Goal: Task Accomplishment & Management: Complete application form

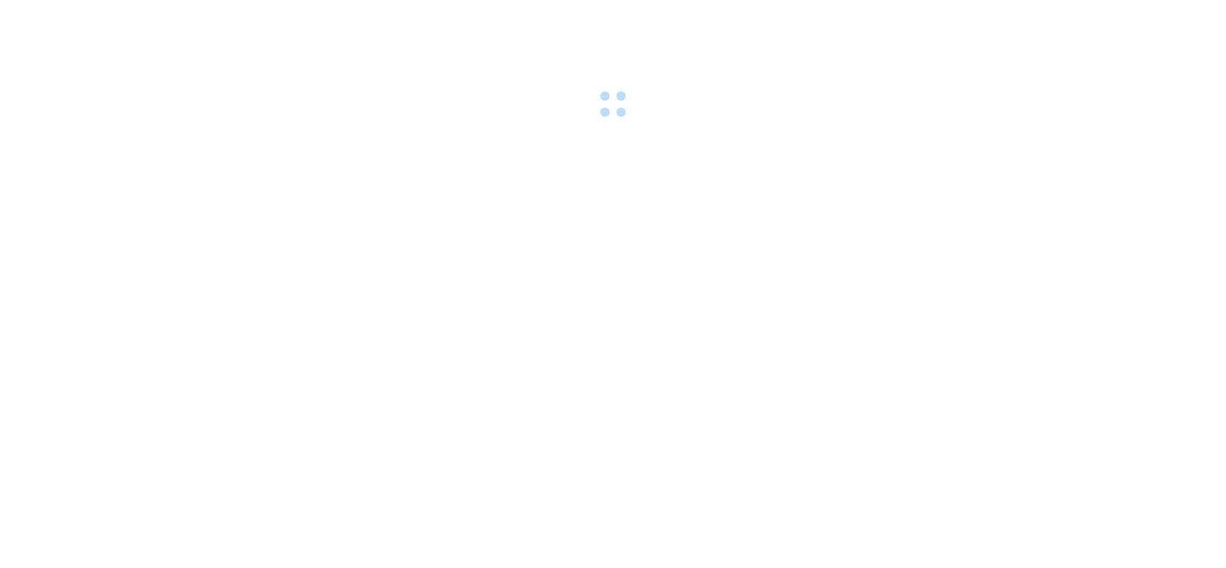
click at [652, 389] on body at bounding box center [613, 284] width 1226 height 568
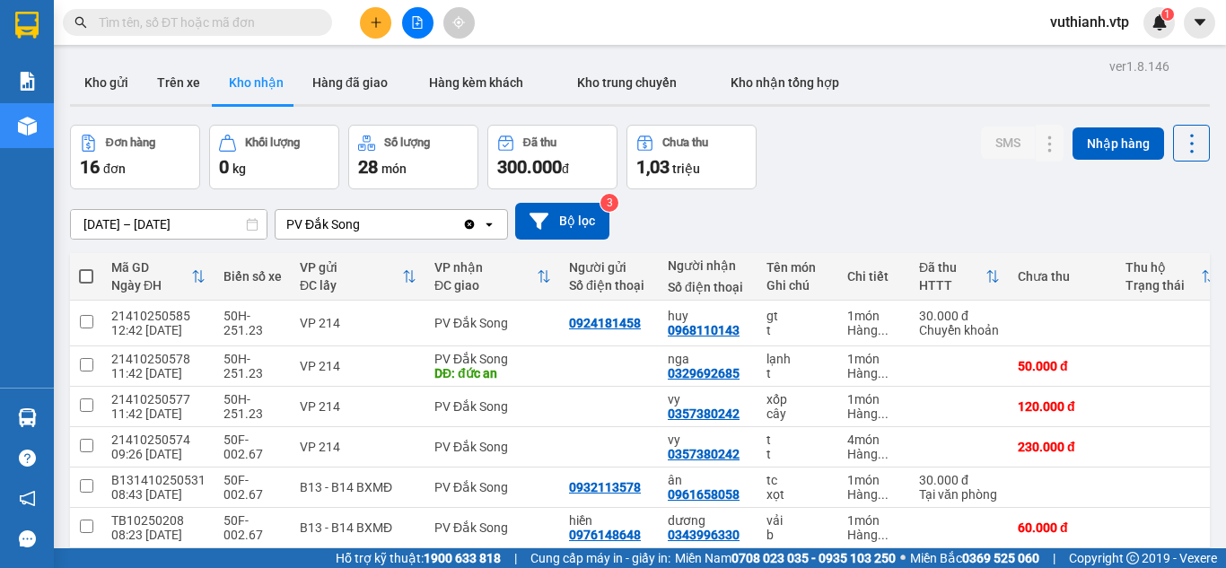
click at [375, 39] on div "Kết quả tìm kiếm ( 0 ) Bộ lọc No Data vuthianh.vtp 1" at bounding box center [613, 22] width 1226 height 45
click at [371, 29] on button at bounding box center [375, 22] width 31 height 31
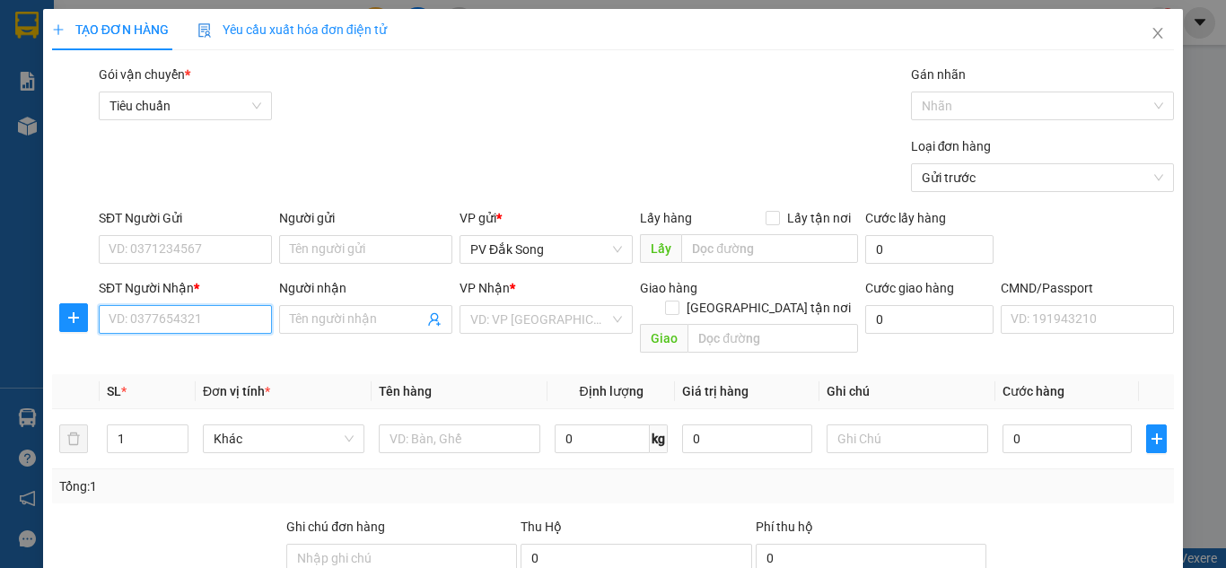
click at [250, 326] on input "SĐT Người Nhận *" at bounding box center [185, 319] width 173 height 29
type input "0988206380"
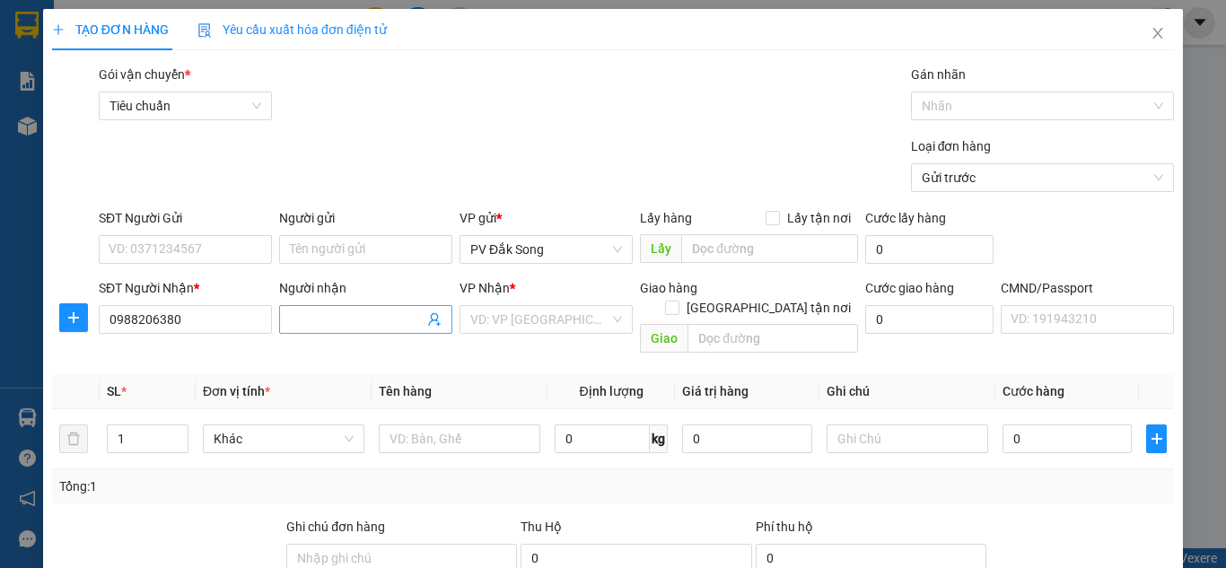
click at [374, 314] on input "Người nhận" at bounding box center [357, 320] width 134 height 20
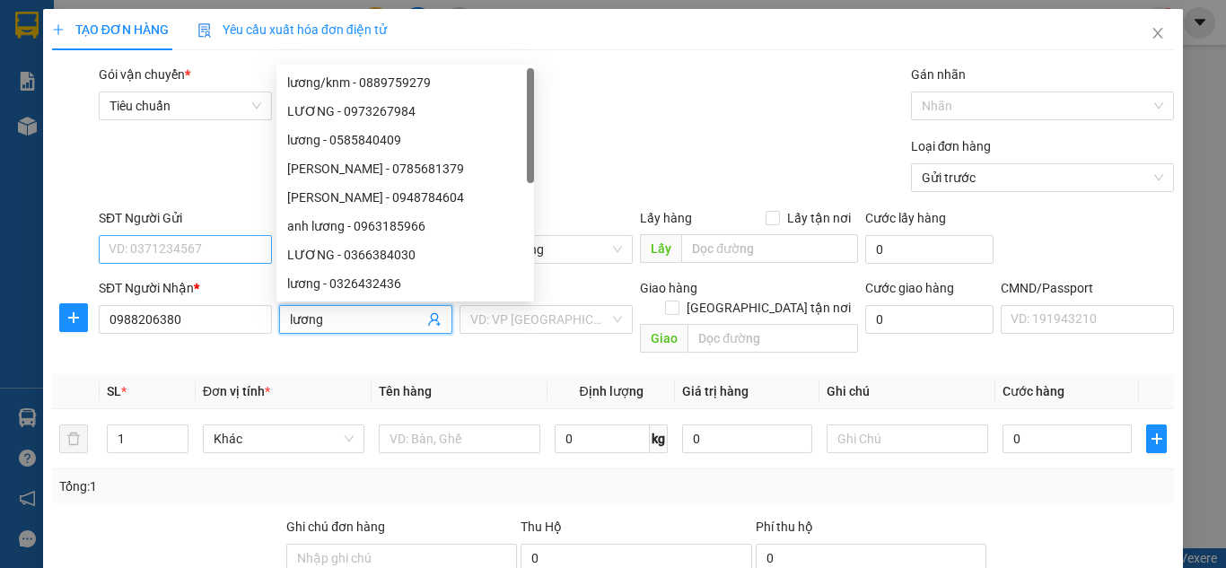
type input "lương"
click at [198, 248] on input "SĐT Người Gửi" at bounding box center [185, 249] width 173 height 29
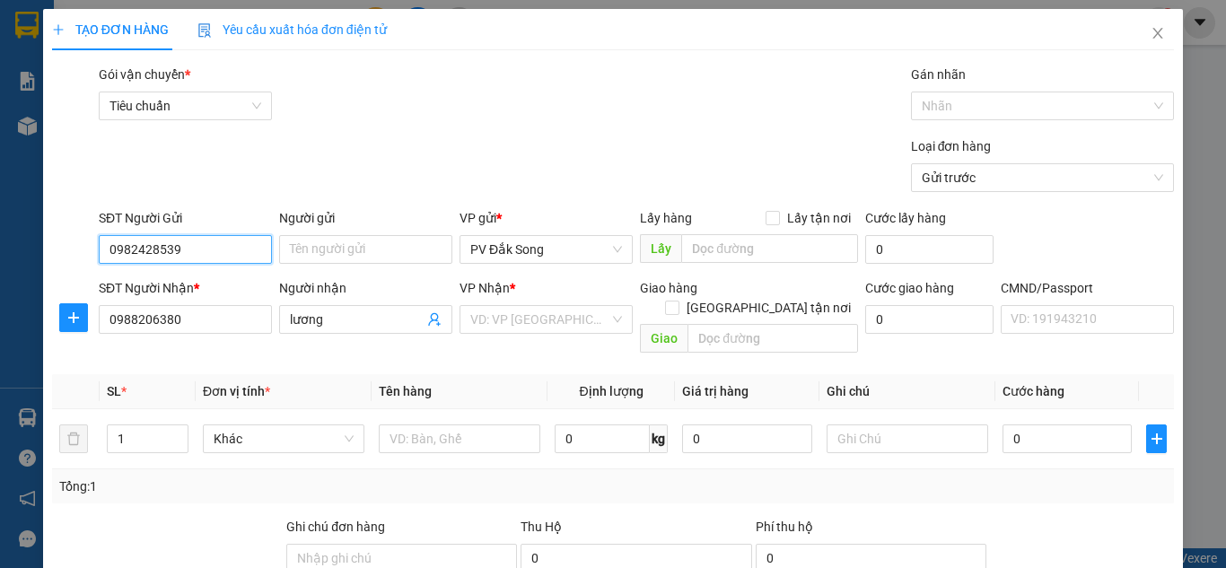
type input "0982428539"
click at [353, 232] on div "Người gửi" at bounding box center [365, 221] width 173 height 27
click at [354, 254] on input "Người gửi" at bounding box center [365, 249] width 173 height 29
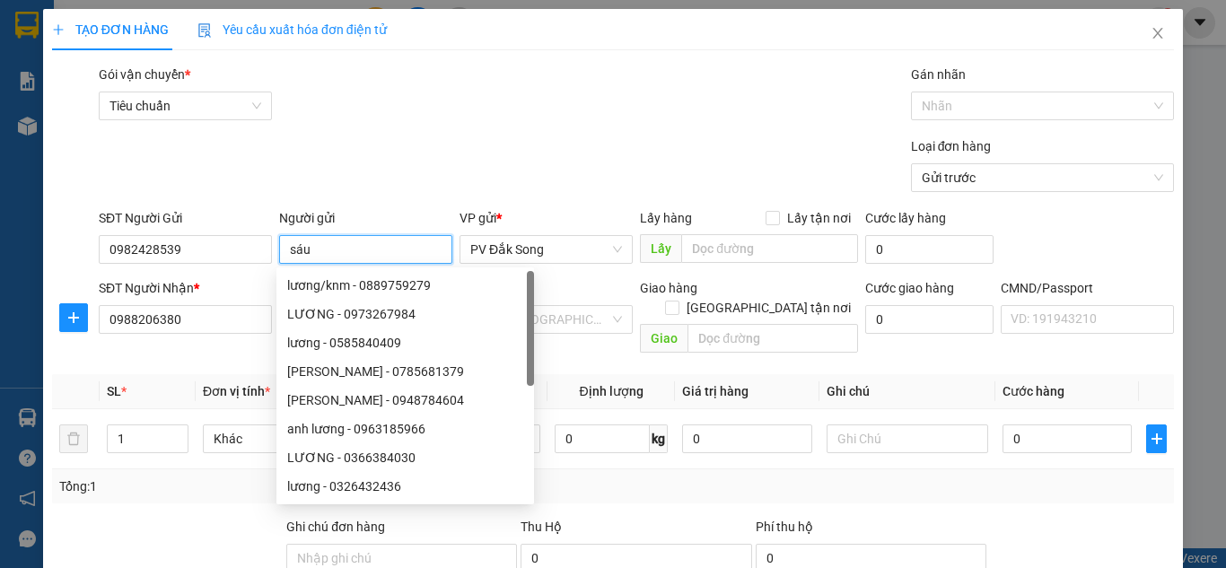
type input "sáu"
click at [451, 117] on div "Gói vận chuyển * Tiêu chuẩn Gán nhãn Nhãn" at bounding box center [636, 96] width 1082 height 63
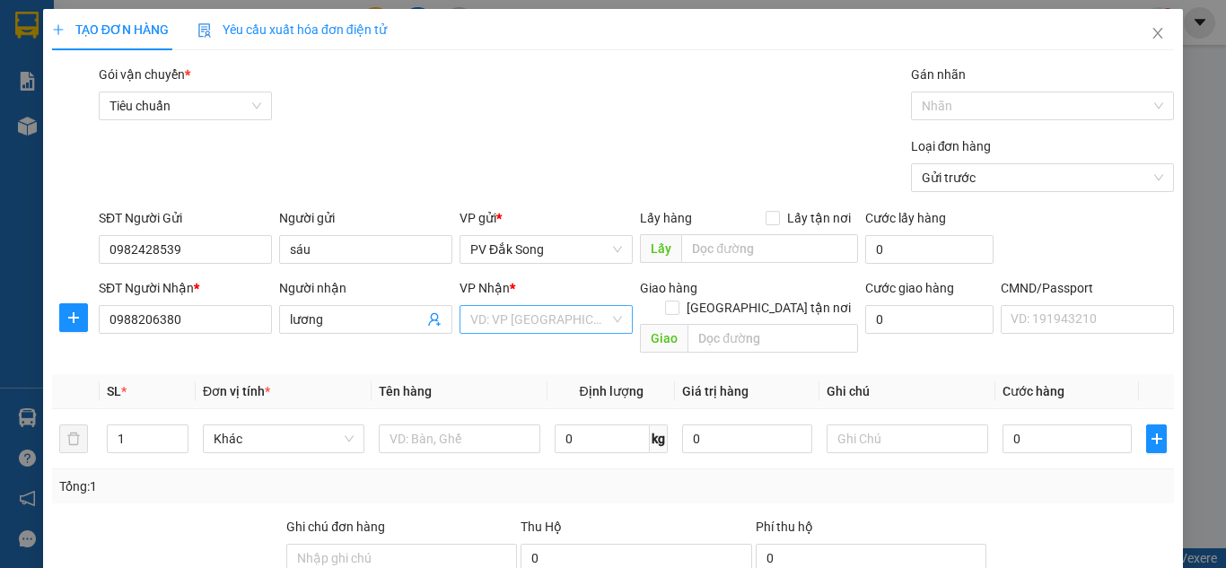
click at [509, 326] on input "search" at bounding box center [539, 319] width 139 height 27
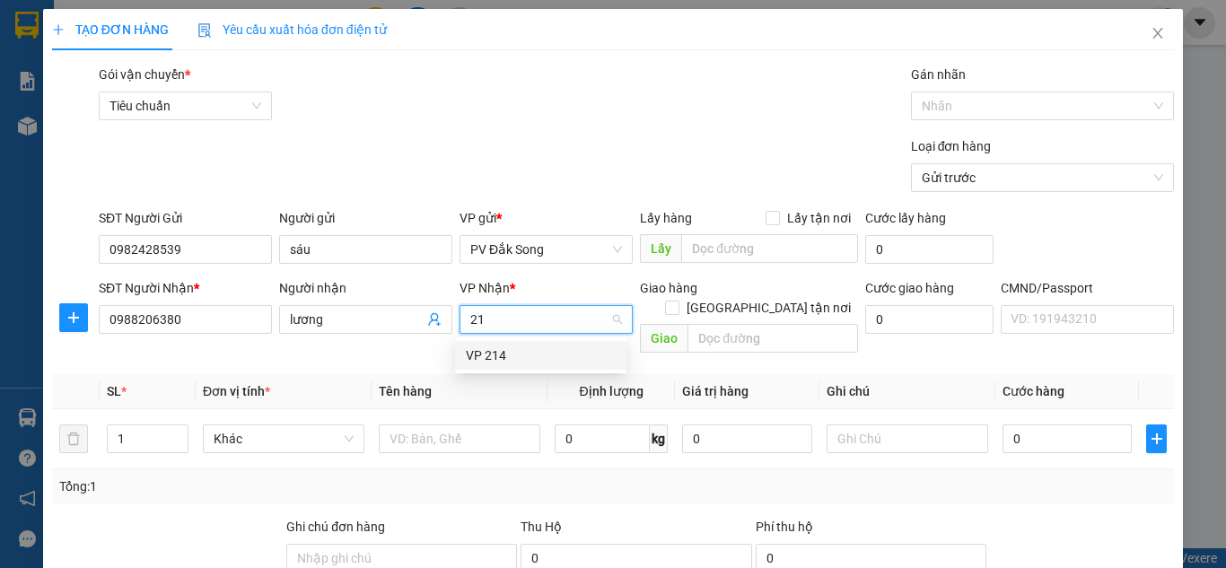
type input "214"
click at [509, 360] on div "VP 214" at bounding box center [541, 355] width 150 height 20
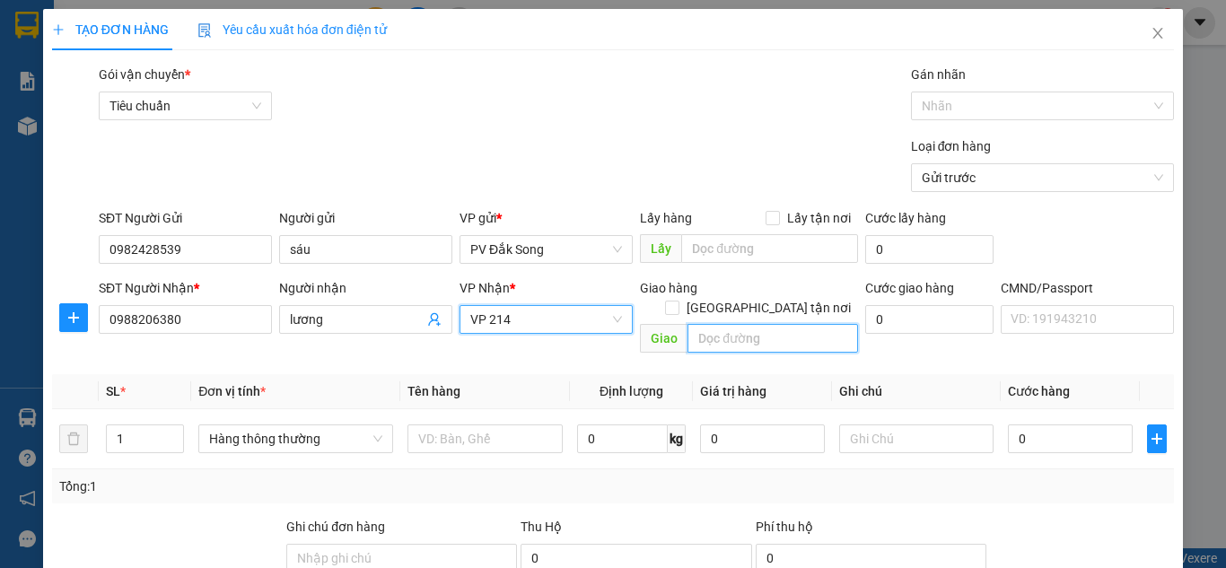
click at [719, 324] on input "text" at bounding box center [772, 338] width 170 height 29
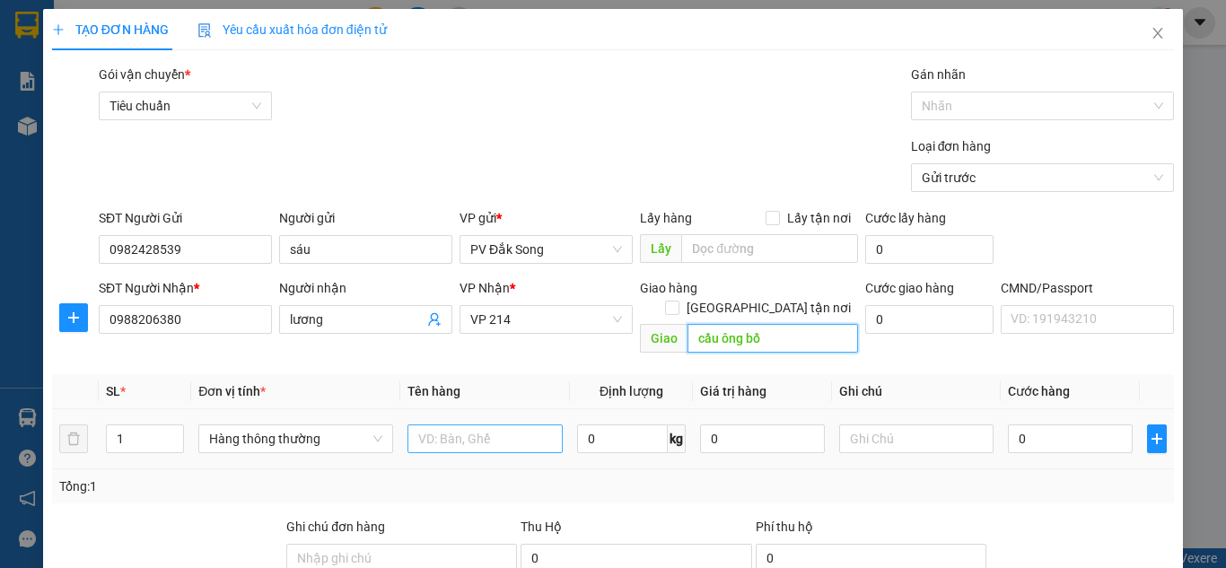
type input "cầu ông bố"
click at [472, 428] on input "text" at bounding box center [484, 438] width 155 height 29
type input "sầu"
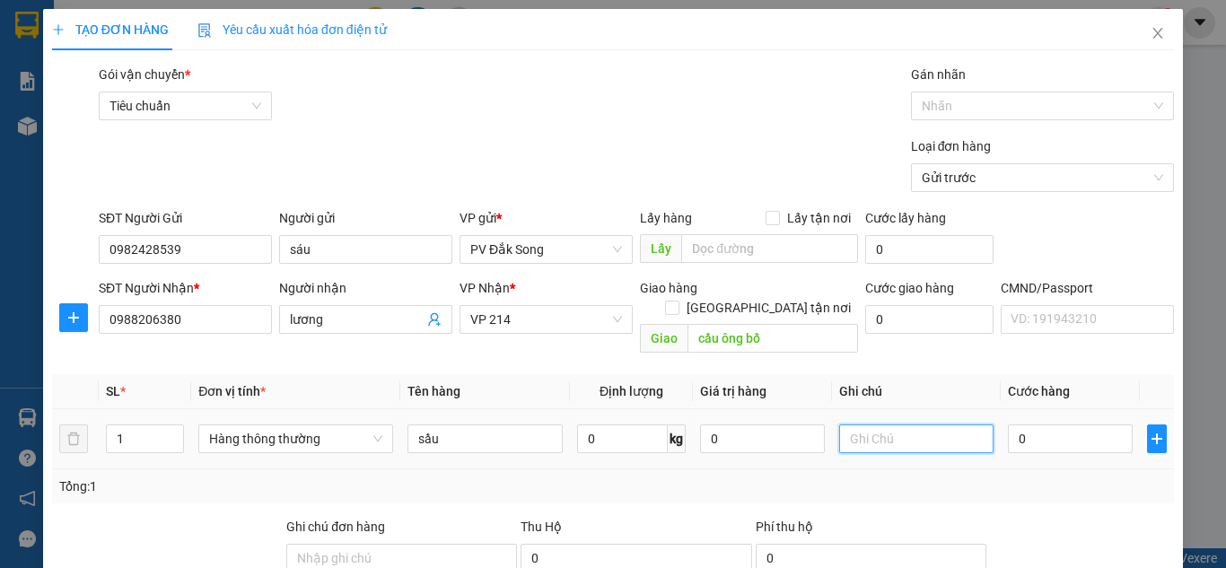
click at [868, 424] on input "text" at bounding box center [916, 438] width 155 height 29
type input "r"
type input "tg"
drag, startPoint x: 1034, startPoint y: 415, endPoint x: 1040, endPoint y: 406, distance: 11.7
click at [1035, 424] on input "0" at bounding box center [1070, 438] width 124 height 29
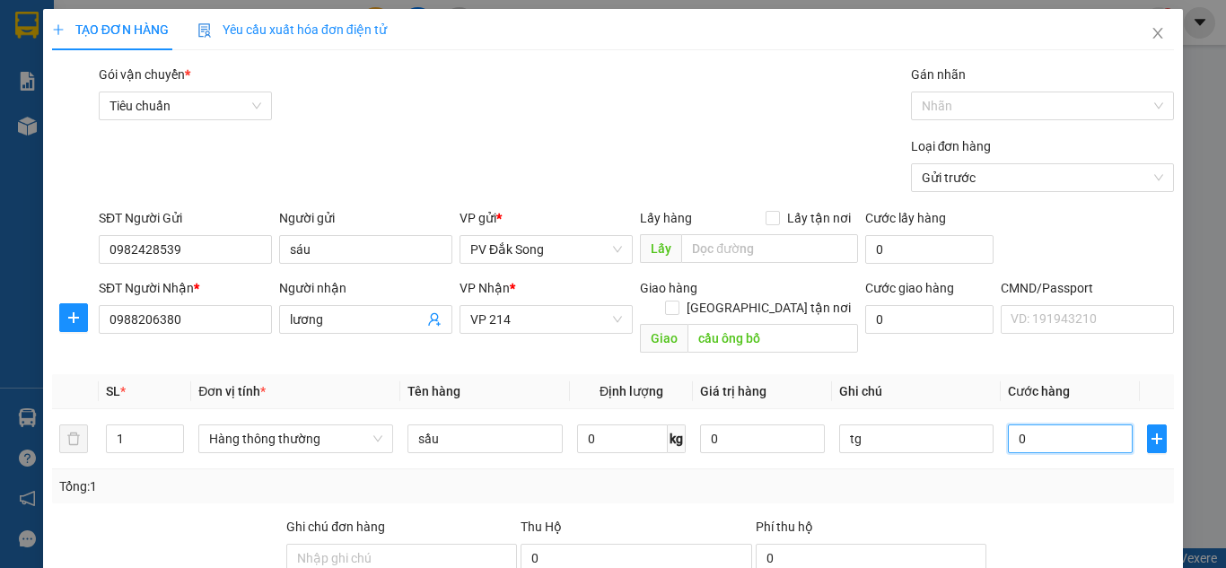
type input "005"
type input "5"
type input "0.050"
type input "50"
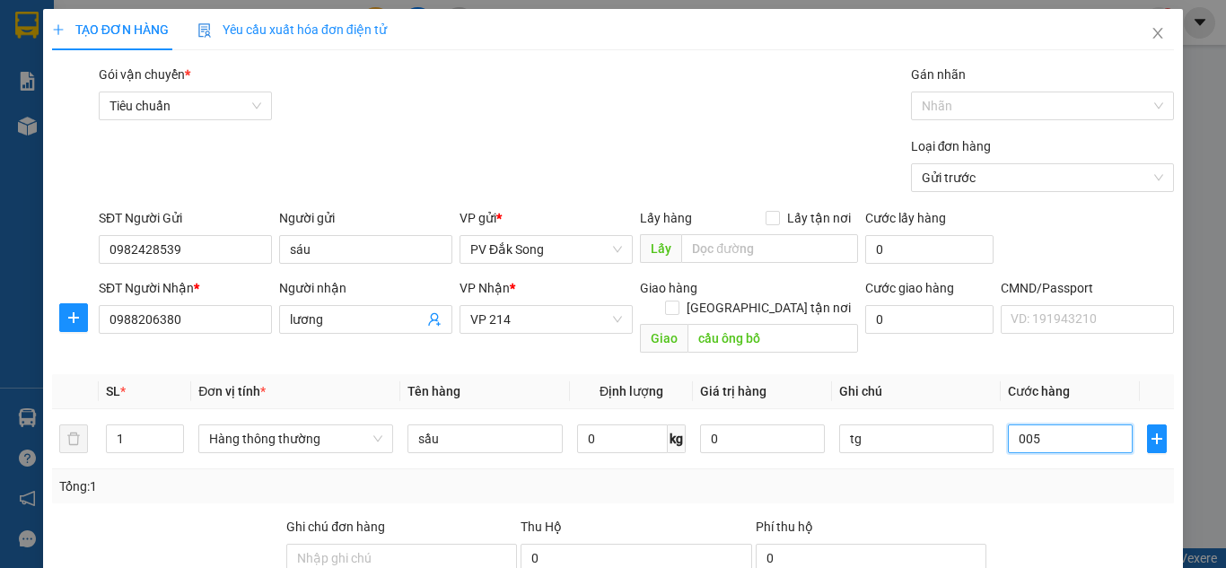
type input "50"
type input "00.500"
type input "500"
type input "0.005.000"
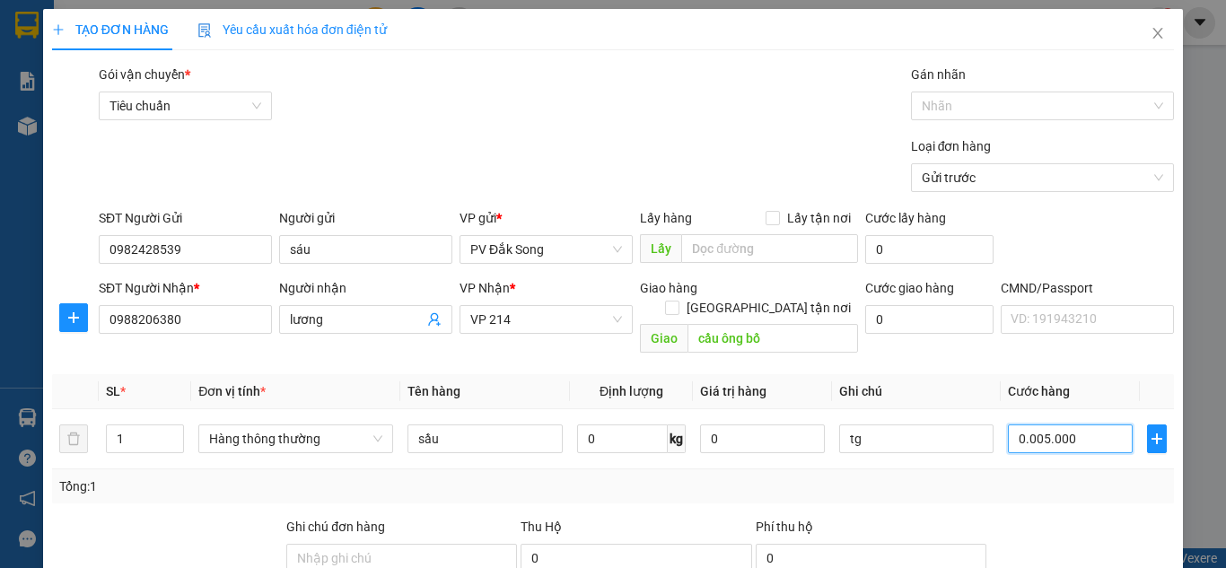
type input "5.000"
type input "000.050.000"
type input "50.000"
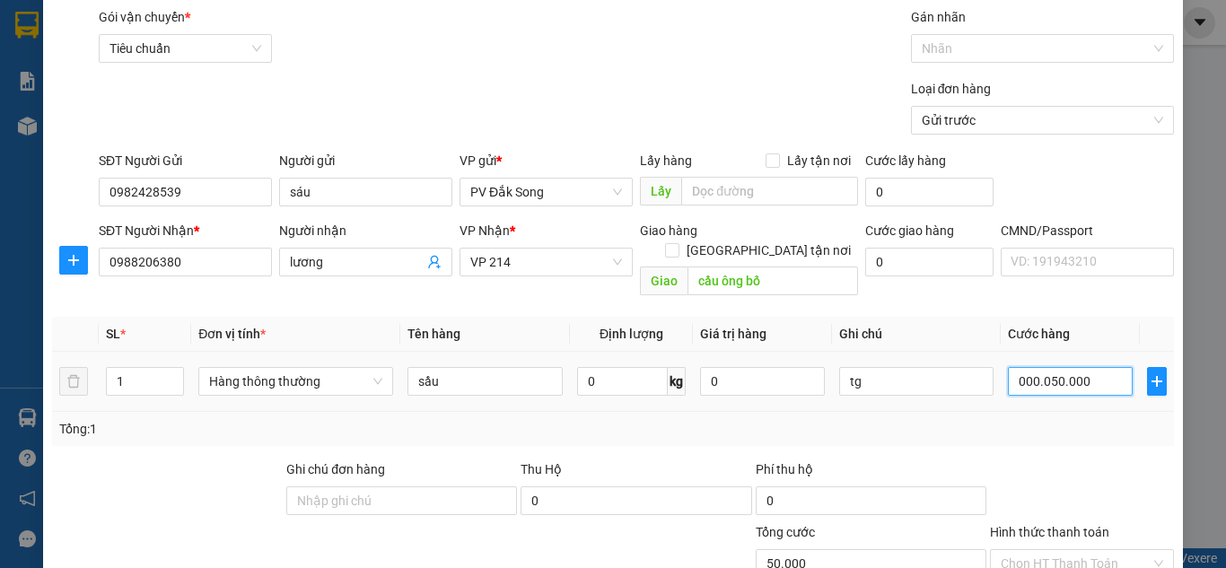
scroll to position [90, 0]
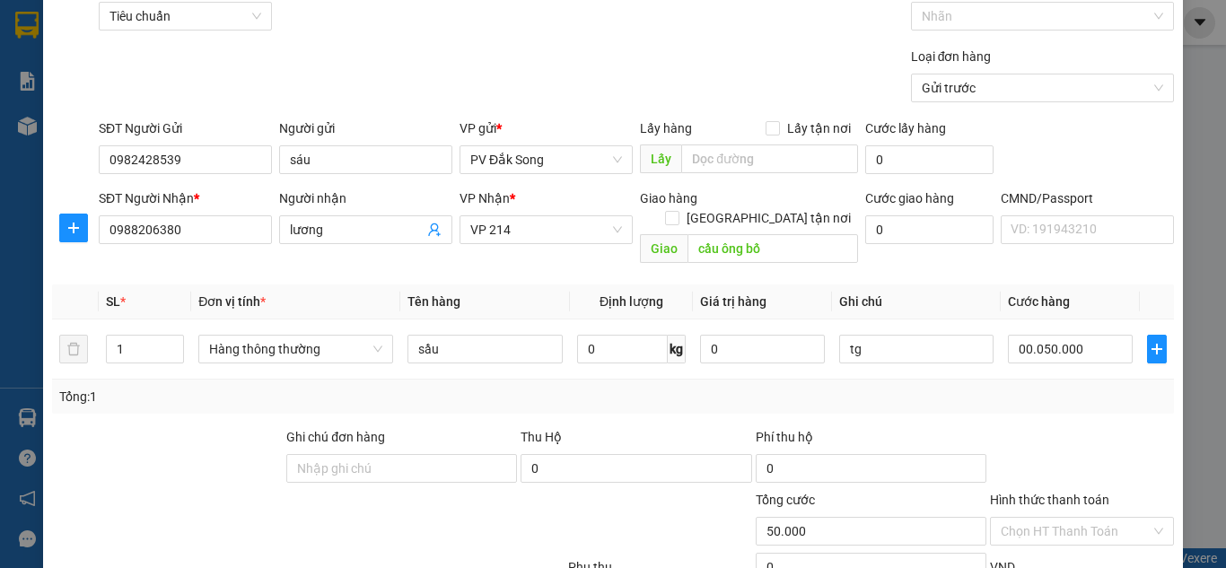
type input "50.000"
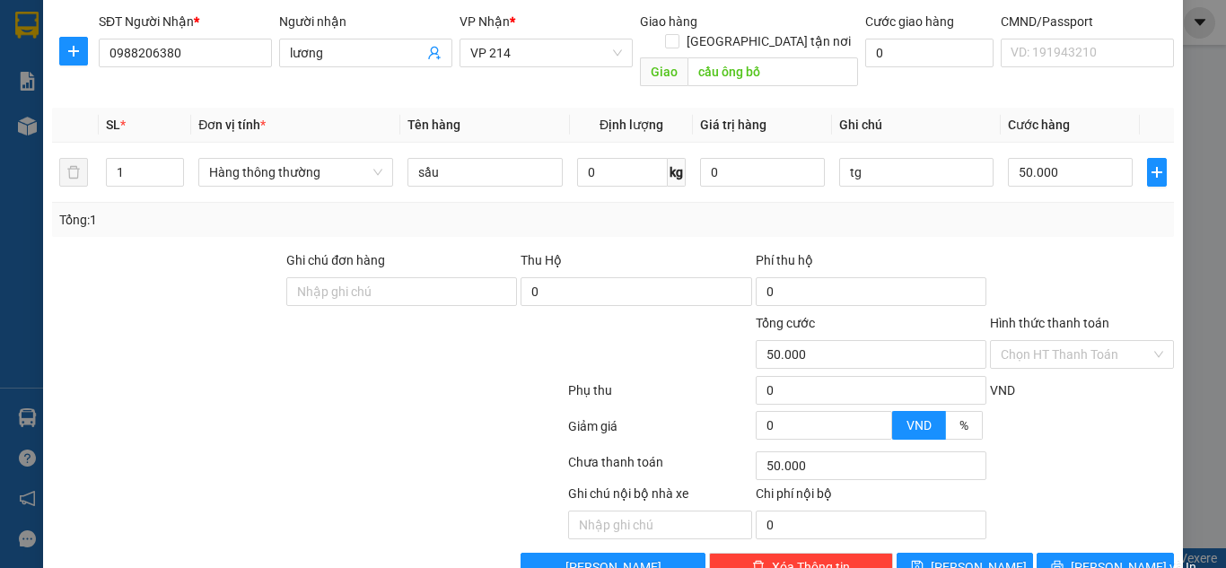
scroll to position [295, 0]
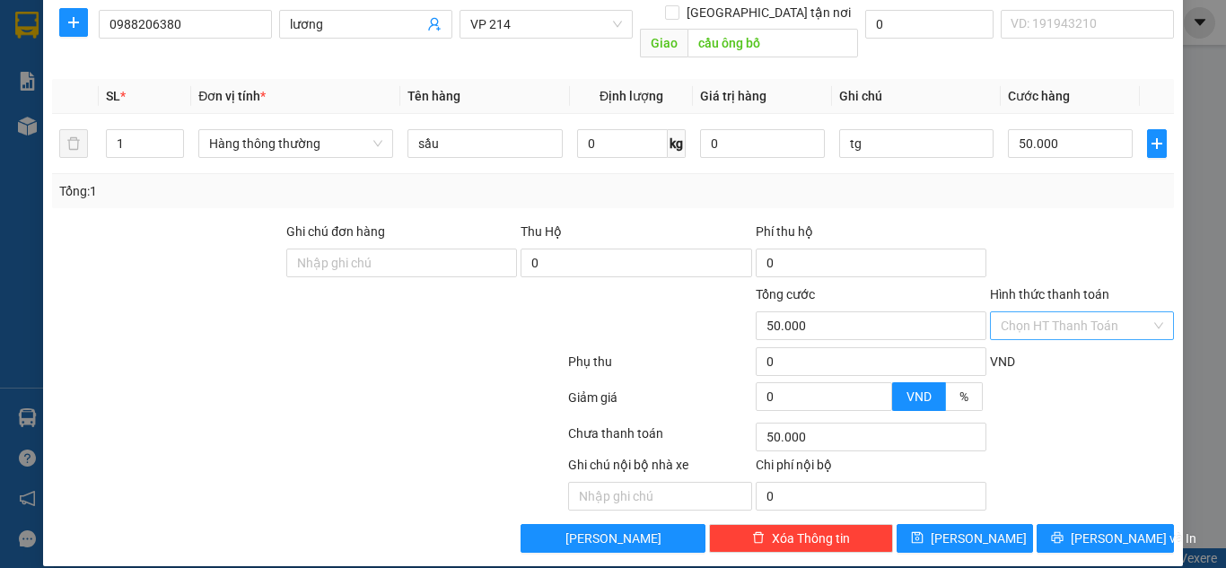
click at [1048, 312] on input "Hình thức thanh toán" at bounding box center [1075, 325] width 150 height 27
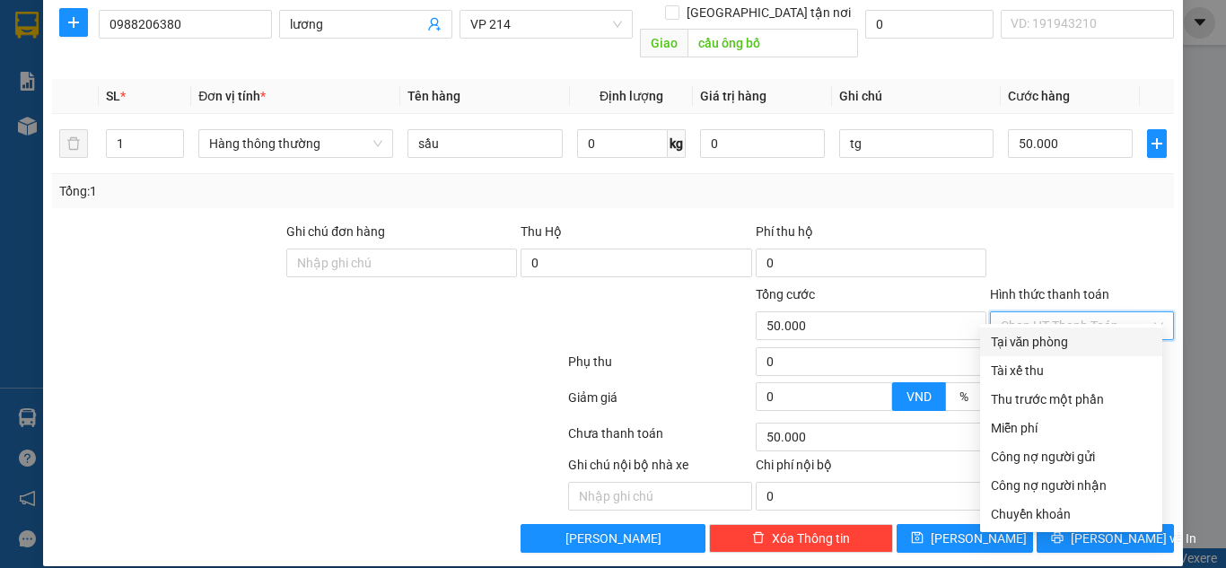
click at [1027, 181] on div "Tổng: 1" at bounding box center [612, 191] width 1107 height 20
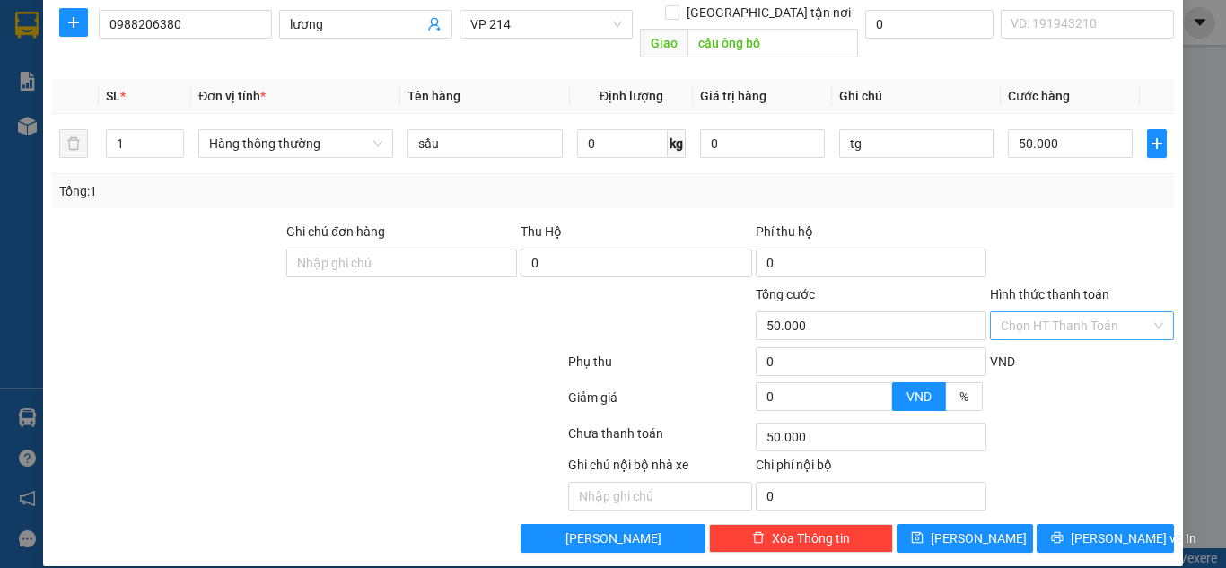
click at [1095, 313] on input "Hình thức thanh toán" at bounding box center [1075, 325] width 150 height 27
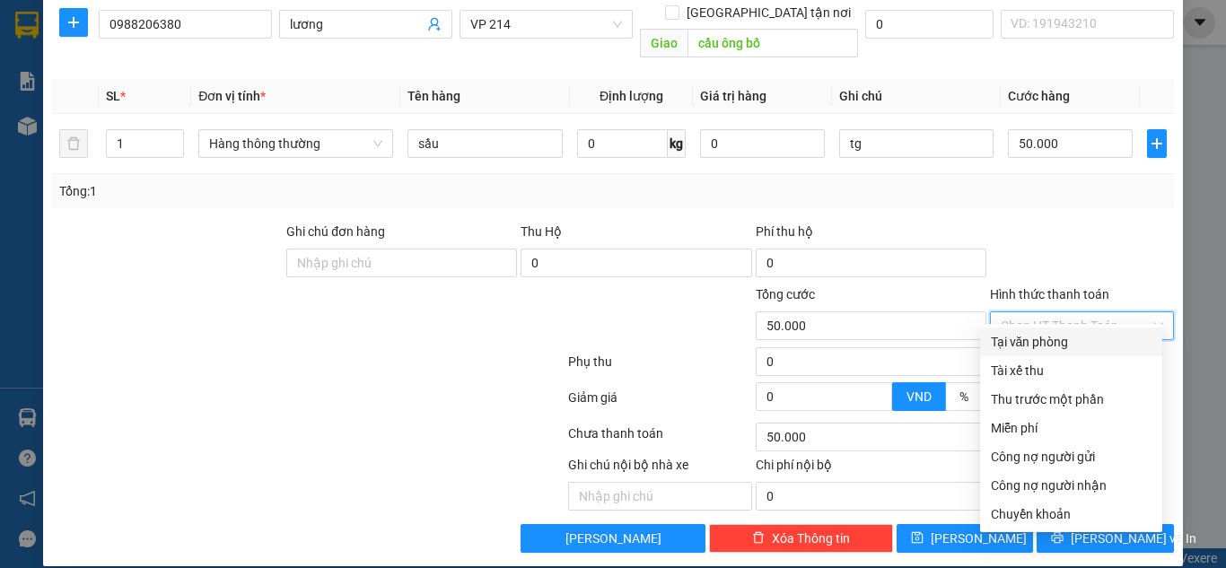
click at [1082, 338] on div "Tại văn phòng" at bounding box center [1071, 342] width 161 height 20
type input "0"
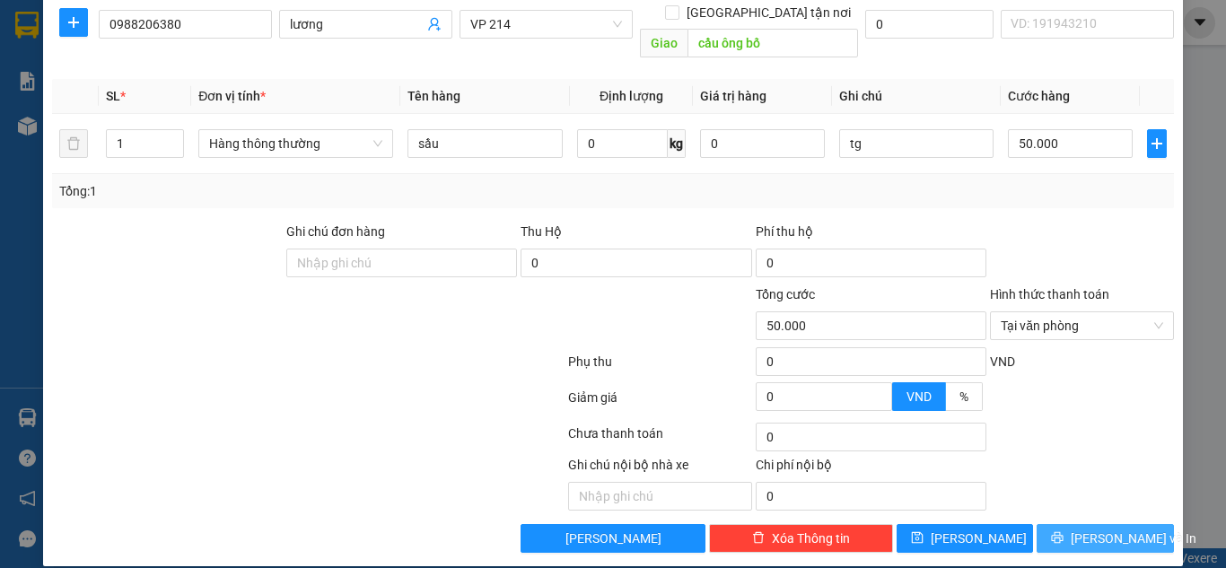
click at [1084, 529] on span "[PERSON_NAME] và In" at bounding box center [1133, 539] width 126 height 20
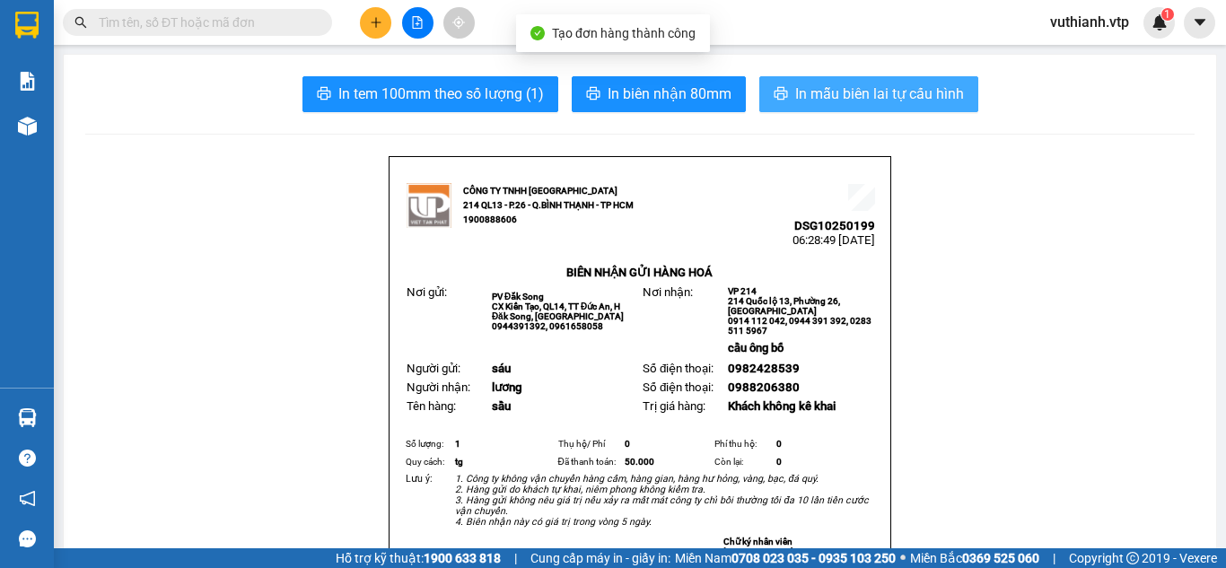
click at [946, 104] on span "In mẫu biên lai tự cấu hình" at bounding box center [879, 94] width 169 height 22
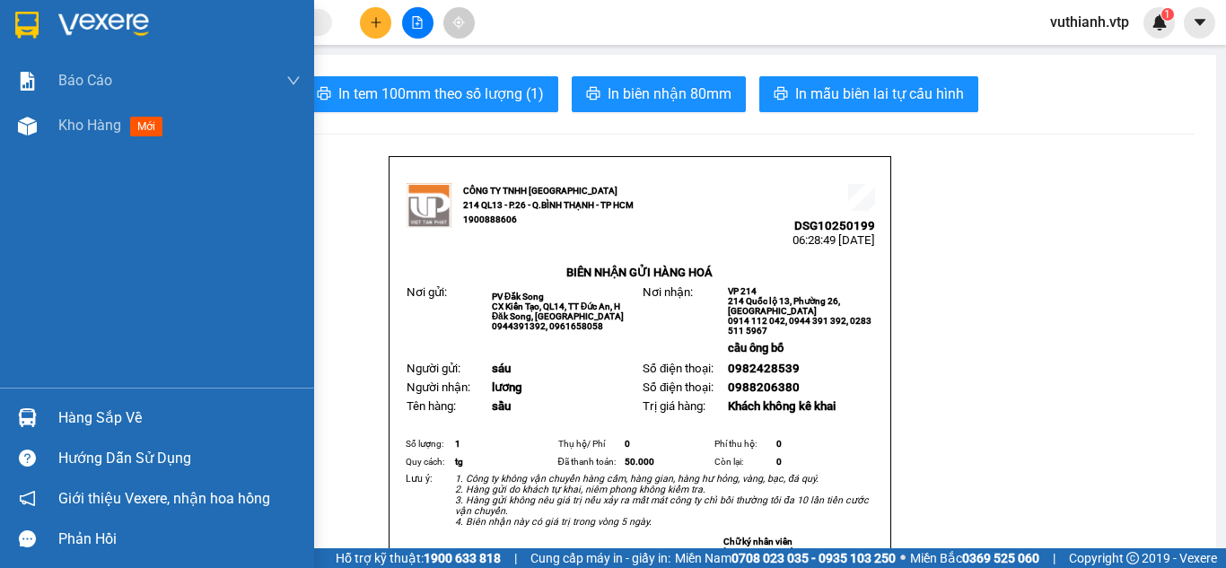
drag, startPoint x: 48, startPoint y: 128, endPoint x: 106, endPoint y: 168, distance: 70.4
click at [48, 128] on div "Kho hàng mới" at bounding box center [157, 125] width 314 height 45
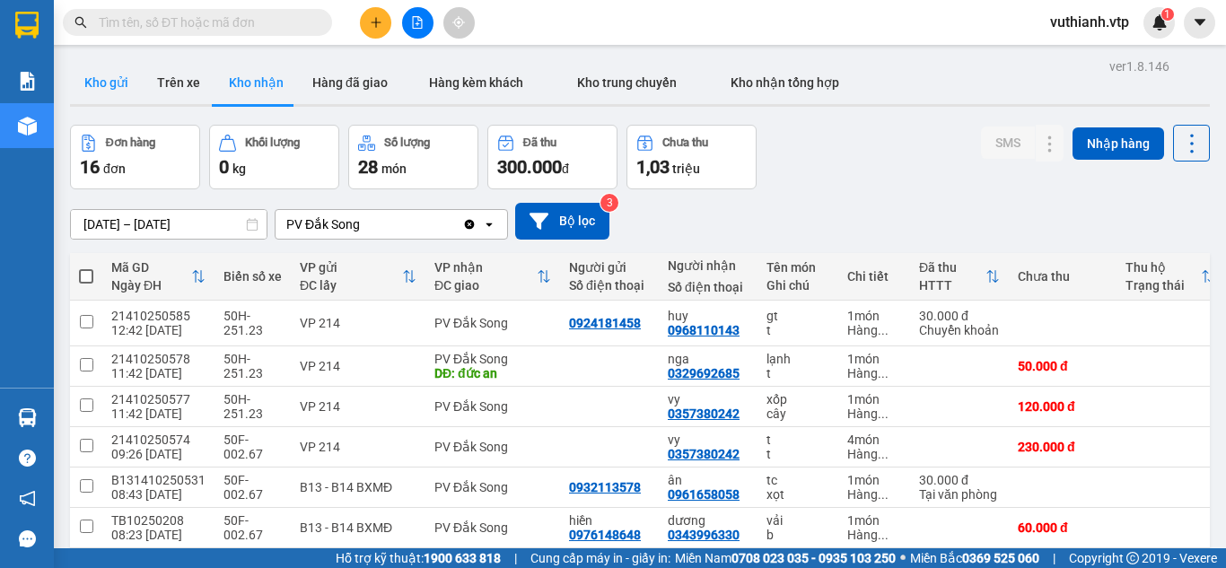
click at [106, 82] on button "Kho gửi" at bounding box center [106, 82] width 73 height 43
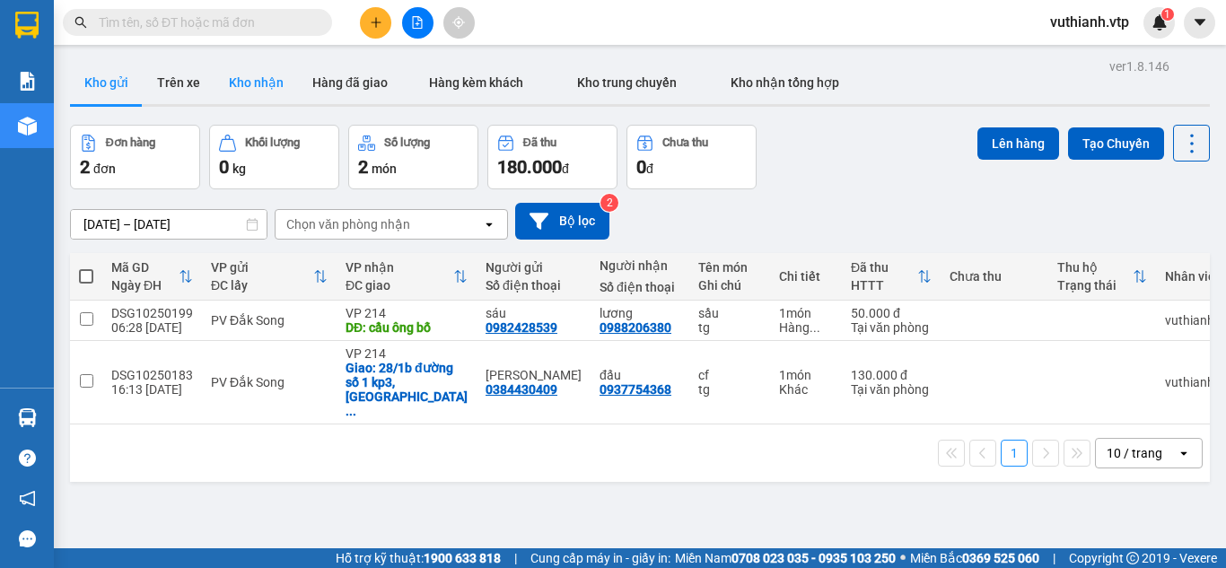
click at [240, 95] on button "Kho nhận" at bounding box center [255, 82] width 83 height 43
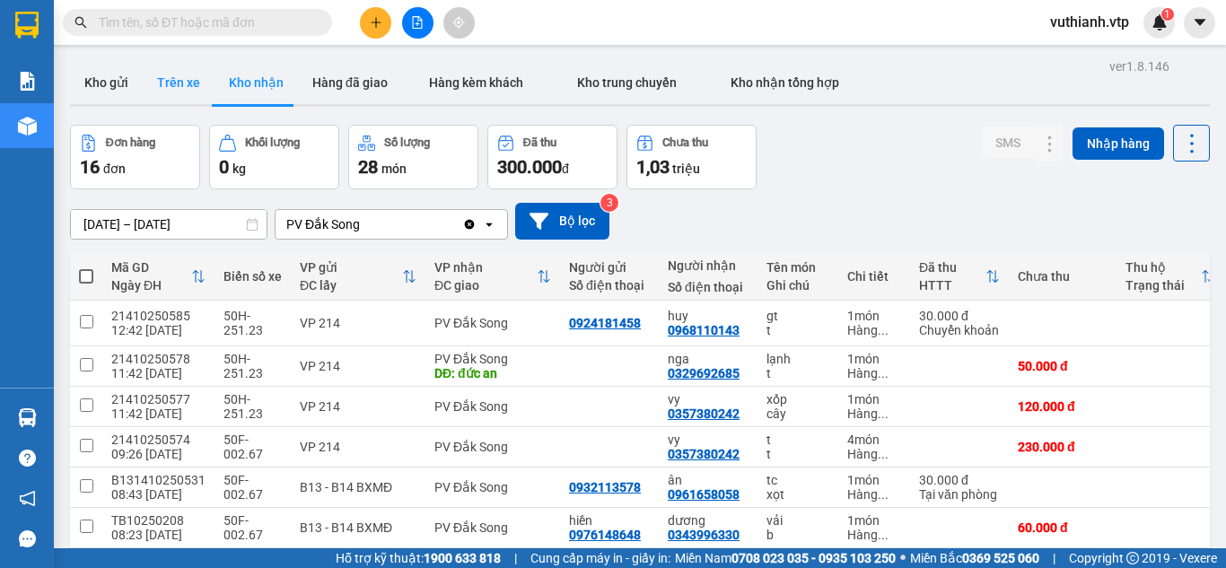
click at [177, 77] on button "Trên xe" at bounding box center [179, 82] width 72 height 43
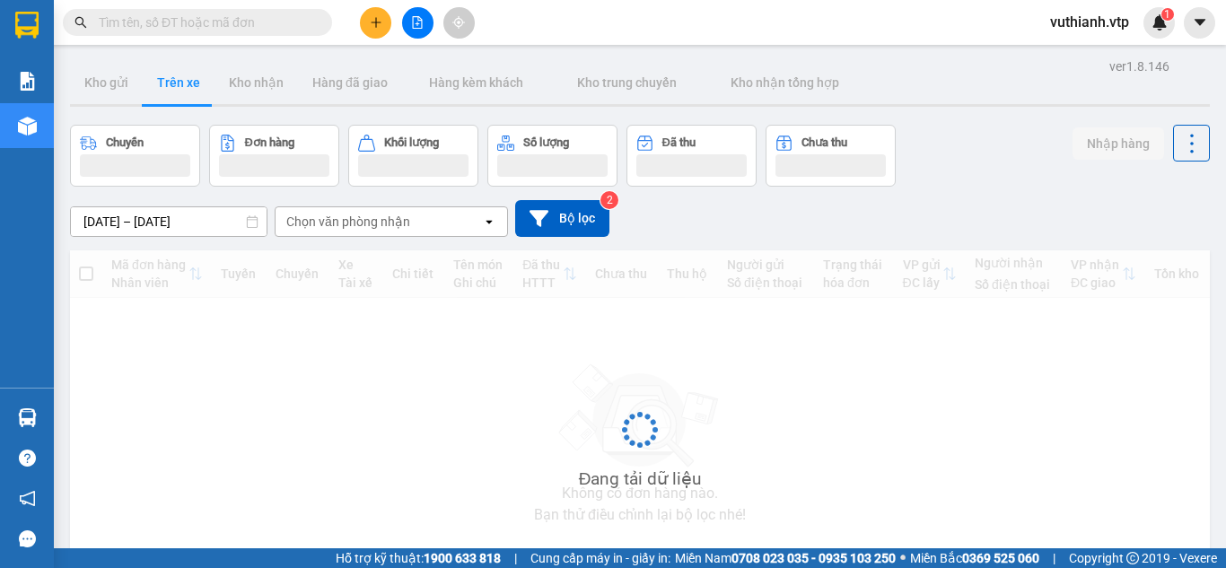
click at [137, 231] on div "ver 1.8.146 Kho gửi Trên xe Kho nhận Hàng đã giao Hàng kèm khách Kho trung chuy…" at bounding box center [640, 349] width 1154 height 590
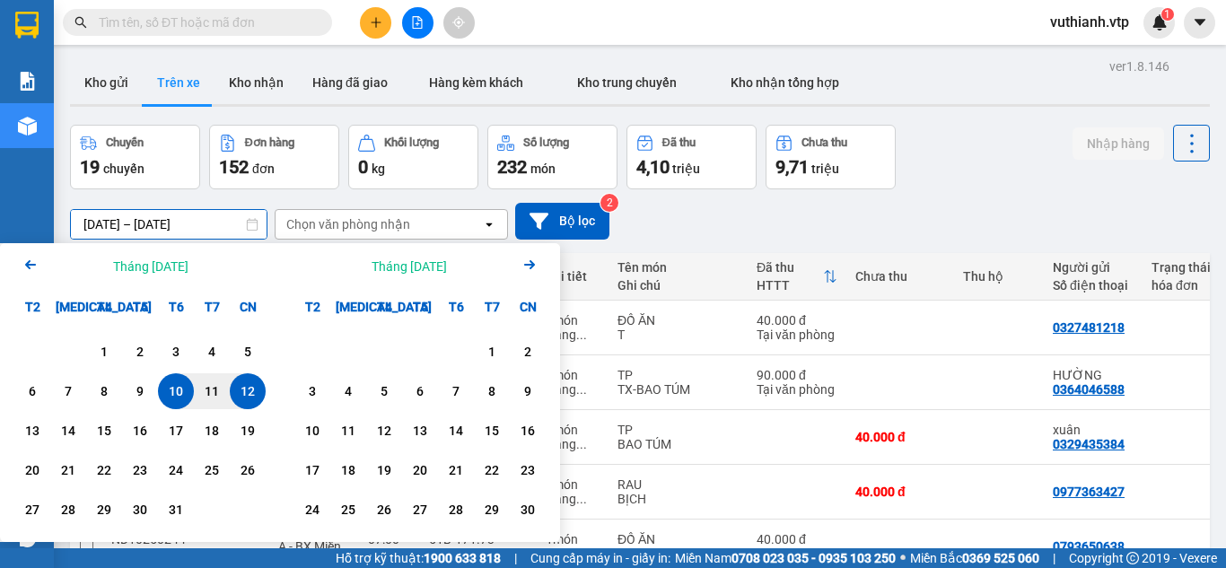
click at [335, 212] on div "Chọn văn phòng nhận" at bounding box center [378, 224] width 206 height 29
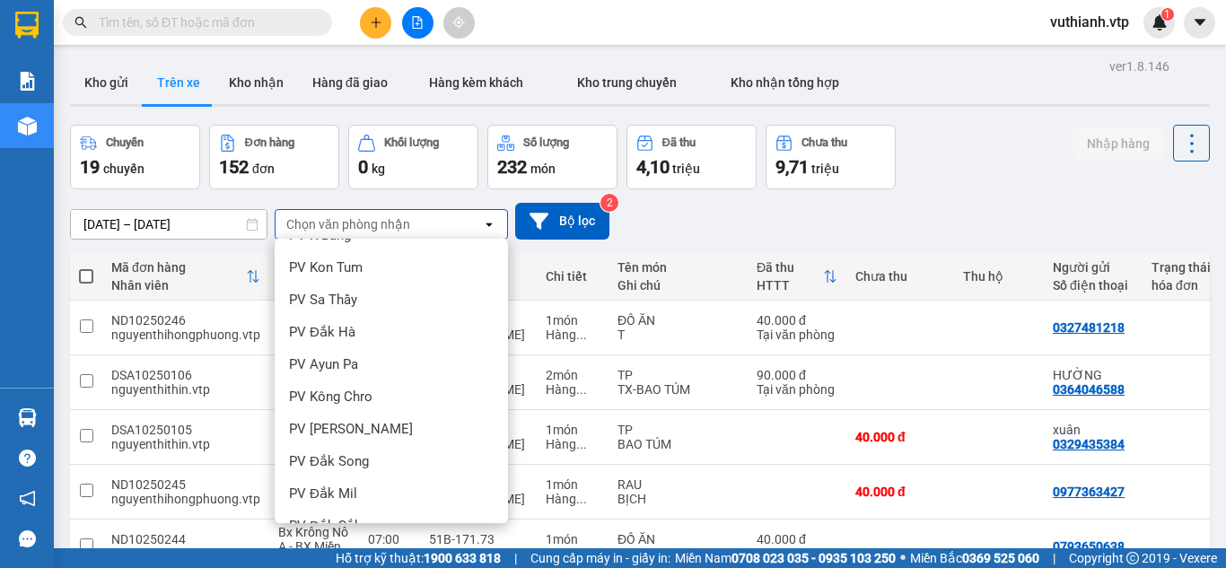
scroll to position [196, 0]
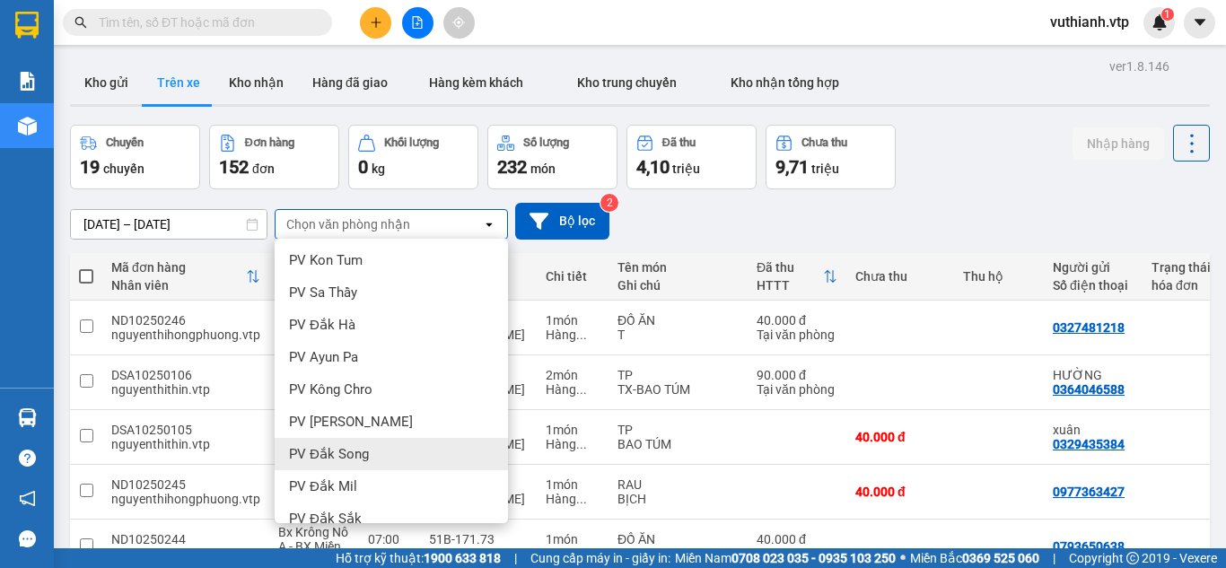
click at [365, 451] on span "PV Đắk Song" at bounding box center [329, 454] width 80 height 18
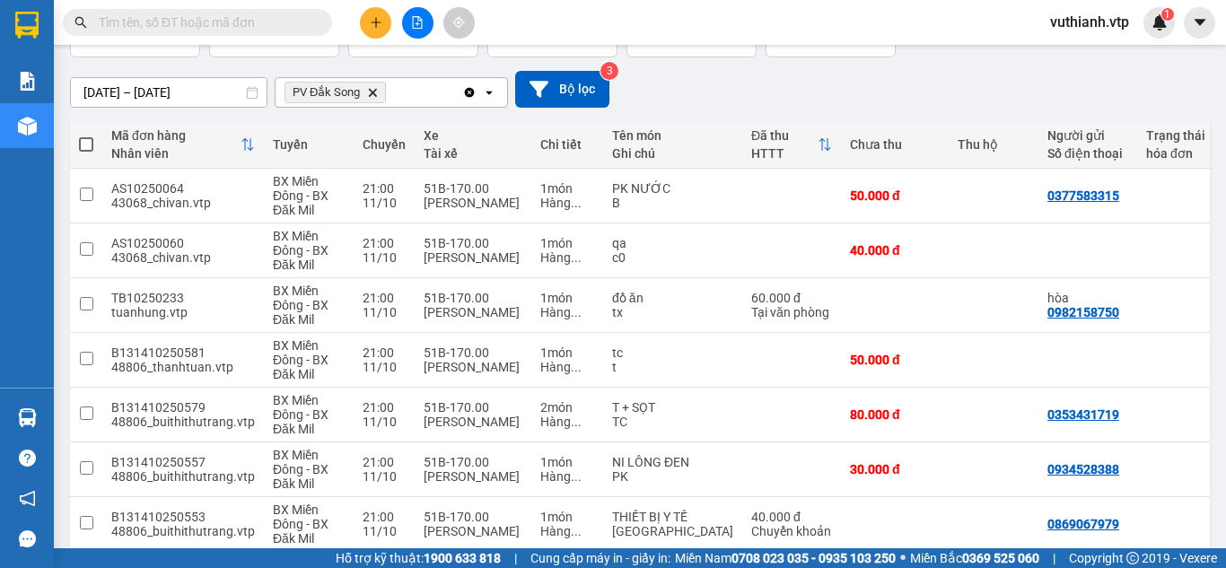
scroll to position [188, 0]
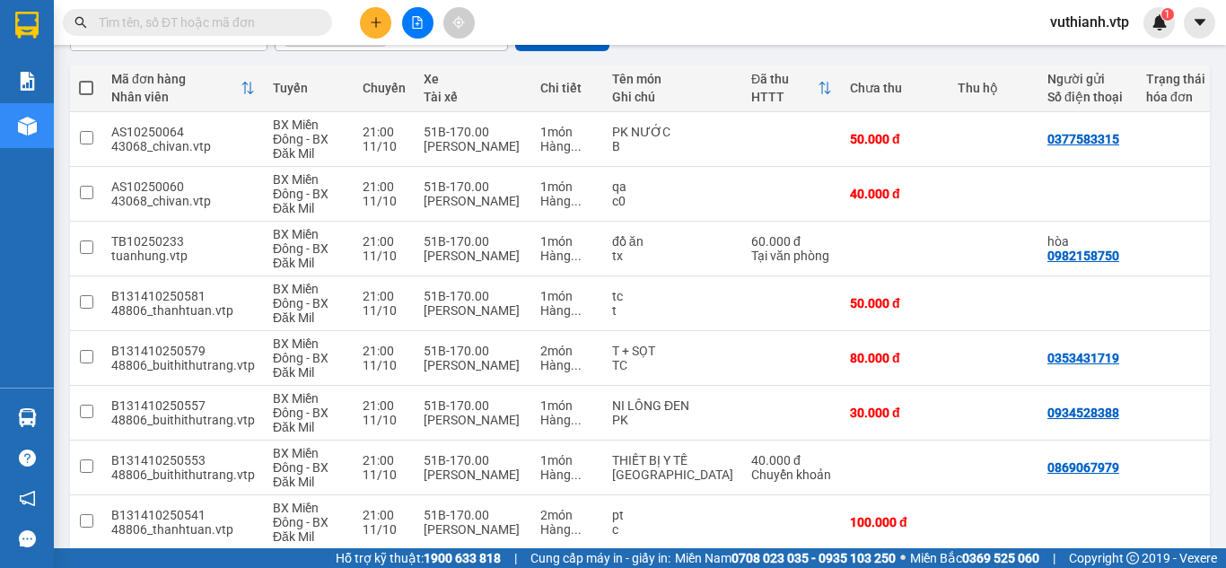
click at [77, 90] on th at bounding box center [86, 89] width 32 height 48
click at [91, 89] on span at bounding box center [86, 88] width 14 height 14
click at [86, 79] on input "checkbox" at bounding box center [86, 79] width 0 height 0
checkbox input "true"
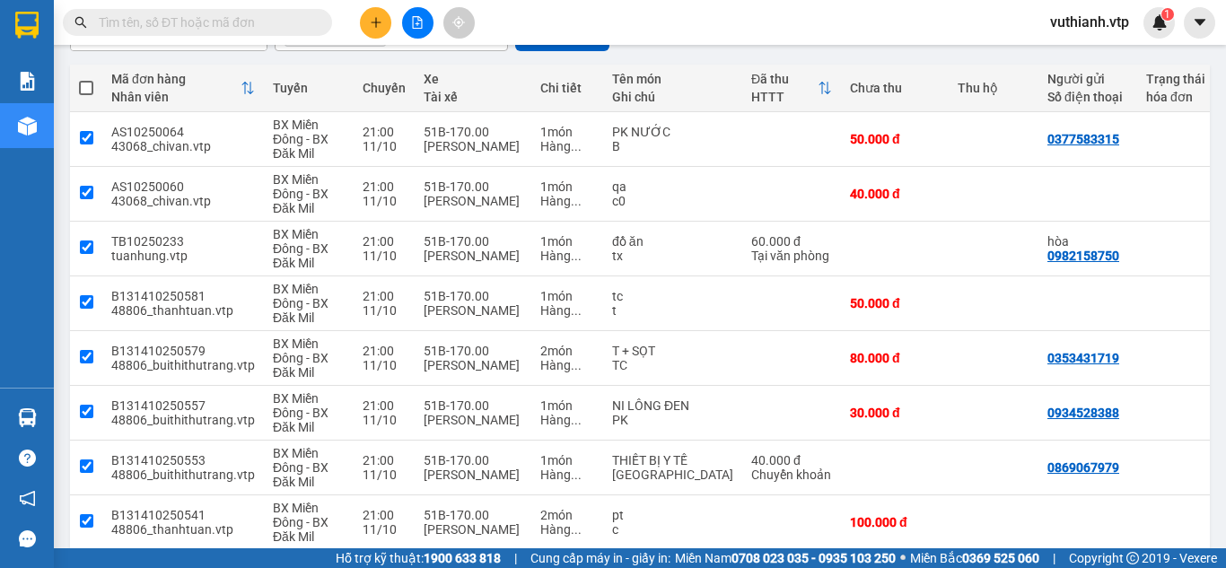
checkbox input "true"
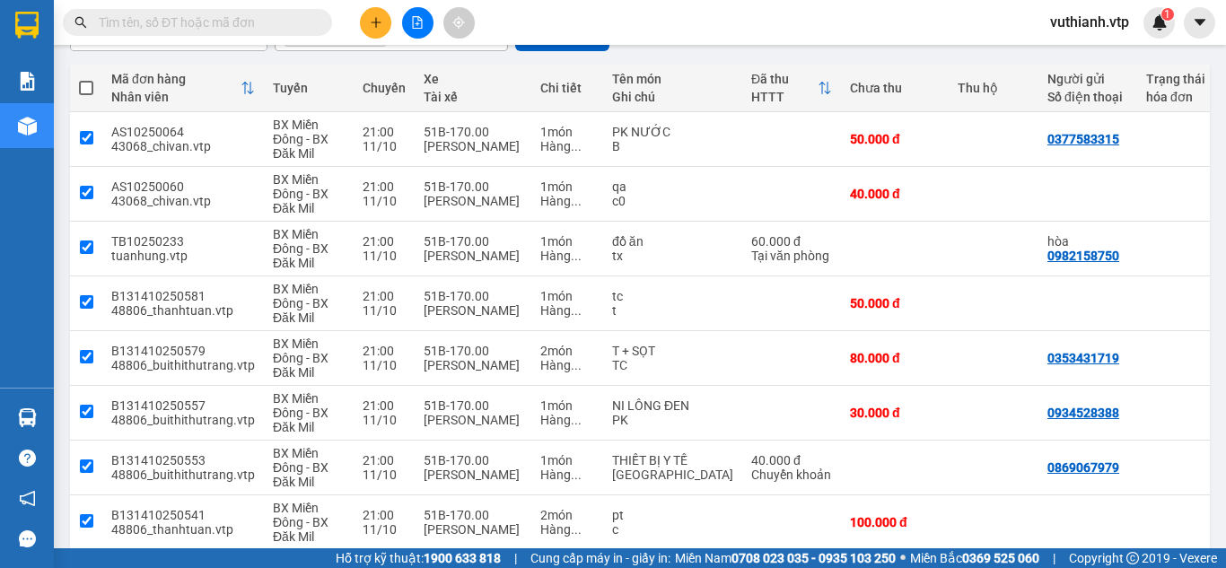
checkbox input "true"
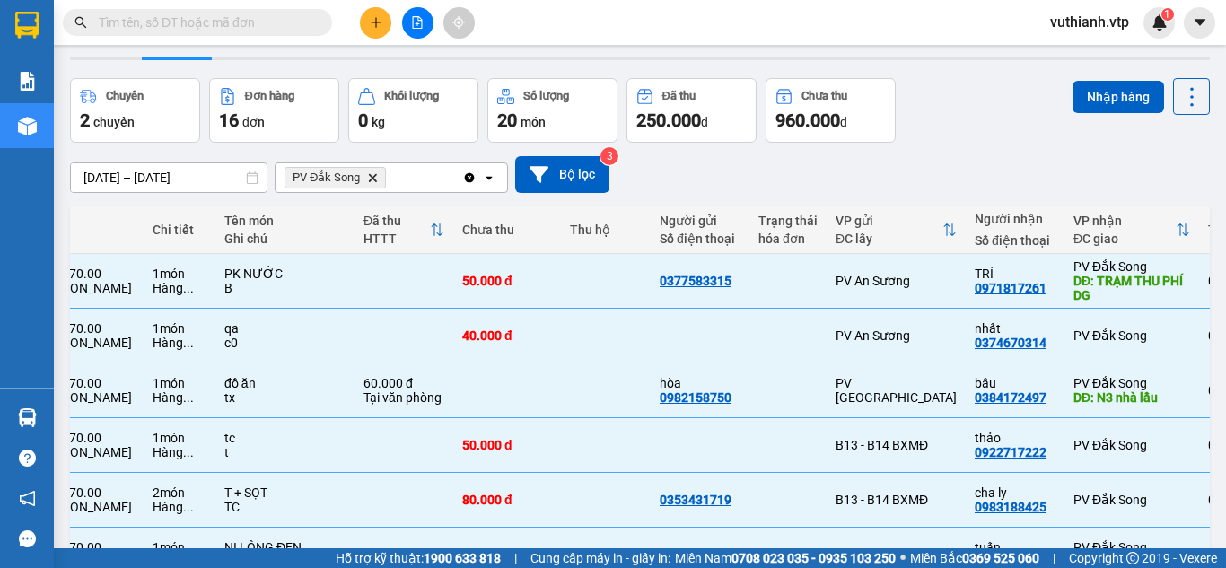
scroll to position [0, 0]
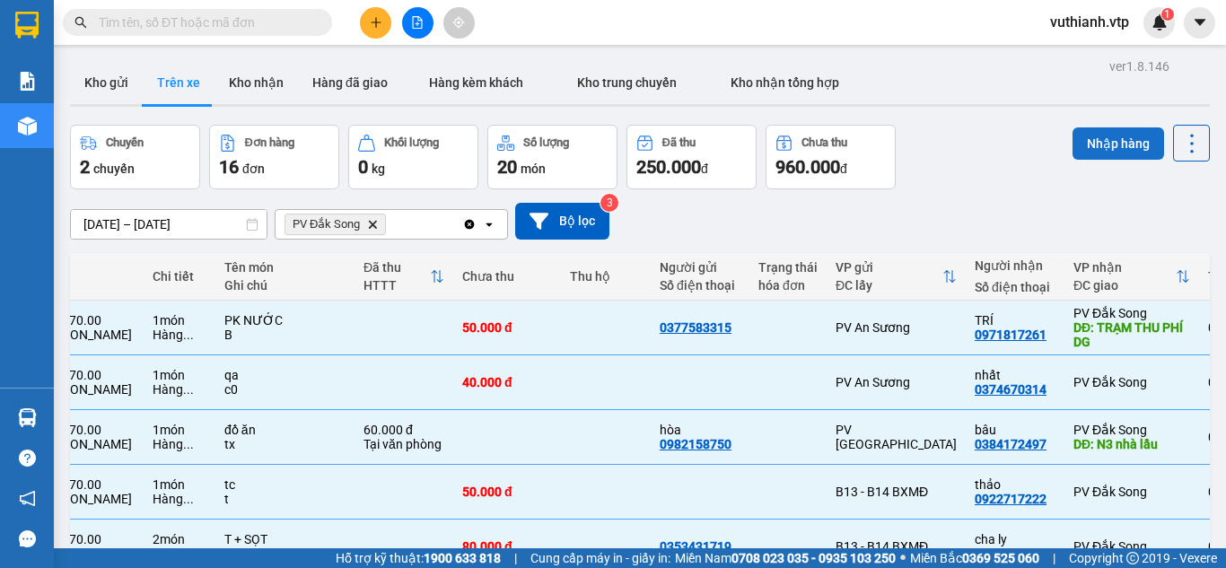
click at [1077, 149] on button "Nhập hàng" at bounding box center [1118, 143] width 92 height 32
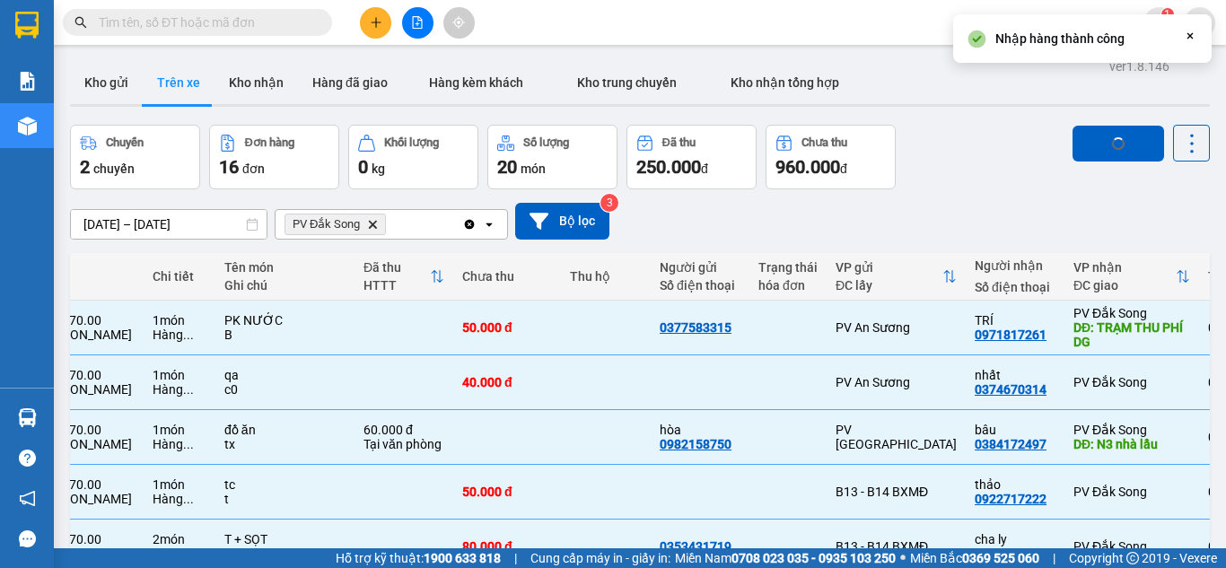
checkbox input "false"
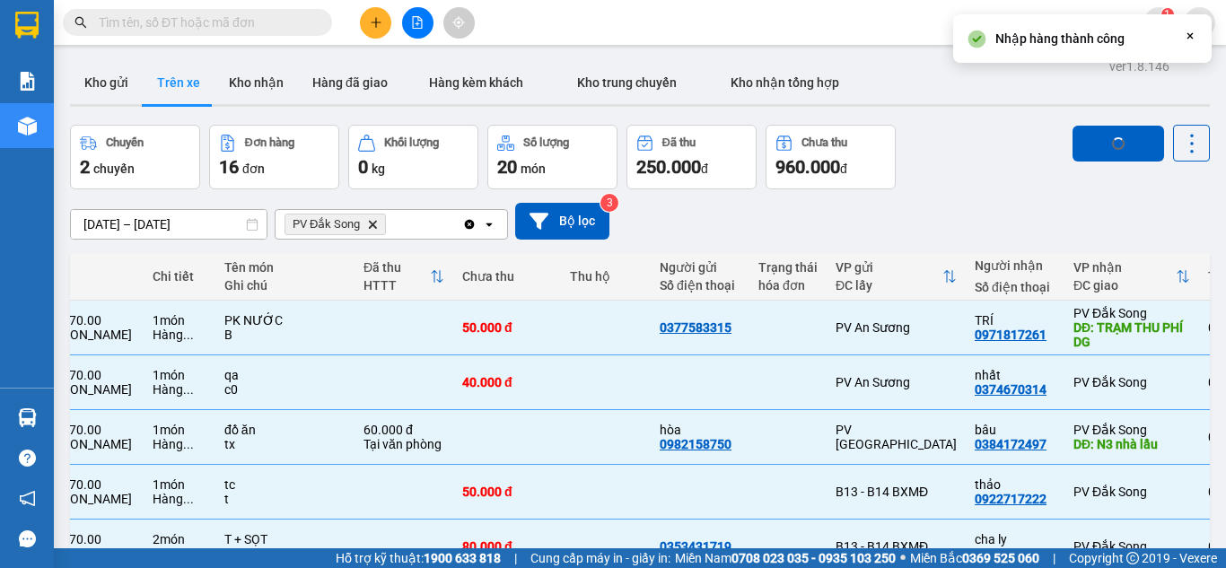
checkbox input "false"
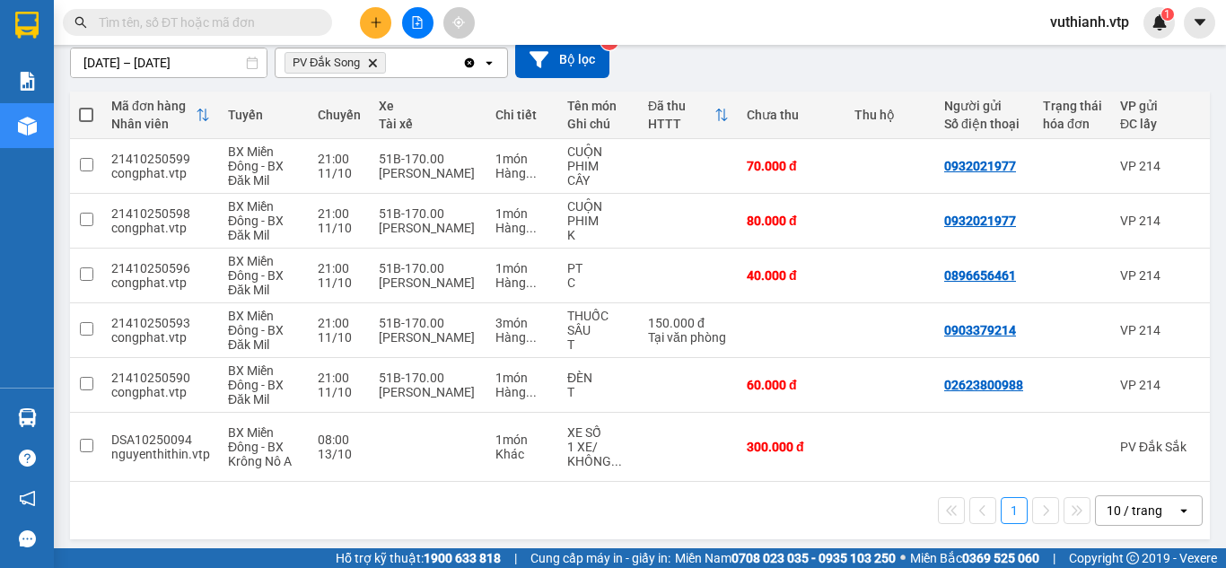
click at [79, 109] on span at bounding box center [86, 115] width 14 height 14
click at [86, 106] on input "checkbox" at bounding box center [86, 106] width 0 height 0
checkbox input "true"
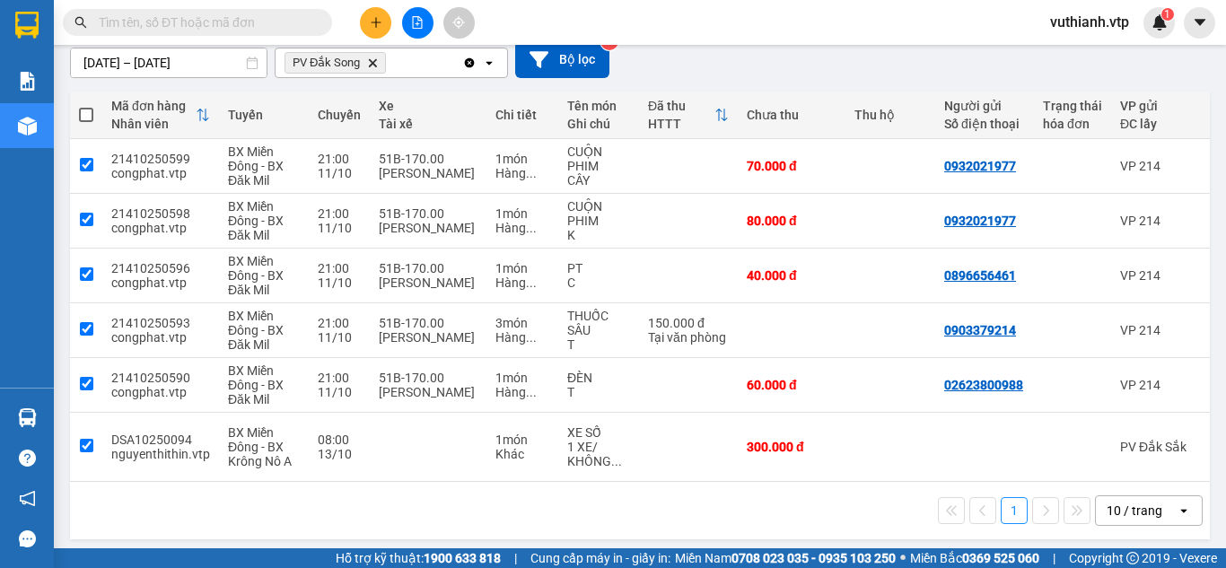
checkbox input "true"
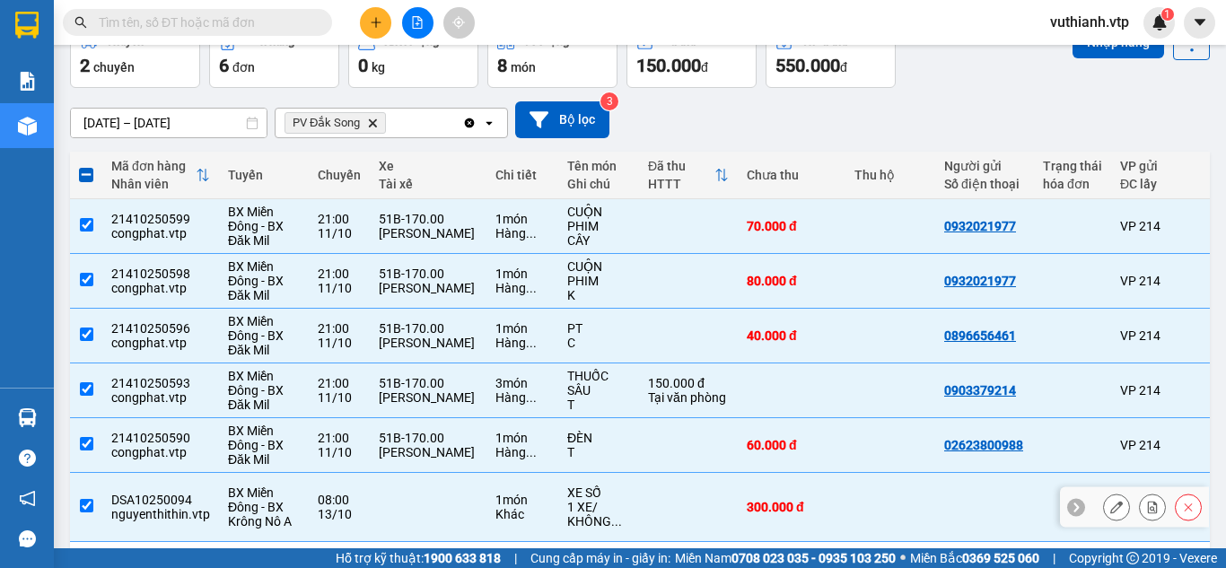
click at [92, 501] on input "checkbox" at bounding box center [86, 505] width 13 height 13
checkbox input "false"
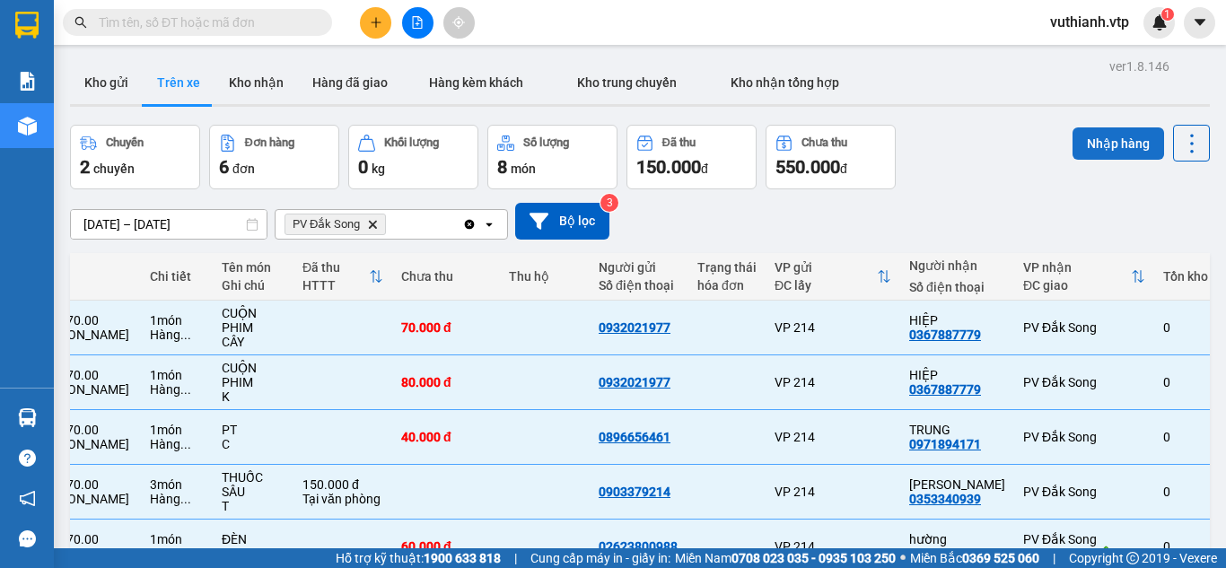
click at [1093, 138] on button "Nhập hàng" at bounding box center [1118, 143] width 92 height 32
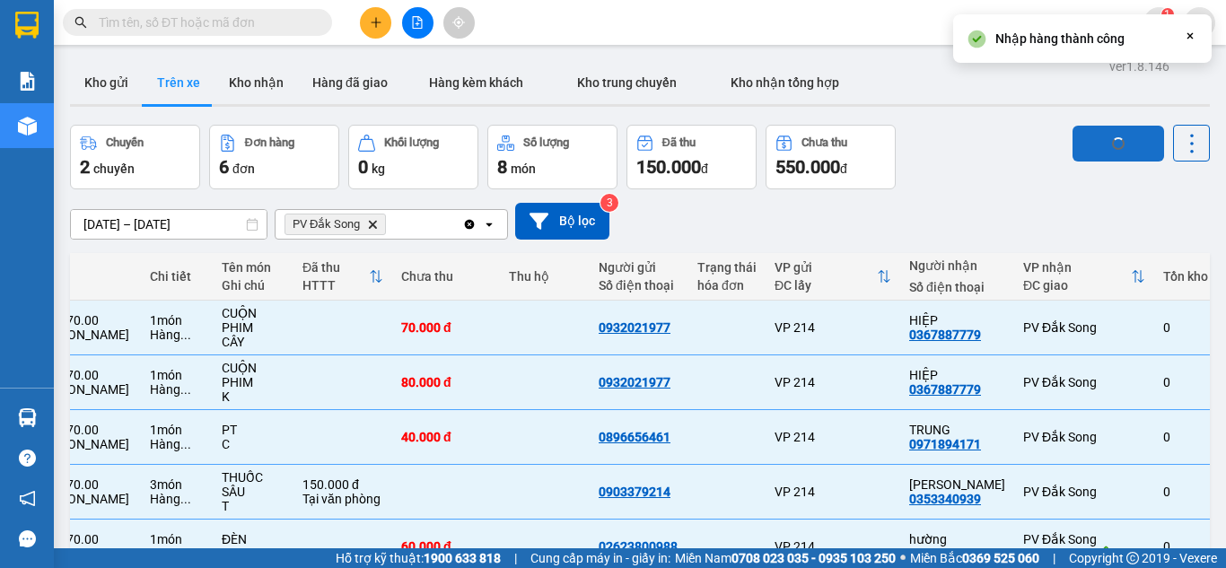
checkbox input "false"
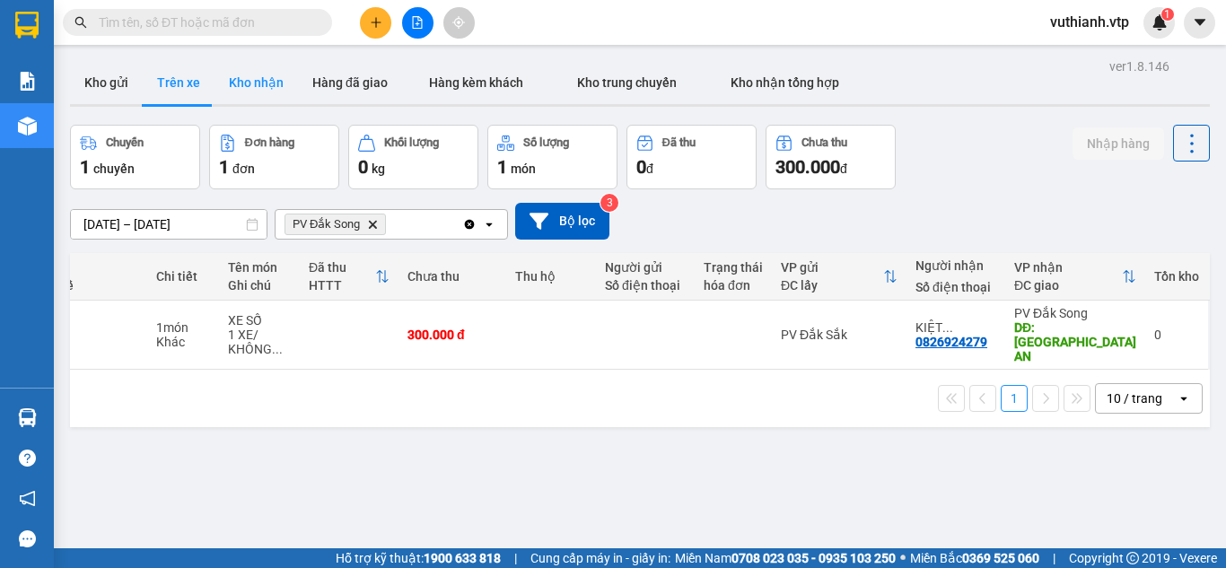
click at [262, 84] on button "Kho nhận" at bounding box center [255, 82] width 83 height 43
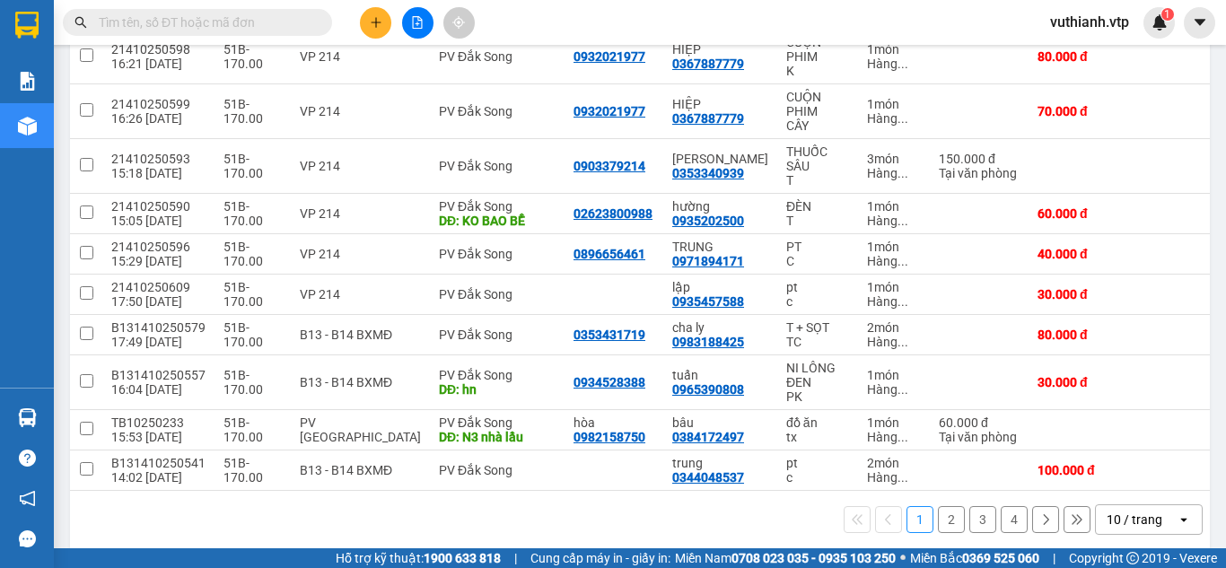
scroll to position [294, 0]
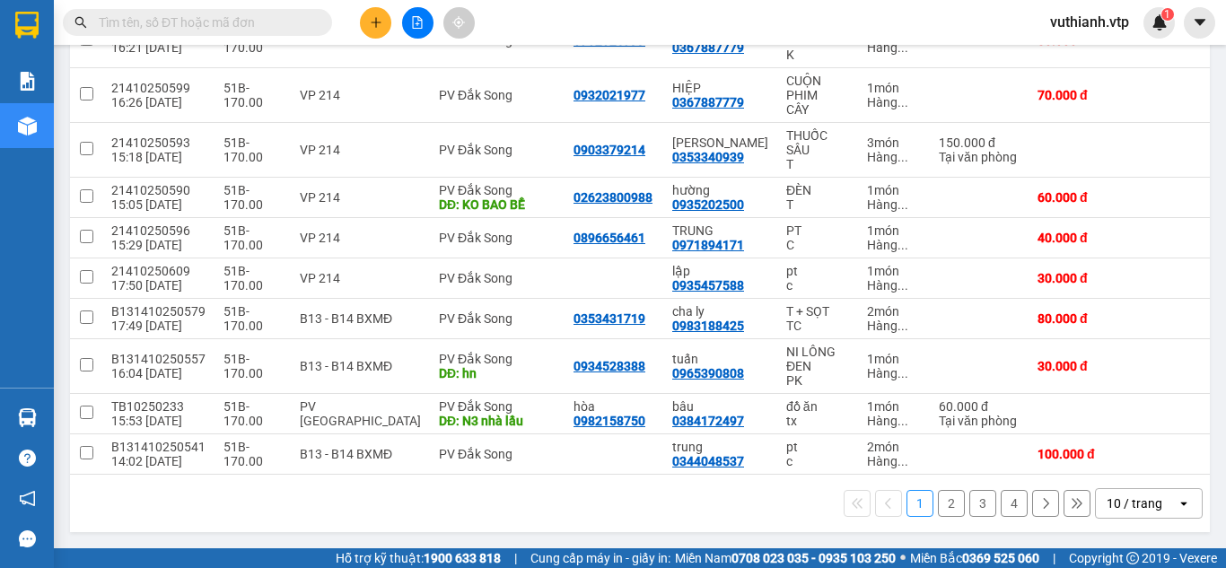
click at [941, 500] on button "2" at bounding box center [951, 503] width 27 height 27
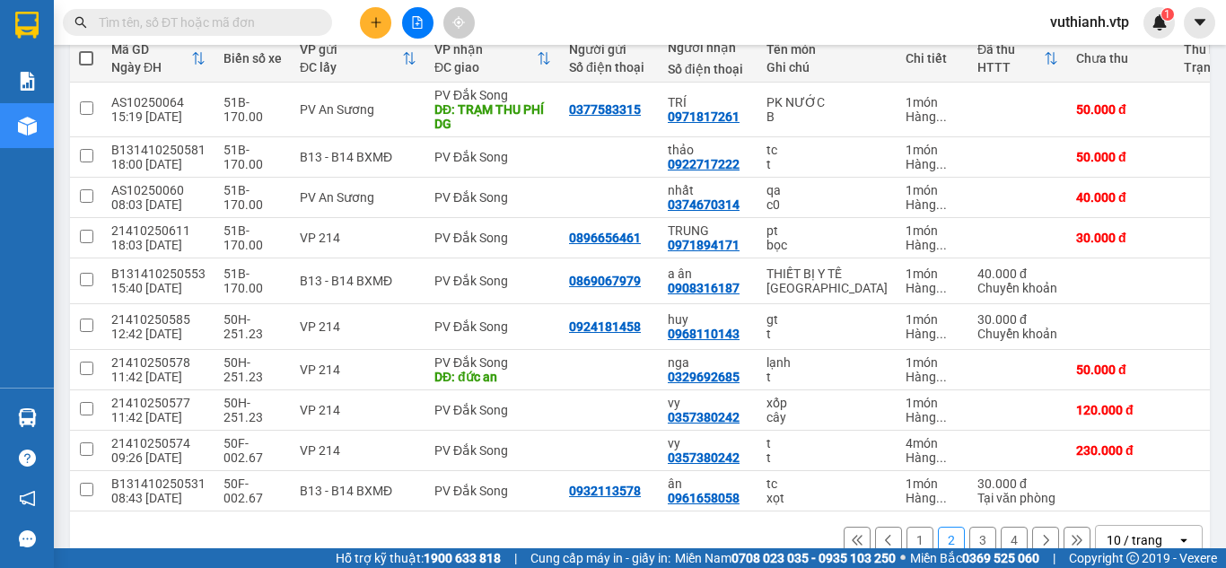
scroll to position [220, 0]
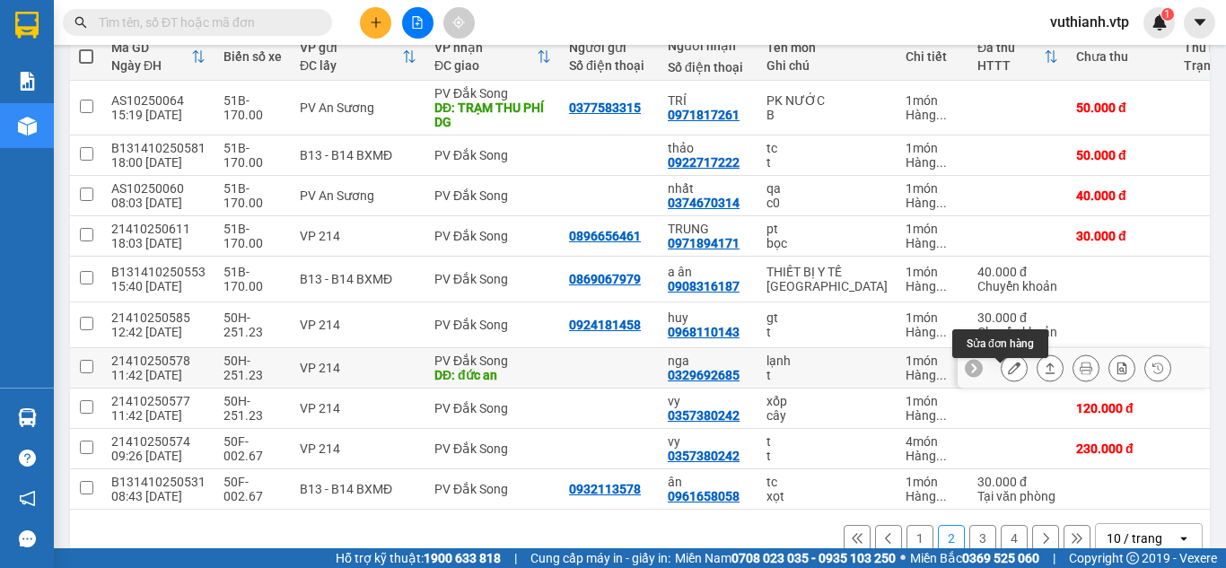
click at [1008, 374] on icon at bounding box center [1014, 368] width 13 height 13
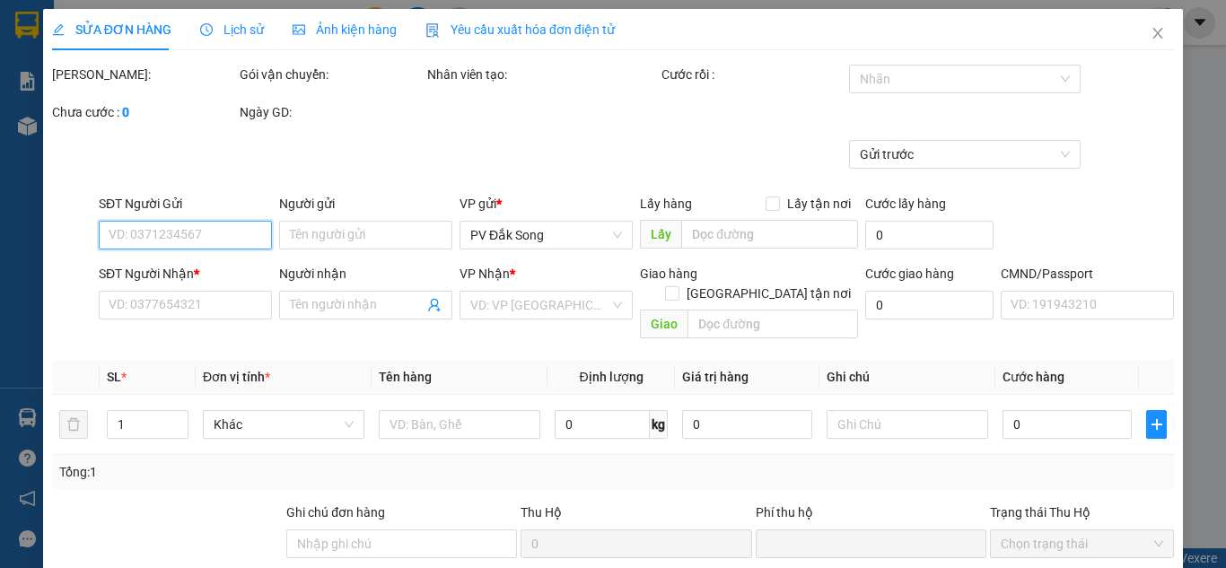
type input "2.500"
type input "0329692685"
type input "nga"
type input "đức an"
type input "0"
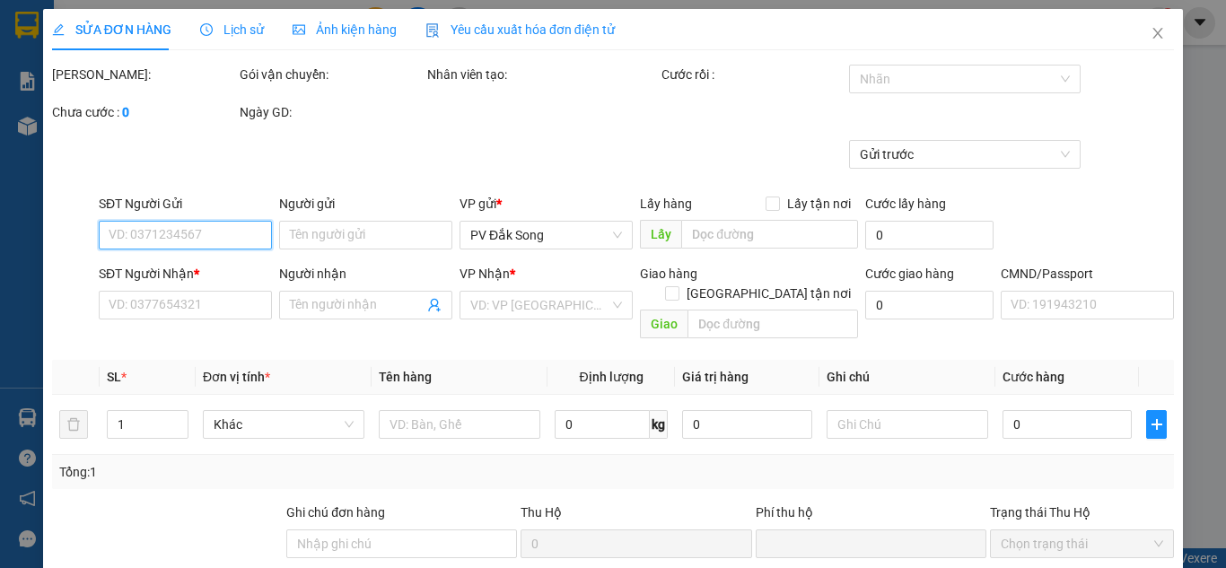
type input "50.000"
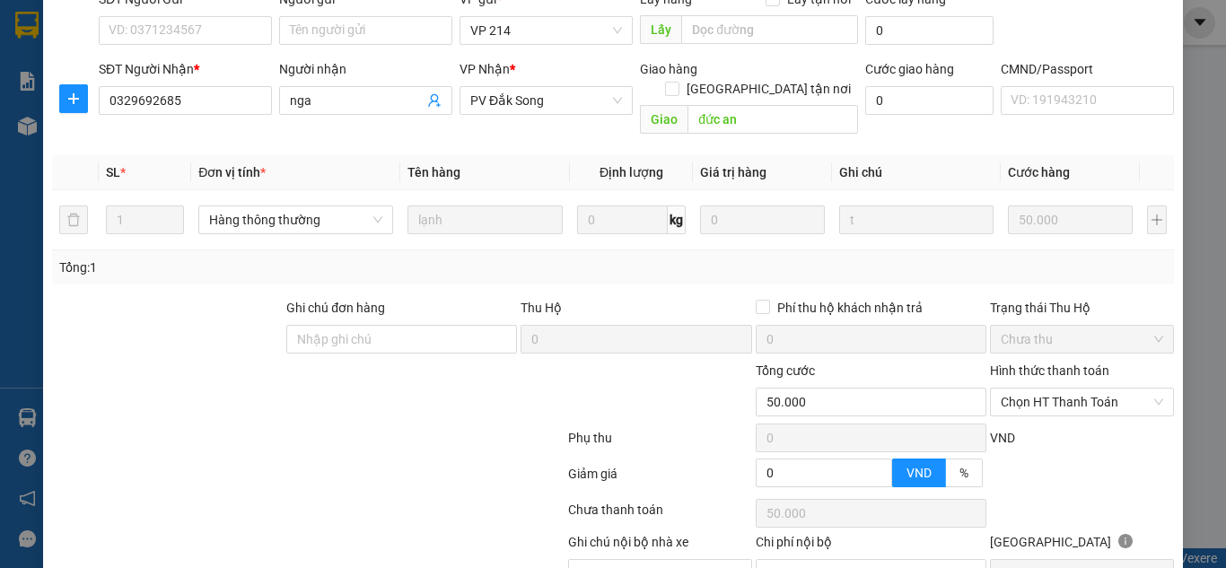
scroll to position [282, 0]
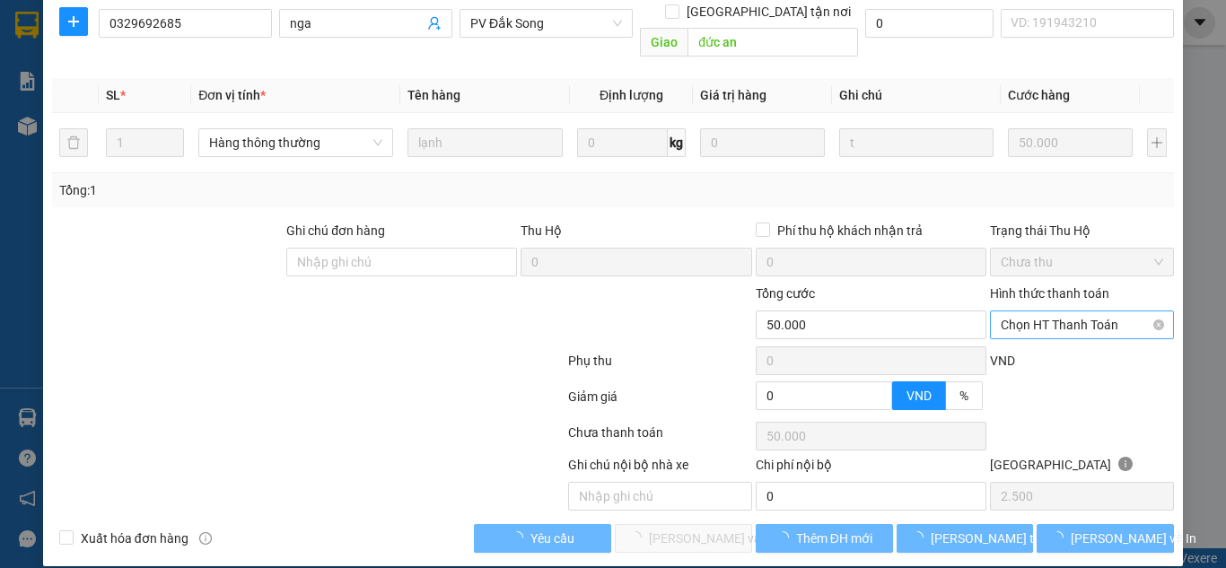
click at [1041, 311] on span "Chọn HT Thanh Toán" at bounding box center [1081, 324] width 162 height 27
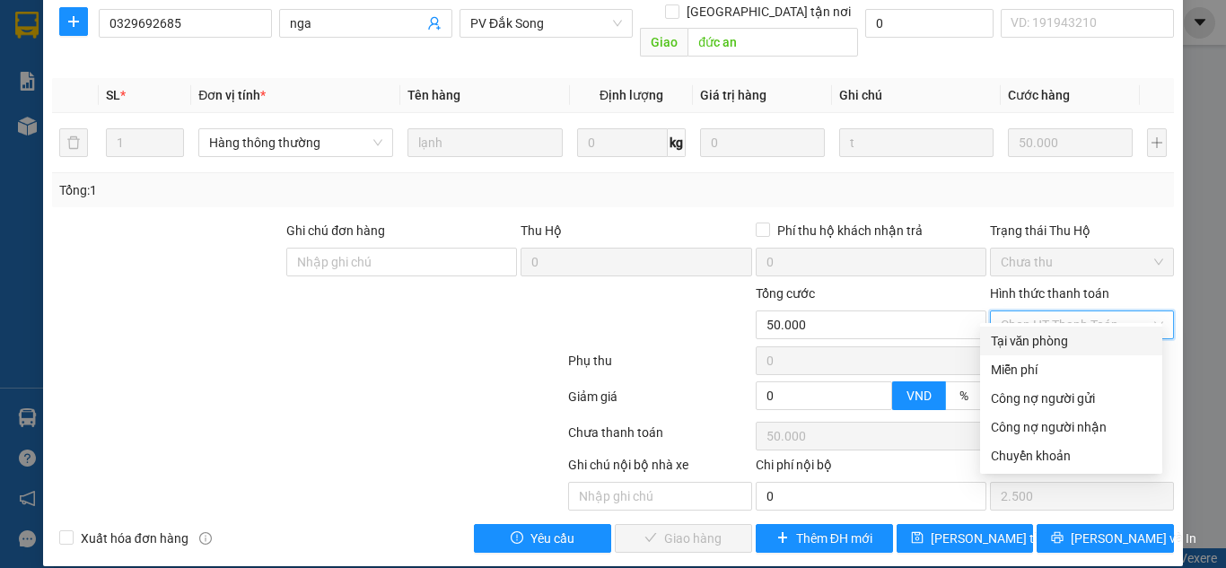
click at [1044, 337] on div "Tại văn phòng" at bounding box center [1071, 341] width 161 height 20
type input "0"
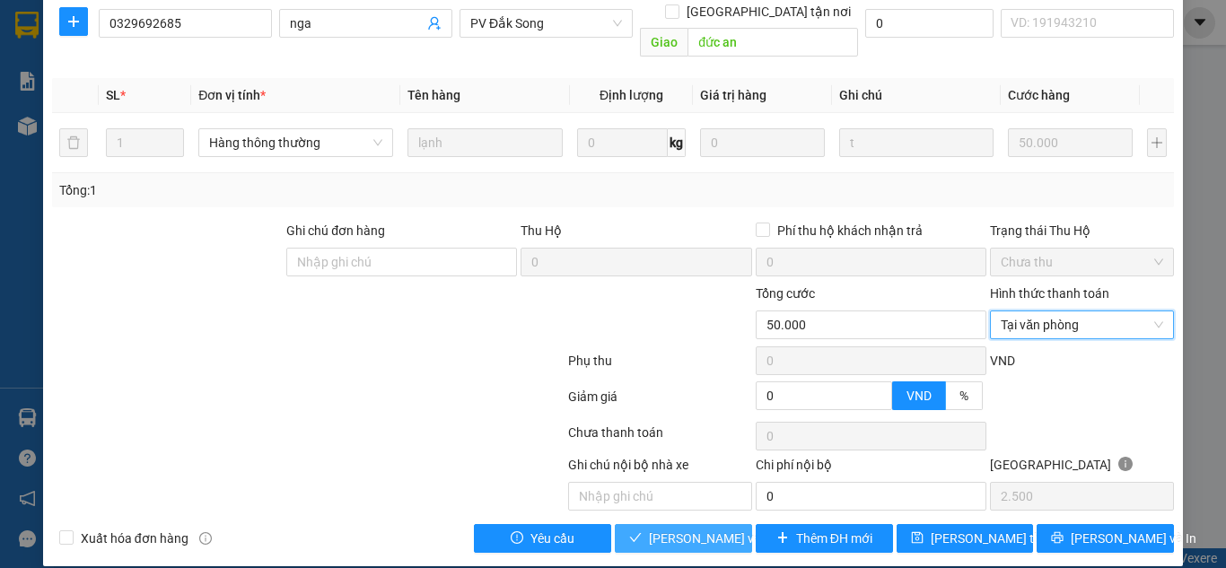
click at [673, 532] on button "[PERSON_NAME] và Giao hàng" at bounding box center [683, 538] width 137 height 29
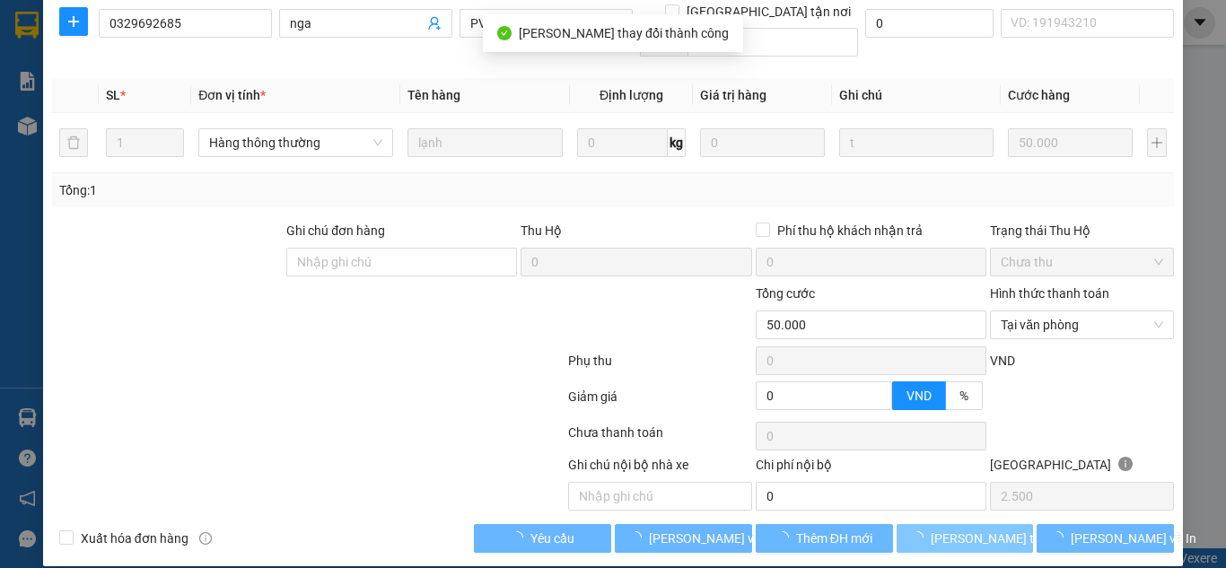
click at [916, 529] on button "[PERSON_NAME] thay đổi" at bounding box center [964, 538] width 137 height 29
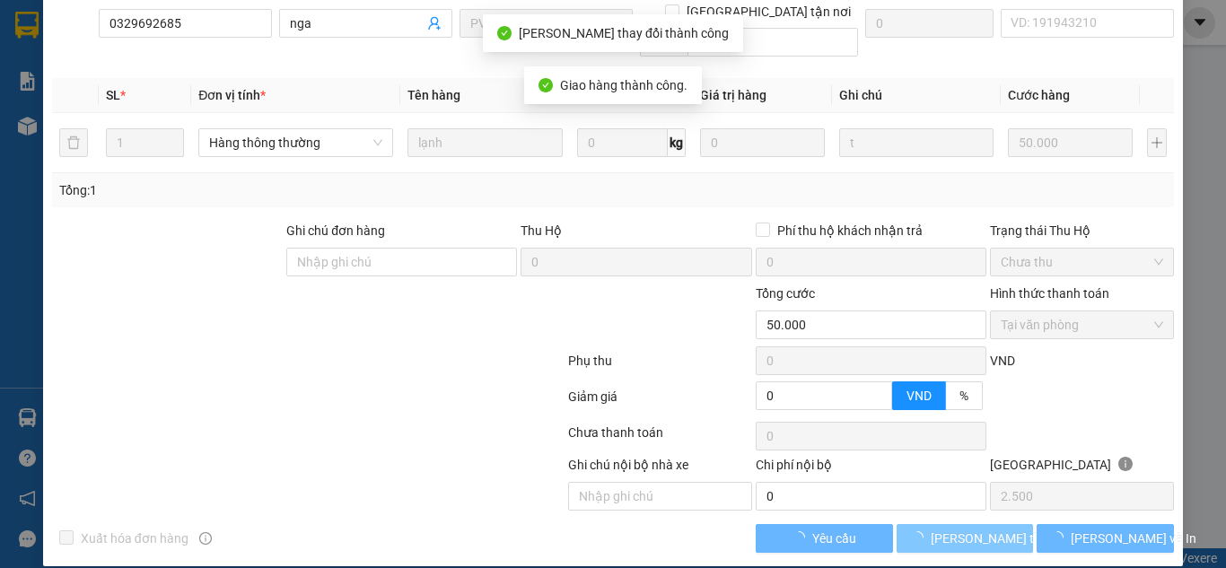
click at [925, 529] on span "button" at bounding box center [921, 539] width 20 height 20
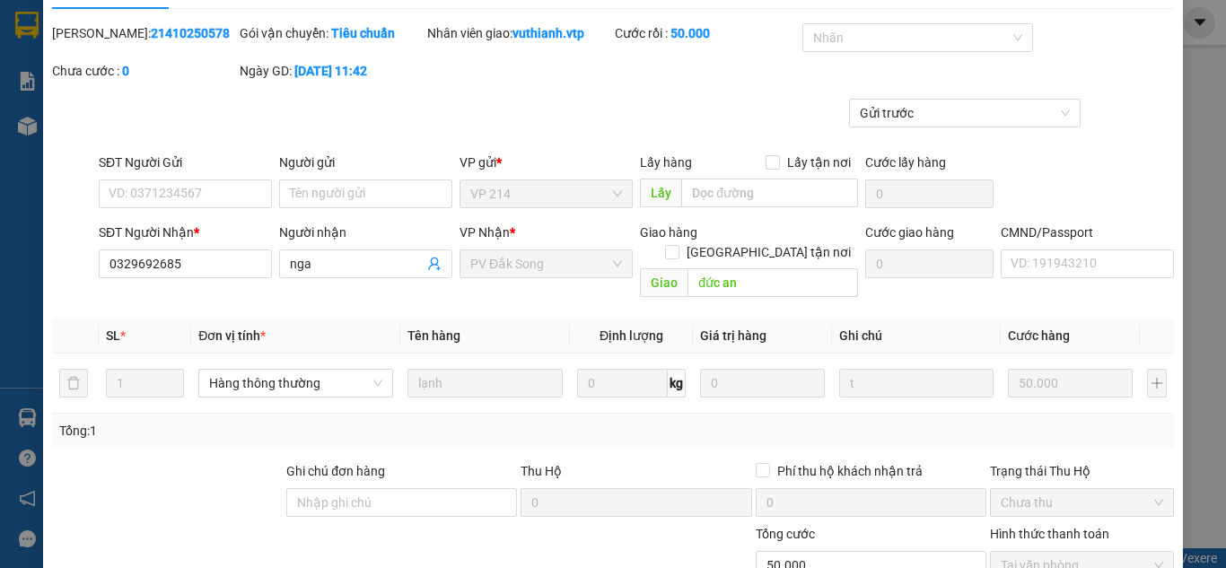
scroll to position [0, 0]
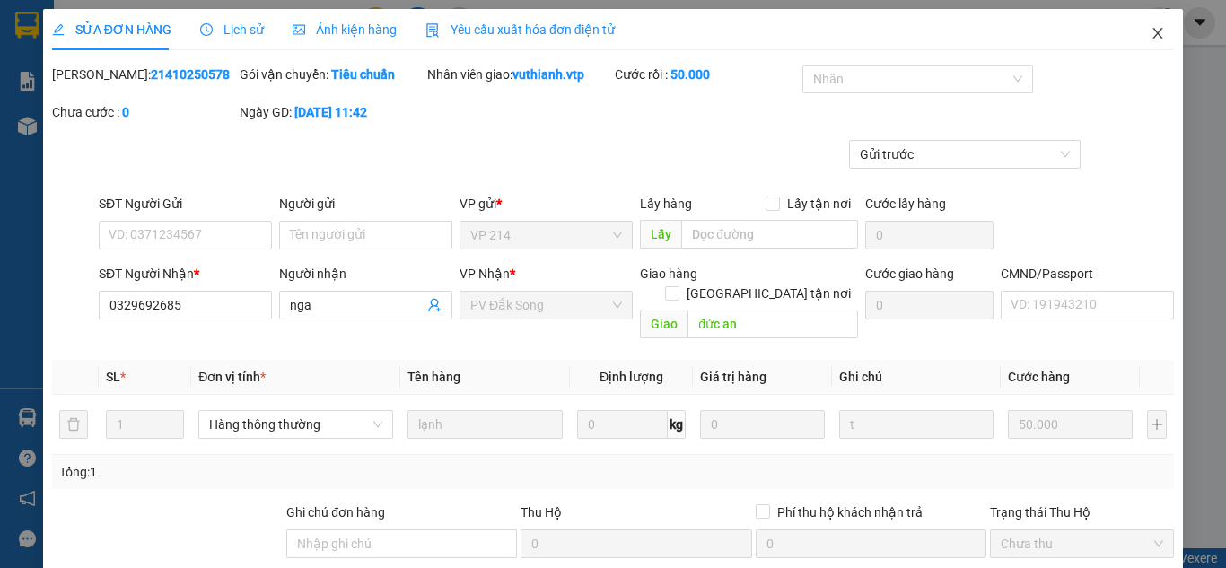
click at [1153, 31] on icon "close" at bounding box center [1158, 33] width 10 height 11
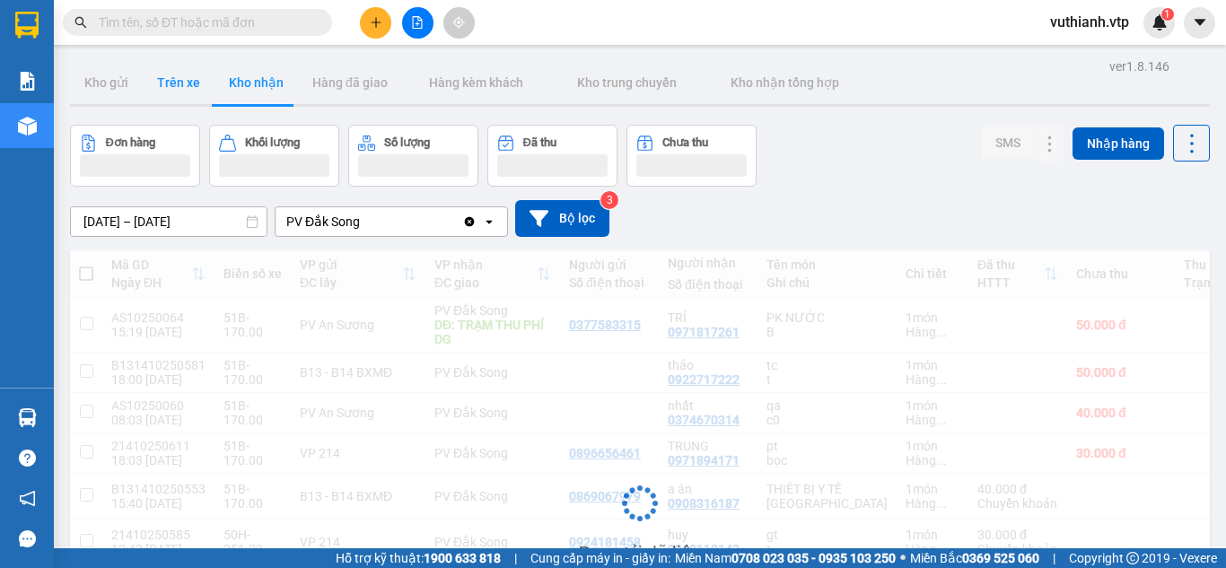
click at [191, 93] on button "Trên xe" at bounding box center [179, 82] width 72 height 43
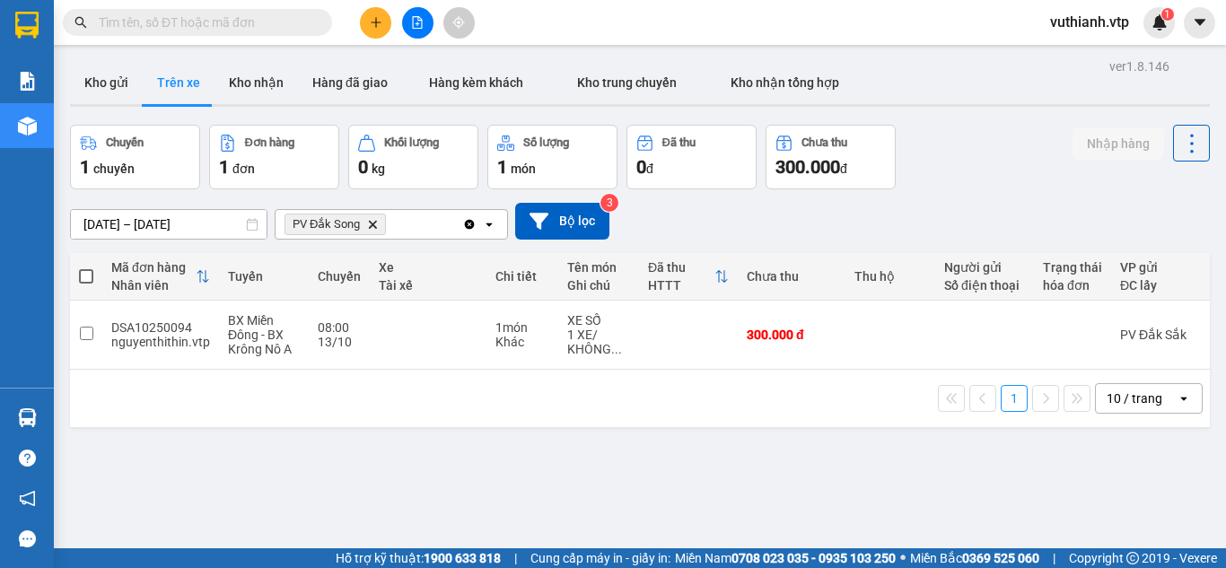
scroll to position [42, 0]
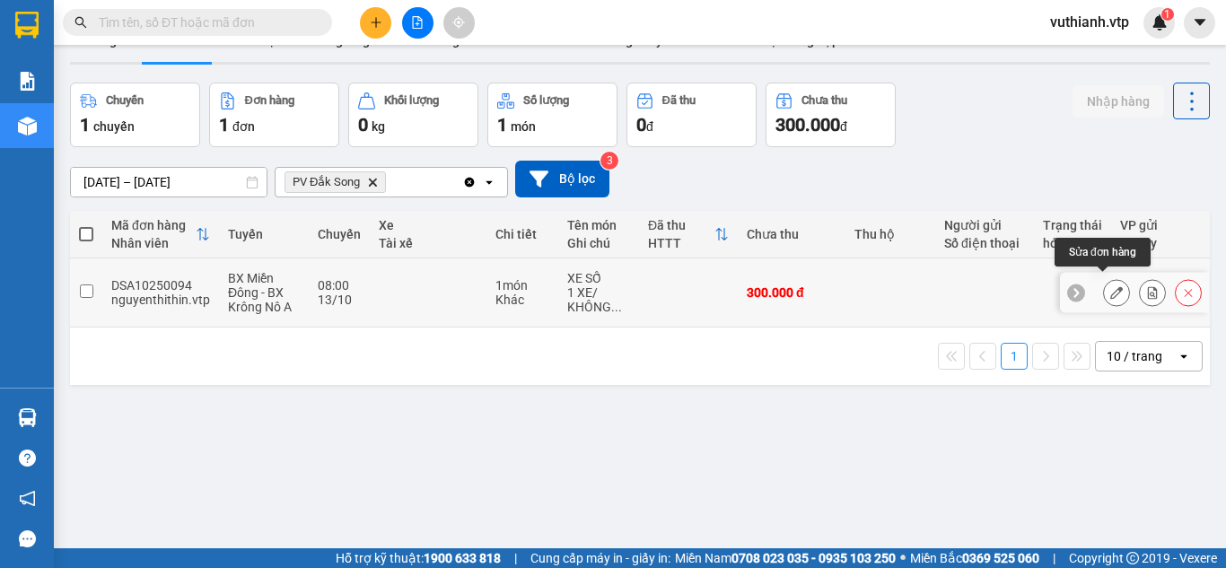
click at [1110, 286] on icon at bounding box center [1116, 292] width 13 height 13
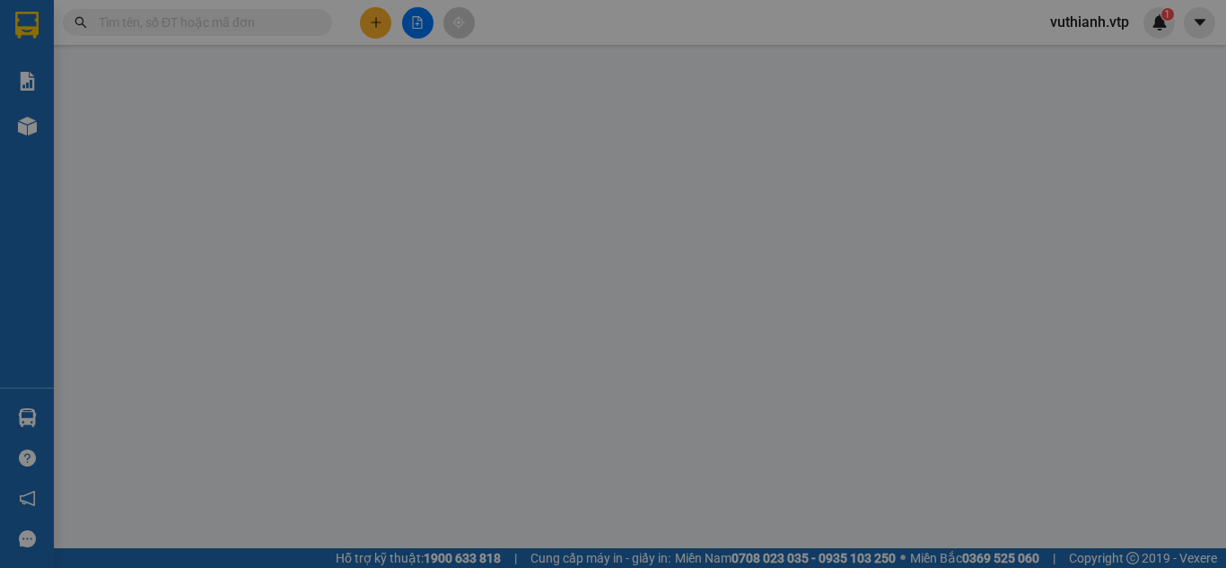
type input "15.000"
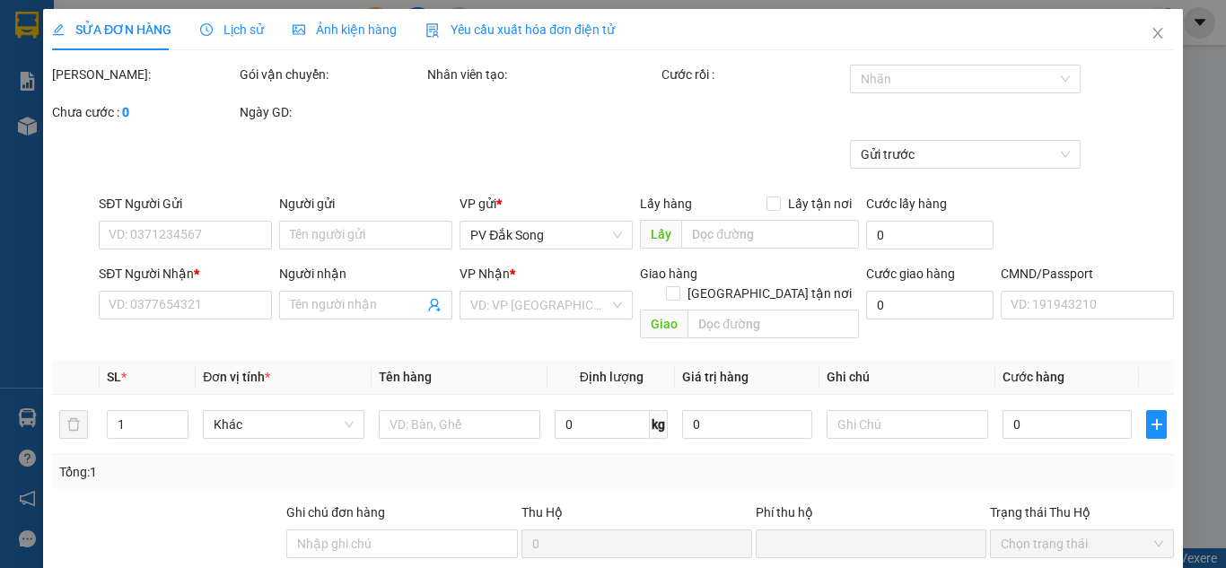
type input "0826924279"
type input "KIỆT /0842478086"
type input "CHỢ THUẬN AN"
type input "0"
type input "300.000"
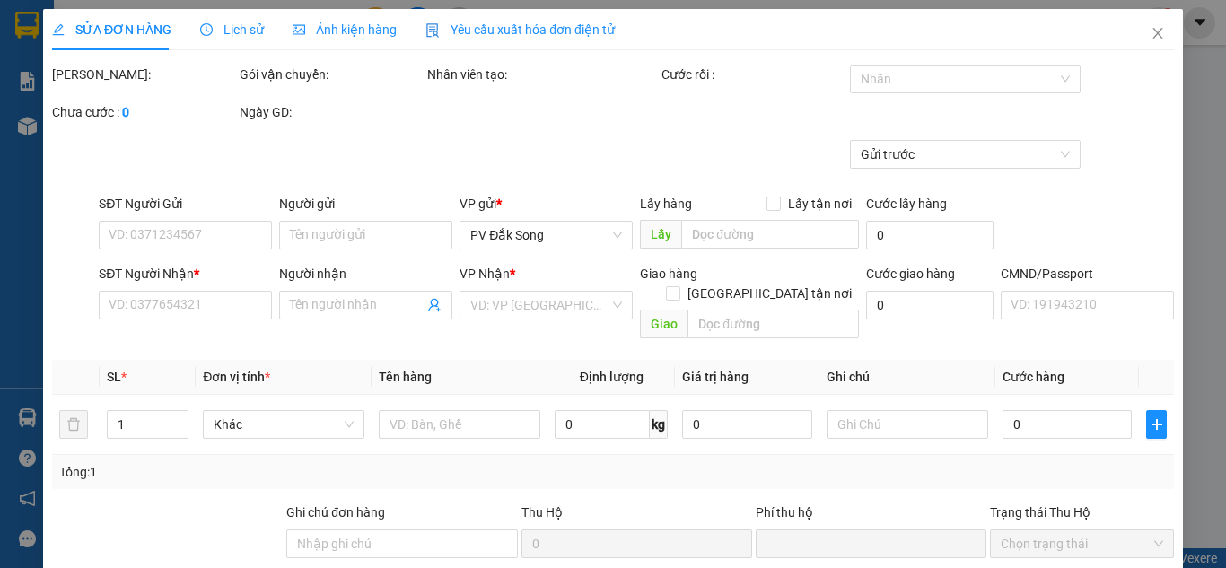
type input "300.000"
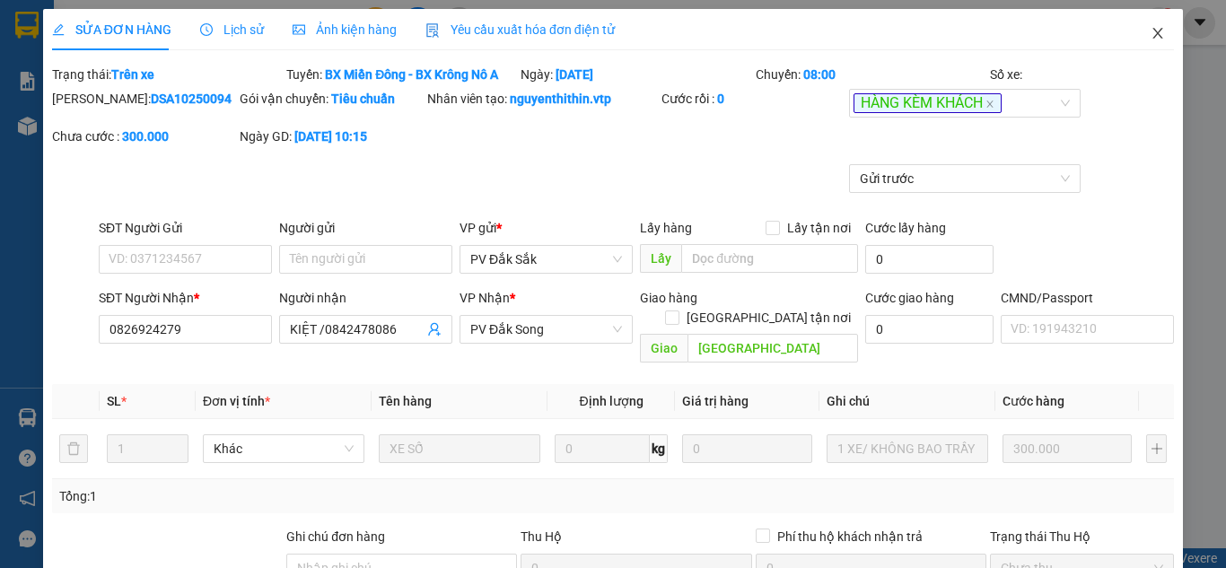
click at [1150, 36] on icon "close" at bounding box center [1157, 33] width 14 height 14
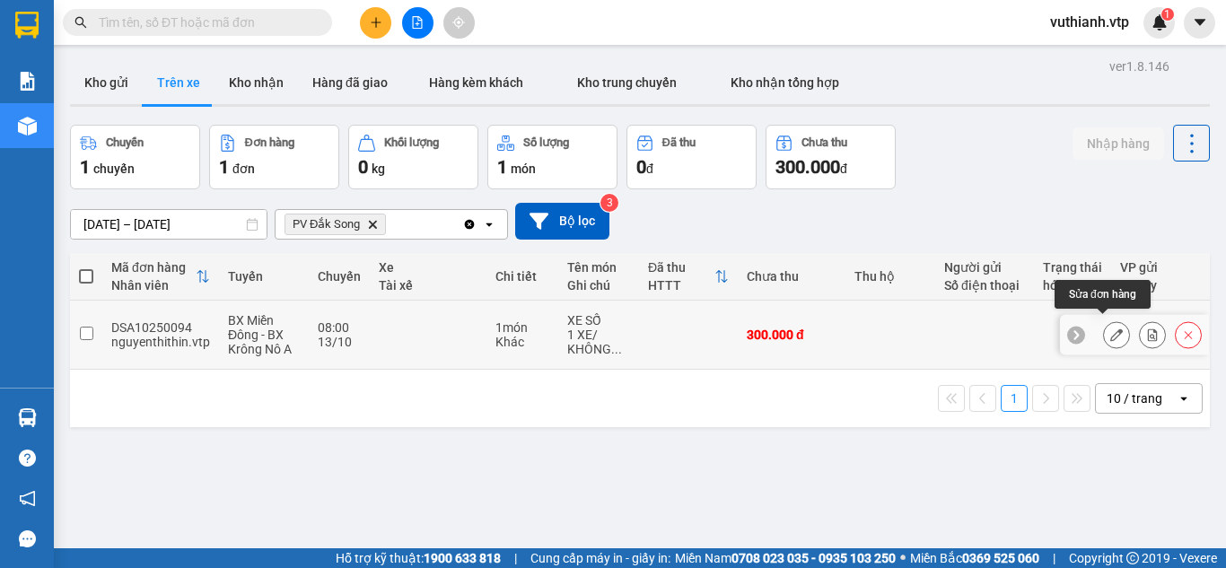
click at [1110, 328] on icon at bounding box center [1116, 334] width 13 height 13
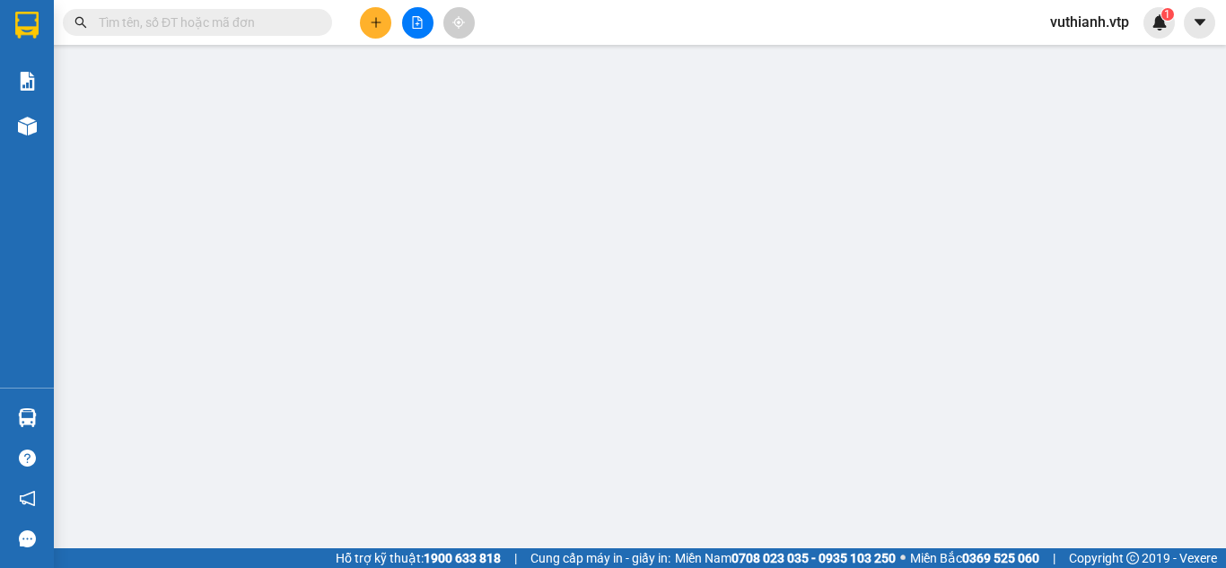
type input "15.000"
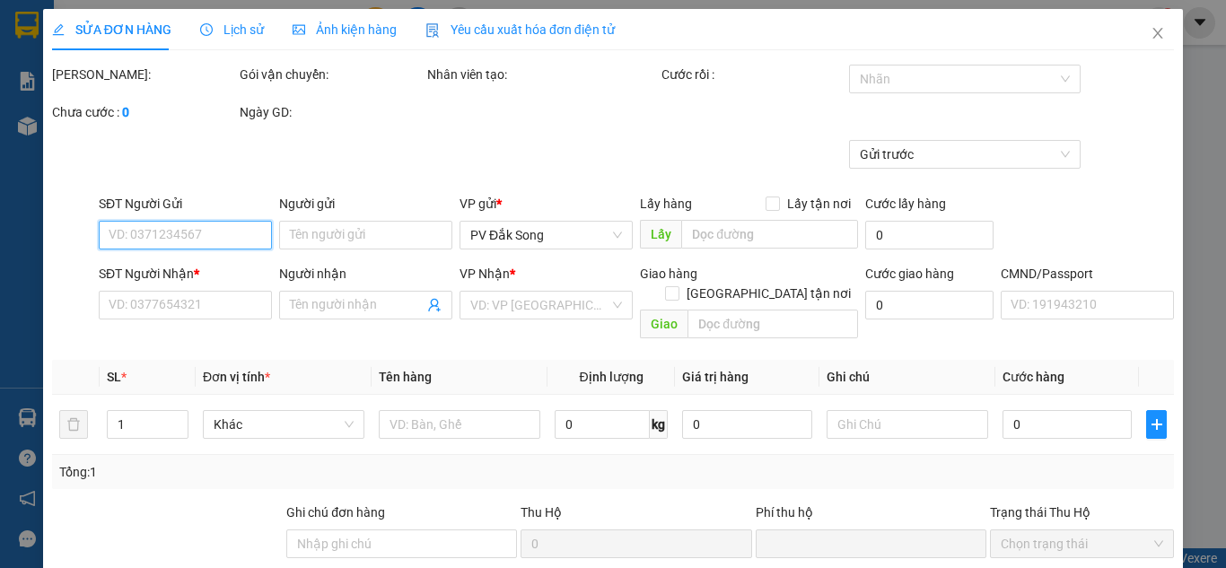
type input "0826924279"
type input "KIỆT /0842478086"
type input "CHỢ THUẬN AN"
type input "0"
type input "300.000"
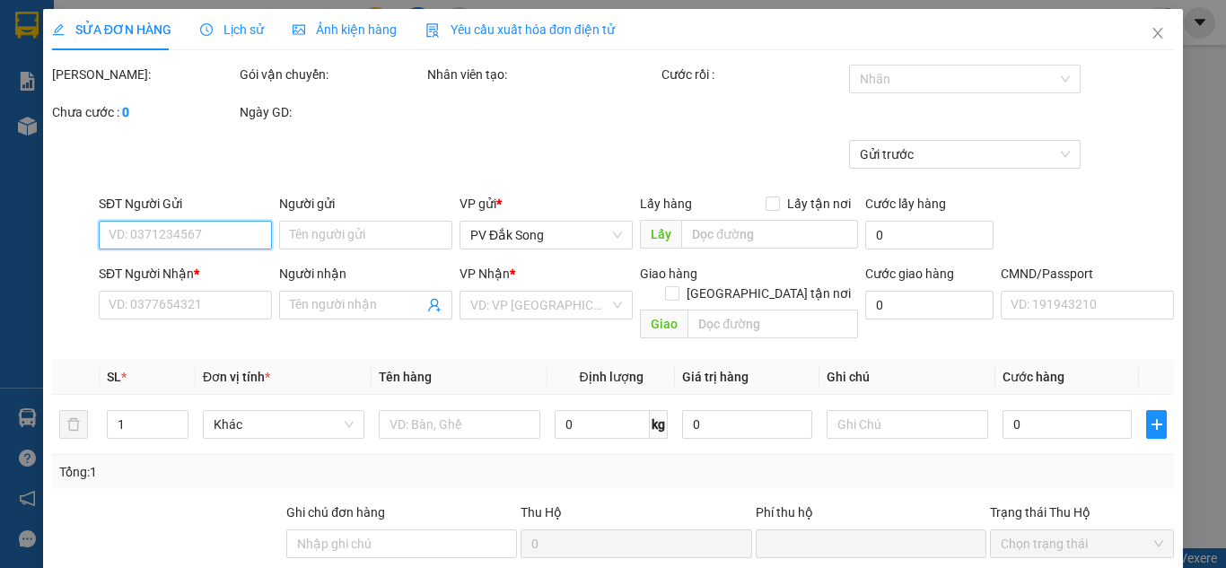
type input "300.000"
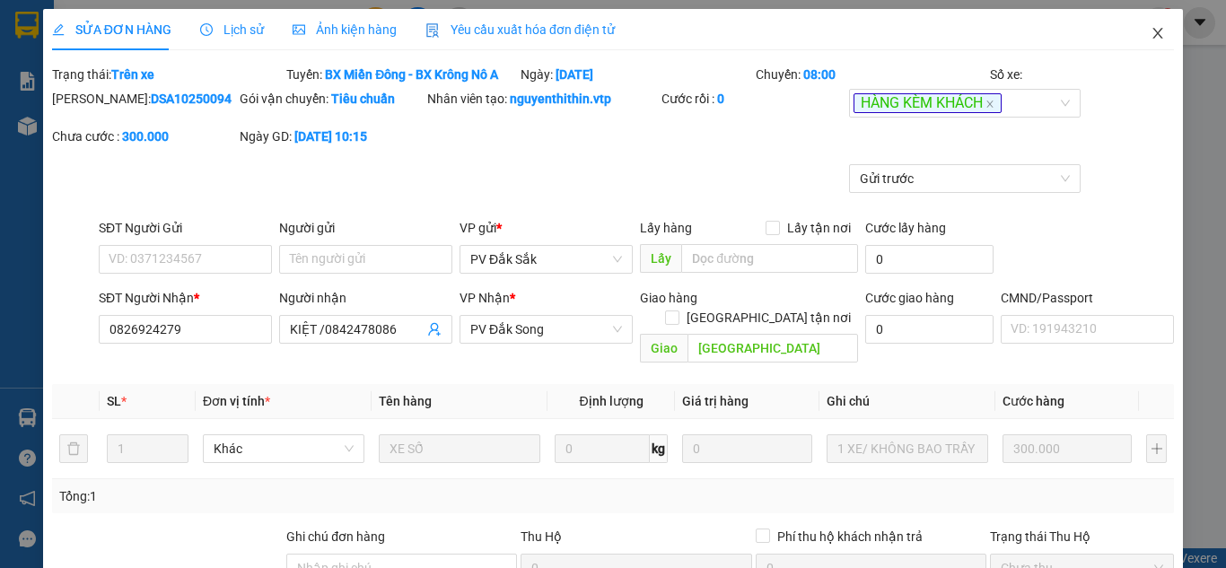
click at [1150, 34] on icon "close" at bounding box center [1157, 33] width 14 height 14
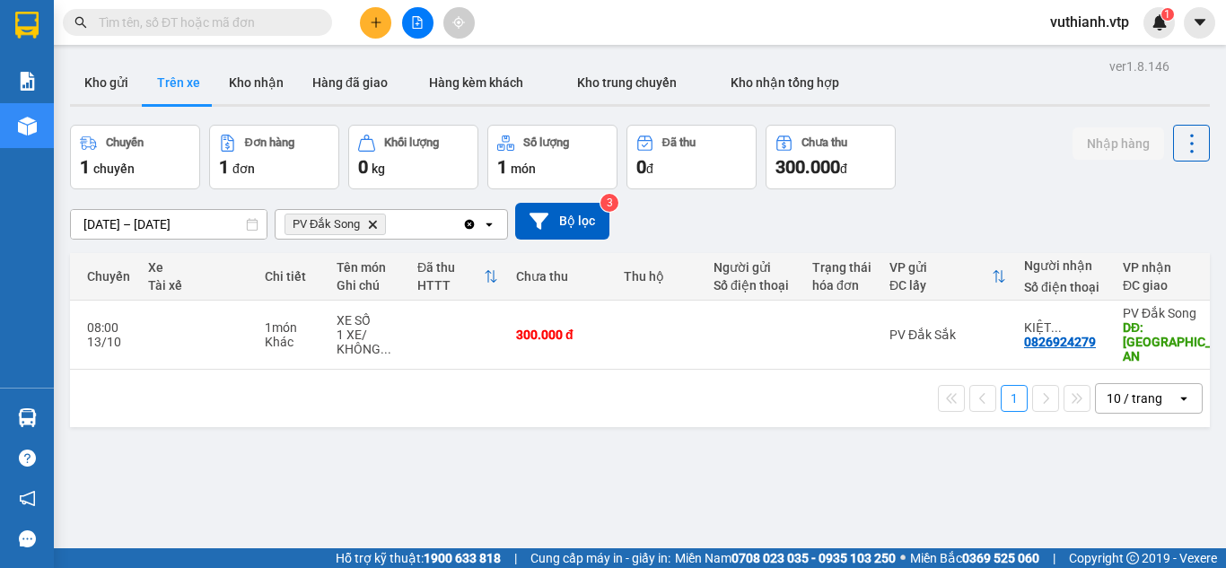
scroll to position [0, 345]
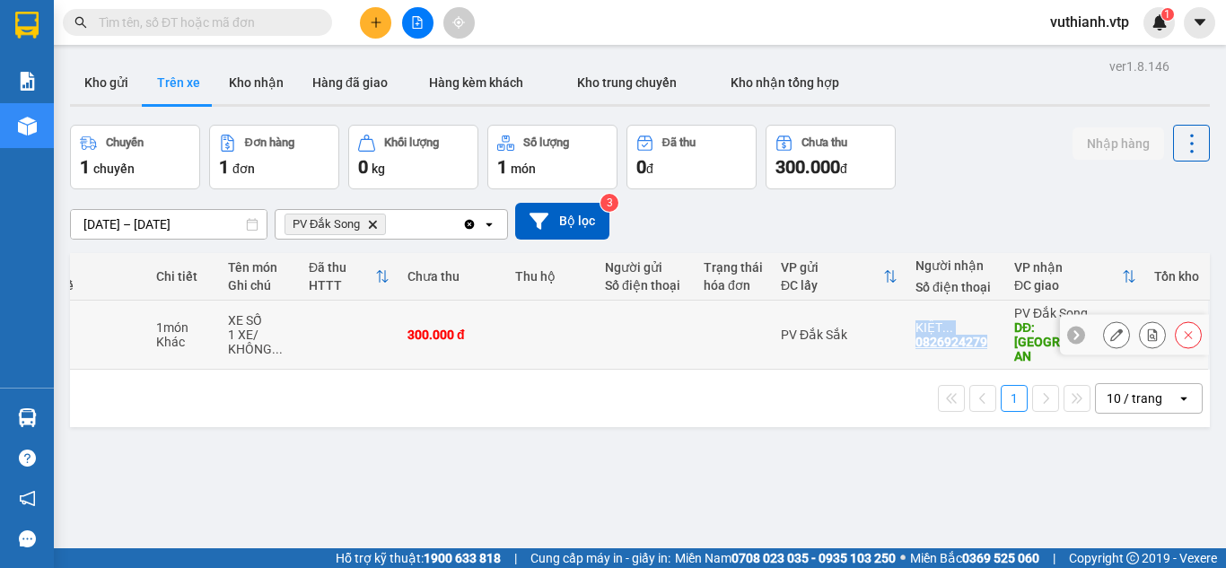
drag, startPoint x: 976, startPoint y: 332, endPoint x: 888, endPoint y: 340, distance: 88.3
click at [888, 340] on tr "DSA10250094 nguyenthithin.vtp BX Miền Đông - BX Krông Nô A 08:00 13/10 1 món Kh…" at bounding box center [470, 335] width 1479 height 69
checkbox input "true"
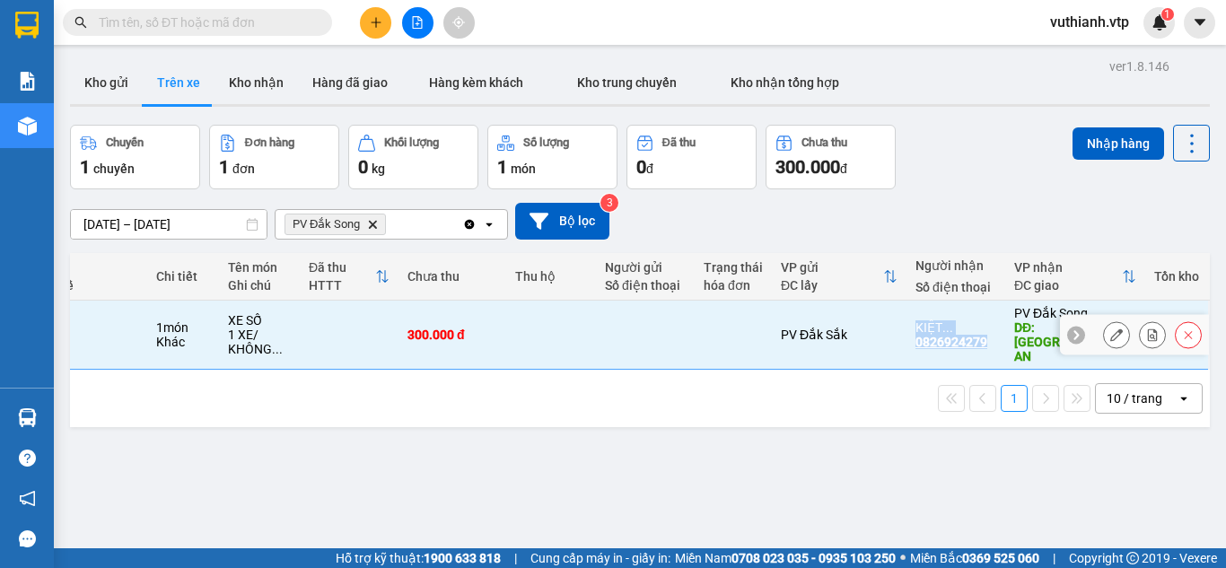
copy tr "PV Đắk Sắk KIỆT ... 0826924279"
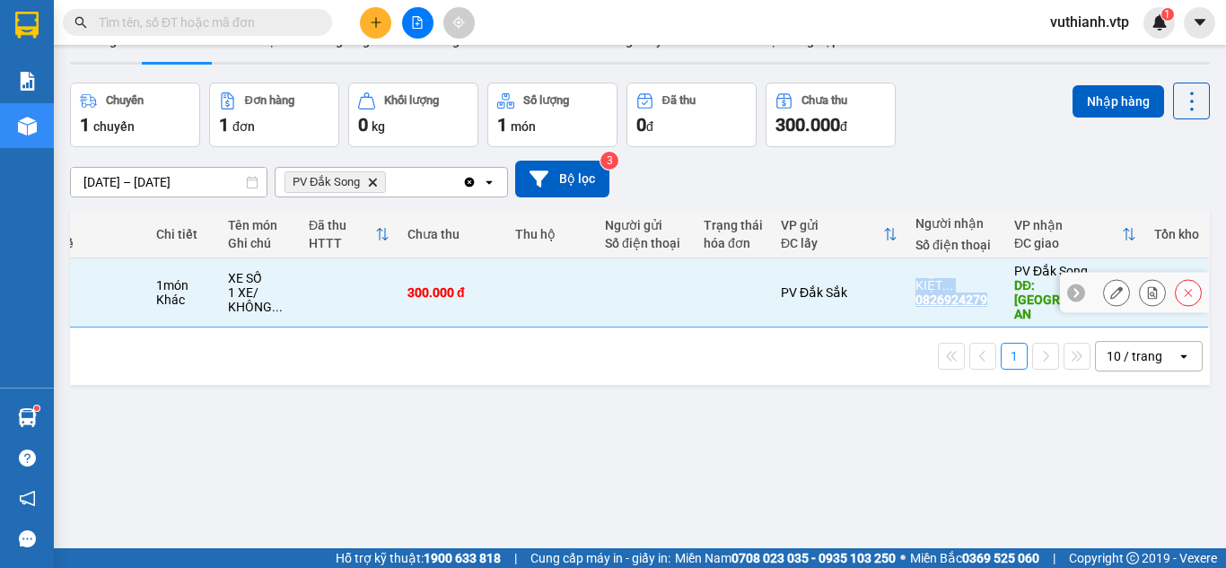
scroll to position [83, 0]
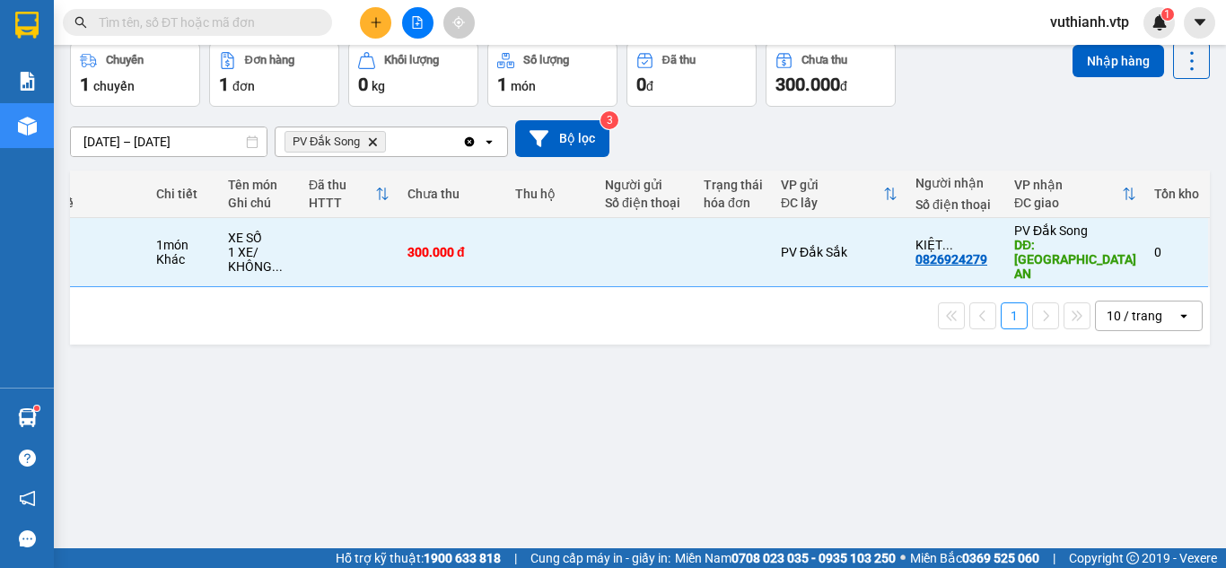
click at [997, 364] on div "ver 1.8.146 Kho gửi Trên xe Kho nhận Hàng đã giao Hàng kèm khách Kho trung chuy…" at bounding box center [640, 255] width 1154 height 568
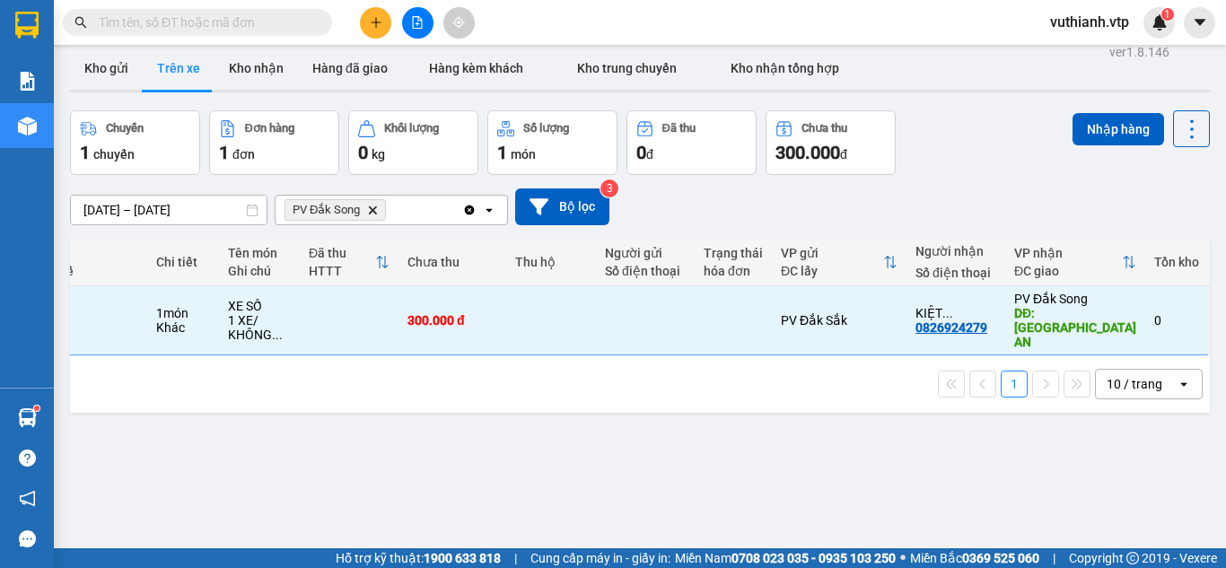
scroll to position [0, 0]
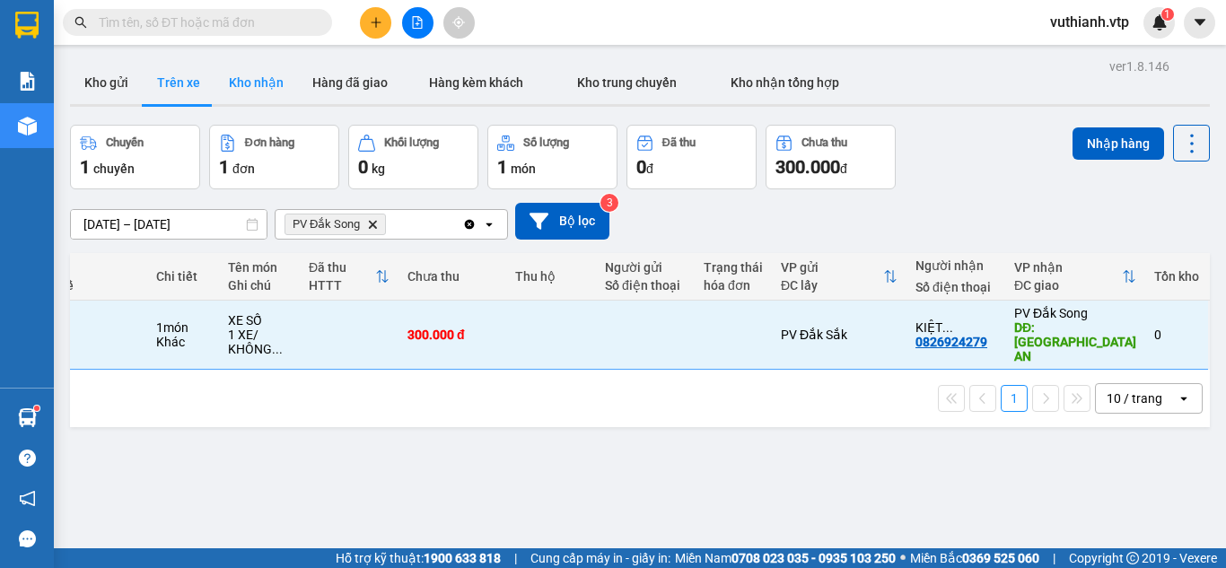
click at [226, 81] on button "Kho nhận" at bounding box center [255, 82] width 83 height 43
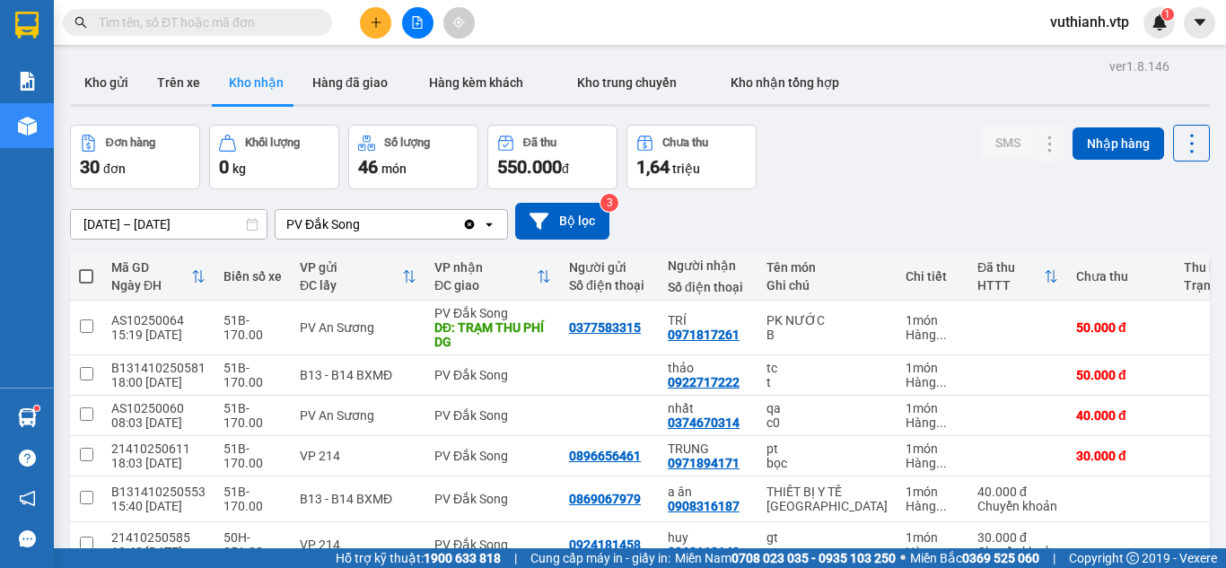
click at [469, 224] on icon "Clear value" at bounding box center [469, 224] width 14 height 14
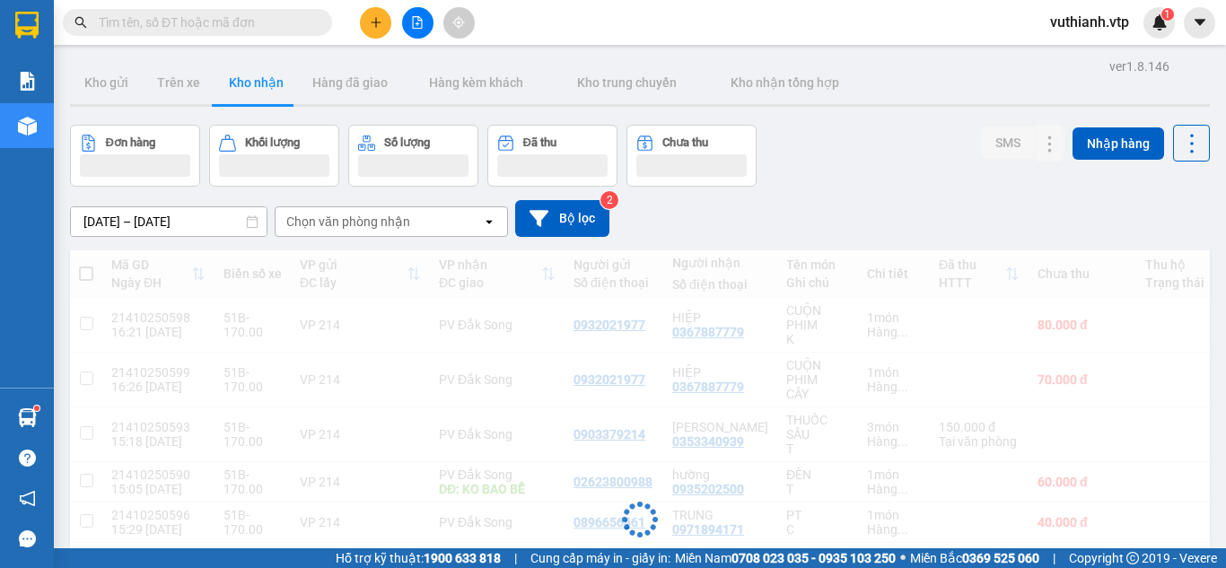
click at [486, 225] on icon "open" at bounding box center [489, 221] width 14 height 14
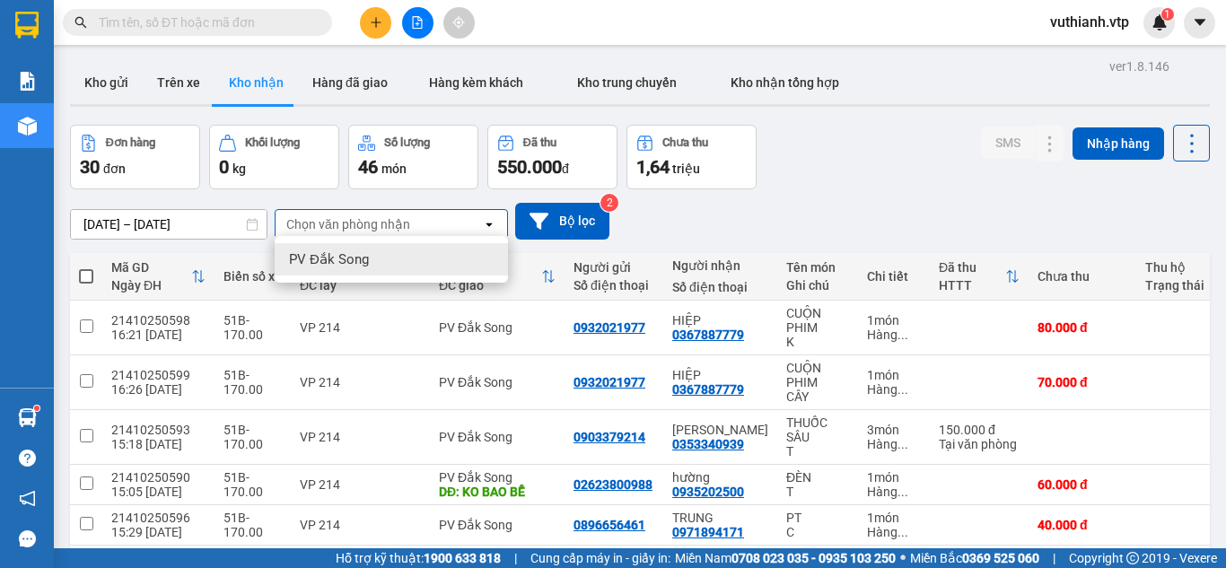
click at [456, 223] on div "Chọn văn phòng nhận" at bounding box center [378, 224] width 206 height 29
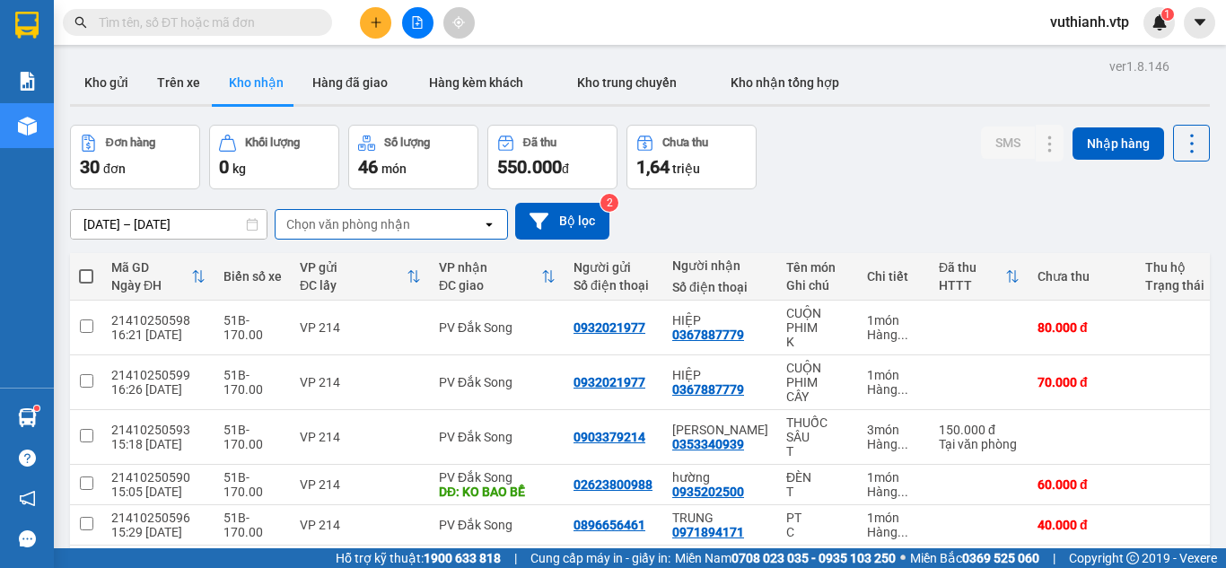
click at [489, 221] on icon "open" at bounding box center [489, 224] width 14 height 14
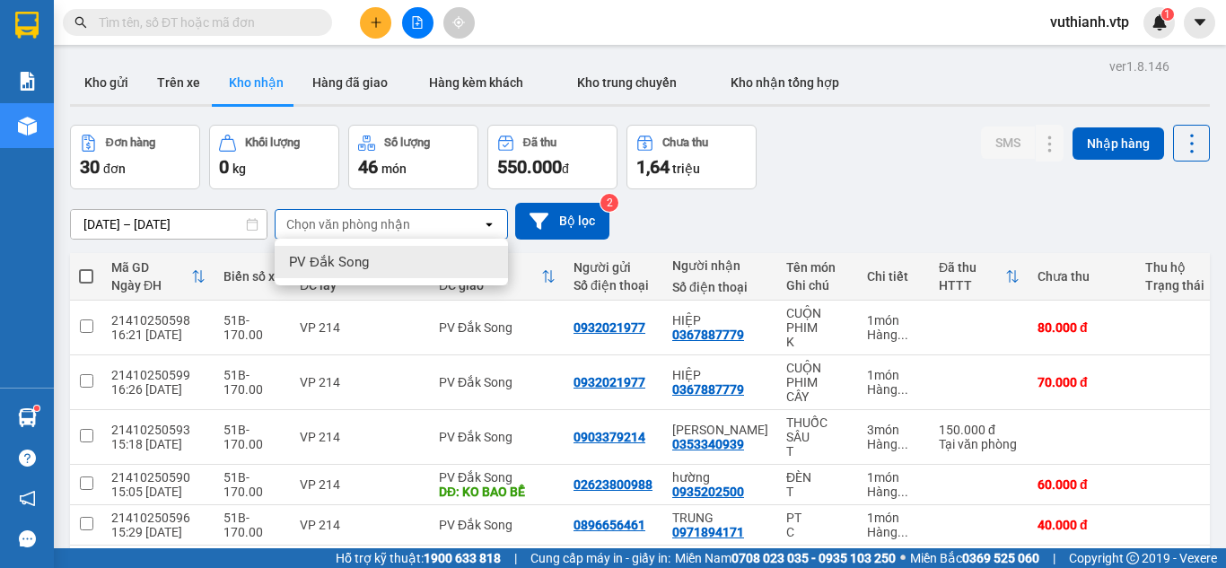
click at [489, 221] on icon "open" at bounding box center [489, 224] width 14 height 14
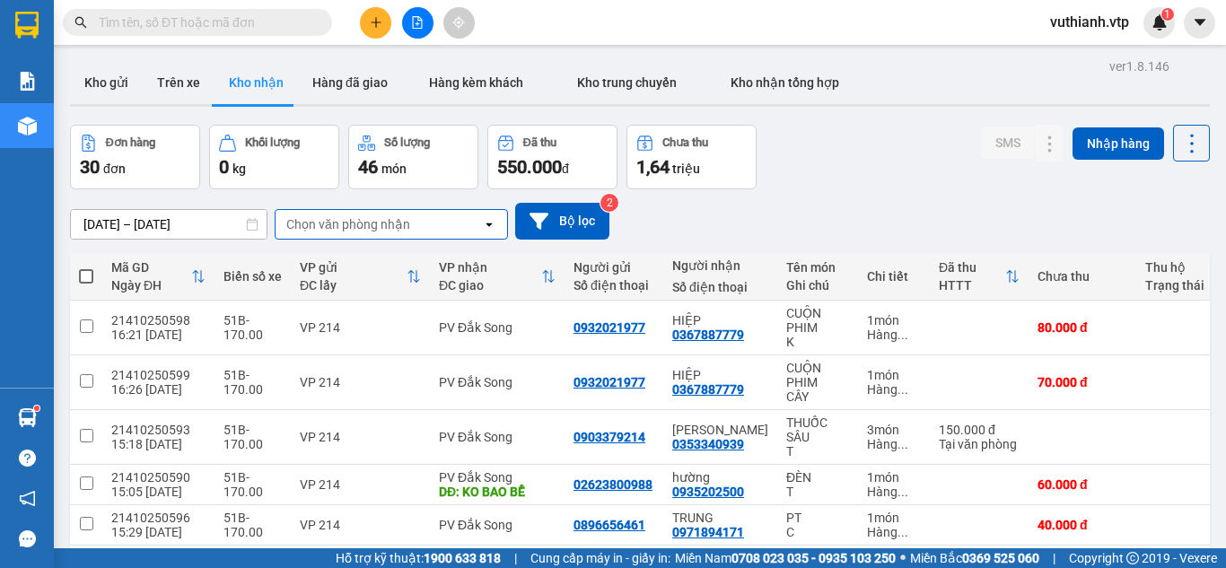
click at [444, 223] on div "Chọn văn phòng nhận" at bounding box center [378, 224] width 206 height 29
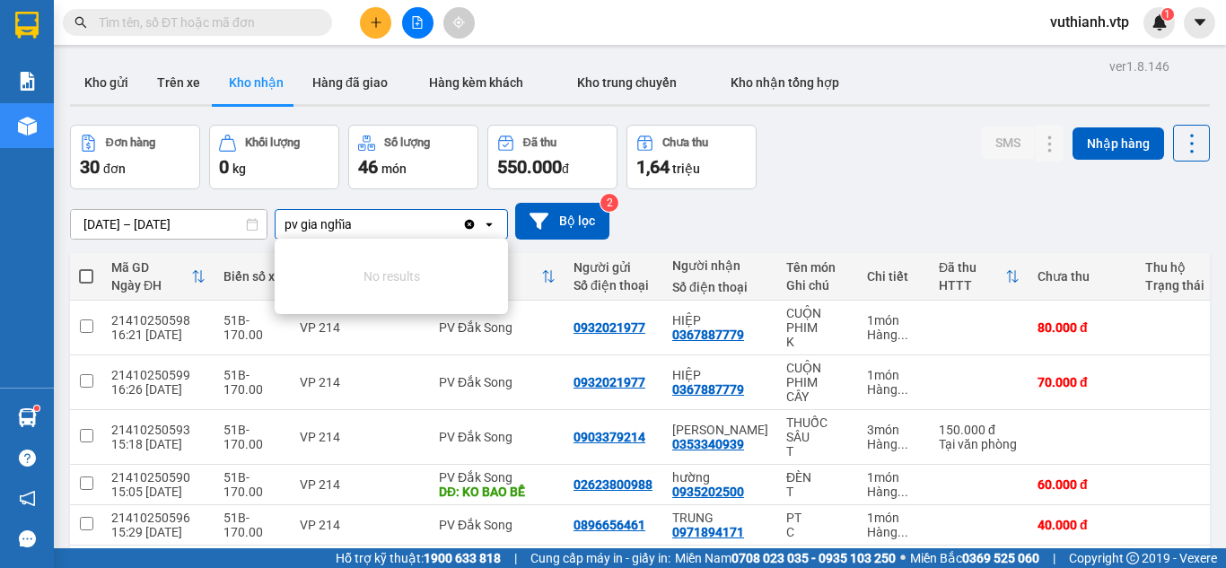
type input "pv gia nghĩa"
click at [833, 208] on div "10/10/2025 – 12/10/2025 Press the down arrow key to interact with the calendar …" at bounding box center [640, 221] width 1140 height 37
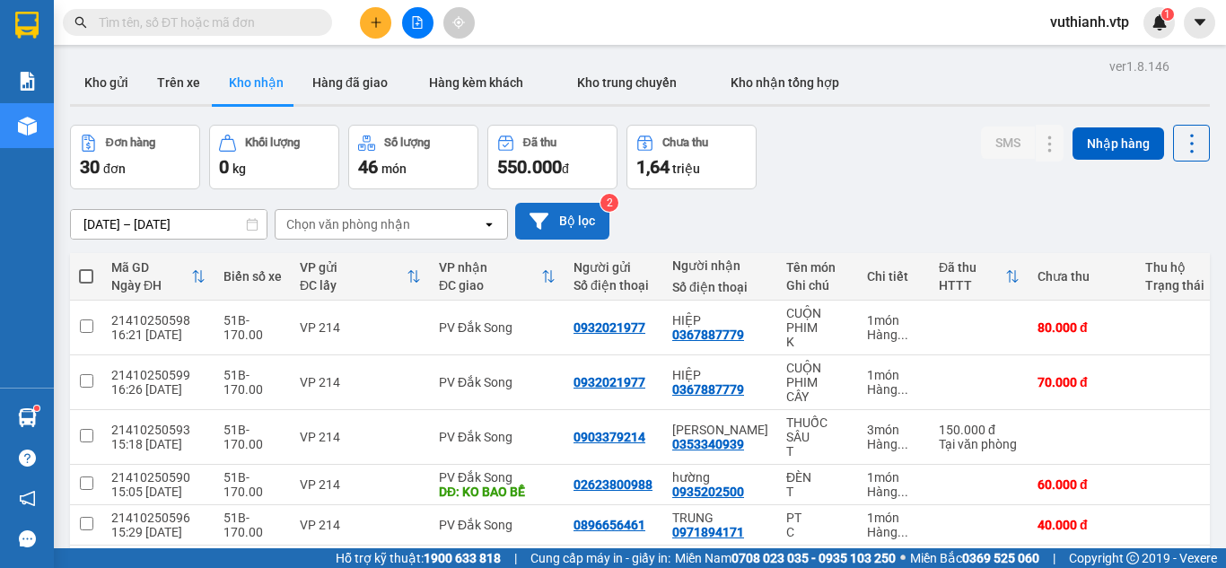
click at [538, 228] on icon at bounding box center [538, 221] width 19 height 16
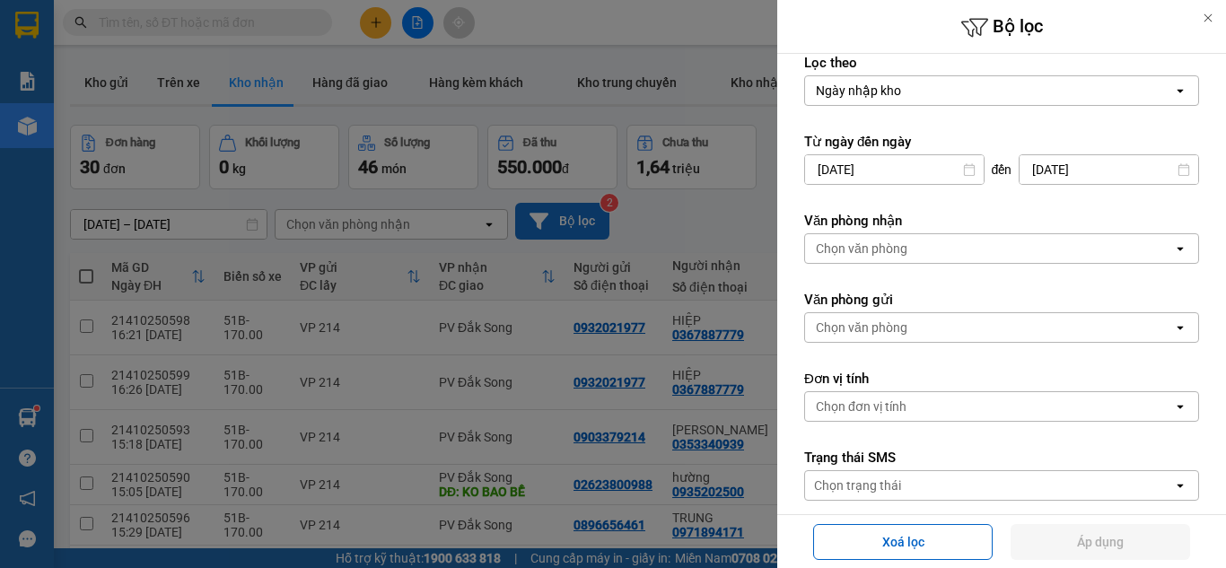
scroll to position [24, 0]
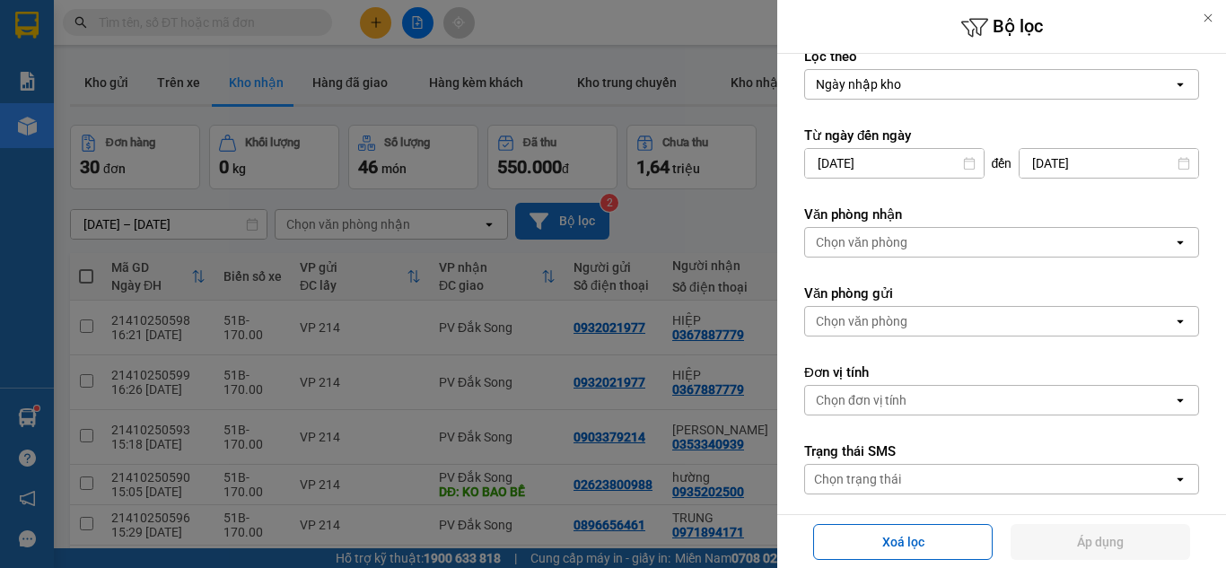
click at [1095, 246] on div "Chọn văn phòng" at bounding box center [989, 242] width 368 height 29
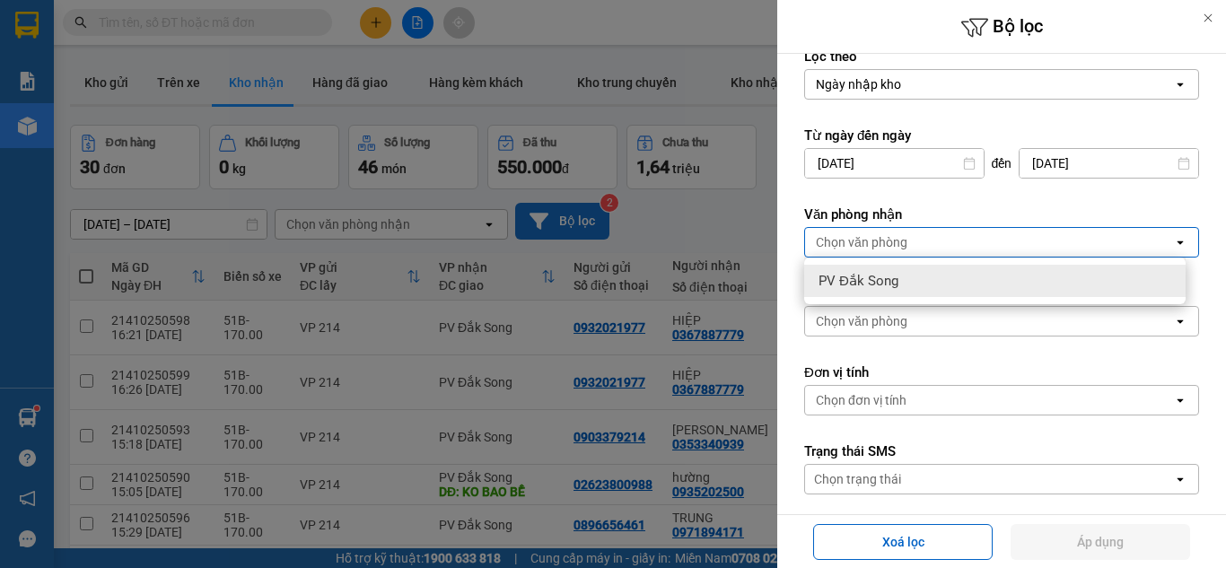
click at [1001, 286] on div "PV Đắk Song" at bounding box center [994, 281] width 381 height 32
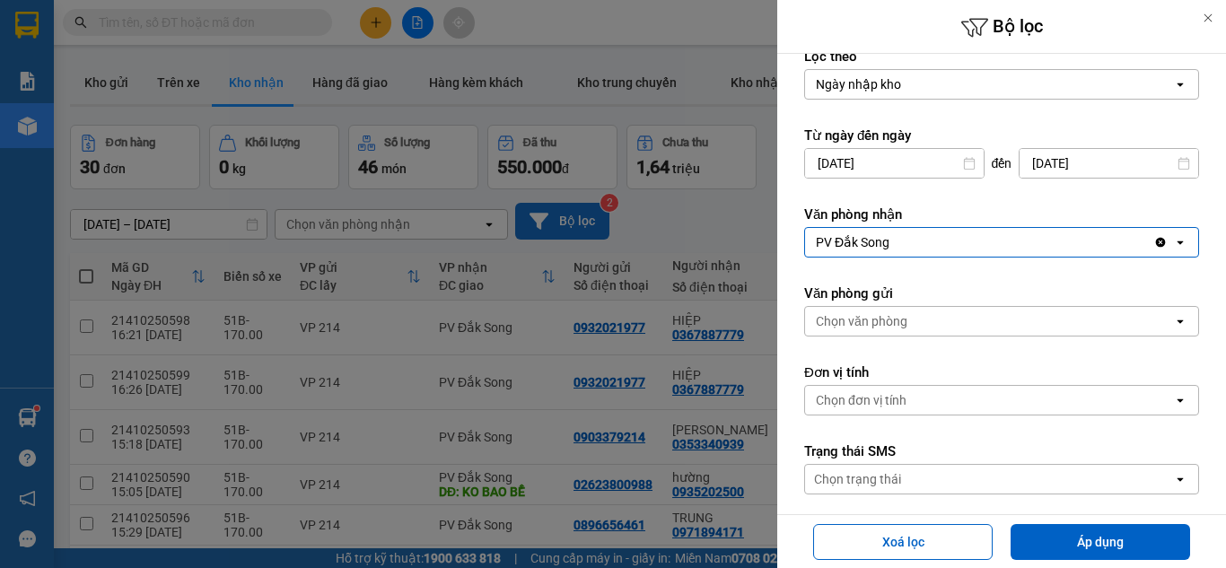
click at [1156, 239] on icon "Clear value" at bounding box center [1161, 243] width 10 height 10
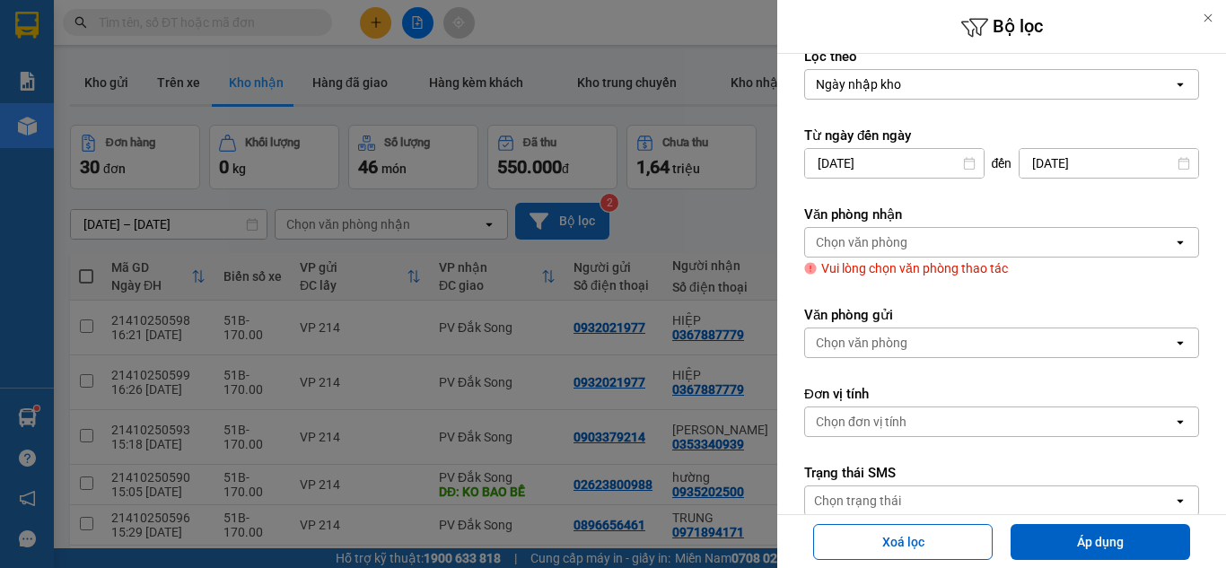
click at [1137, 243] on div "Chọn văn phòng" at bounding box center [989, 242] width 368 height 29
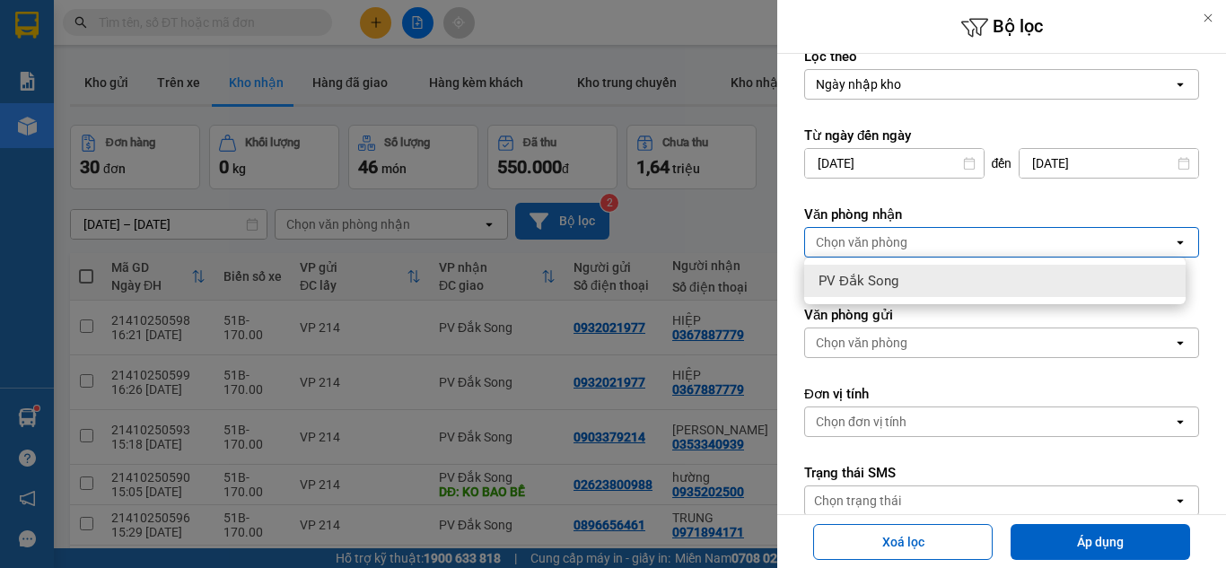
click at [1093, 274] on div "PV Đắk Song" at bounding box center [994, 281] width 381 height 32
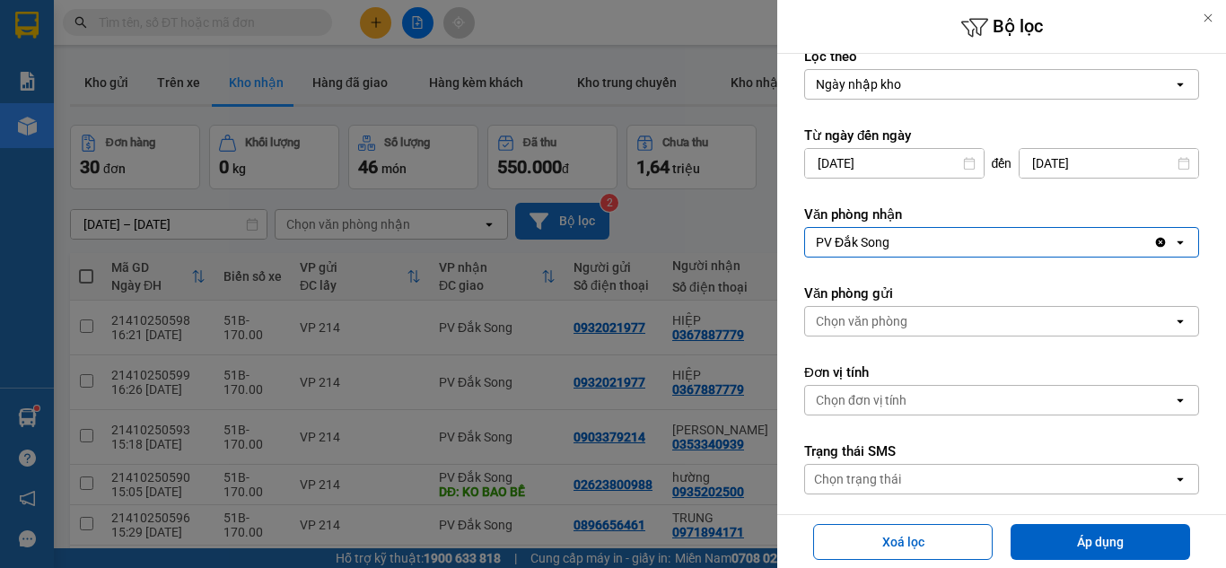
click at [1080, 310] on div "Chọn văn phòng" at bounding box center [989, 321] width 368 height 29
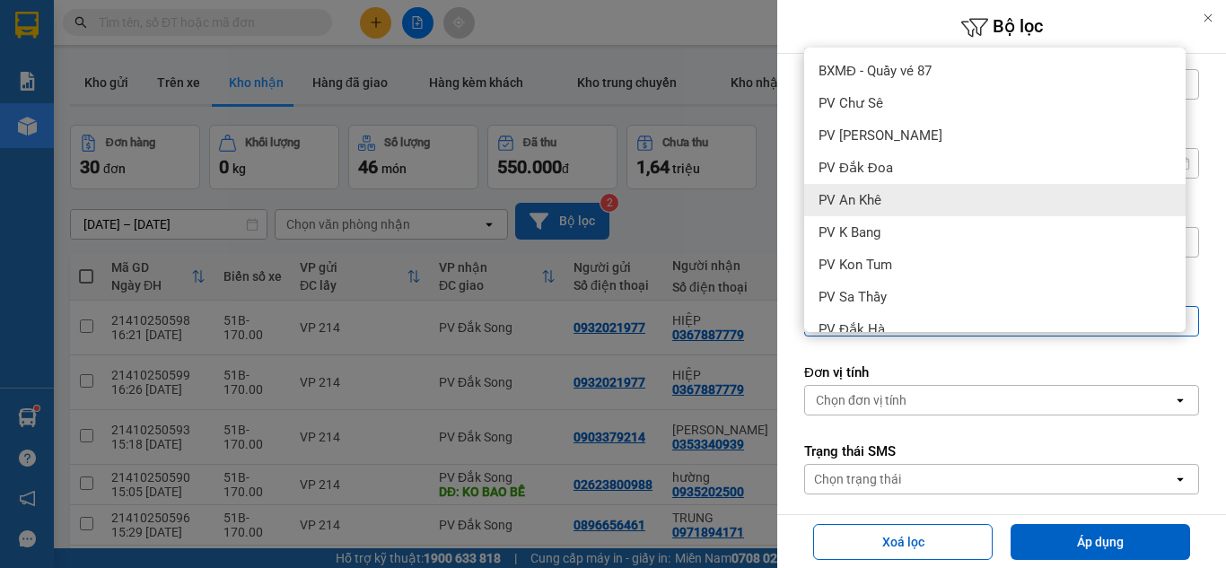
click at [1204, 222] on div "Lọc theo Ngày nhập kho open Từ ngày đến ngày 10/10/2025 Press the down arrow ke…" at bounding box center [1001, 561] width 449 height 1062
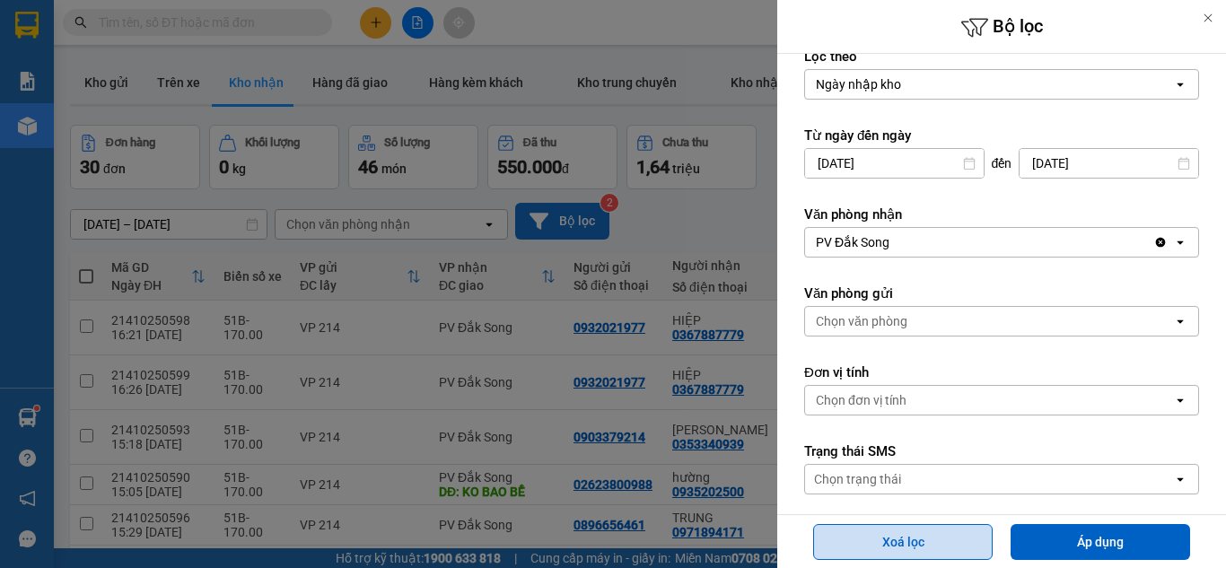
click at [968, 546] on button "Xoá lọc" at bounding box center [902, 542] width 179 height 36
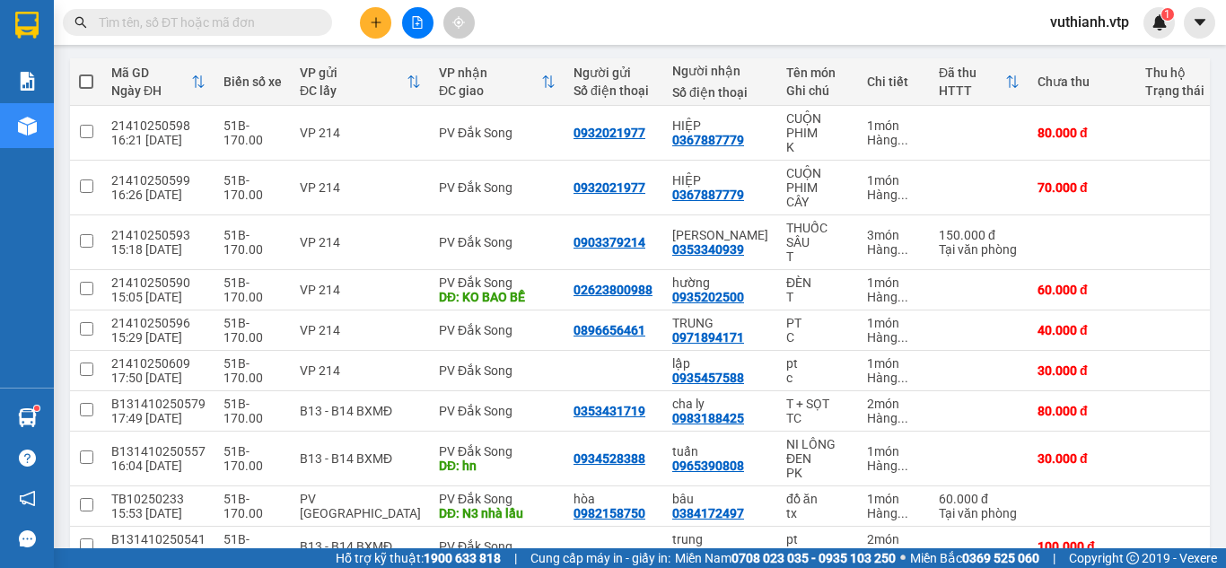
scroll to position [294, 0]
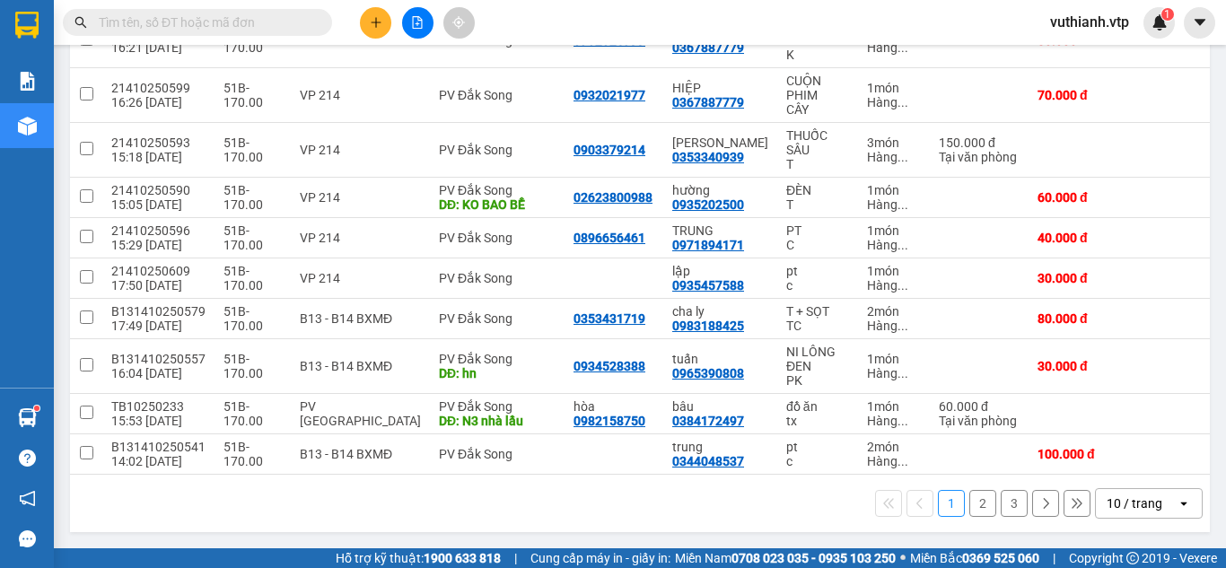
drag, startPoint x: 993, startPoint y: 516, endPoint x: 994, endPoint y: 507, distance: 9.0
click at [1000, 516] on button "3" at bounding box center [1013, 503] width 27 height 27
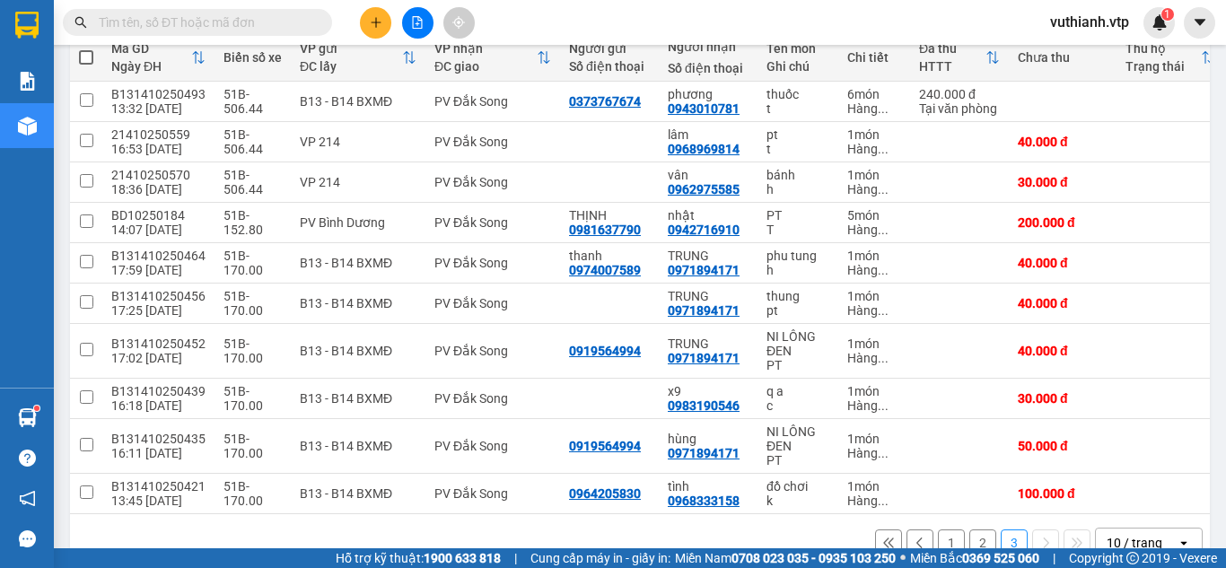
scroll to position [266, 0]
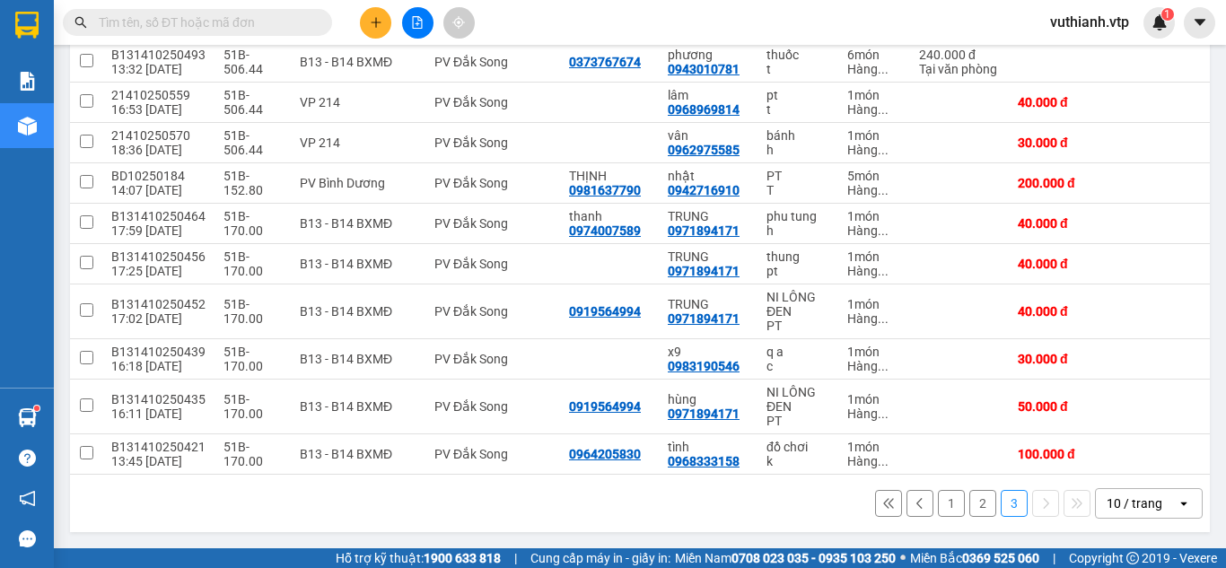
click at [938, 510] on button "1" at bounding box center [951, 503] width 27 height 27
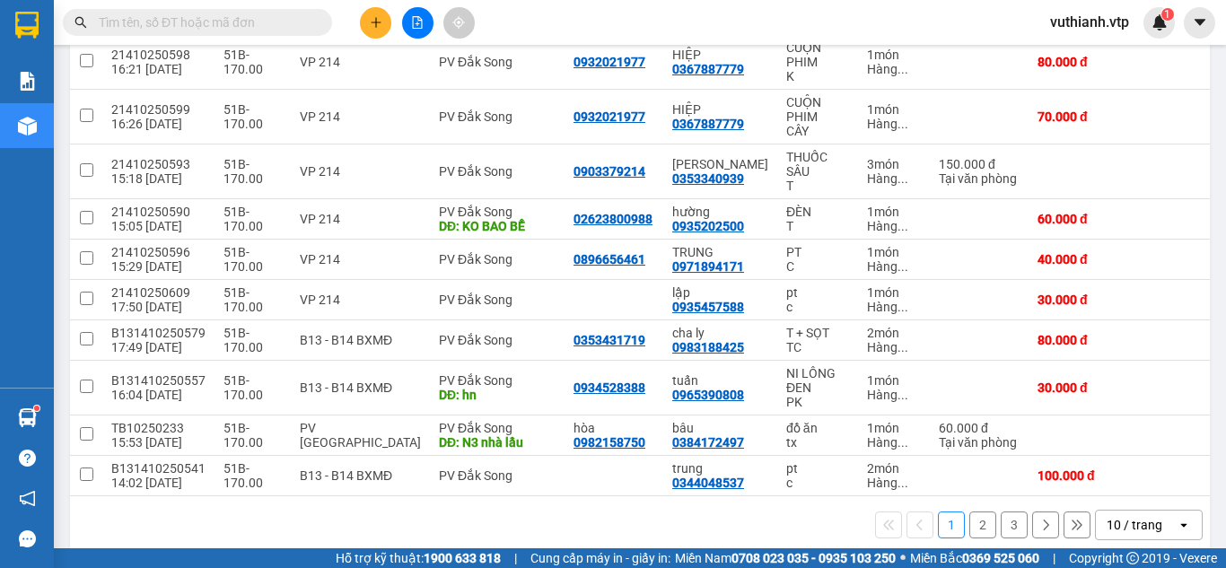
click at [974, 532] on button "2" at bounding box center [982, 524] width 27 height 27
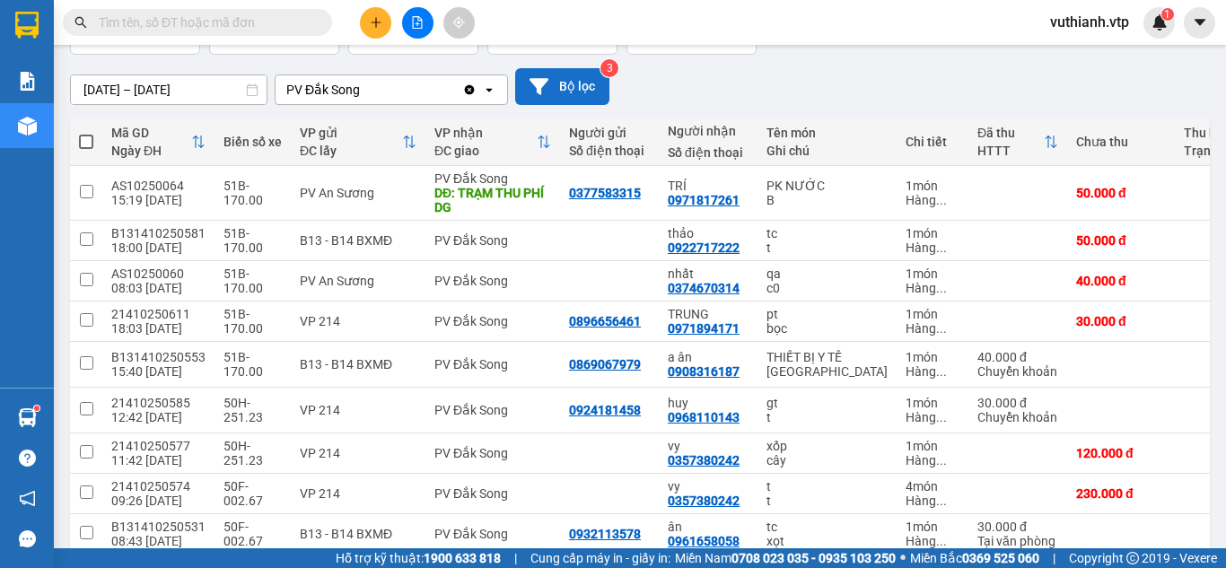
scroll to position [132, 0]
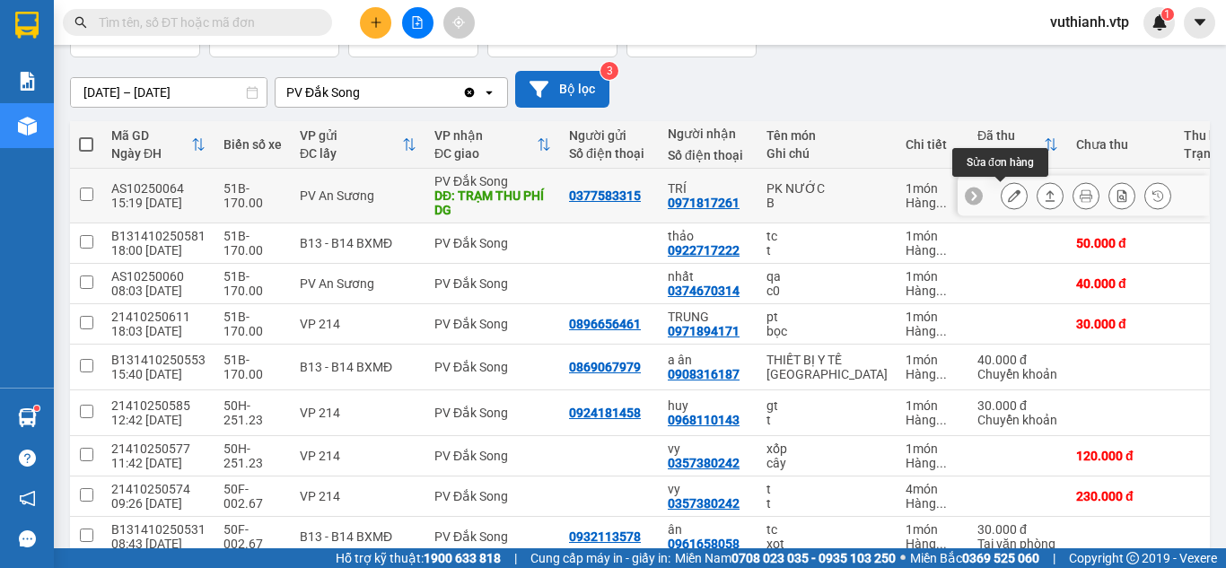
click at [1008, 199] on icon at bounding box center [1014, 195] width 13 height 13
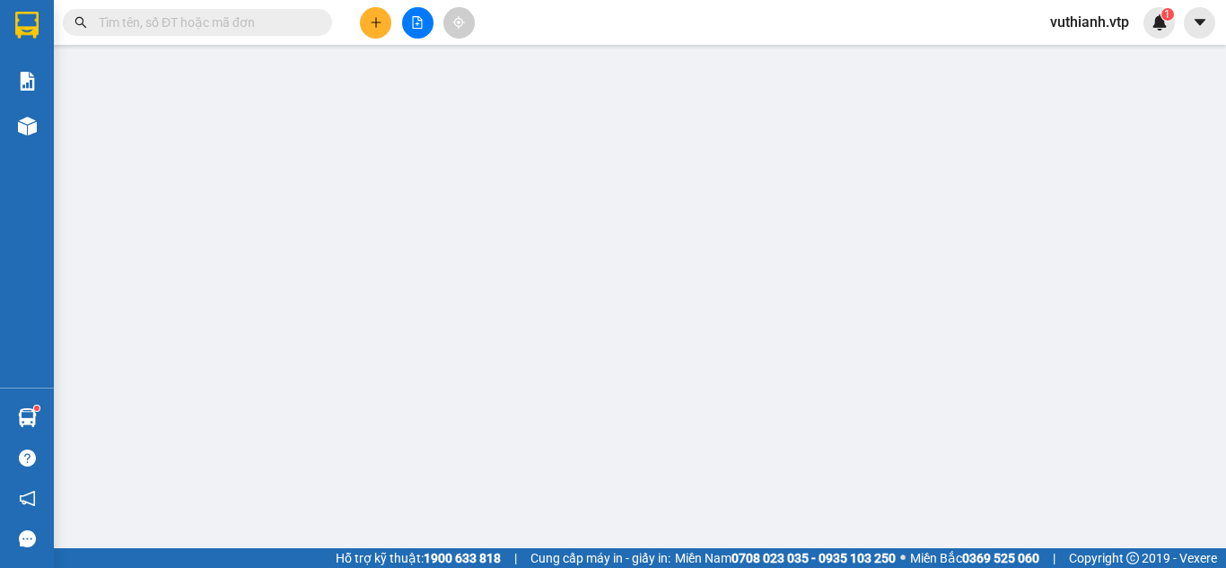
type input "0377583315"
type input "0971817261"
type input "TRÍ"
type input "TRẠM THU PHÍ DG"
type input "0"
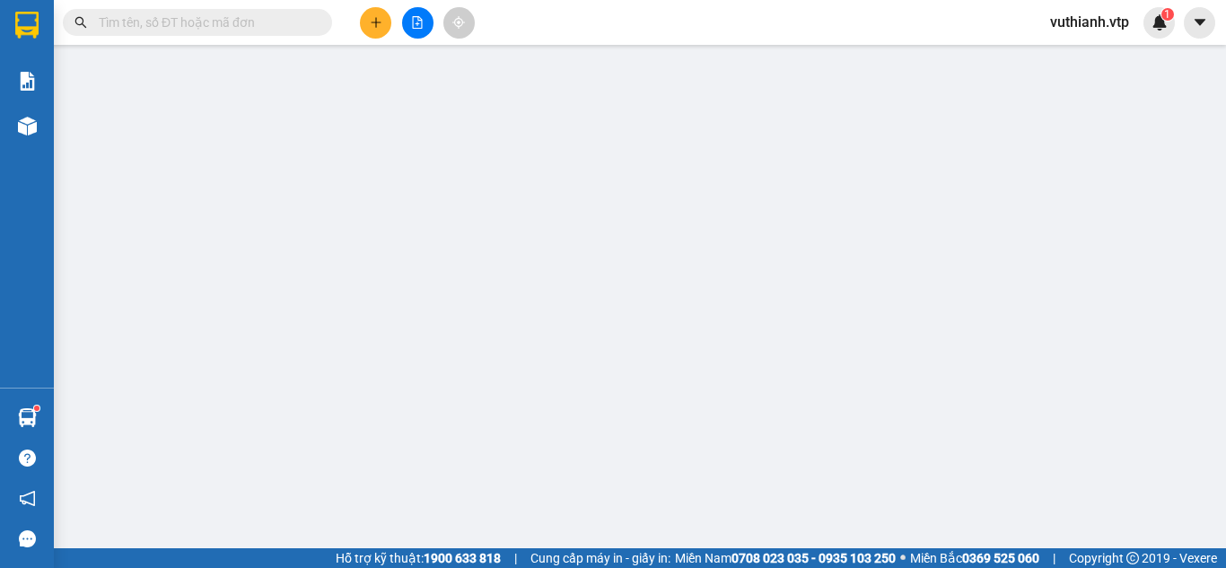
type input "50.000"
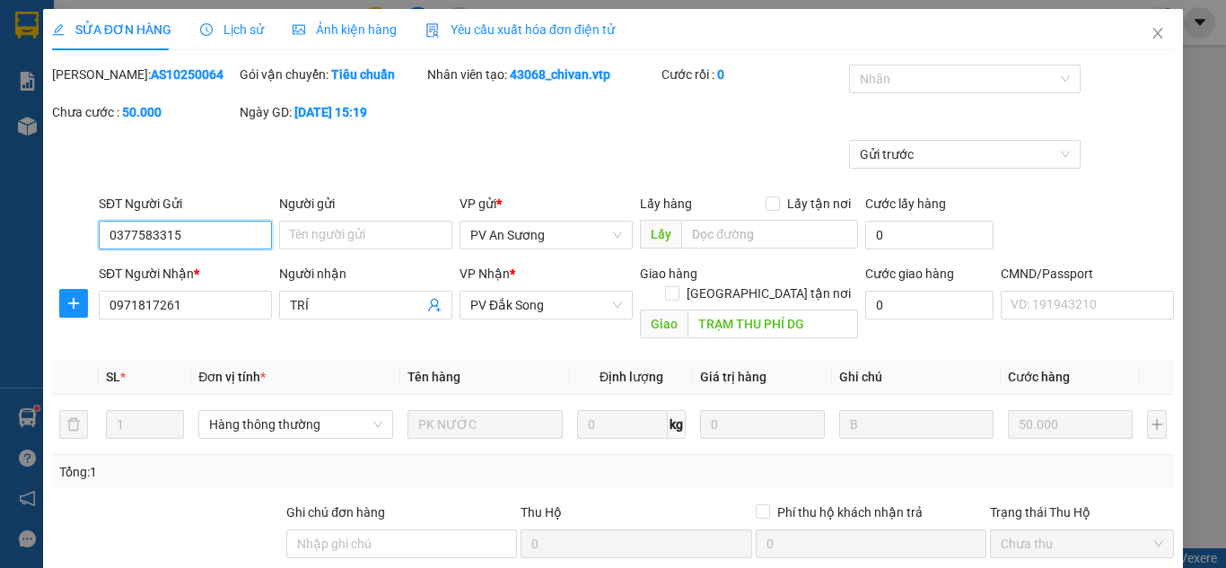
type input "2.500"
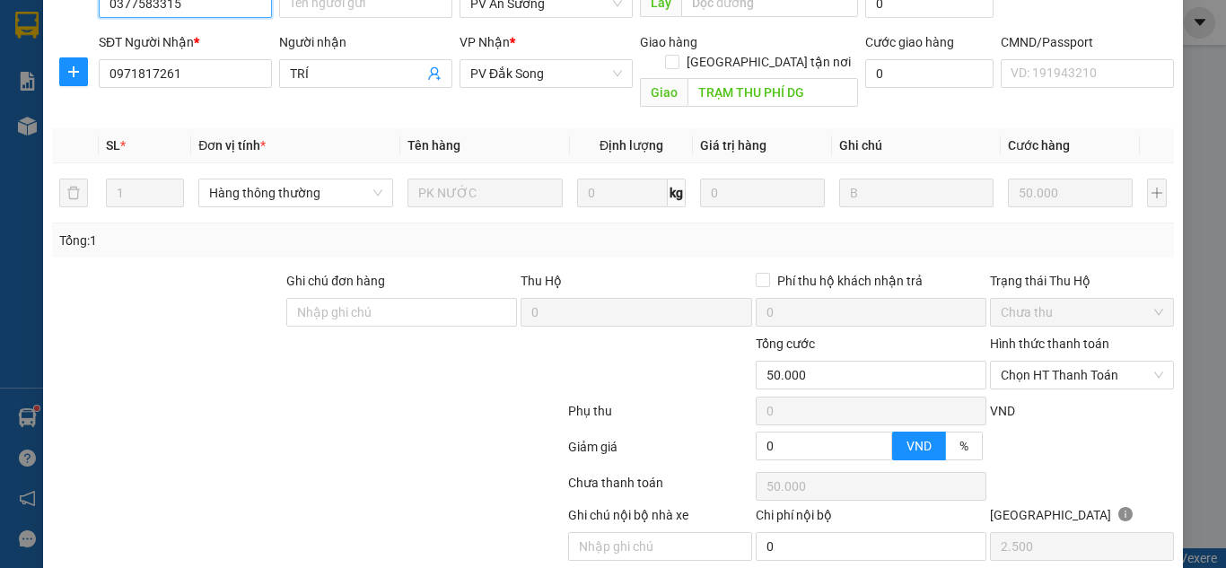
scroll to position [192, 0]
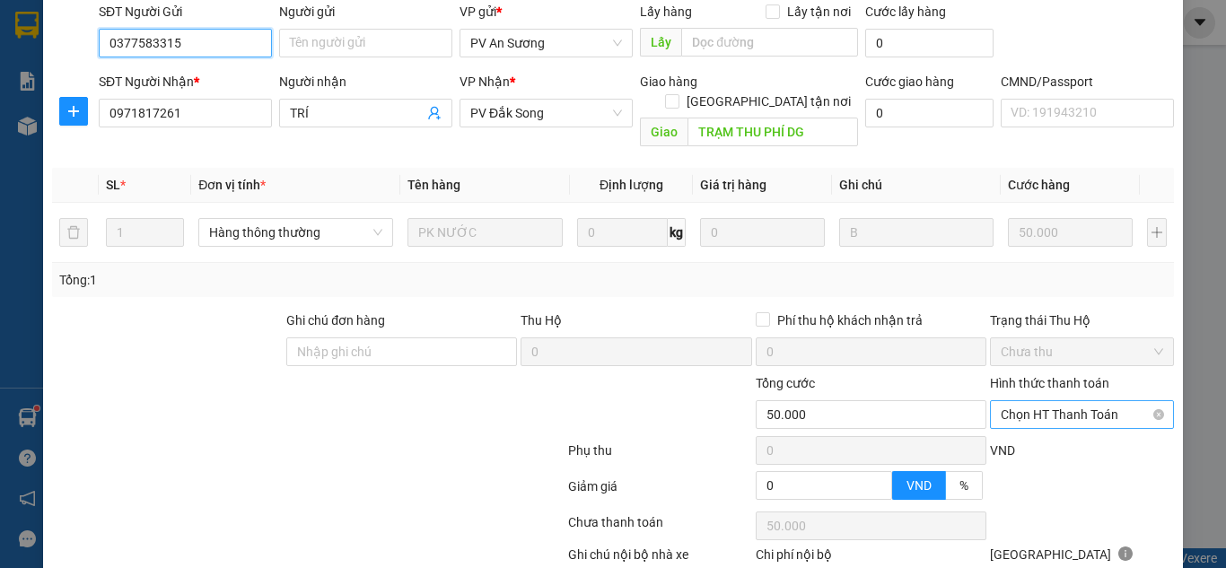
click at [1062, 404] on span "Chọn HT Thanh Toán" at bounding box center [1081, 414] width 162 height 27
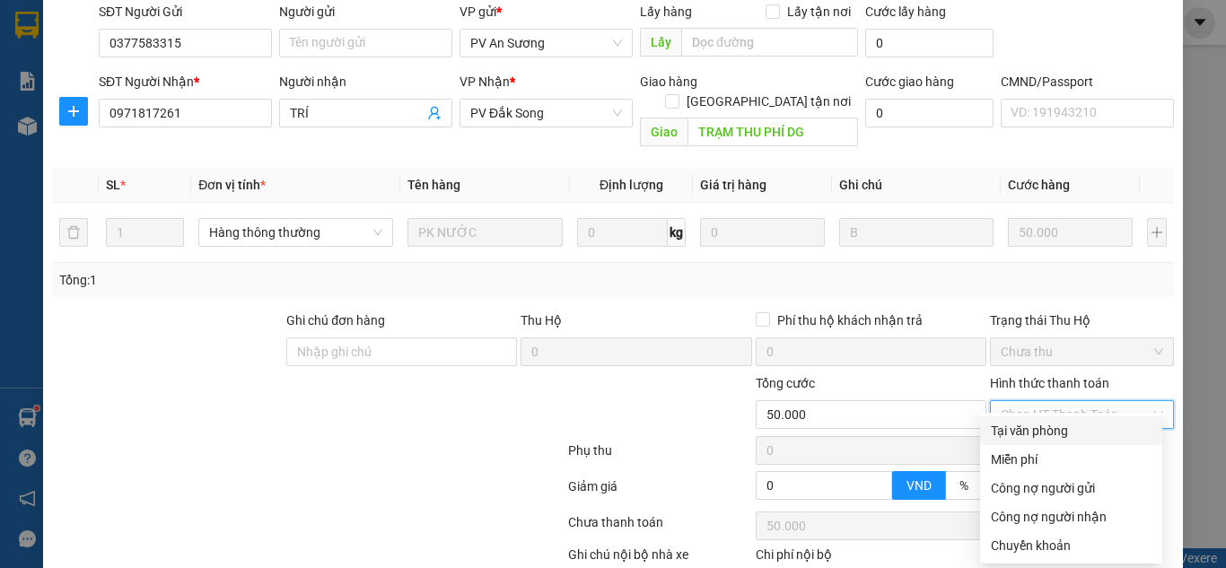
click at [1055, 428] on div "Tại văn phòng" at bounding box center [1071, 431] width 161 height 20
type input "0"
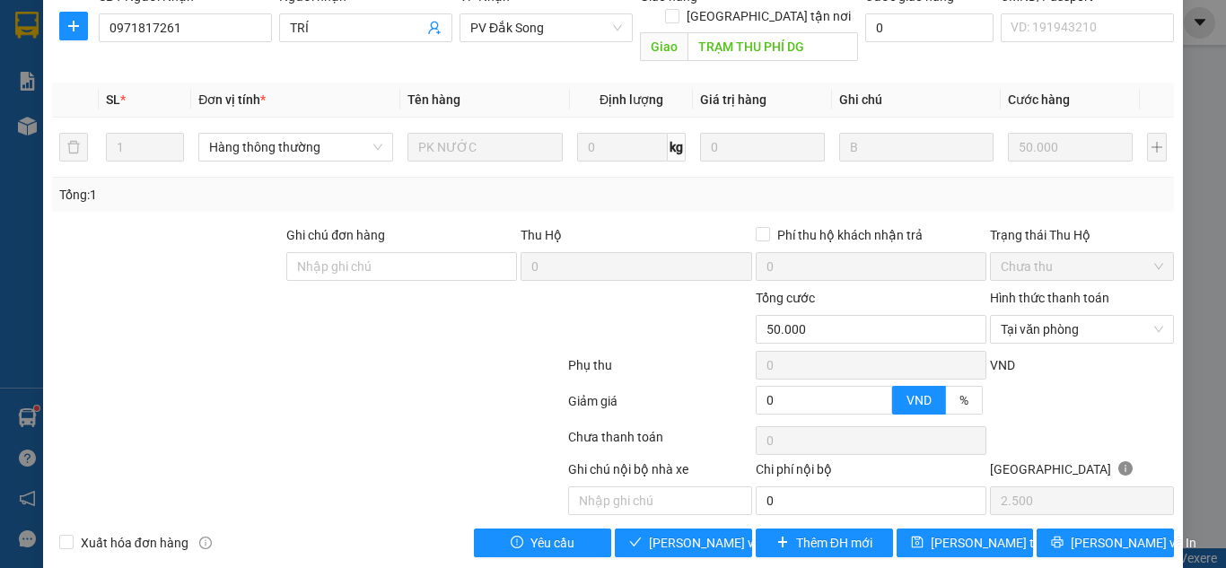
scroll to position [282, 0]
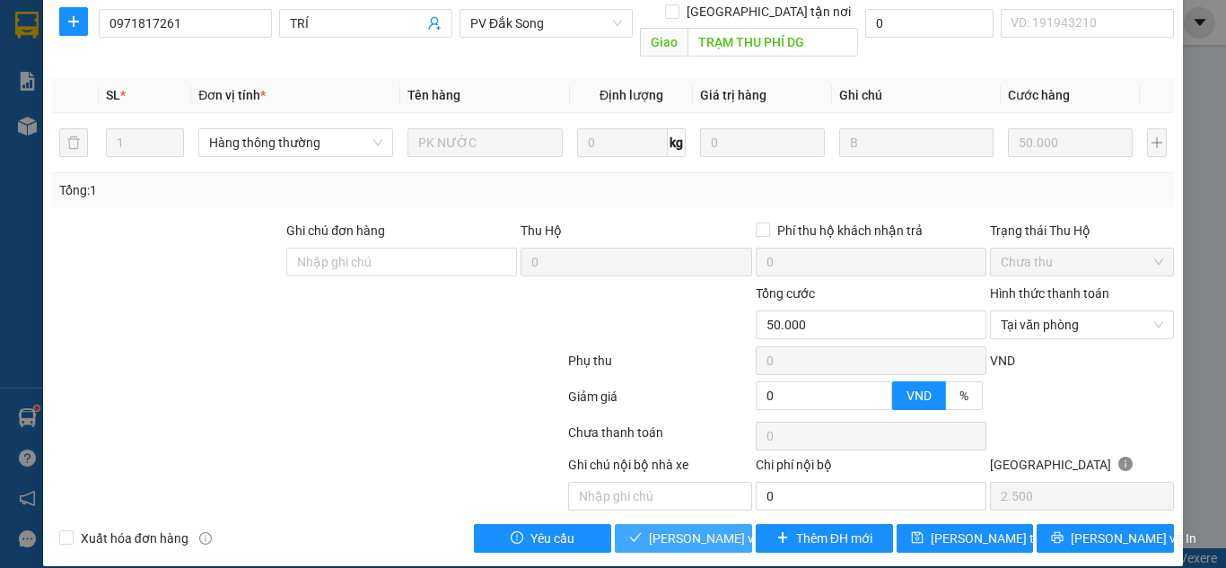
click at [699, 529] on span "[PERSON_NAME] và Giao hàng" at bounding box center [735, 539] width 172 height 20
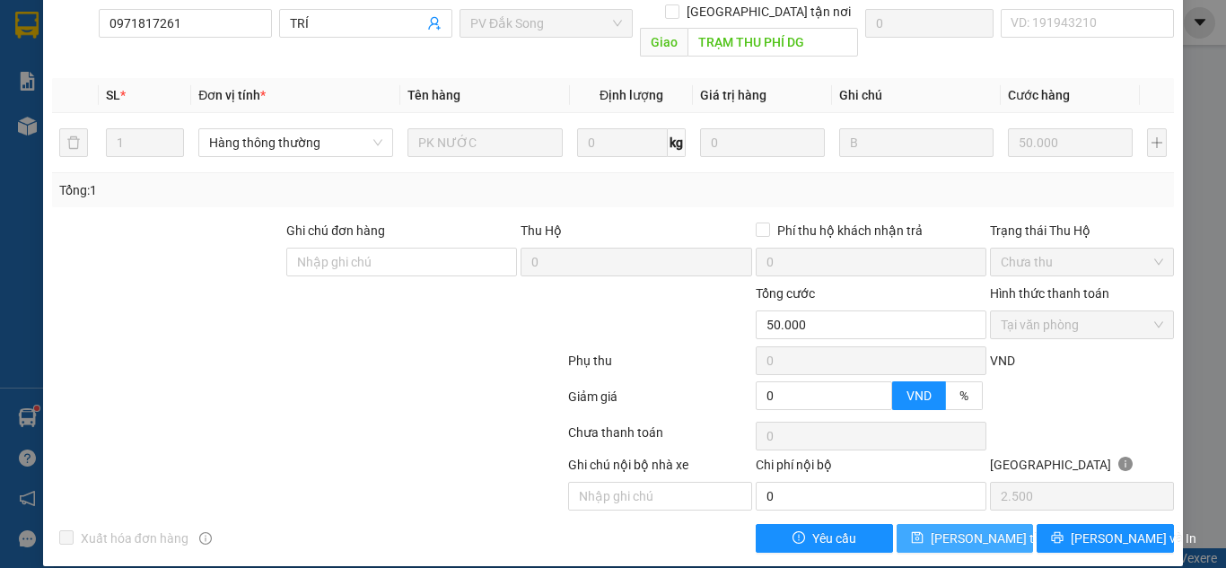
click at [997, 529] on span "[PERSON_NAME] thay đổi" at bounding box center [1003, 539] width 144 height 20
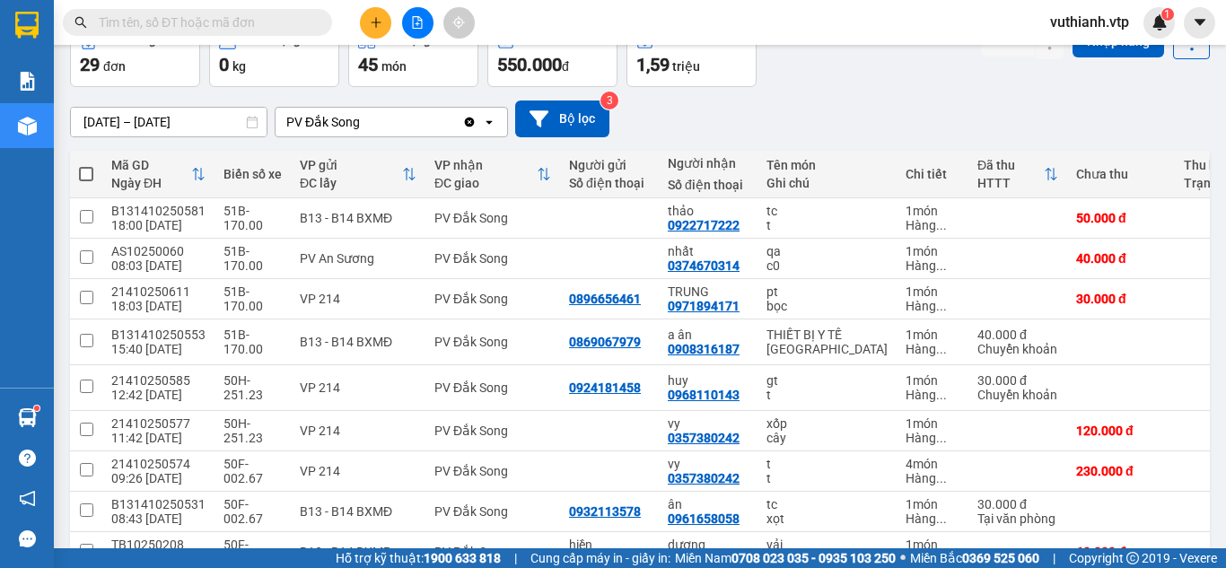
scroll to position [104, 0]
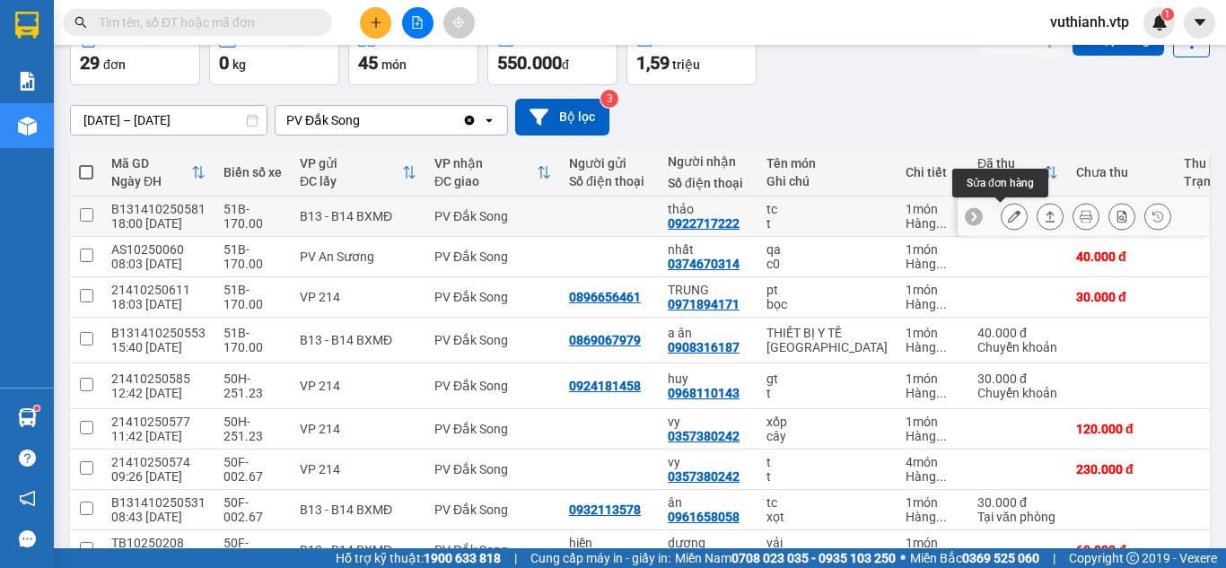
click at [1007, 219] on button at bounding box center [1013, 216] width 25 height 31
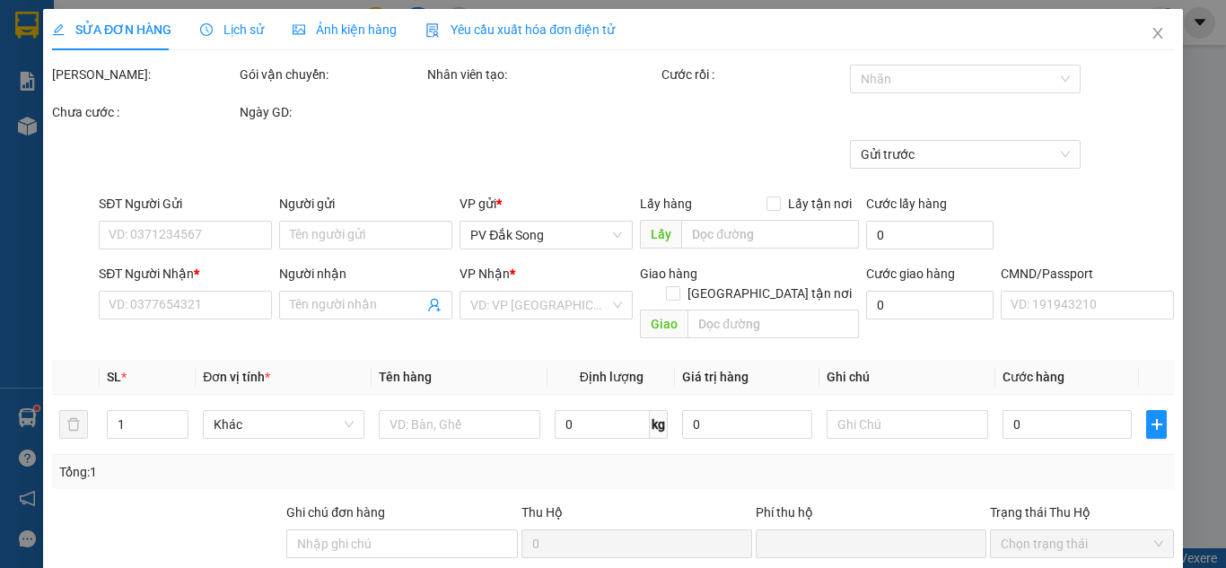
type input "2.500"
type input "0922717222"
type input "thảo"
type input "0"
type input "50.000"
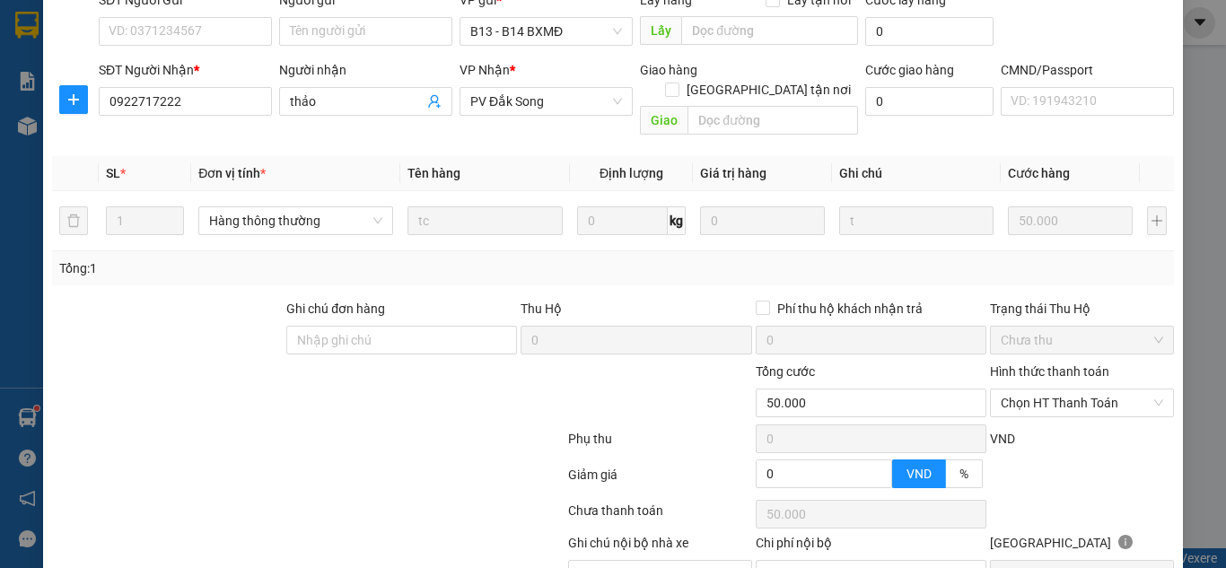
scroll to position [236, 0]
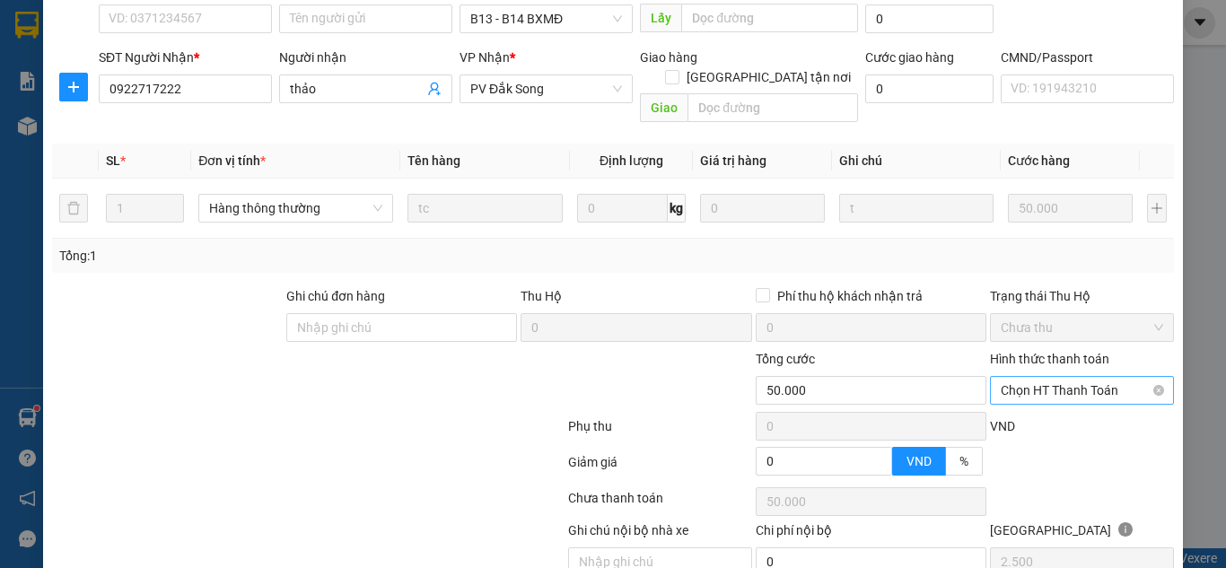
click at [1078, 349] on div "Hình thức thanh toán Chọn HT Thanh Toán" at bounding box center [1082, 380] width 184 height 63
click at [1078, 377] on span "Chọn HT Thanh Toán" at bounding box center [1081, 390] width 162 height 27
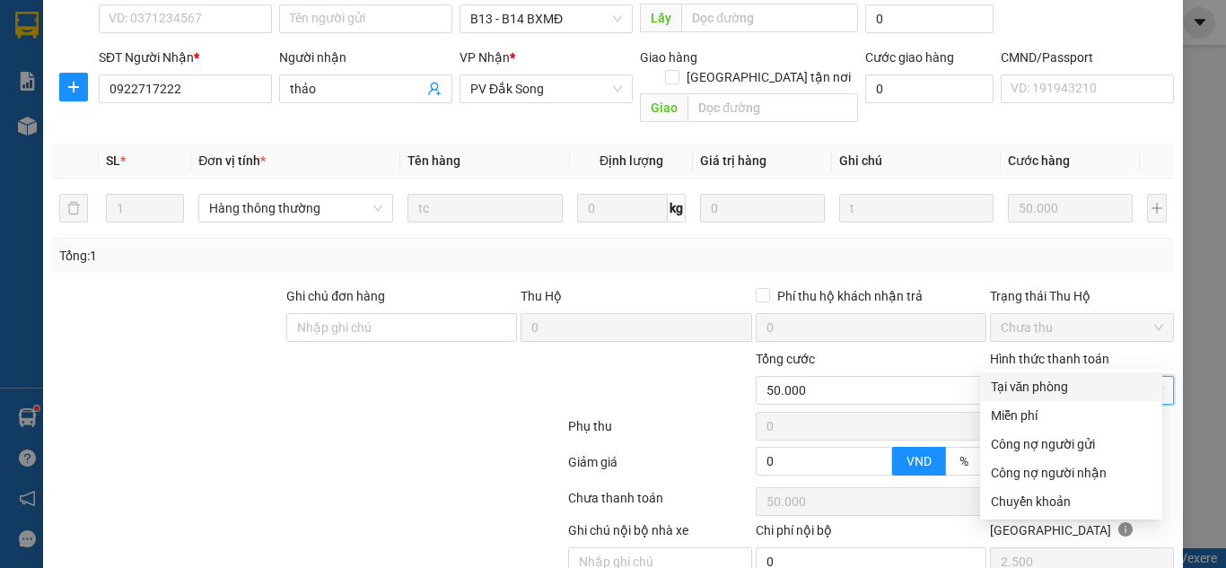
click at [1068, 389] on div "Tại văn phòng" at bounding box center [1071, 387] width 161 height 20
type input "0"
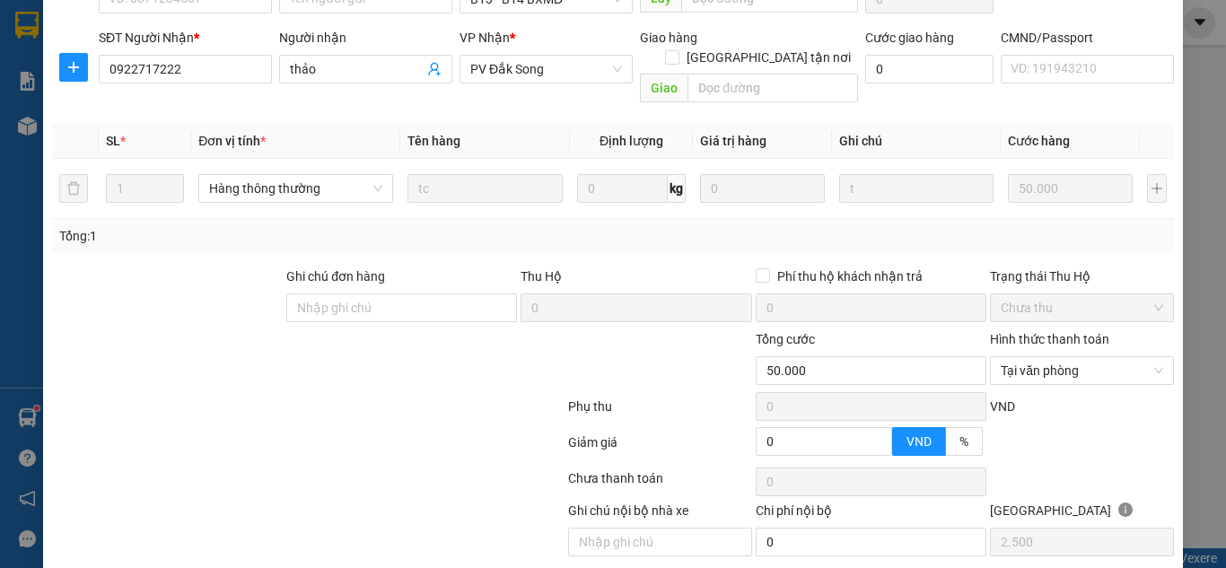
scroll to position [282, 0]
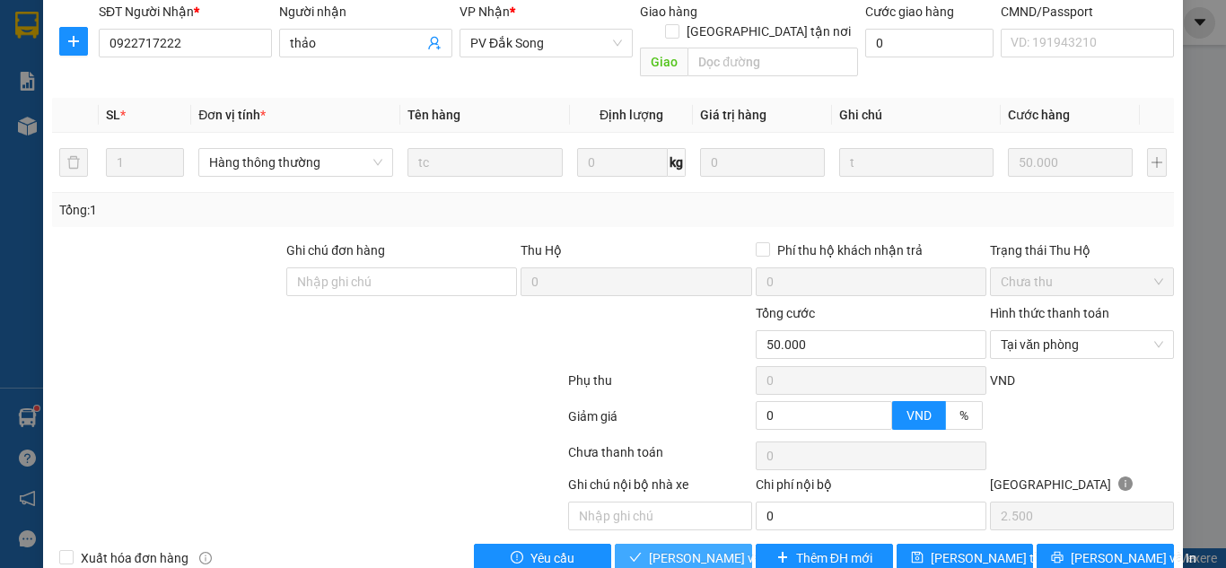
click at [692, 548] on span "[PERSON_NAME] và Giao hàng" at bounding box center [735, 558] width 172 height 20
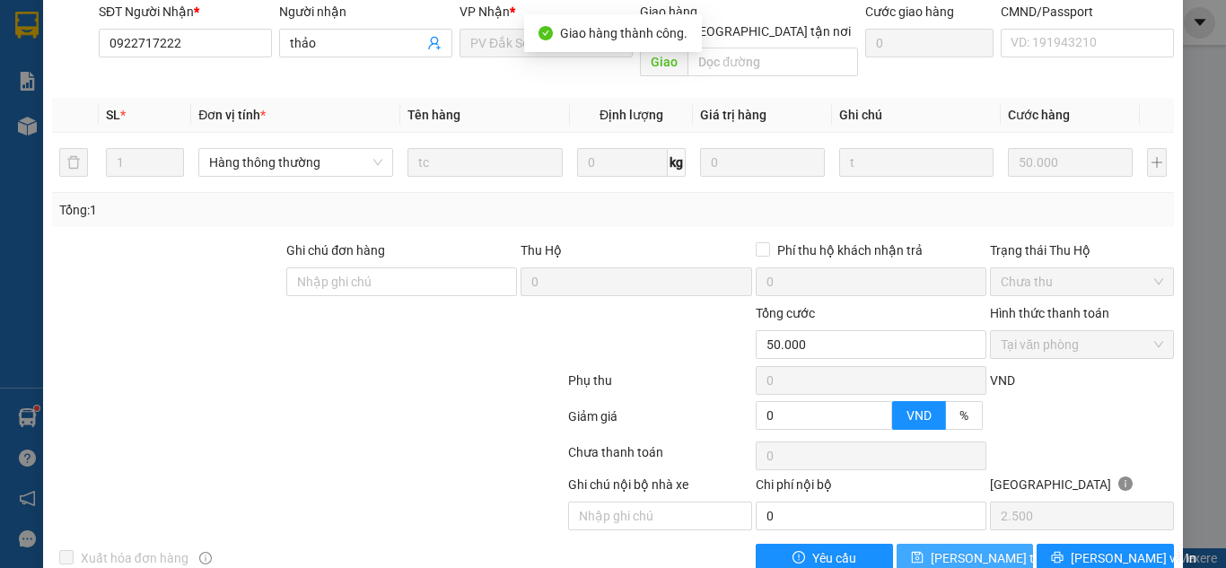
click at [911, 551] on icon "save" at bounding box center [917, 557] width 13 height 13
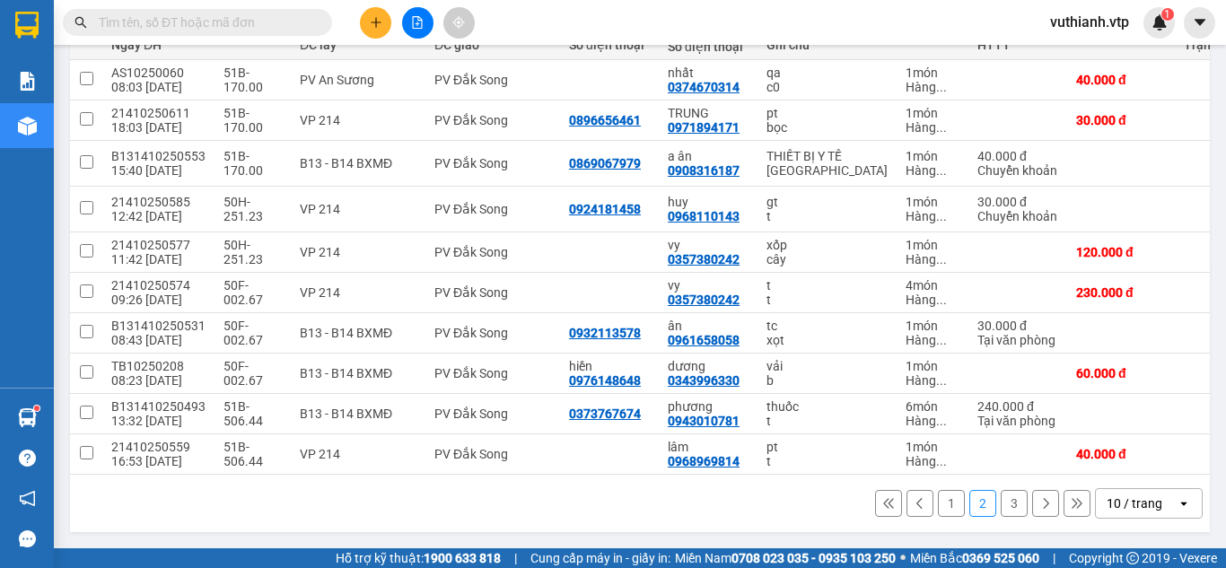
scroll to position [257, 0]
click at [380, 27] on icon "plus" at bounding box center [376, 22] width 13 height 13
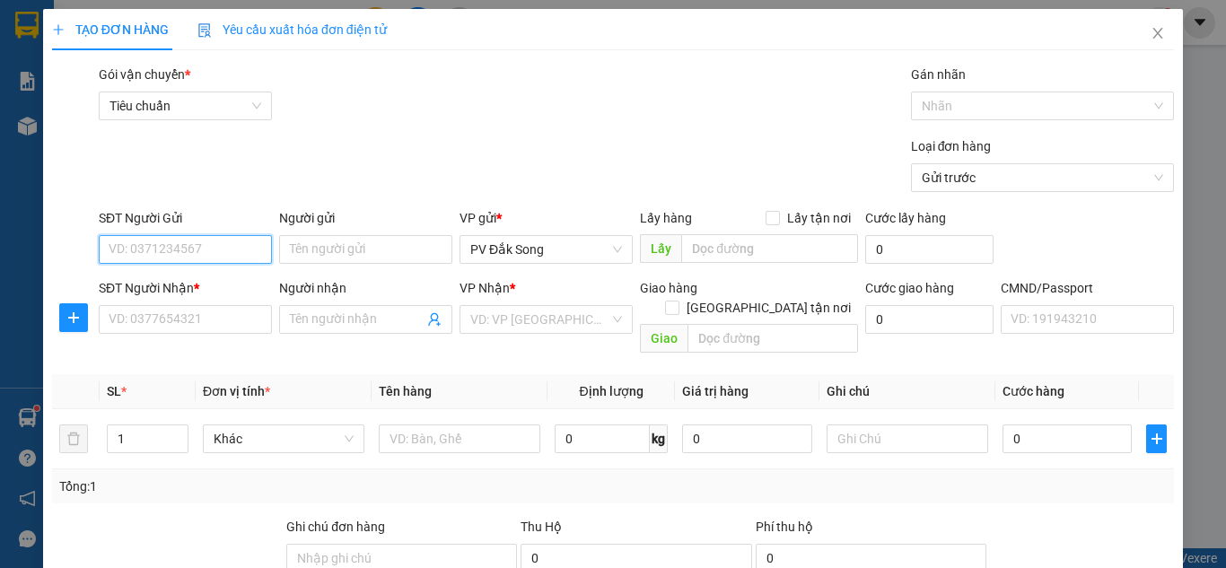
click at [236, 242] on input "SĐT Người Gửi" at bounding box center [185, 249] width 173 height 29
type input "0968259347"
click at [214, 282] on div "0968259347 - bác rơi" at bounding box center [184, 285] width 150 height 20
type input "bác rơi"
type input "0344049399"
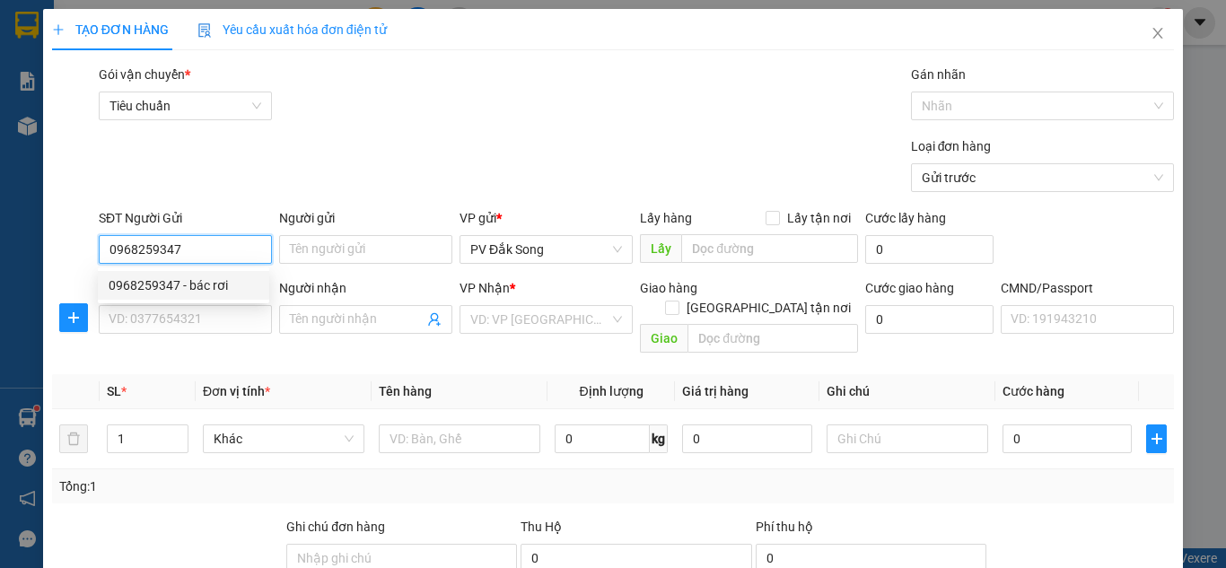
type input "hương"
type input "chợ bù na,bù đăng"
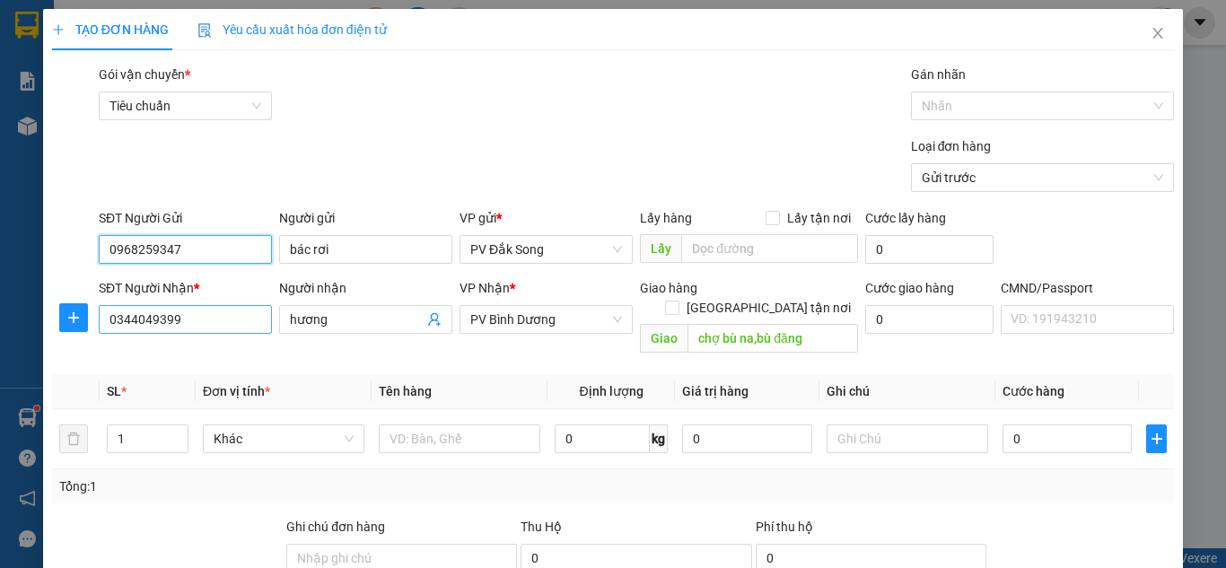
type input "0968259347"
click at [232, 319] on input "0344049399" at bounding box center [185, 319] width 173 height 29
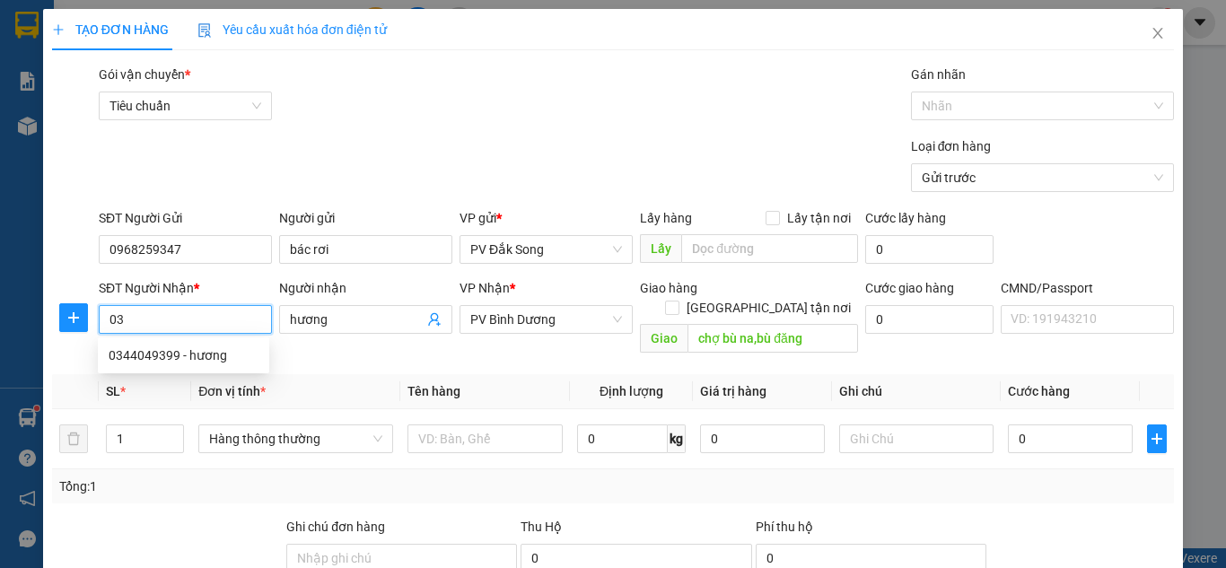
type input "0"
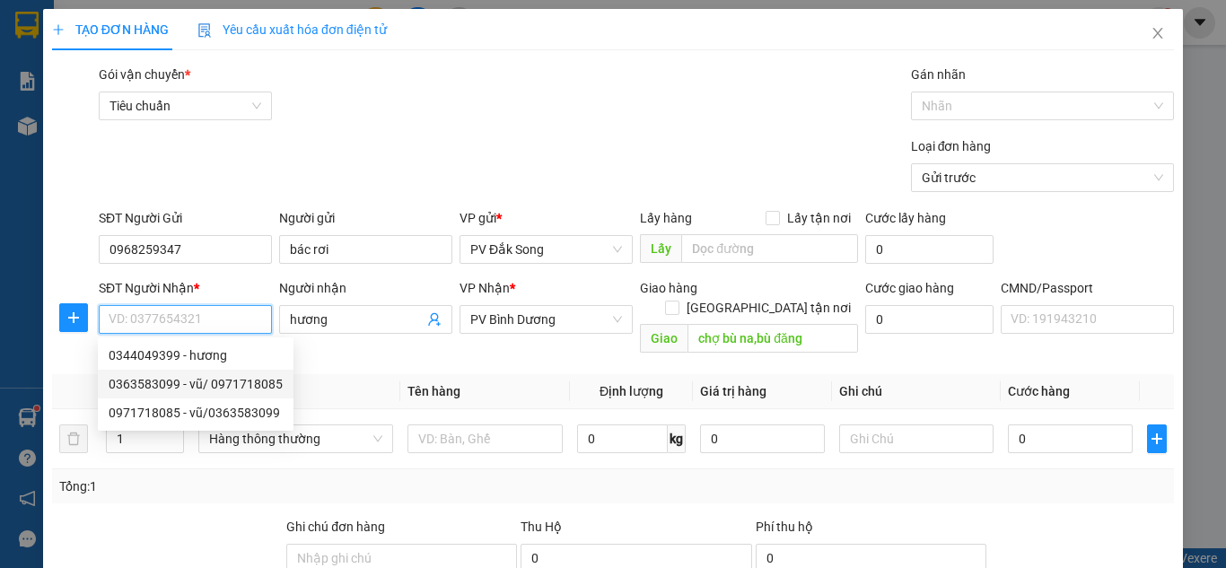
click at [246, 386] on div "0363583099 - vũ/ 0971718085" at bounding box center [196, 384] width 174 height 20
type input "0363583099"
type input "vũ/ 0971718085"
type input "chợ chánh lưu"
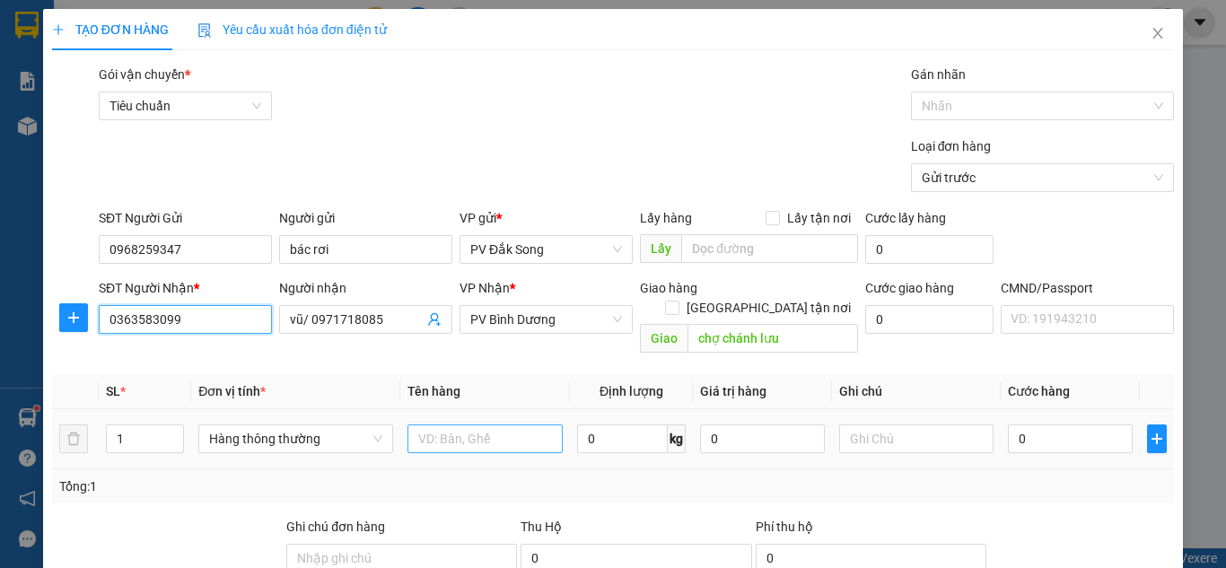
type input "0363583099"
click at [476, 424] on input "text" at bounding box center [484, 438] width 155 height 29
type input "tg"
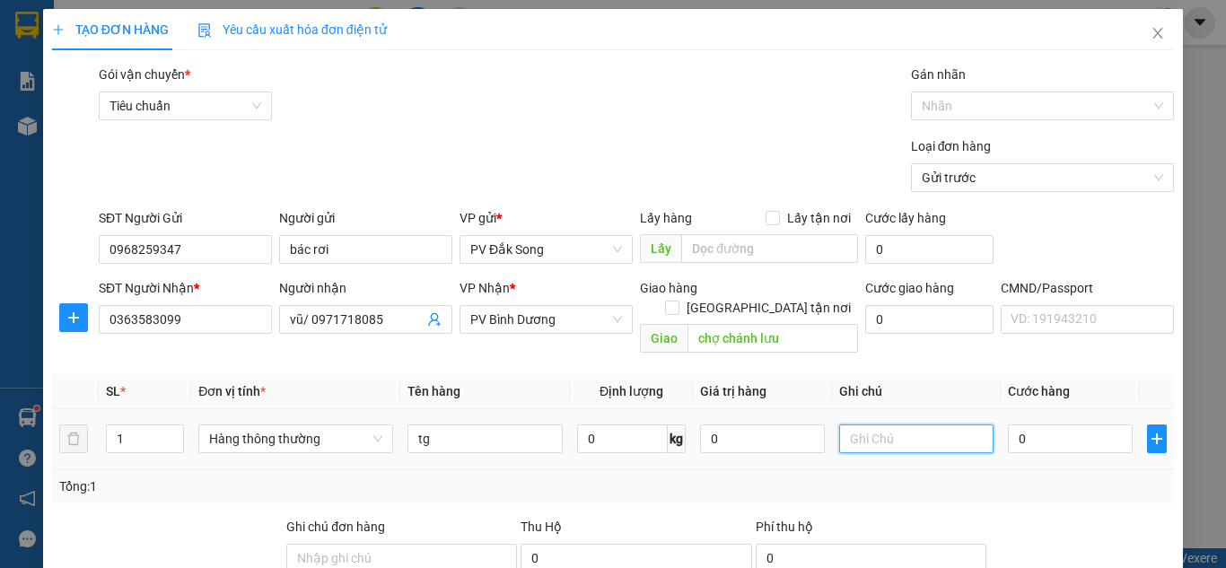
click at [872, 424] on input "text" at bounding box center [916, 438] width 155 height 29
type input "y"
type input "tg"
click at [1029, 424] on input "0" at bounding box center [1070, 438] width 124 height 29
click at [1079, 424] on input "0" at bounding box center [1070, 438] width 124 height 29
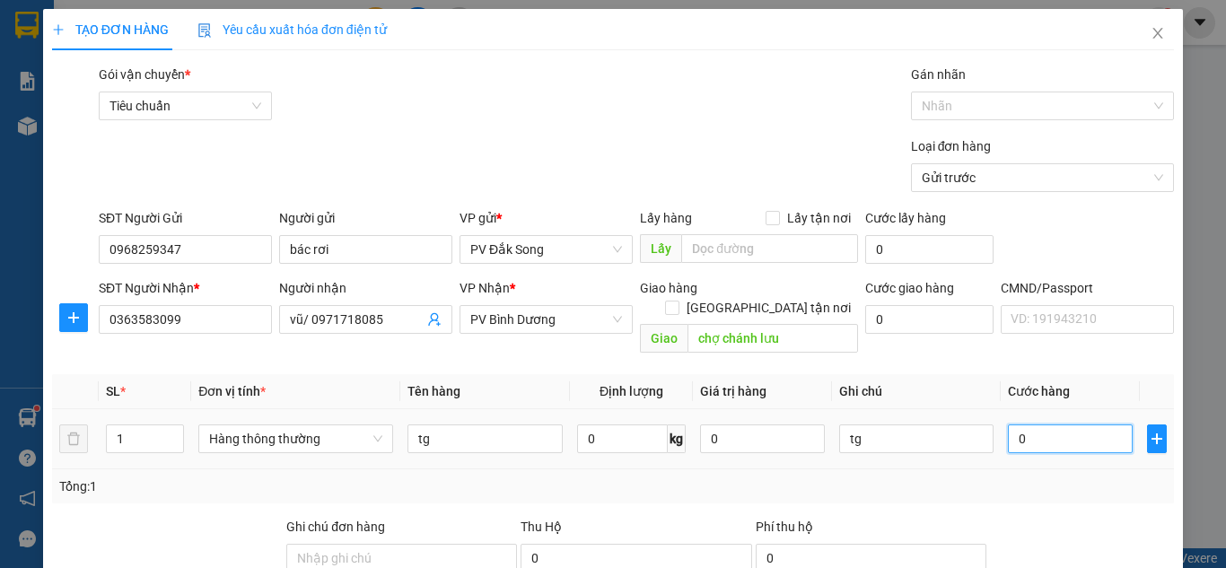
click at [1052, 424] on input "0" at bounding box center [1070, 438] width 124 height 29
type input "006"
type input "6"
type input "00"
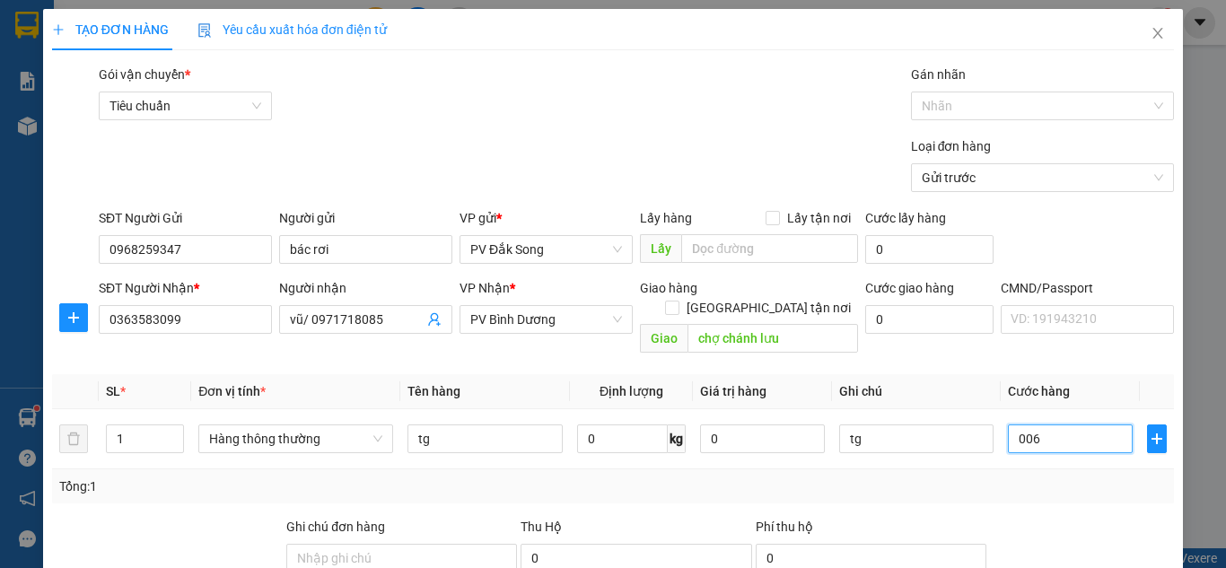
type input "0"
type input "006"
type input "6"
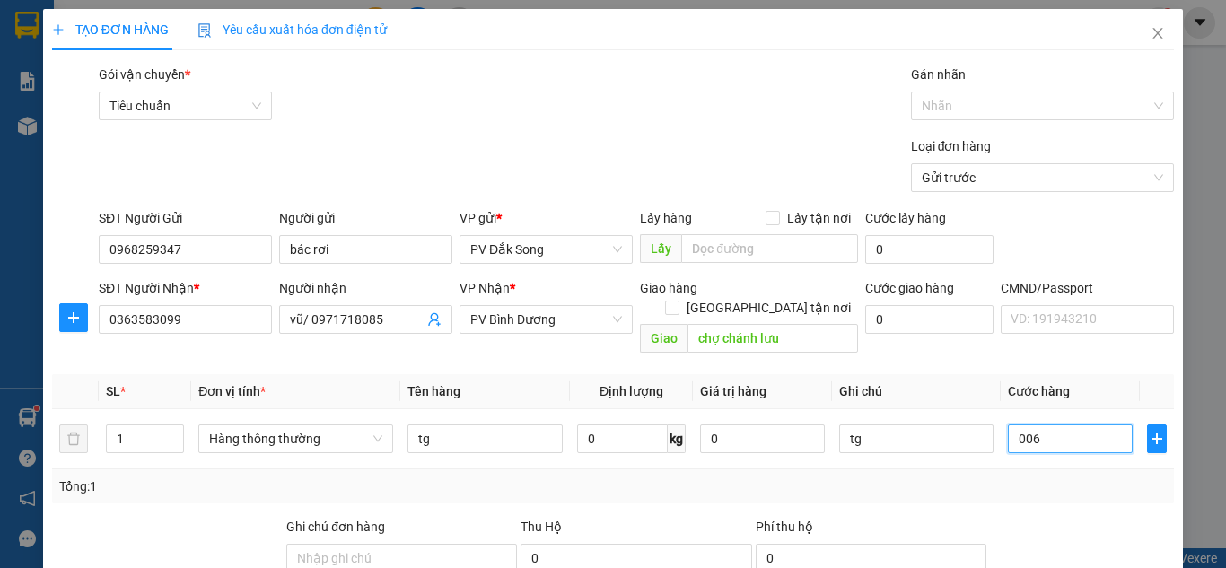
type input "0.060"
type input "60"
type input "00.600"
type input "600"
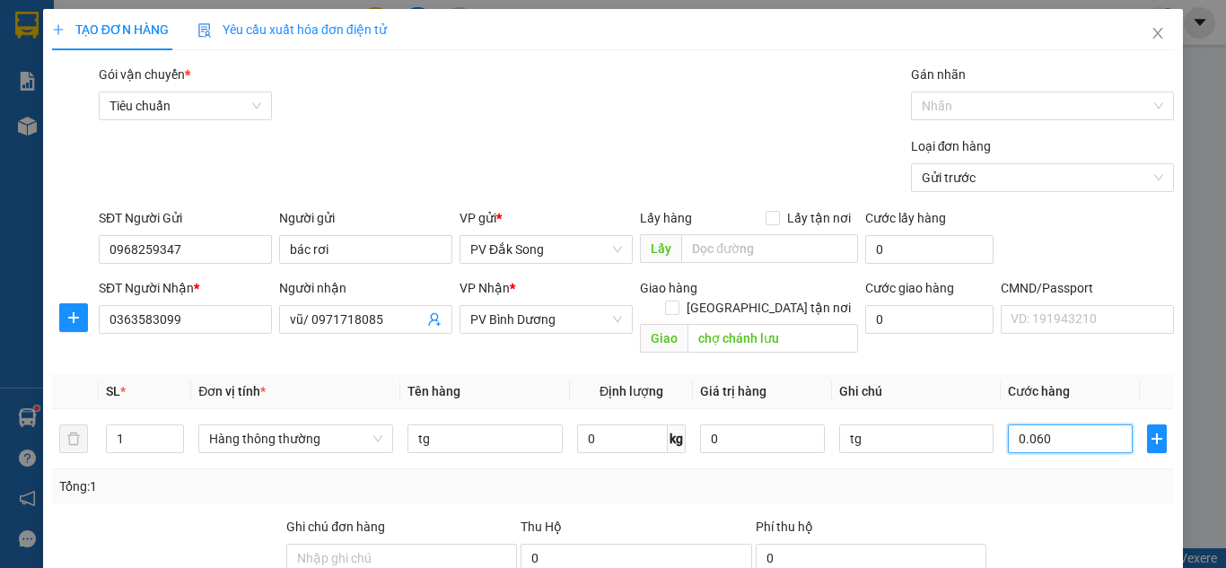
type input "600"
type input "0.006.000"
type input "6.000"
type input "000.060.000"
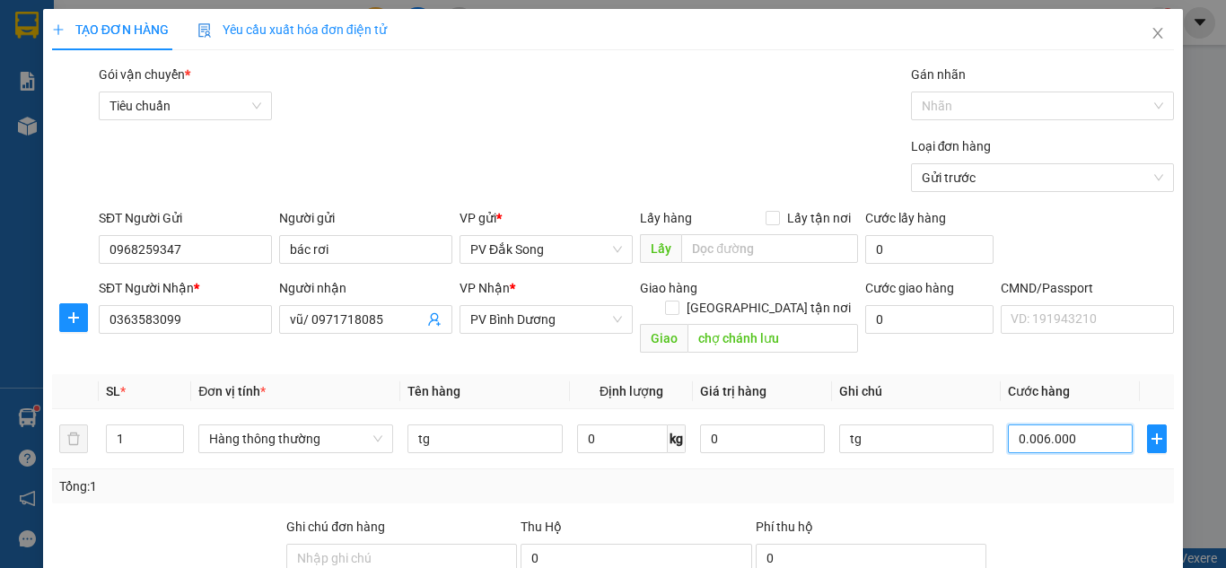
type input "60.000"
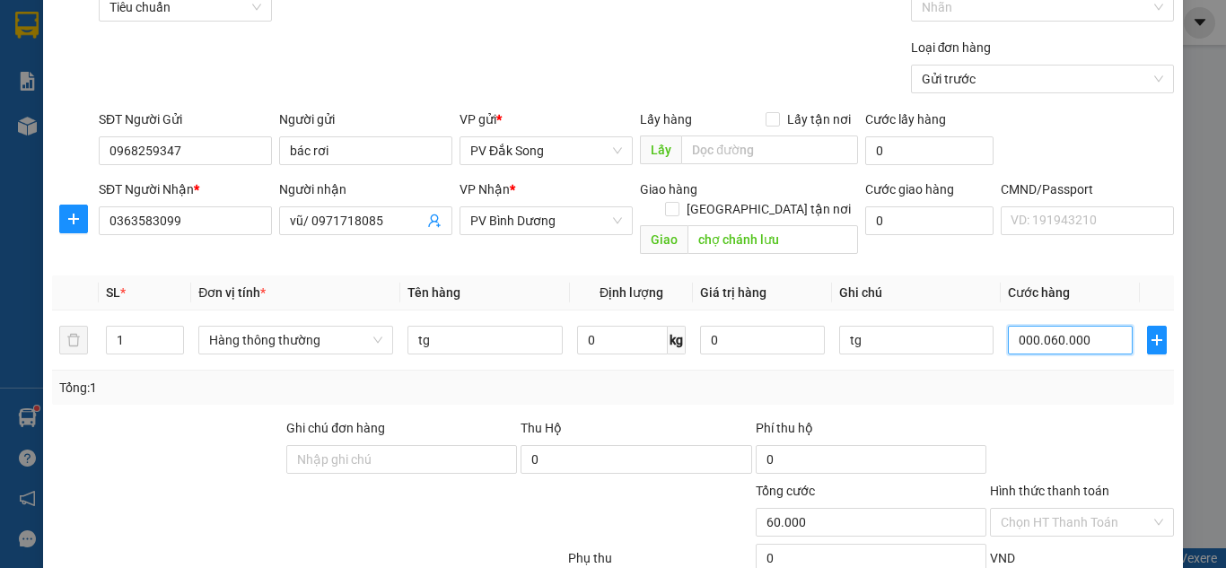
scroll to position [26, 0]
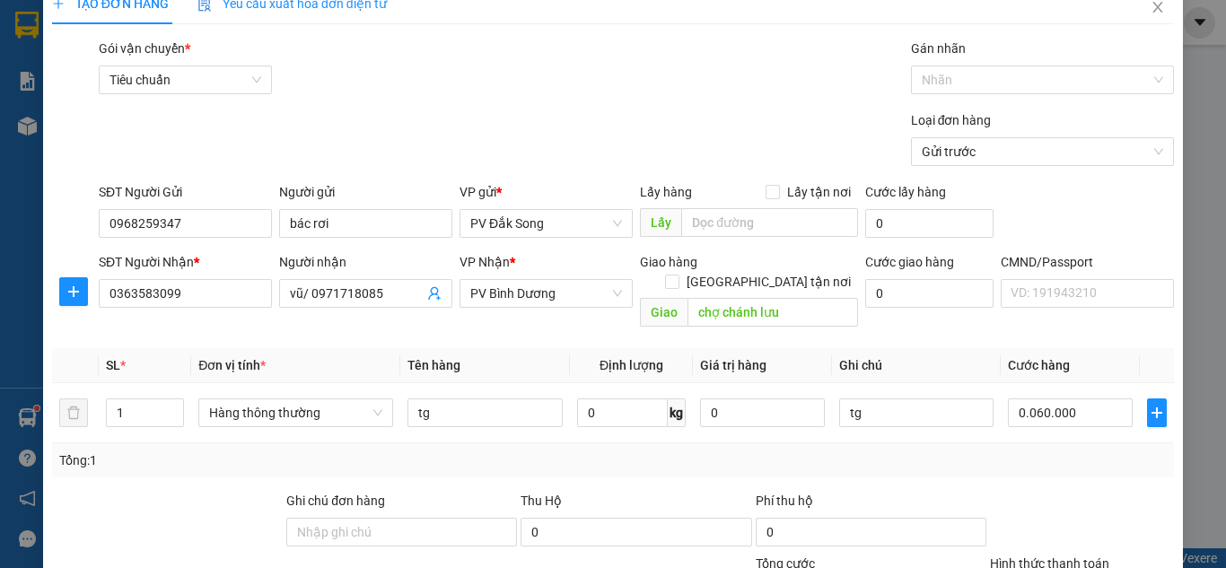
type input "60.000"
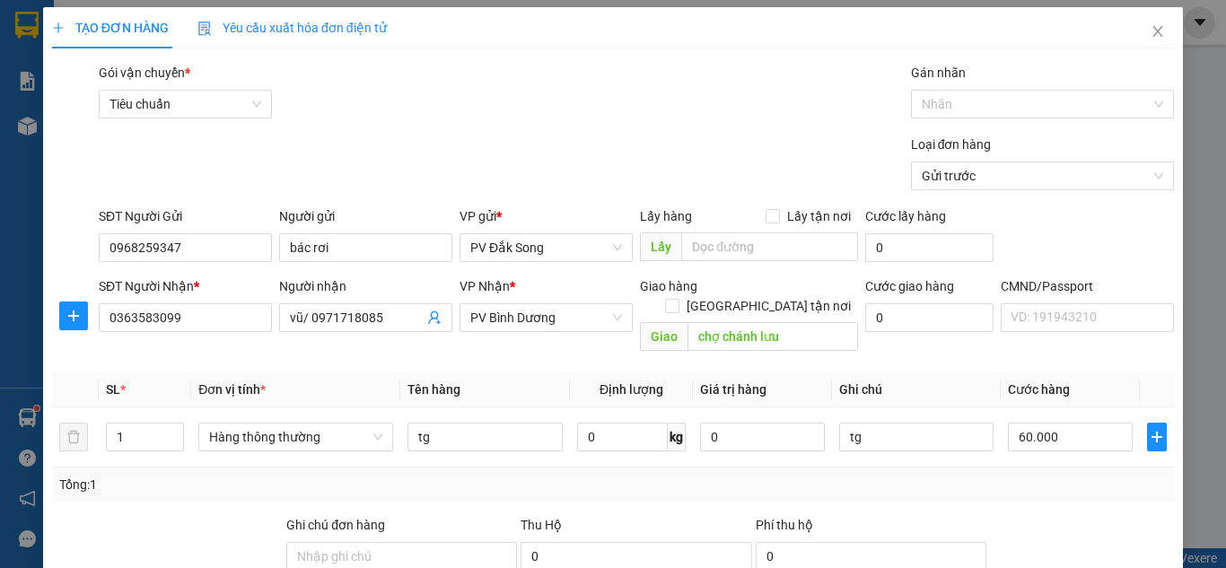
scroll to position [0, 0]
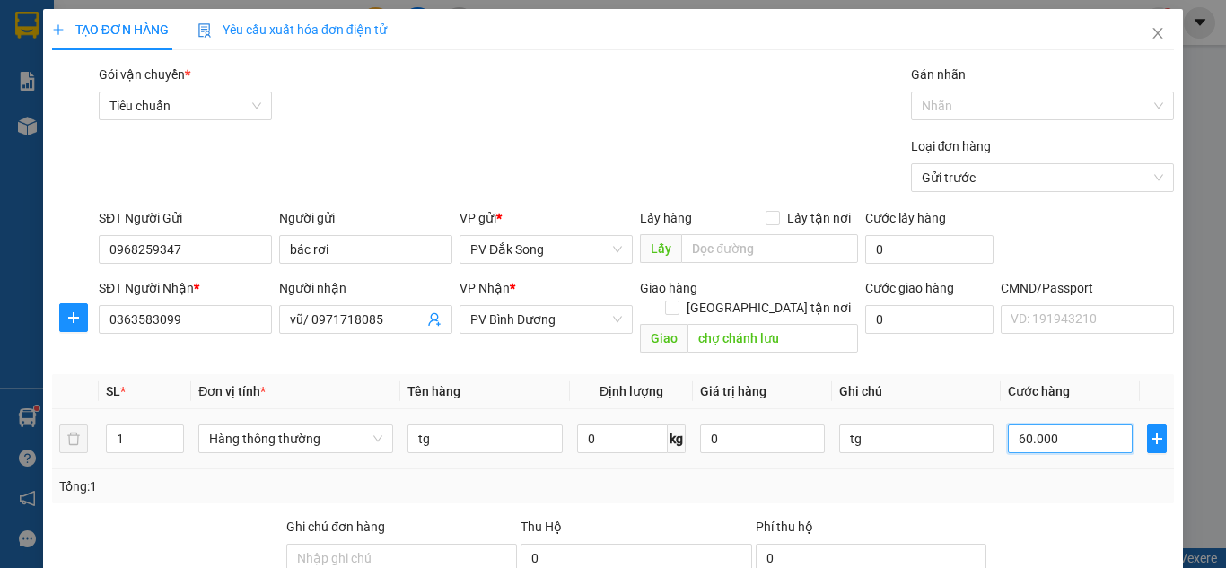
click at [1071, 424] on input "60.000" at bounding box center [1070, 438] width 124 height 29
type input "0"
type input "007"
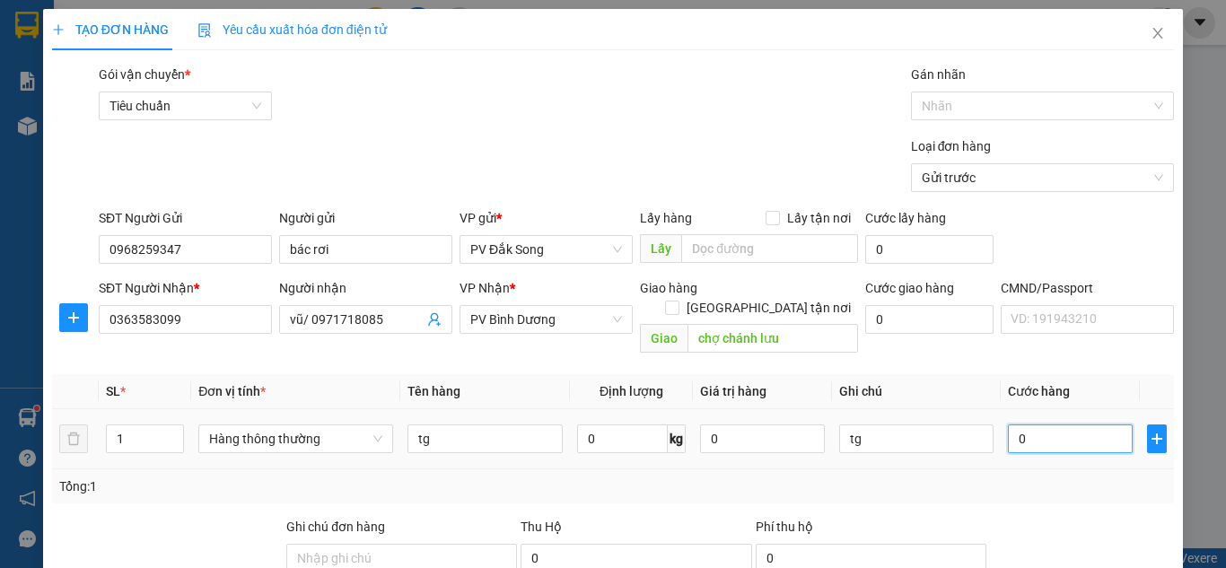
type input "7"
type input "0.070"
type input "70"
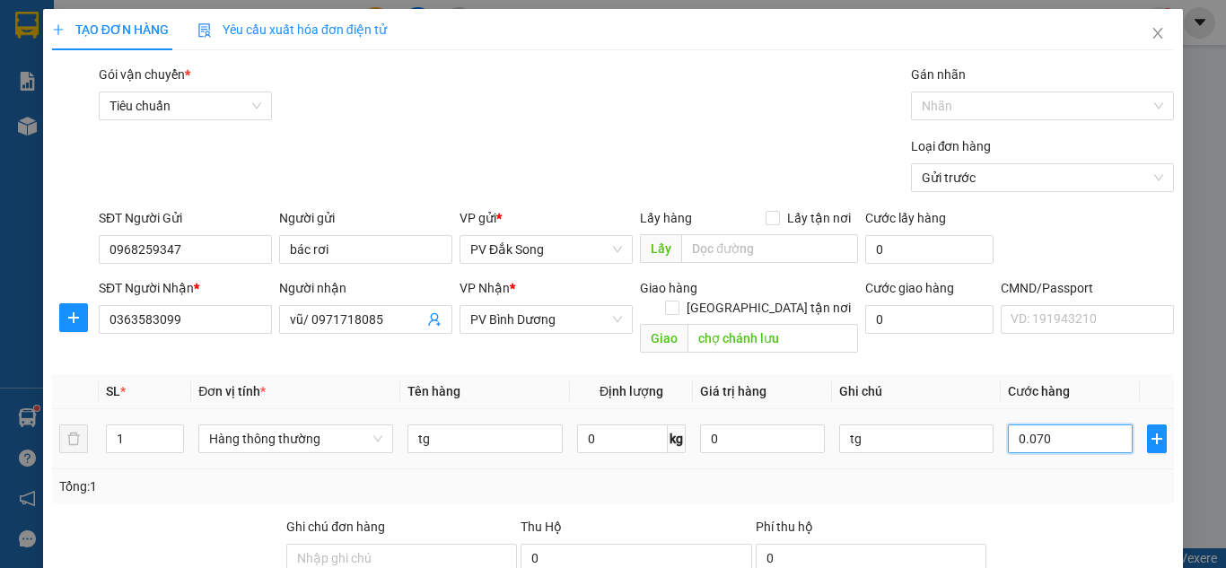
type input "00.700"
type input "700"
type input "0.007.000"
type input "7.000"
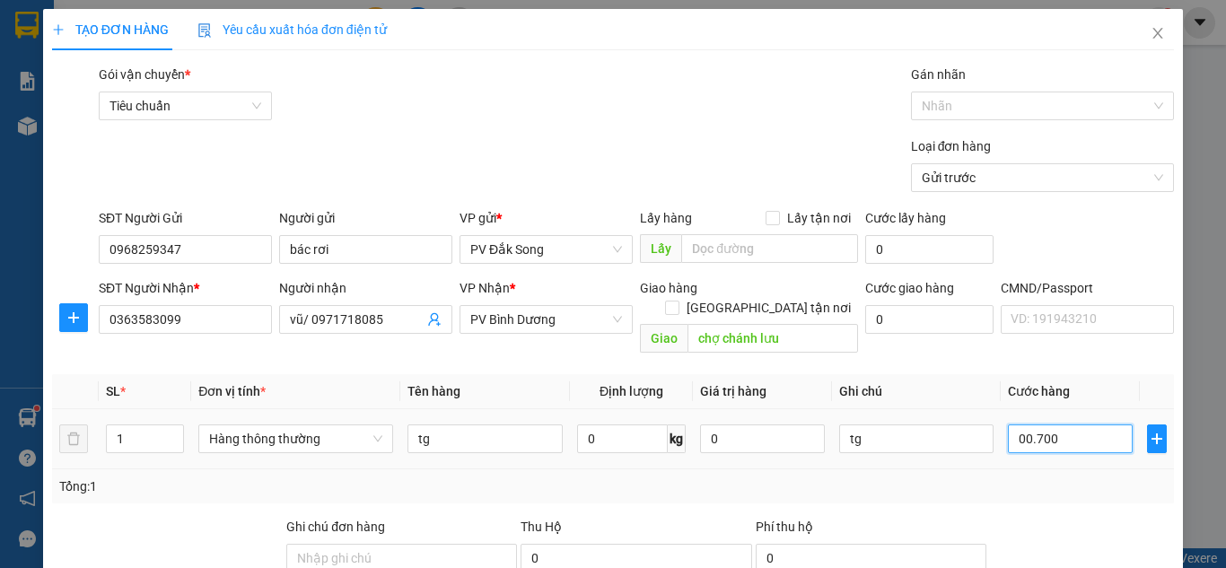
type input "7.000"
type input "000.070.000"
type input "70.000"
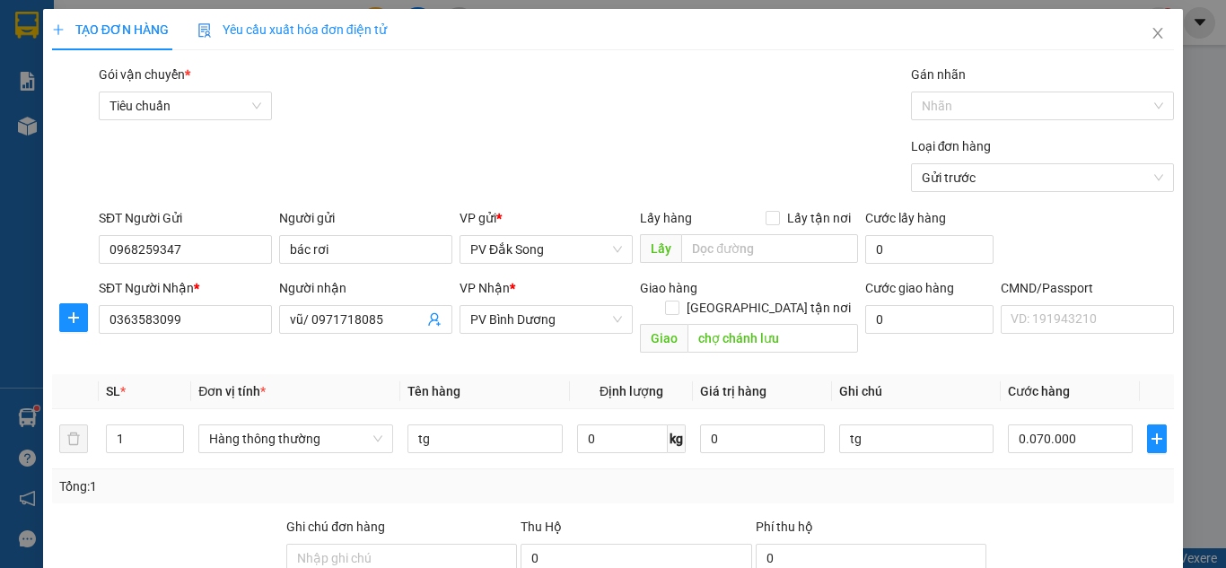
type input "70.000"
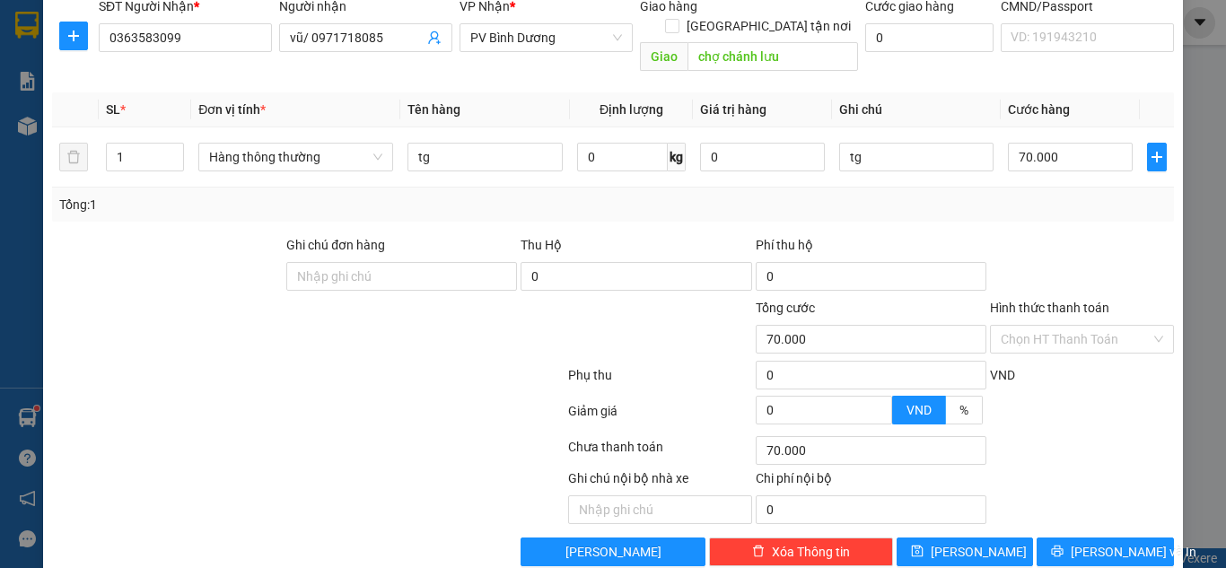
scroll to position [295, 0]
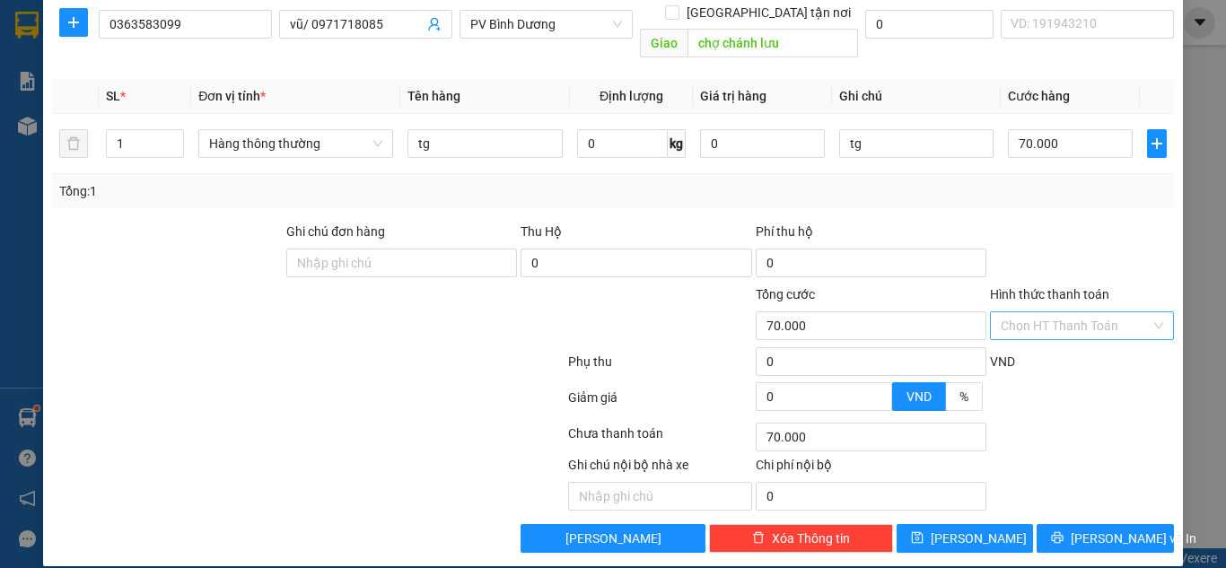
click at [1071, 312] on input "Hình thức thanh toán" at bounding box center [1075, 325] width 150 height 27
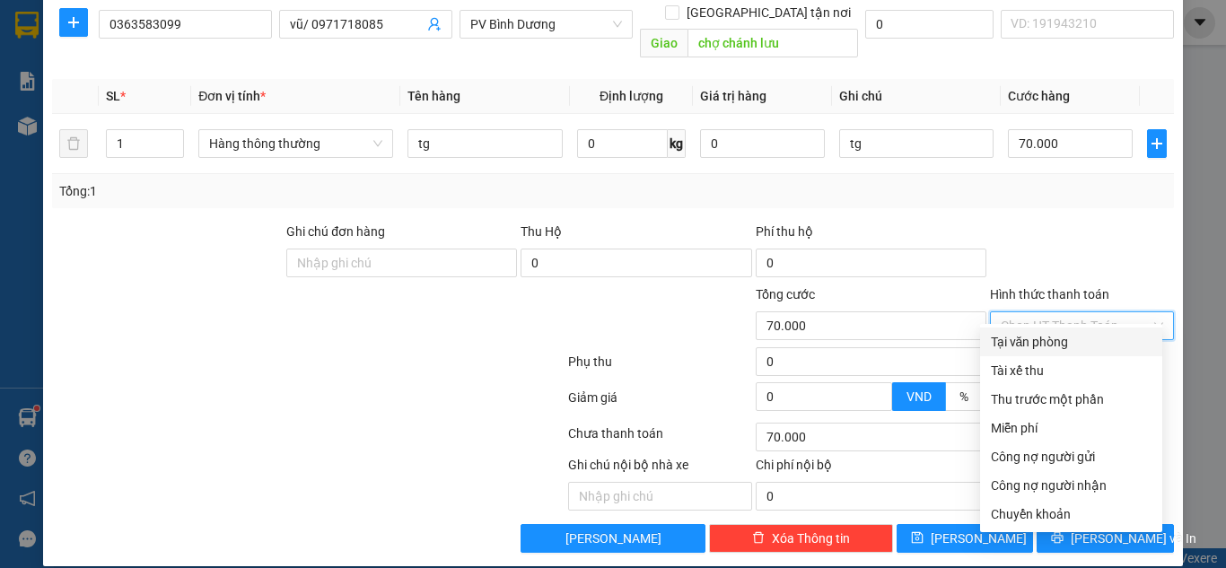
click at [1066, 336] on div "Tại văn phòng" at bounding box center [1071, 342] width 161 height 20
type input "0"
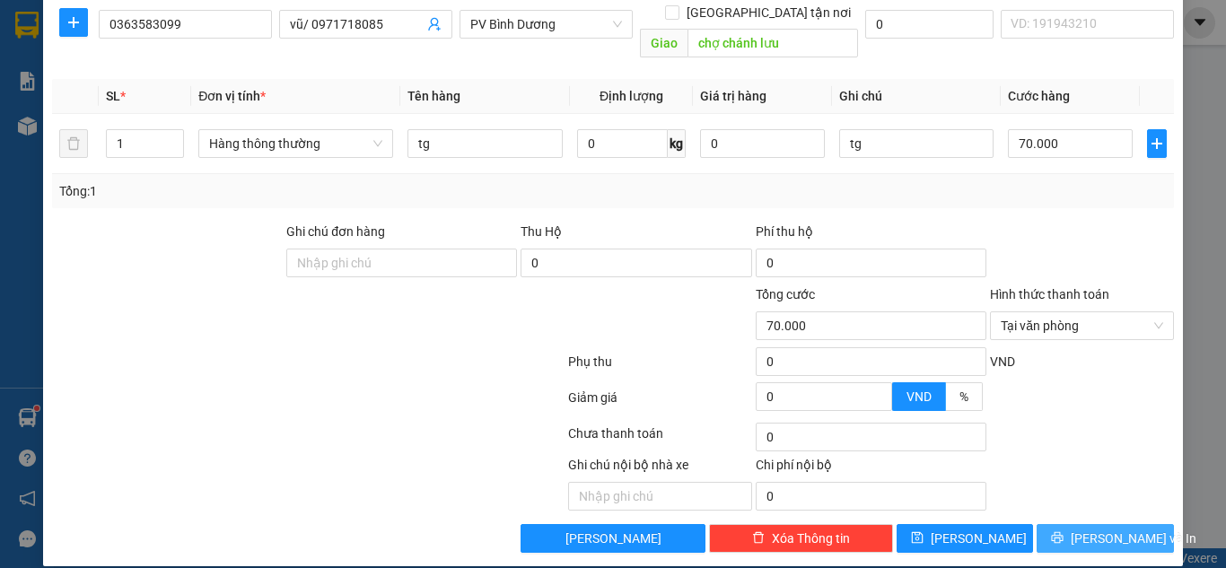
click at [1119, 529] on span "[PERSON_NAME] và In" at bounding box center [1133, 539] width 126 height 20
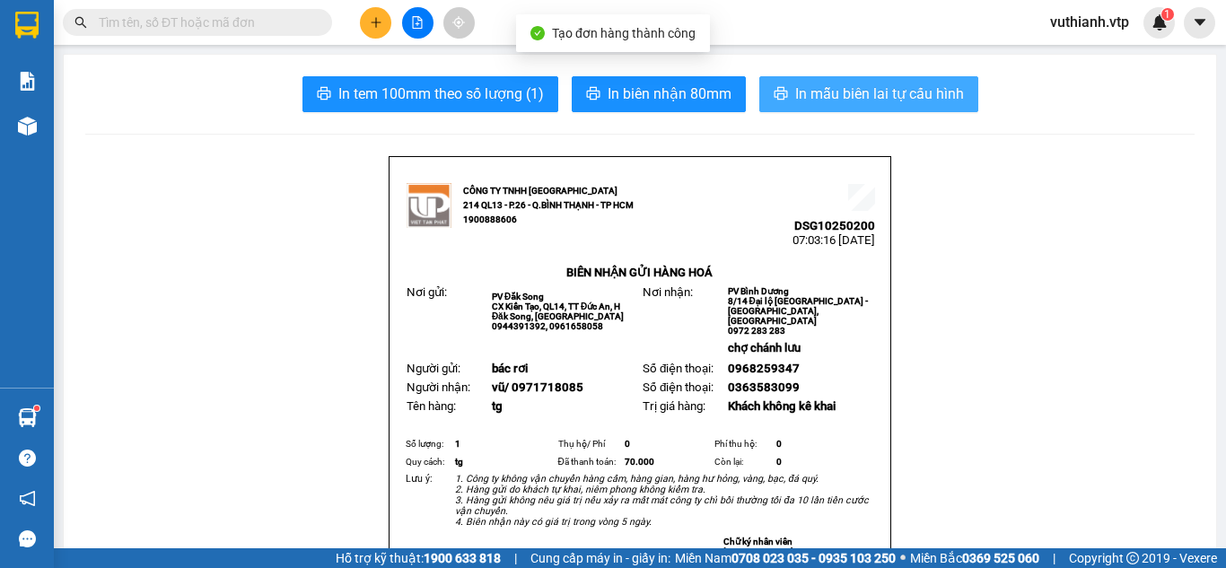
click at [888, 89] on span "In mẫu biên lai tự cấu hình" at bounding box center [879, 94] width 169 height 22
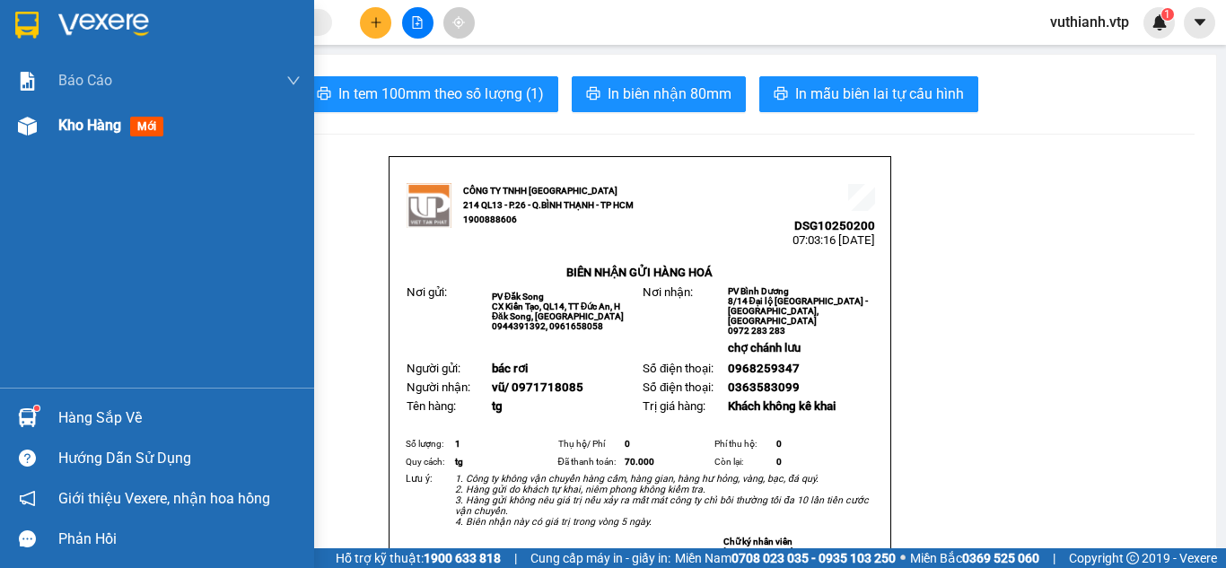
click at [27, 135] on img at bounding box center [27, 126] width 19 height 19
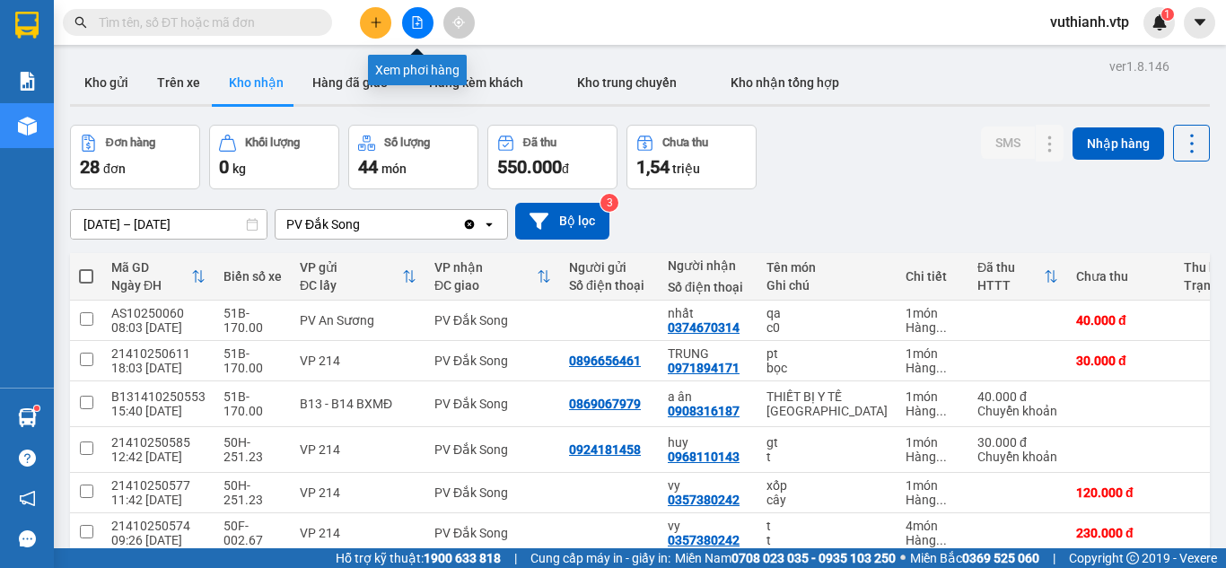
click at [424, 24] on button at bounding box center [417, 22] width 31 height 31
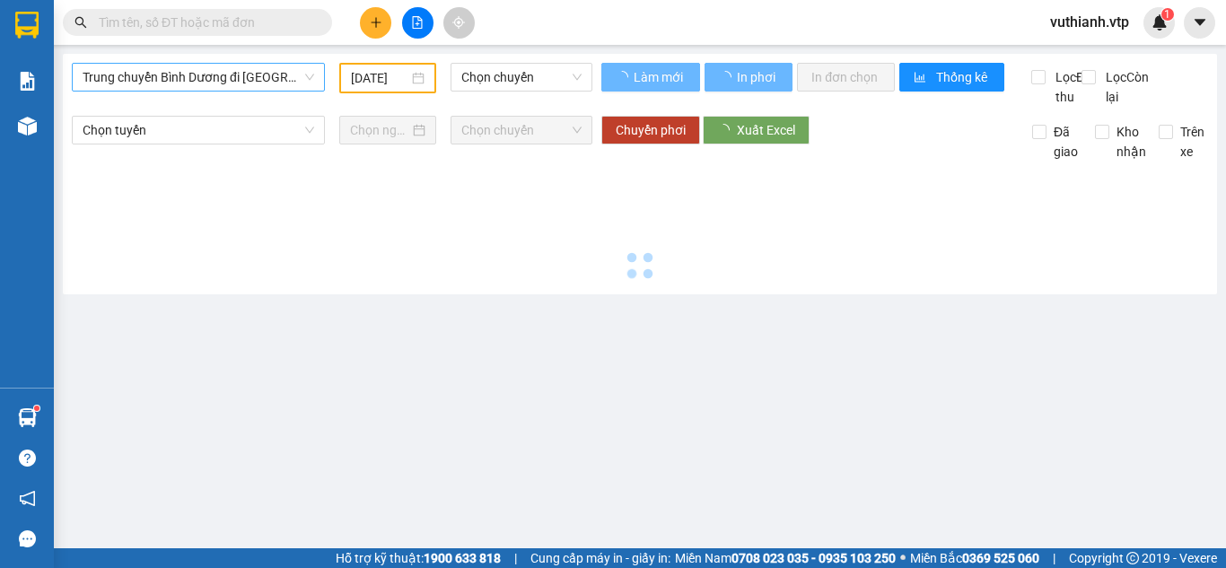
type input "[DATE]"
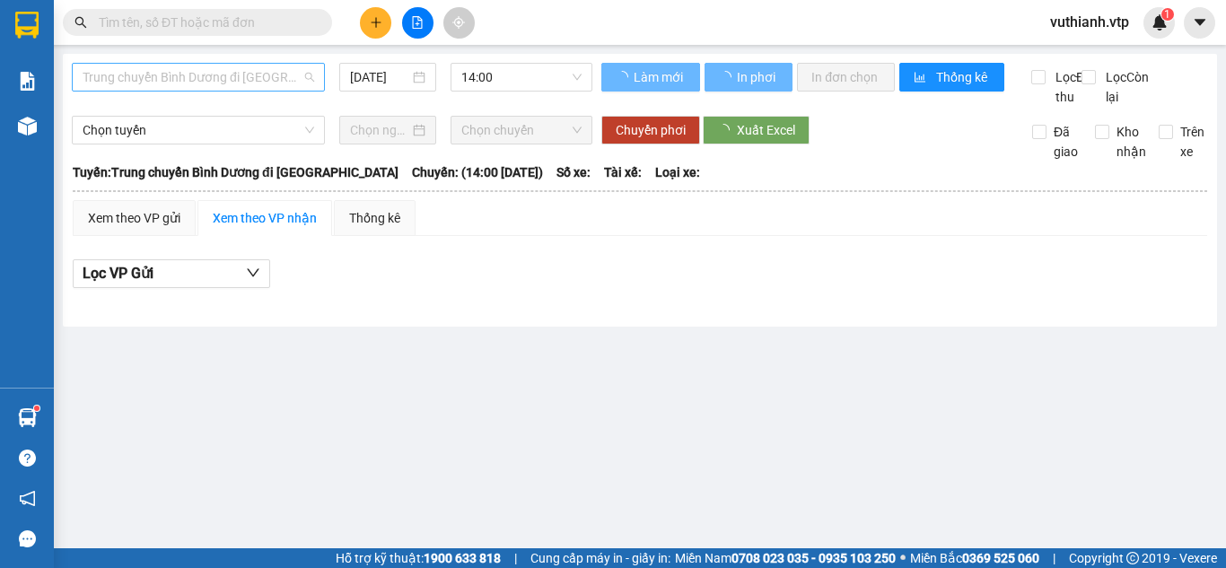
click at [256, 81] on span "Trung chuyển Bình Dương đi [GEOGRAPHIC_DATA]" at bounding box center [199, 77] width 232 height 27
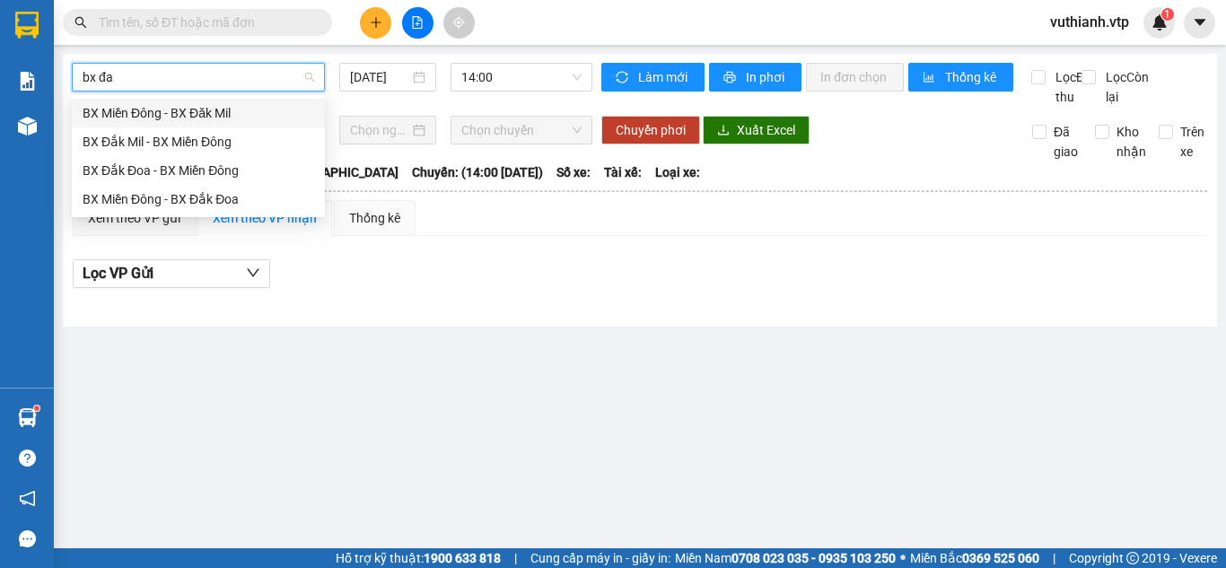
type input "bx đă"
click at [101, 144] on div "BX Đắk Mil - BX Miền Đông" at bounding box center [199, 142] width 232 height 20
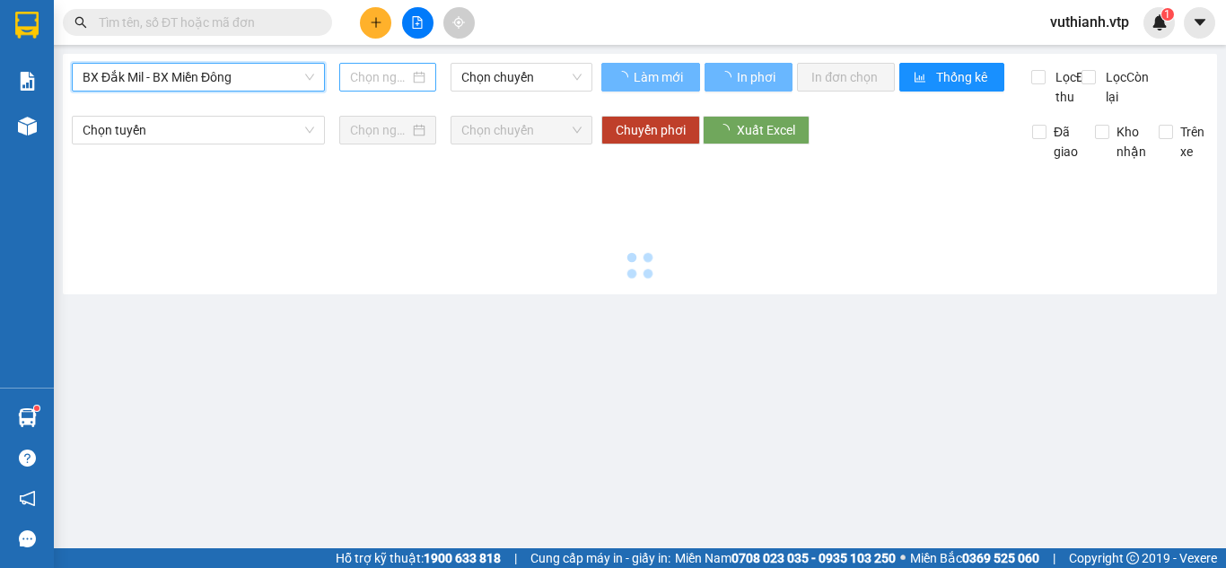
type input "[DATE]"
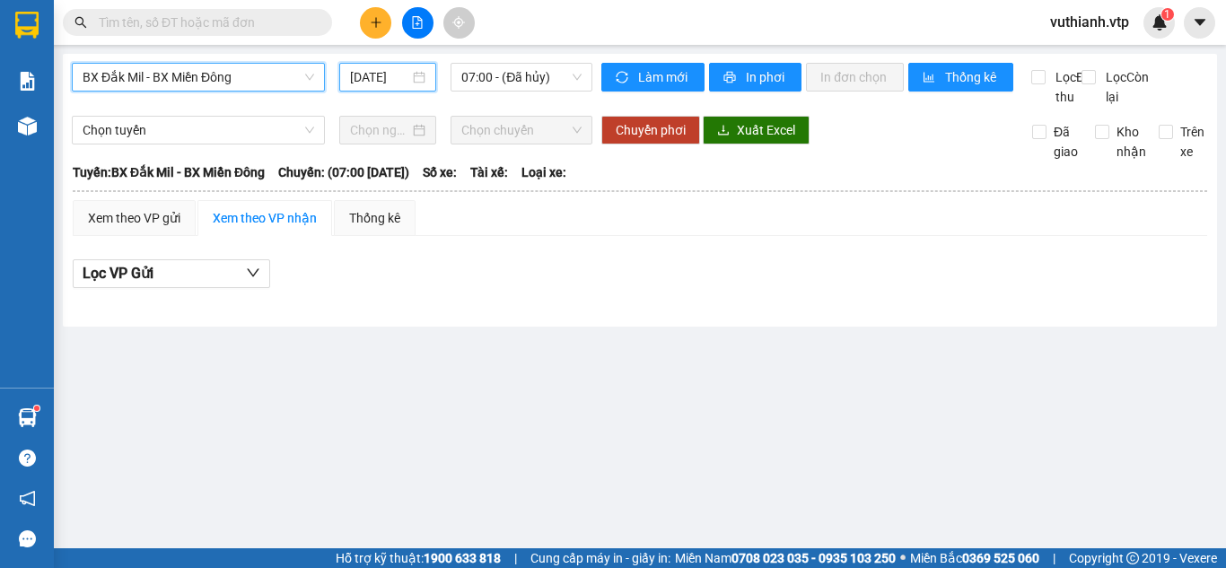
click at [382, 77] on input "[DATE]" at bounding box center [379, 77] width 59 height 20
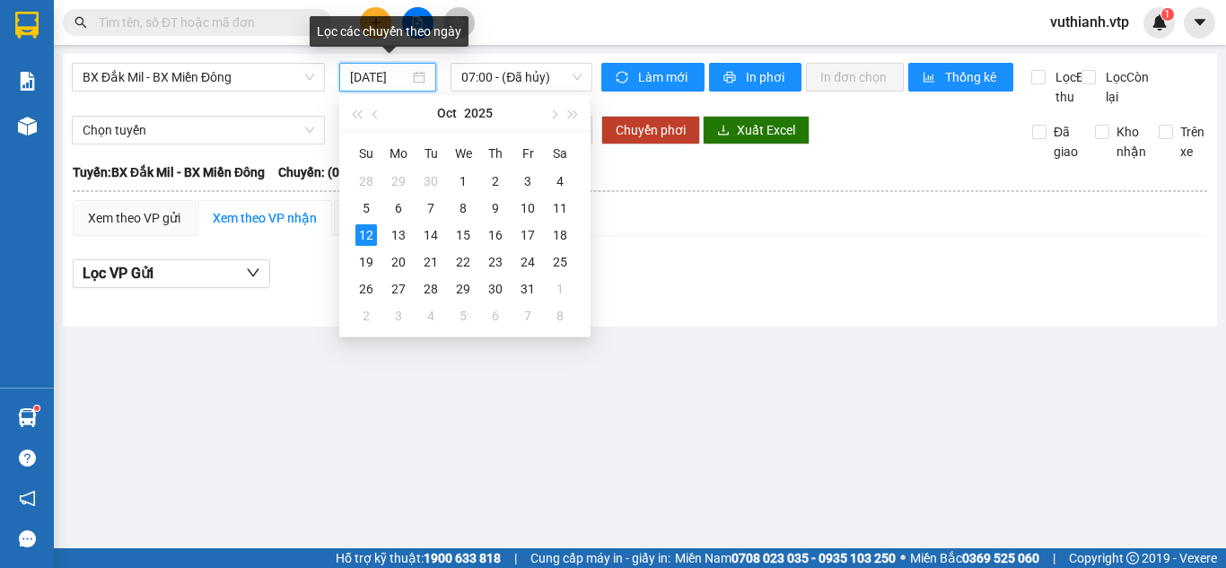
click at [382, 77] on input "[DATE]" at bounding box center [379, 77] width 59 height 20
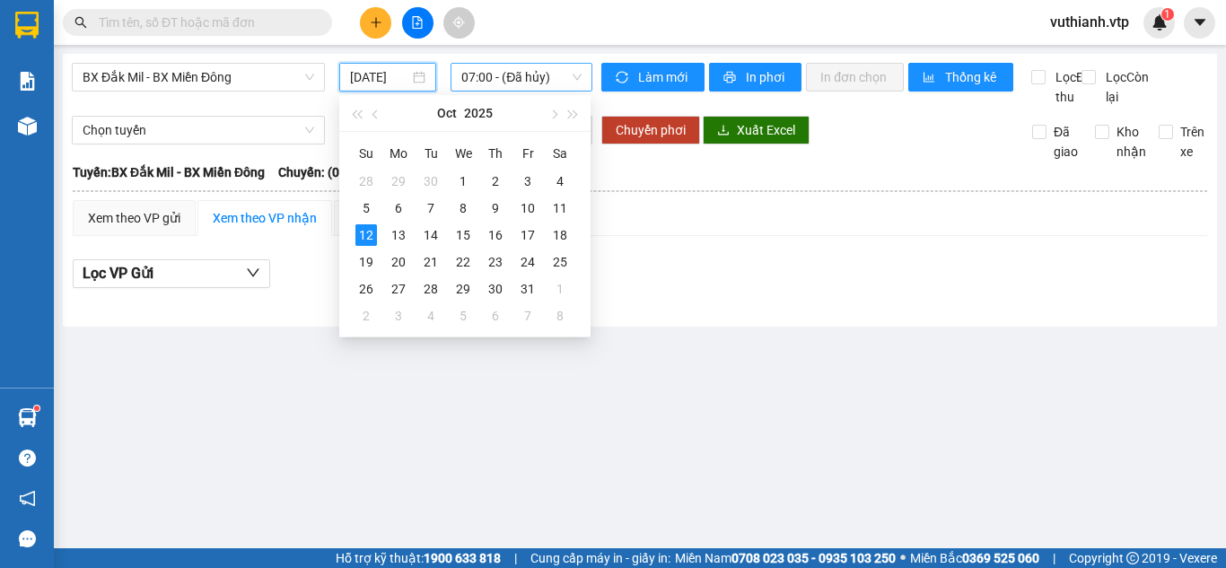
click at [539, 67] on span "07:00 - (Đã hủy)" at bounding box center [521, 77] width 120 height 27
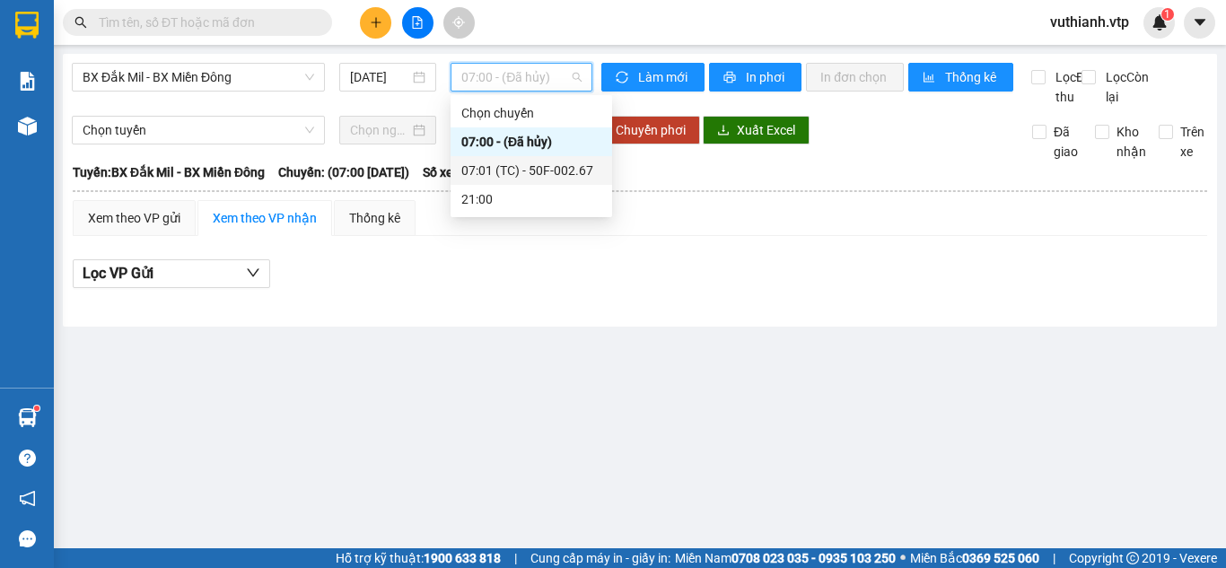
click at [555, 176] on div "07:01 (TC) - 50F-002.67" at bounding box center [531, 171] width 140 height 20
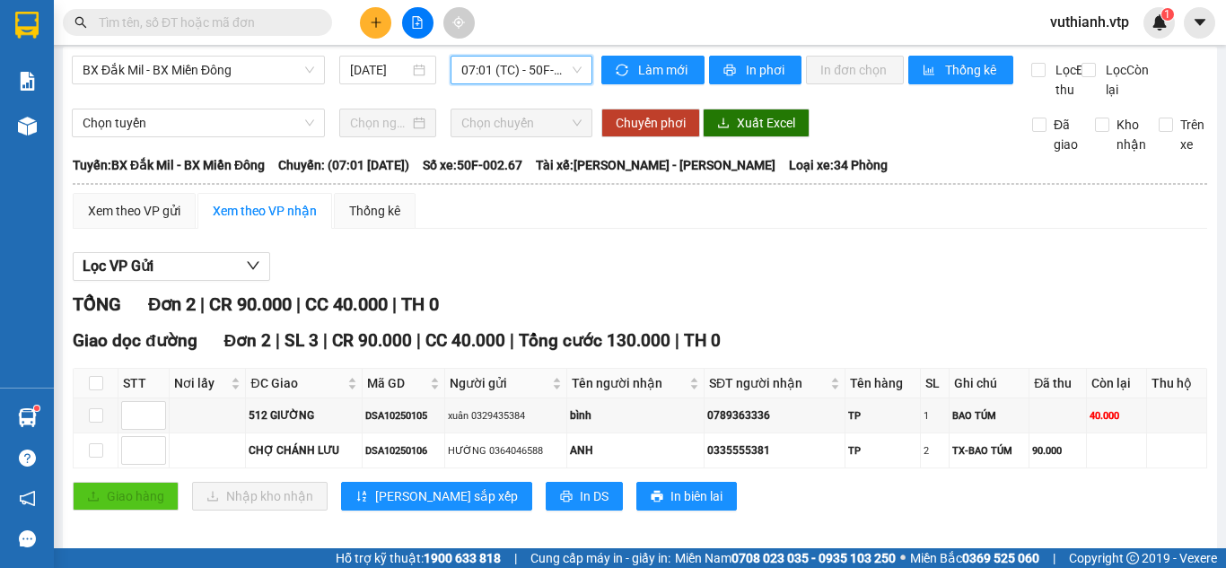
scroll to position [4, 0]
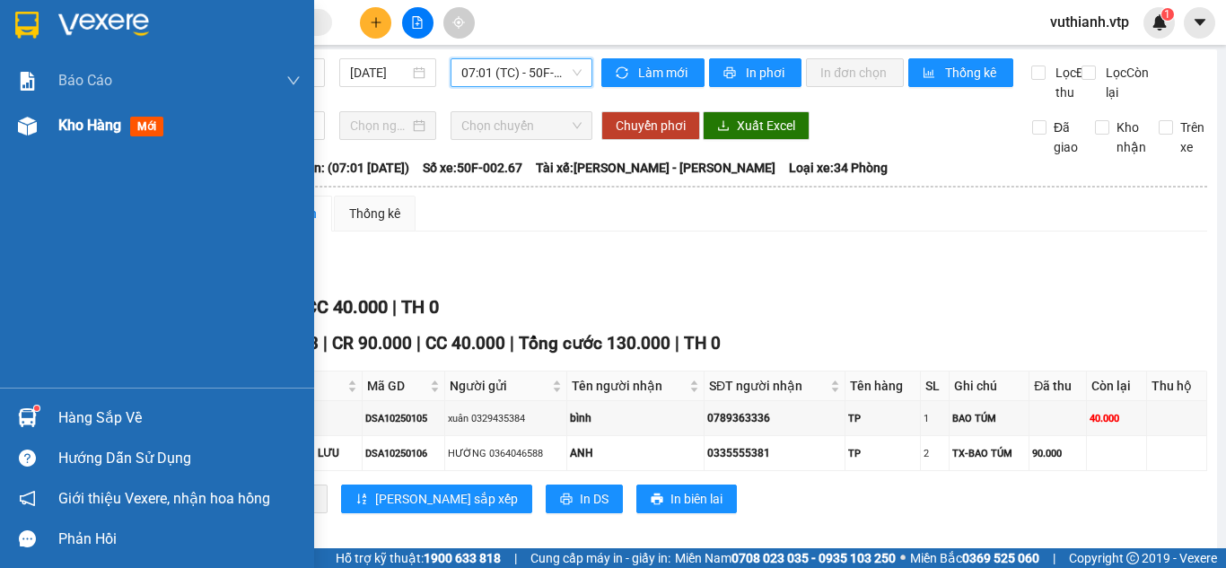
click at [48, 107] on div "Kho hàng mới" at bounding box center [157, 125] width 314 height 45
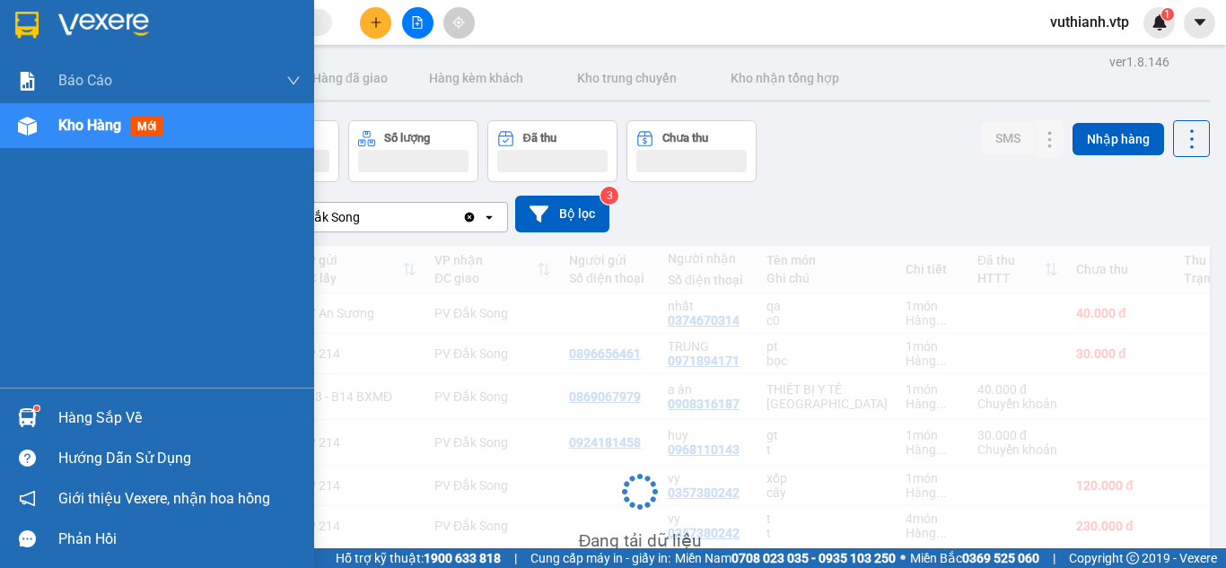
click at [63, 131] on span "Kho hàng" at bounding box center [89, 125] width 63 height 17
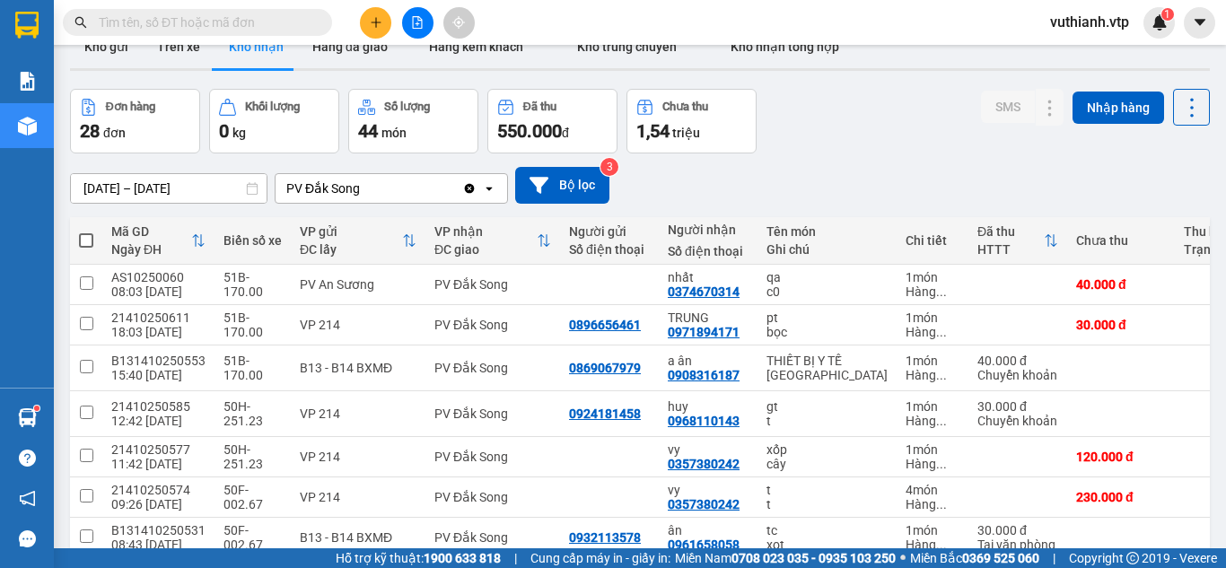
scroll to position [76, 0]
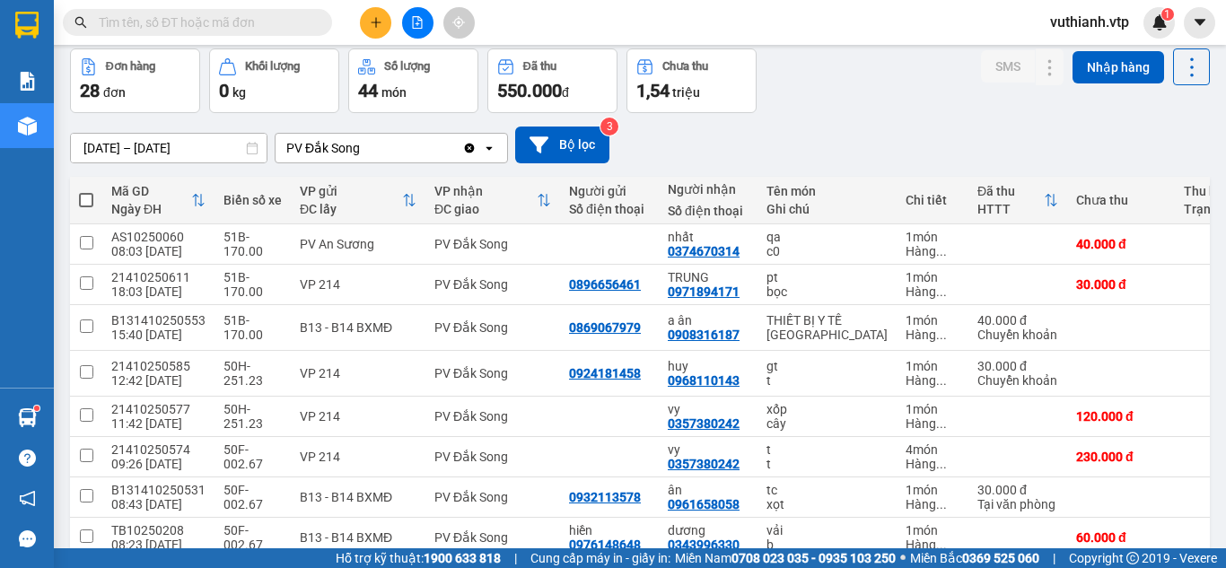
click at [860, 110] on div "Đơn hàng 28 đơn Khối lượng 0 kg Số lượng 44 món Đã thu 550.000 đ Chưa thu 1,54 …" at bounding box center [640, 80] width 1140 height 65
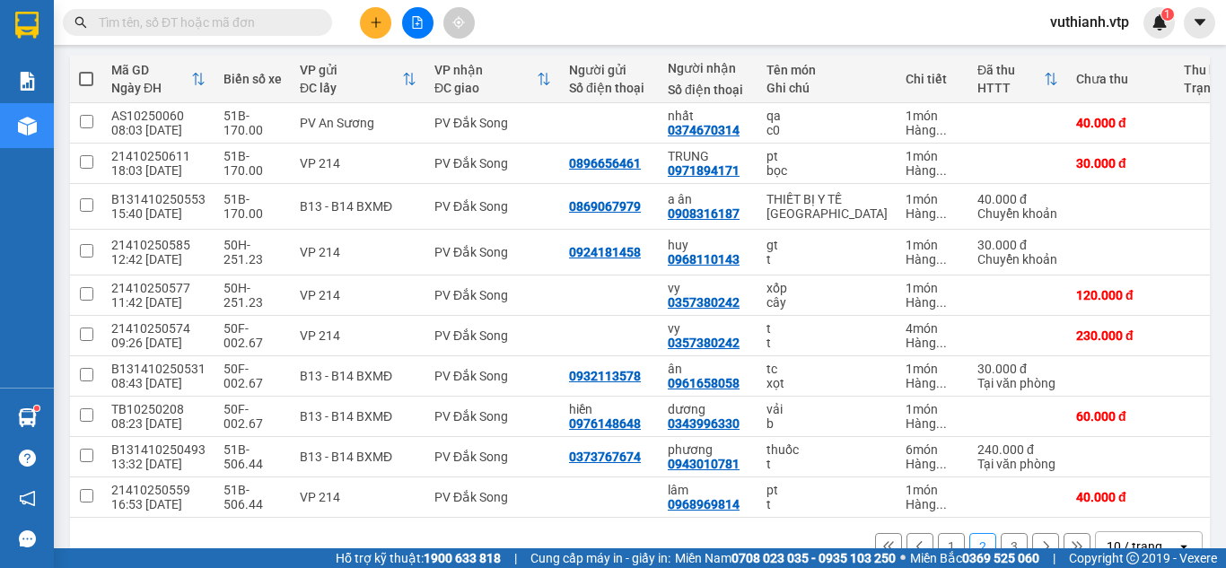
scroll to position [202, 0]
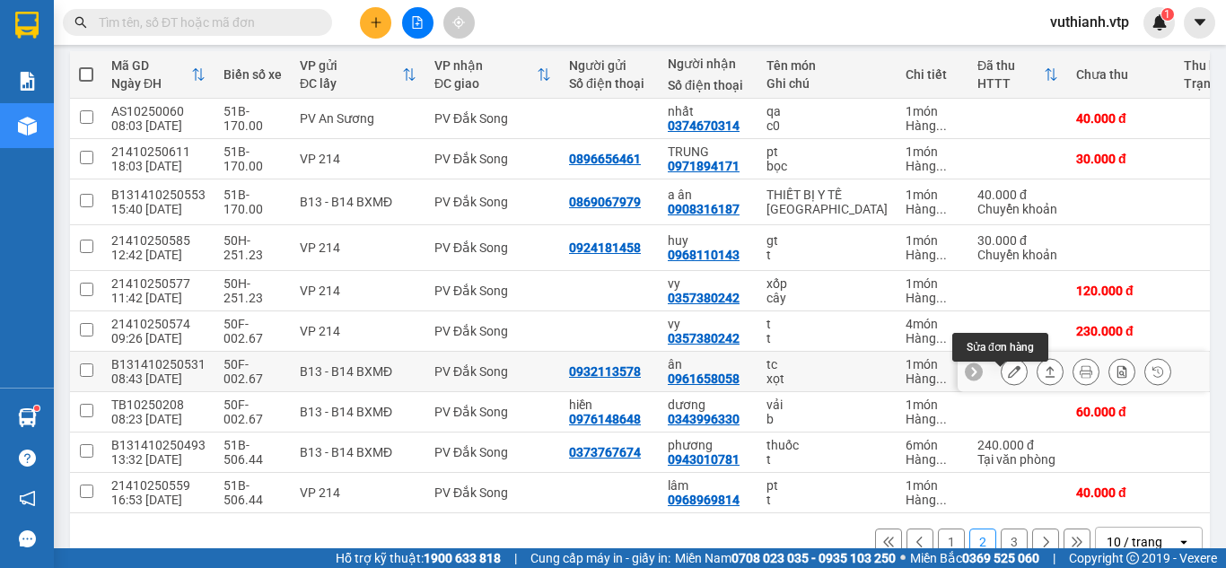
click at [1008, 378] on icon at bounding box center [1014, 371] width 13 height 13
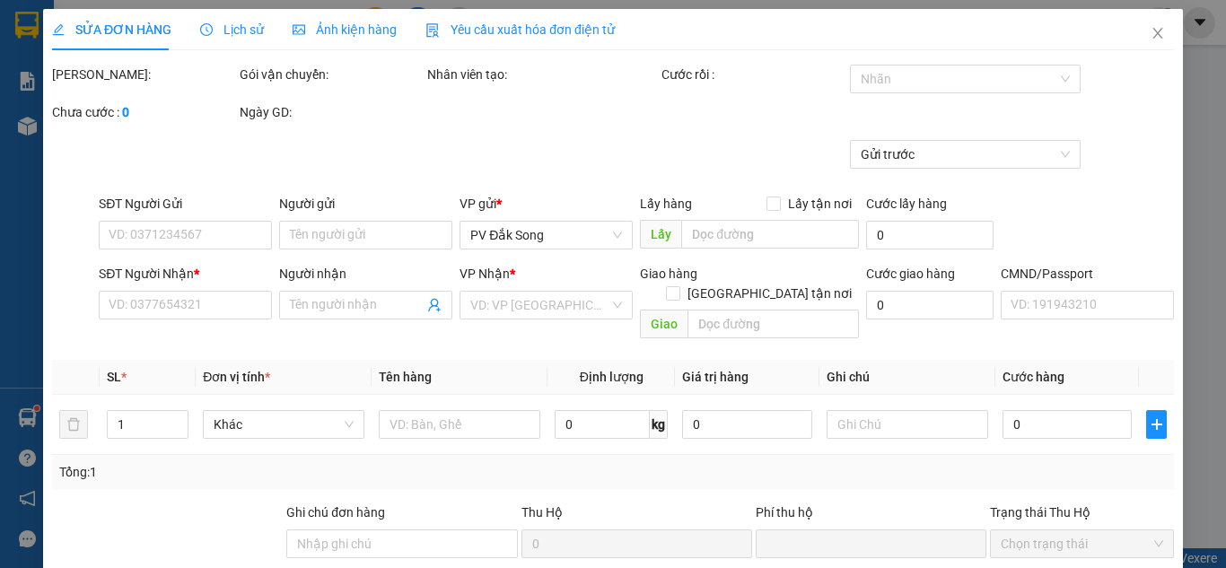
type input "1.500"
type input "0932113578"
type input "0961658058"
type input "ân"
type input "0"
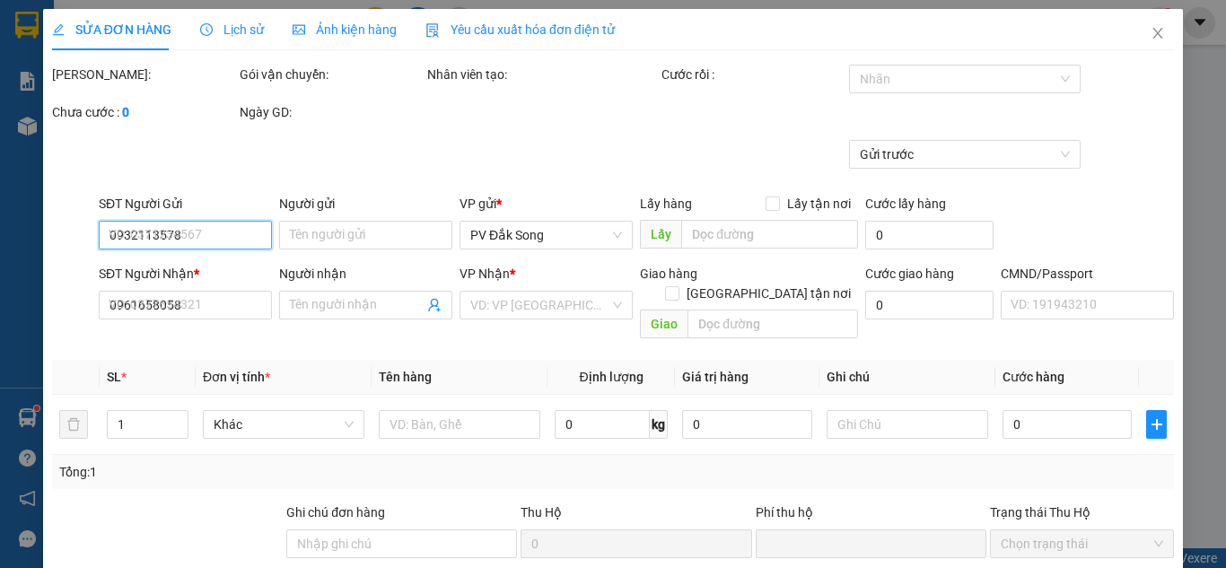
type input "30.000"
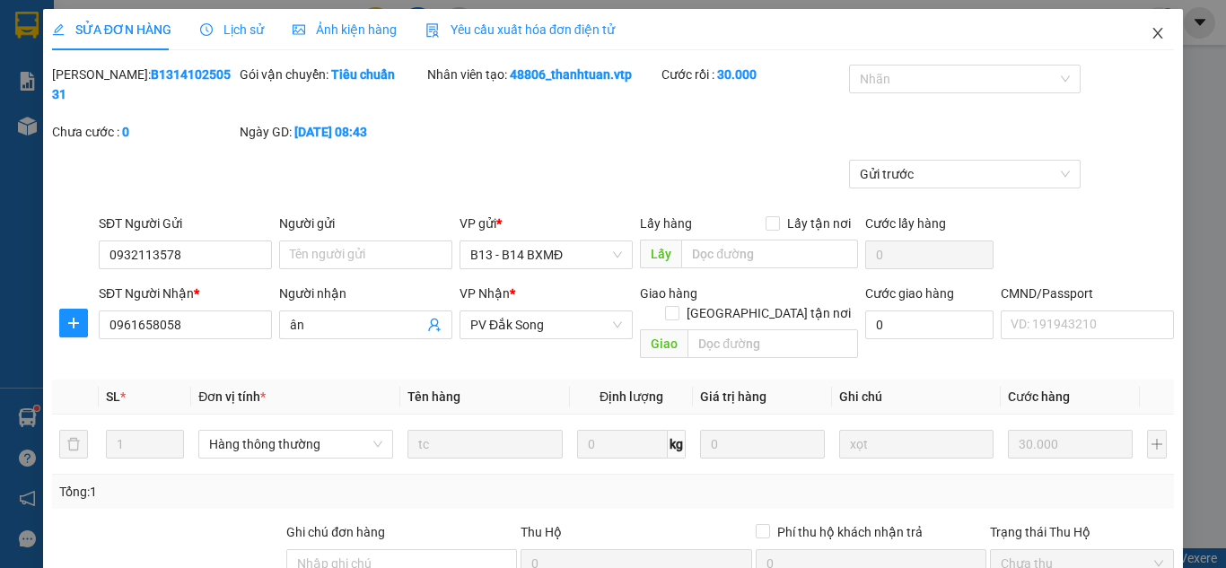
click at [1150, 33] on icon "close" at bounding box center [1157, 33] width 14 height 14
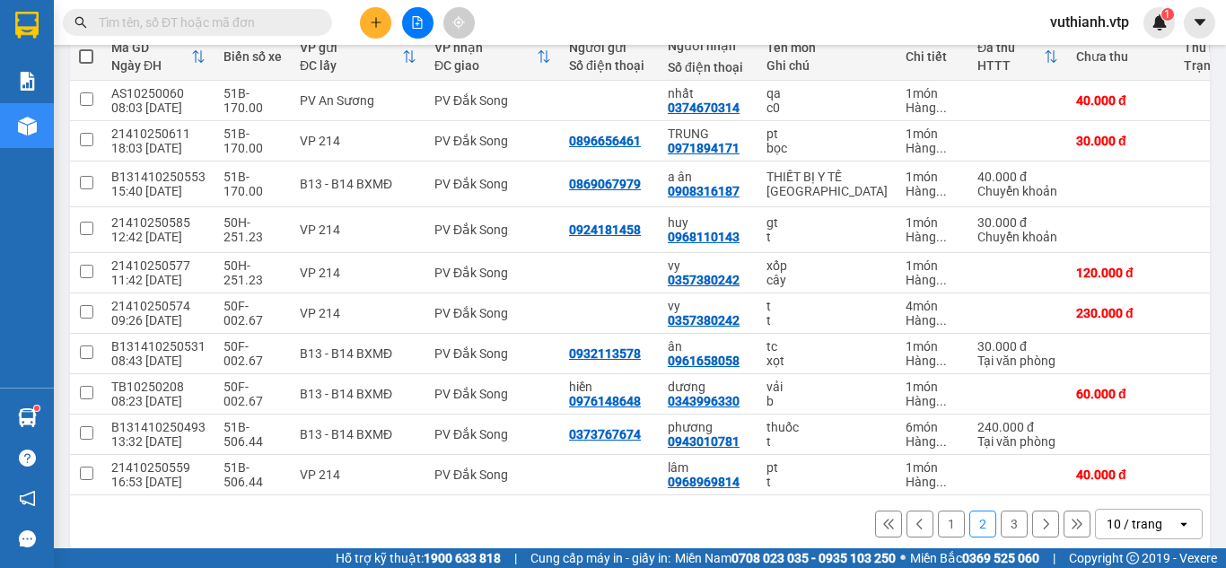
scroll to position [223, 0]
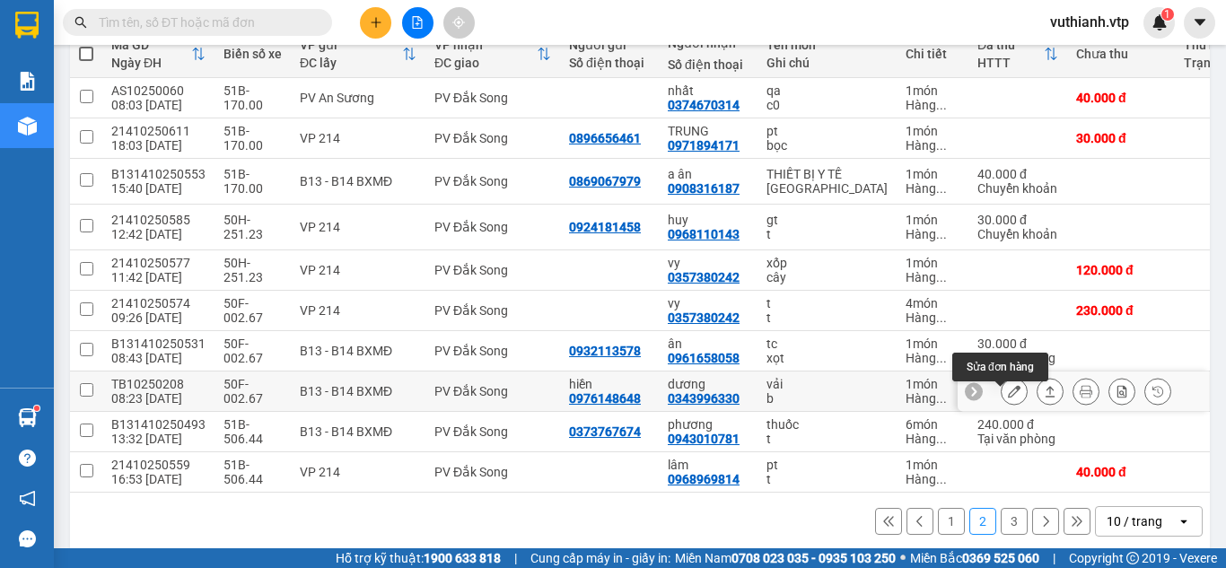
click at [1008, 398] on icon at bounding box center [1014, 391] width 13 height 13
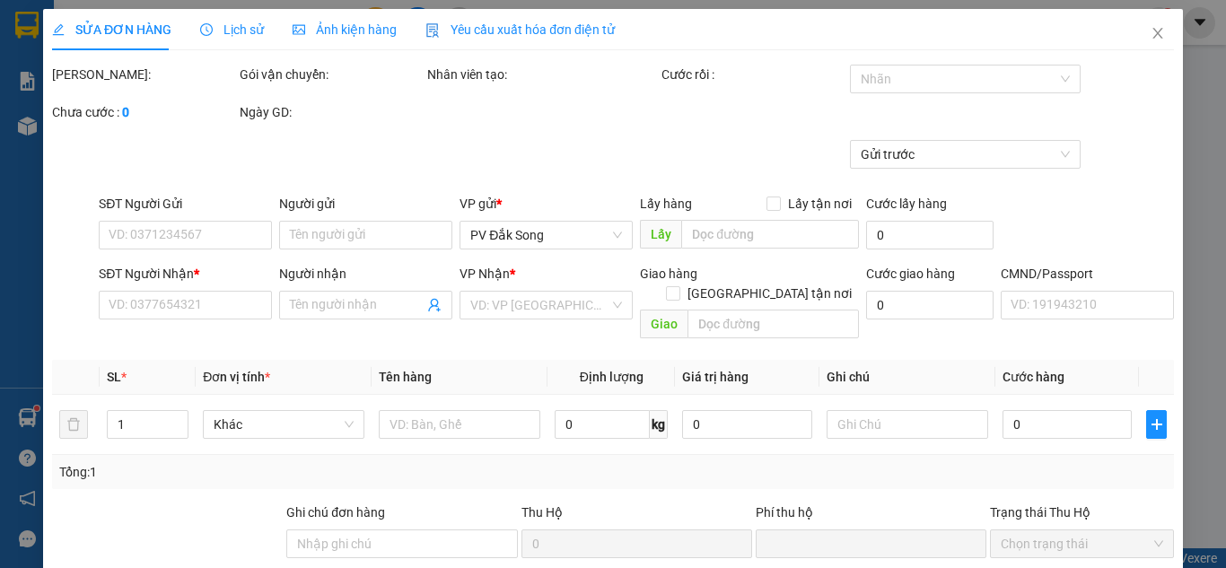
type input "3.000"
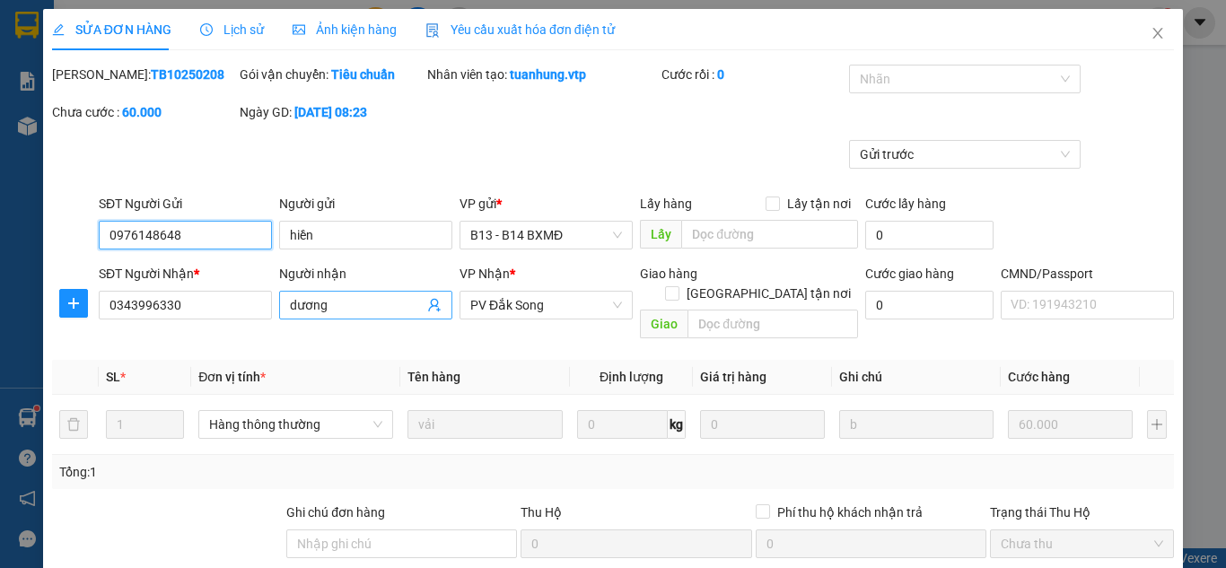
type input "0976148648"
type input "hiền"
type input "0343996330"
type input "dương"
type input "0"
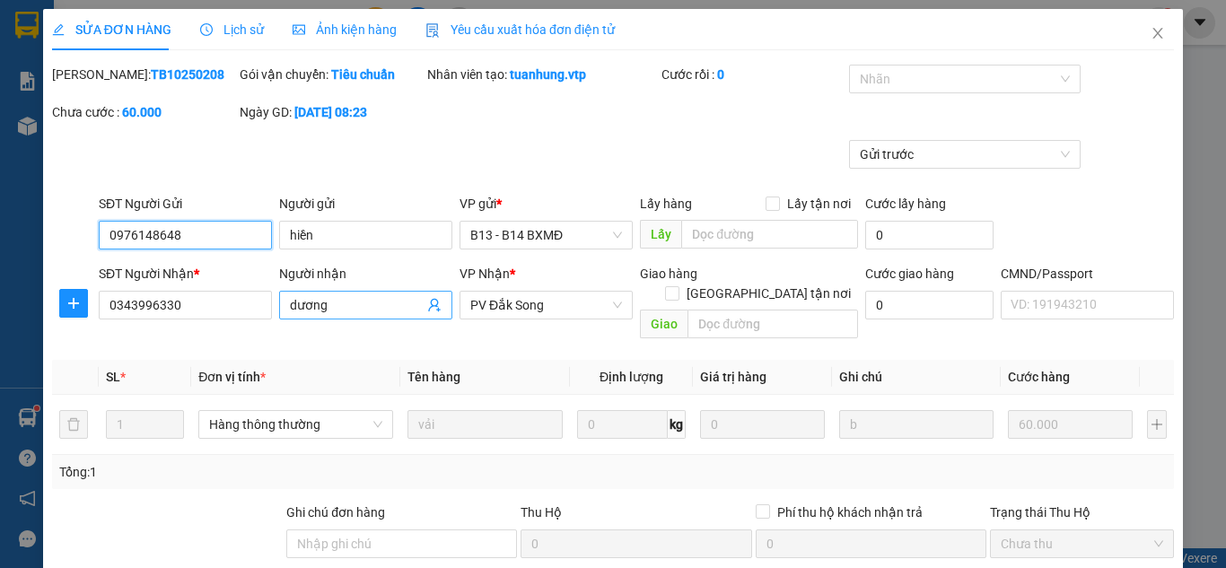
type input "60.000"
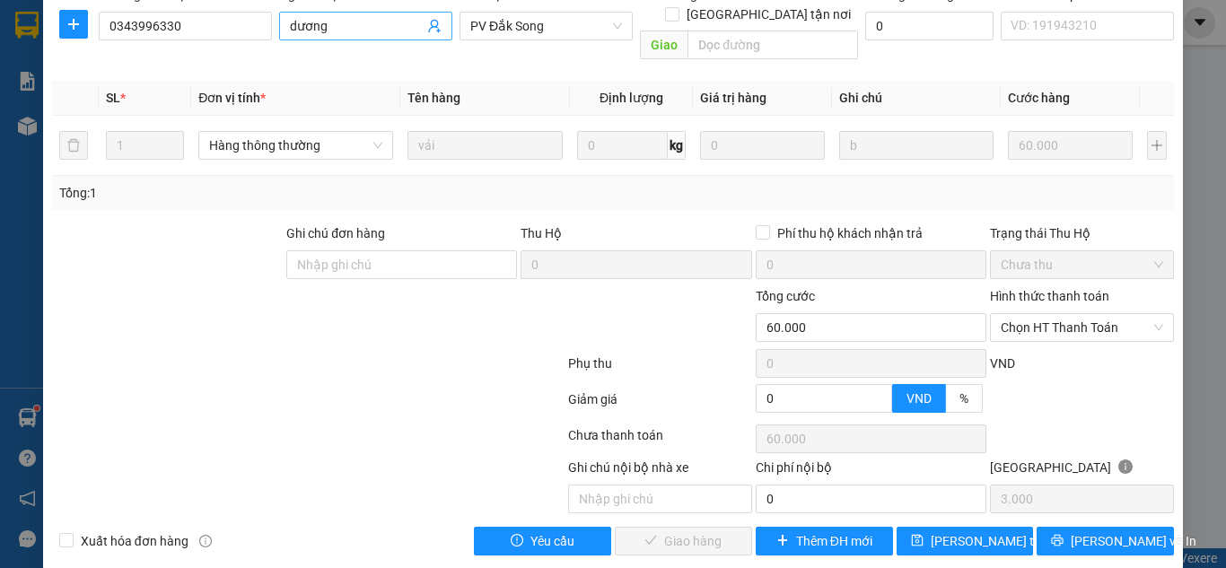
scroll to position [282, 0]
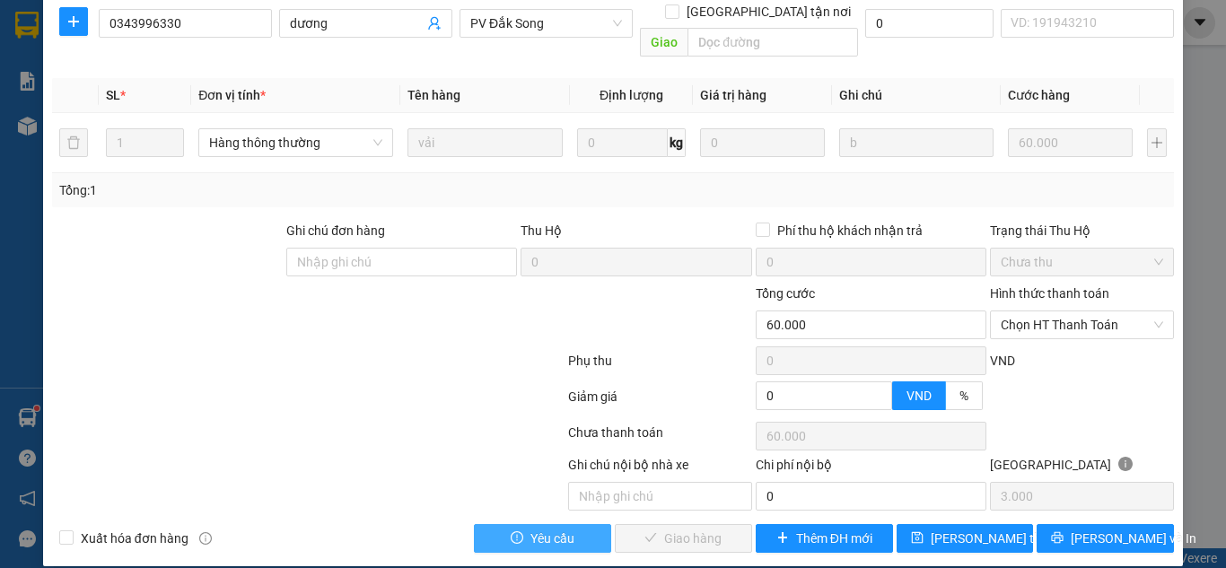
click at [557, 529] on span "Yêu cầu" at bounding box center [552, 539] width 44 height 20
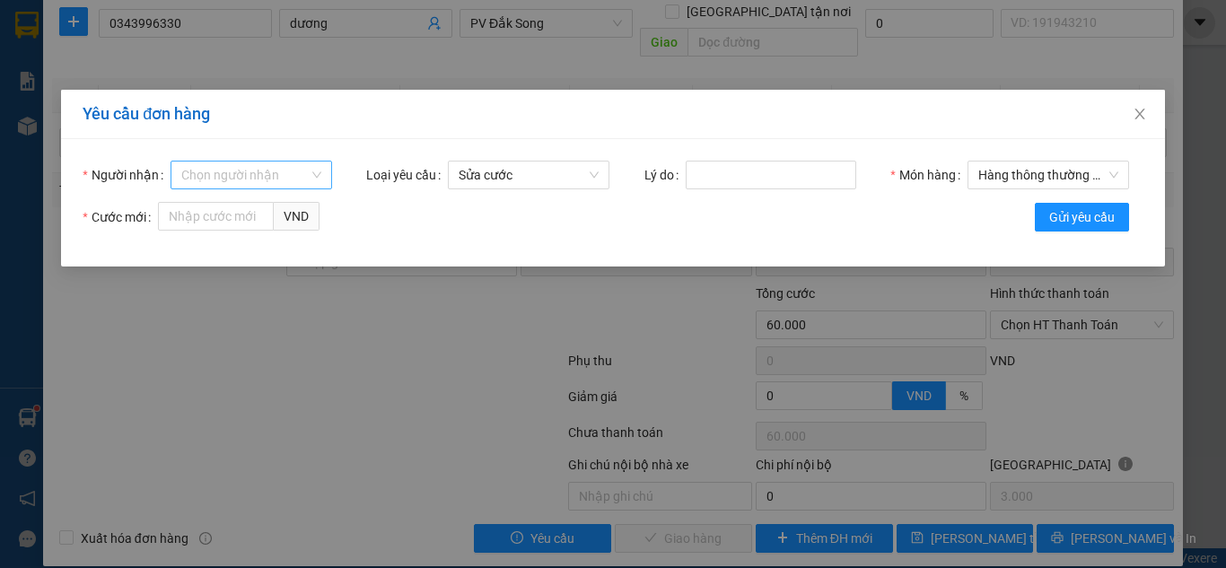
click at [251, 175] on input "Người nhận" at bounding box center [244, 175] width 127 height 27
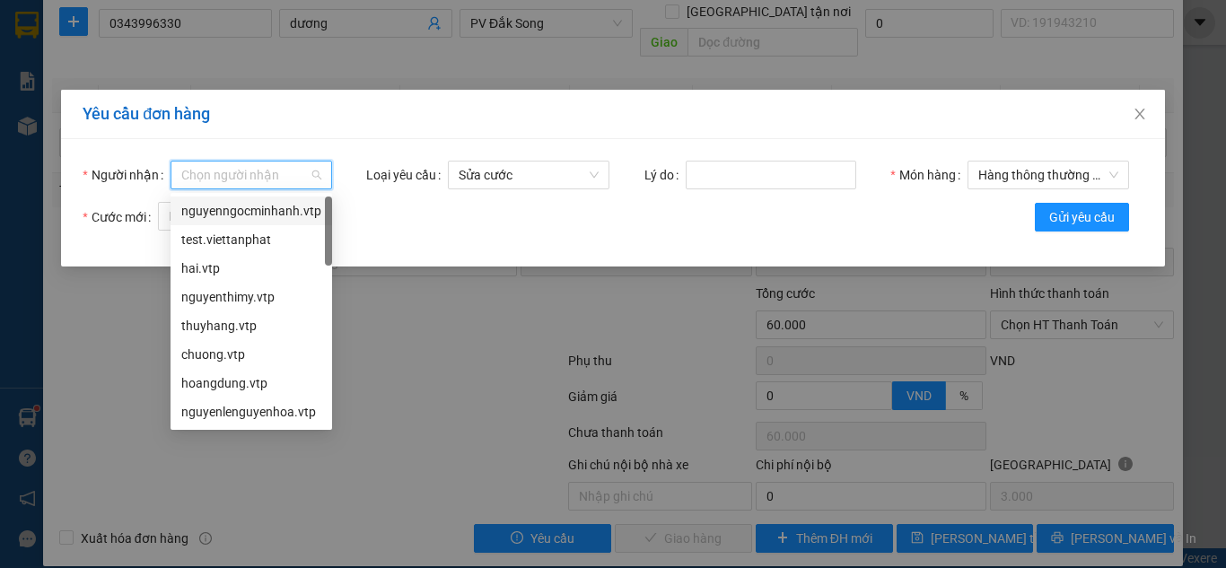
click at [275, 213] on div "nguyenngocminhanh.vtp" at bounding box center [251, 211] width 140 height 20
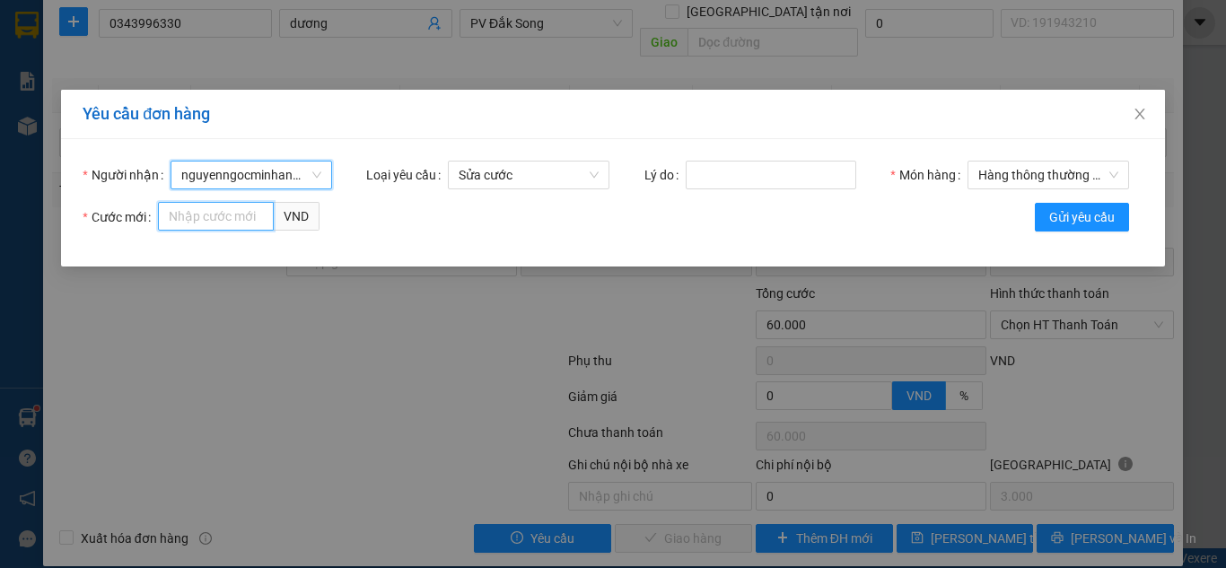
click at [243, 214] on input "Cước mới" at bounding box center [216, 216] width 116 height 29
type input "8"
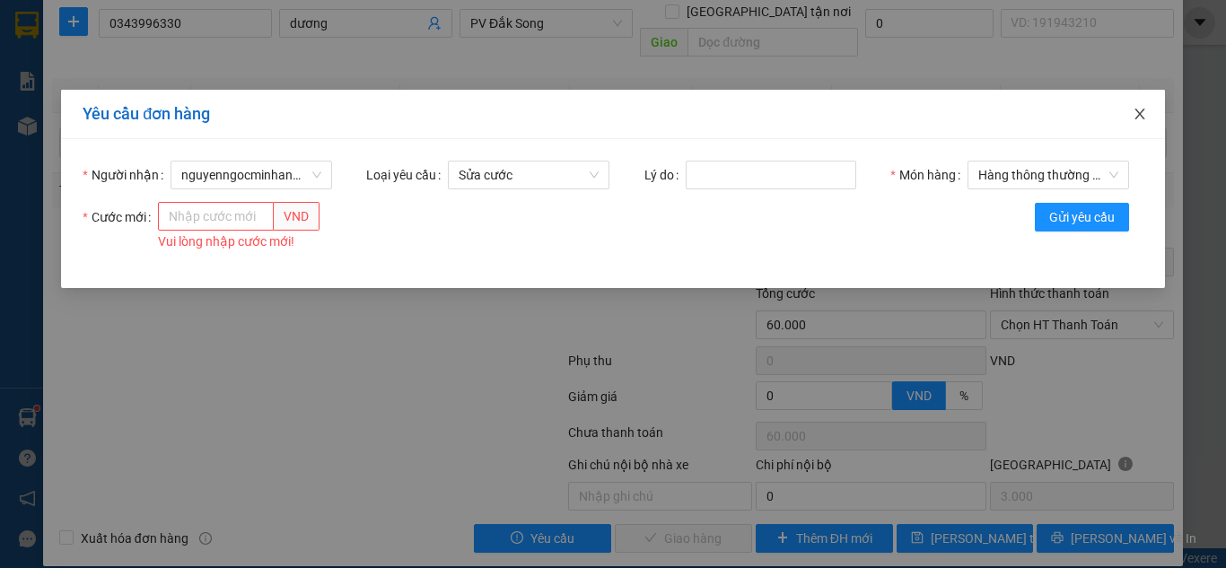
click at [1134, 115] on icon "close" at bounding box center [1139, 114] width 14 height 14
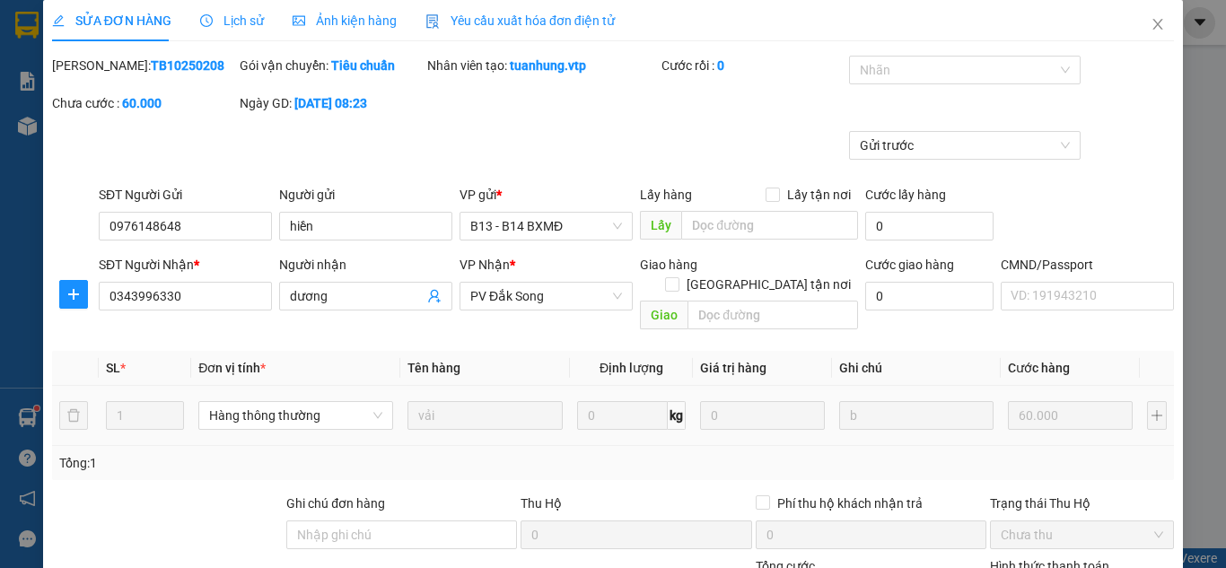
scroll to position [0, 0]
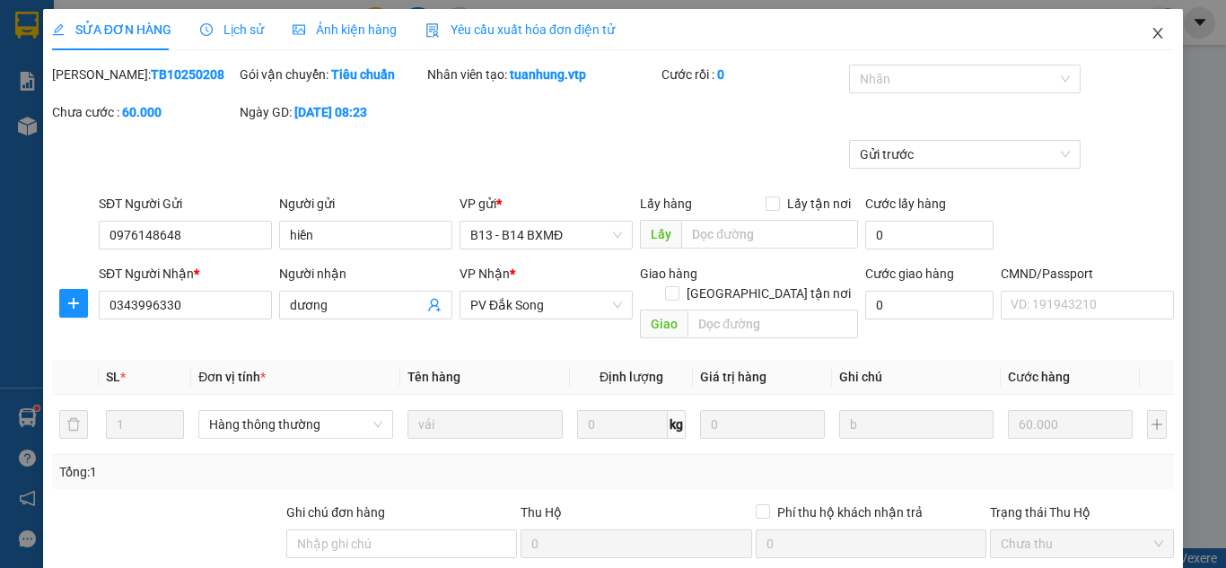
click at [1154, 30] on span "Close" at bounding box center [1157, 34] width 50 height 50
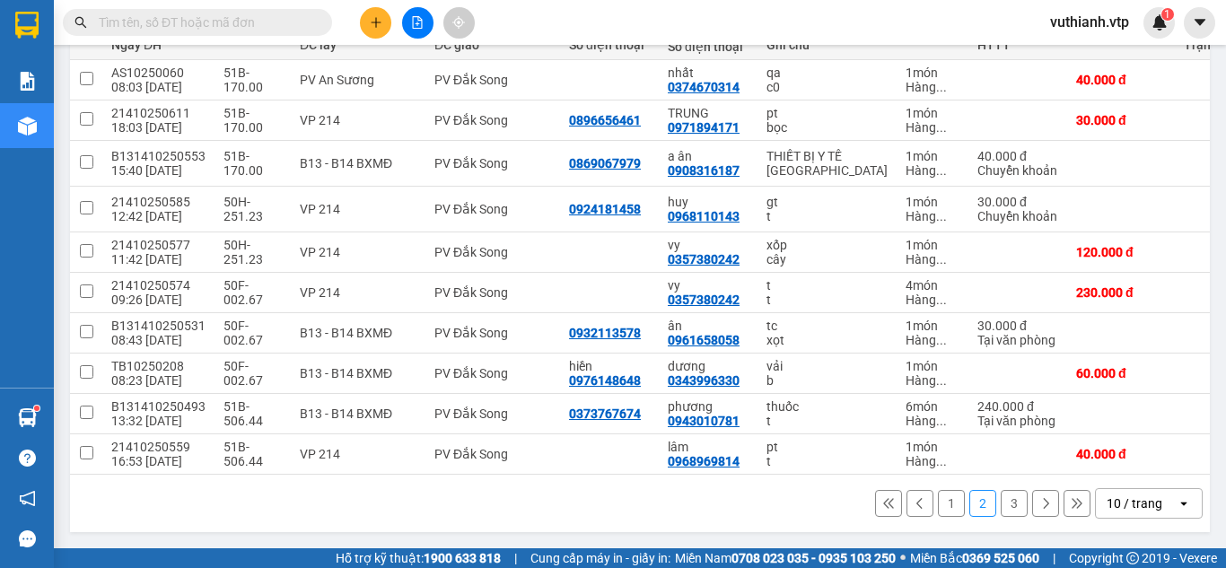
scroll to position [257, 0]
click at [938, 506] on button "1" at bounding box center [951, 503] width 27 height 27
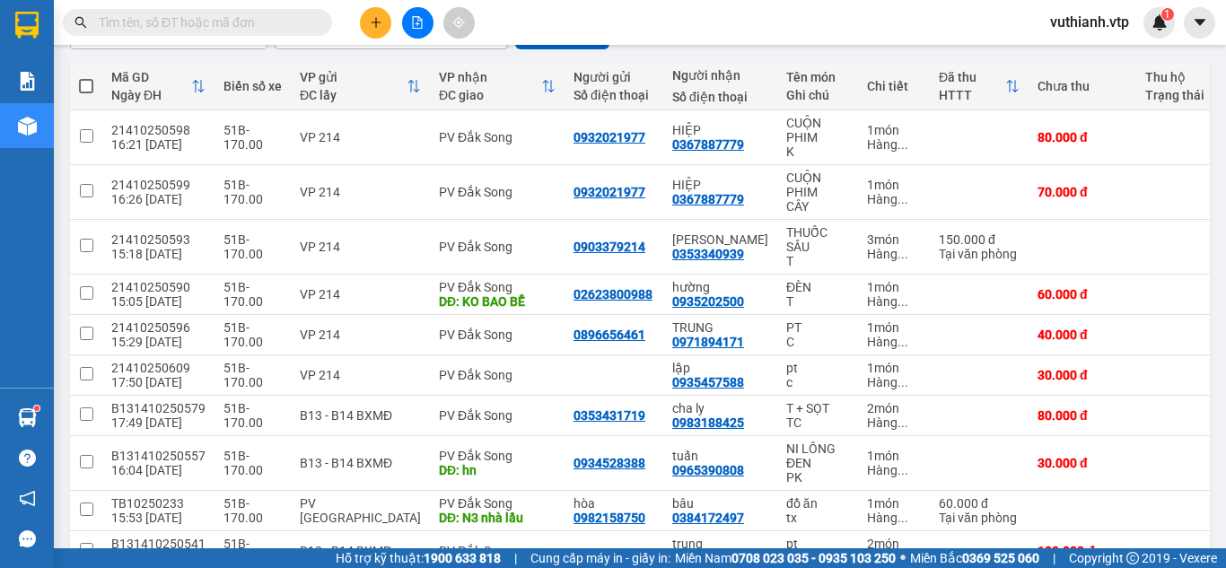
scroll to position [294, 0]
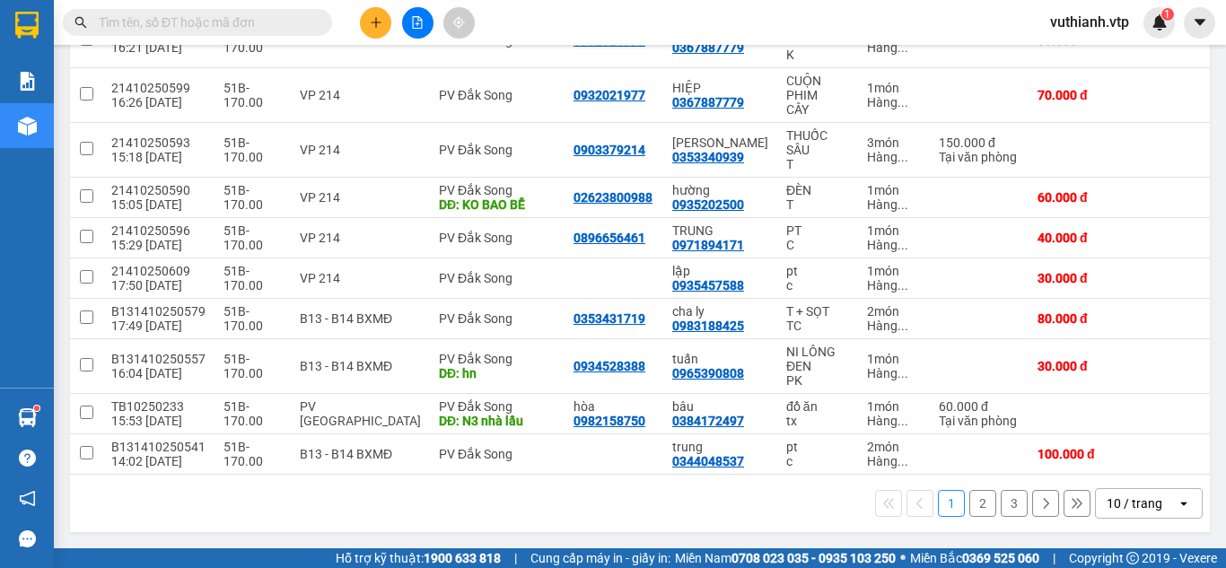
click at [970, 504] on button "2" at bounding box center [982, 503] width 27 height 27
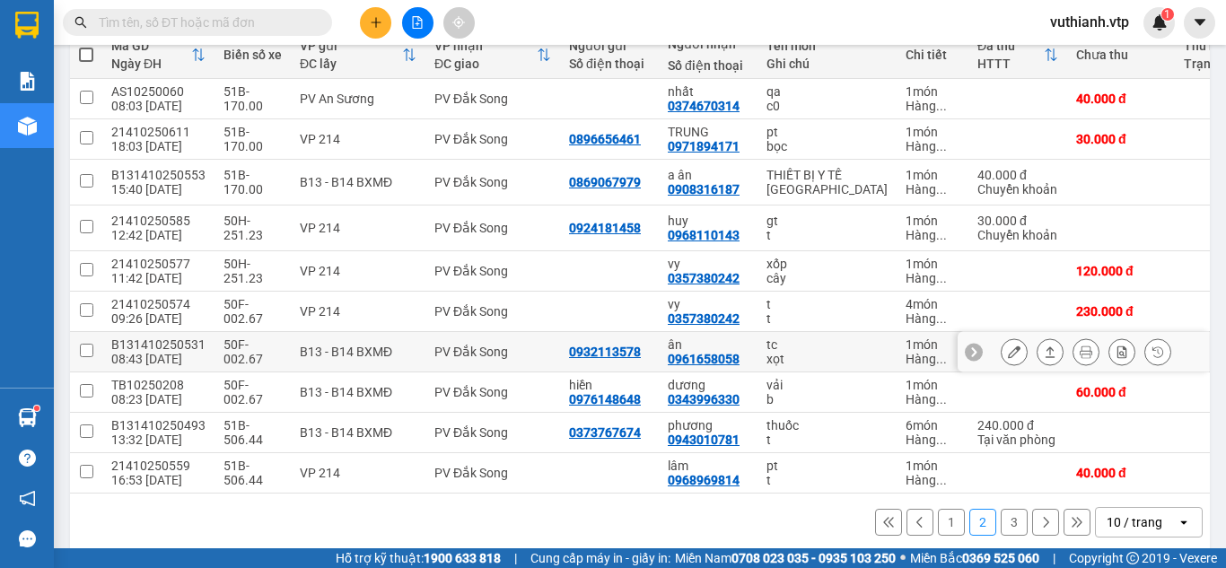
scroll to position [257, 0]
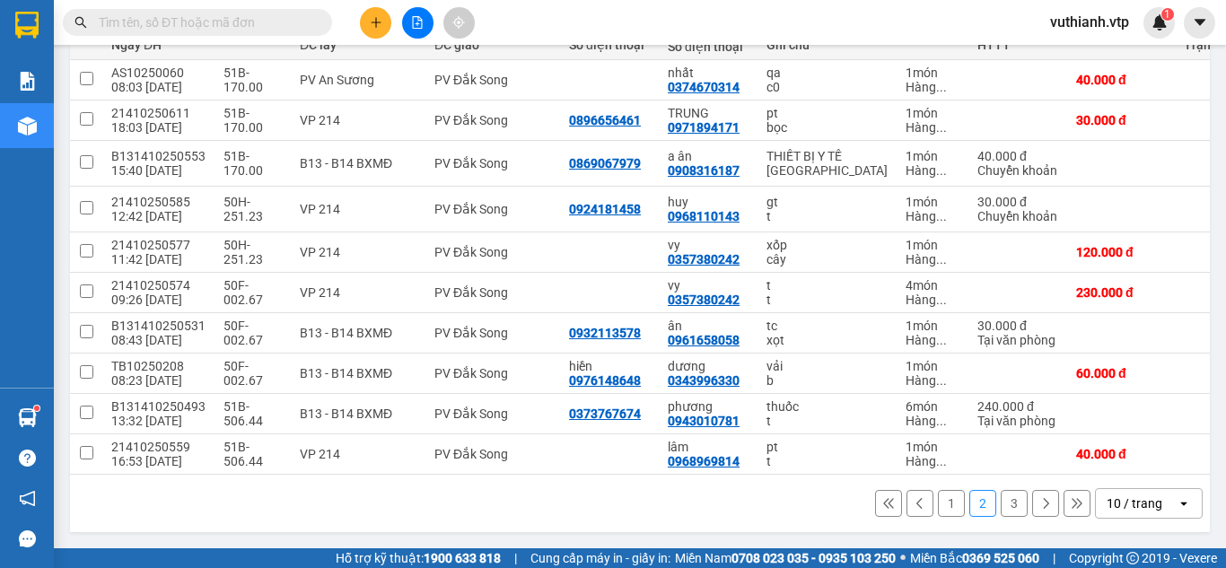
click at [906, 504] on button at bounding box center [919, 503] width 27 height 27
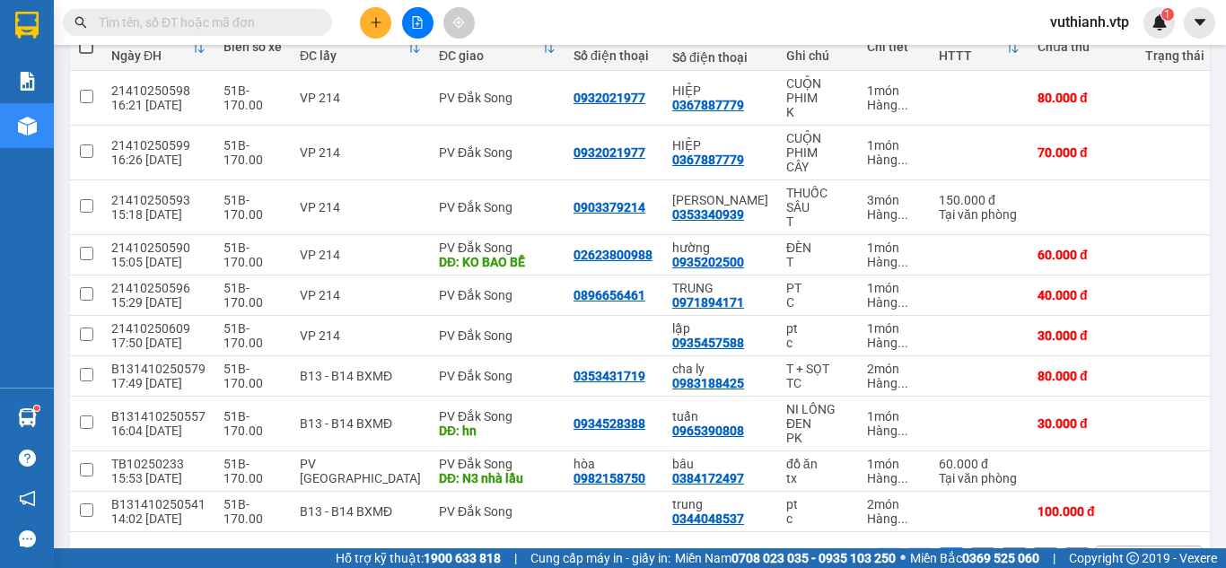
scroll to position [228, 0]
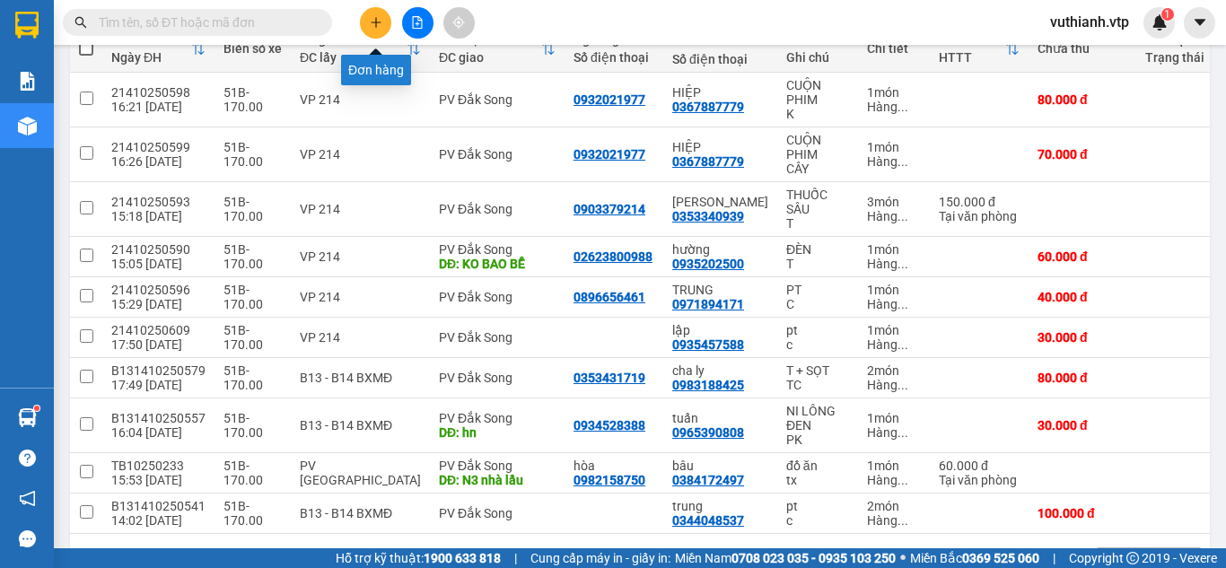
click at [378, 26] on icon "plus" at bounding box center [376, 22] width 13 height 13
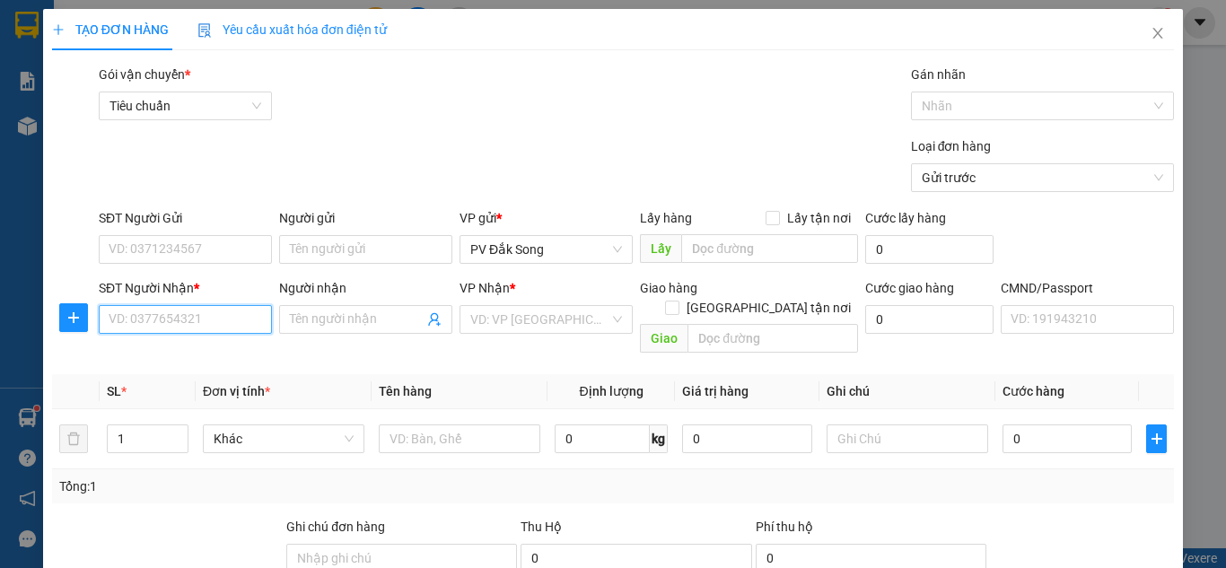
click at [228, 311] on input "SĐT Người Nhận *" at bounding box center [185, 319] width 173 height 29
type input "0366022546"
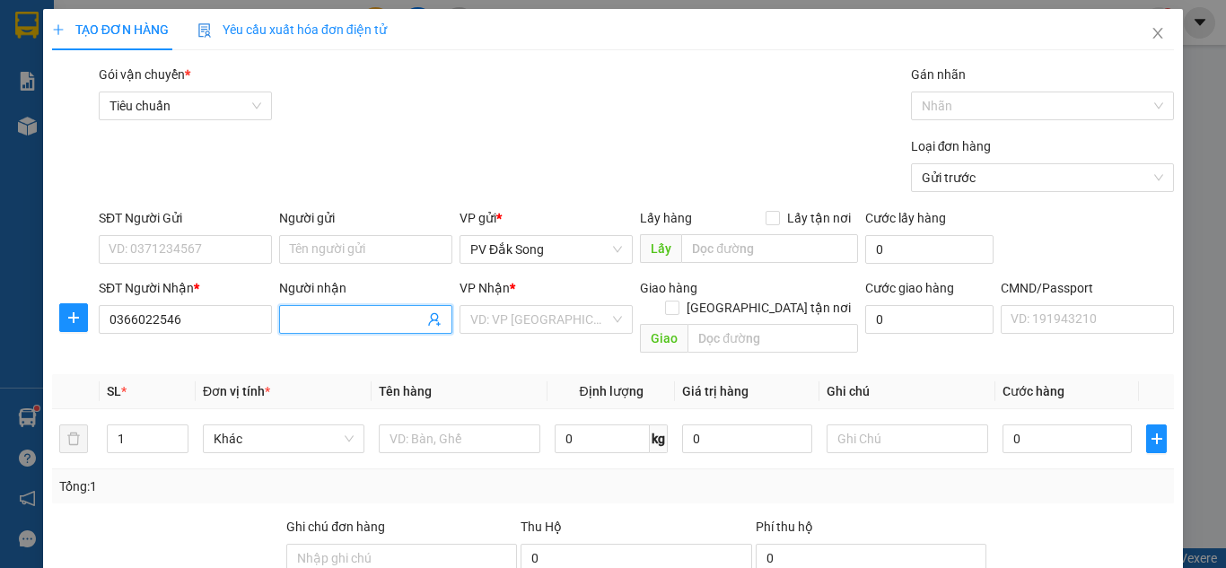
click at [336, 313] on input "Người nhận" at bounding box center [357, 320] width 134 height 20
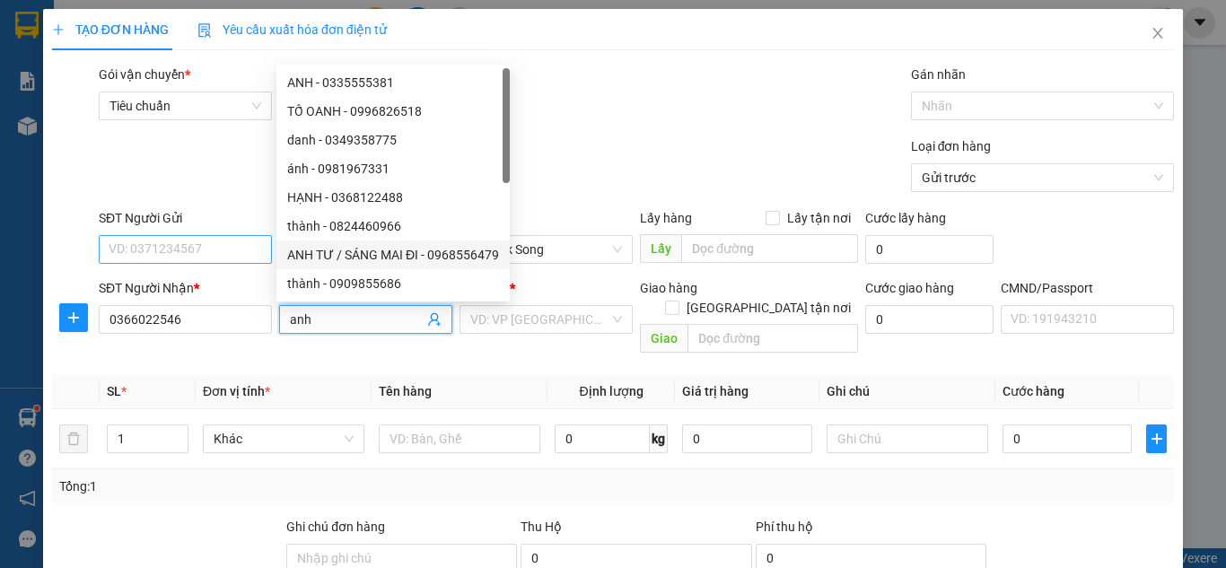
type input "anh"
click at [157, 252] on input "SĐT Người Gửi" at bounding box center [185, 249] width 173 height 29
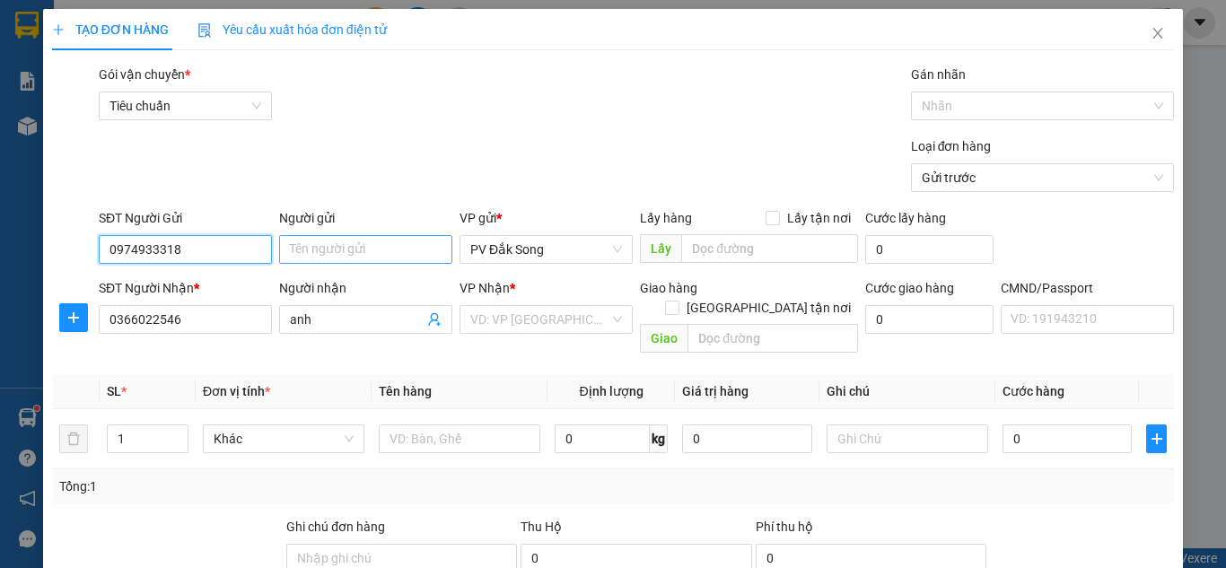
type input "0974933318"
click at [389, 248] on input "Người gửi" at bounding box center [365, 249] width 173 height 29
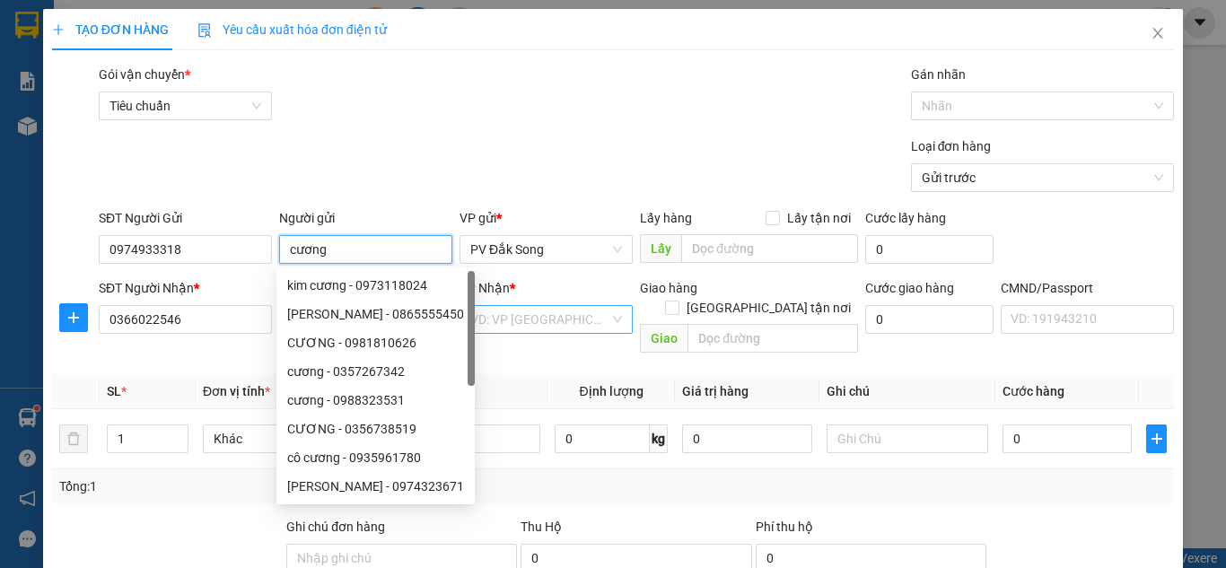
type input "cương"
click at [568, 325] on input "search" at bounding box center [539, 319] width 139 height 27
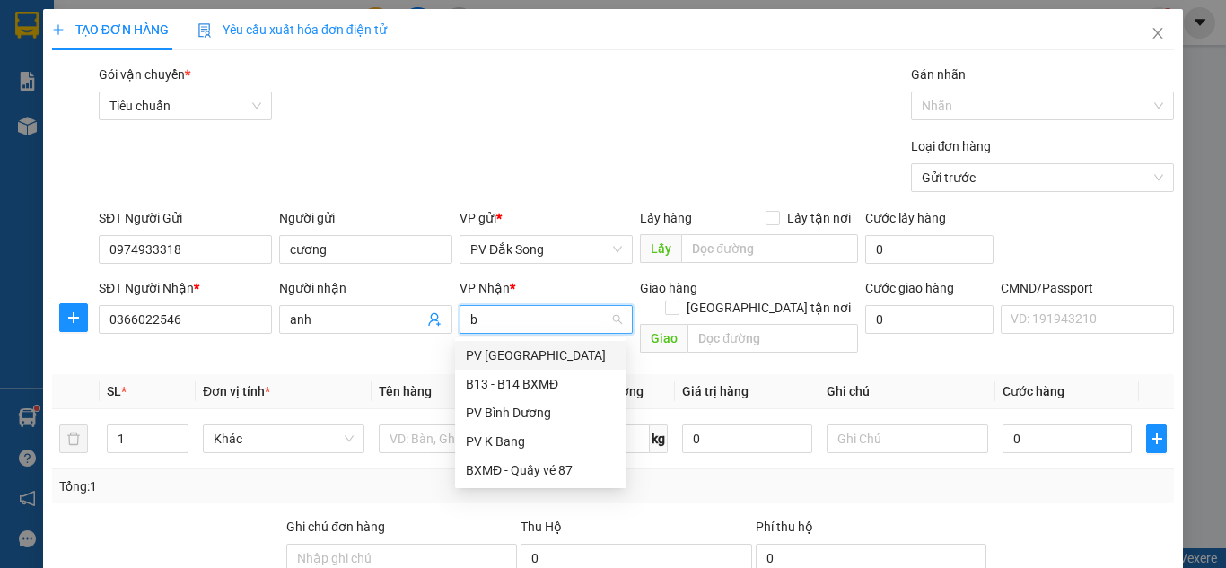
type input "bd"
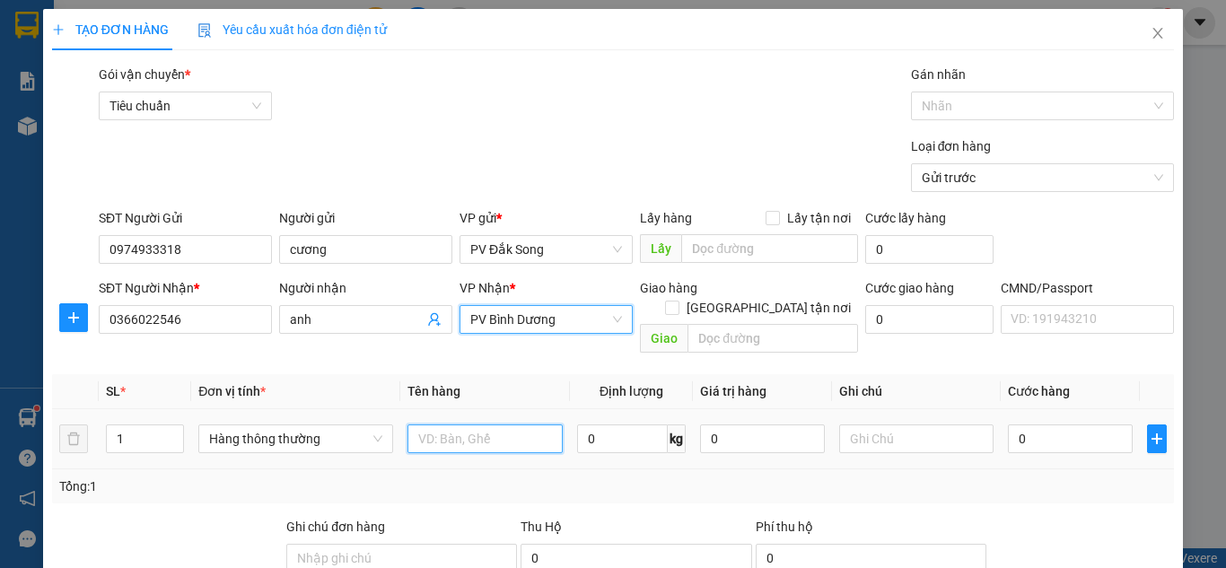
click at [489, 432] on input "text" at bounding box center [484, 438] width 155 height 29
type input "t"
type input "đông lạnh"
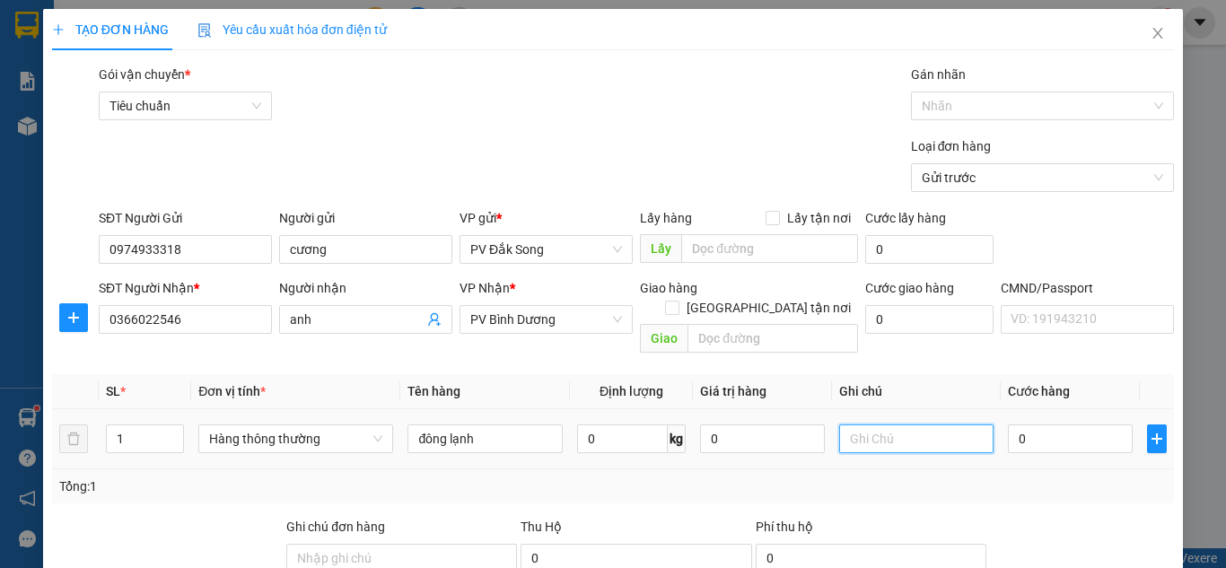
click at [884, 424] on input "text" at bounding box center [916, 438] width 155 height 29
click at [878, 424] on input "text" at bounding box center [916, 438] width 155 height 29
type input "tx"
click at [1047, 425] on input "0" at bounding box center [1070, 438] width 124 height 29
type input "004"
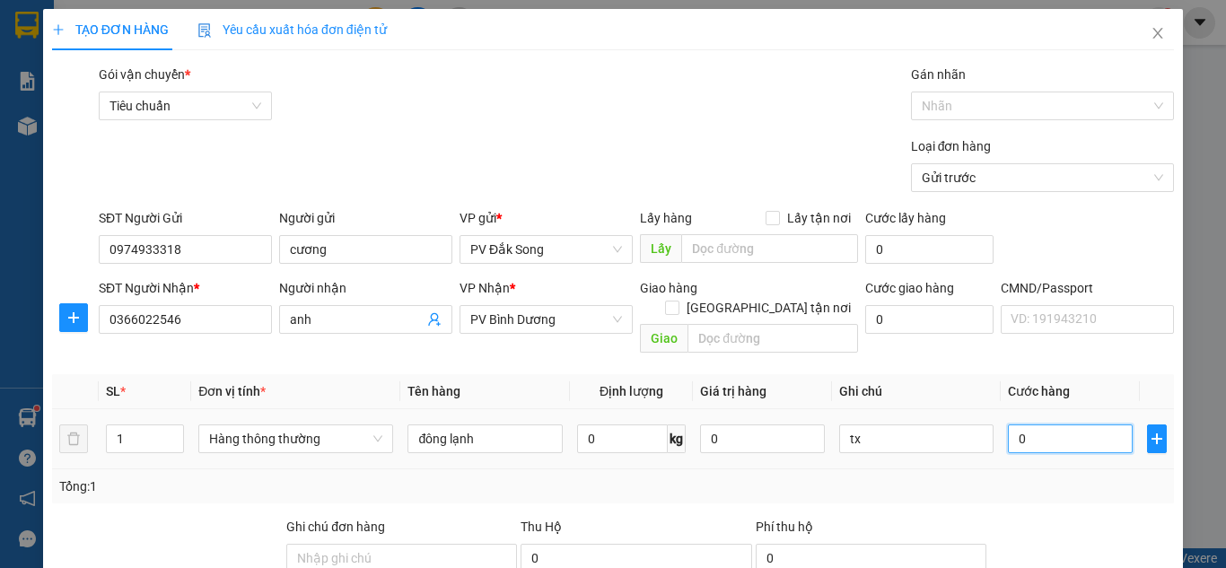
type input "4"
type input "0.040"
type input "40"
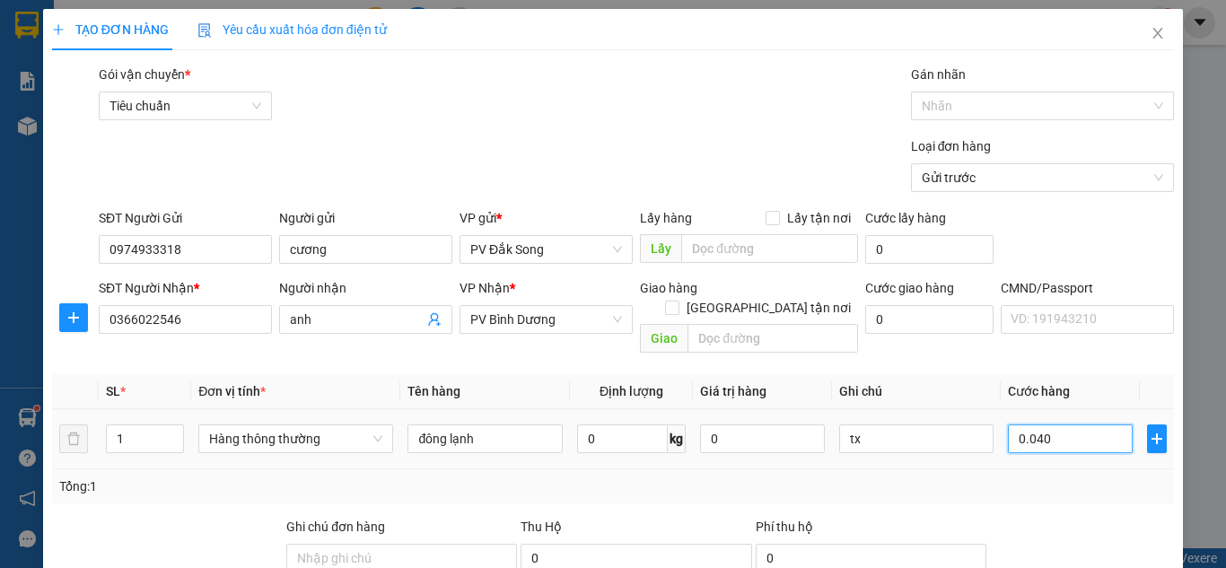
type input "00.400"
type input "400"
type input "0.004.000"
type input "4.000"
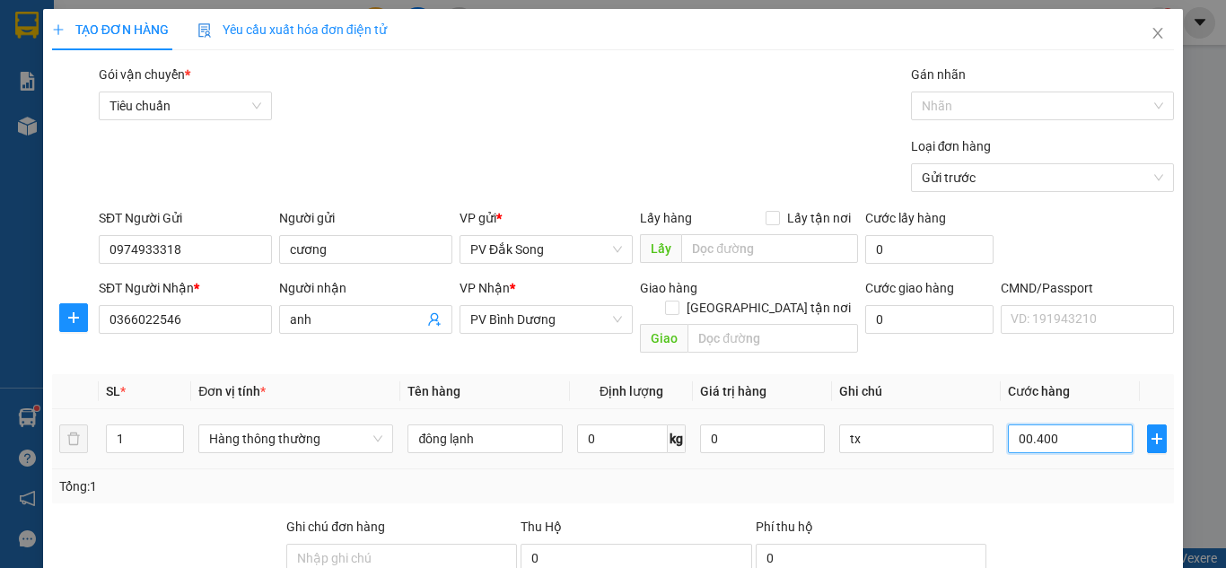
type input "4.000"
type input "000.040.000"
type input "40.000"
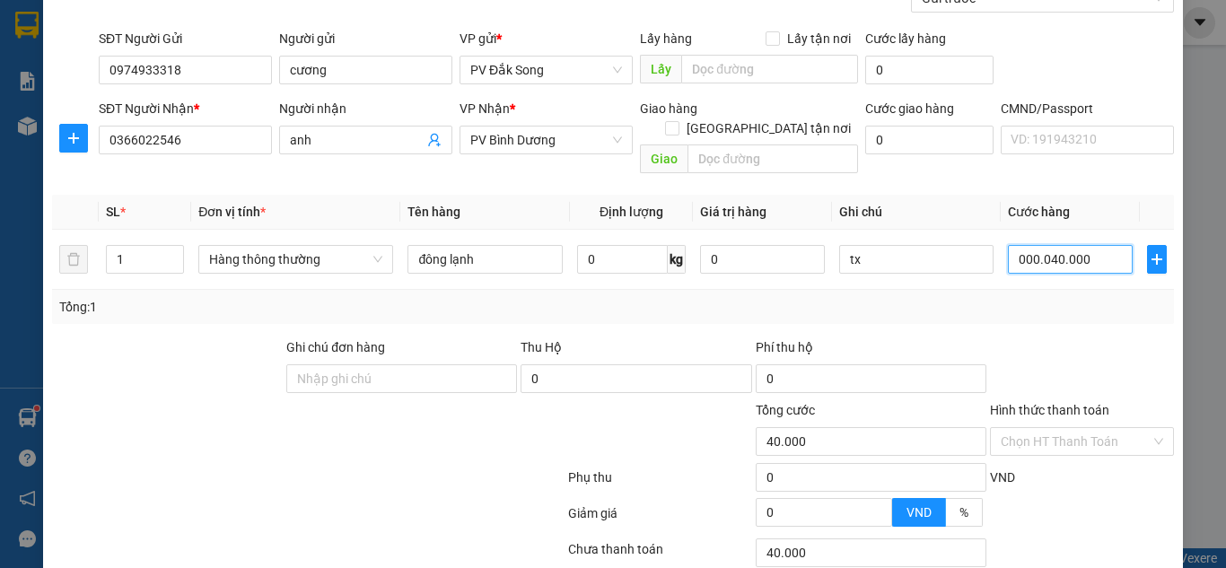
scroll to position [205, 0]
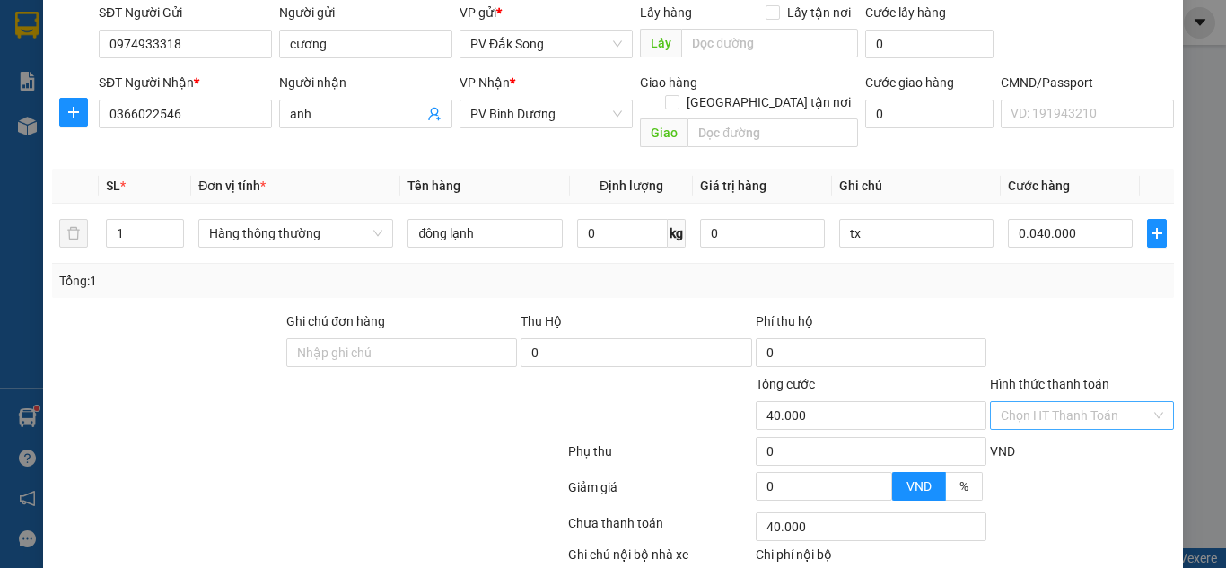
click at [1071, 402] on input "Hình thức thanh toán" at bounding box center [1075, 415] width 150 height 27
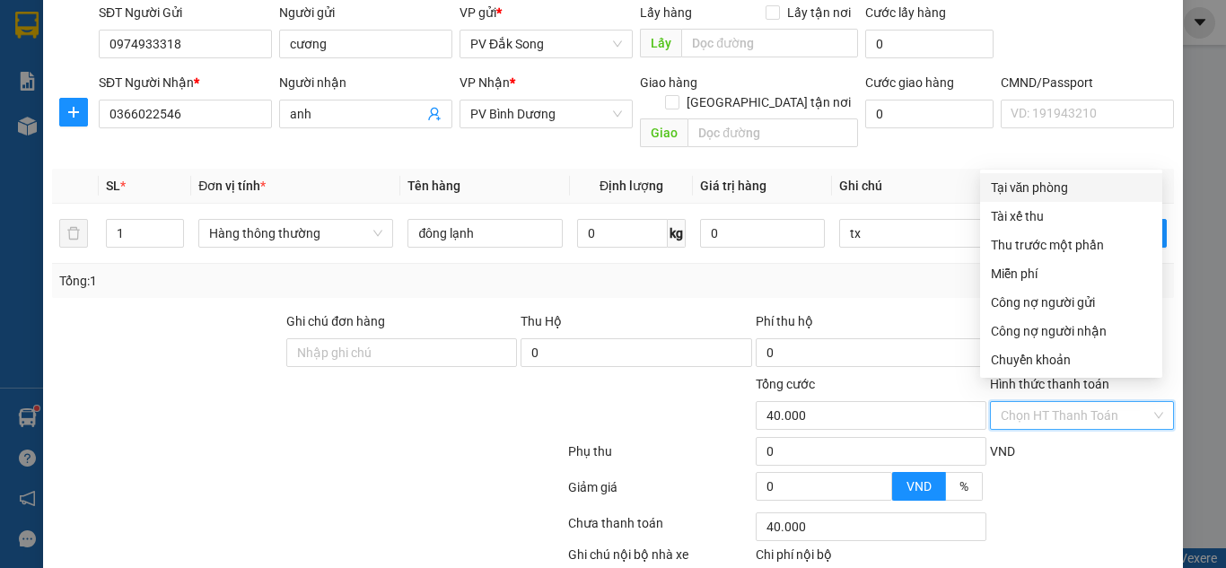
click at [1082, 179] on div "Tại văn phòng" at bounding box center [1071, 188] width 161 height 20
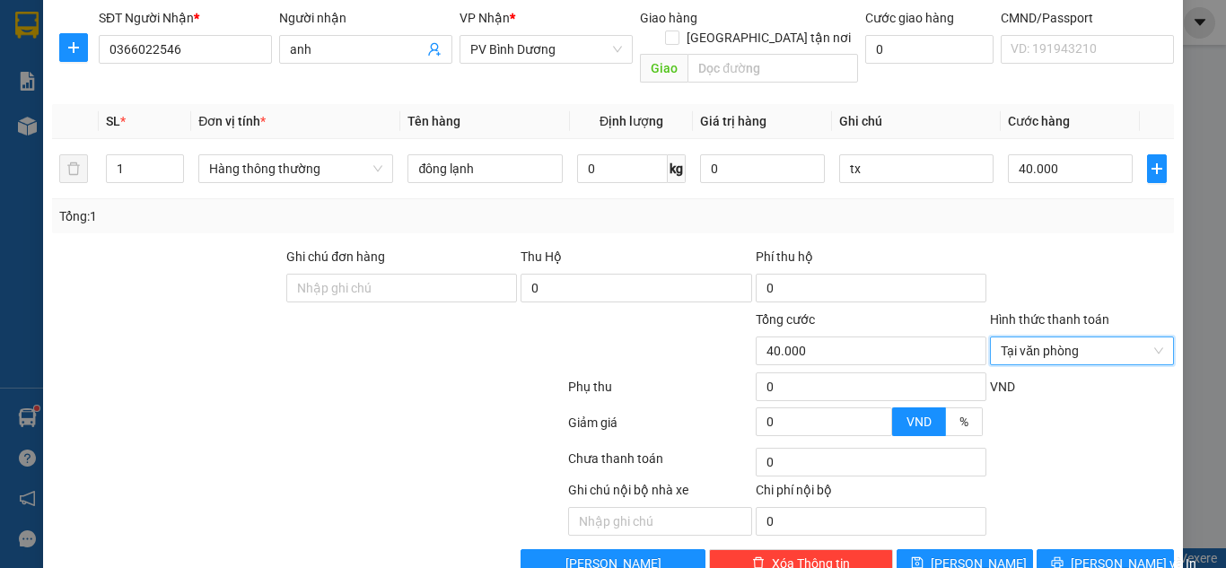
scroll to position [295, 0]
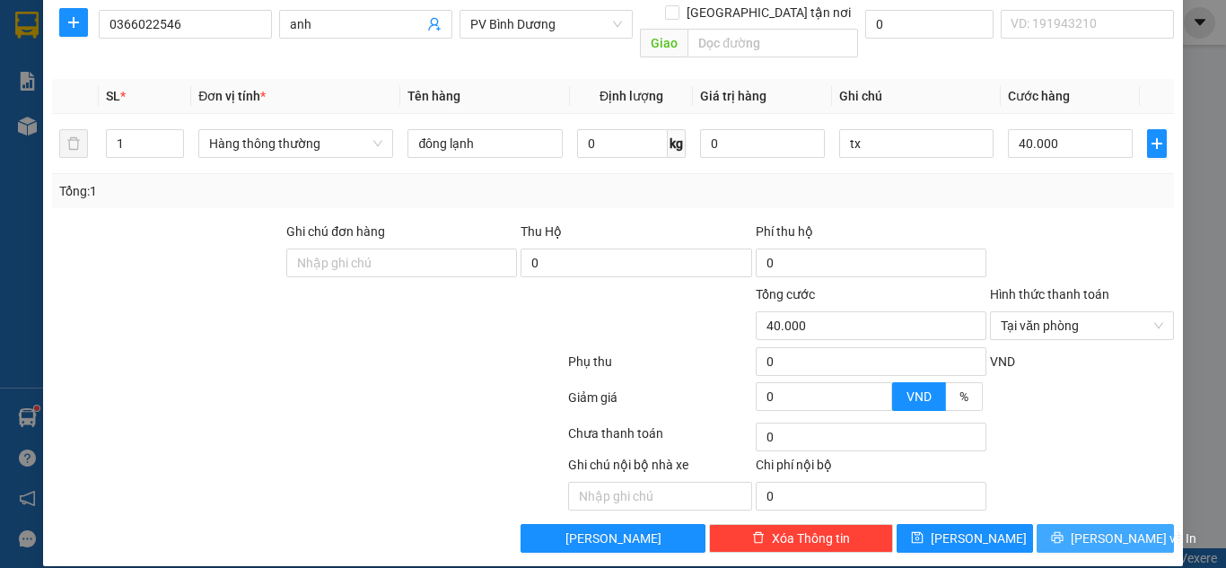
click at [1101, 529] on span "[PERSON_NAME] và In" at bounding box center [1133, 539] width 126 height 20
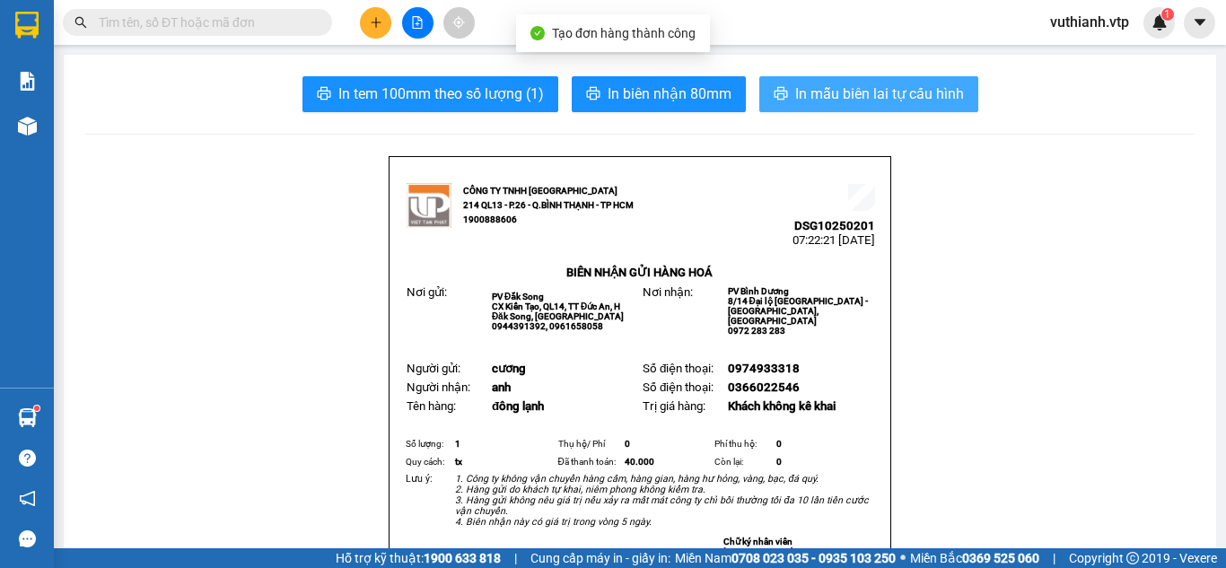
click at [904, 90] on span "In mẫu biên lai tự cấu hình" at bounding box center [879, 94] width 169 height 22
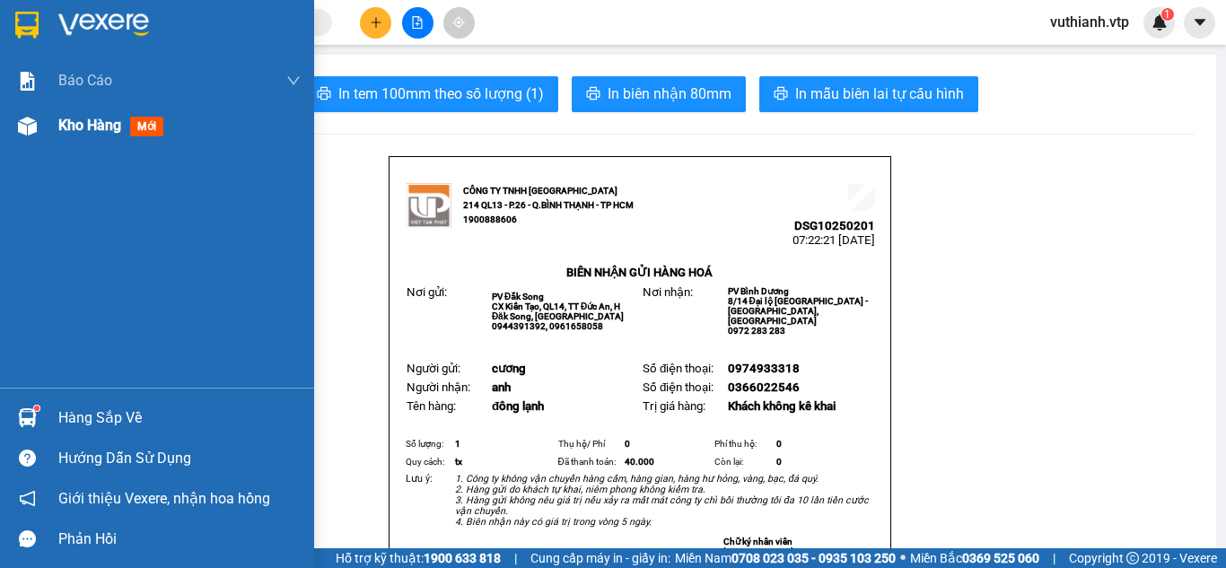
click at [42, 131] on div at bounding box center [27, 125] width 31 height 31
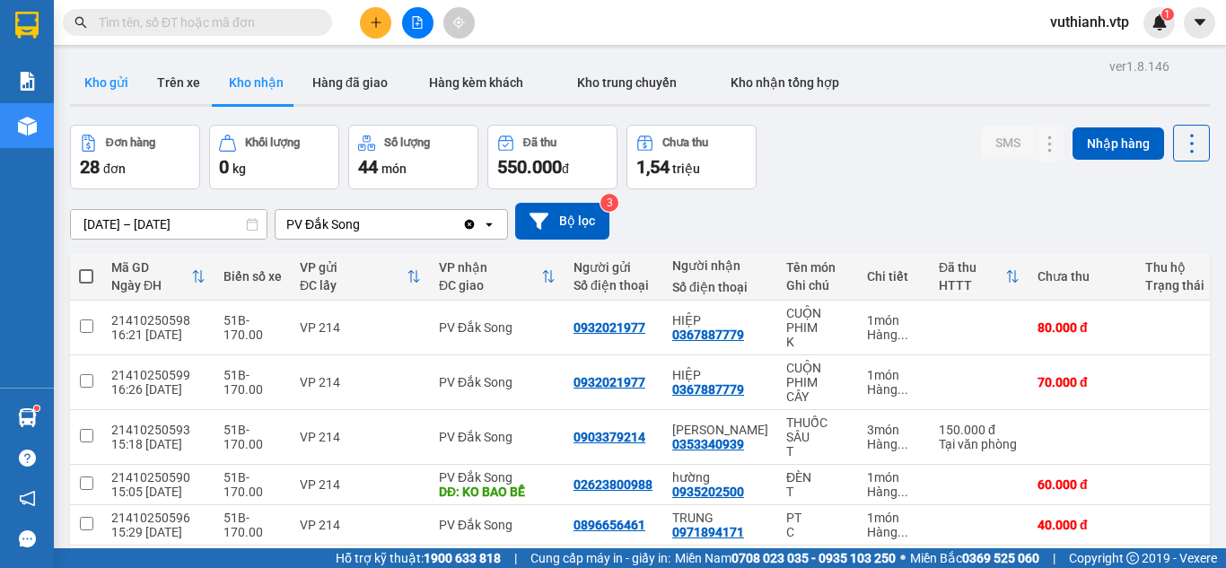
click at [98, 83] on button "Kho gửi" at bounding box center [106, 82] width 73 height 43
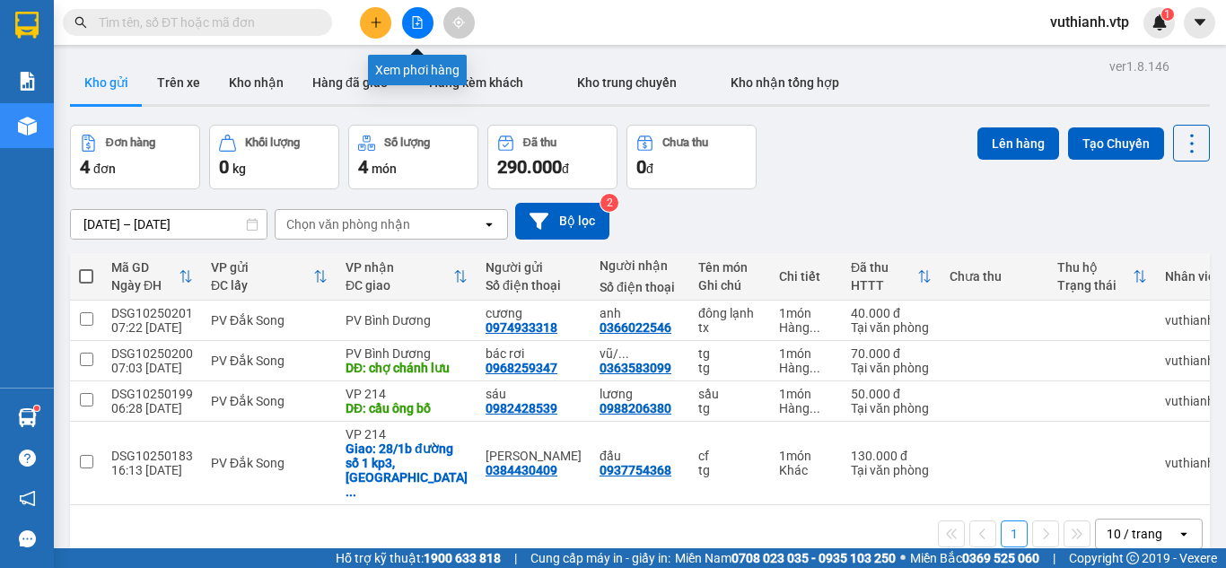
click at [419, 20] on icon "file-add" at bounding box center [417, 22] width 13 height 13
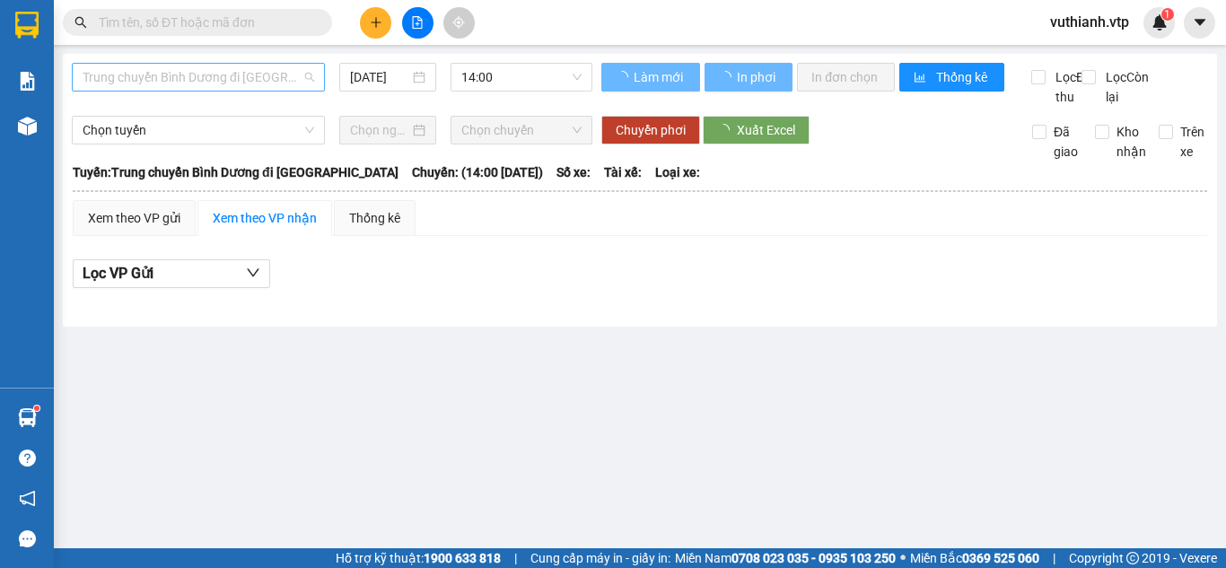
click at [216, 74] on span "Trung chuyển Bình Dương đi [GEOGRAPHIC_DATA]" at bounding box center [199, 77] width 232 height 27
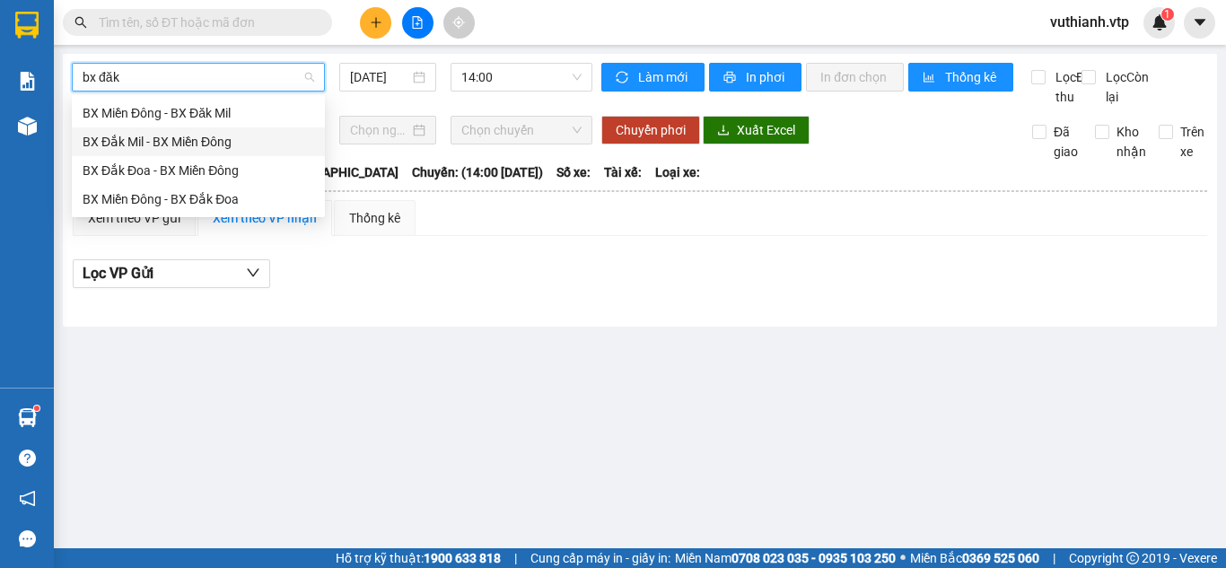
click at [213, 134] on div "BX Đắk Mil - BX Miền Đông" at bounding box center [199, 142] width 232 height 20
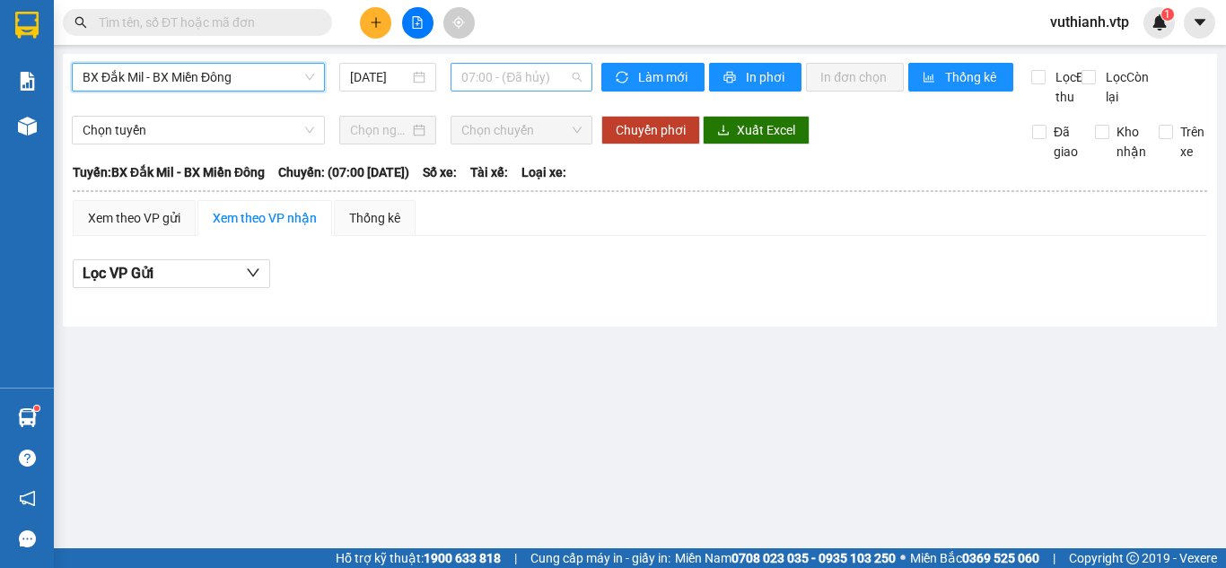
click at [484, 74] on span "07:00 - (Đã hủy)" at bounding box center [521, 77] width 120 height 27
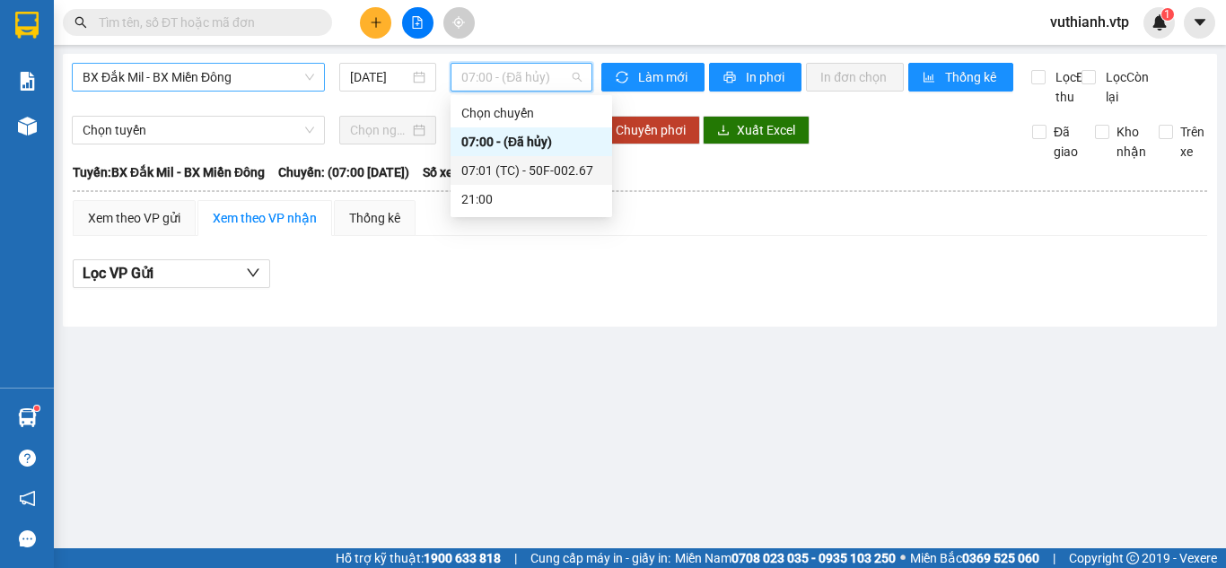
click at [508, 168] on div "07:01 (TC) - 50F-002.67" at bounding box center [531, 171] width 140 height 20
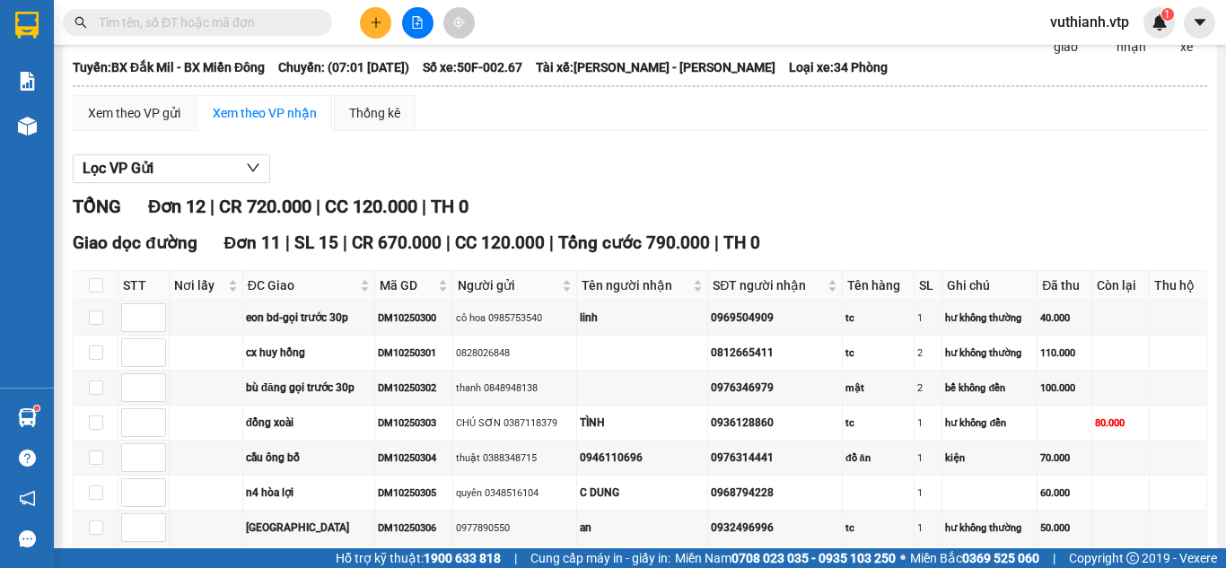
scroll to position [90, 0]
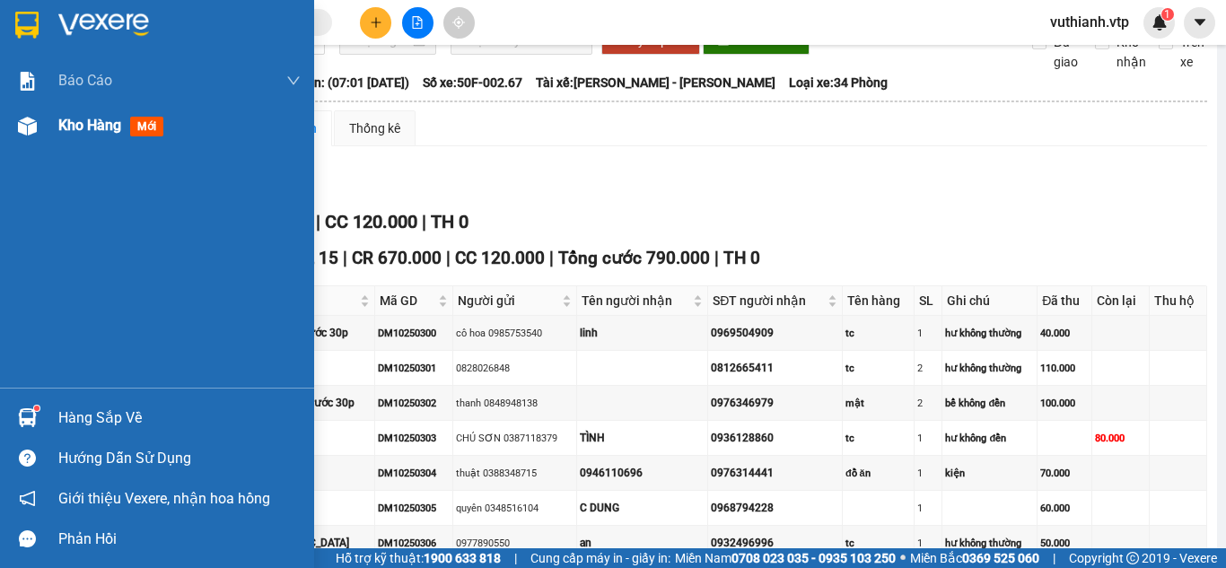
click at [28, 123] on img at bounding box center [27, 126] width 19 height 19
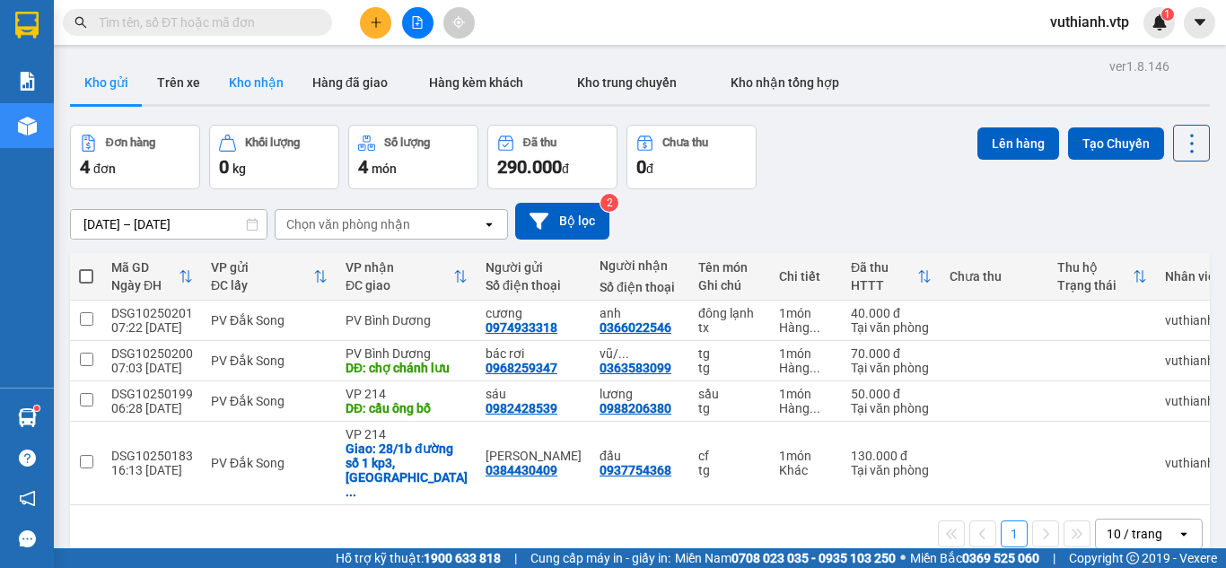
click at [244, 79] on button "Kho nhận" at bounding box center [255, 82] width 83 height 43
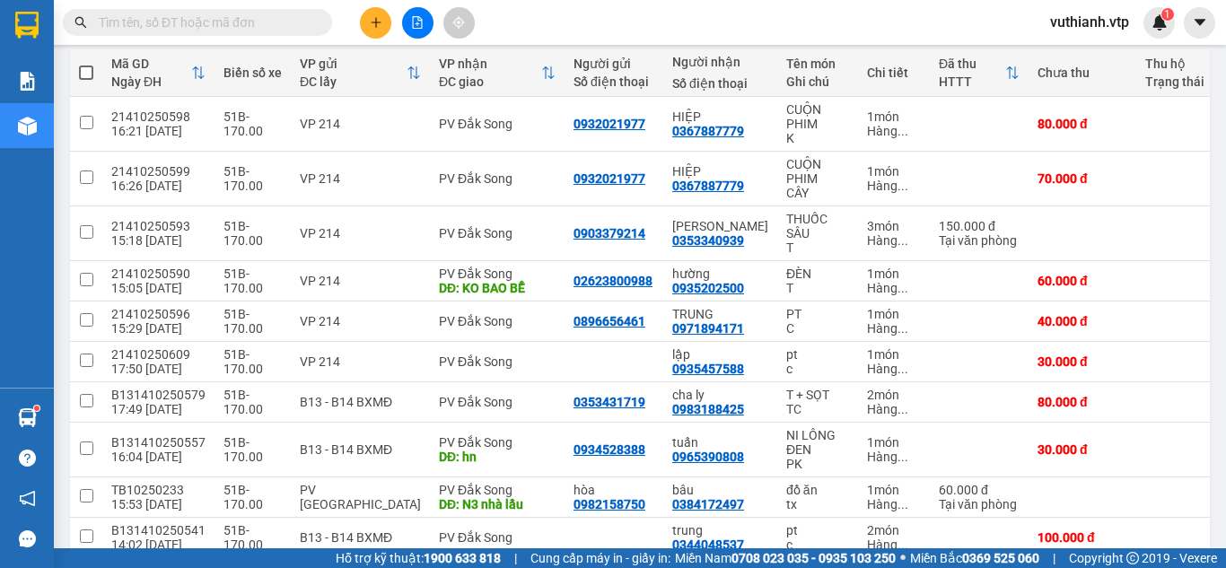
scroll to position [294, 0]
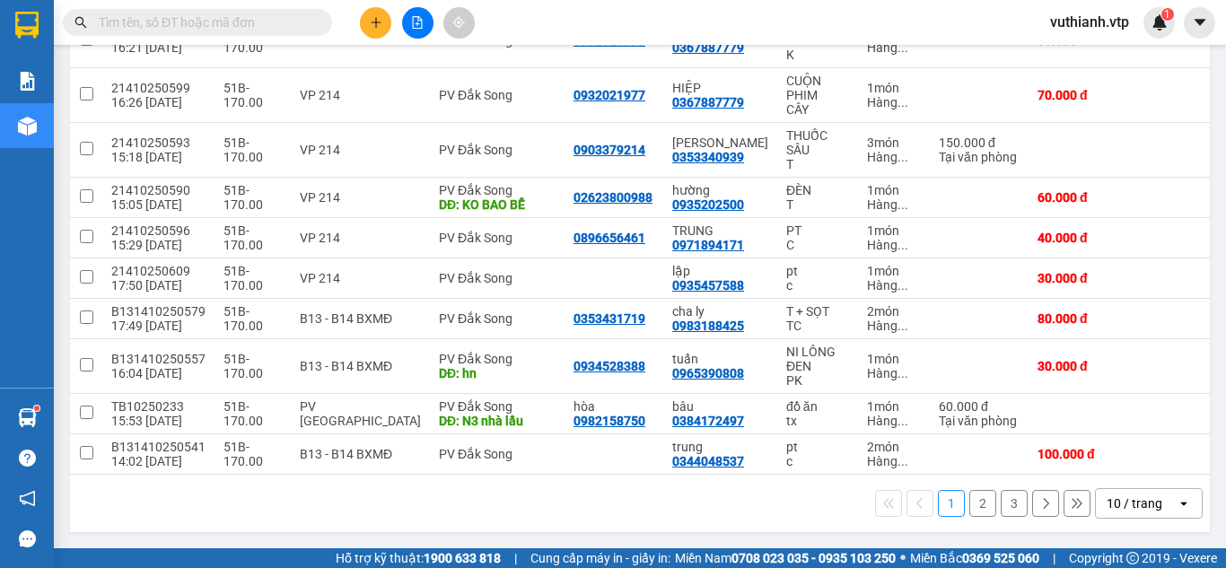
click at [975, 497] on button "2" at bounding box center [982, 503] width 27 height 27
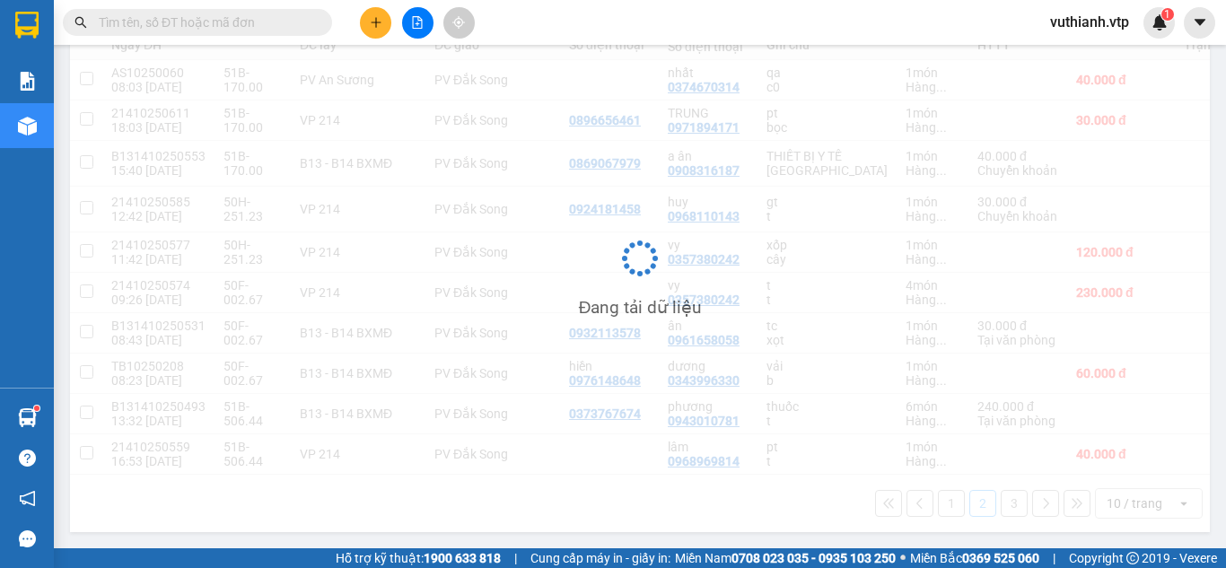
scroll to position [257, 0]
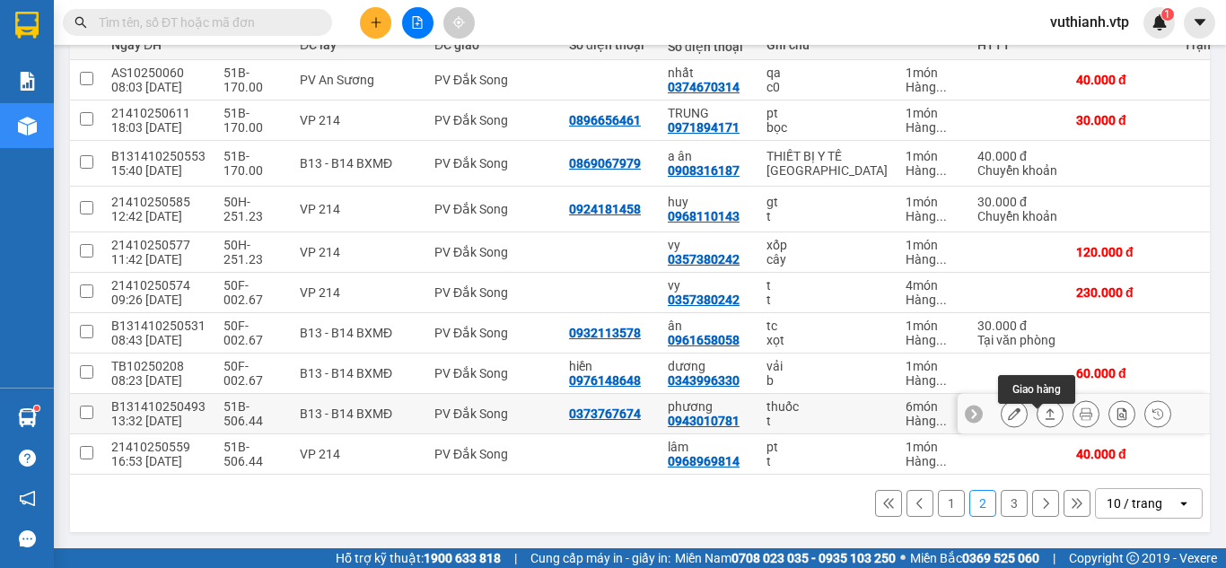
click at [1044, 407] on icon at bounding box center [1050, 413] width 13 height 13
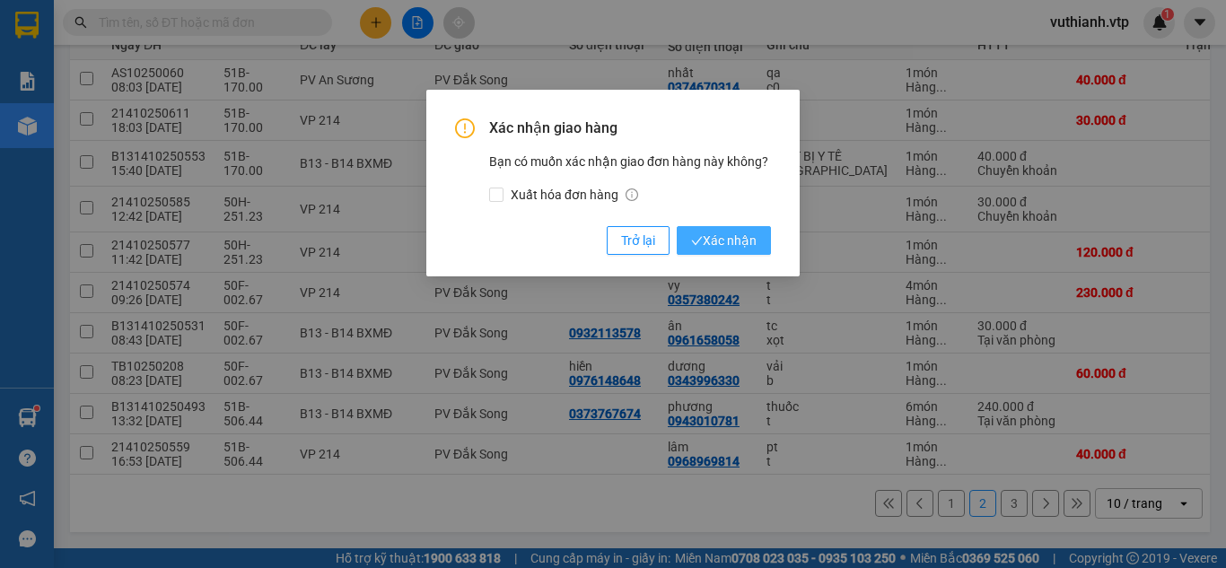
click at [722, 241] on span "Xác nhận" at bounding box center [724, 241] width 66 height 20
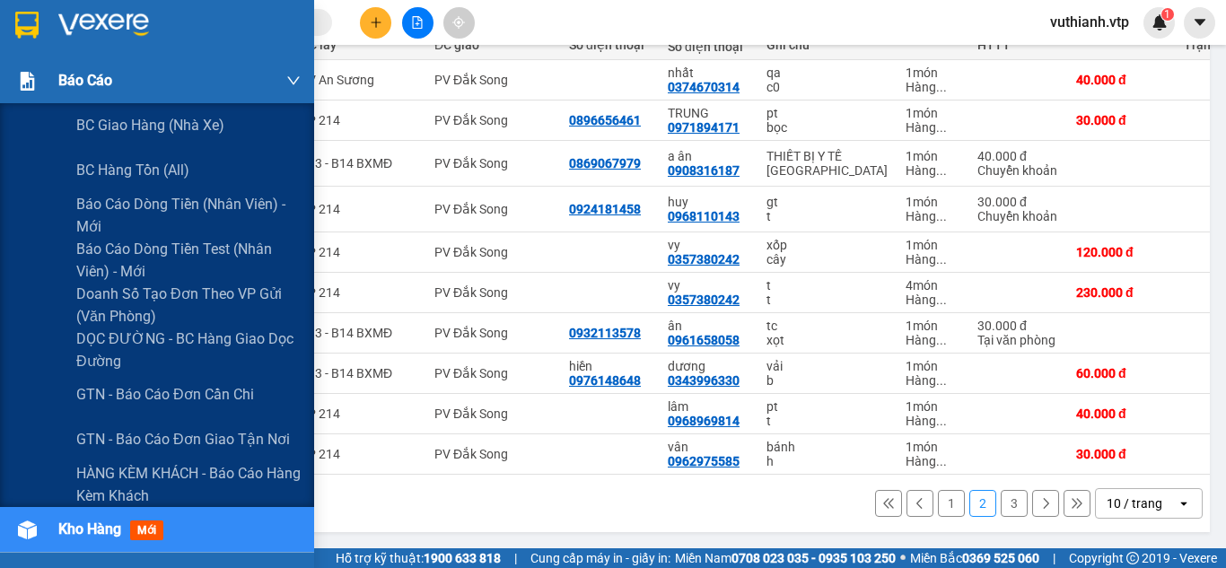
click at [40, 83] on div at bounding box center [27, 81] width 31 height 31
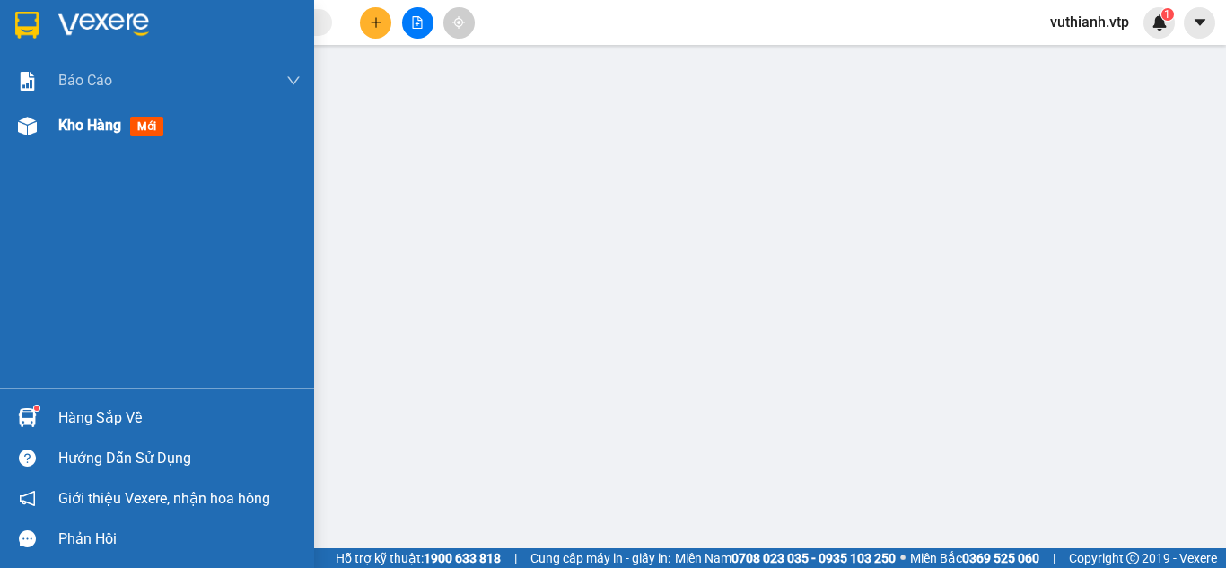
click at [27, 120] on img at bounding box center [27, 126] width 19 height 19
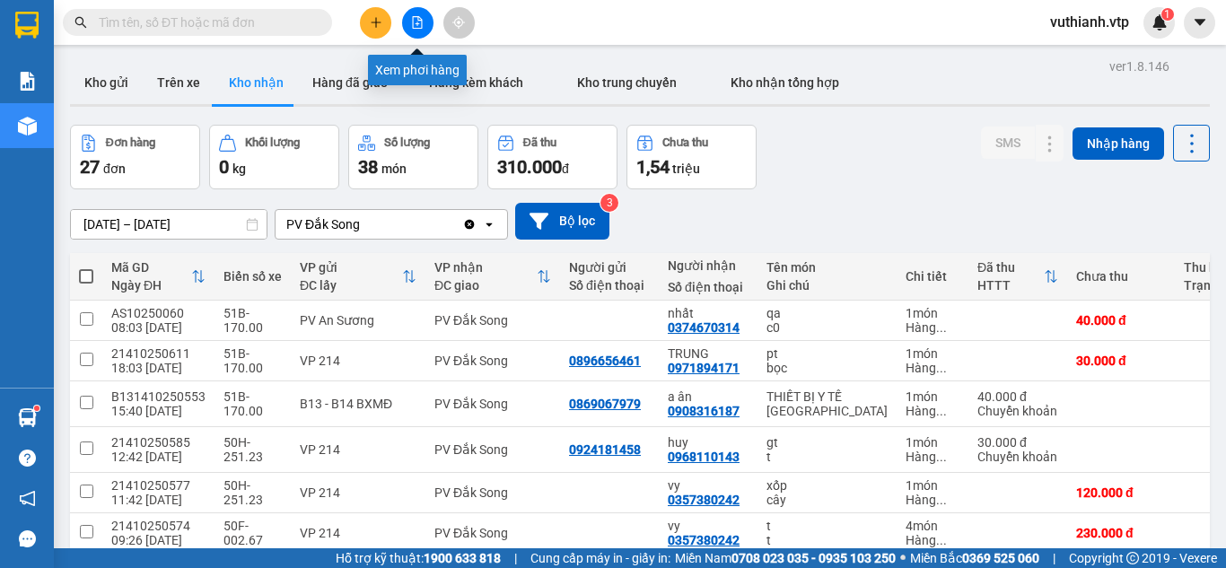
click at [417, 24] on icon "file-add" at bounding box center [418, 22] width 10 height 13
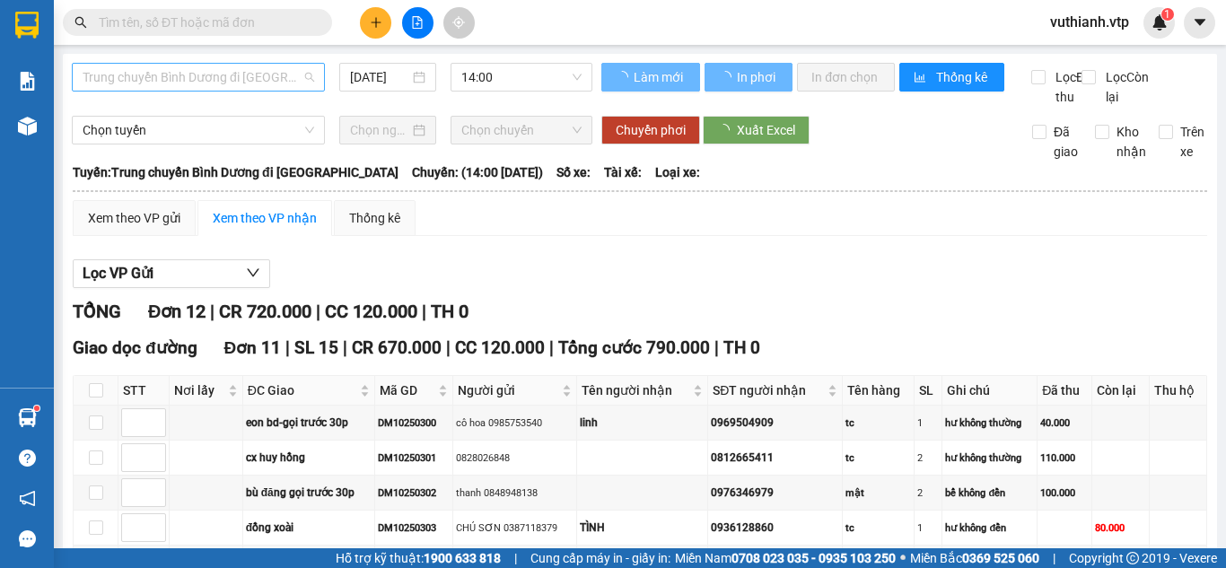
click at [255, 78] on span "Trung chuyển Bình Dương đi [GEOGRAPHIC_DATA]" at bounding box center [199, 77] width 232 height 27
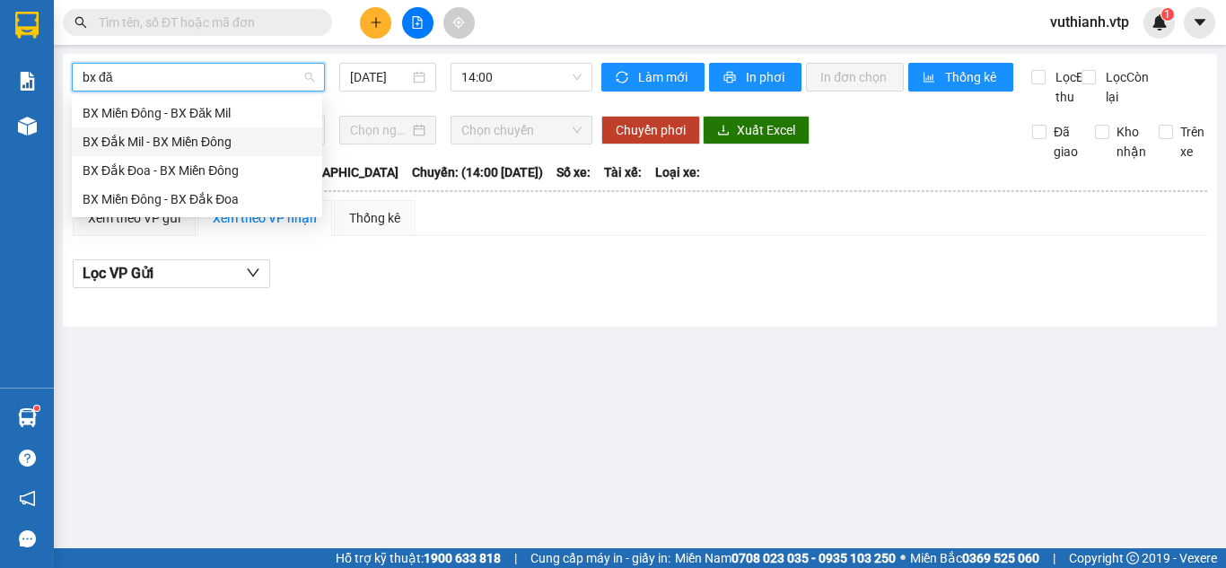
click at [221, 137] on div "BX Đắk Mil - BX Miền Đông" at bounding box center [197, 142] width 229 height 20
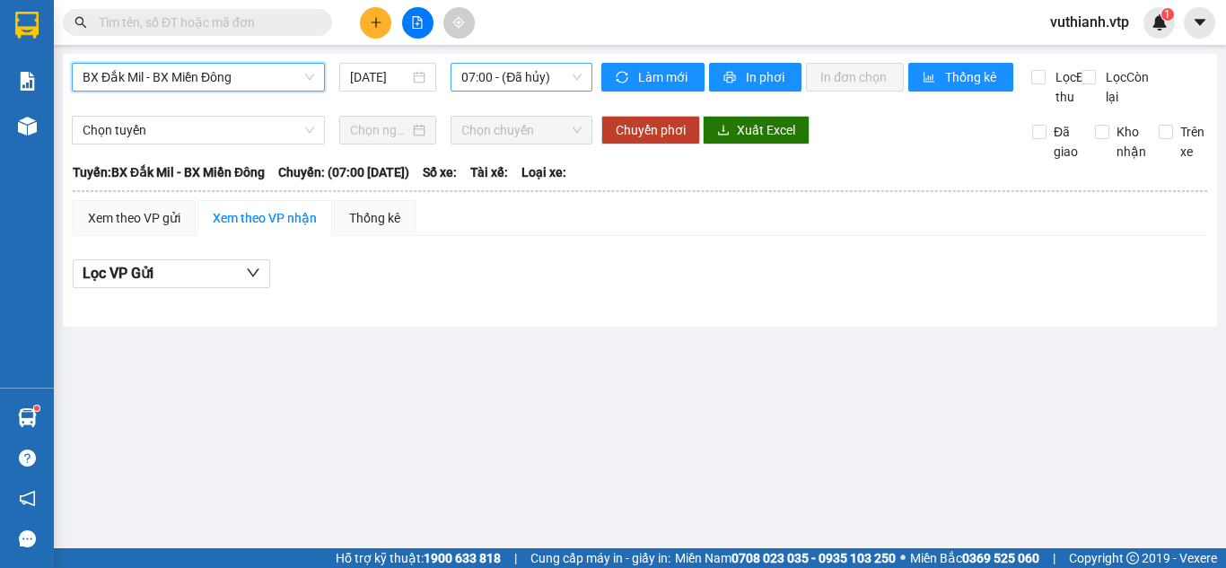
click at [487, 73] on span "07:00 - (Đã hủy)" at bounding box center [521, 77] width 120 height 27
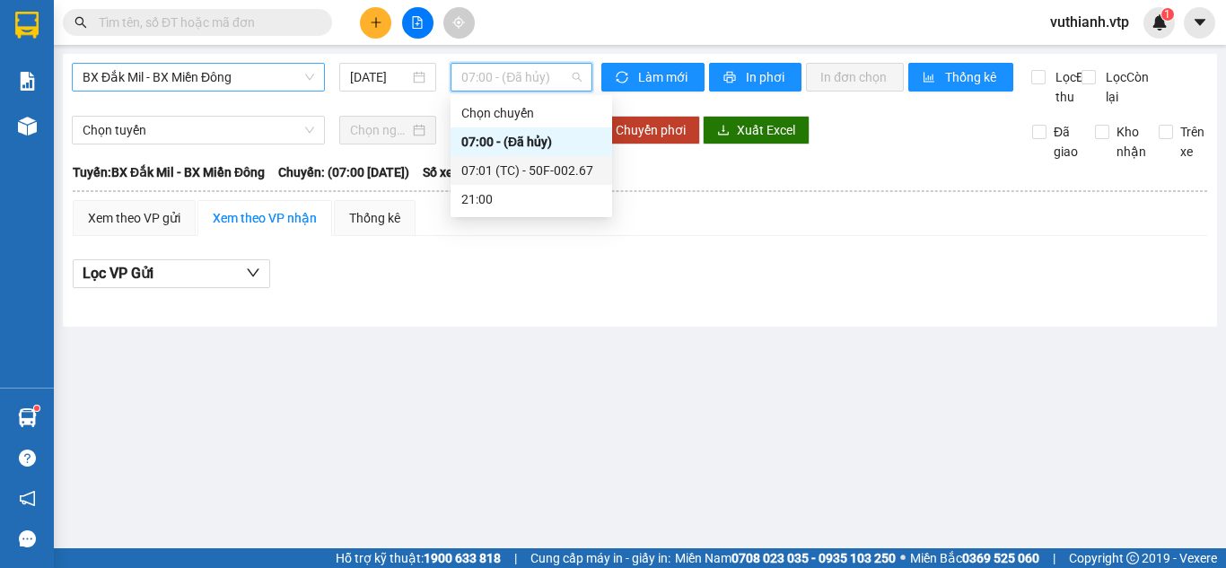
click at [511, 172] on div "07:01 (TC) - 50F-002.67" at bounding box center [531, 171] width 140 height 20
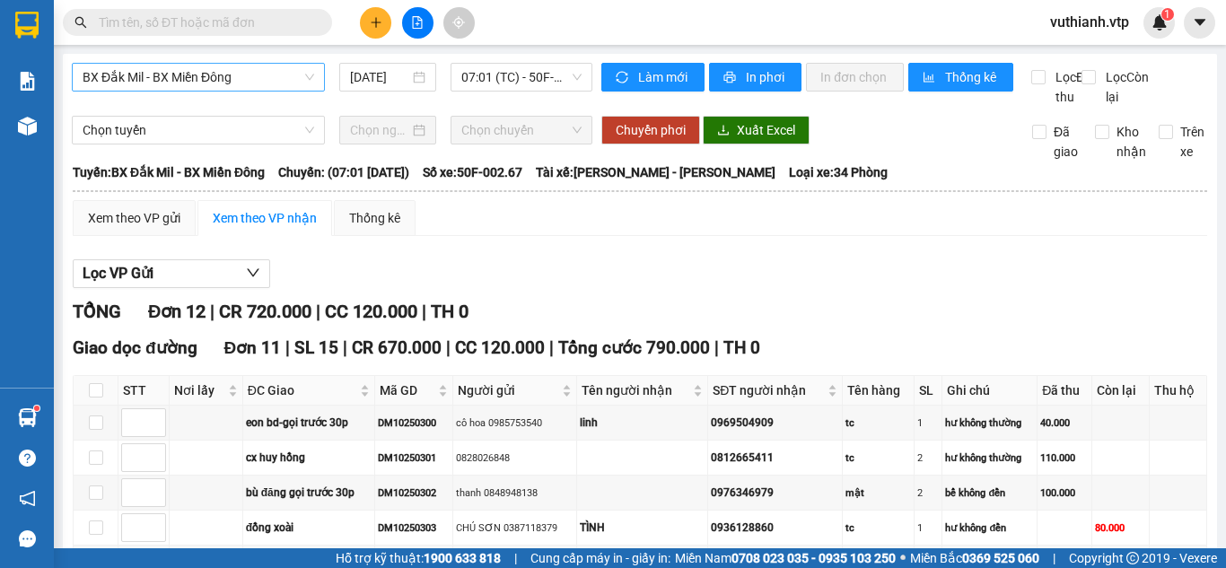
click at [239, 15] on input "text" at bounding box center [205, 23] width 212 height 20
click at [259, 76] on span "BX Đắk Mil - BX Miền Đông" at bounding box center [199, 77] width 232 height 27
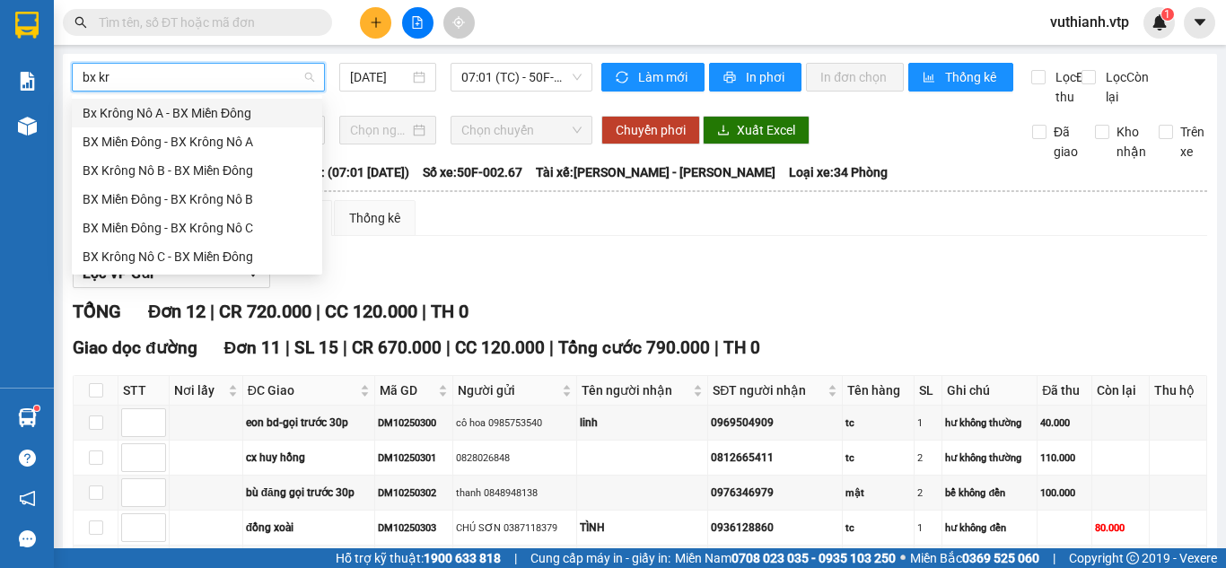
click at [242, 111] on div "Bx Krông Nô A - BX Miền Đông" at bounding box center [197, 113] width 229 height 20
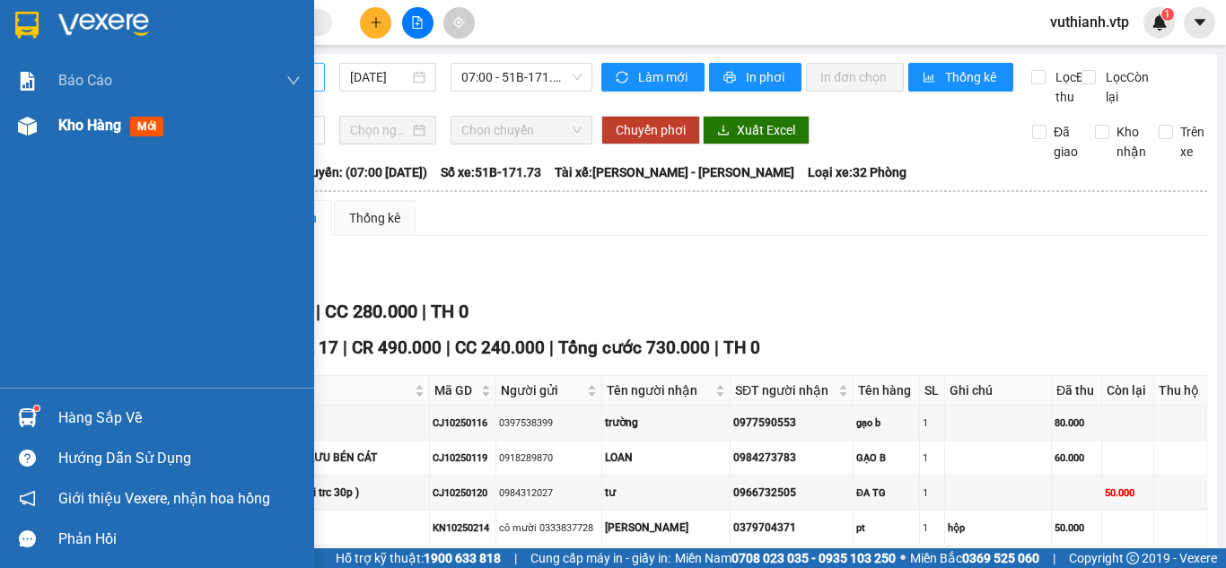
click at [37, 136] on div at bounding box center [27, 125] width 31 height 31
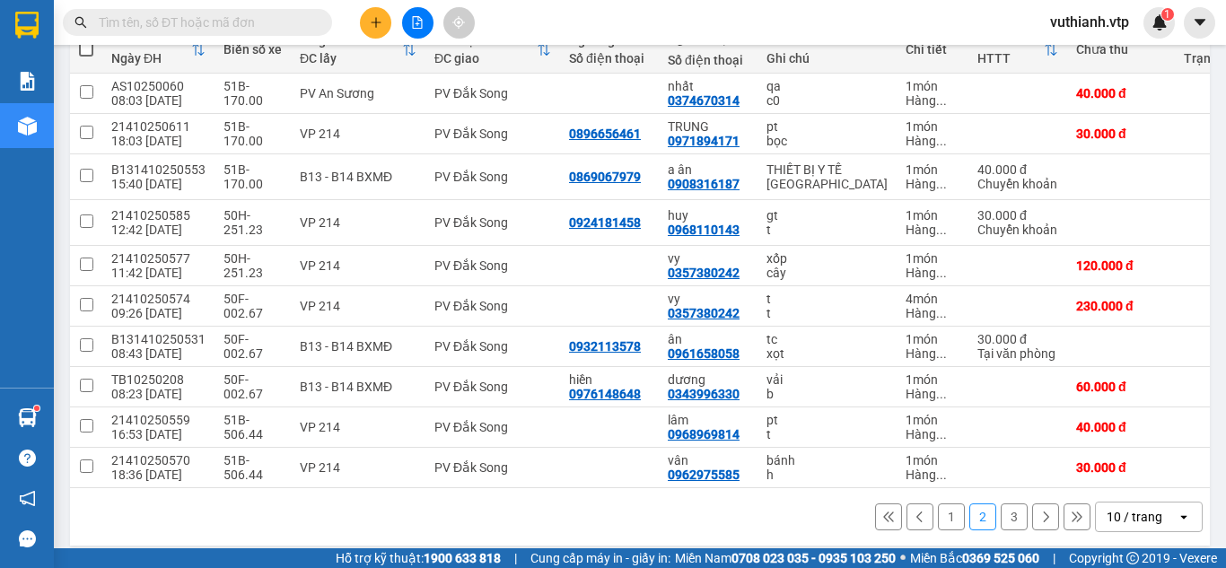
scroll to position [240, 0]
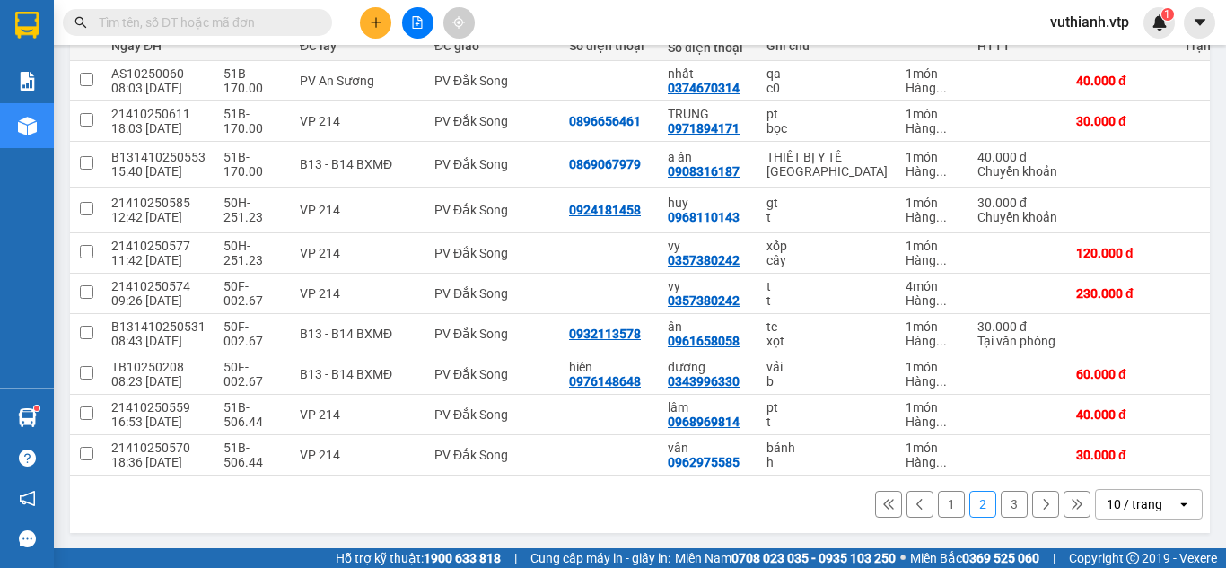
click at [942, 517] on button "1" at bounding box center [951, 504] width 27 height 27
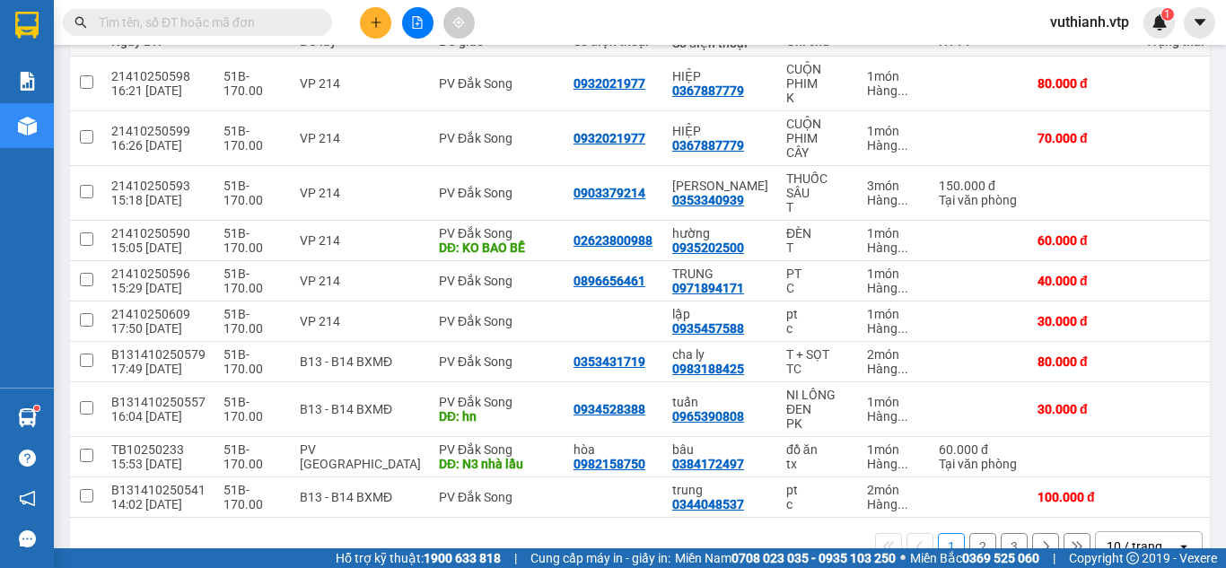
scroll to position [237, 0]
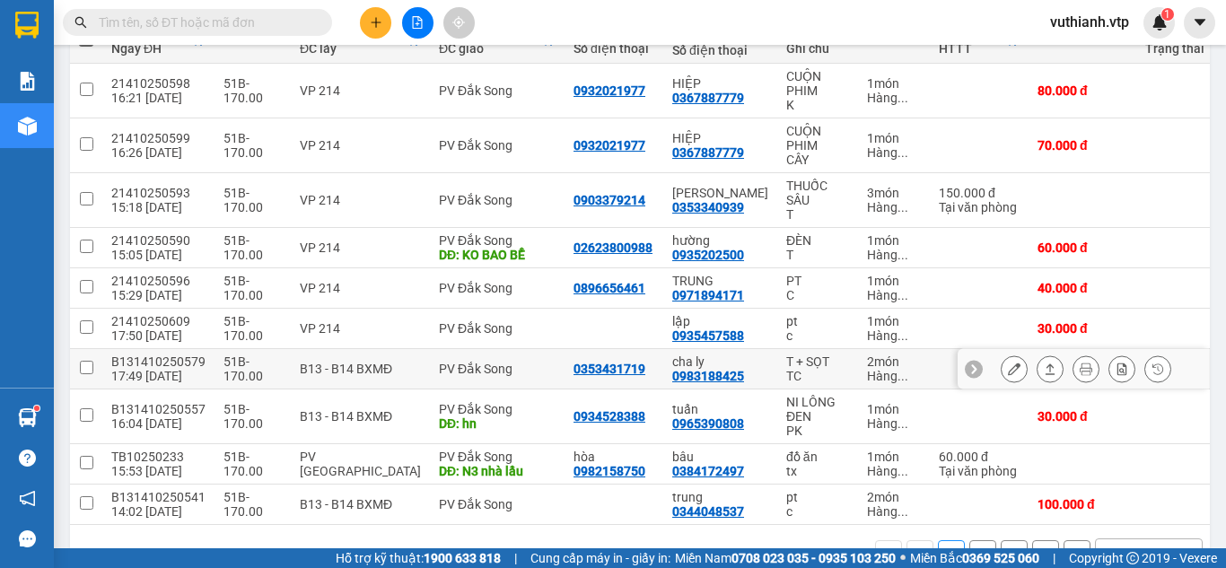
click at [1008, 370] on icon at bounding box center [1014, 369] width 13 height 13
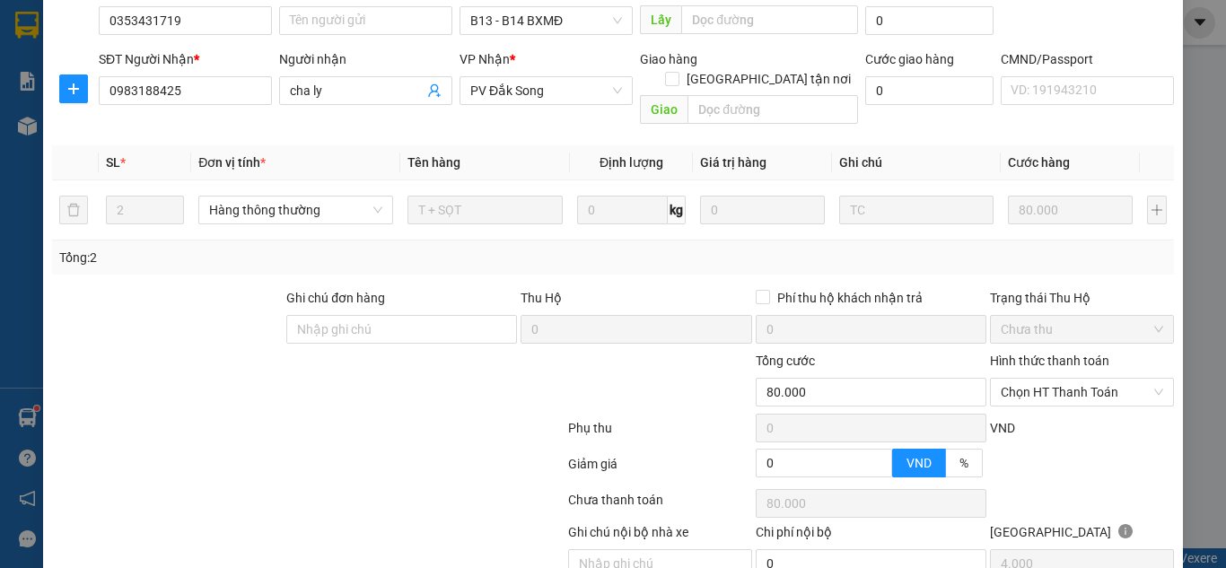
scroll to position [236, 0]
click at [1090, 377] on span "Chọn HT Thanh Toán" at bounding box center [1081, 390] width 162 height 27
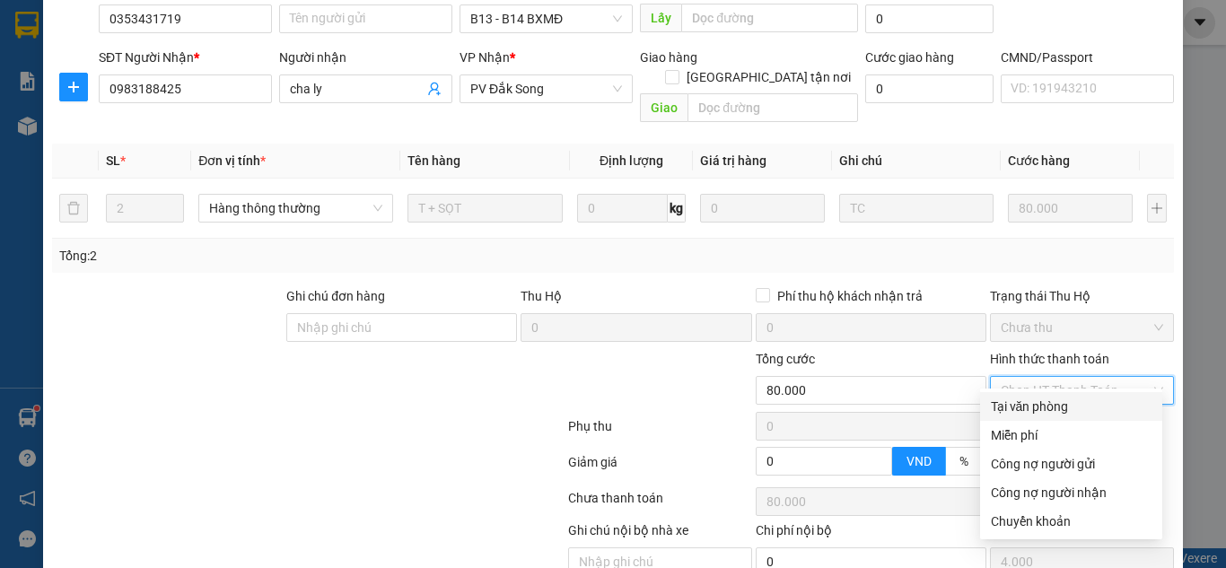
click at [1070, 408] on div "Tại văn phòng" at bounding box center [1071, 407] width 161 height 20
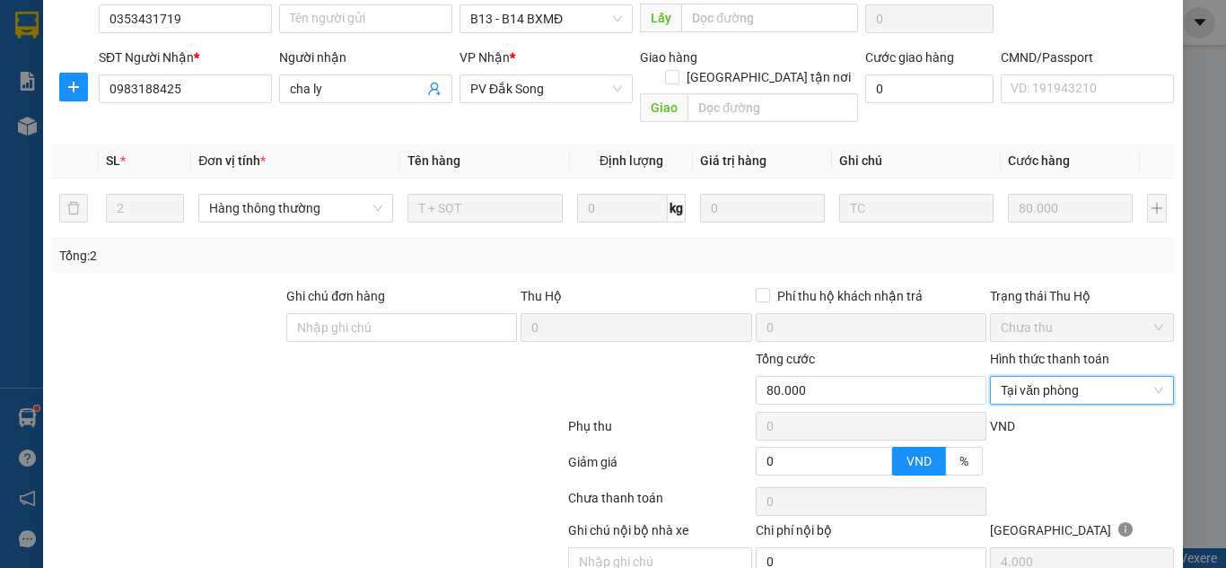
scroll to position [301, 0]
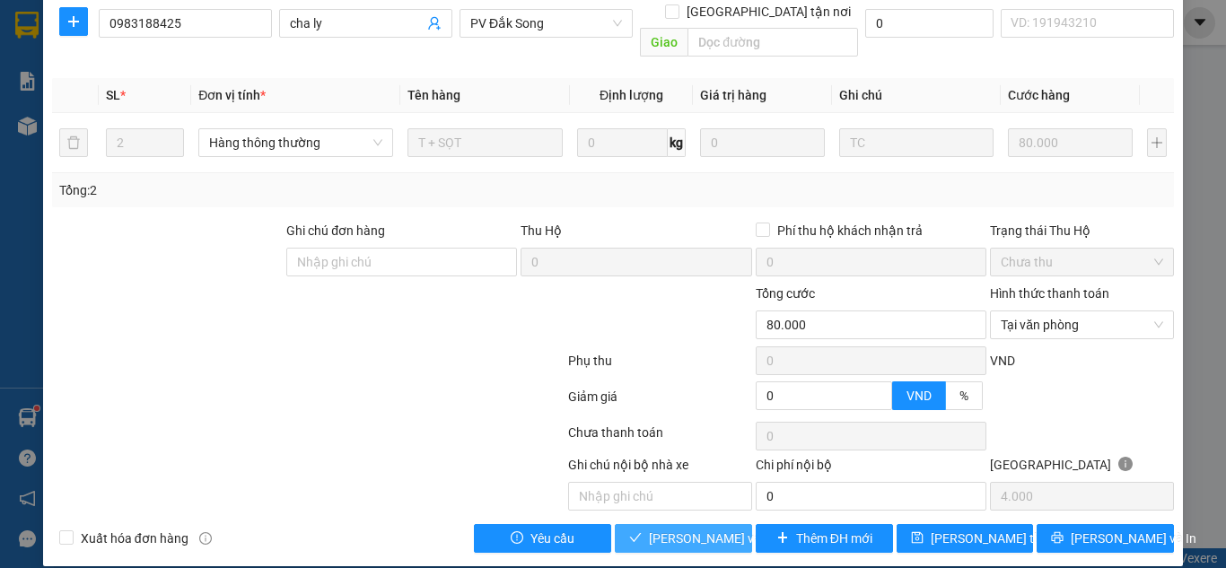
click at [711, 529] on span "[PERSON_NAME] và Giao hàng" at bounding box center [735, 539] width 172 height 20
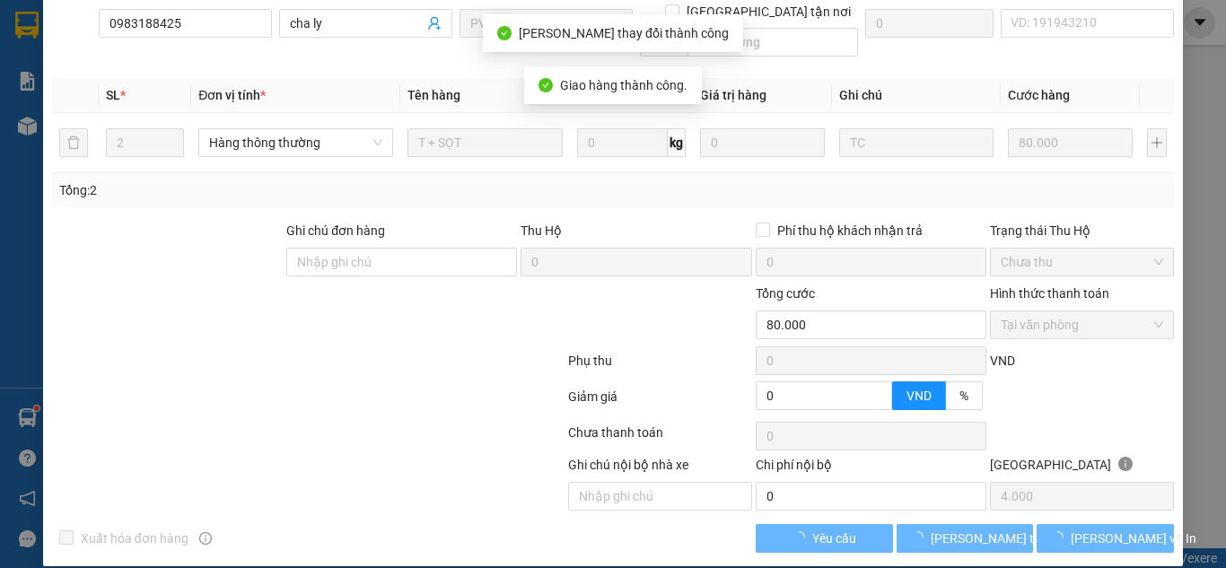
scroll to position [282, 0]
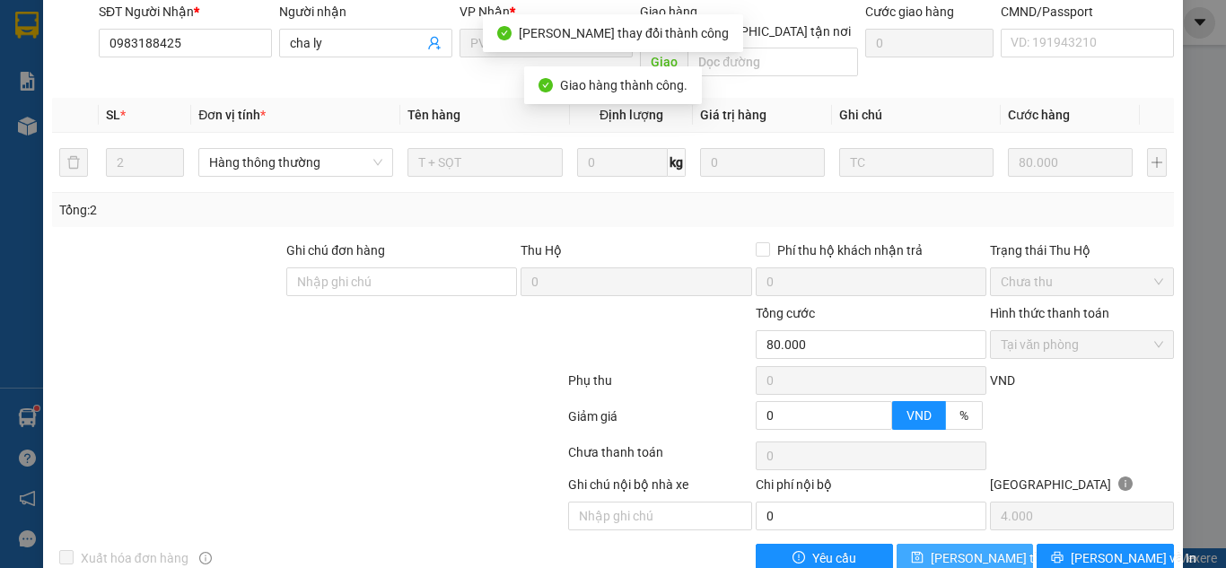
click at [958, 548] on span "[PERSON_NAME] thay đổi" at bounding box center [1003, 558] width 144 height 20
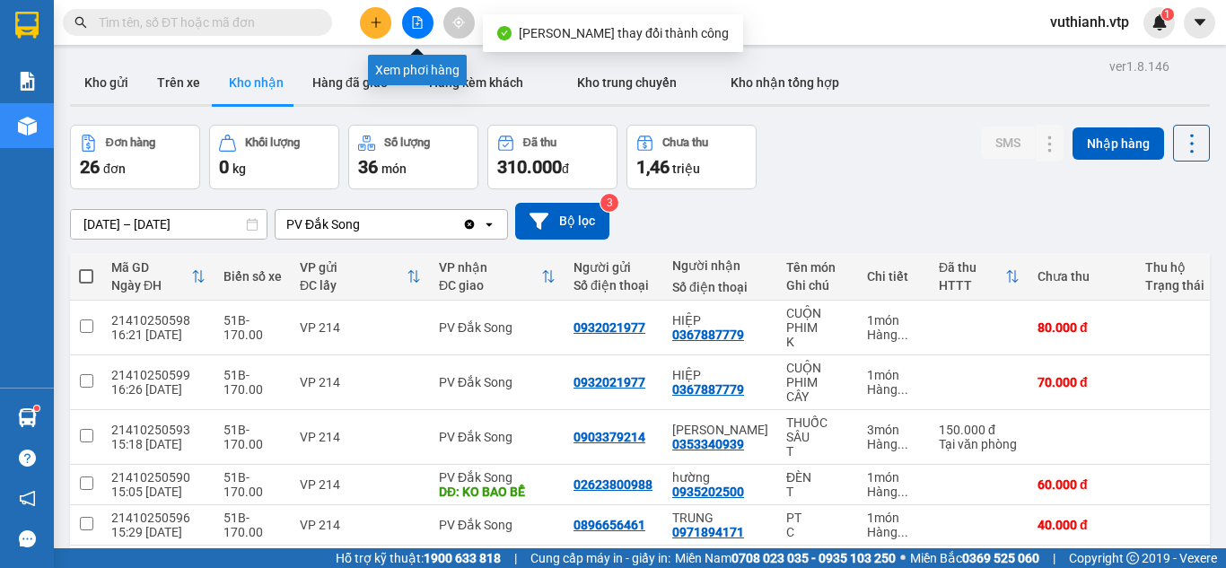
click at [429, 21] on button at bounding box center [417, 22] width 31 height 31
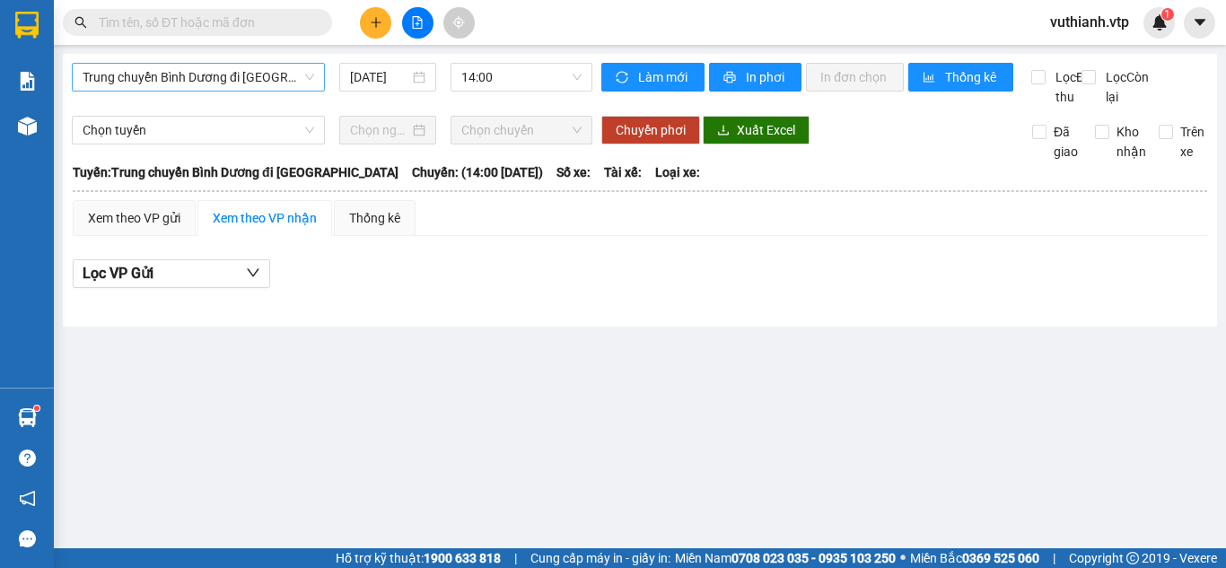
click at [213, 72] on span "Trung chuyển Bình Dương đi [GEOGRAPHIC_DATA]" at bounding box center [199, 77] width 232 height 27
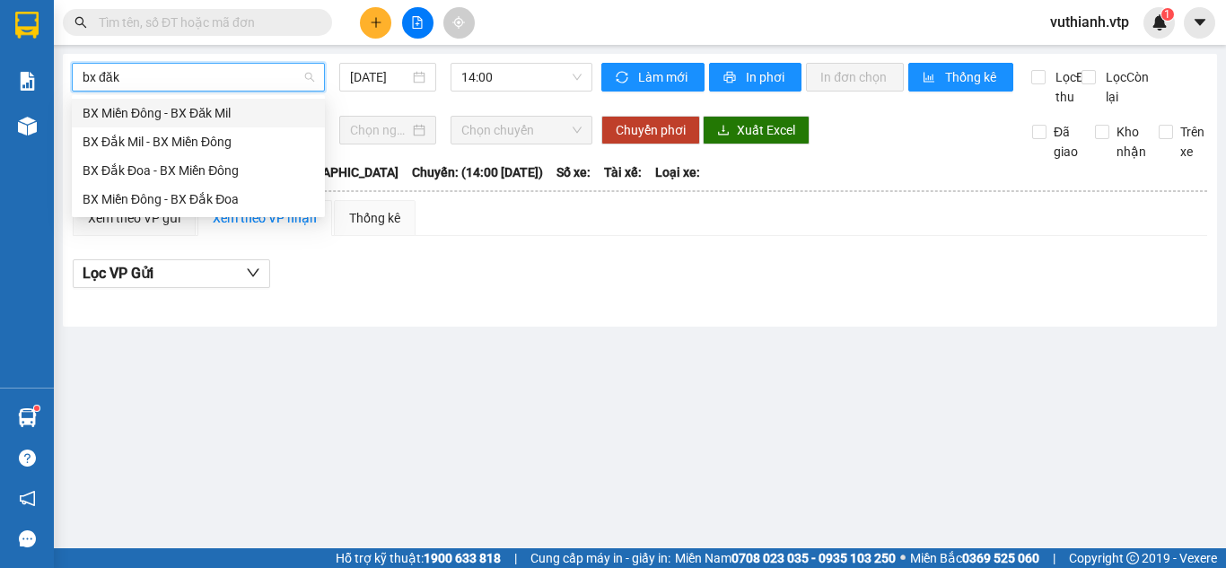
click at [199, 136] on div "BX Đắk Mil - BX Miền Đông" at bounding box center [199, 142] width 232 height 20
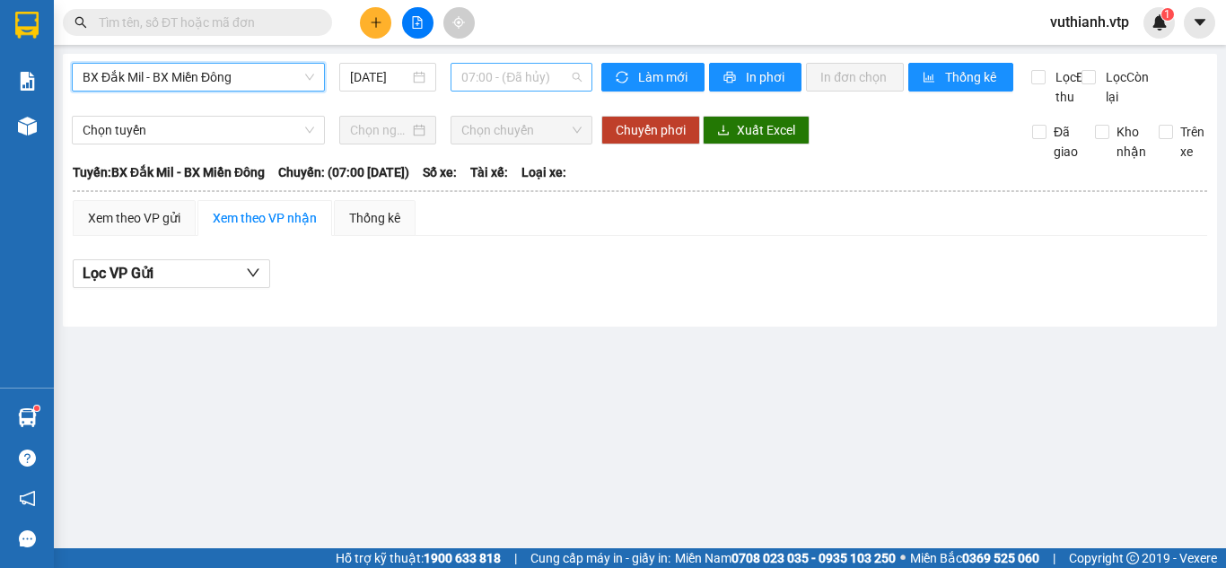
click at [532, 74] on span "07:00 - (Đã hủy)" at bounding box center [521, 77] width 120 height 27
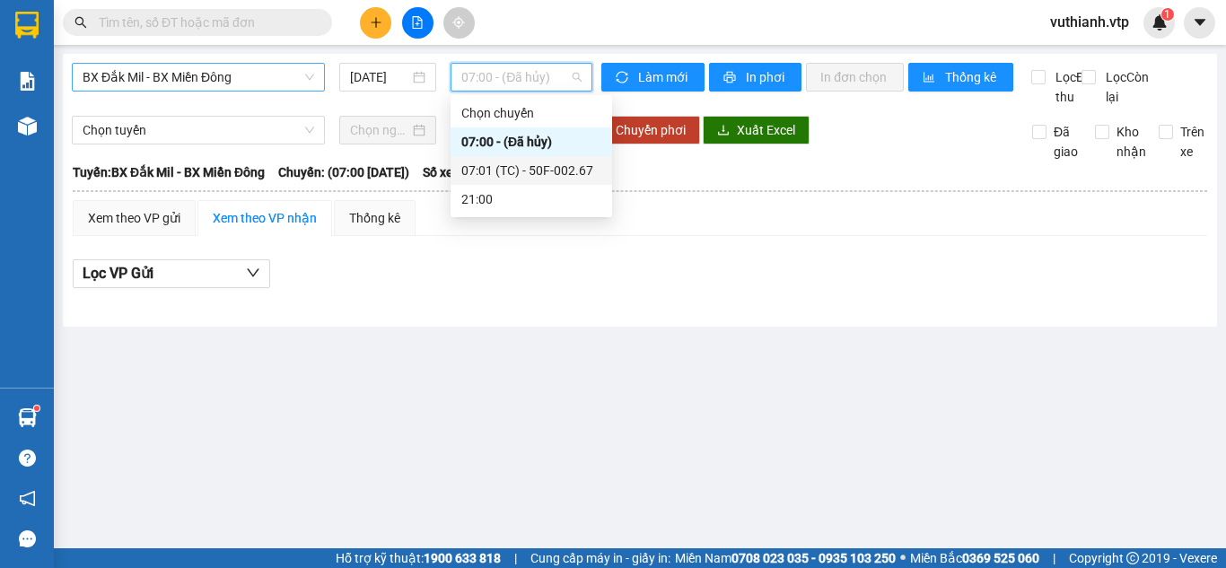
click at [540, 170] on div "07:01 (TC) - 50F-002.67" at bounding box center [531, 171] width 140 height 20
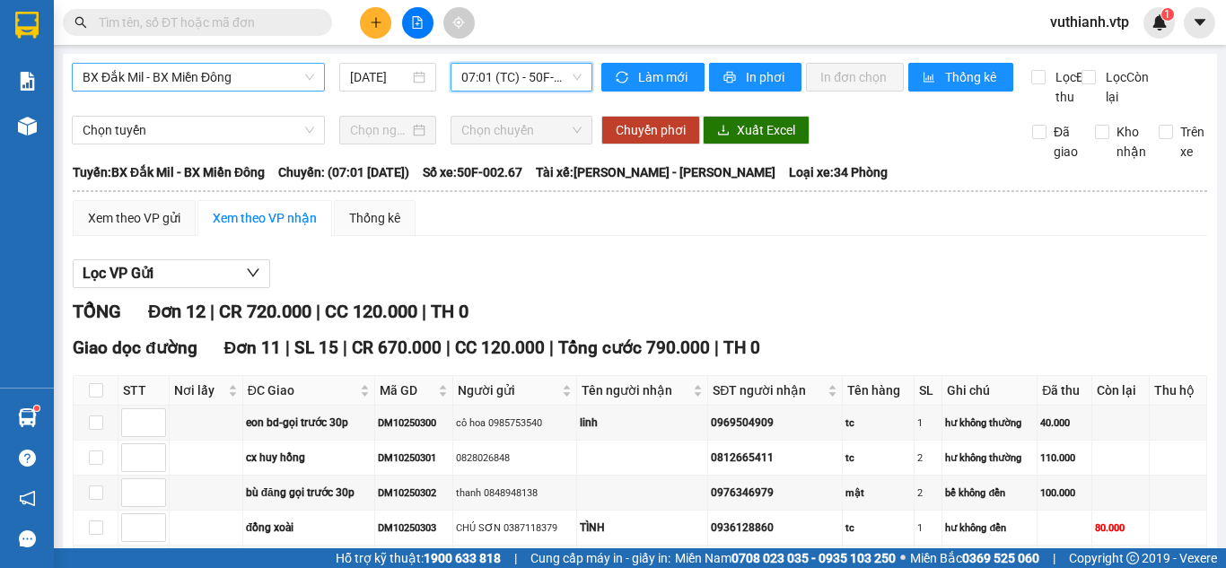
click at [374, 31] on button at bounding box center [375, 22] width 31 height 31
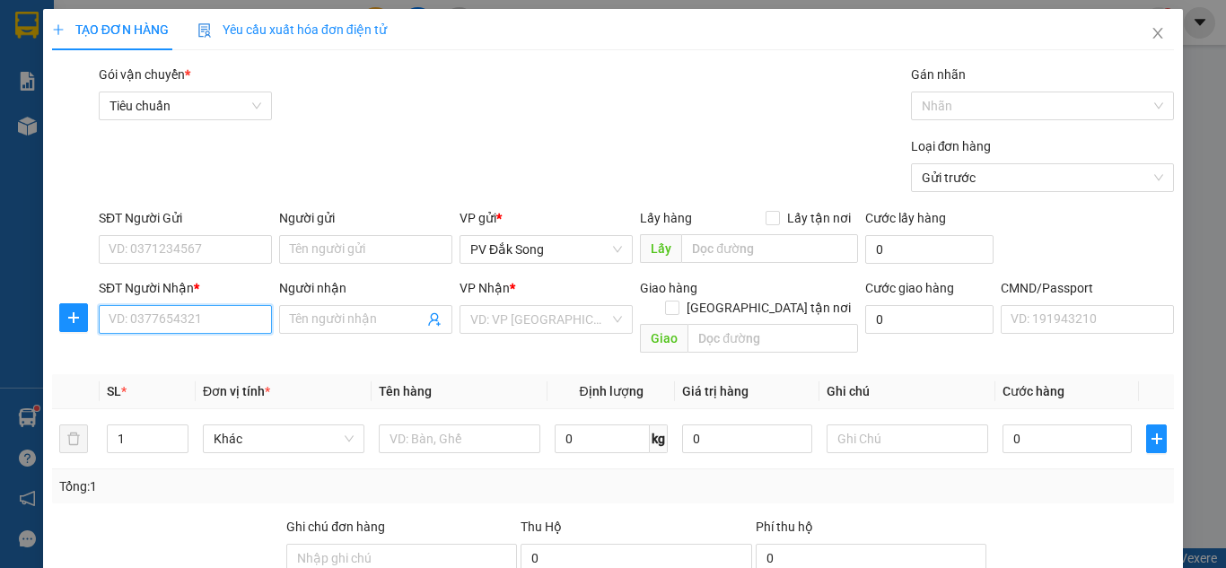
click at [174, 319] on input "SĐT Người Nhận *" at bounding box center [185, 319] width 173 height 29
click at [1150, 36] on icon "close" at bounding box center [1157, 33] width 14 height 14
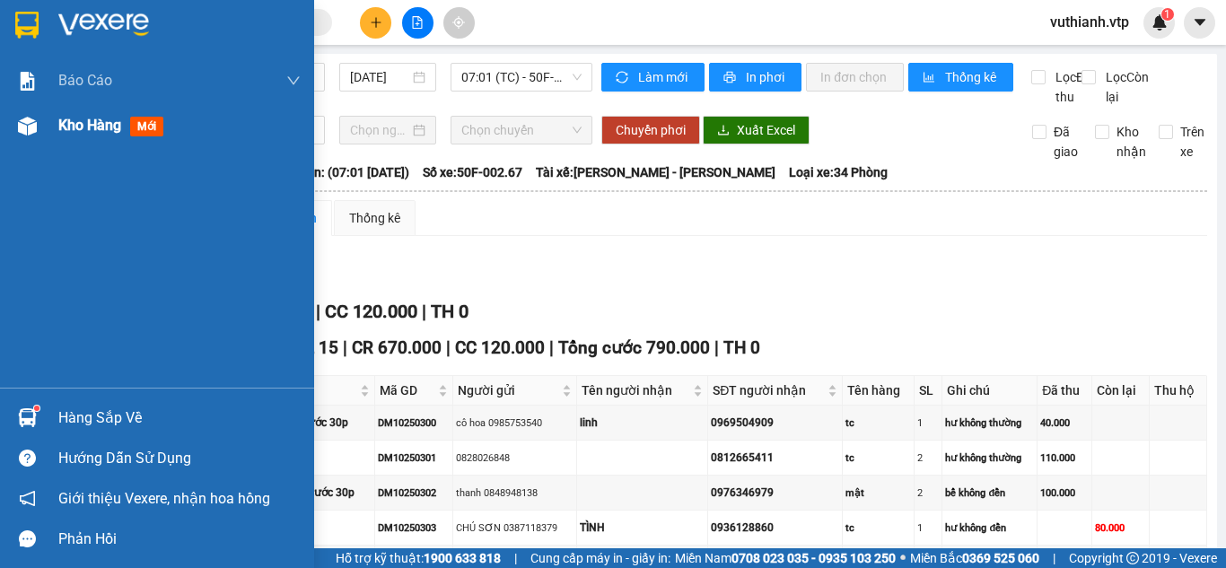
click at [21, 127] on img at bounding box center [27, 126] width 19 height 19
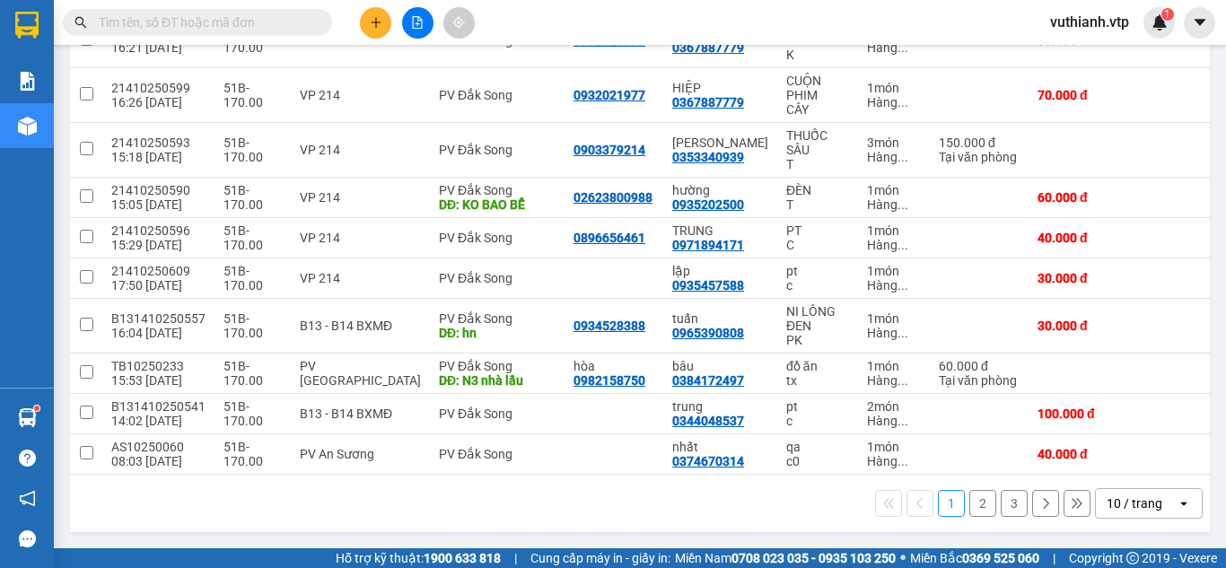
scroll to position [293, 0]
click at [979, 511] on button "2" at bounding box center [982, 503] width 27 height 27
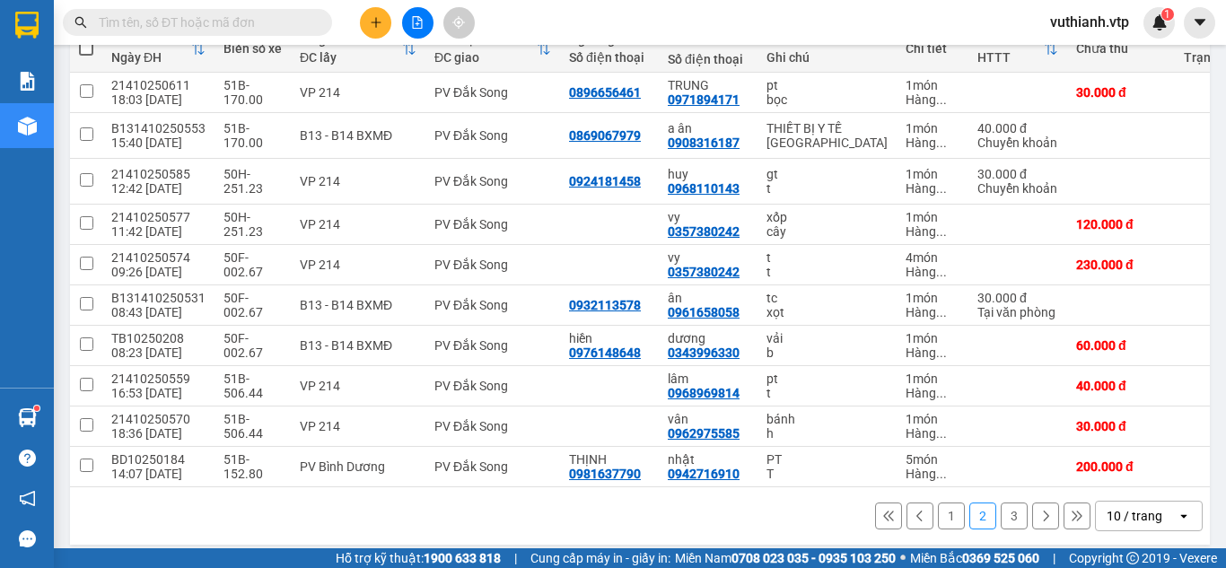
scroll to position [214, 0]
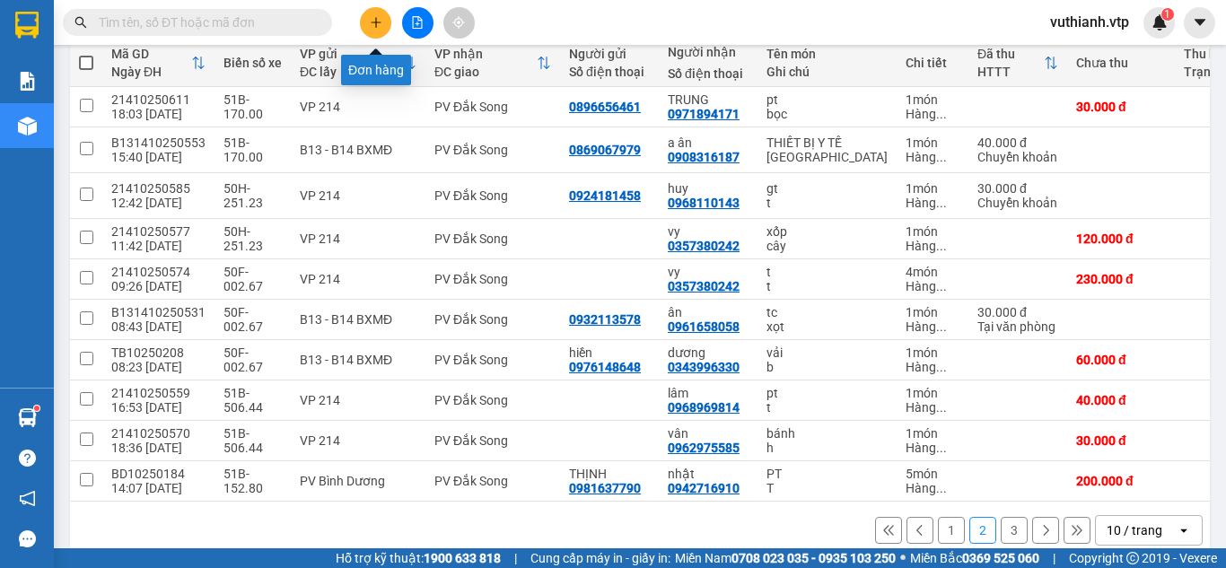
click at [372, 22] on icon "plus" at bounding box center [376, 22] width 13 height 13
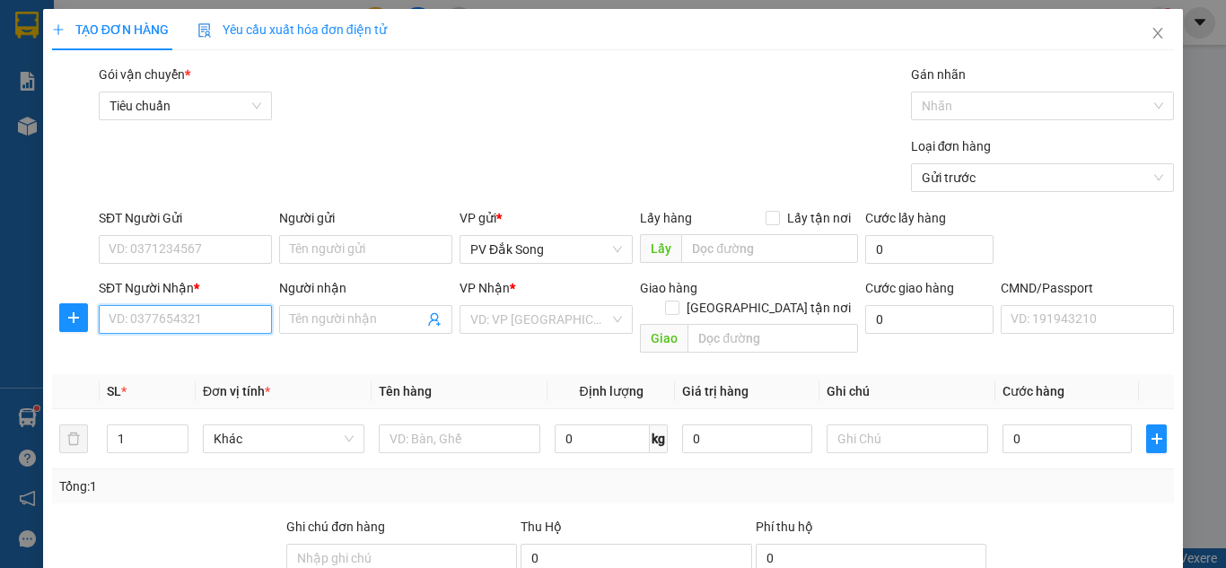
click at [206, 325] on input "SĐT Người Nhận *" at bounding box center [185, 319] width 173 height 29
click at [208, 326] on input "SĐT Người Nhận *" at bounding box center [185, 319] width 173 height 29
click at [312, 315] on input "Người nhận" at bounding box center [357, 320] width 134 height 20
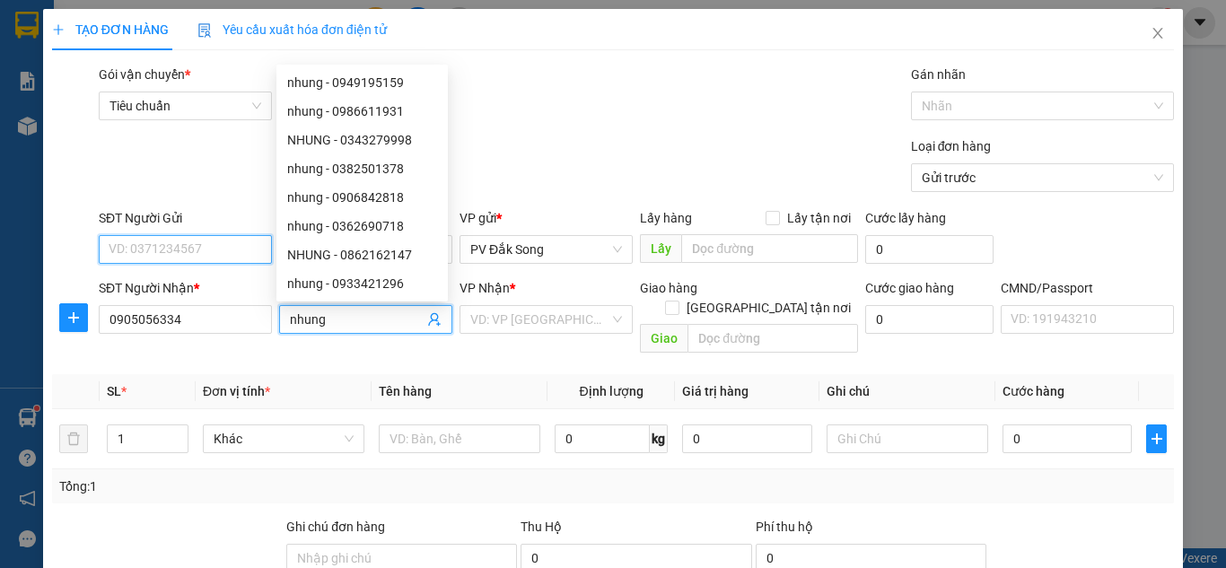
click at [191, 249] on input "SĐT Người Gửi" at bounding box center [185, 249] width 173 height 29
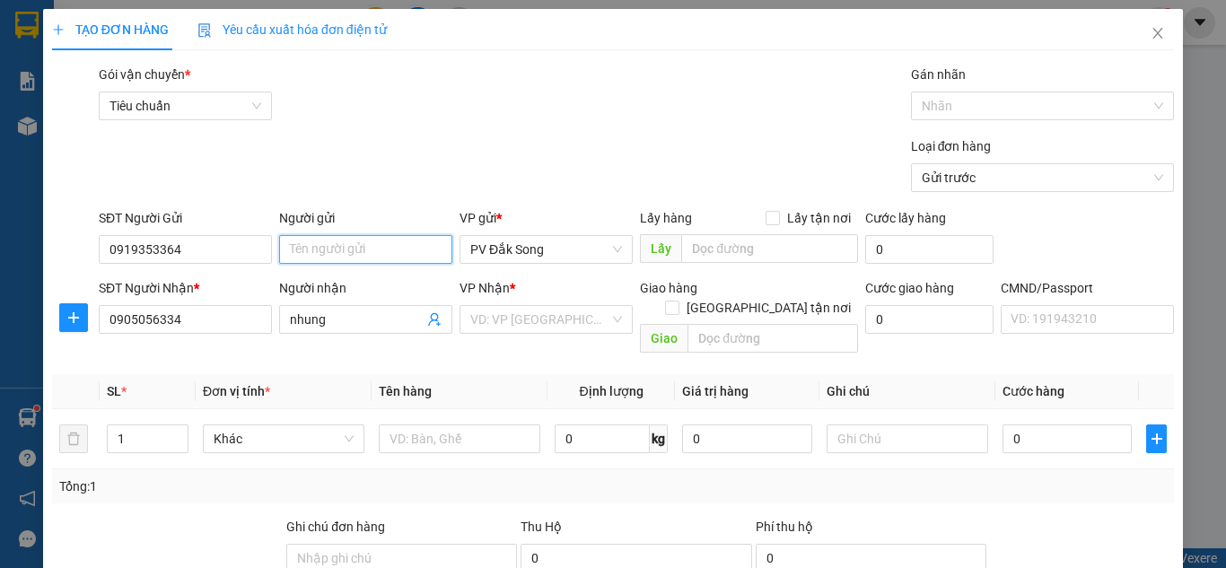
click at [353, 249] on input "Người gửi" at bounding box center [365, 249] width 173 height 29
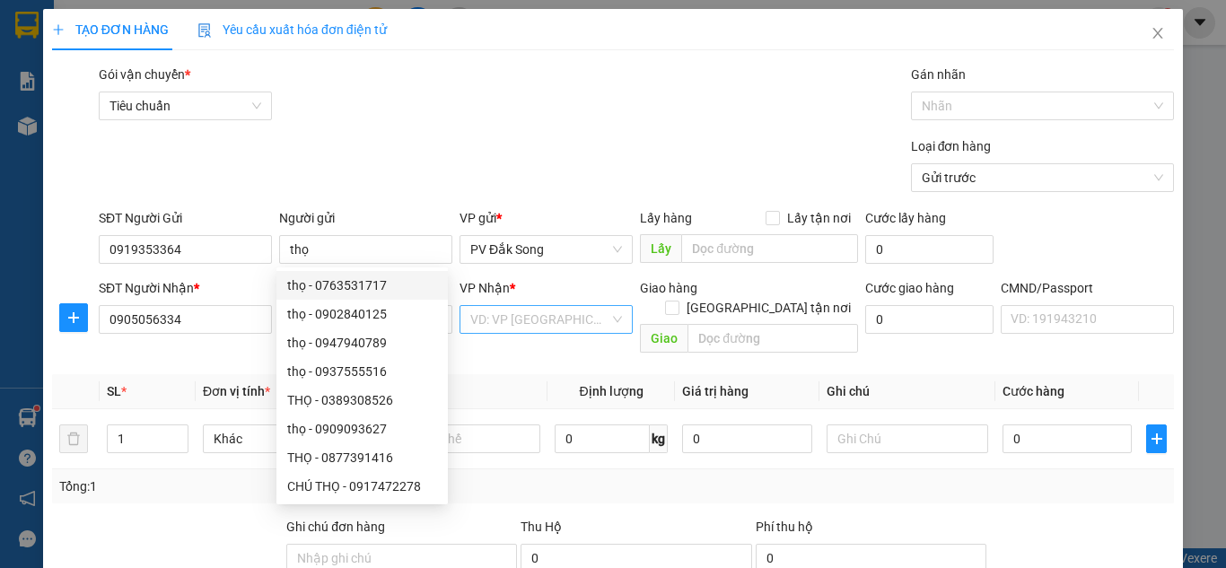
click at [504, 319] on input "search" at bounding box center [539, 319] width 139 height 27
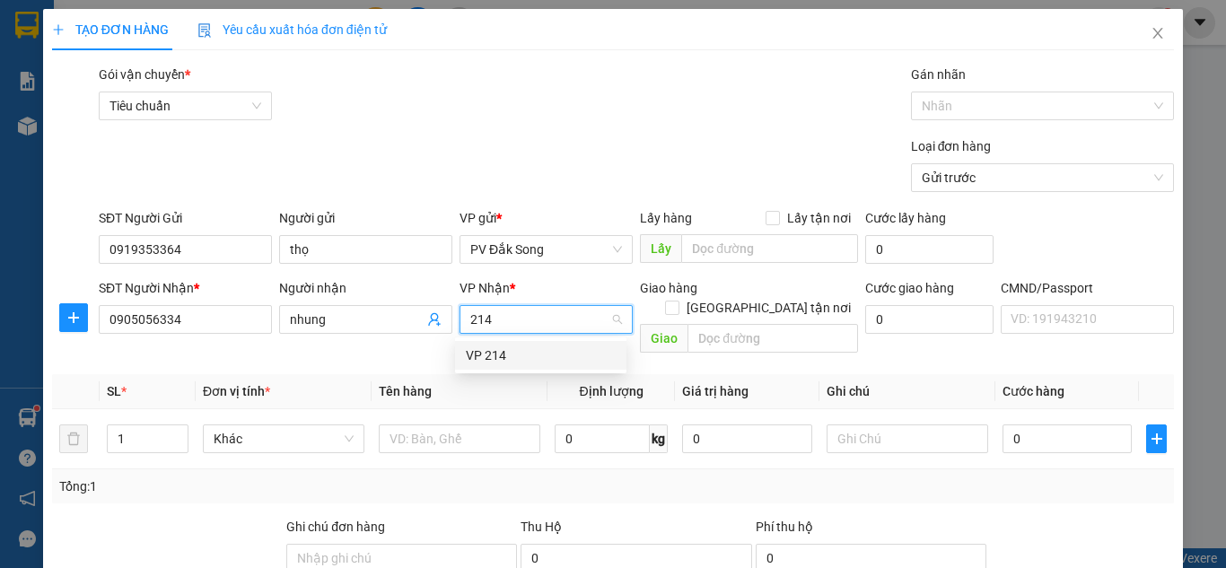
click at [508, 356] on div "VP 214" at bounding box center [541, 355] width 150 height 20
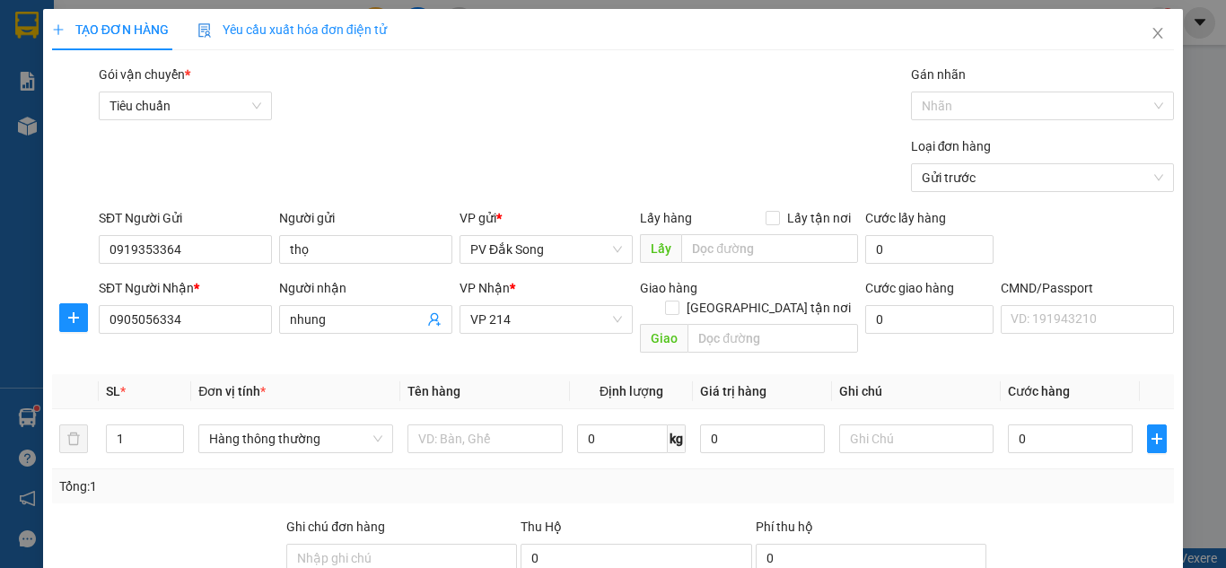
click at [558, 476] on div "Tổng: 1" at bounding box center [612, 486] width 1107 height 20
click at [504, 426] on input "text" at bounding box center [484, 438] width 155 height 29
click at [513, 424] on input "text" at bounding box center [484, 438] width 155 height 29
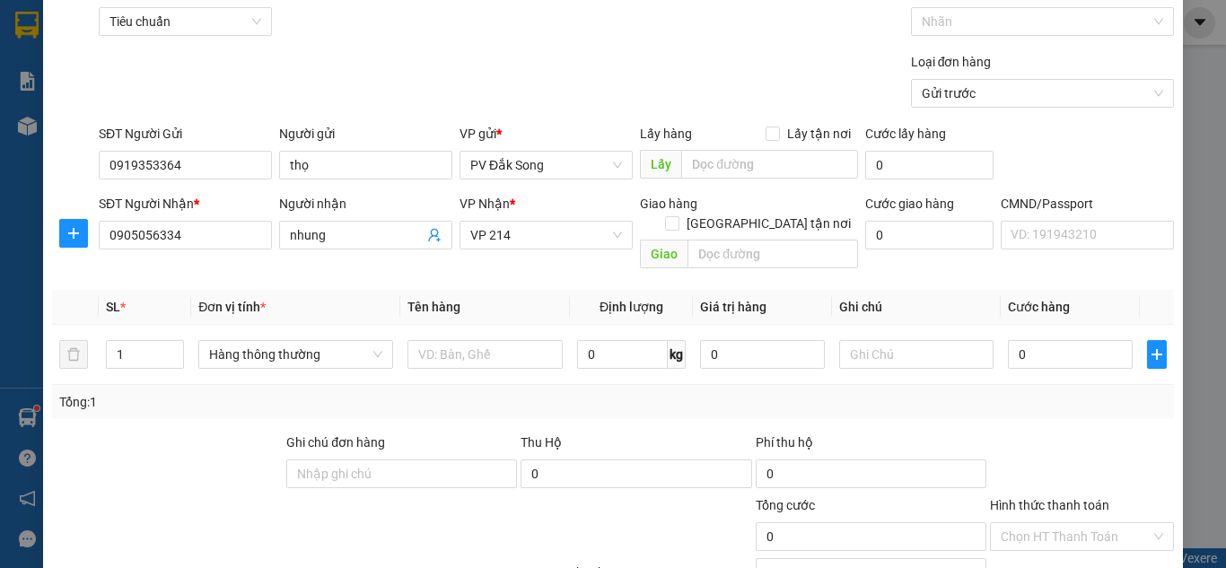
scroll to position [121, 0]
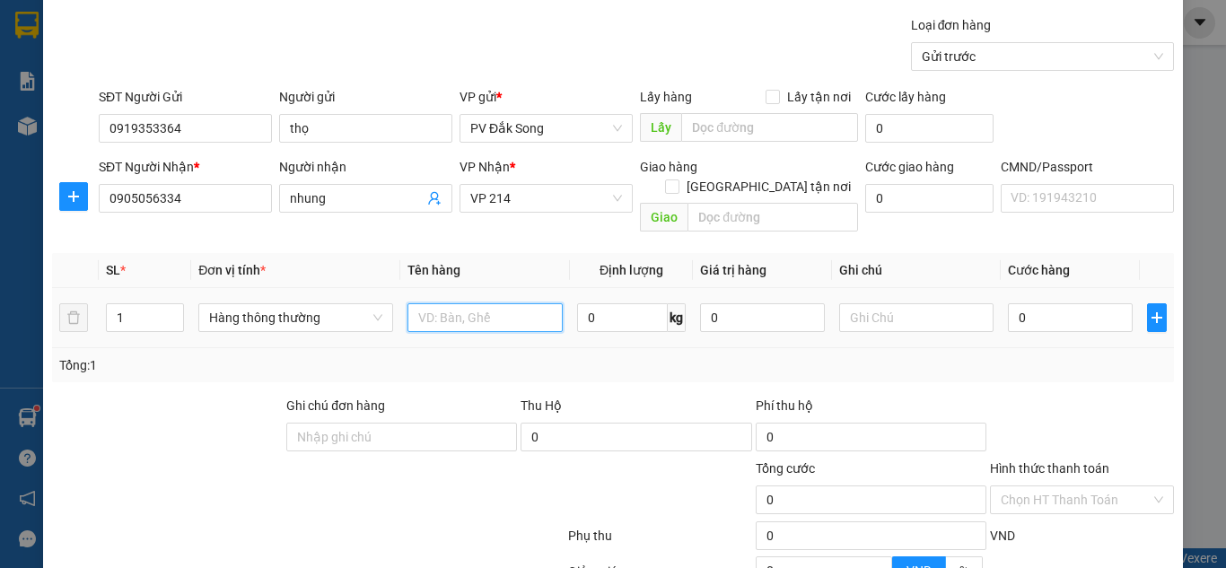
click at [482, 303] on input "text" at bounding box center [484, 317] width 155 height 29
click at [889, 303] on input "text" at bounding box center [916, 317] width 155 height 29
click at [1059, 303] on input "0" at bounding box center [1070, 317] width 124 height 29
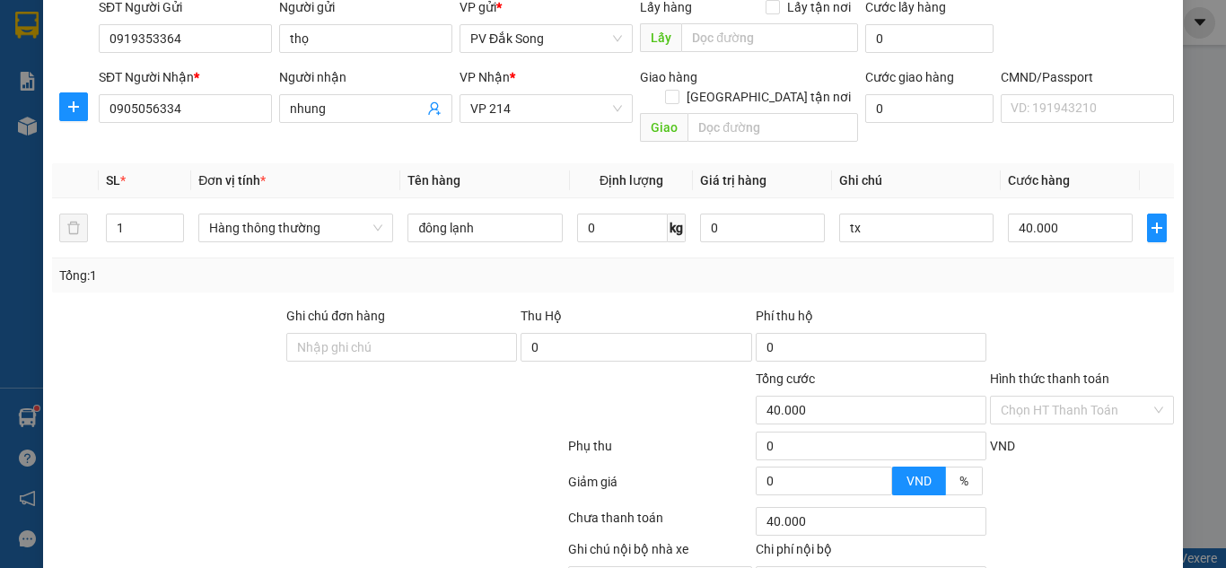
scroll to position [295, 0]
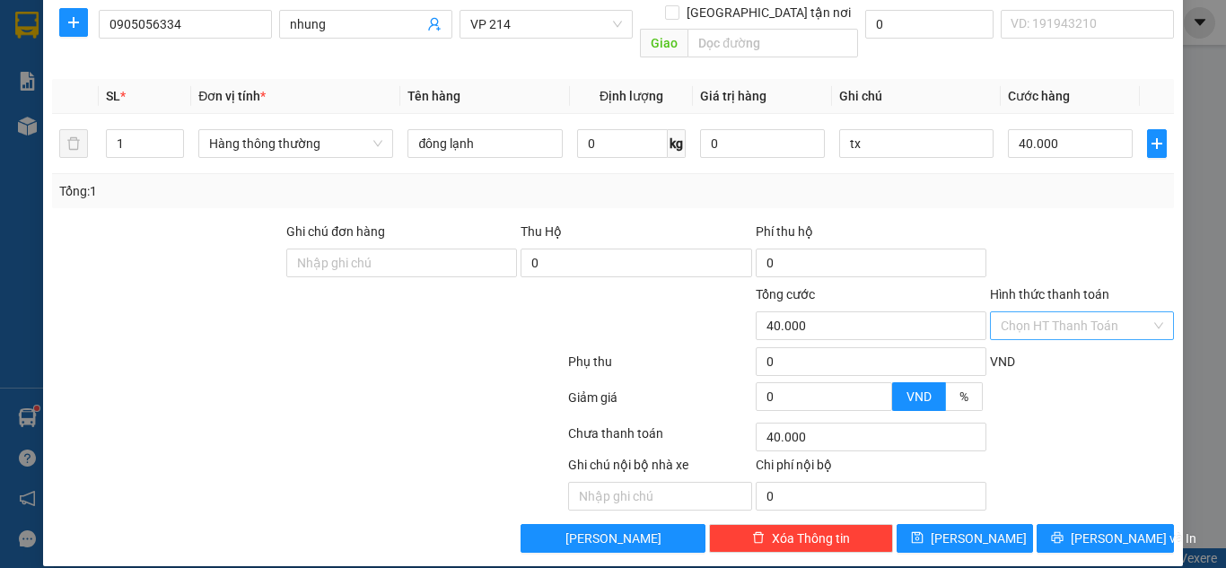
click at [1054, 312] on input "Hình thức thanh toán" at bounding box center [1075, 325] width 150 height 27
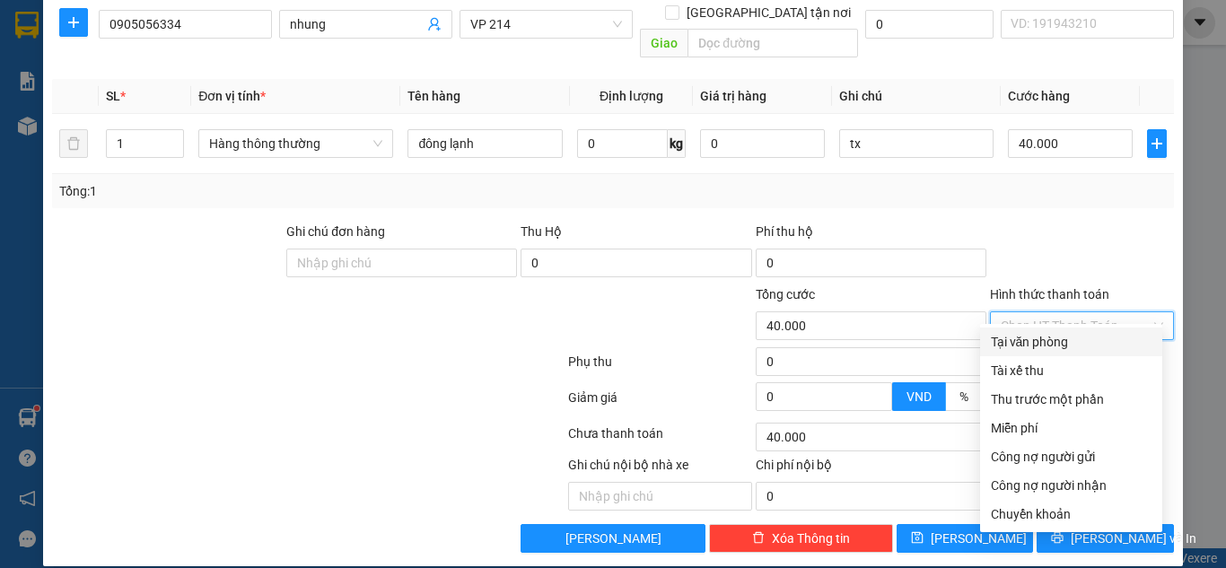
click at [1044, 343] on div "Tại văn phòng" at bounding box center [1071, 342] width 161 height 20
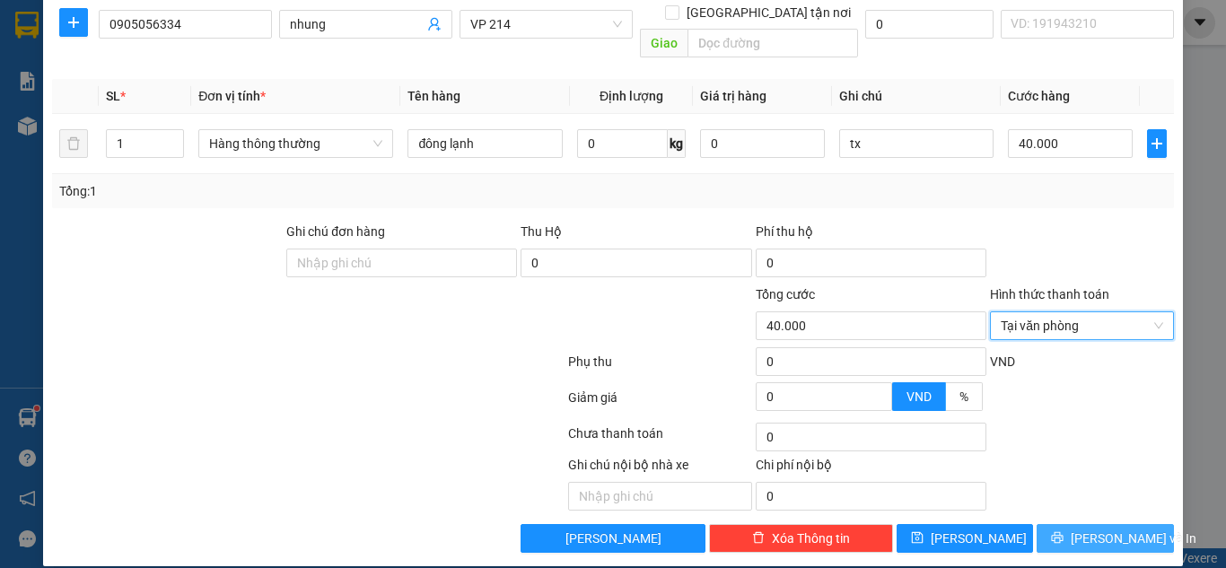
click at [1078, 529] on span "[PERSON_NAME] và In" at bounding box center [1133, 539] width 126 height 20
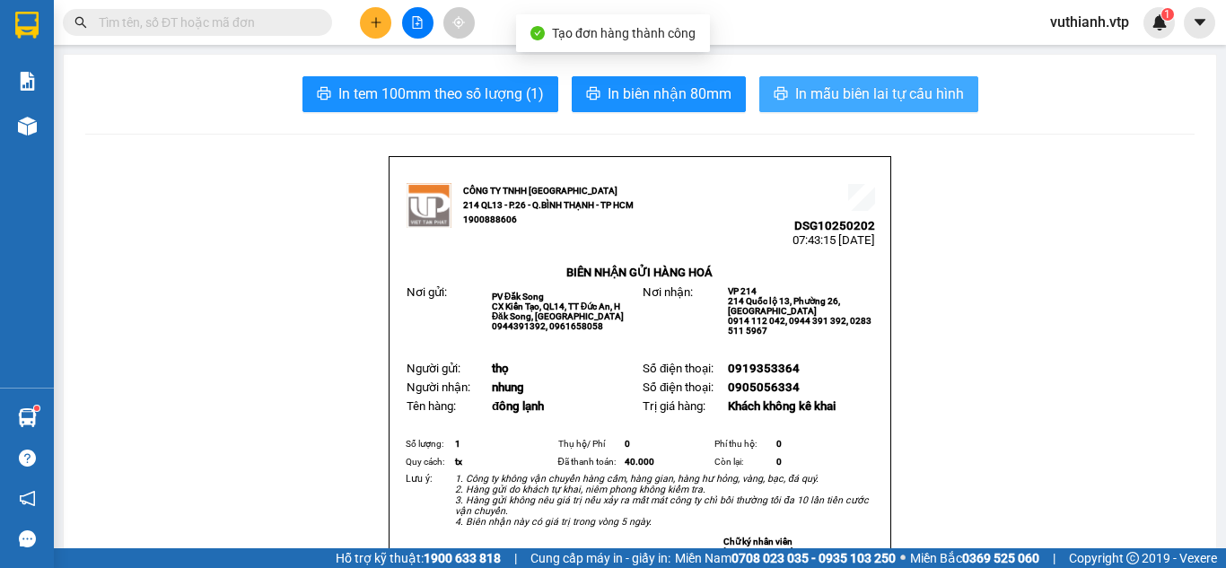
click at [913, 101] on span "In mẫu biên lai tự cấu hình" at bounding box center [879, 94] width 169 height 22
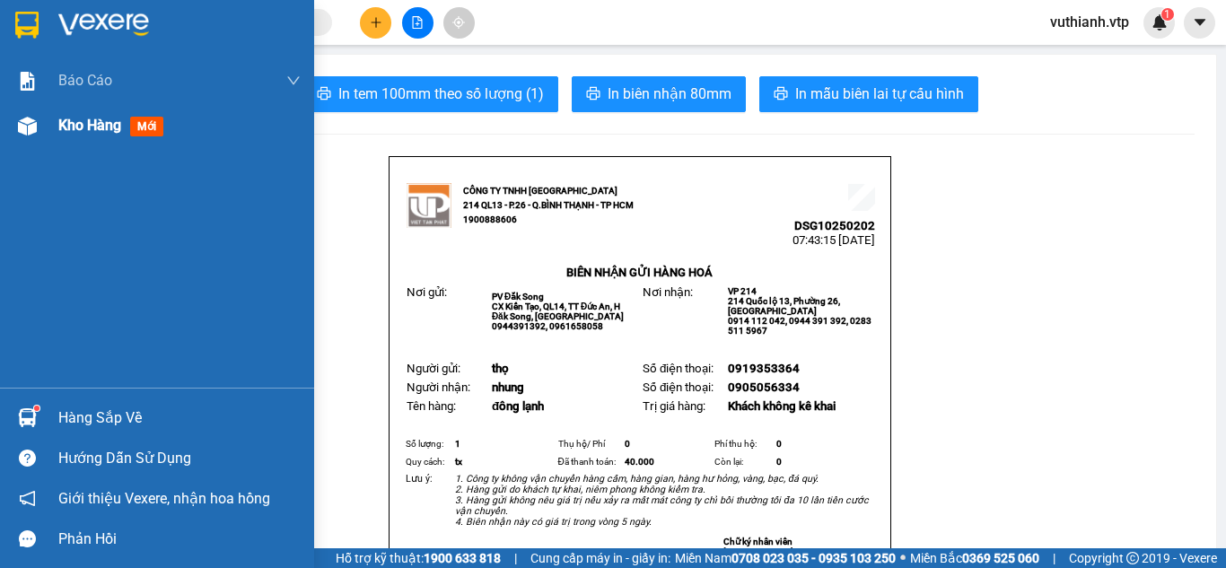
click at [14, 124] on div at bounding box center [27, 125] width 31 height 31
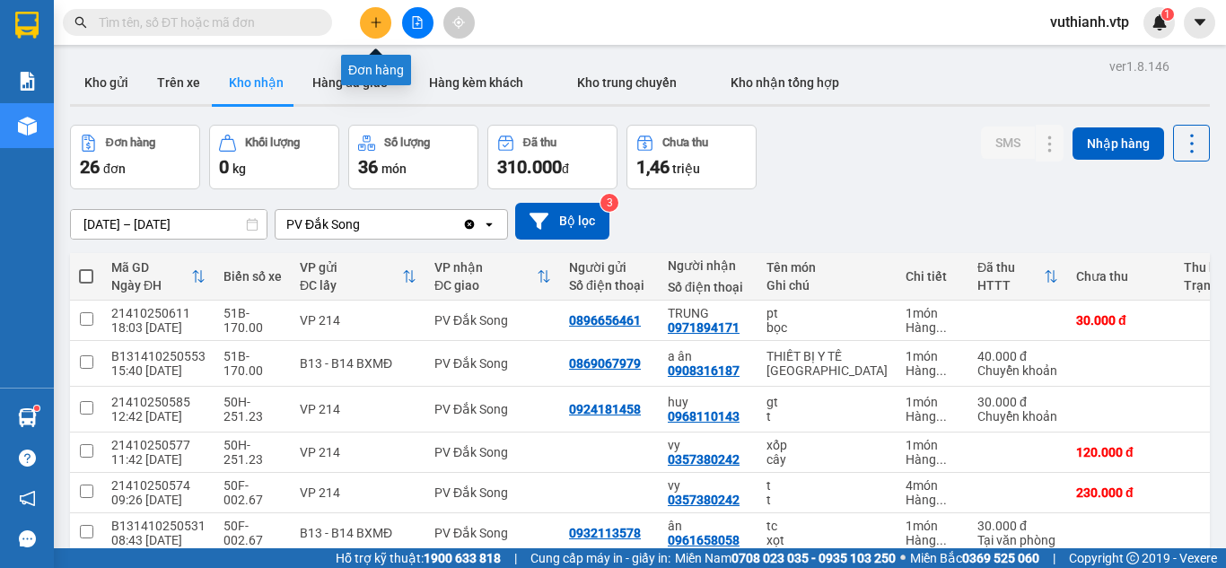
click at [365, 31] on button at bounding box center [375, 22] width 31 height 31
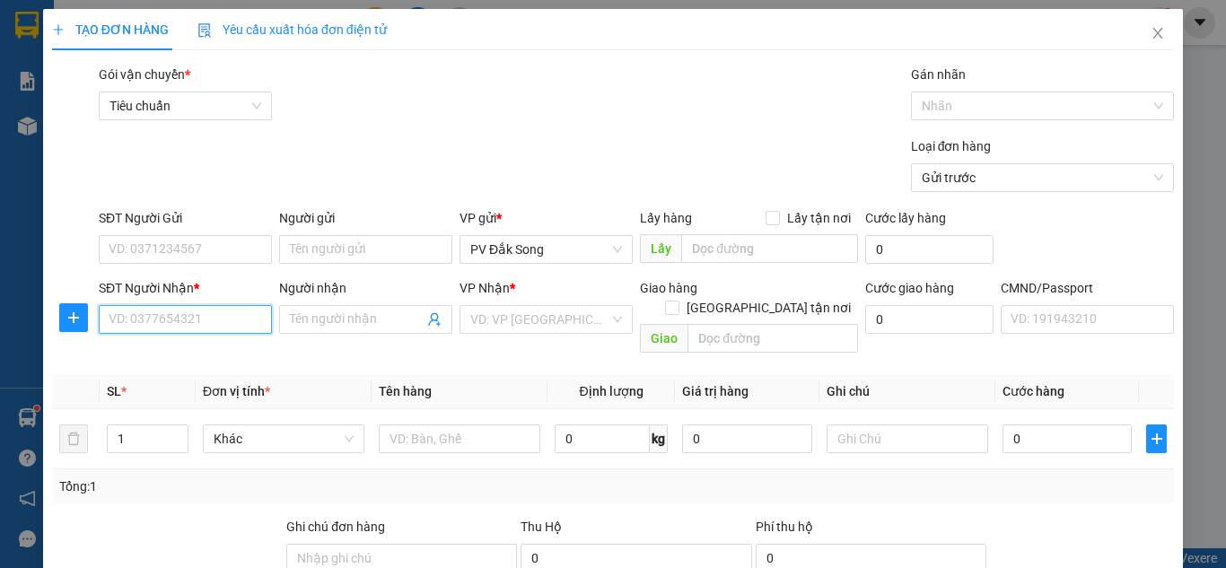
click at [211, 319] on input "SĐT Người Nhận *" at bounding box center [185, 319] width 173 height 29
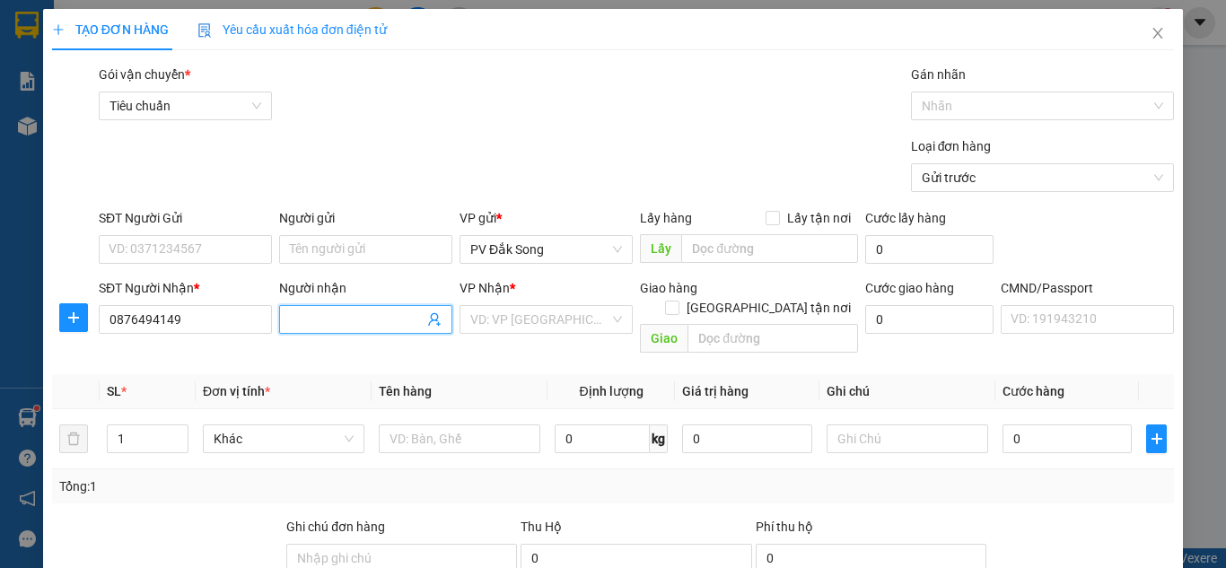
click at [335, 305] on span at bounding box center [365, 319] width 173 height 29
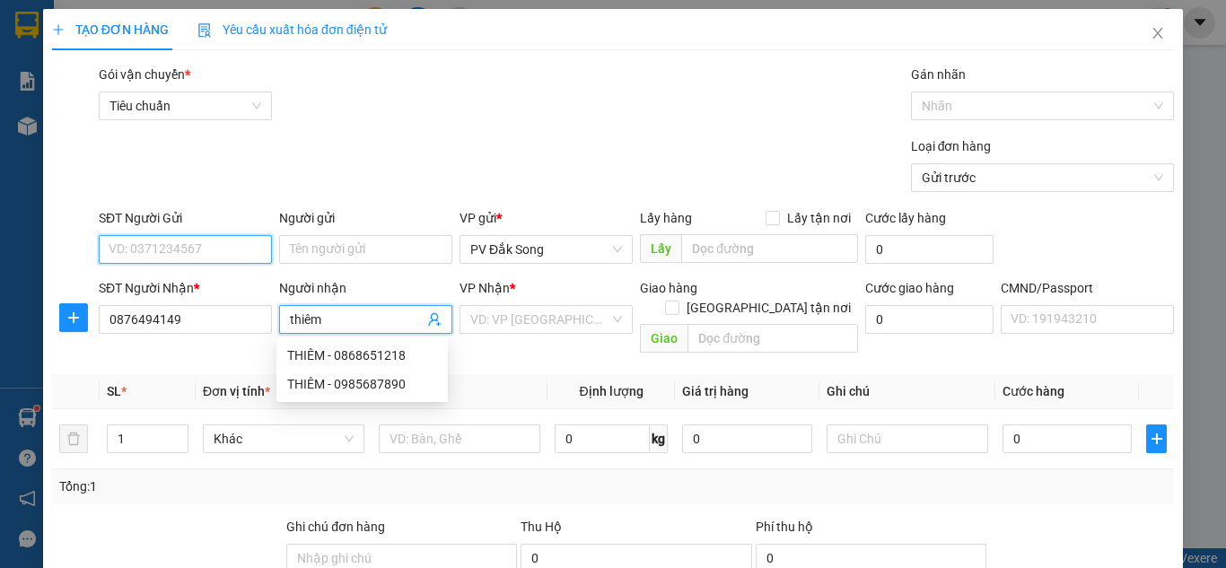
click at [155, 258] on input "SĐT Người Gửi" at bounding box center [185, 249] width 173 height 29
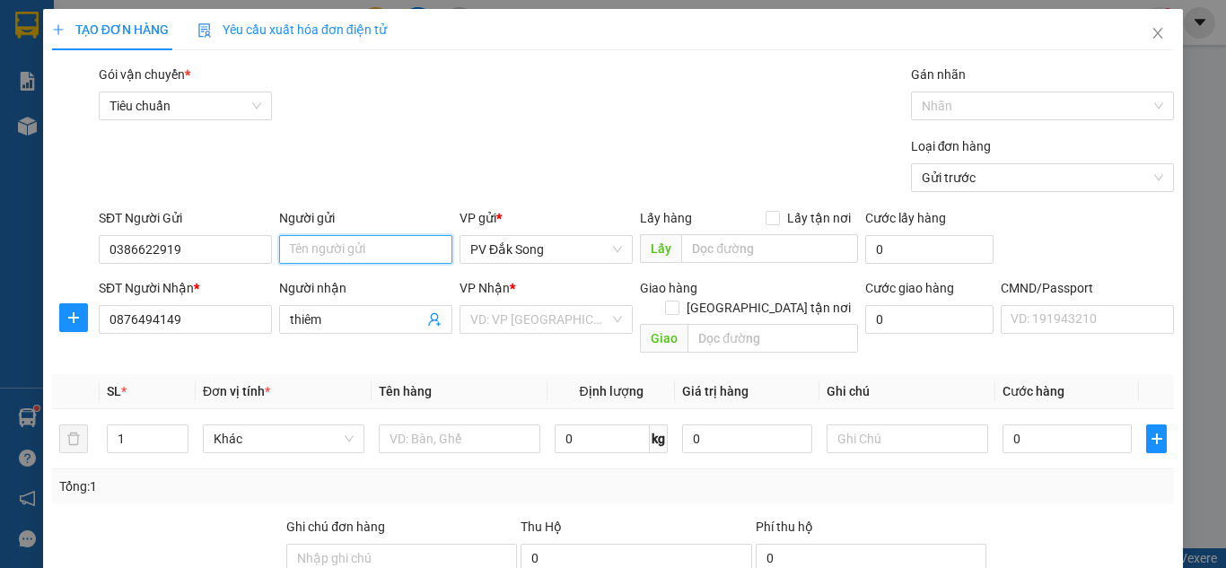
click at [342, 240] on input "Người gửi" at bounding box center [365, 249] width 173 height 29
click at [577, 84] on div "Gói vận chuyển * Tiêu chuẩn Gán nhãn Nhãn" at bounding box center [636, 96] width 1082 height 63
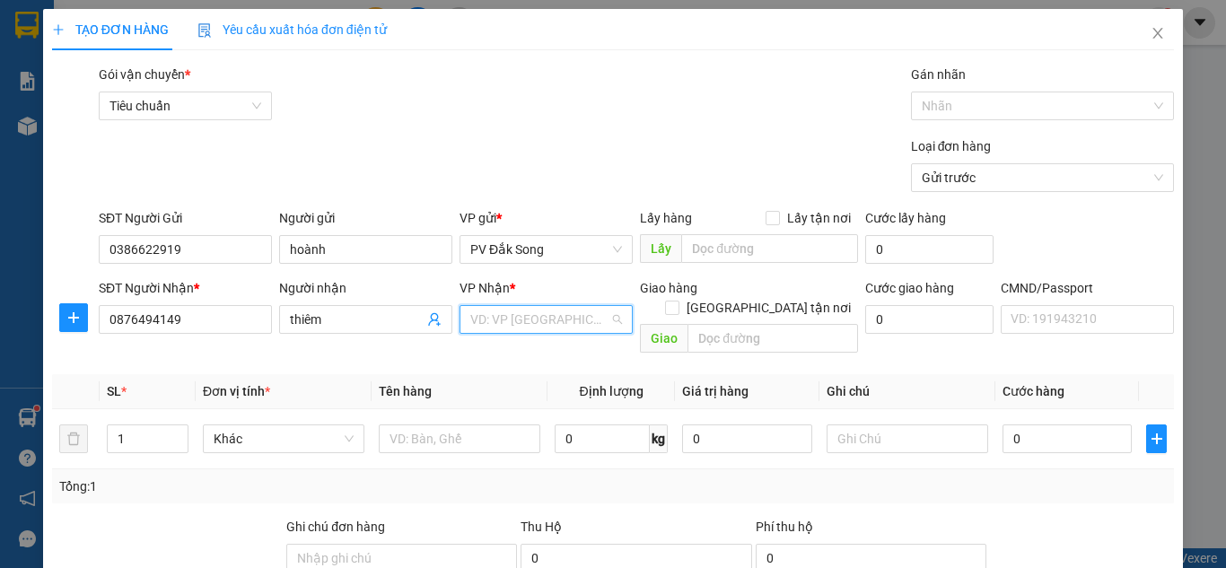
click at [511, 324] on input "search" at bounding box center [539, 319] width 139 height 27
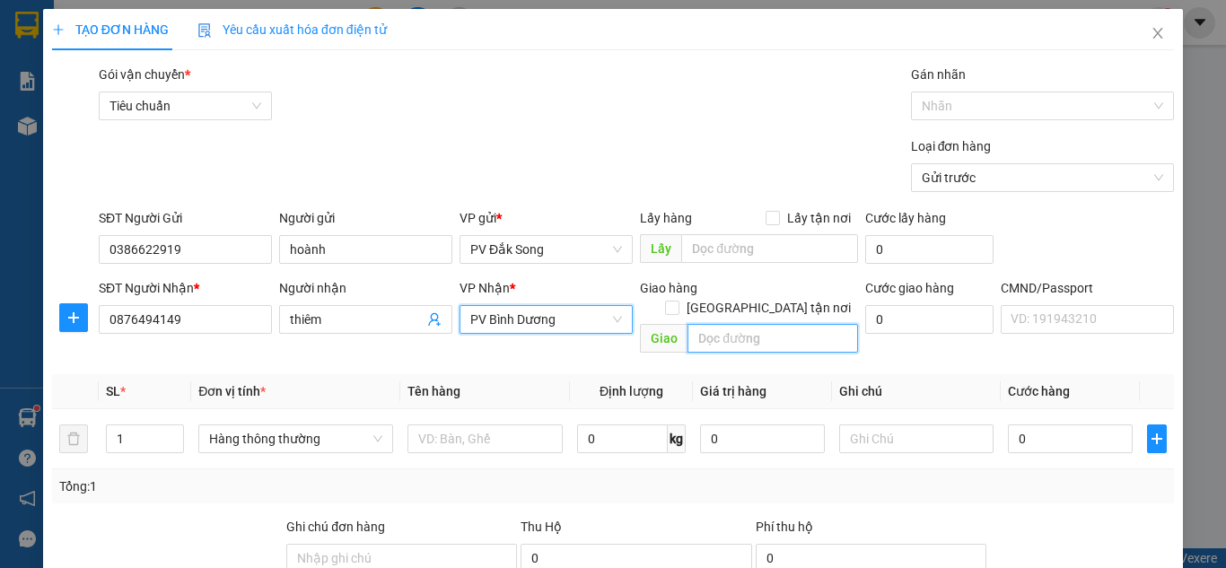
click at [715, 324] on input "text" at bounding box center [772, 338] width 170 height 29
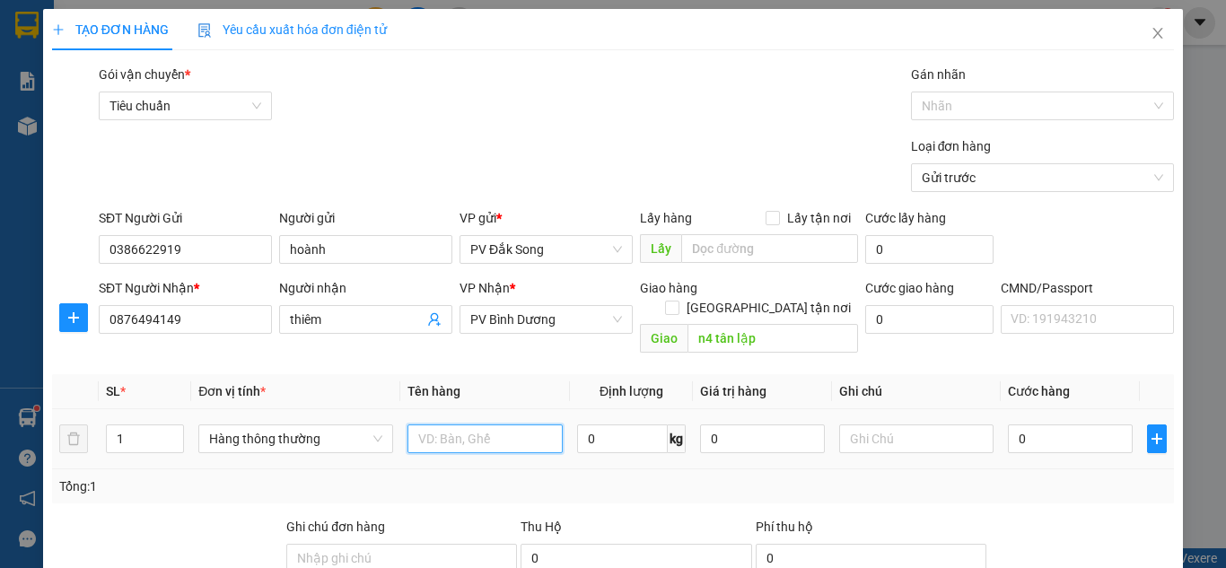
click at [506, 424] on input "text" at bounding box center [484, 438] width 155 height 29
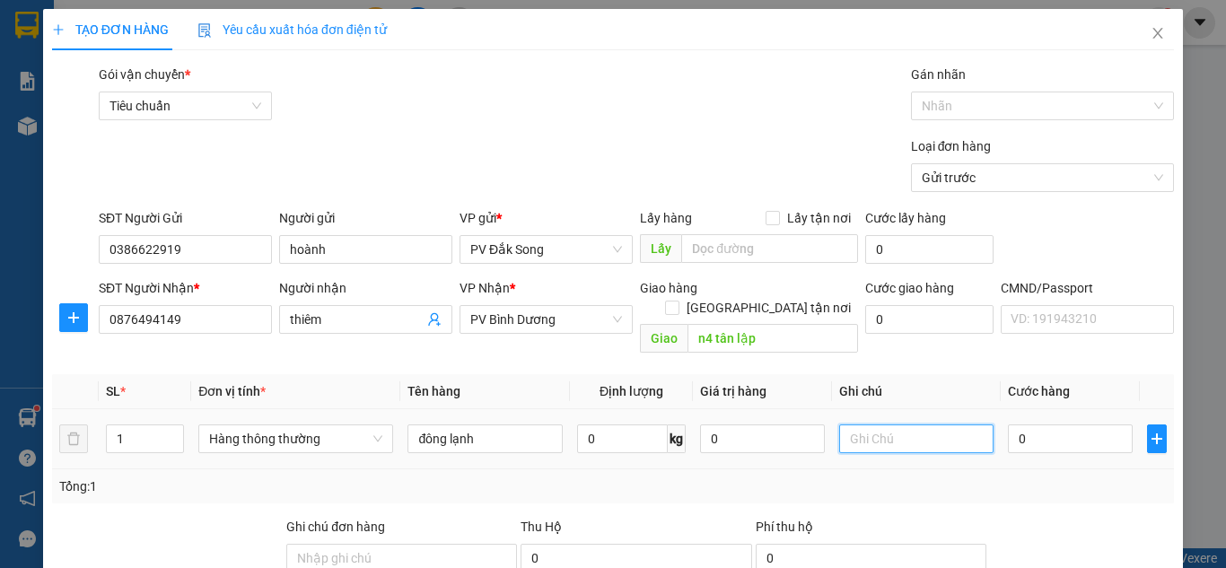
click at [860, 424] on input "text" at bounding box center [916, 438] width 155 height 29
click at [1050, 424] on input "0" at bounding box center [1070, 438] width 124 height 29
click at [1114, 476] on div "Tổng: 1" at bounding box center [612, 486] width 1107 height 20
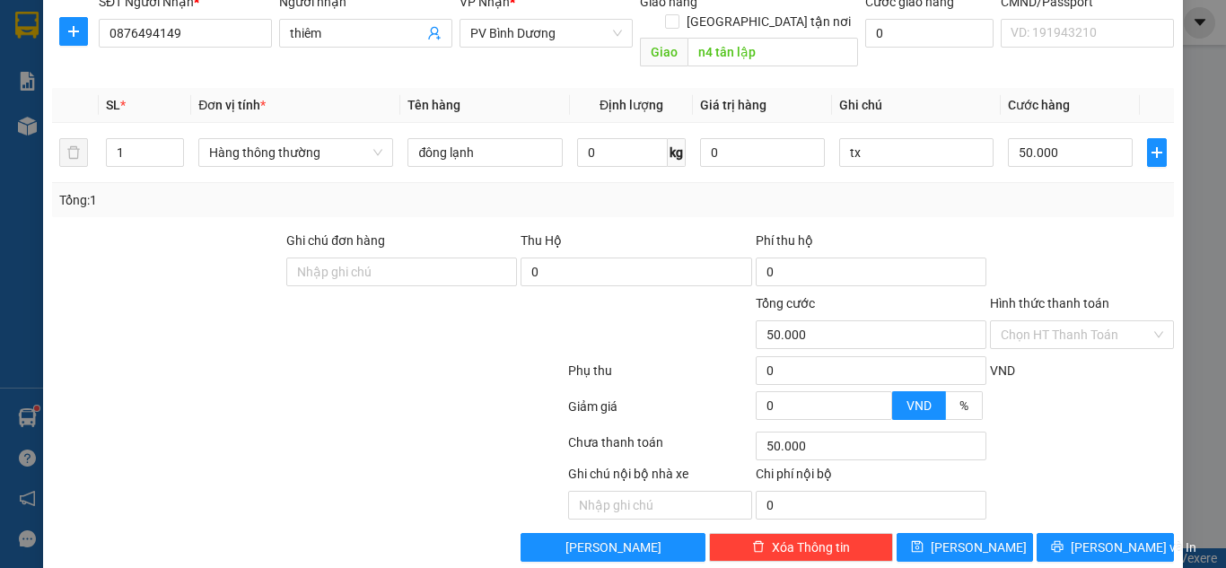
scroll to position [295, 0]
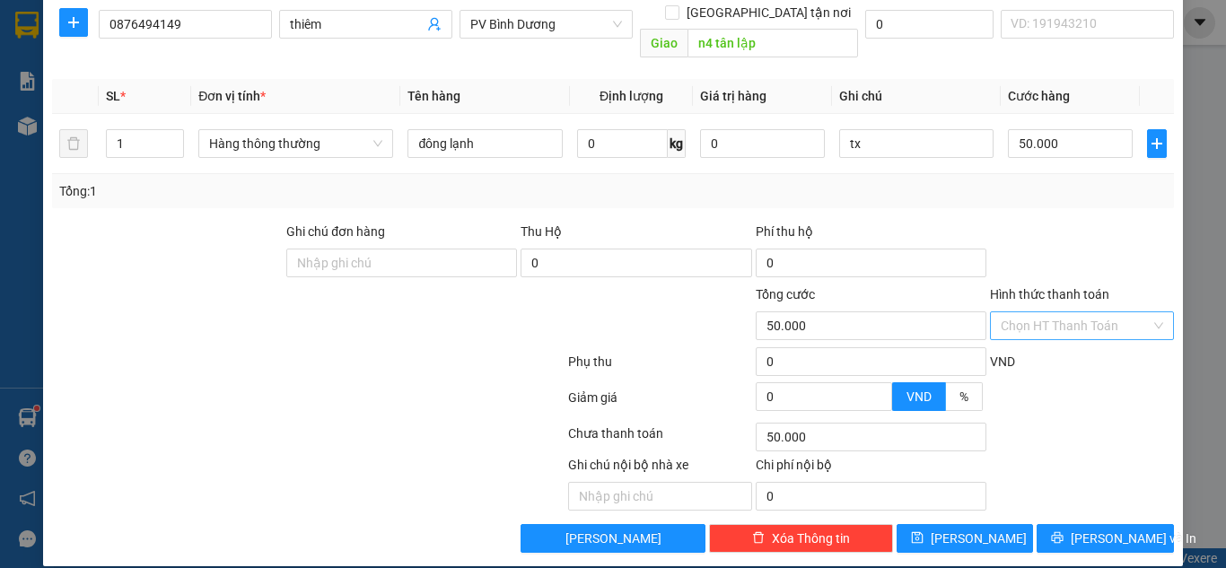
click at [1069, 314] on input "Hình thức thanh toán" at bounding box center [1075, 325] width 150 height 27
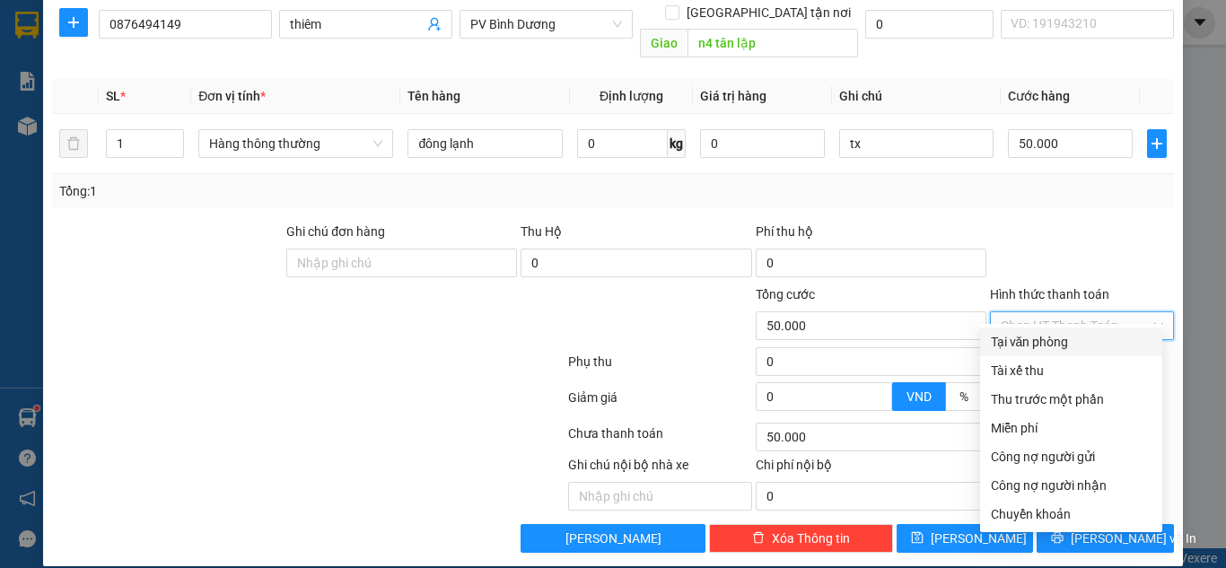
click at [1070, 345] on div "Tại văn phòng" at bounding box center [1071, 342] width 161 height 20
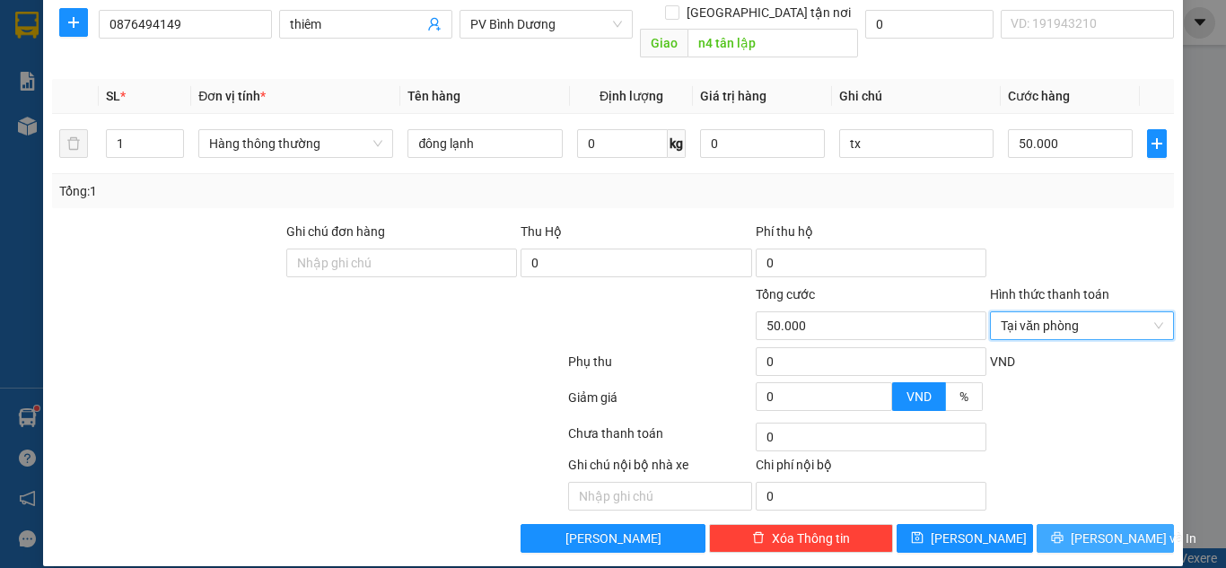
click at [1097, 524] on button "[PERSON_NAME] và In" at bounding box center [1104, 538] width 137 height 29
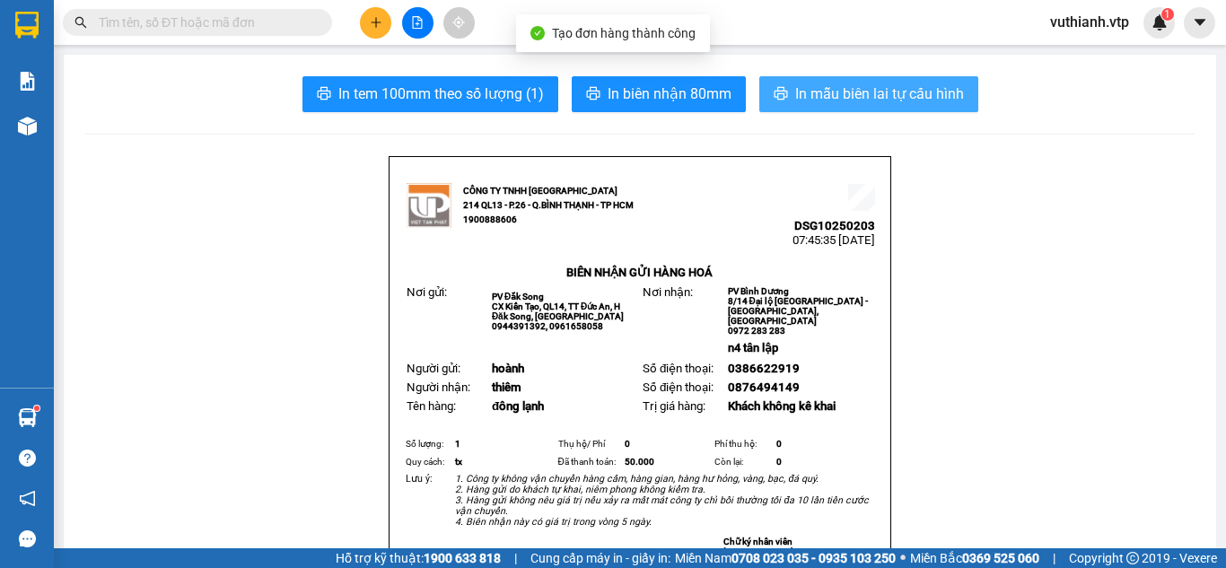
click at [948, 98] on span "In mẫu biên lai tự cấu hình" at bounding box center [879, 94] width 169 height 22
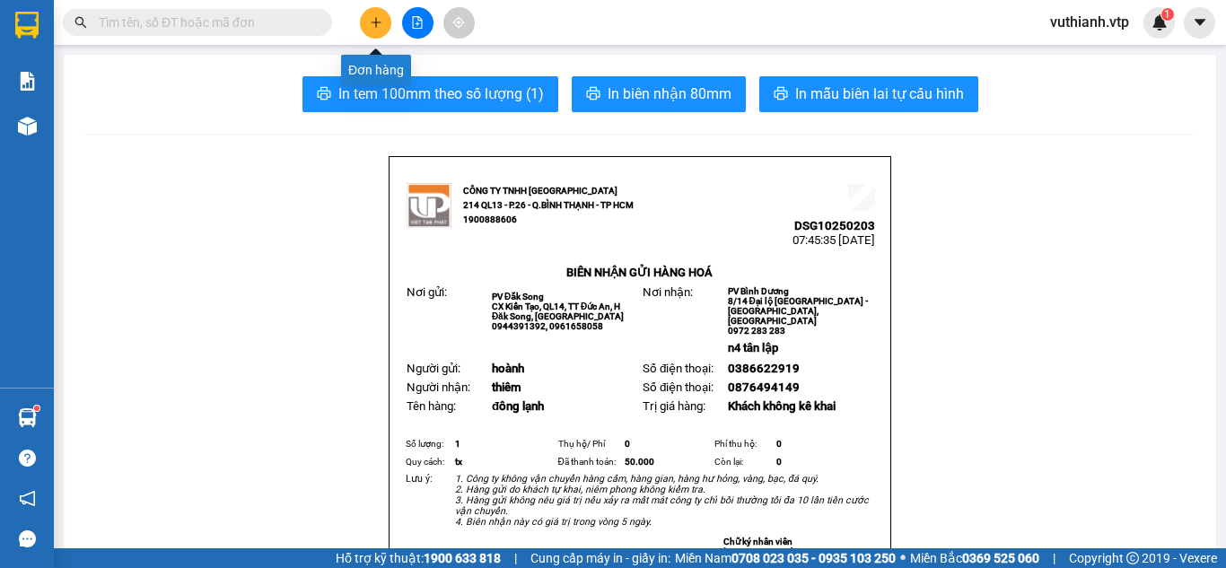
click at [371, 15] on button at bounding box center [375, 22] width 31 height 31
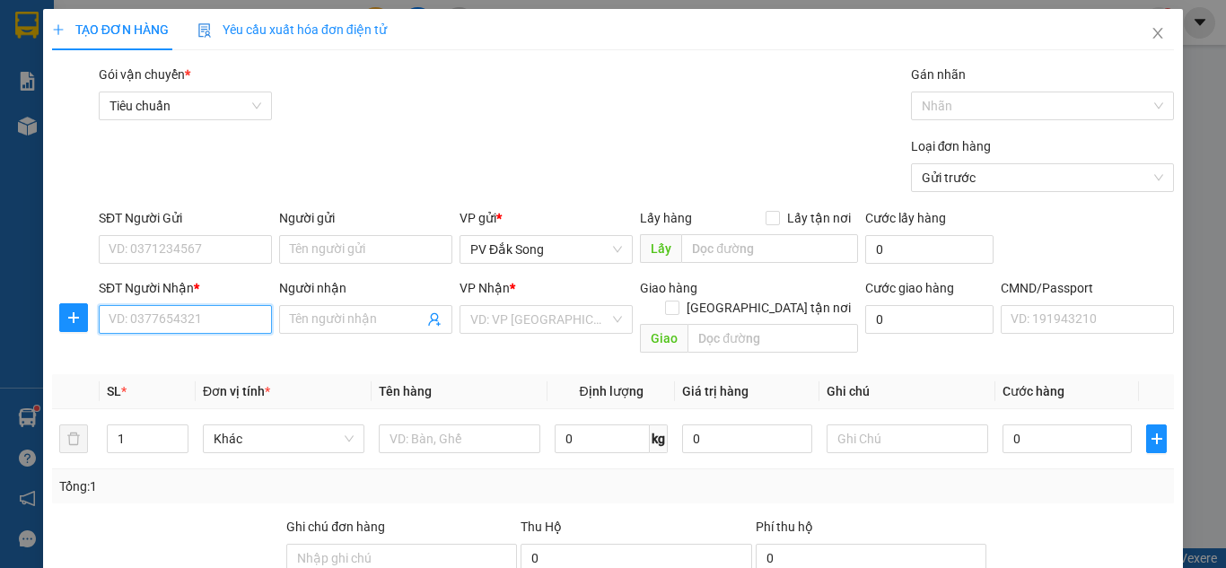
click at [163, 319] on input "SĐT Người Nhận *" at bounding box center [185, 319] width 173 height 29
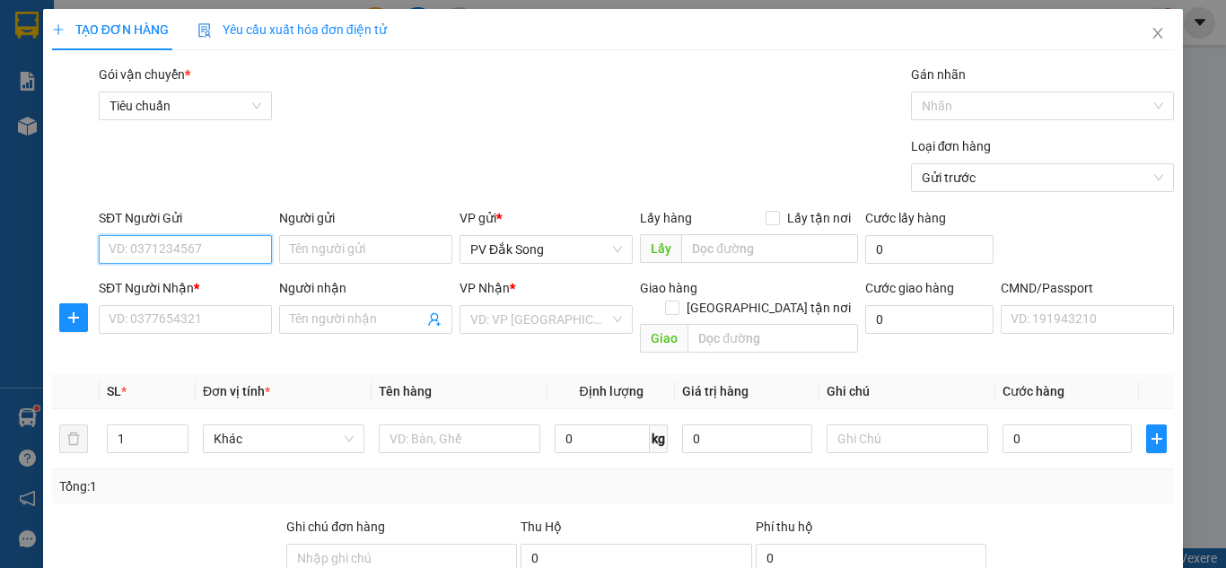
click at [209, 252] on input "SĐT Người Gửi" at bounding box center [185, 249] width 173 height 29
click at [333, 255] on input "Người gửi" at bounding box center [365, 249] width 173 height 29
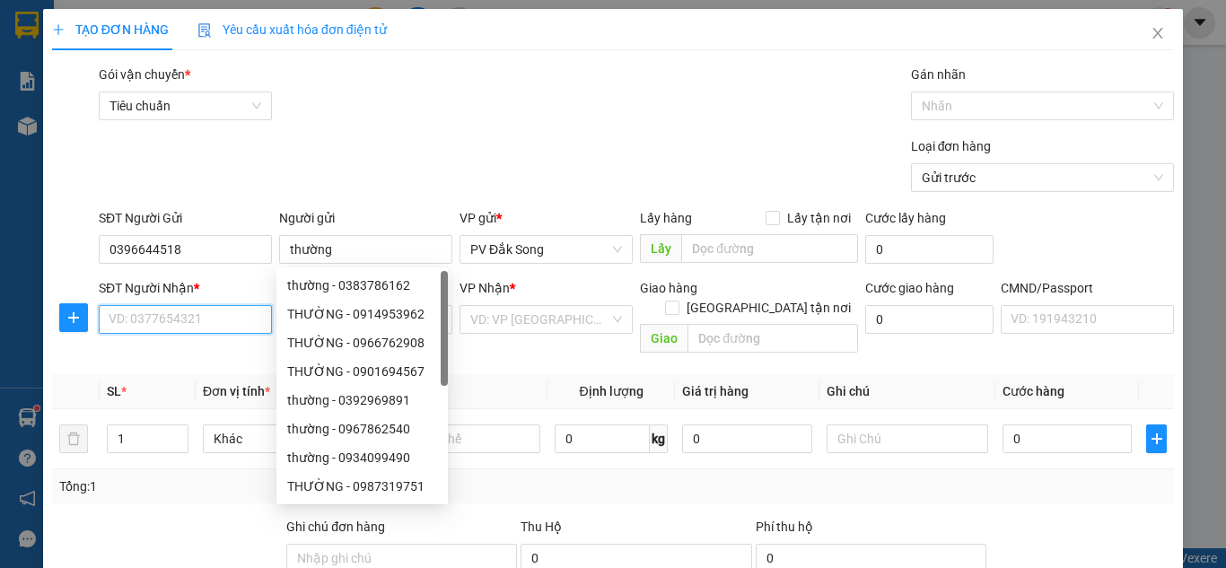
click at [187, 321] on input "SĐT Người Nhận *" at bounding box center [185, 319] width 173 height 29
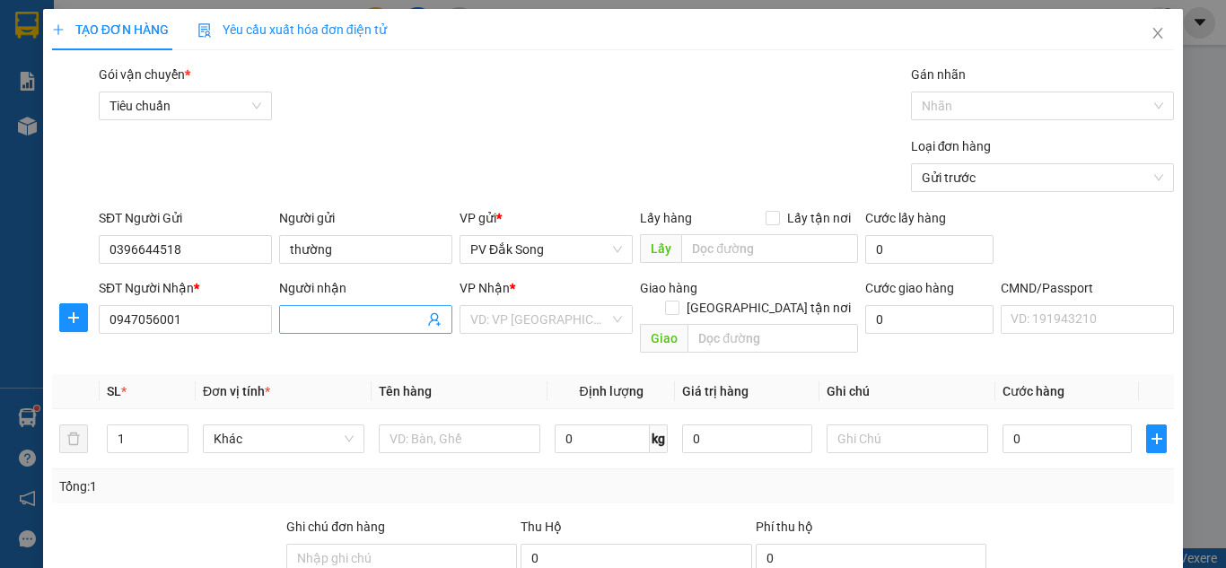
click at [381, 321] on input "Người nhận" at bounding box center [357, 320] width 134 height 20
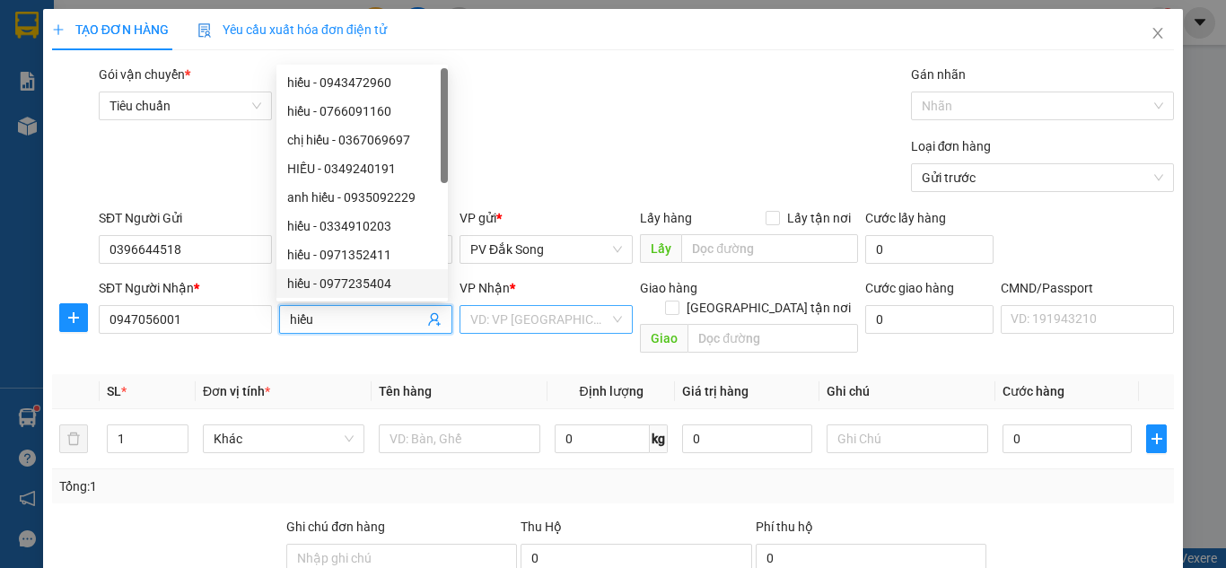
click at [570, 317] on input "search" at bounding box center [539, 319] width 139 height 27
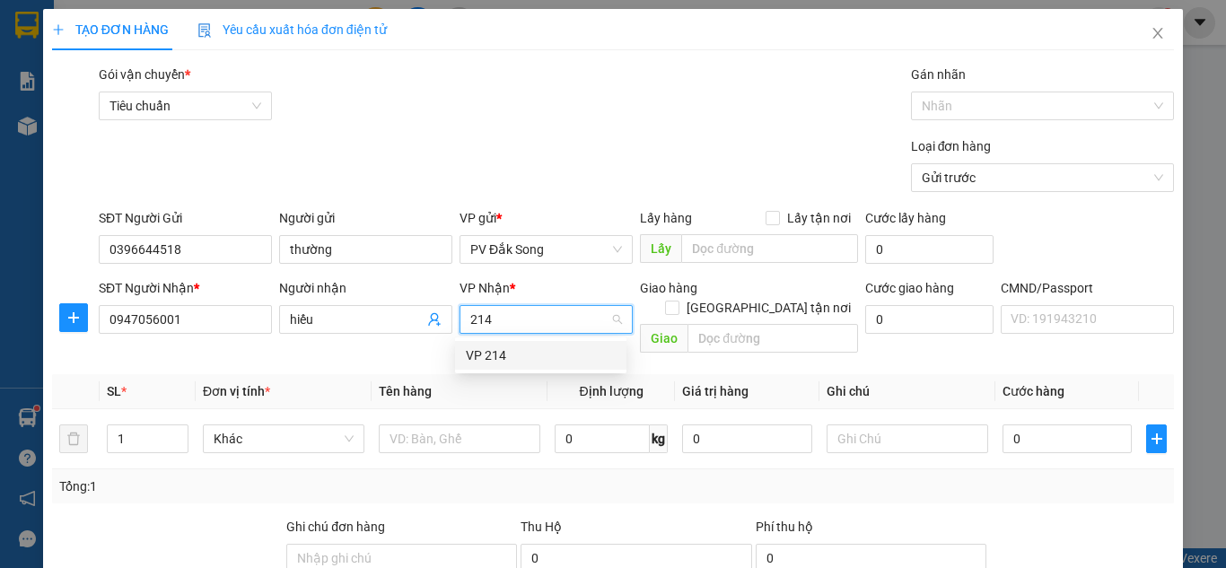
click at [538, 353] on div "VP 214" at bounding box center [541, 355] width 150 height 20
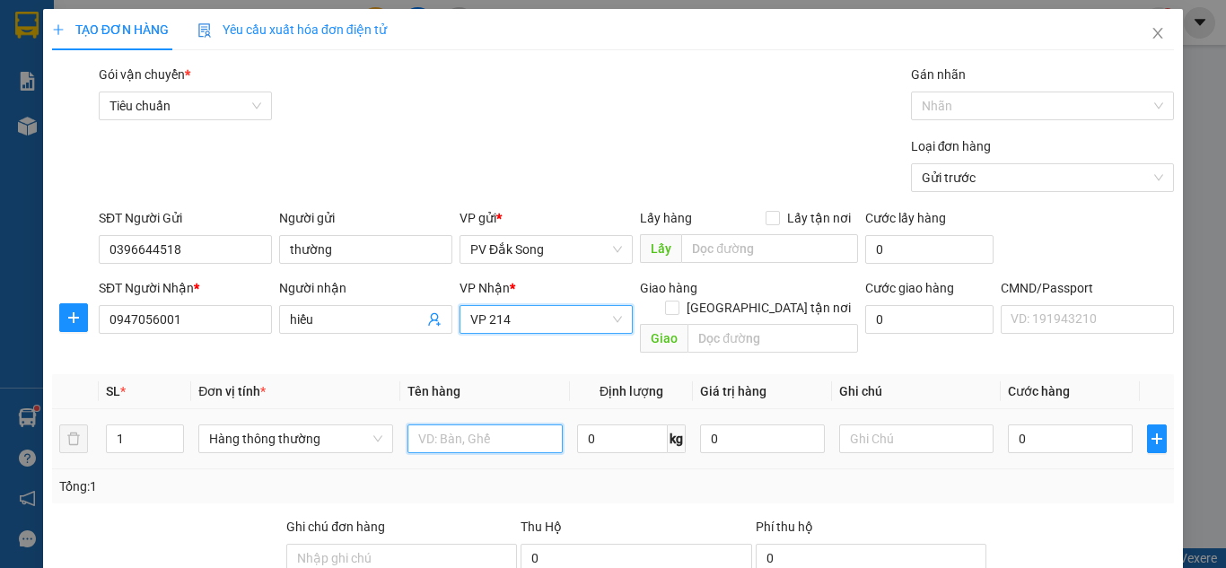
click at [498, 430] on input "text" at bounding box center [484, 438] width 155 height 29
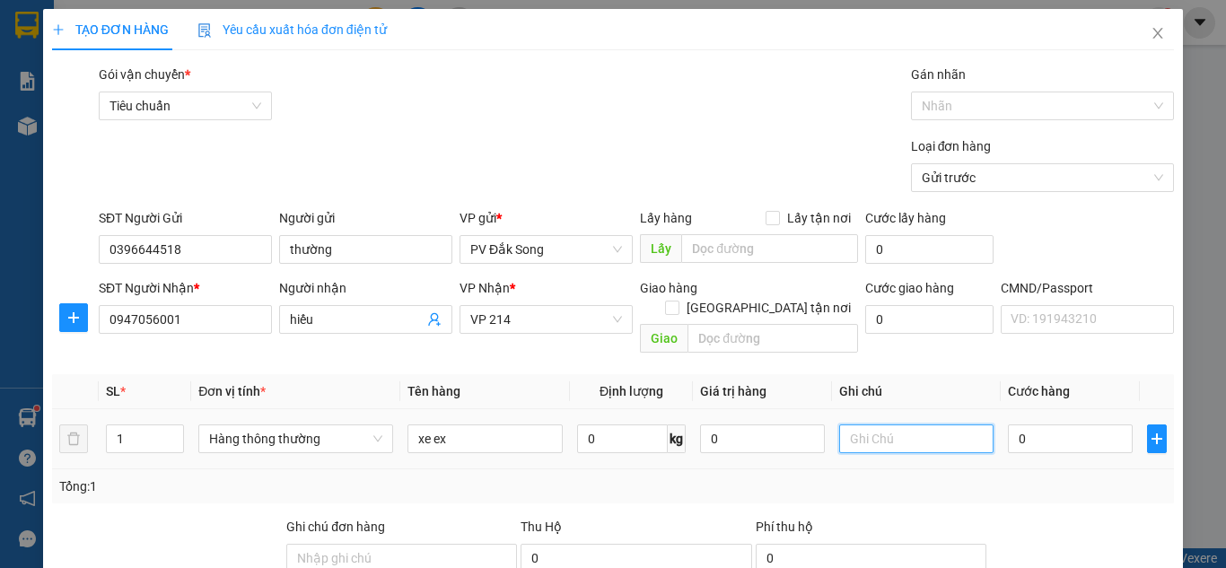
click at [881, 424] on input "text" at bounding box center [916, 438] width 155 height 29
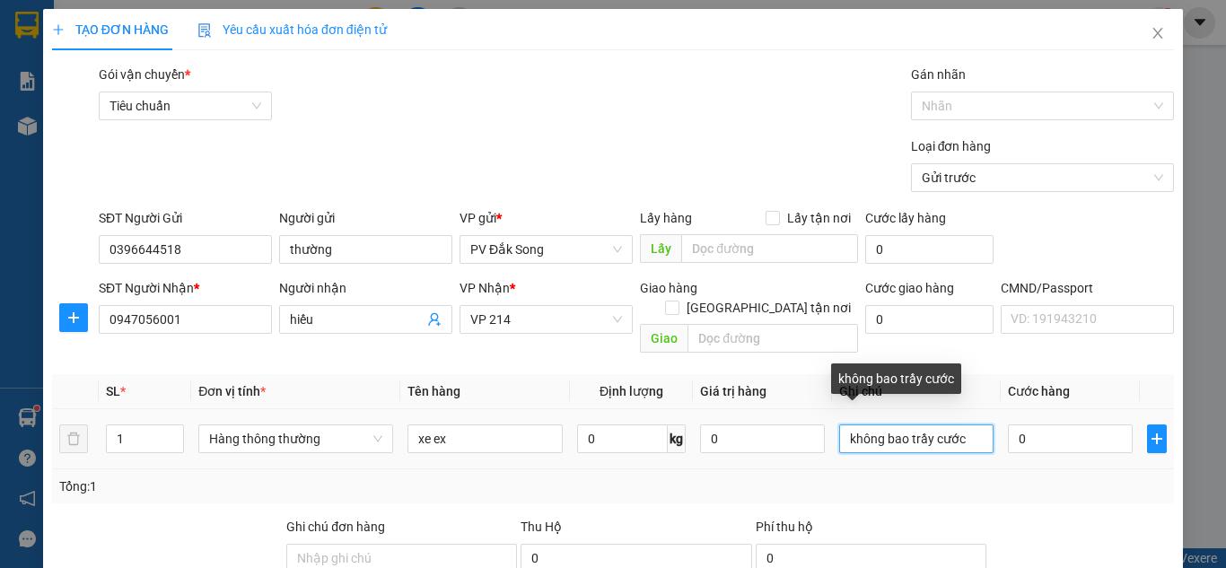
click at [936, 424] on input "không bao trầy cước" at bounding box center [916, 438] width 155 height 29
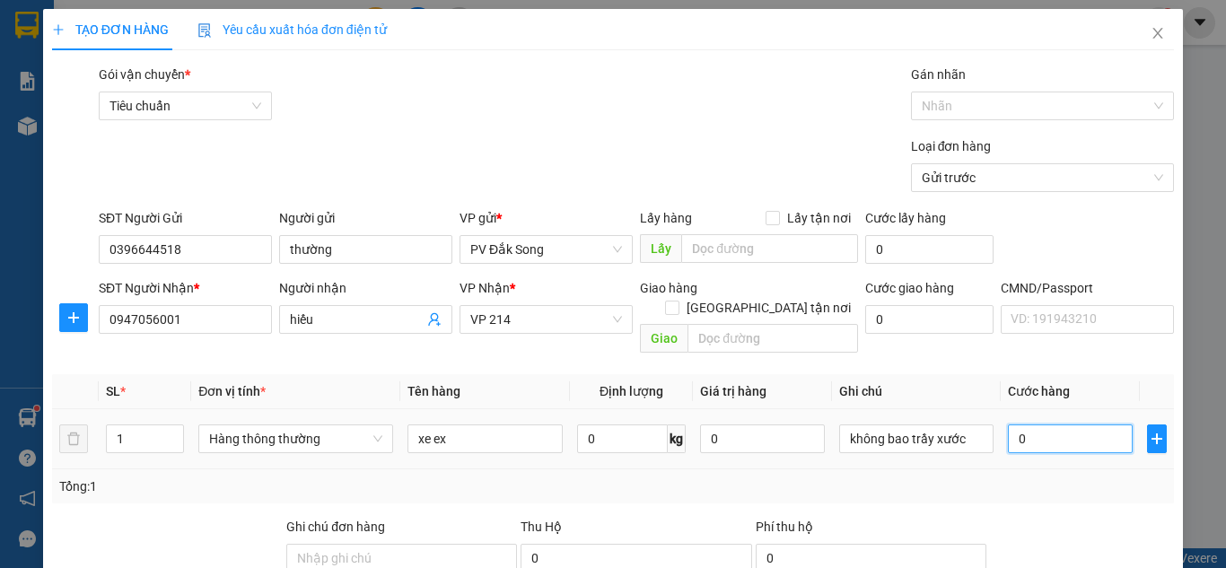
click at [1036, 424] on input "0" at bounding box center [1070, 438] width 124 height 29
click at [1096, 483] on div "Tổng: 1" at bounding box center [613, 486] width 1122 height 34
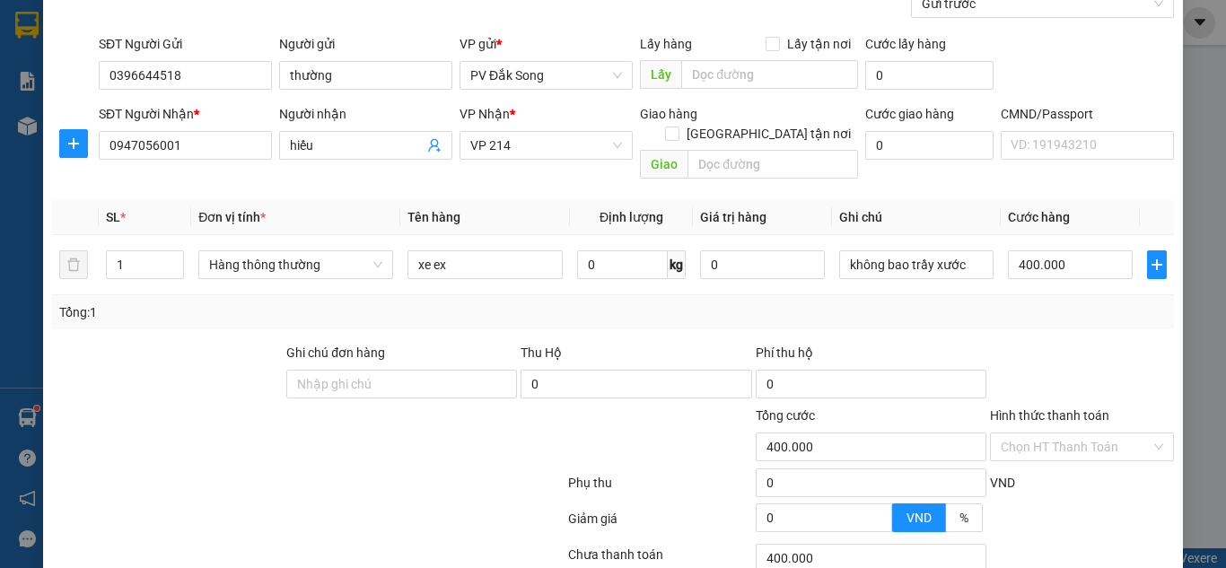
scroll to position [192, 0]
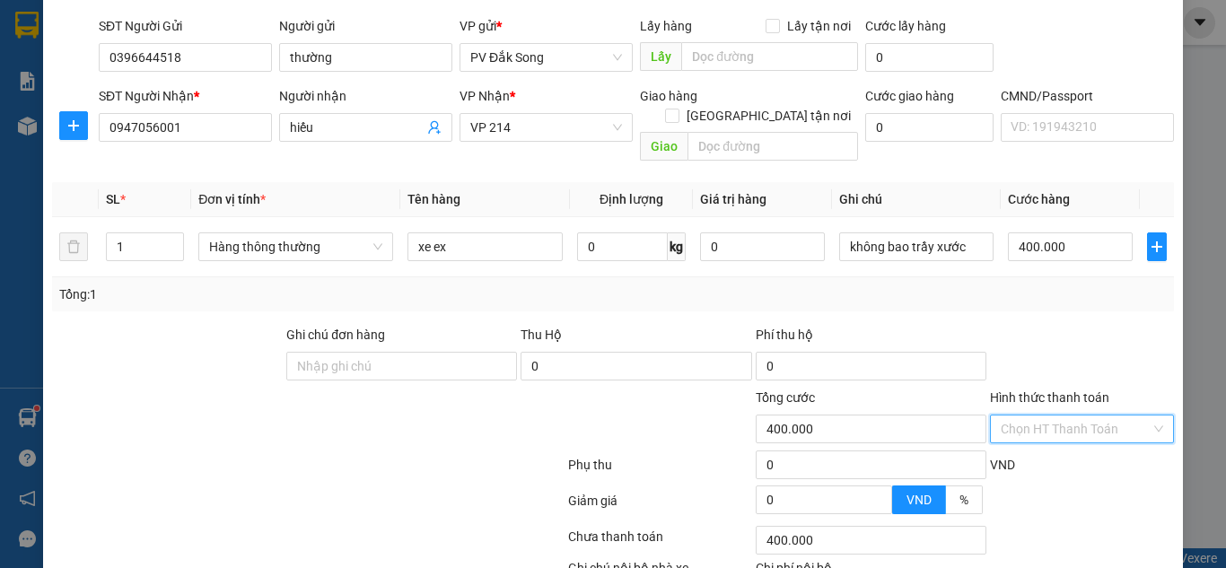
click at [1038, 415] on input "Hình thức thanh toán" at bounding box center [1075, 428] width 150 height 27
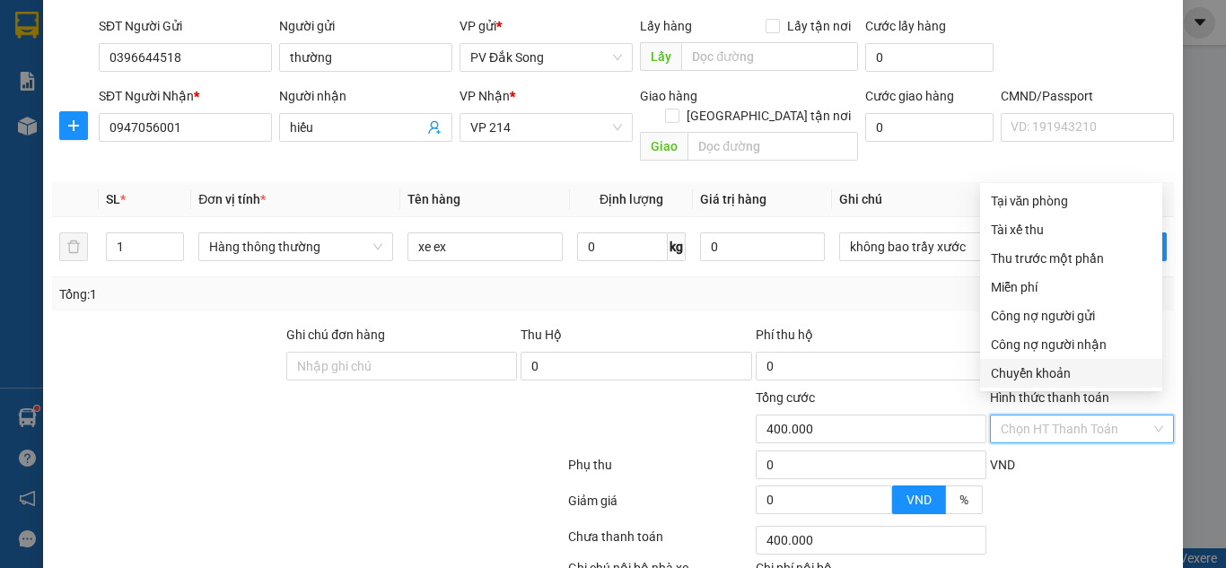
click at [1041, 371] on div "Chuyển khoản" at bounding box center [1071, 373] width 161 height 20
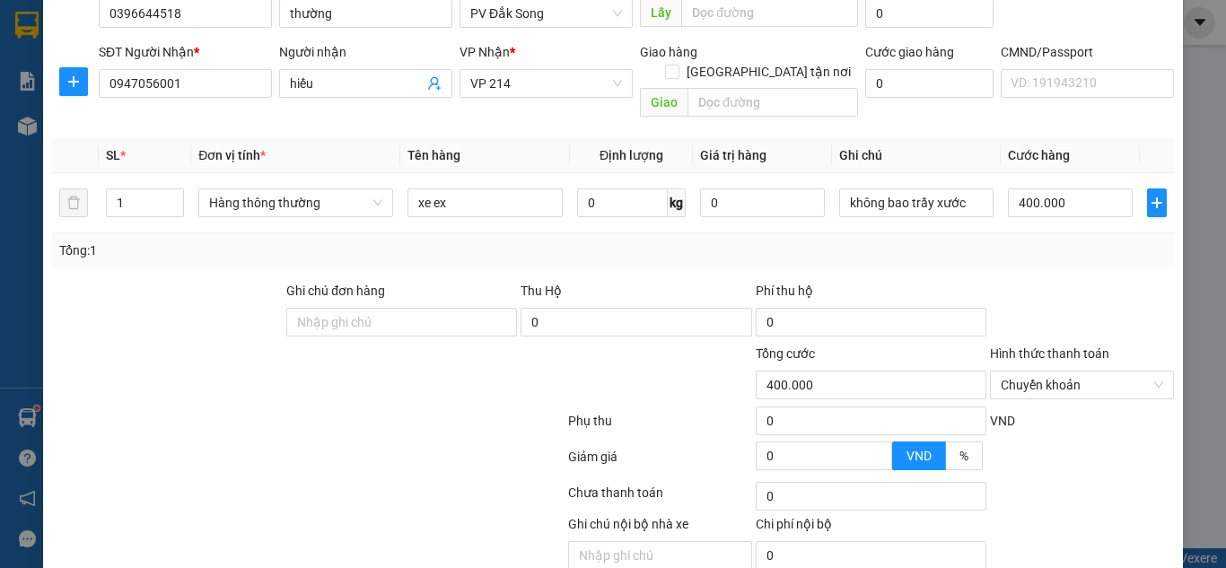
scroll to position [295, 0]
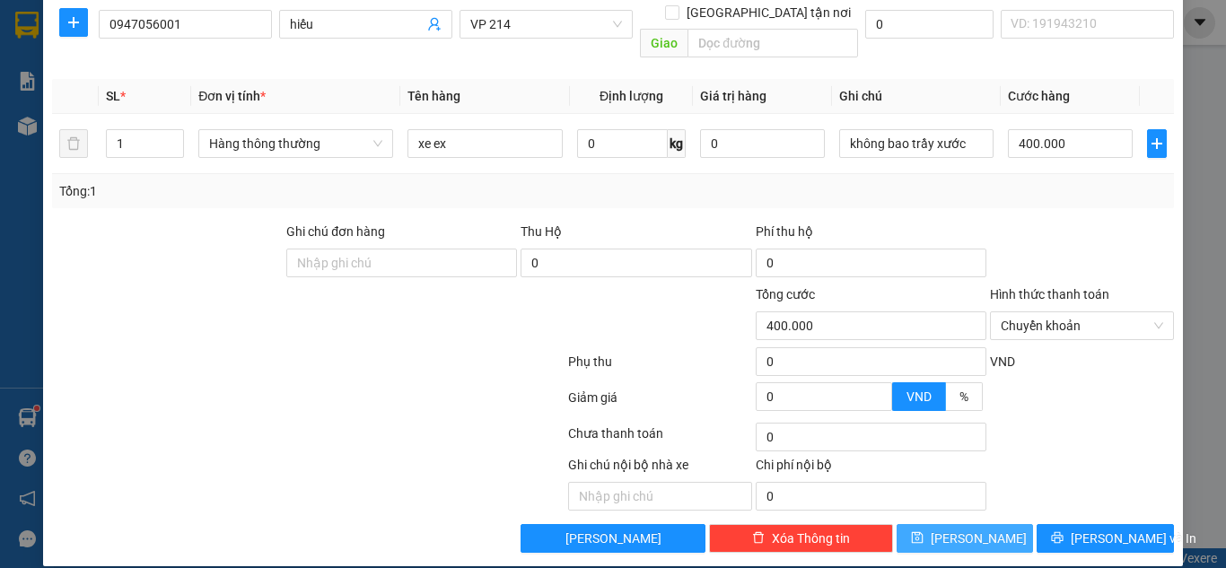
click at [964, 529] on span "[PERSON_NAME]" at bounding box center [979, 539] width 96 height 20
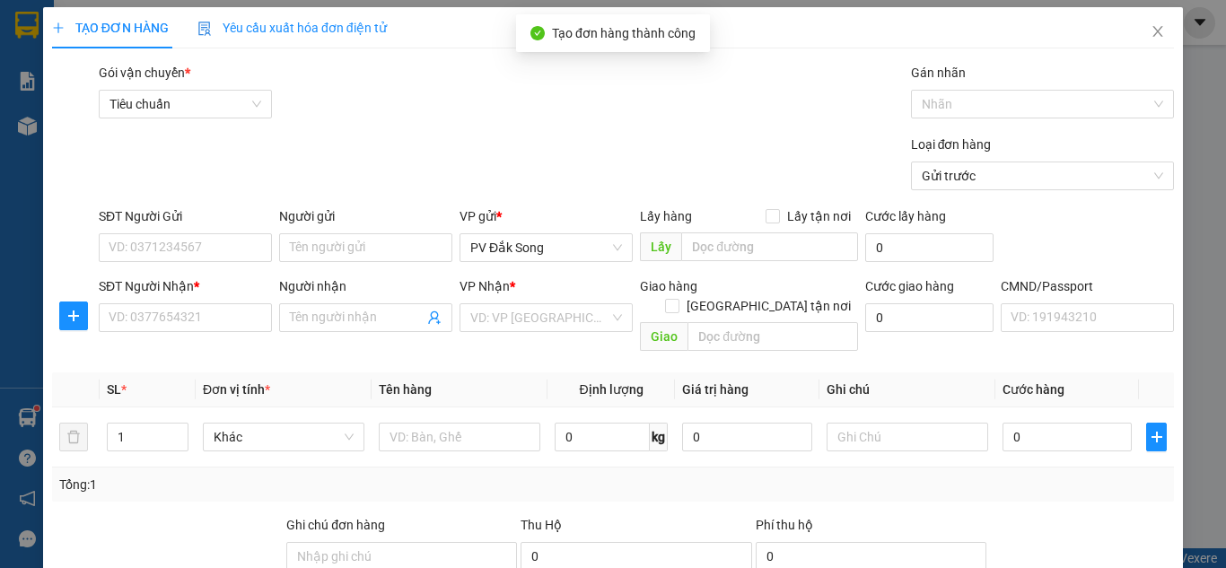
scroll to position [0, 0]
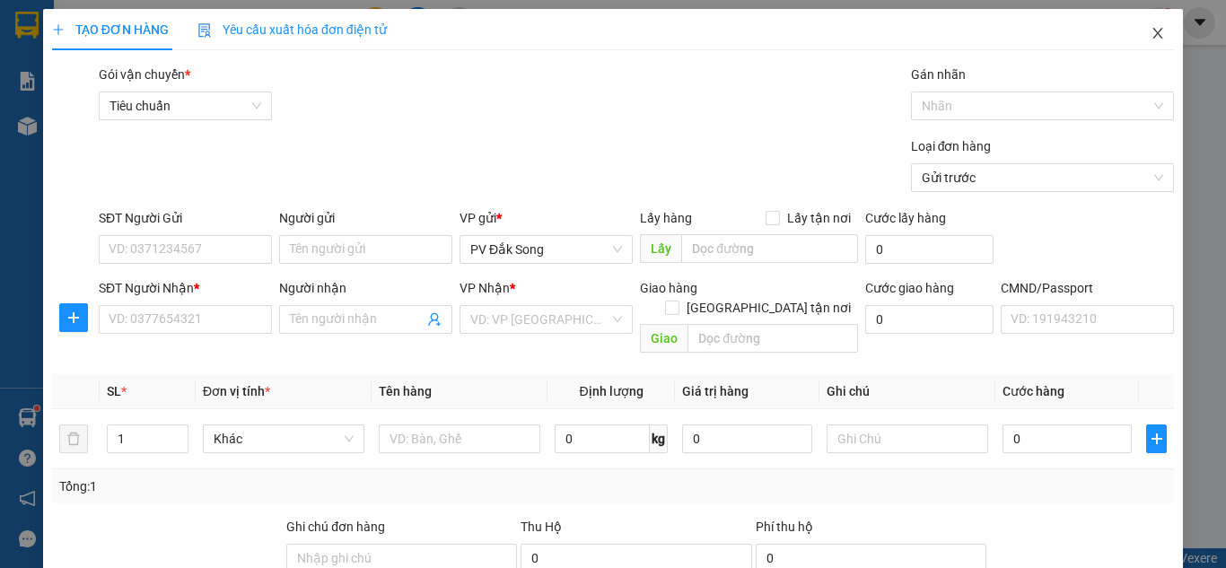
click at [1153, 36] on icon "close" at bounding box center [1158, 33] width 10 height 11
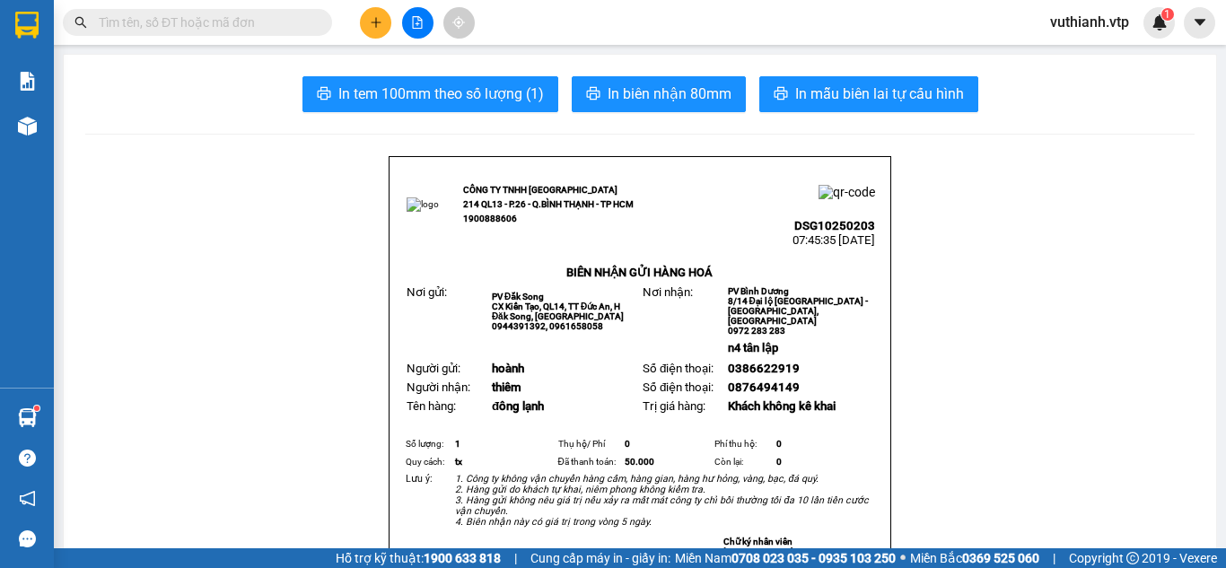
click at [379, 30] on button at bounding box center [375, 22] width 31 height 31
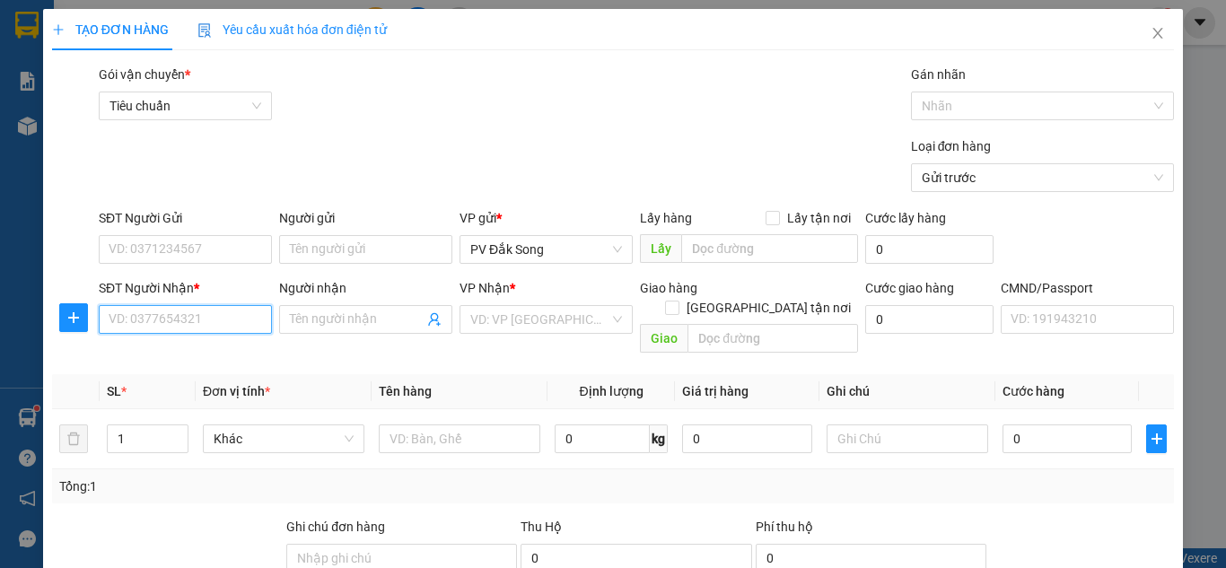
click at [174, 325] on input "SĐT Người Nhận *" at bounding box center [185, 319] width 173 height 29
click at [138, 321] on input "09799642726" at bounding box center [185, 319] width 173 height 29
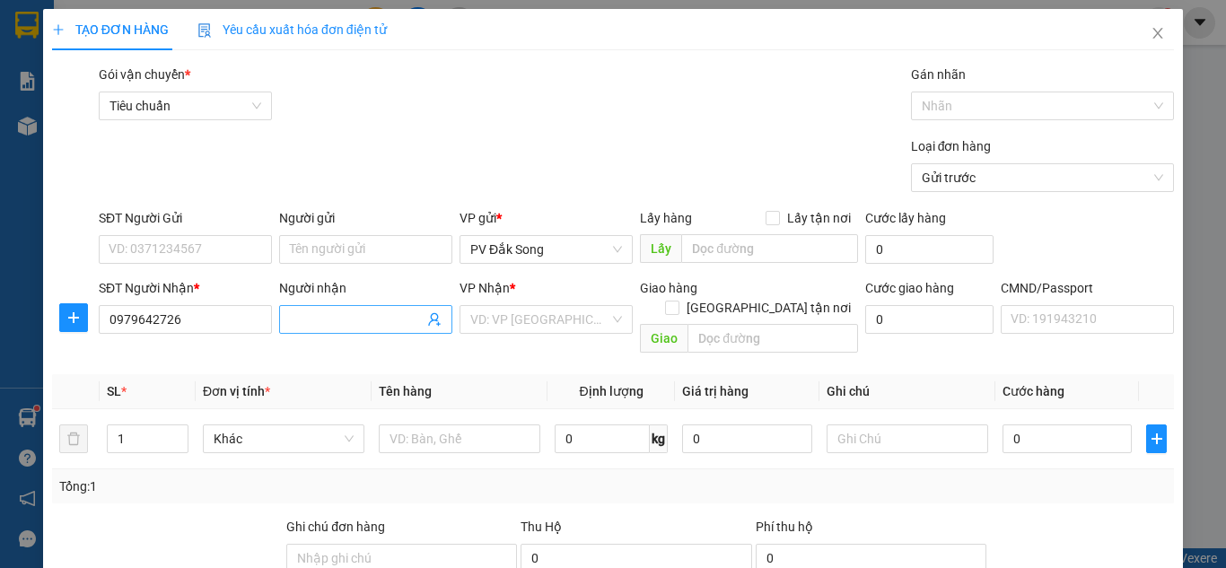
click at [362, 311] on input "Người nhận" at bounding box center [357, 320] width 134 height 20
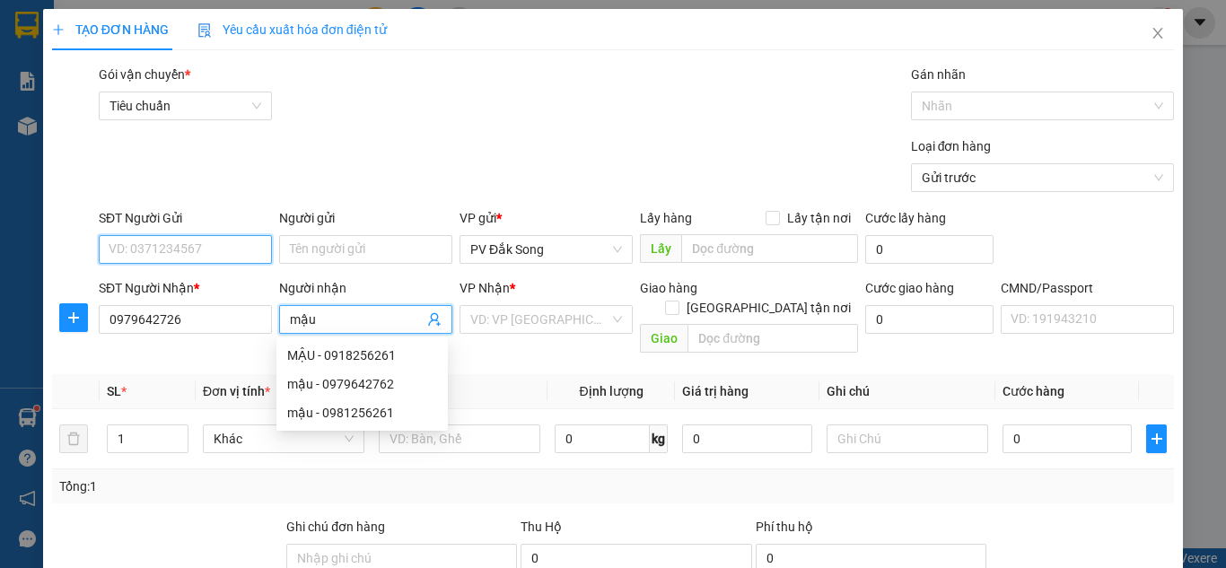
click at [197, 249] on input "SĐT Người Gửi" at bounding box center [185, 249] width 173 height 29
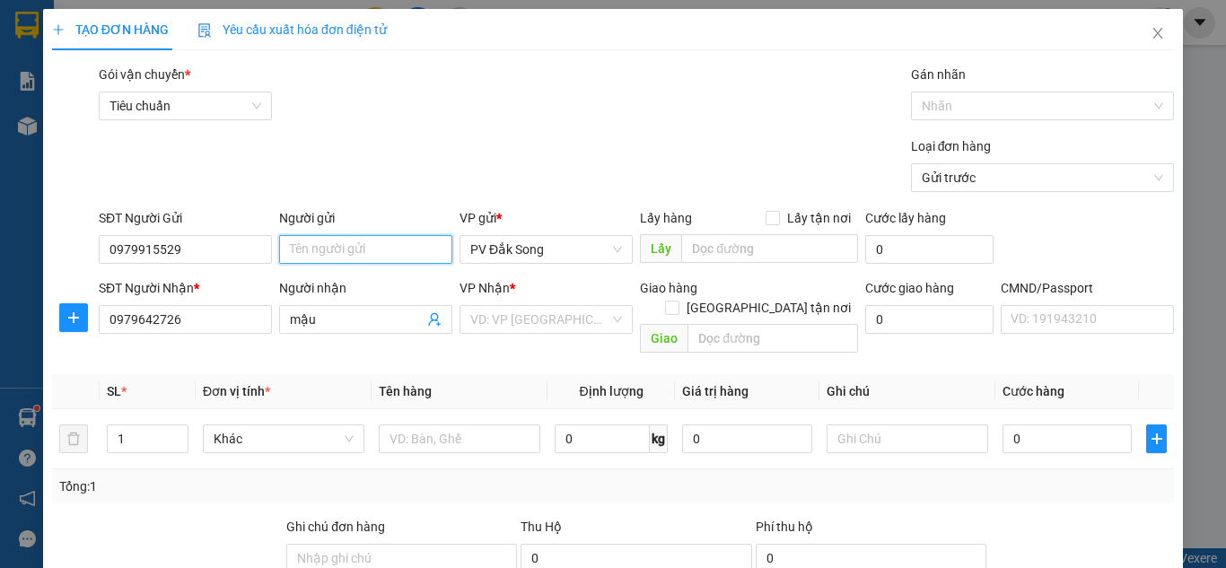
click at [296, 249] on input "Người gửi" at bounding box center [365, 249] width 173 height 29
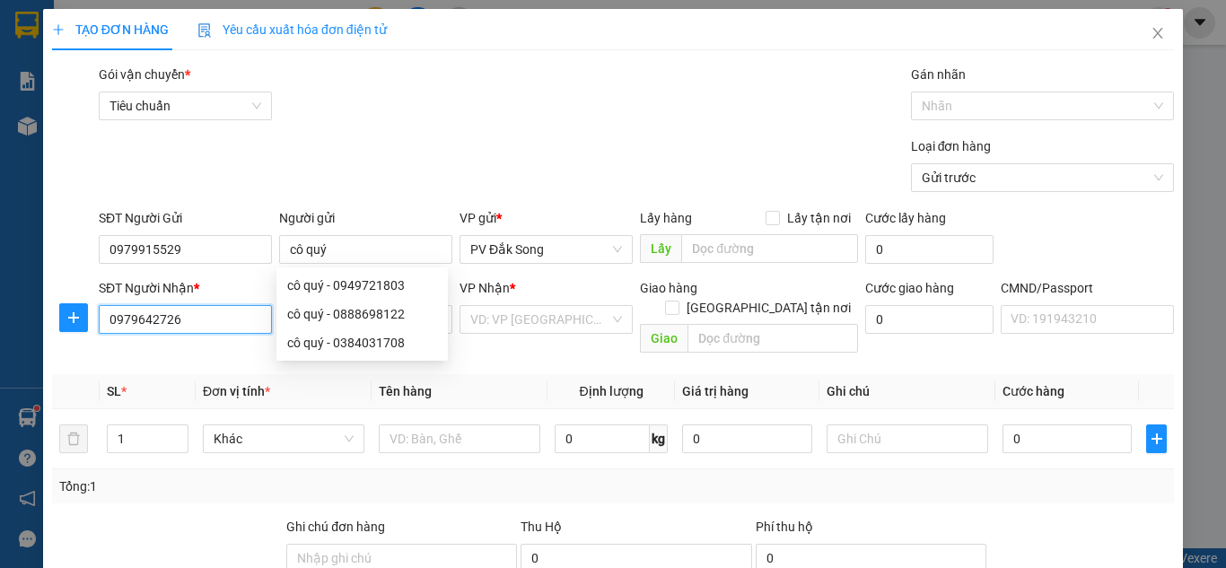
click at [227, 326] on input "0979642726" at bounding box center [185, 319] width 173 height 29
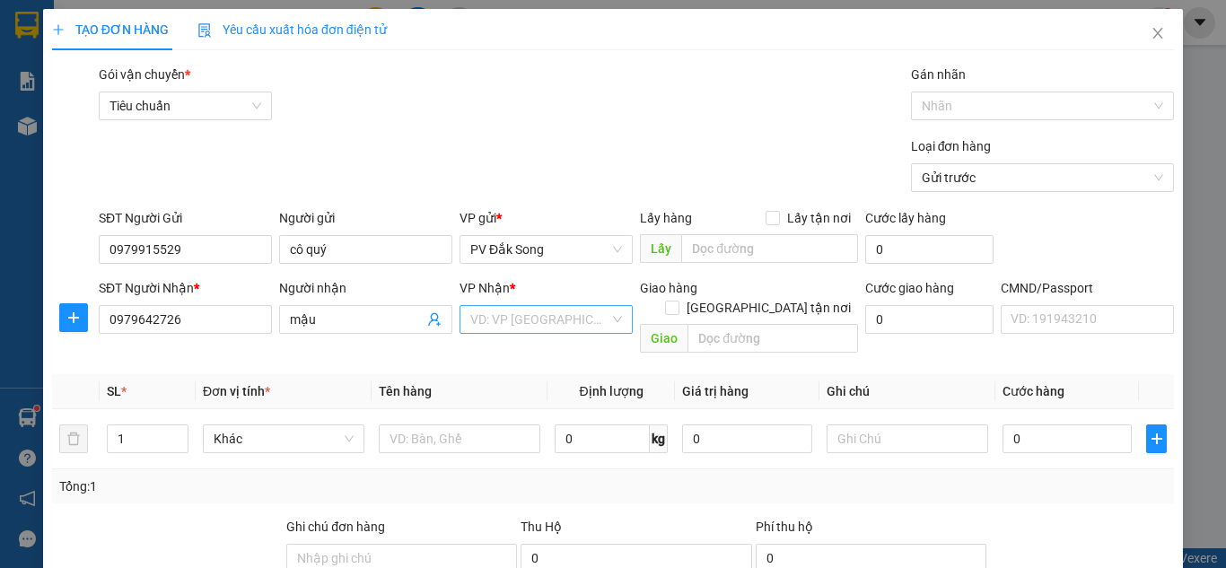
click at [499, 316] on input "search" at bounding box center [539, 319] width 139 height 27
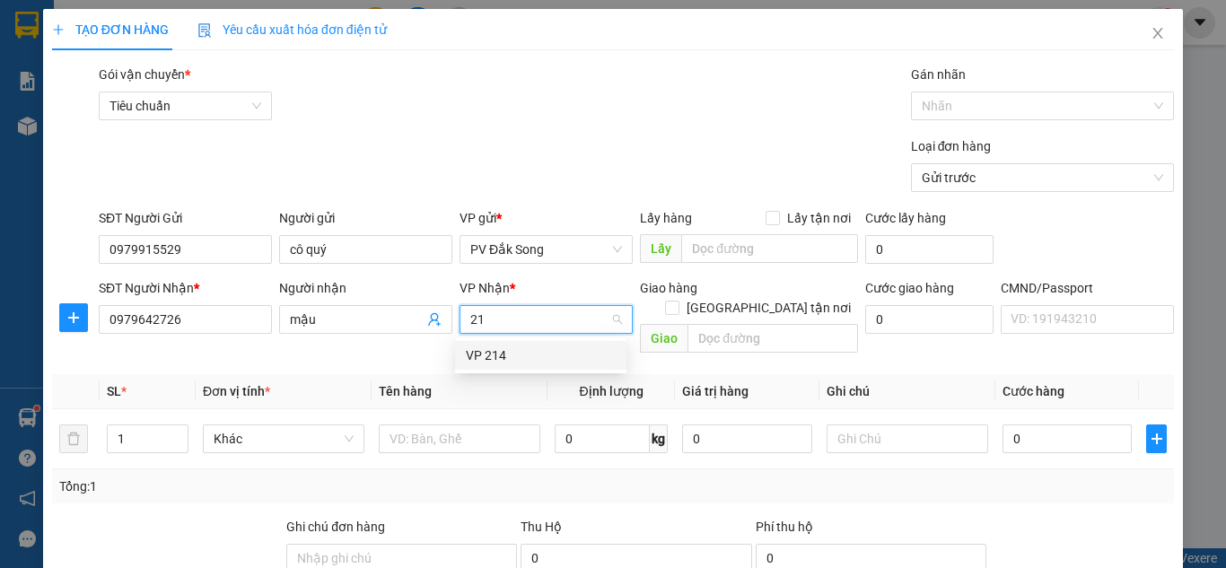
click at [517, 354] on div "VP 214" at bounding box center [541, 355] width 150 height 20
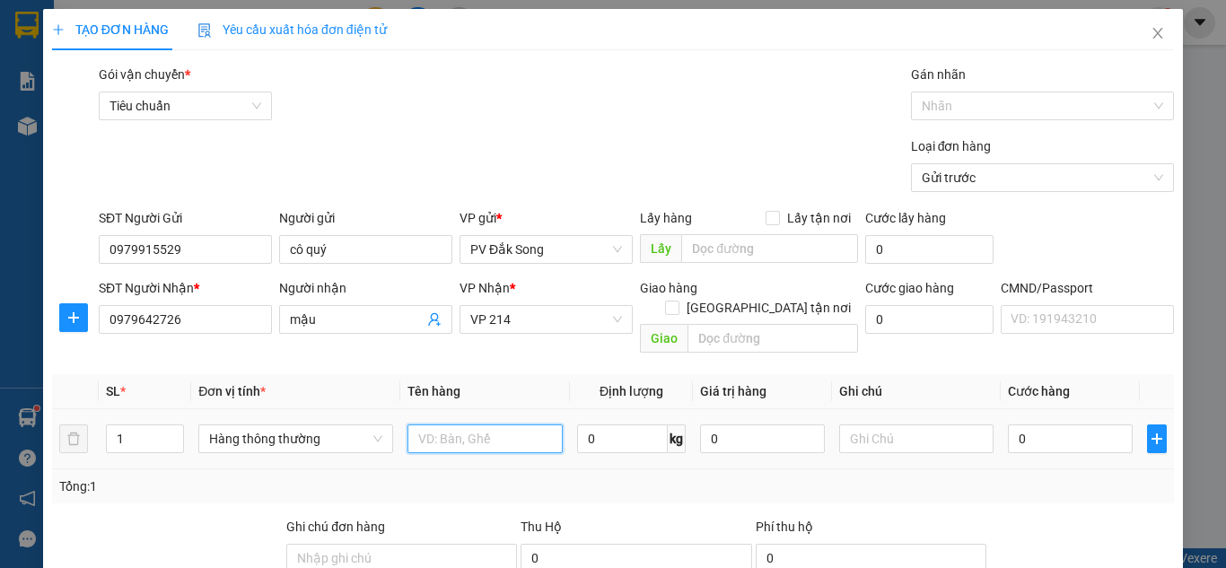
click at [483, 424] on input "text" at bounding box center [484, 438] width 155 height 29
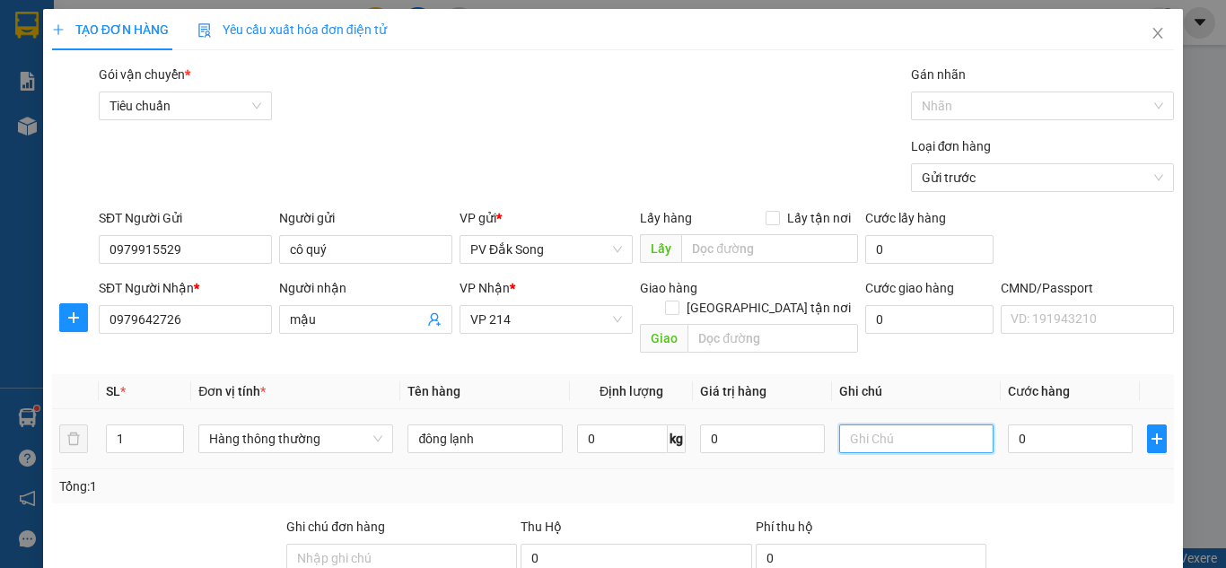
click at [851, 424] on input "text" at bounding box center [916, 438] width 155 height 29
click at [1035, 428] on input "0" at bounding box center [1070, 438] width 124 height 29
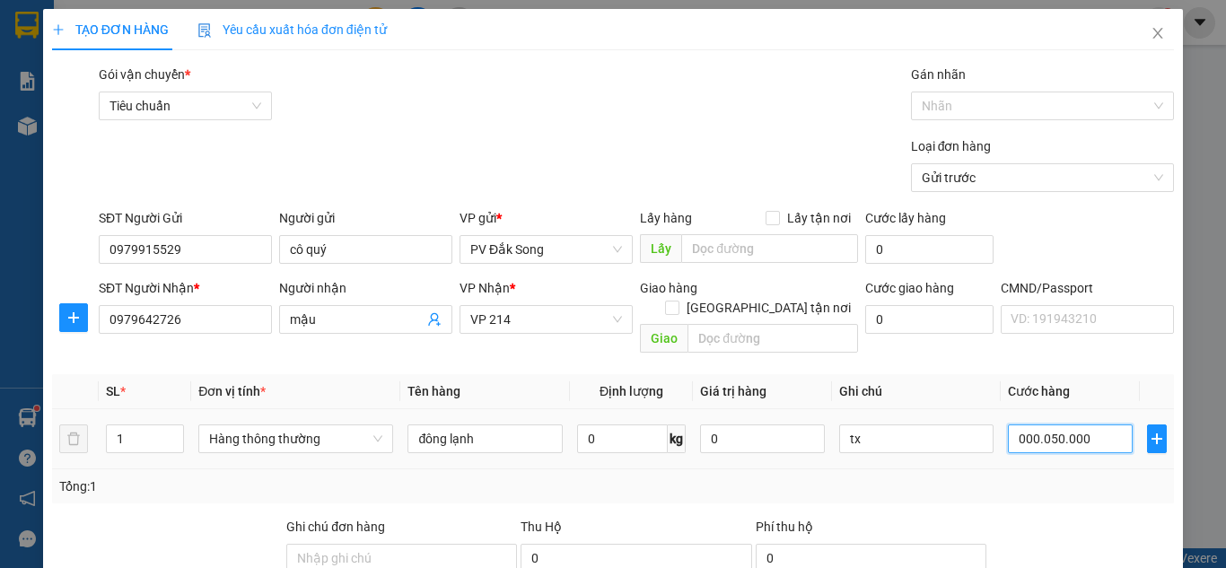
scroll to position [295, 0]
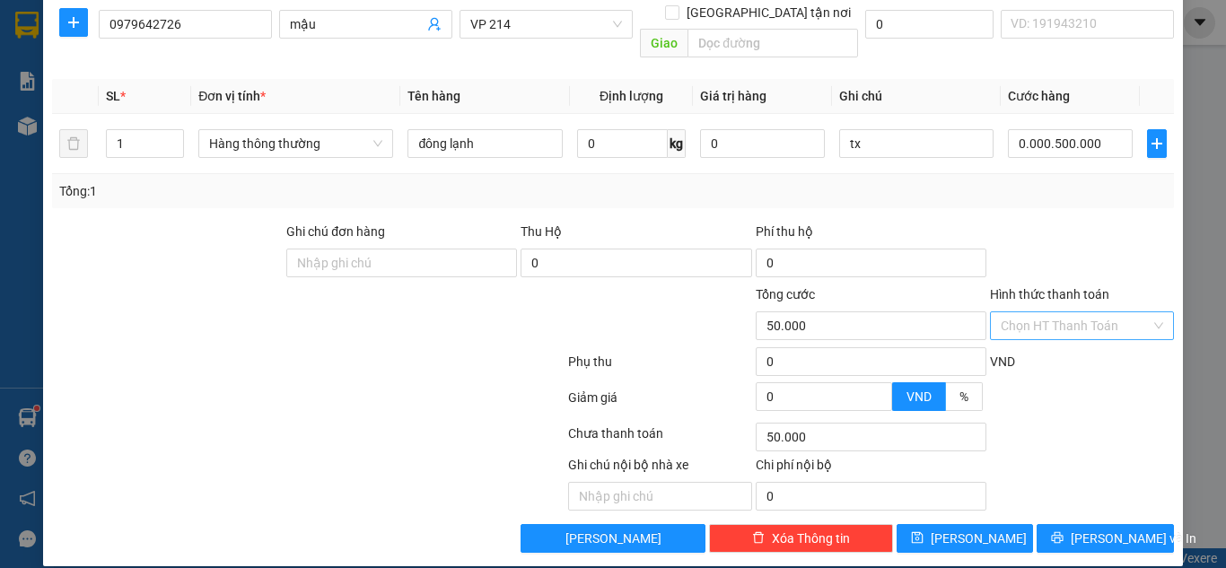
click at [1089, 312] on input "Hình thức thanh toán" at bounding box center [1075, 325] width 150 height 27
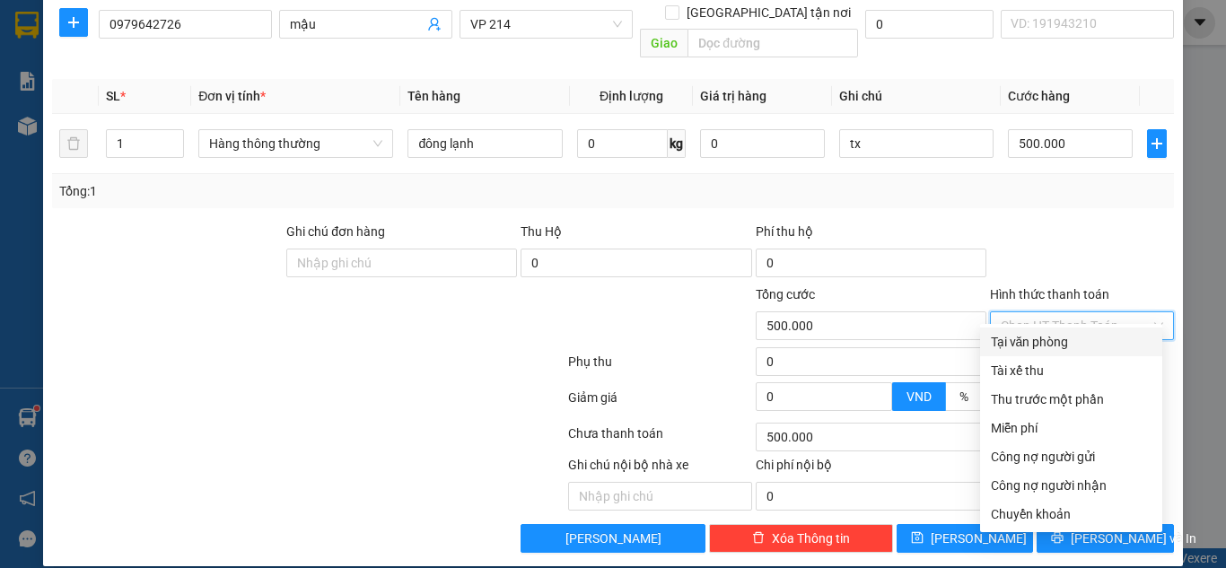
click at [1059, 338] on div "Tại văn phòng" at bounding box center [1071, 342] width 161 height 20
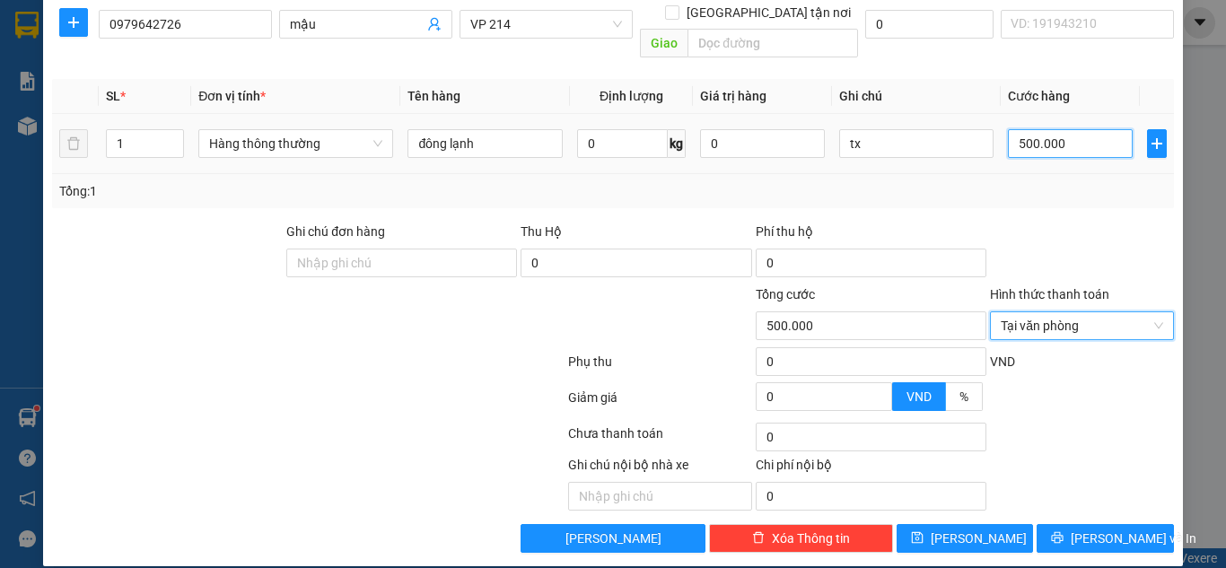
click at [1076, 132] on input "500.000" at bounding box center [1070, 143] width 124 height 29
click at [1076, 129] on input "500.000" at bounding box center [1070, 143] width 124 height 29
click at [1079, 182] on div "Tổng: 1" at bounding box center [613, 191] width 1122 height 34
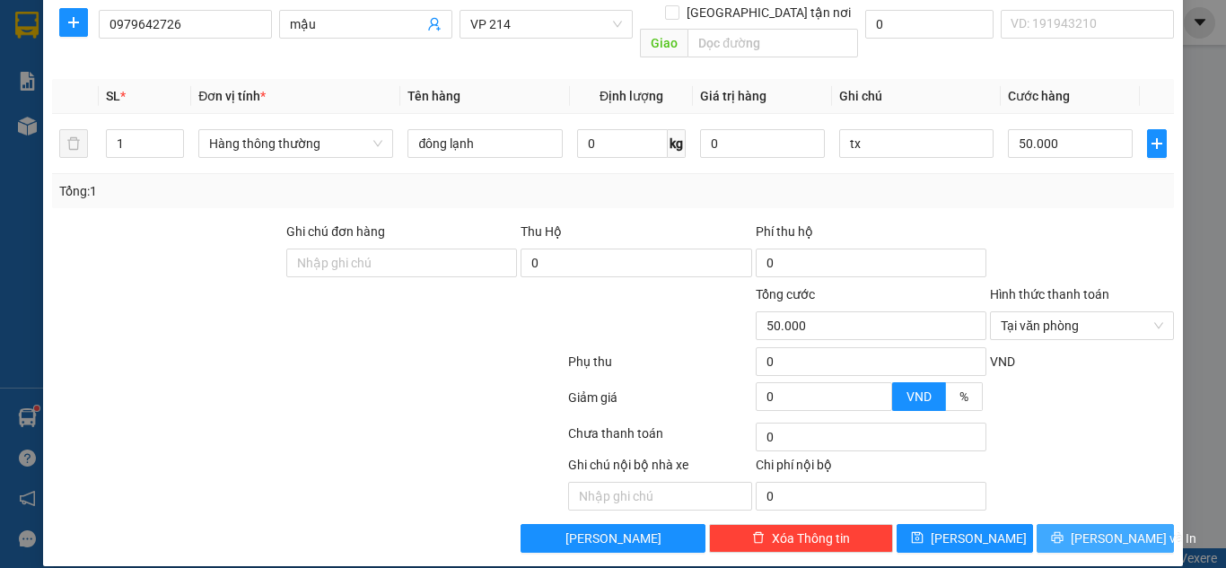
click at [1106, 529] on span "[PERSON_NAME] và In" at bounding box center [1133, 539] width 126 height 20
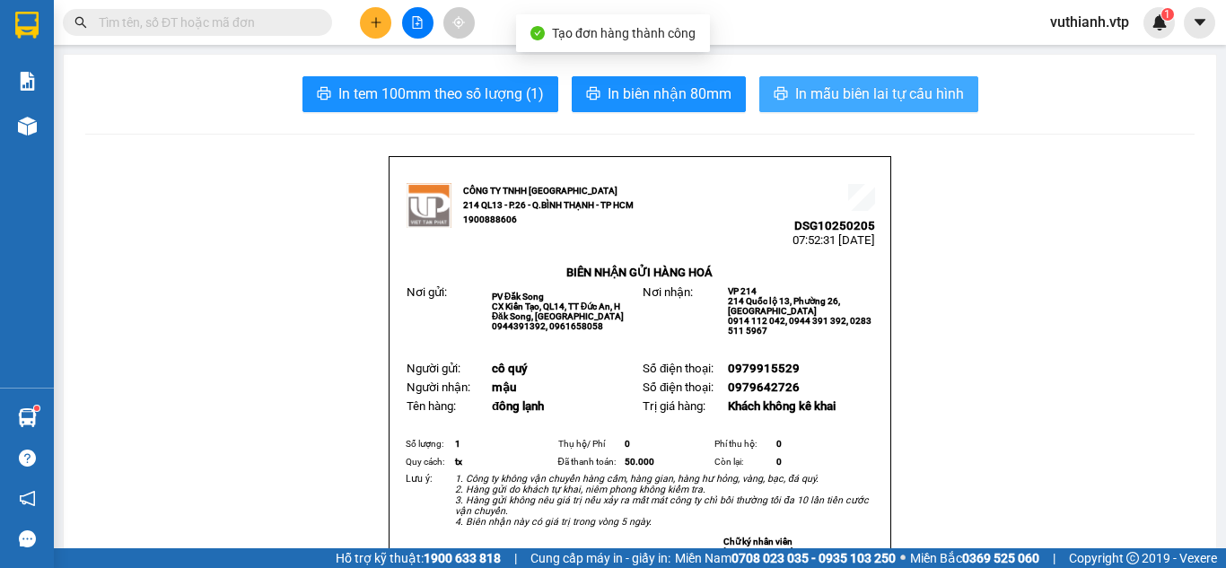
click at [878, 86] on span "In mẫu biên lai tự cấu hình" at bounding box center [879, 94] width 169 height 22
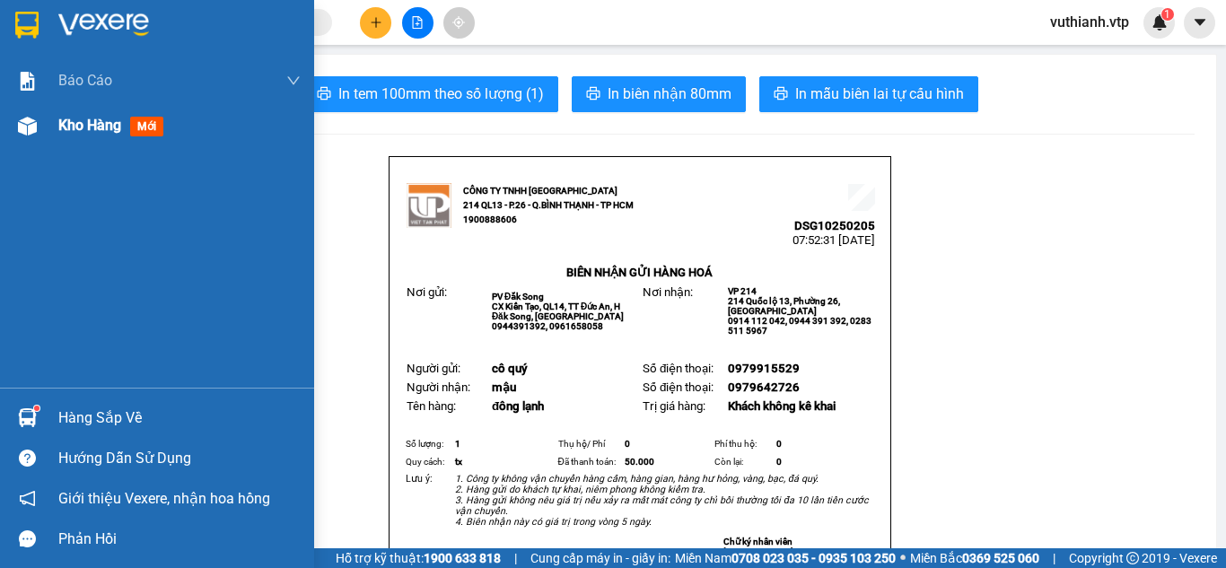
click at [41, 129] on div at bounding box center [27, 125] width 31 height 31
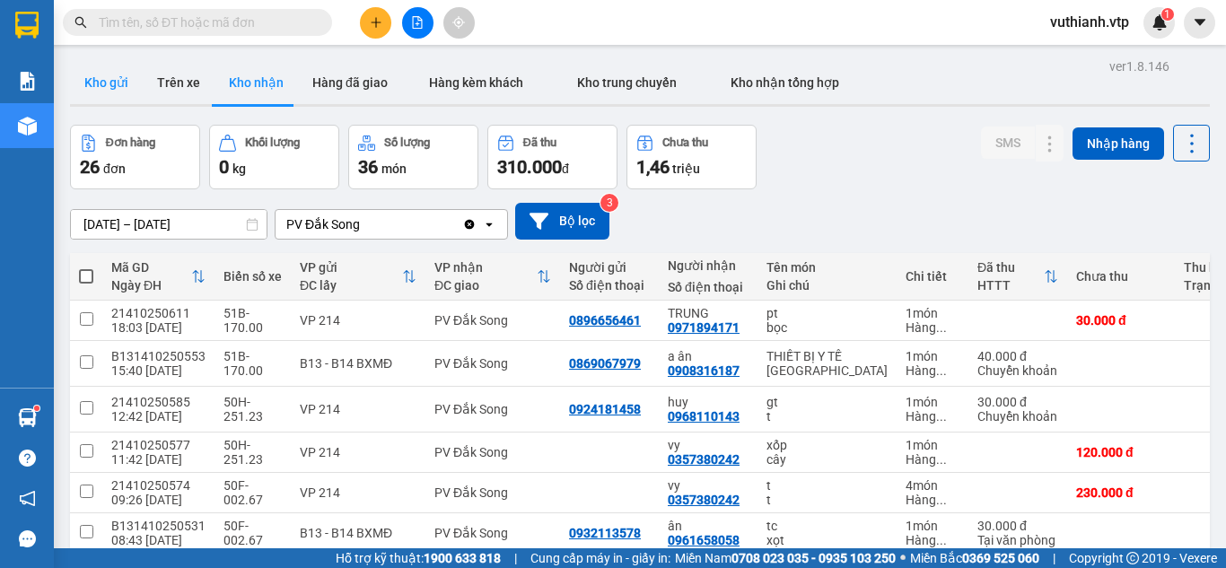
click at [116, 90] on button "Kho gửi" at bounding box center [106, 82] width 73 height 43
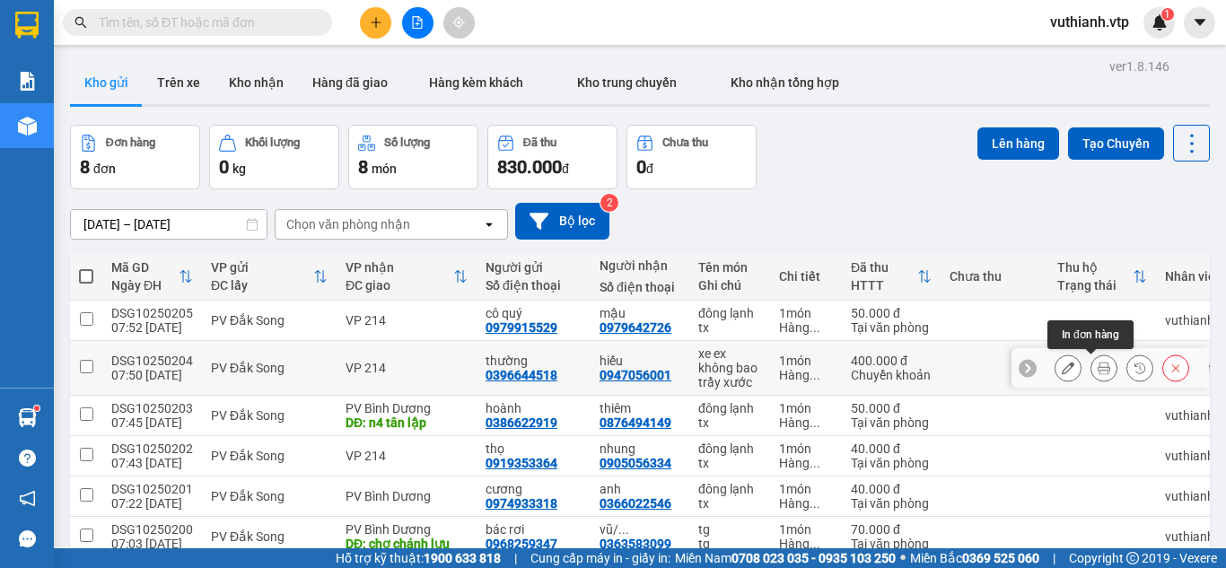
click at [1097, 365] on icon at bounding box center [1103, 368] width 13 height 13
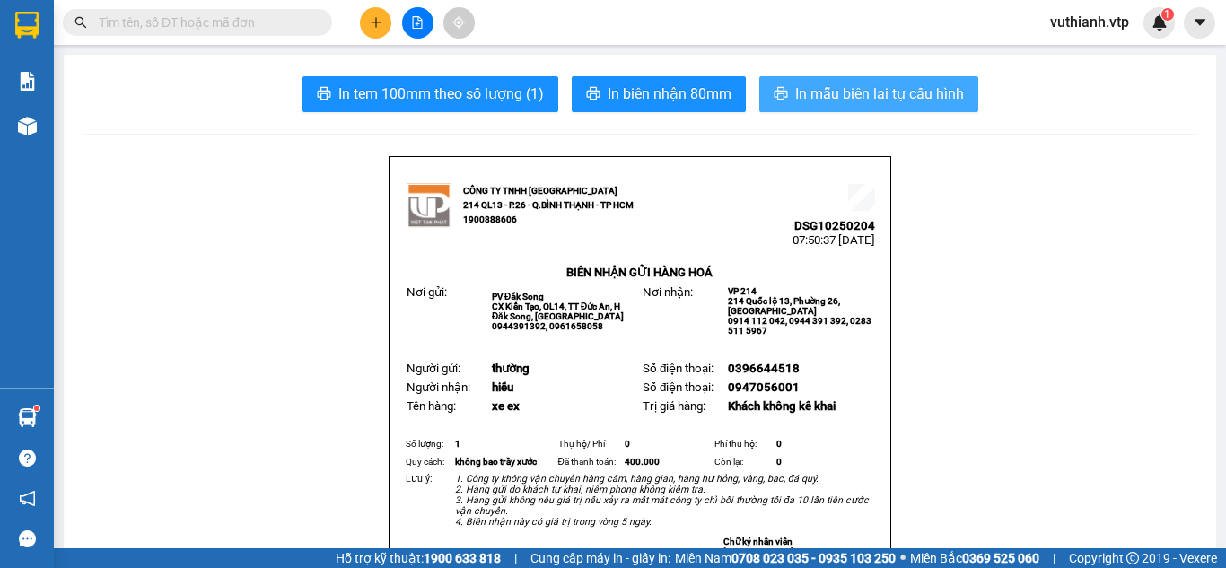
click at [892, 95] on span "In mẫu biên lai tự cấu hình" at bounding box center [879, 94] width 169 height 22
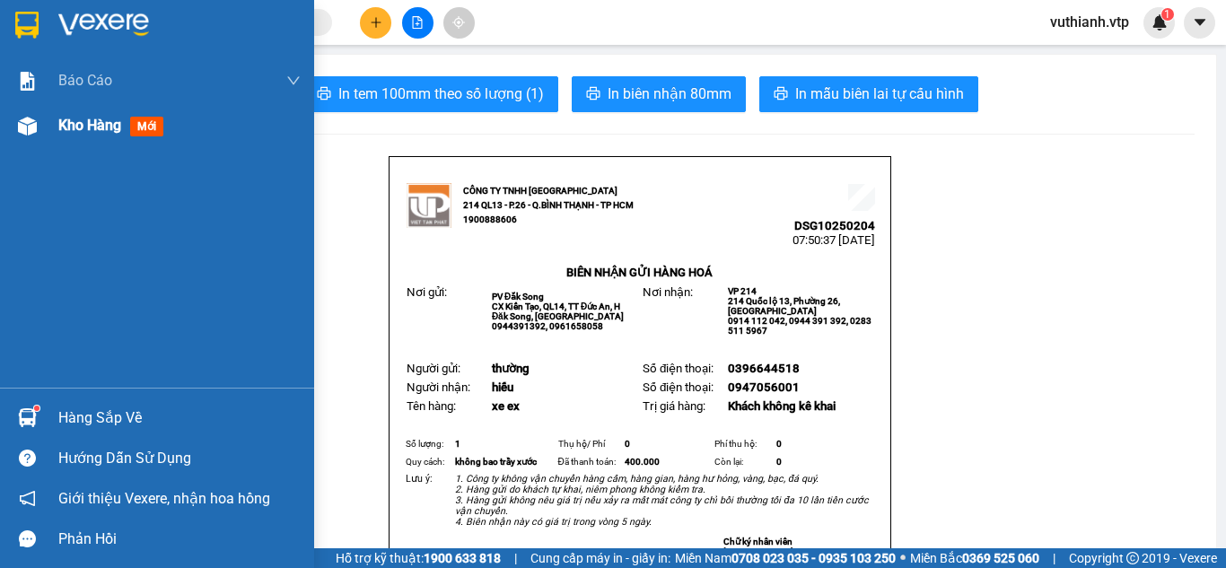
click at [87, 137] on div "Kho hàng mới" at bounding box center [179, 125] width 242 height 45
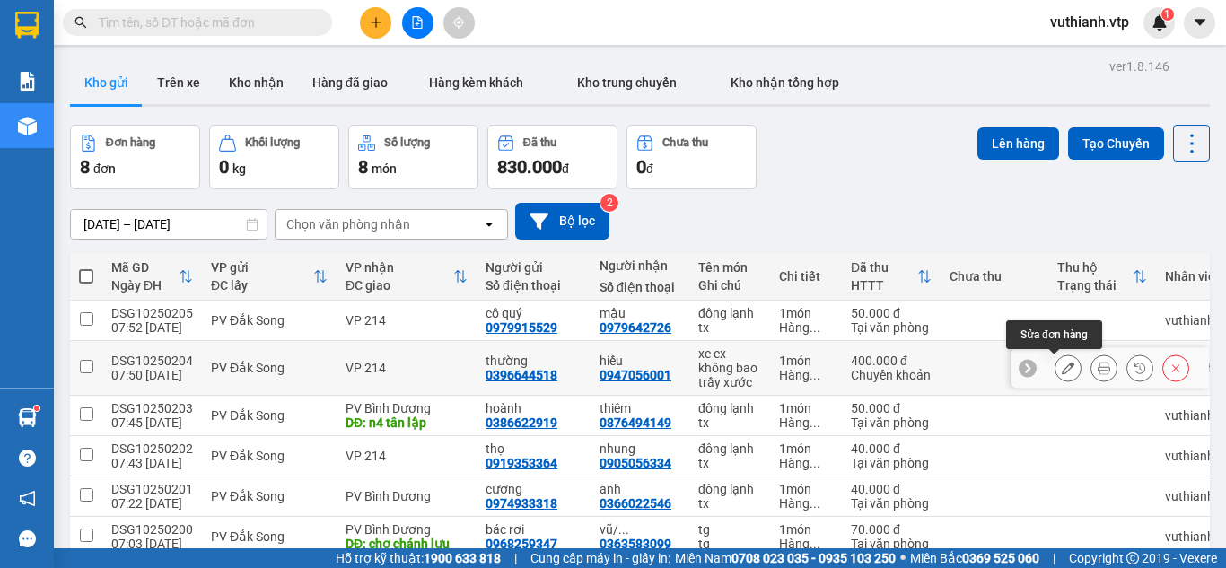
click at [1062, 366] on icon at bounding box center [1068, 368] width 13 height 13
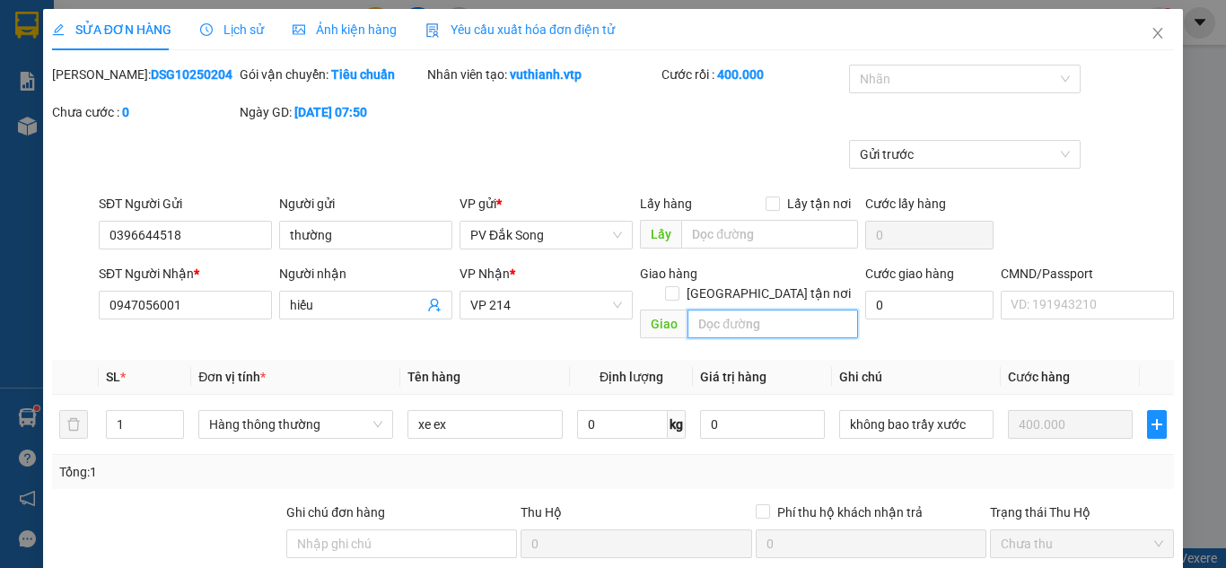
click at [729, 310] on input "text" at bounding box center [772, 324] width 170 height 29
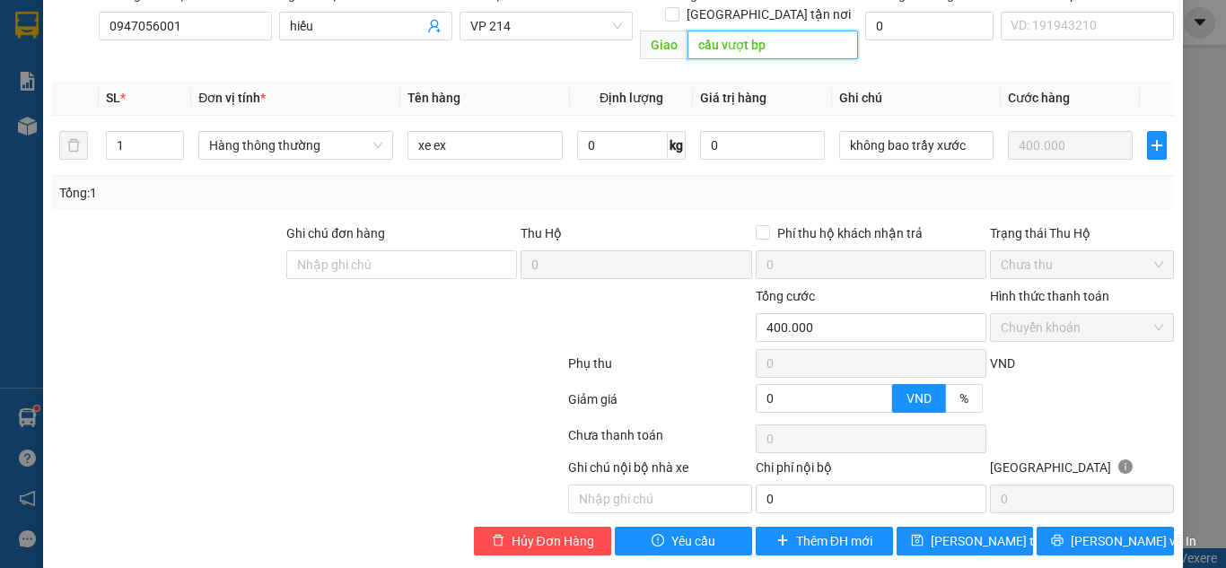
scroll to position [282, 0]
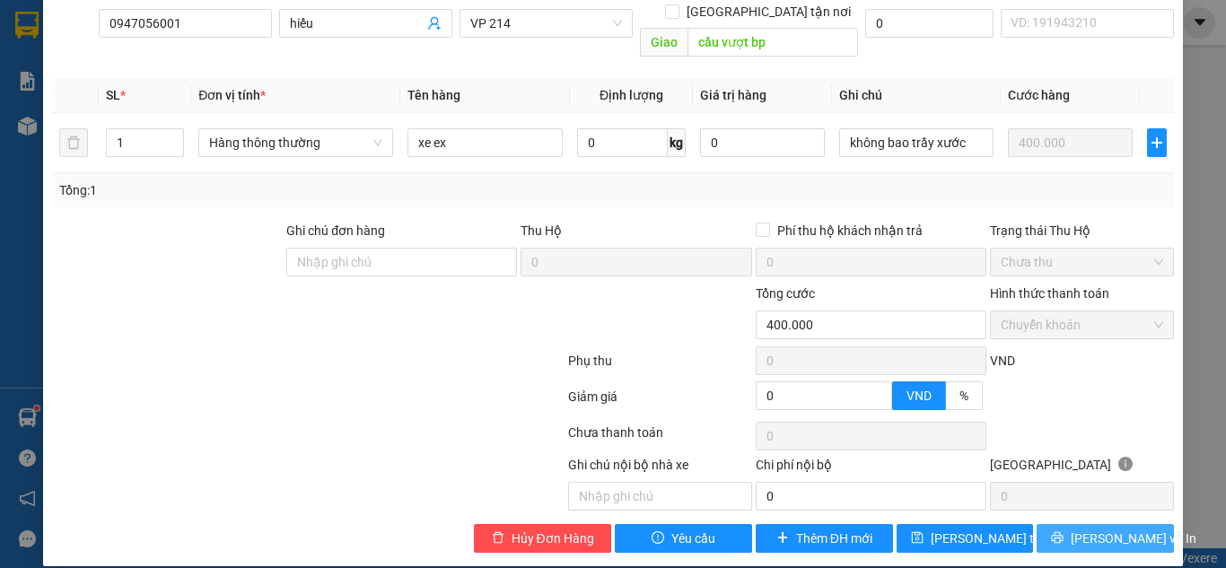
click at [1092, 529] on span "[PERSON_NAME] và In" at bounding box center [1133, 539] width 126 height 20
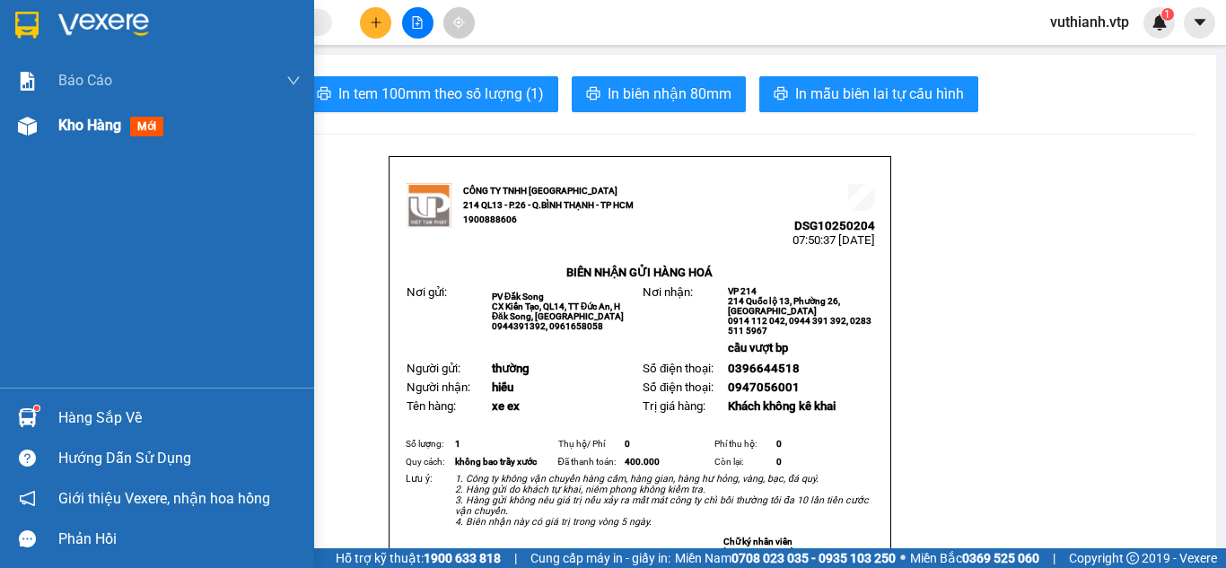
click at [36, 135] on div at bounding box center [27, 125] width 31 height 31
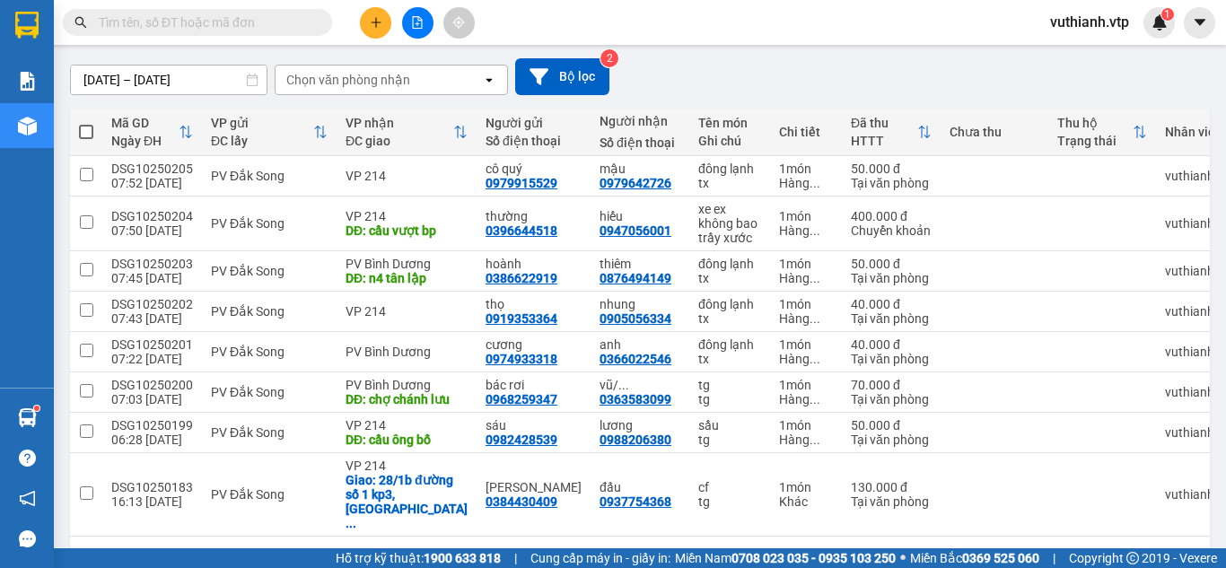
scroll to position [146, 0]
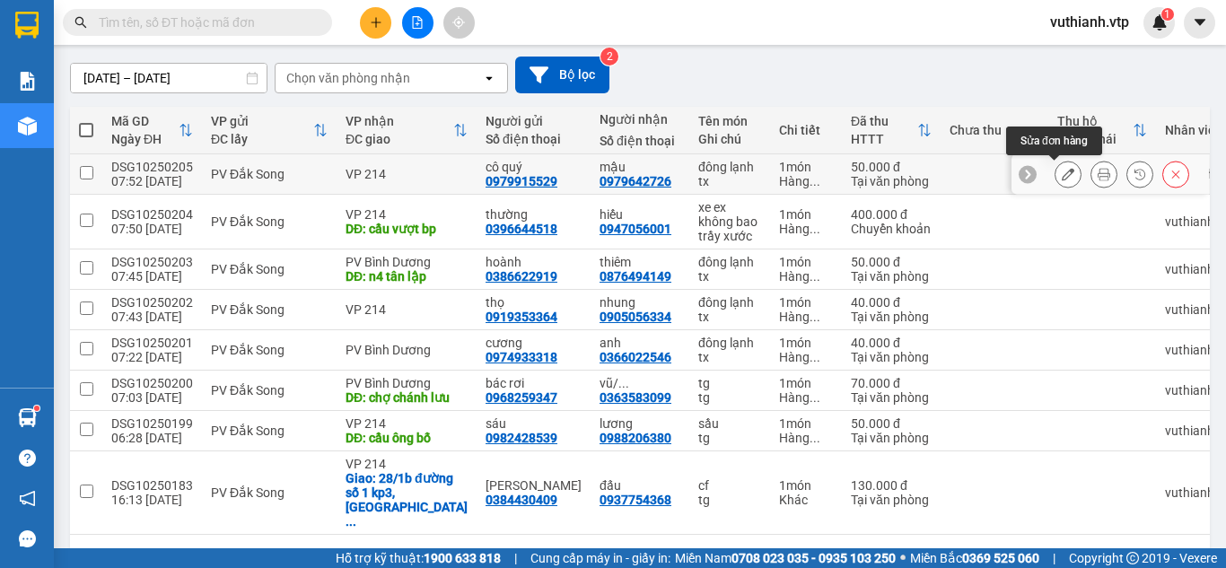
click at [1062, 174] on icon at bounding box center [1068, 174] width 13 height 13
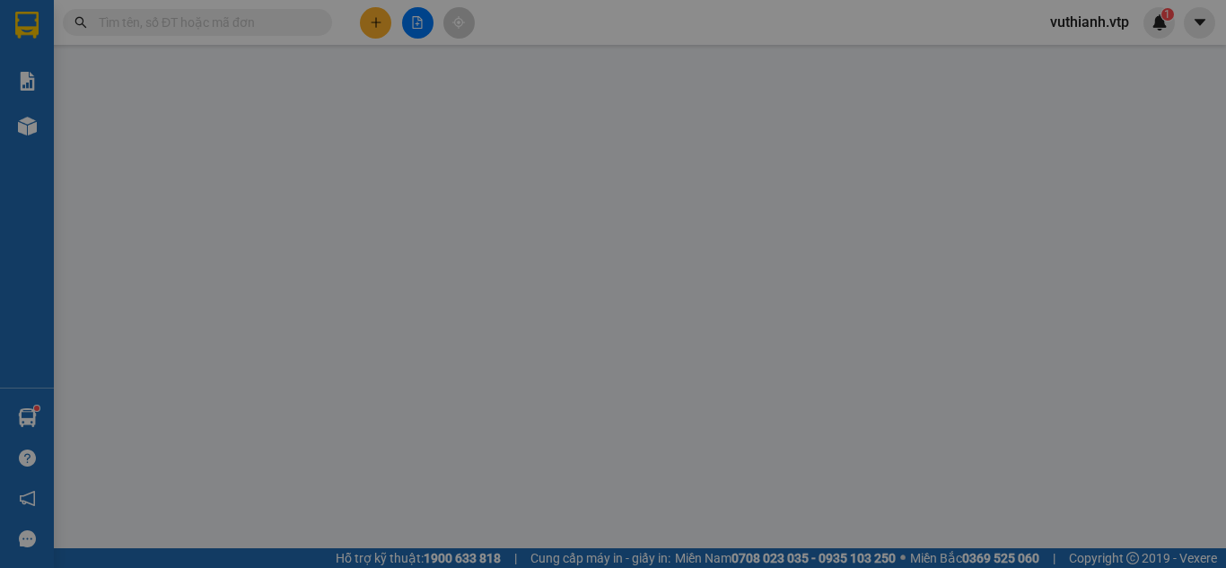
type input "0979915529"
type input "cô quý"
type input "0979642726"
type input "mậu"
type input "0"
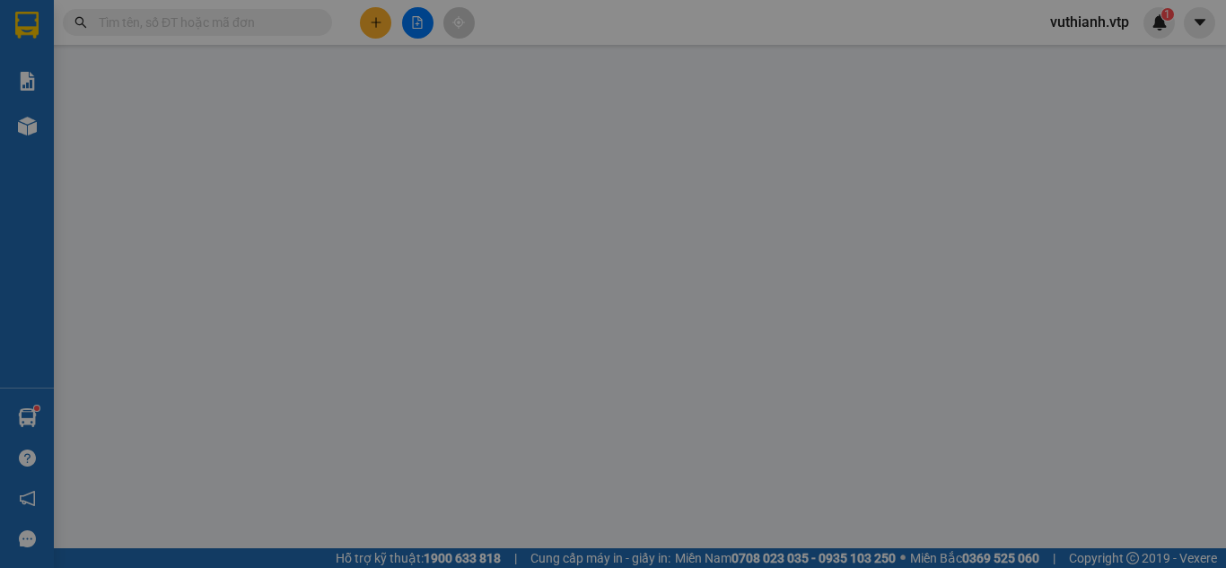
type input "50.000"
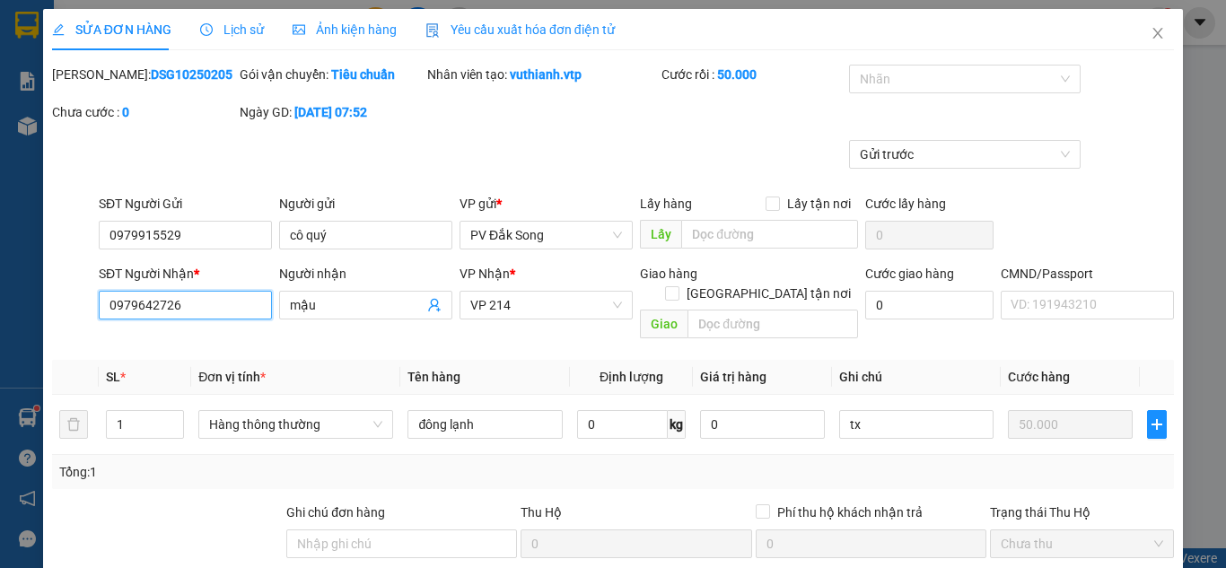
click at [191, 307] on input "0979642726" at bounding box center [185, 305] width 173 height 29
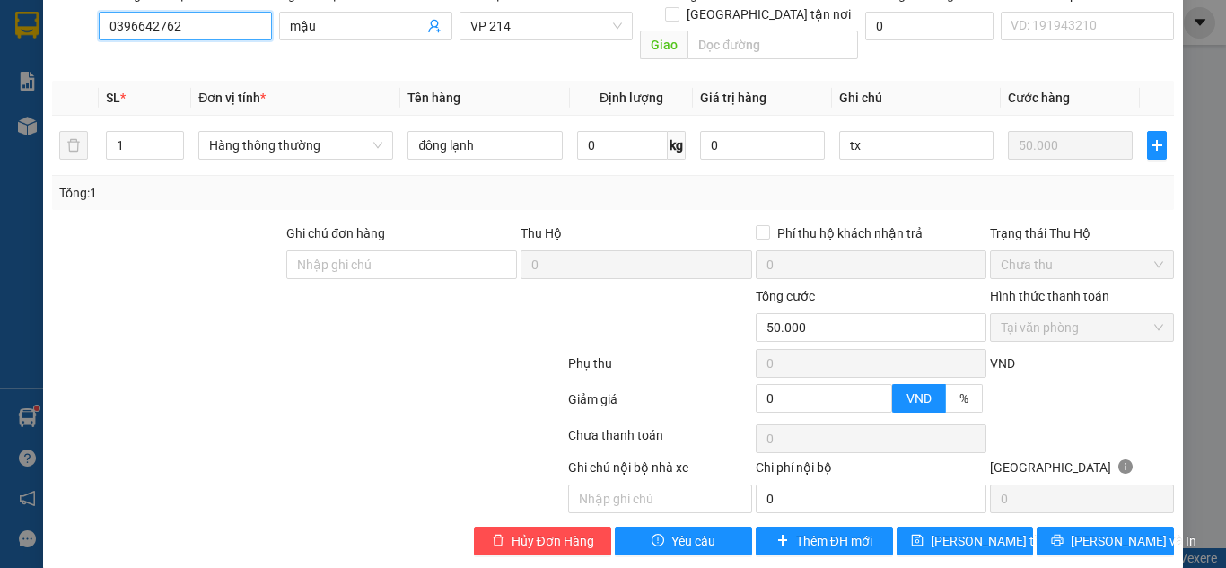
scroll to position [282, 0]
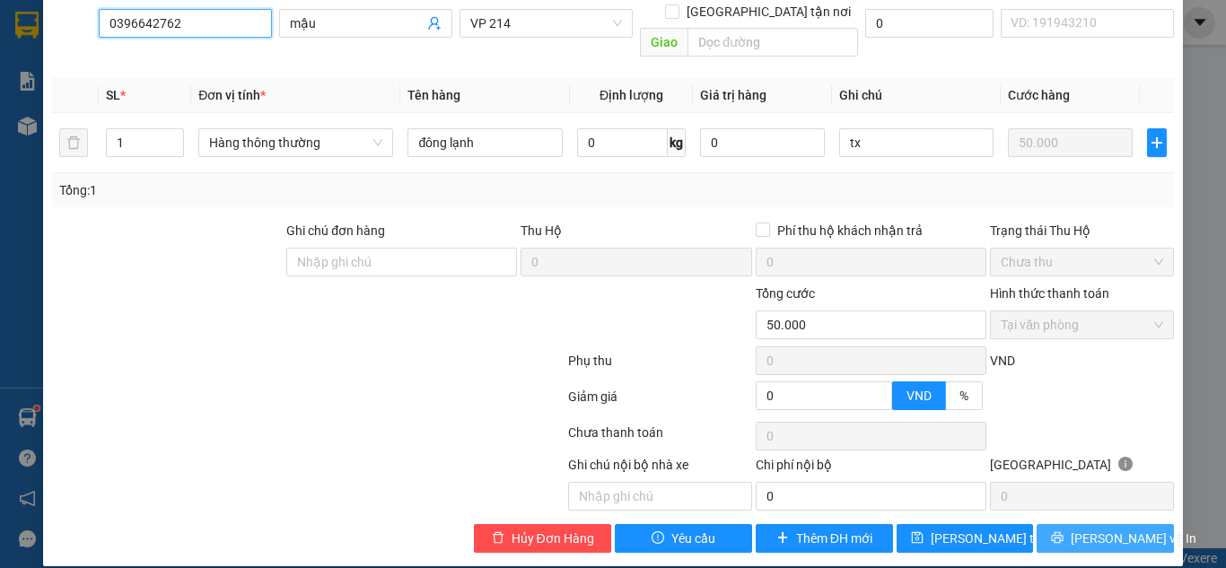
type input "0396642762"
click at [1088, 529] on span "[PERSON_NAME] và In" at bounding box center [1133, 539] width 126 height 20
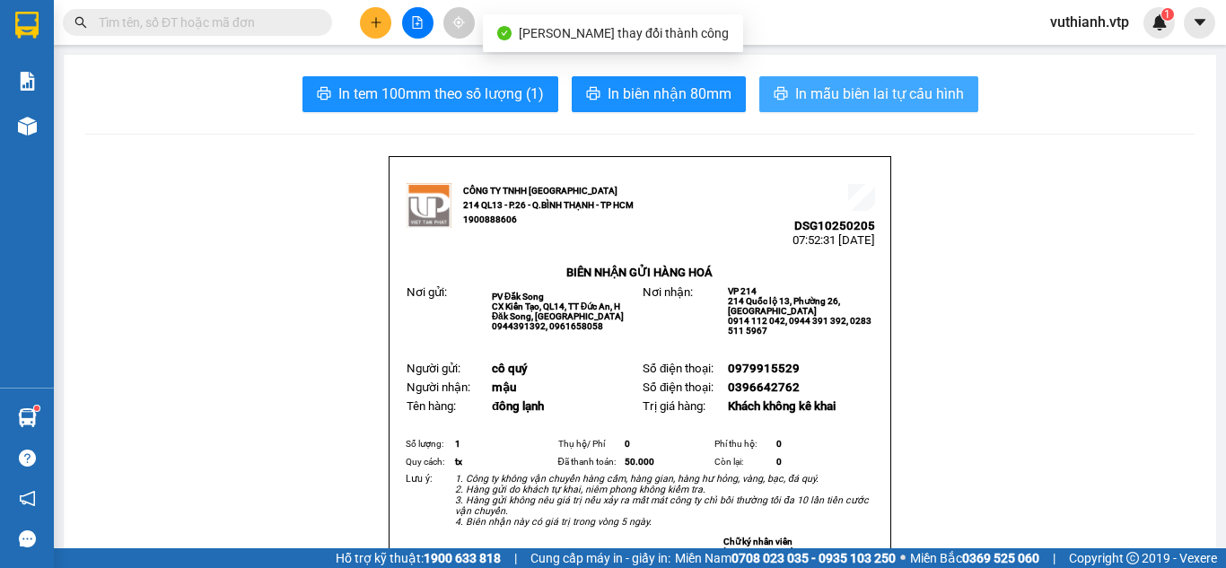
click at [802, 92] on span "In mẫu biên lai tự cấu hình" at bounding box center [879, 94] width 169 height 22
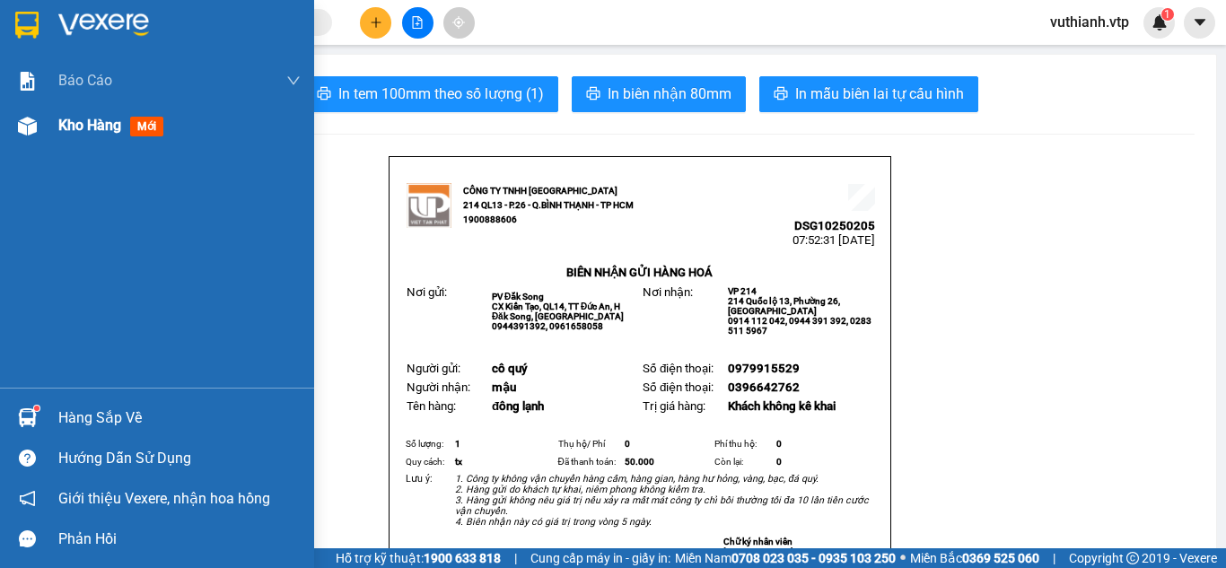
click at [58, 122] on span "Kho hàng" at bounding box center [89, 125] width 63 height 17
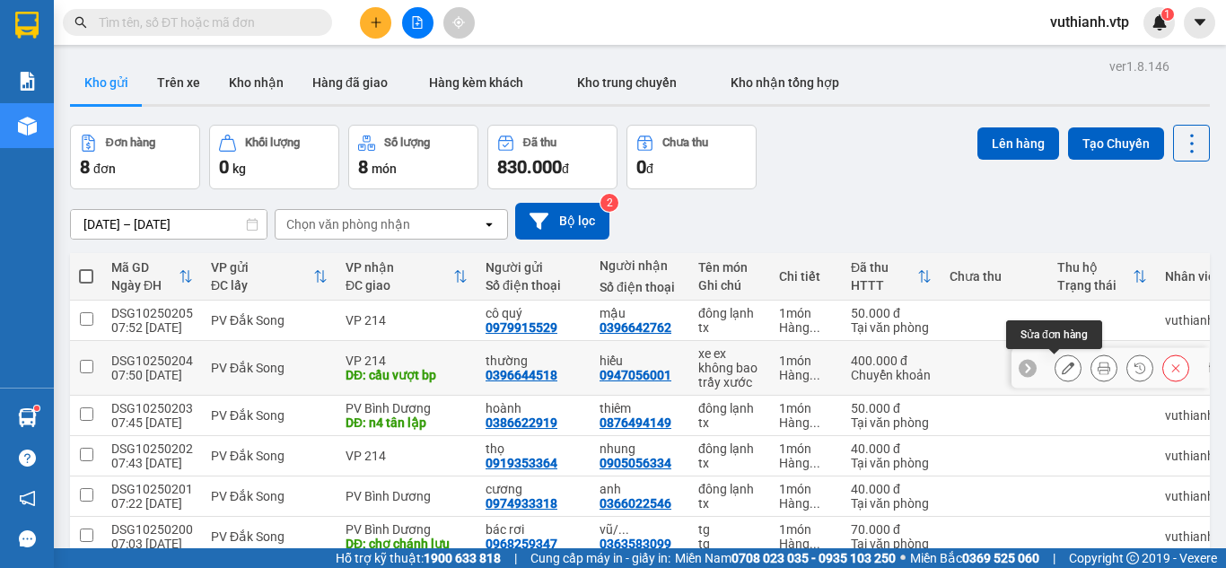
click at [1060, 375] on button at bounding box center [1067, 368] width 25 height 31
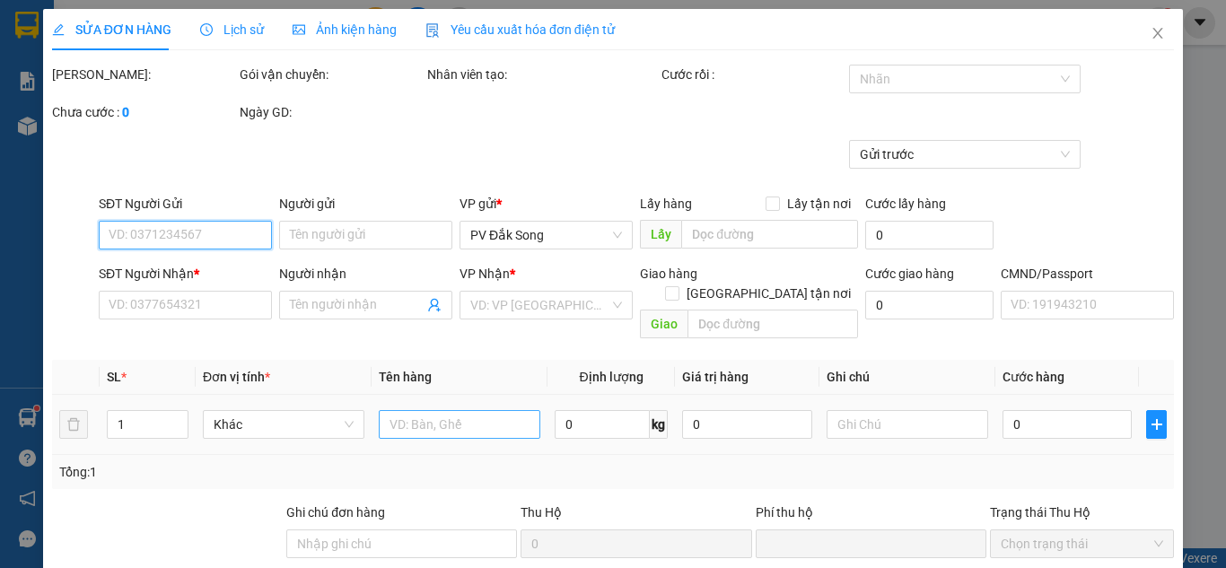
type input "0396644518"
type input "thường"
type input "0947056001"
type input "hiếu"
type input "cầu vượt bp"
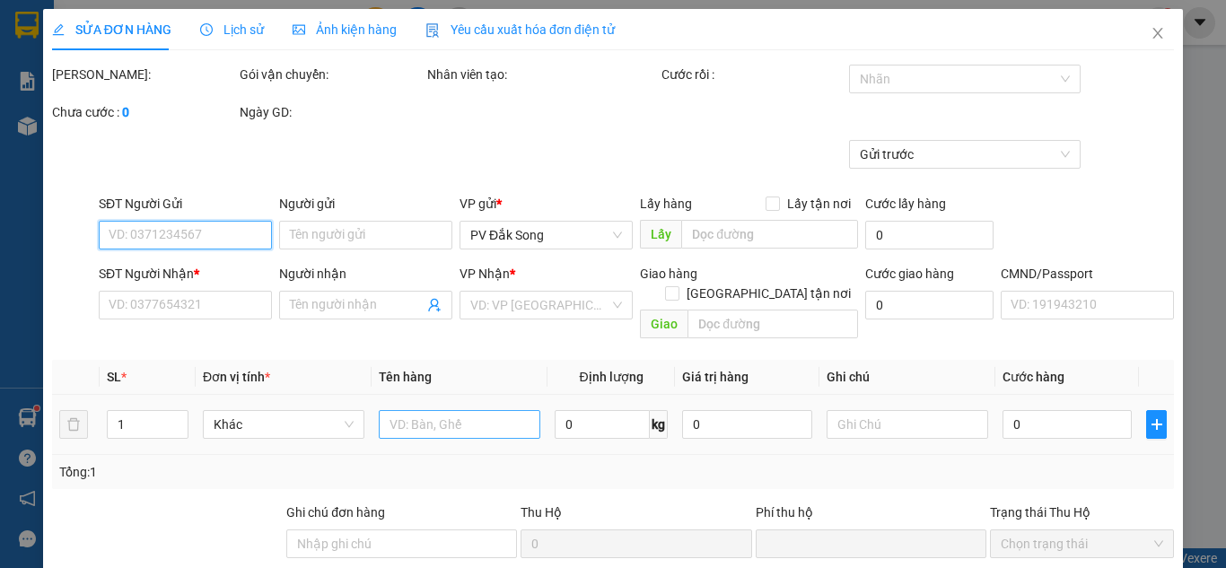
type input "0"
type input "400.000"
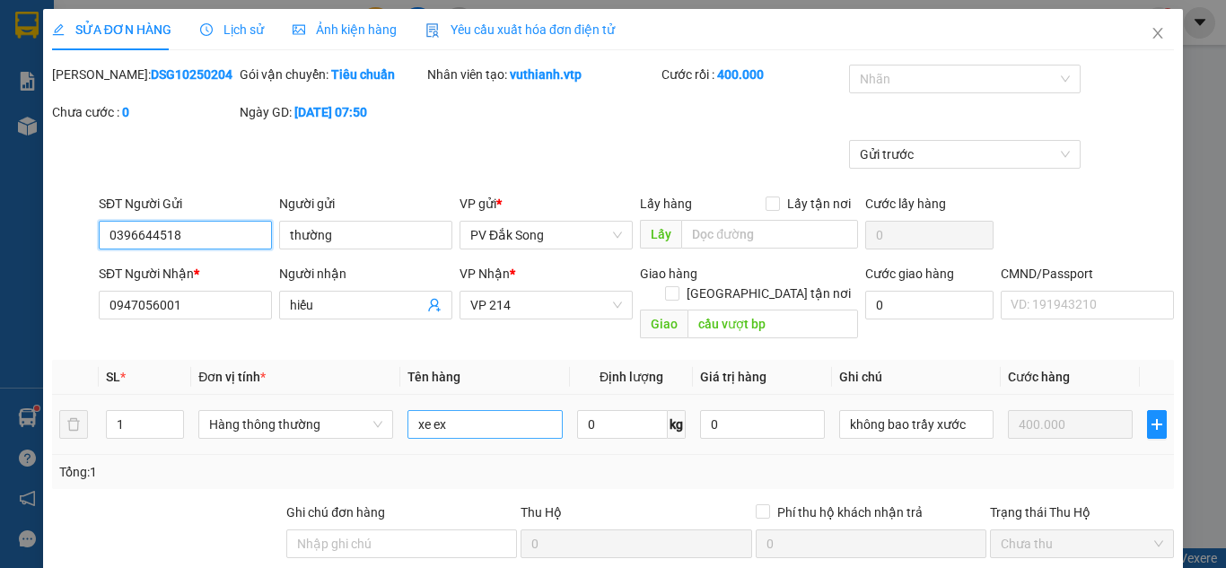
scroll to position [192, 0]
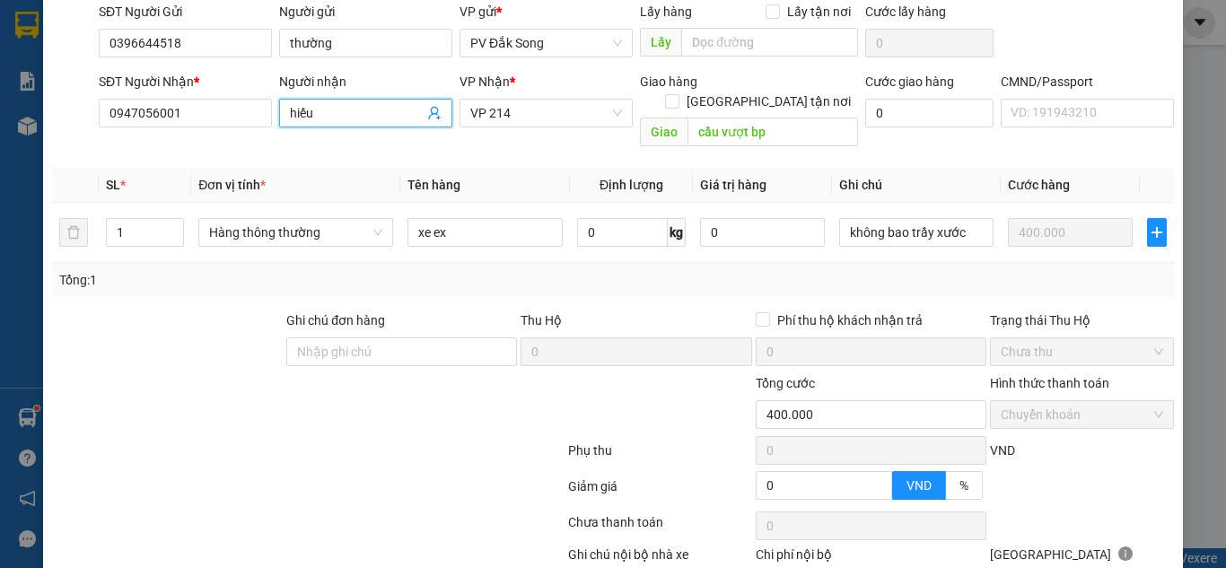
click at [374, 103] on input "hiếu" at bounding box center [357, 113] width 134 height 20
click at [524, 168] on th "Tên hàng" at bounding box center [485, 185] width 170 height 35
click at [323, 115] on input "hiếu/ 48-F1 217.71" at bounding box center [357, 113] width 134 height 20
click at [398, 115] on input "hiếu/ (48-F1 217.71" at bounding box center [357, 113] width 134 height 20
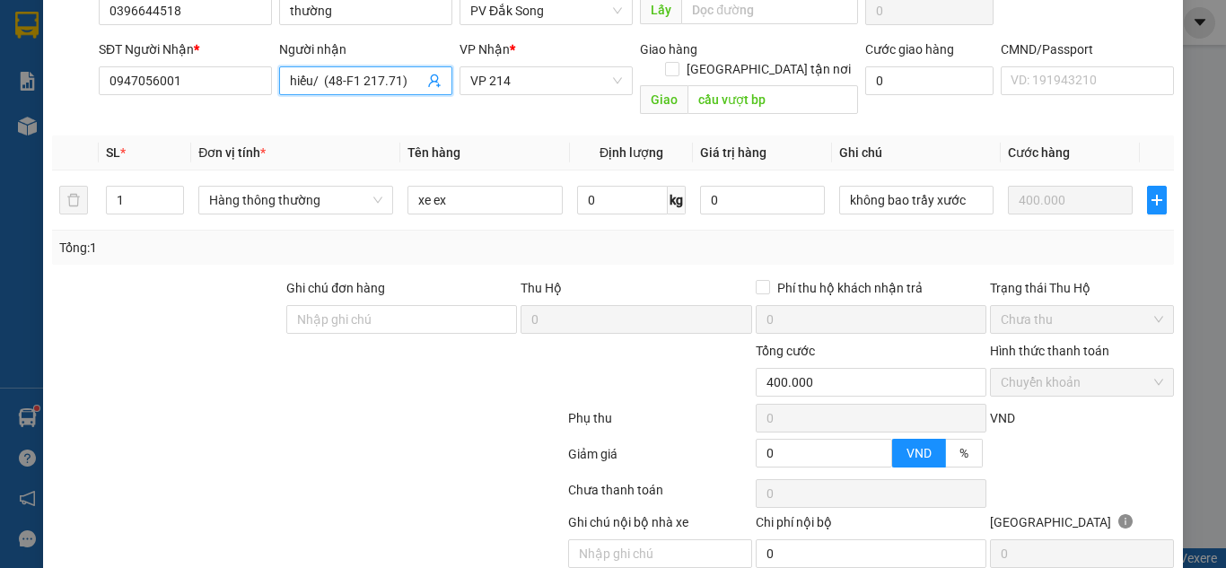
scroll to position [282, 0]
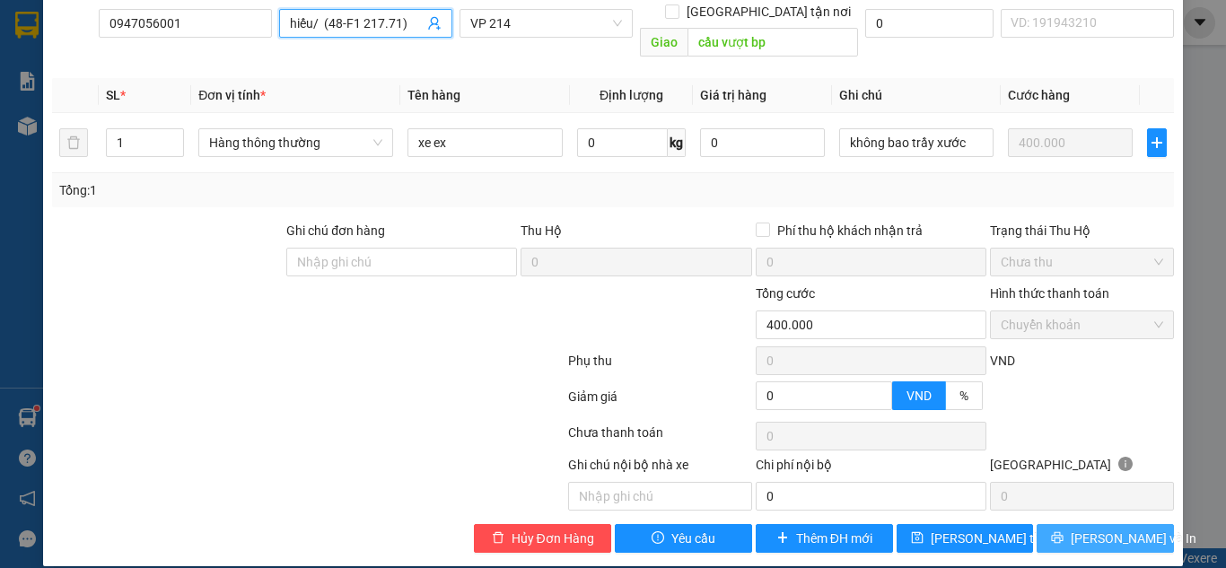
type input "hiếu/ (48-F1 217.71)"
click at [1088, 529] on span "[PERSON_NAME] và In" at bounding box center [1133, 539] width 126 height 20
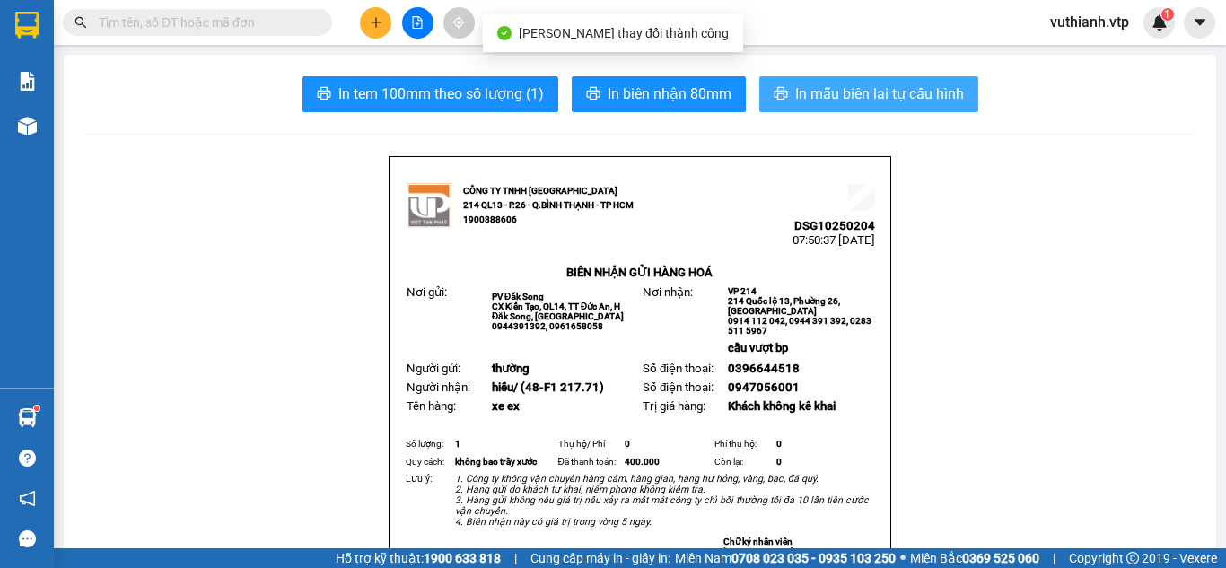
click at [877, 81] on button "In mẫu biên lai tự cấu hình" at bounding box center [868, 94] width 219 height 36
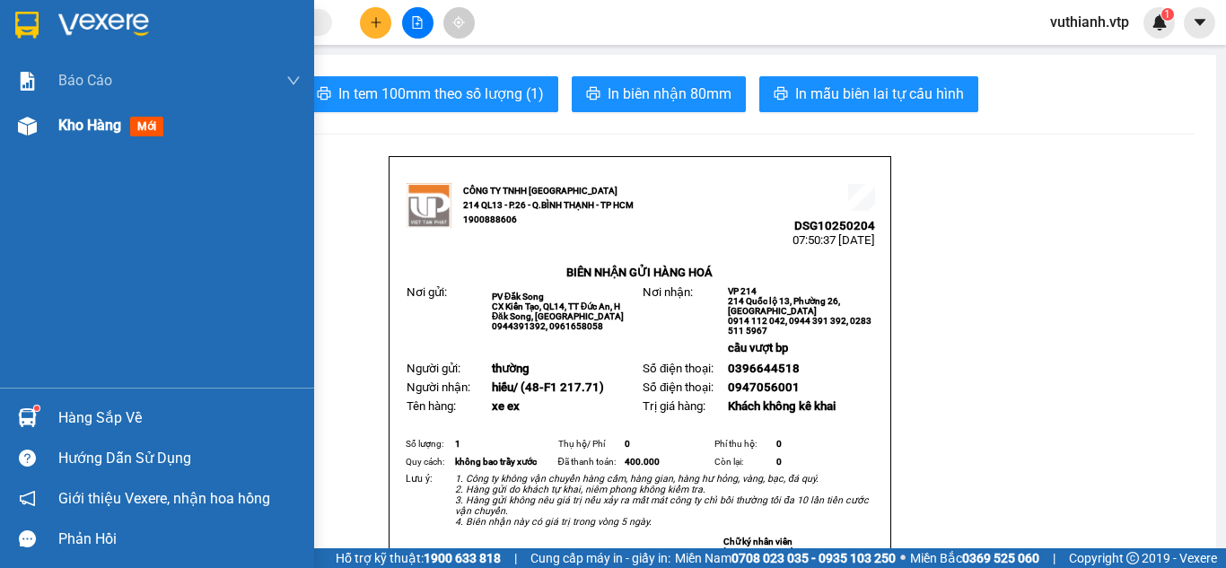
click at [25, 141] on div at bounding box center [27, 125] width 31 height 31
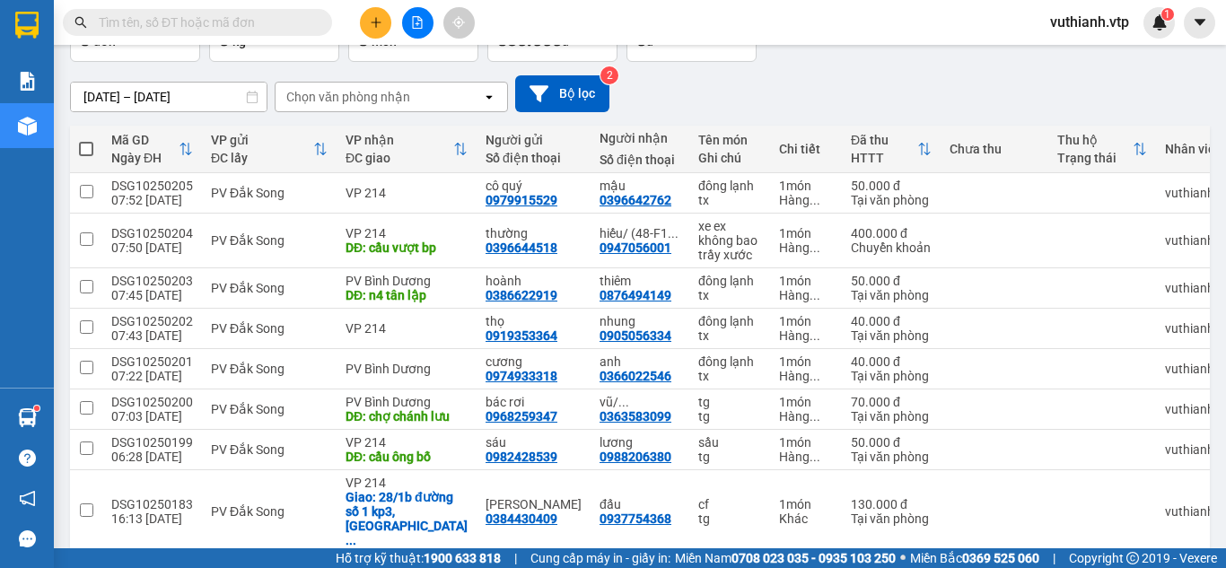
scroll to position [133, 0]
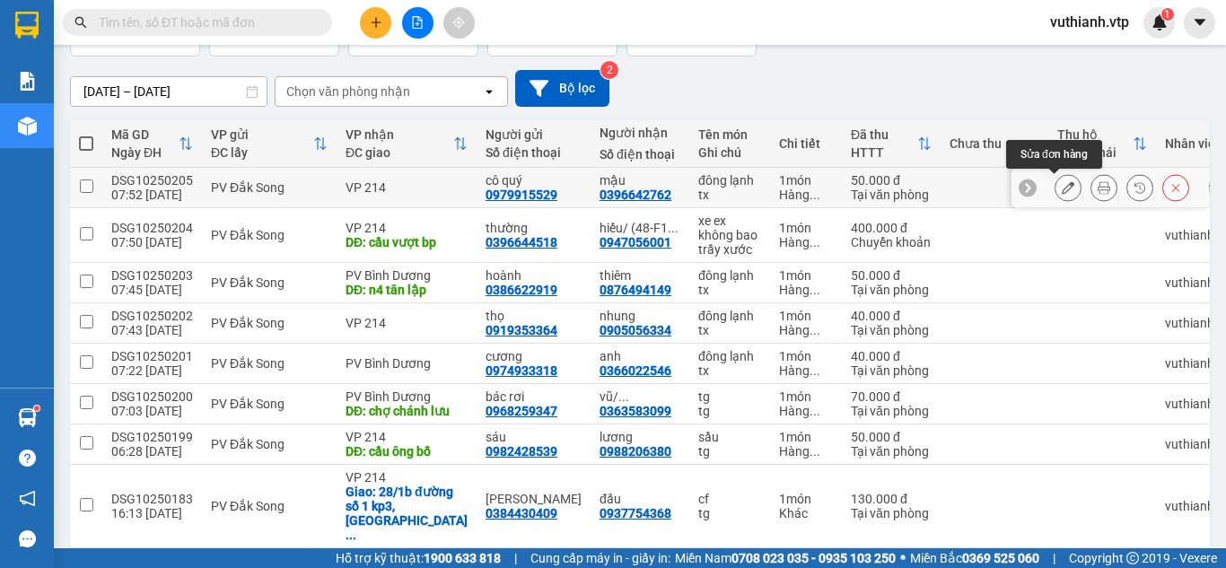
click at [1055, 187] on button at bounding box center [1067, 187] width 25 height 31
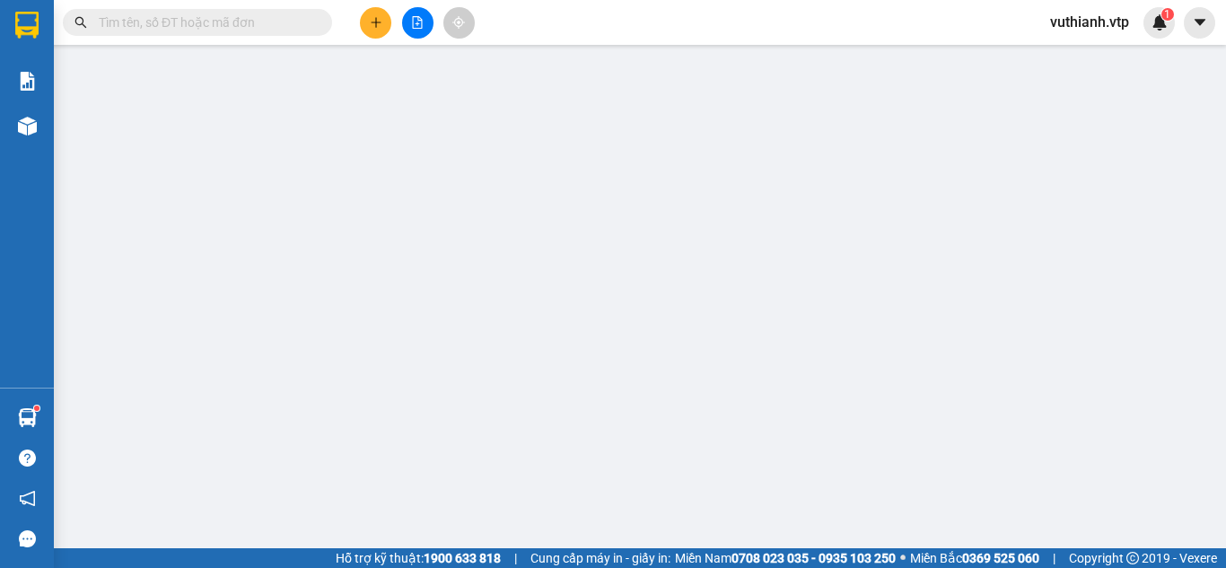
type input "0979915529"
type input "cô quý"
type input "0396642762"
type input "mậu"
type input "0"
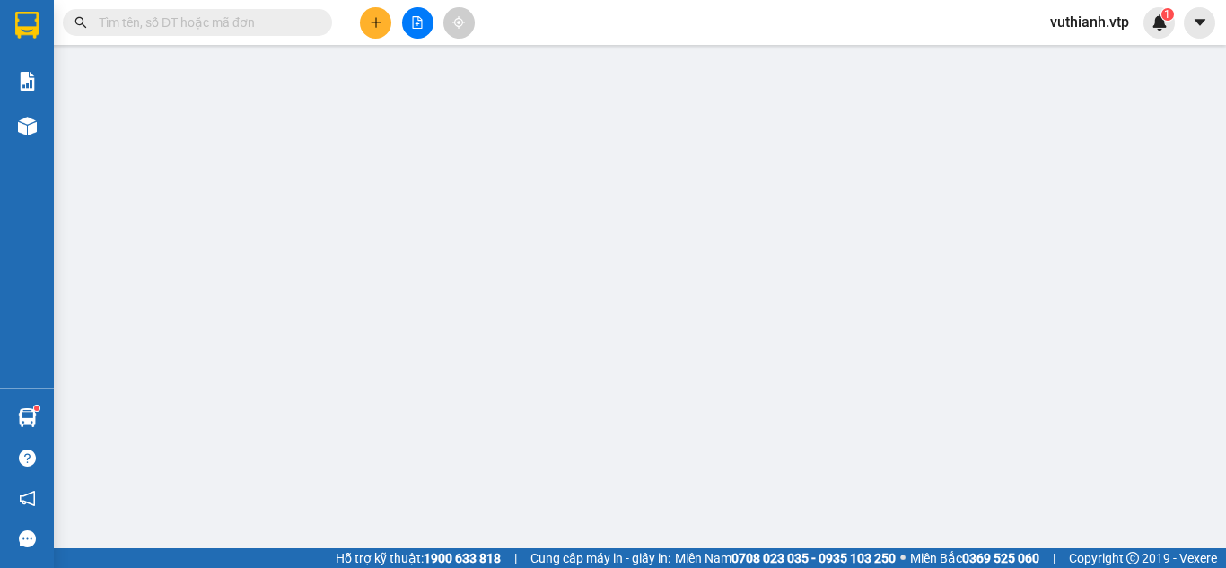
type input "50.000"
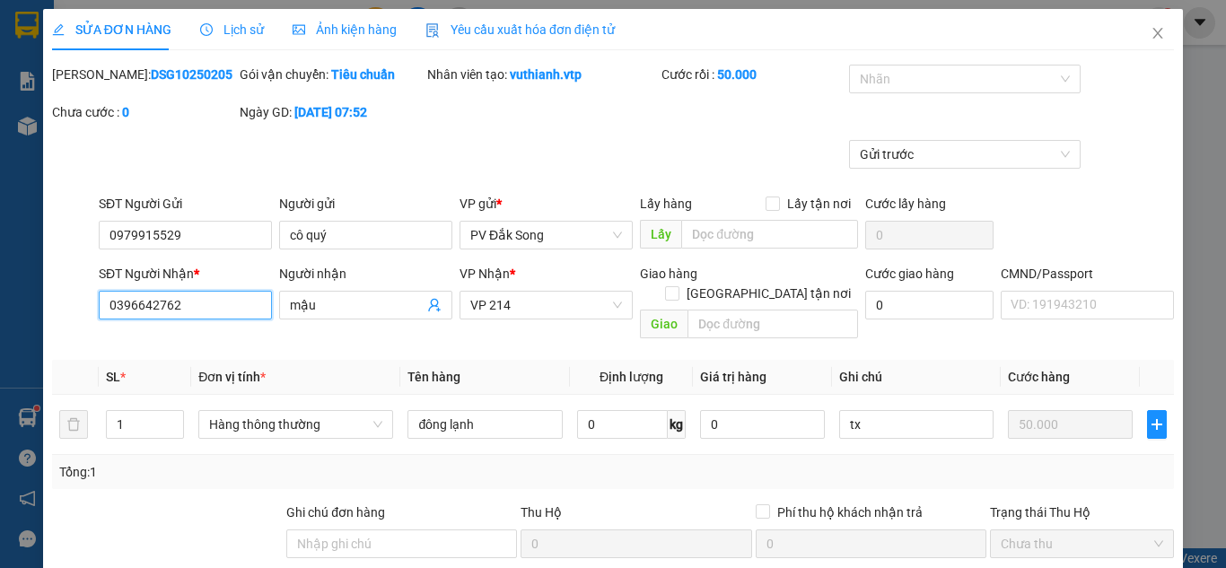
click at [237, 316] on input "0396642762" at bounding box center [185, 305] width 173 height 29
type input "0"
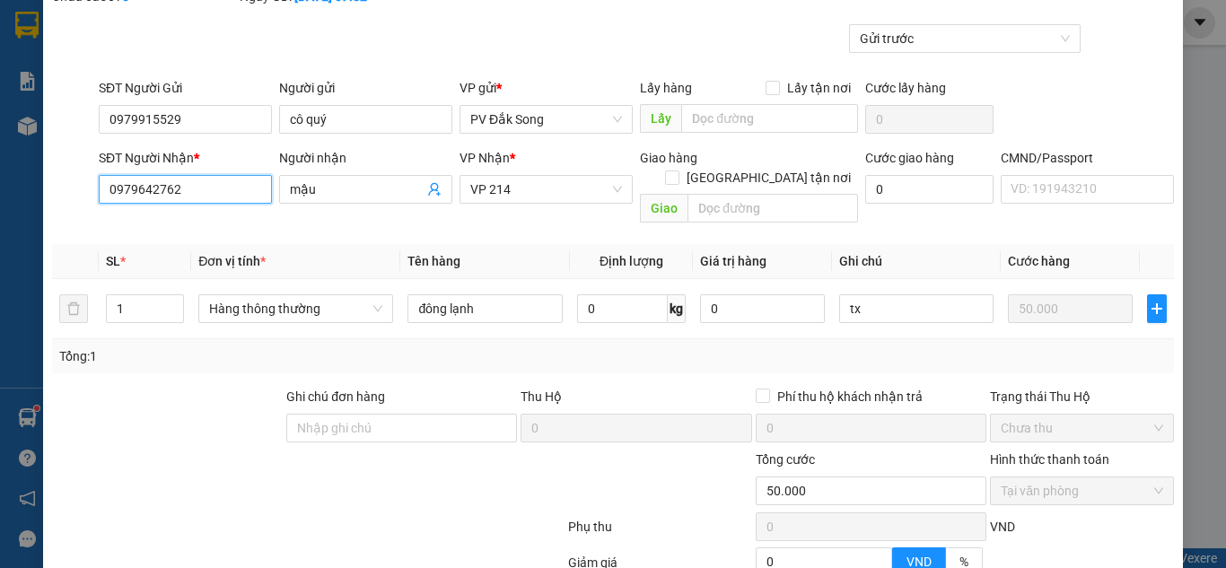
scroll to position [179, 0]
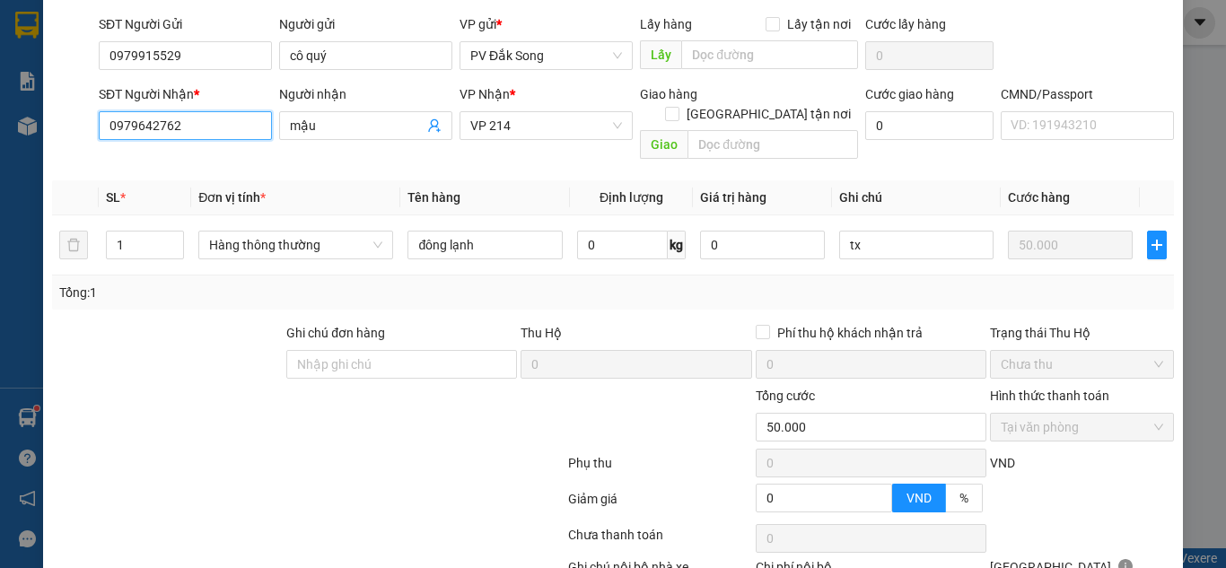
type input "0979642762"
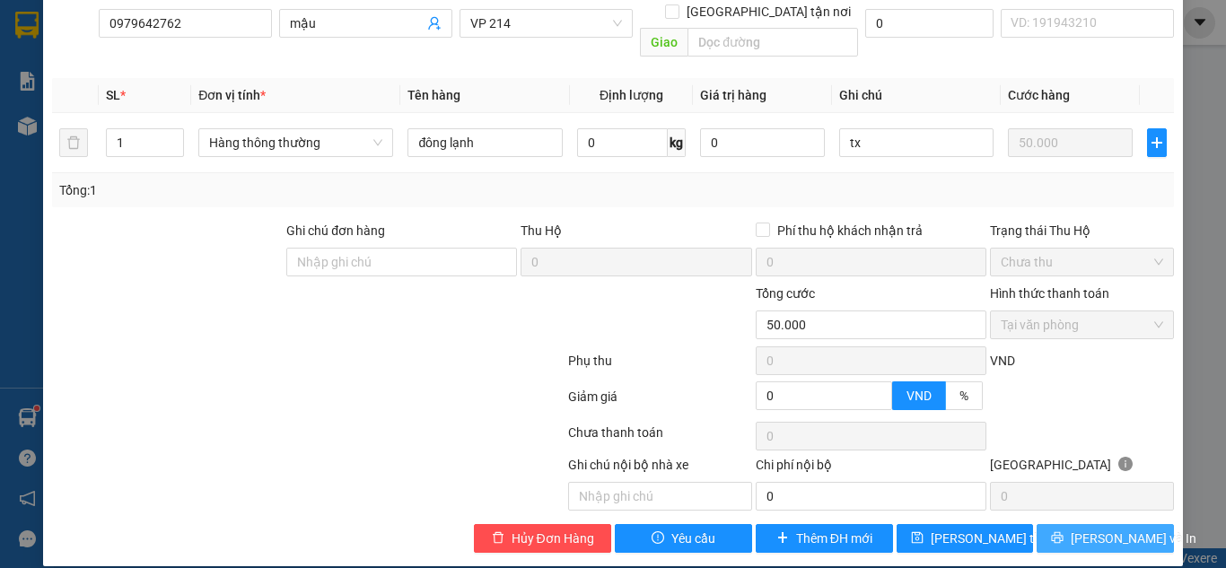
click at [1138, 524] on button "[PERSON_NAME] và In" at bounding box center [1104, 538] width 137 height 29
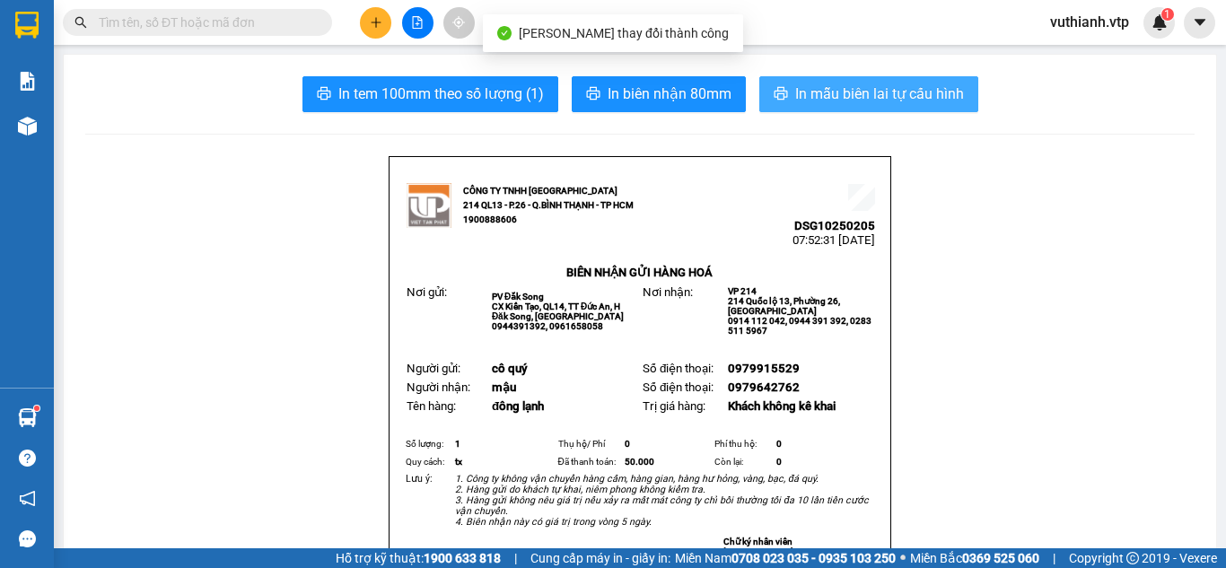
click at [817, 86] on span "In mẫu biên lai tự cấu hình" at bounding box center [879, 94] width 169 height 22
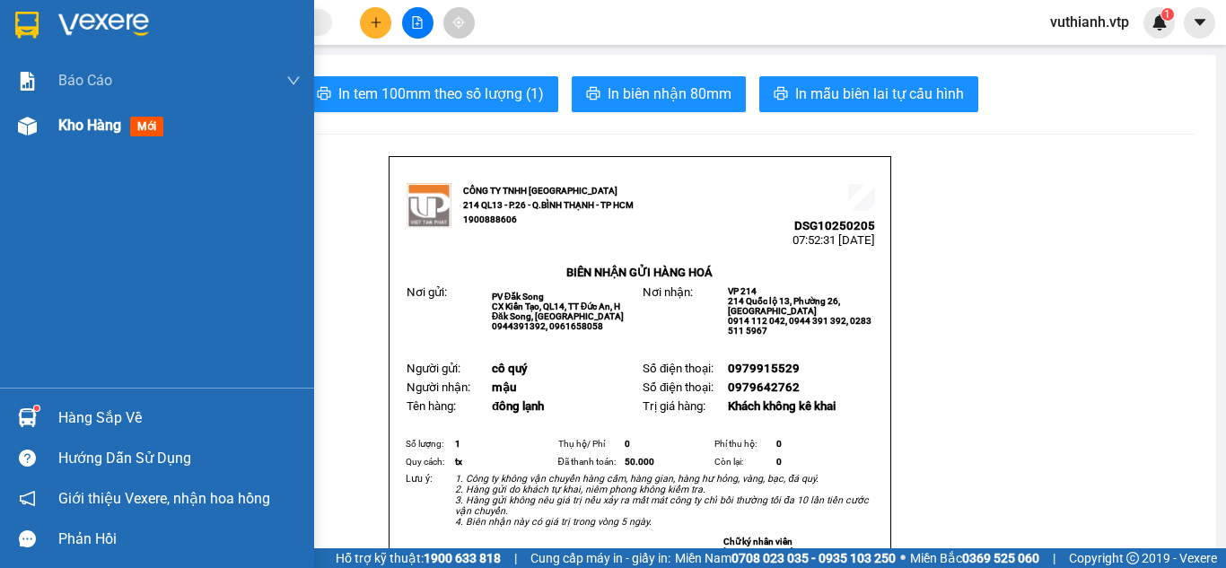
click at [30, 127] on img at bounding box center [27, 126] width 19 height 19
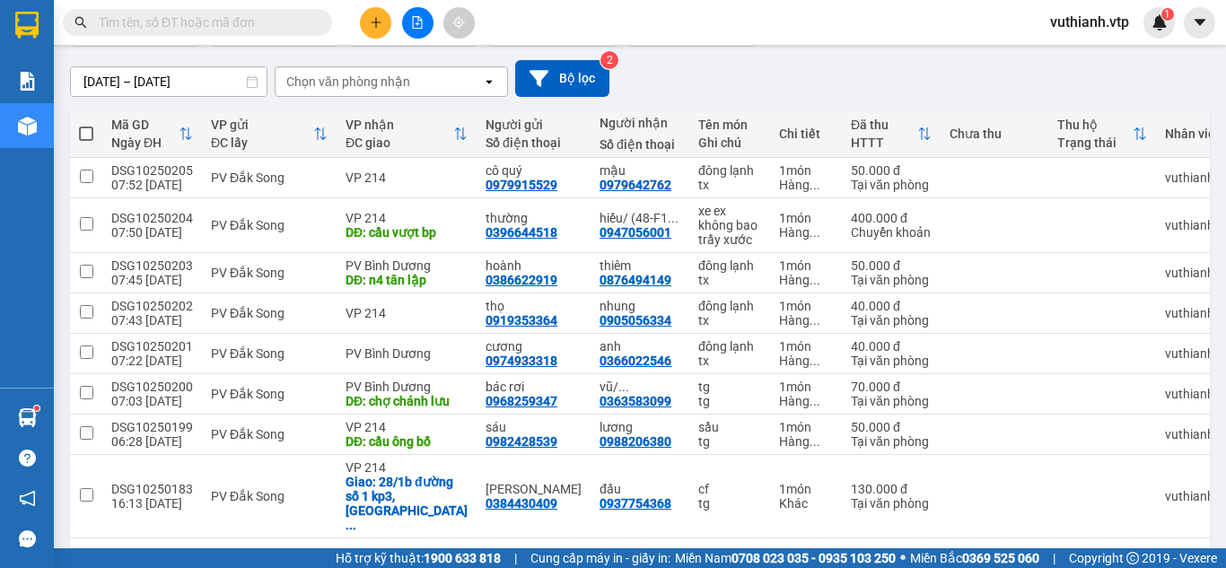
scroll to position [137, 0]
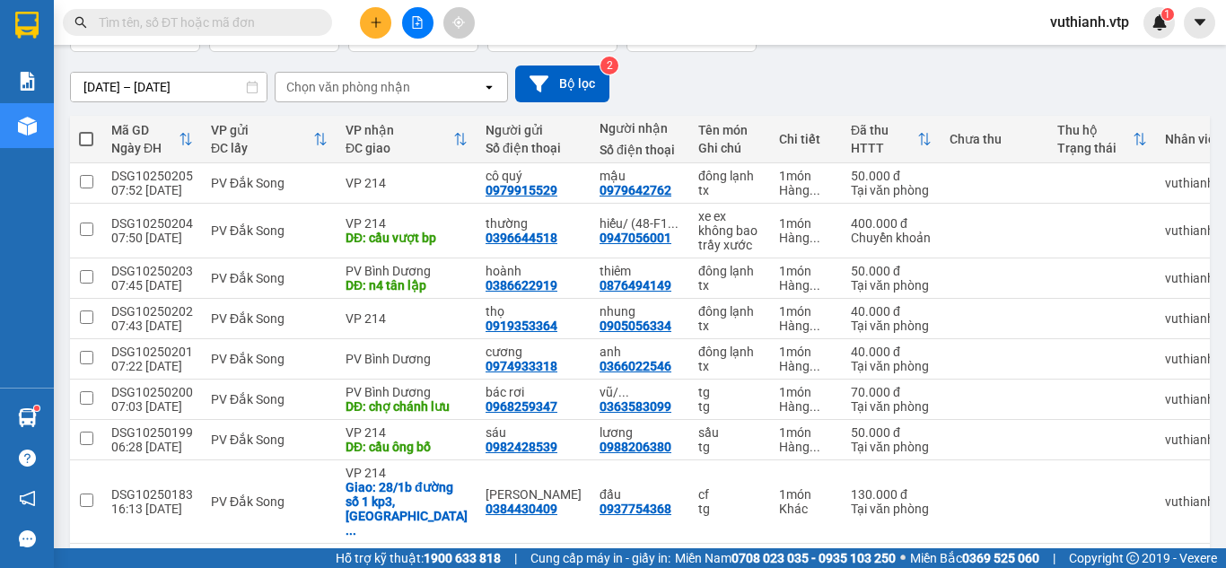
click at [88, 137] on span at bounding box center [86, 139] width 14 height 14
click at [86, 130] on input "checkbox" at bounding box center [86, 130] width 0 height 0
checkbox input "true"
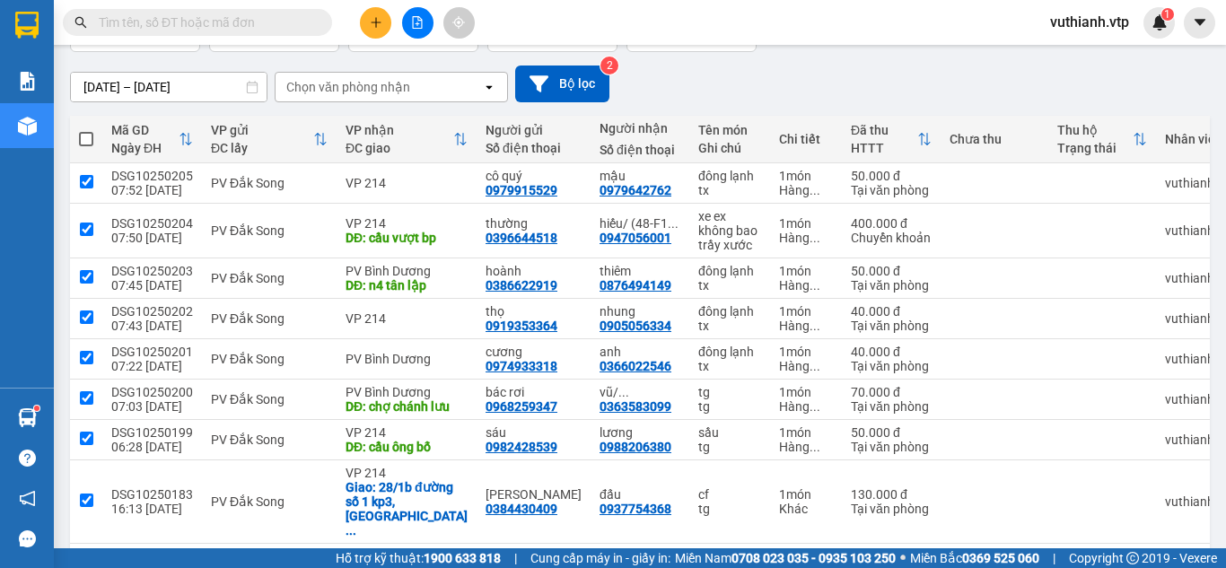
checkbox input "true"
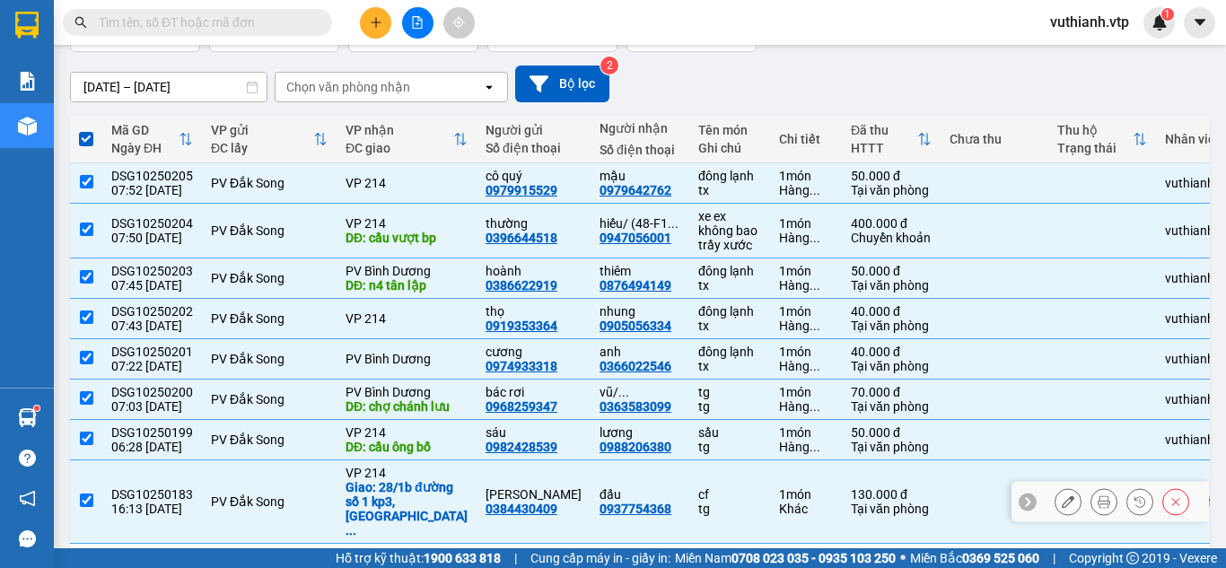
click at [91, 494] on input "checkbox" at bounding box center [86, 500] width 13 height 13
checkbox input "false"
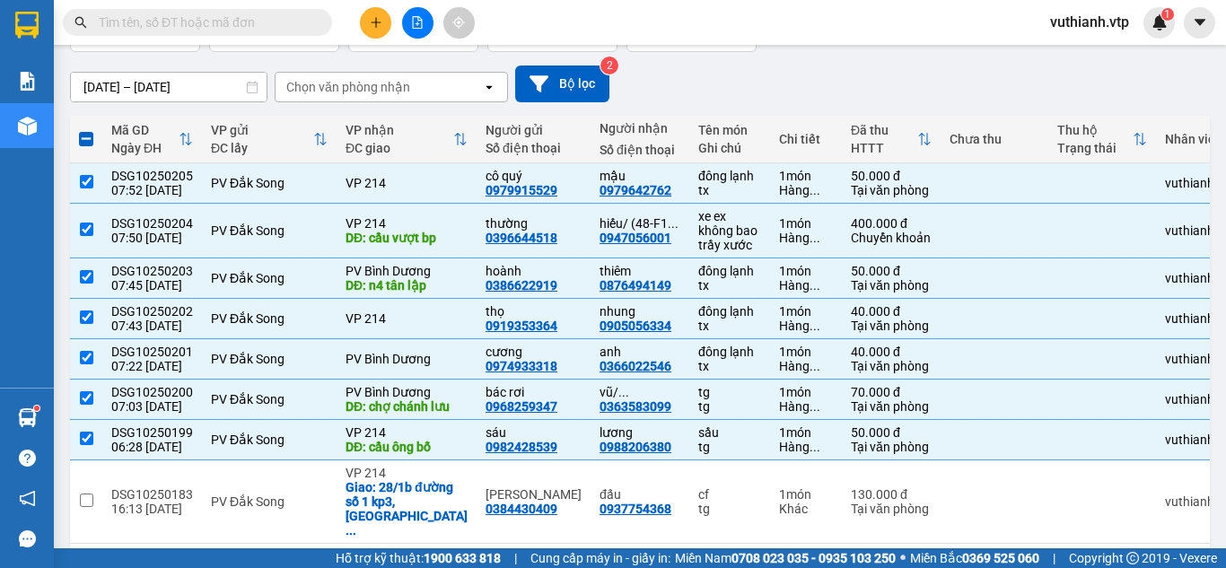
scroll to position [0, 0]
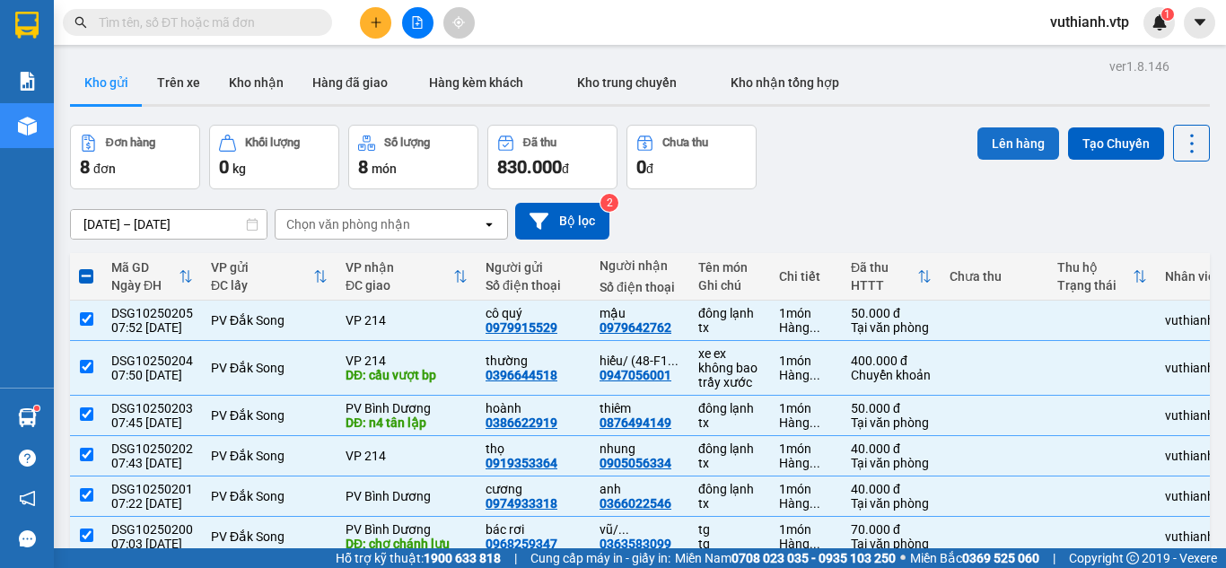
click at [996, 147] on button "Lên hàng" at bounding box center [1018, 143] width 82 height 32
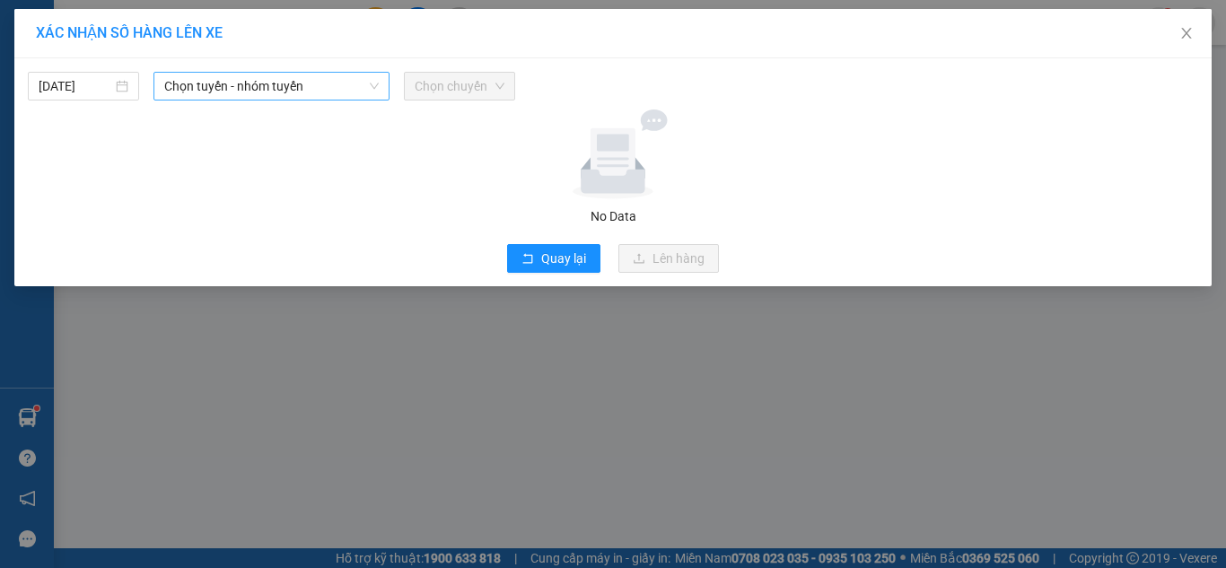
click at [239, 93] on span "Chọn tuyến - nhóm tuyến" at bounding box center [271, 86] width 214 height 27
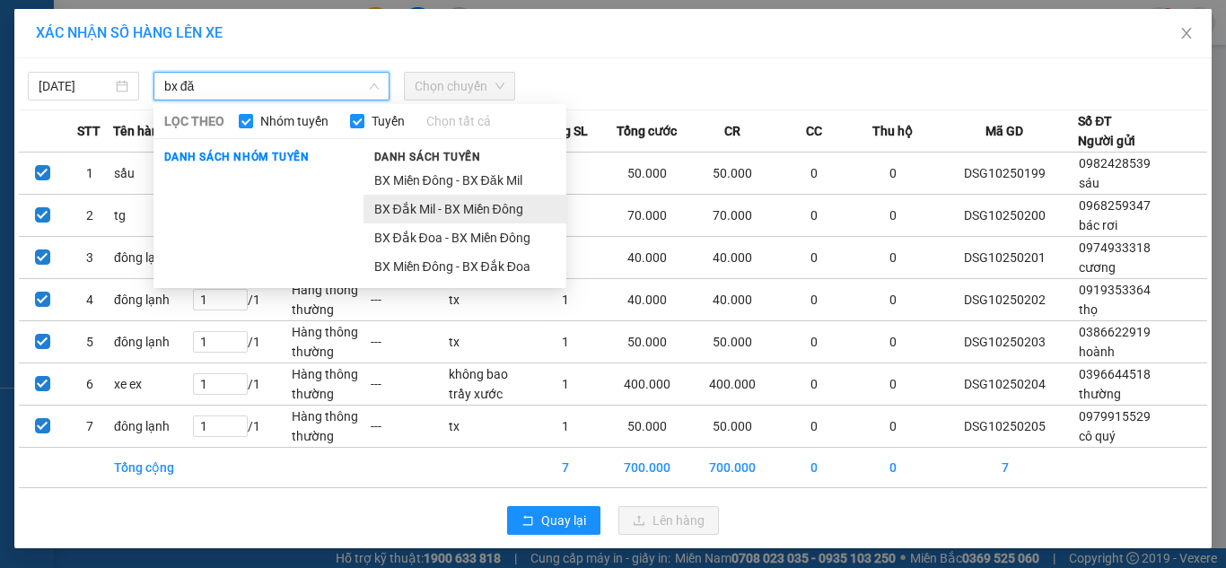
type input "bx đă"
click at [422, 203] on li "BX Đắk Mil - BX Miền Đông" at bounding box center [464, 209] width 203 height 29
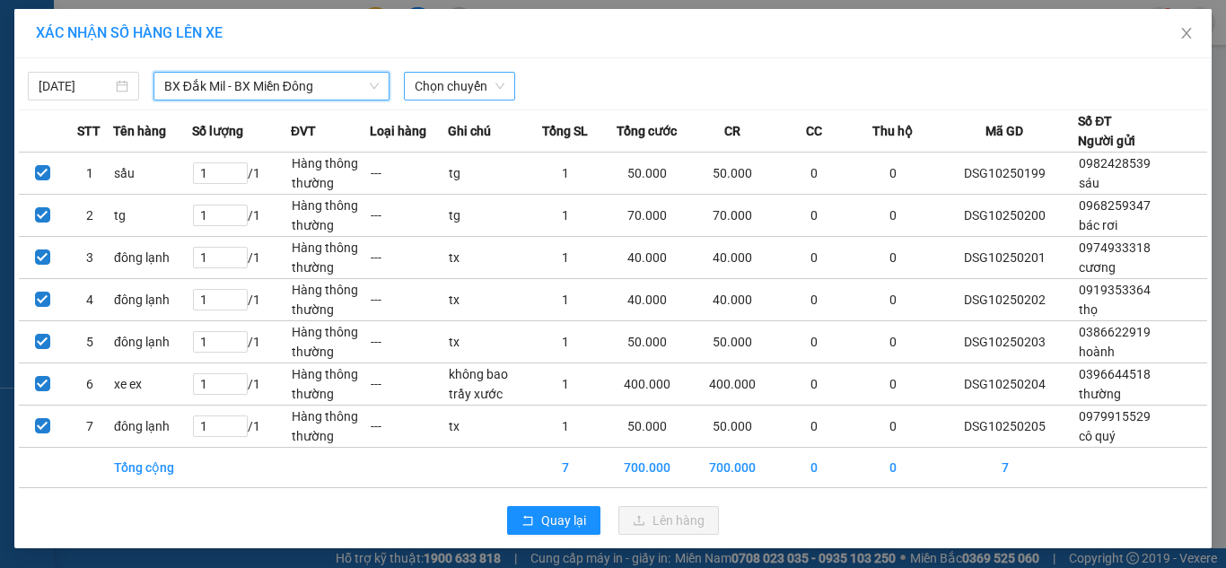
click at [448, 82] on span "Chọn chuyến" at bounding box center [460, 86] width 90 height 27
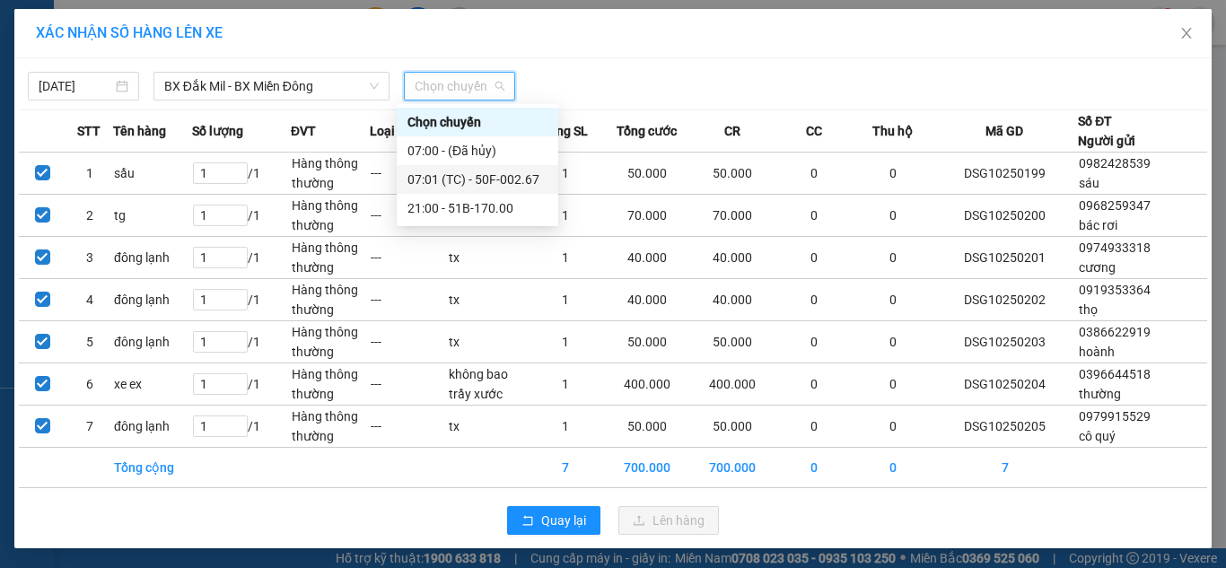
click at [477, 180] on div "07:01 (TC) - 50F-002.67" at bounding box center [477, 180] width 140 height 20
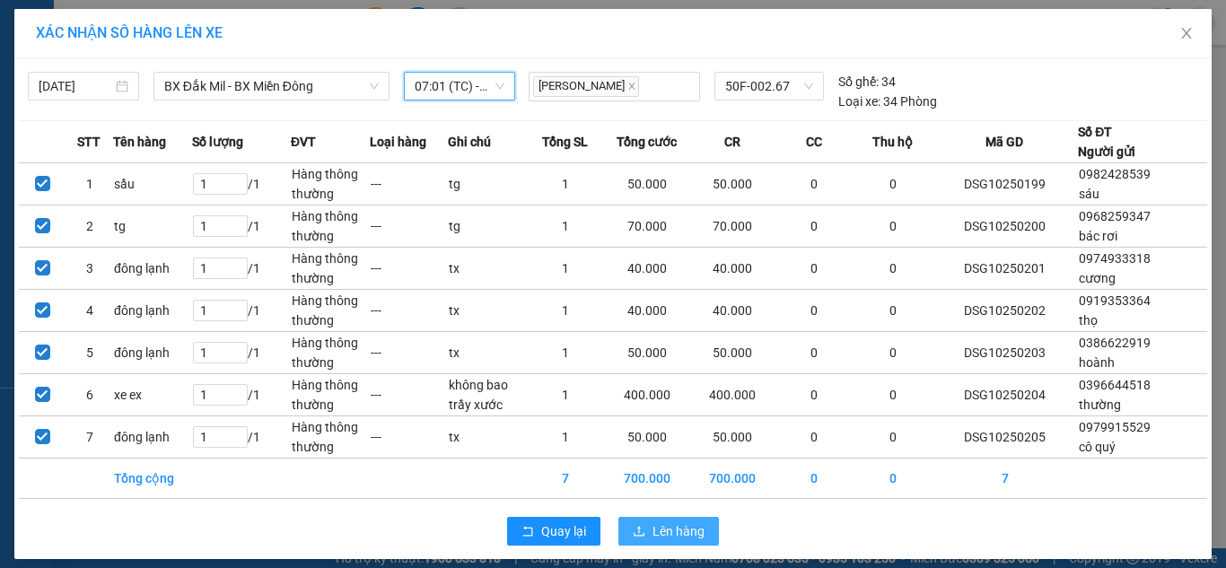
click at [678, 535] on span "Lên hàng" at bounding box center [678, 531] width 52 height 20
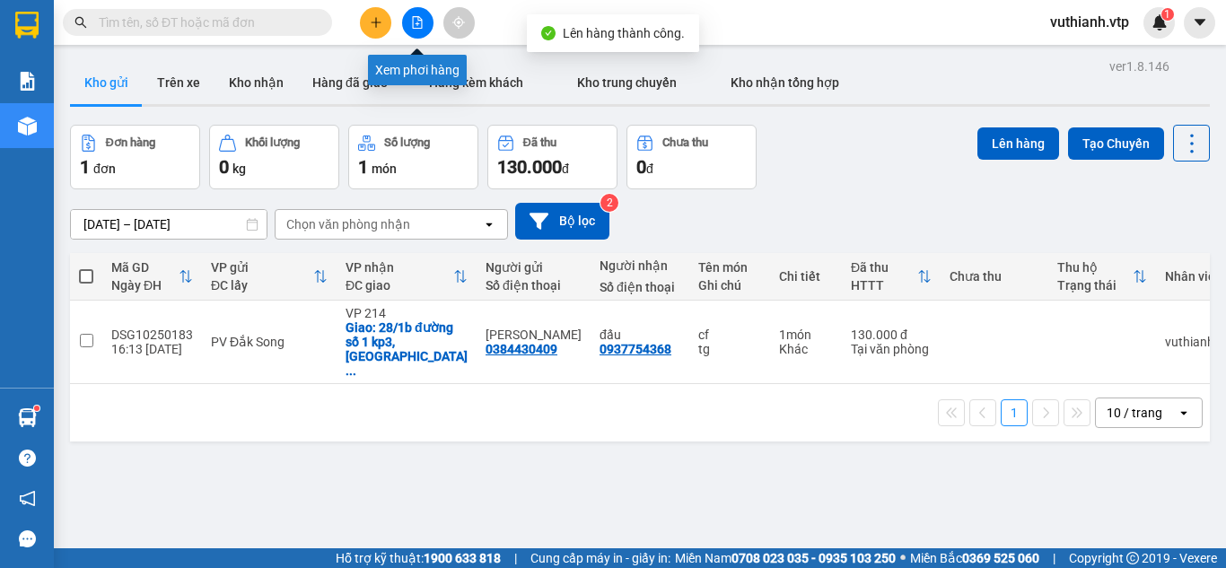
click at [425, 15] on button at bounding box center [417, 22] width 31 height 31
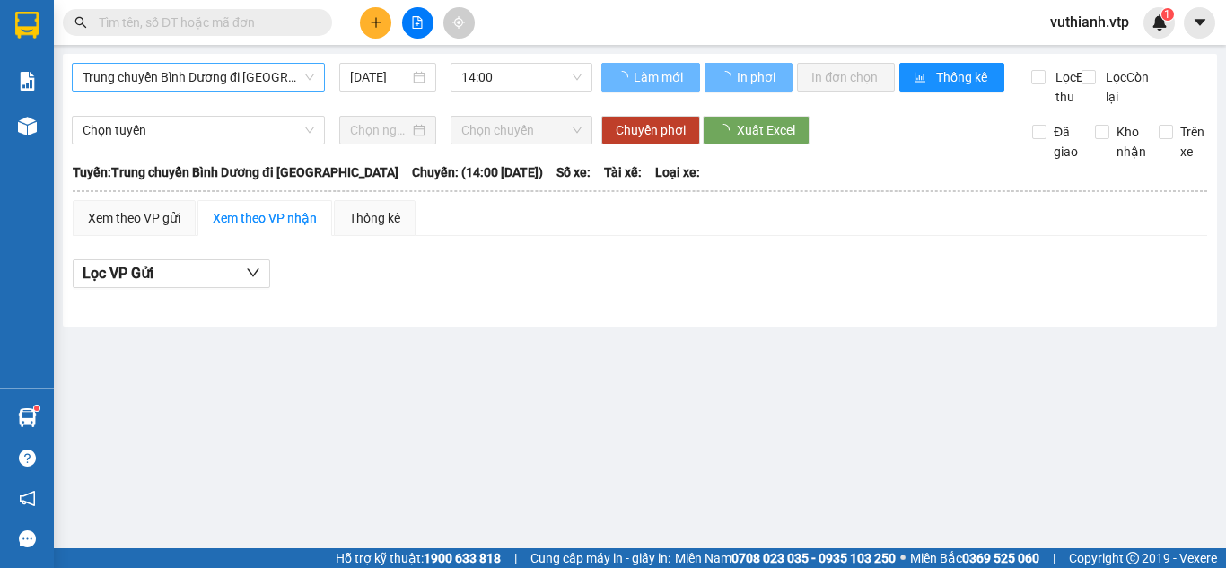
click at [251, 80] on span "Trung chuyển Bình Dương đi [GEOGRAPHIC_DATA]" at bounding box center [199, 77] width 232 height 27
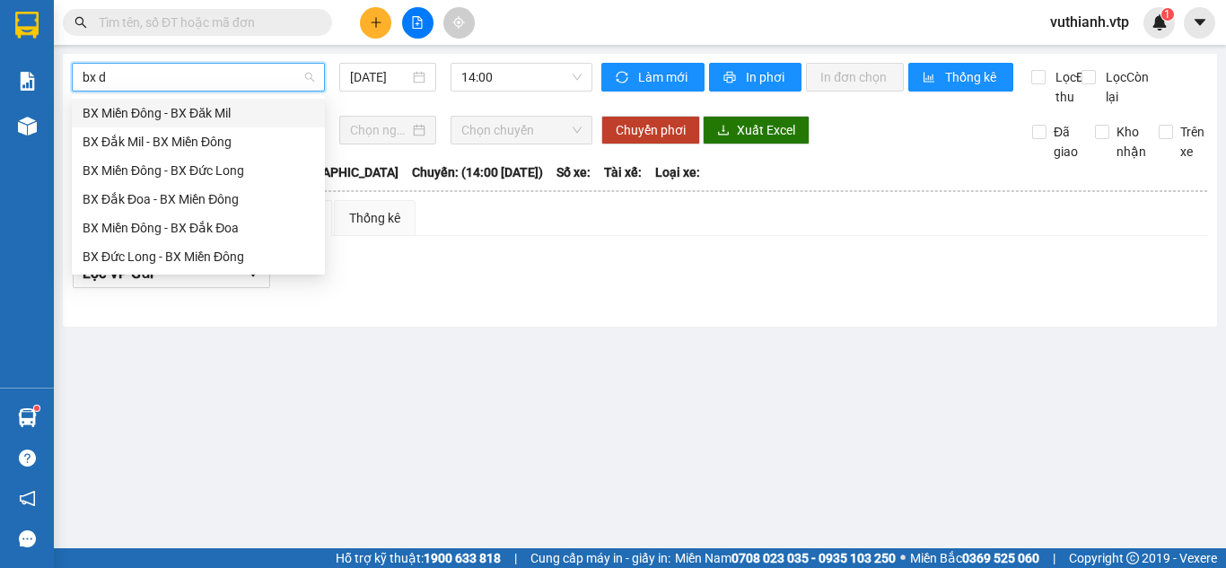
type input "bx đ"
click at [231, 134] on div "BX Đắk Mil - BX Miền Đông" at bounding box center [199, 142] width 232 height 20
type input "[DATE]"
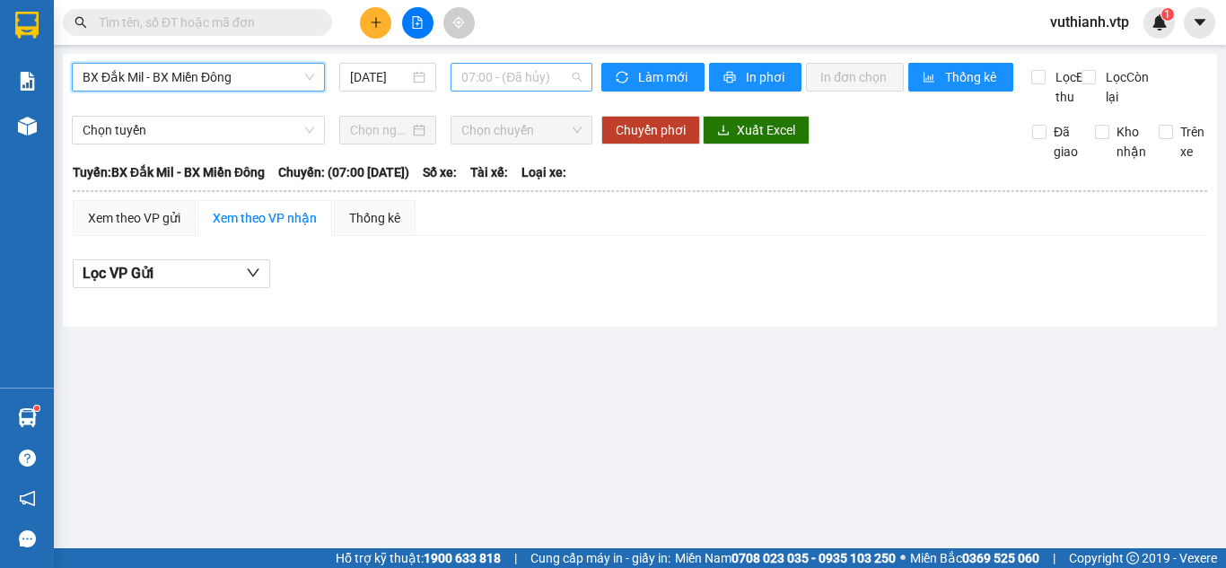
click at [563, 66] on span "07:00 - (Đã hủy)" at bounding box center [521, 77] width 120 height 27
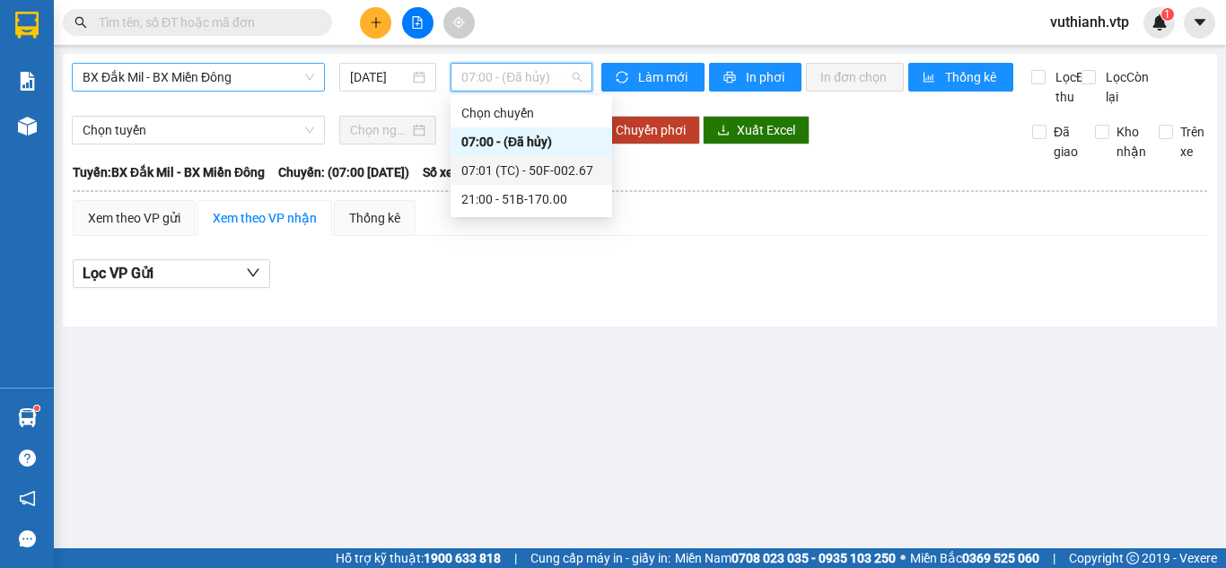
click at [539, 171] on div "07:01 (TC) - 50F-002.67" at bounding box center [531, 171] width 140 height 20
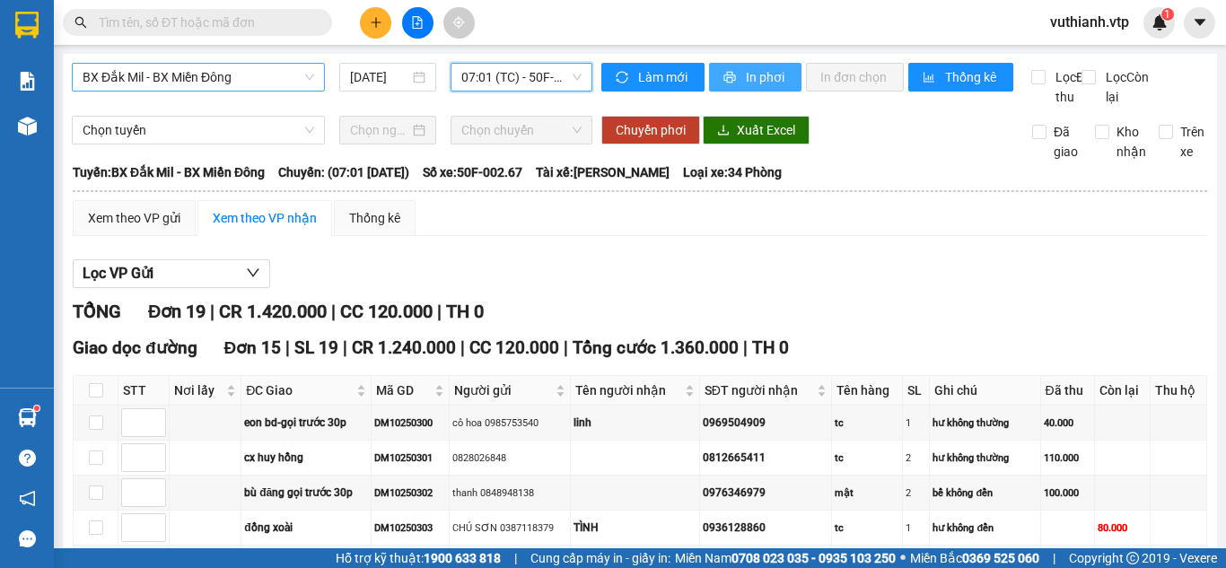
click at [756, 79] on span "In phơi" at bounding box center [766, 77] width 41 height 20
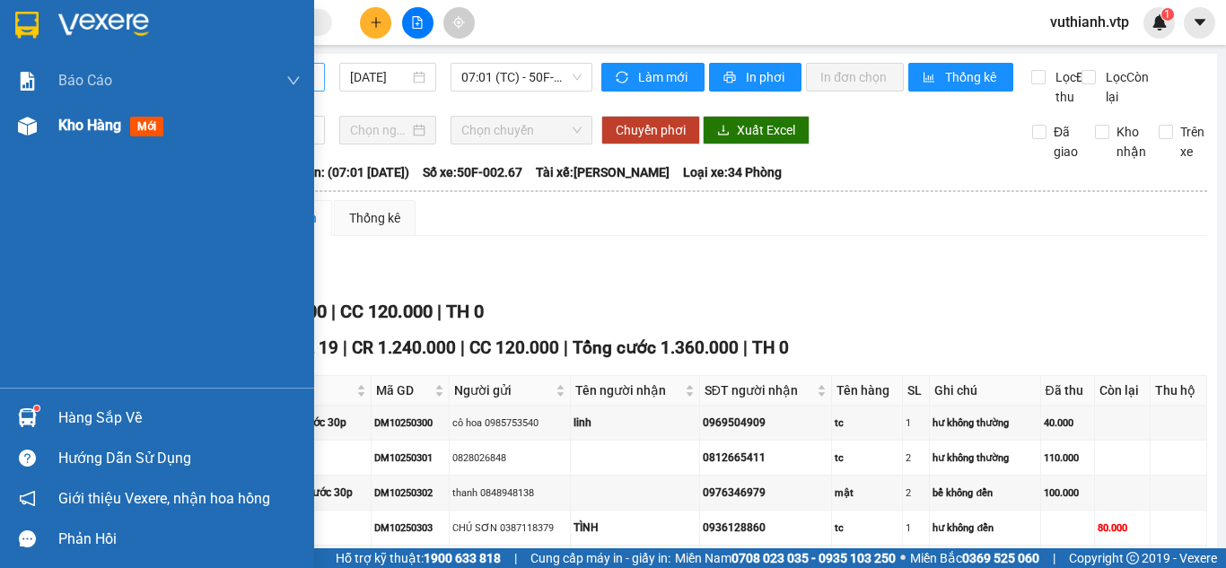
click at [43, 130] on div "Kho hàng mới" at bounding box center [157, 125] width 314 height 45
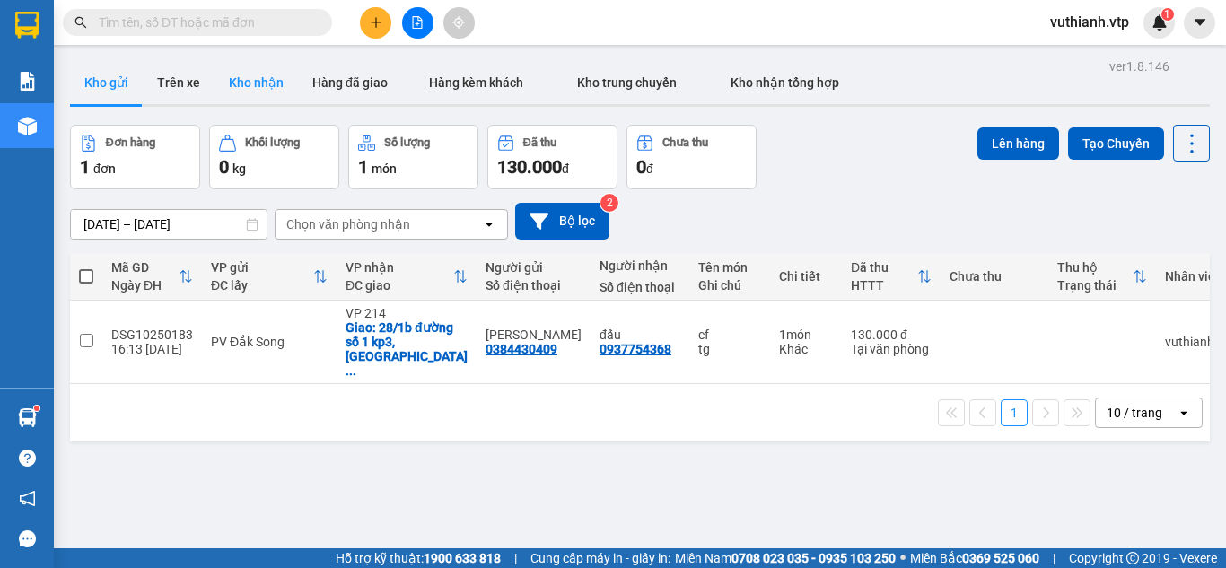
click at [240, 86] on button "Kho nhận" at bounding box center [255, 82] width 83 height 43
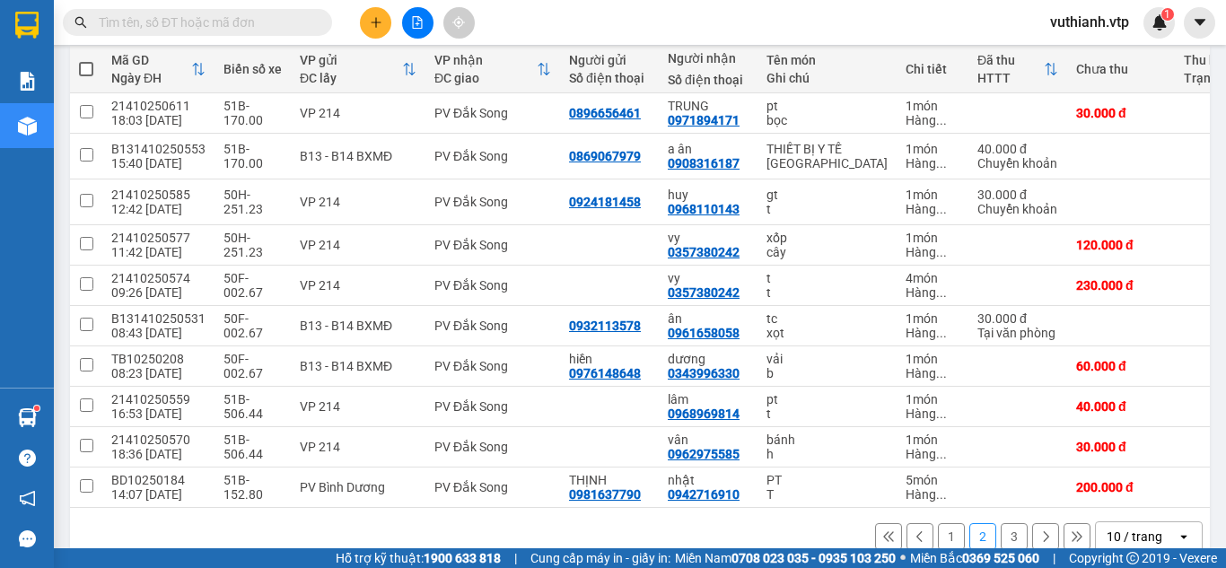
scroll to position [200, 0]
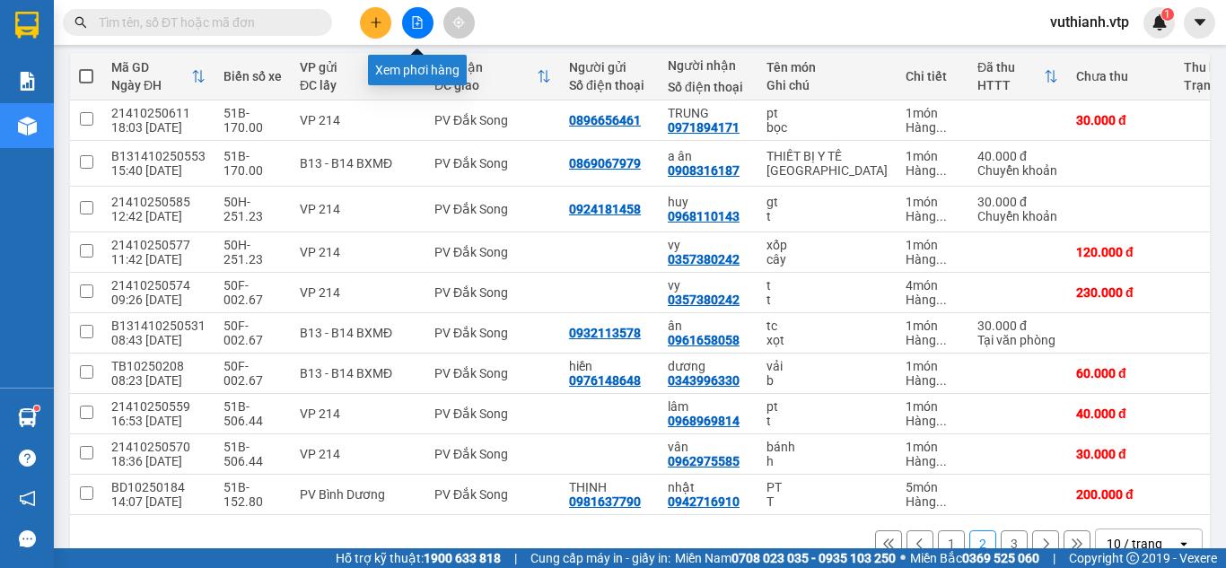
click at [413, 24] on icon "file-add" at bounding box center [418, 22] width 10 height 13
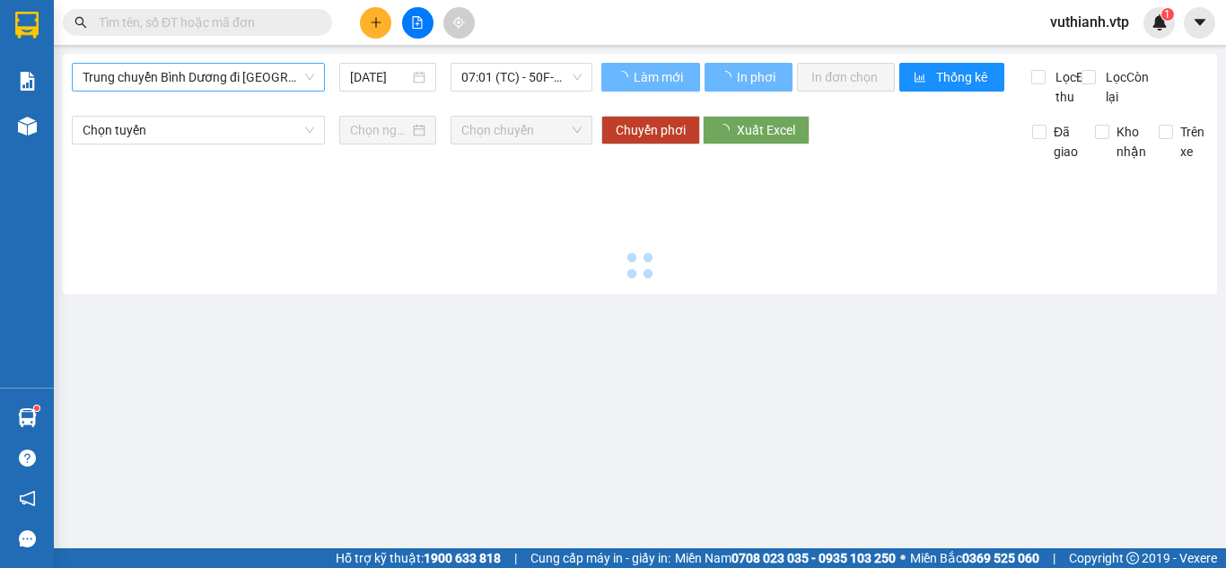
click at [192, 82] on span "Trung chuyển Bình Dương đi [GEOGRAPHIC_DATA]" at bounding box center [199, 77] width 232 height 27
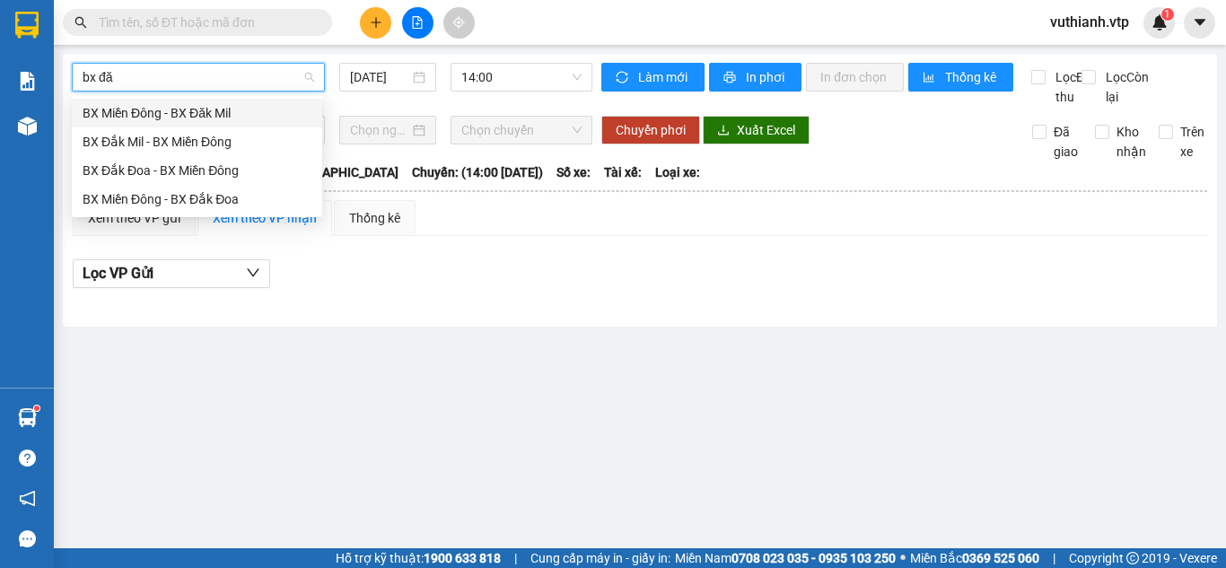
type input "bx đăk"
click at [205, 139] on div "BX Đắk Mil - BX Miền Đông" at bounding box center [197, 142] width 229 height 20
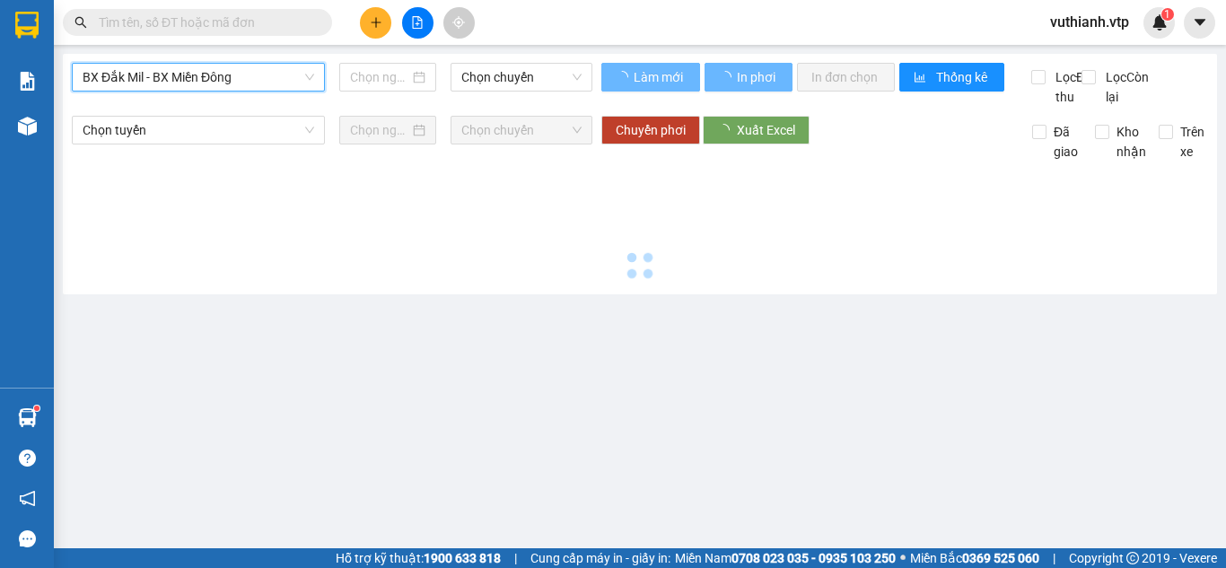
type input "[DATE]"
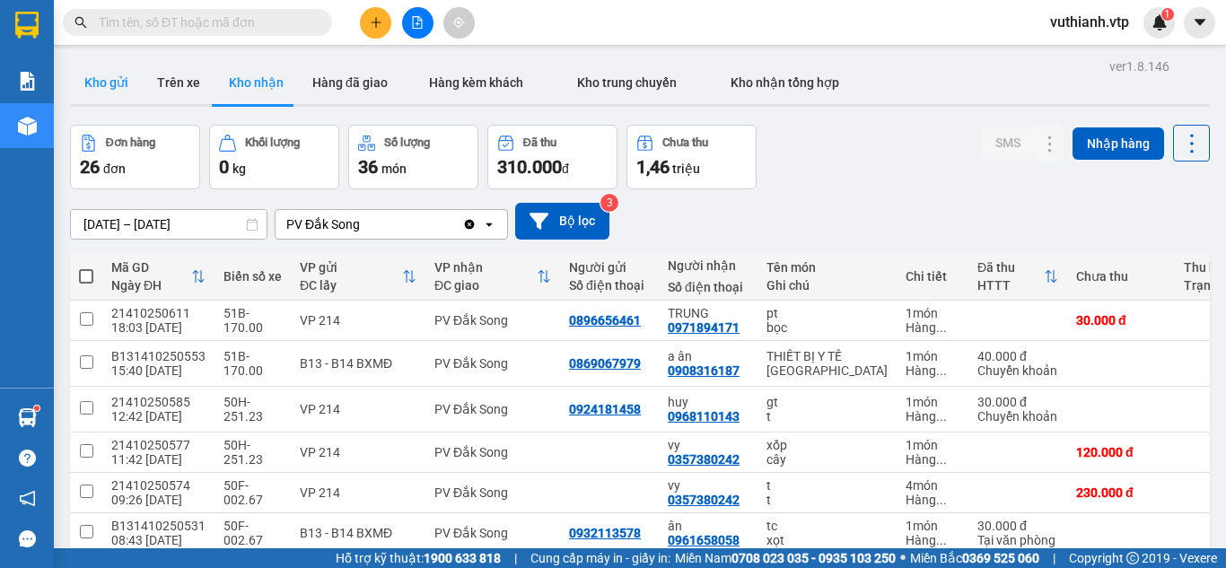
click at [96, 87] on button "Kho gửi" at bounding box center [106, 82] width 73 height 43
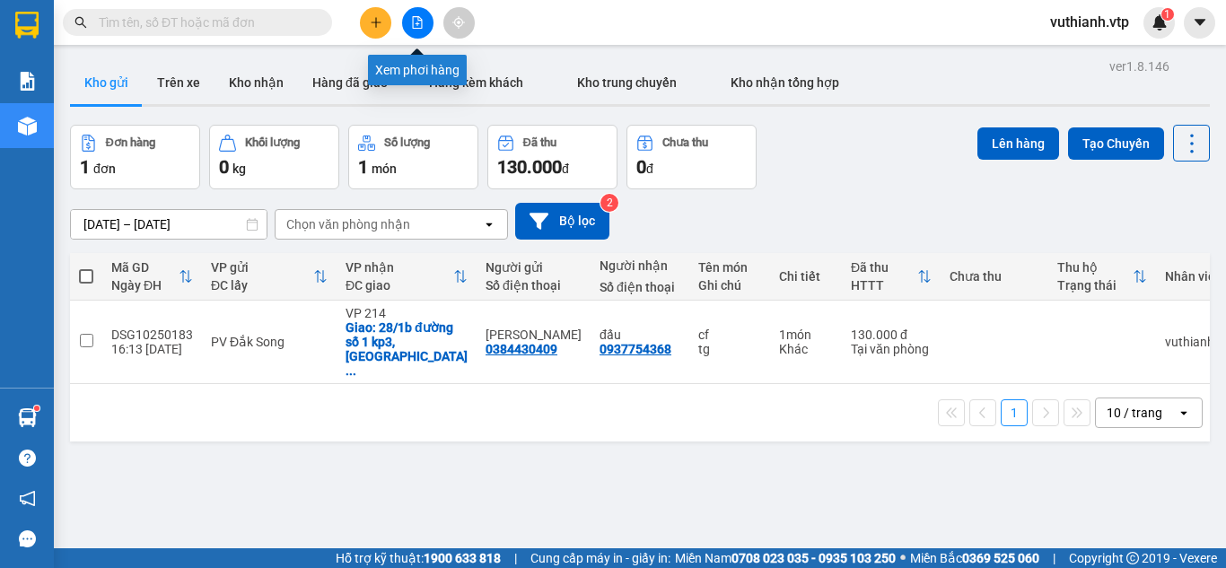
click at [428, 29] on button at bounding box center [417, 22] width 31 height 31
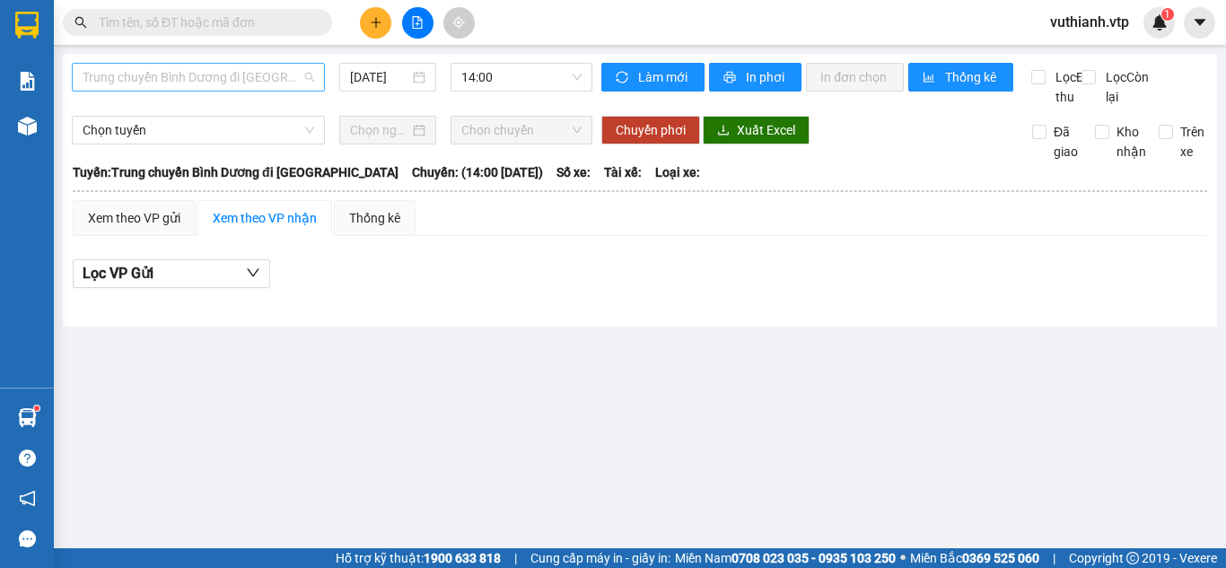
click at [263, 70] on span "Trung chuyển Bình Dương đi [GEOGRAPHIC_DATA]" at bounding box center [199, 77] width 232 height 27
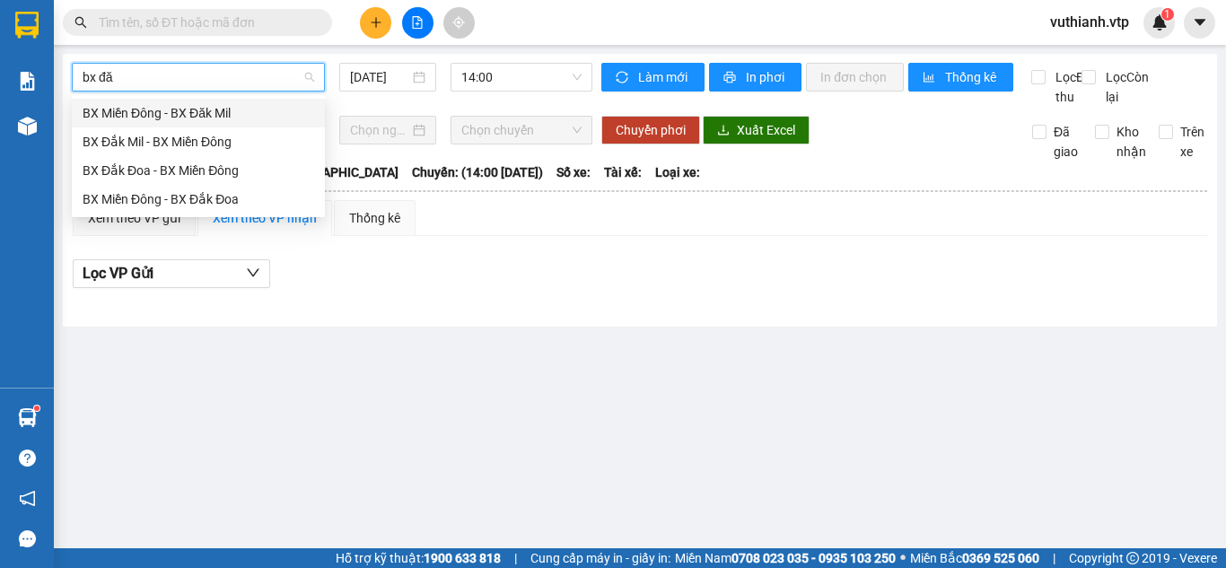
type input "bx đăk"
click at [190, 150] on div "BX Đắk Mil - BX Miền Đông" at bounding box center [199, 142] width 232 height 20
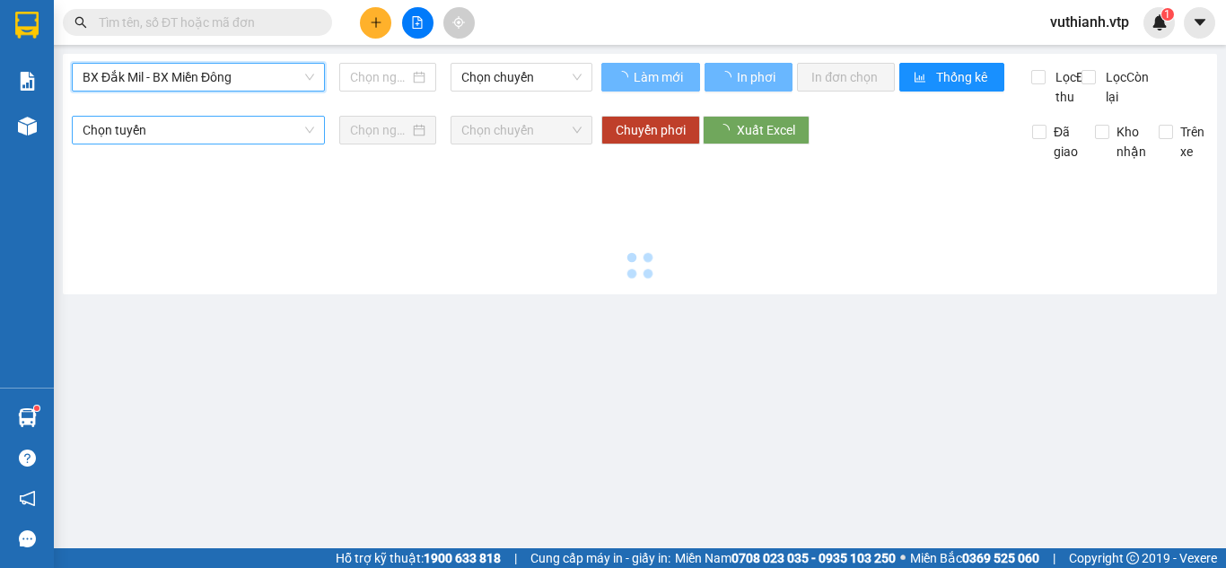
type input "[DATE]"
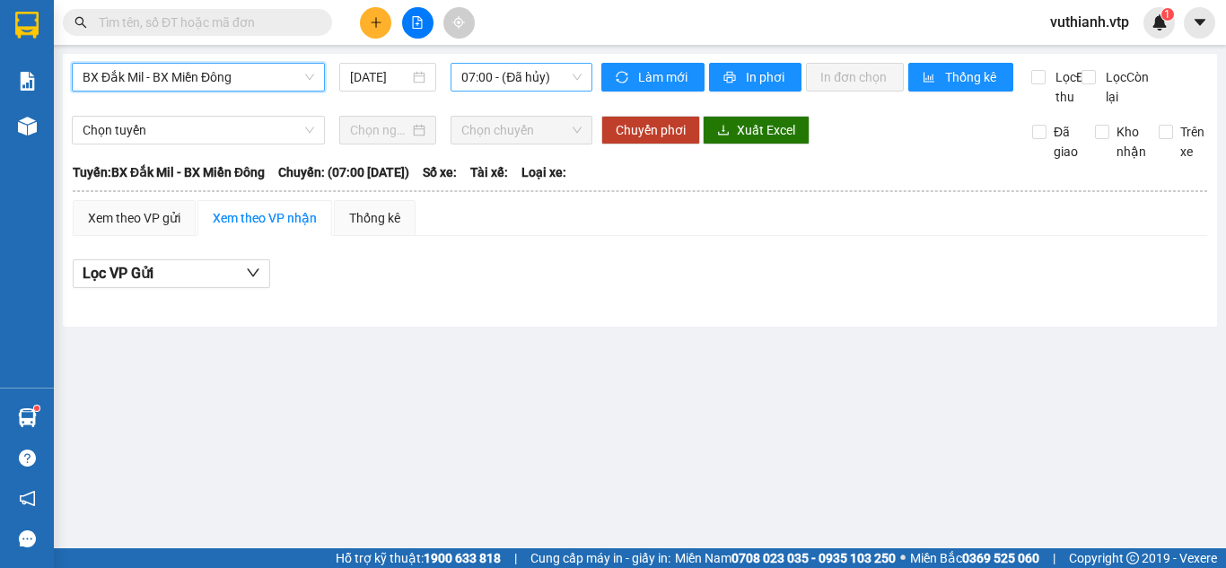
click at [518, 83] on span "07:00 - (Đã hủy)" at bounding box center [521, 77] width 120 height 27
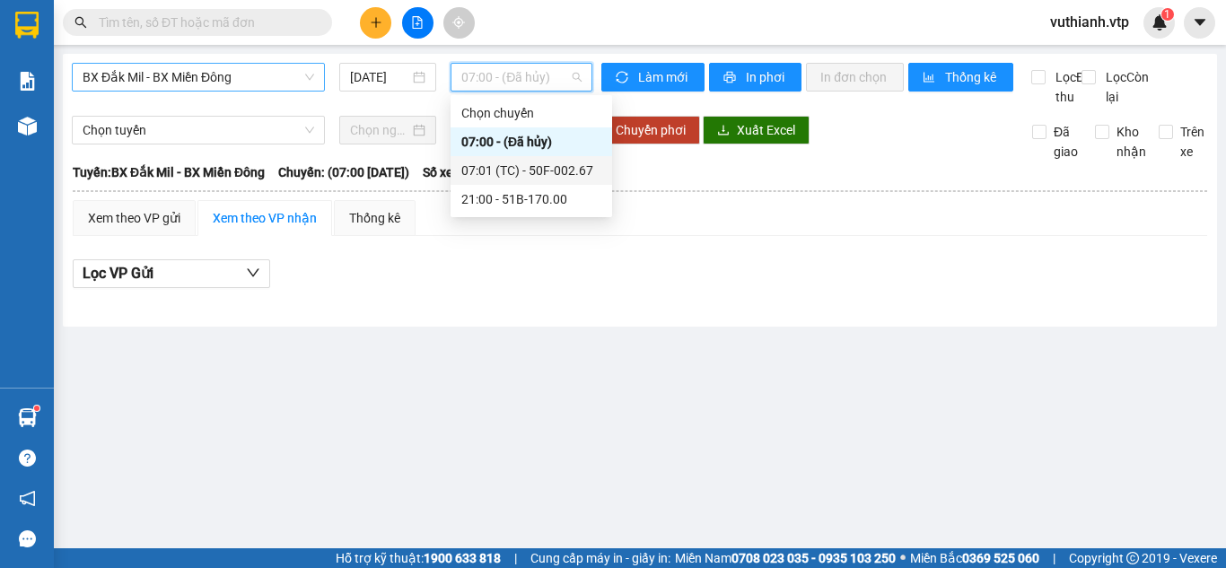
click at [550, 175] on div "07:01 (TC) - 50F-002.67" at bounding box center [531, 171] width 140 height 20
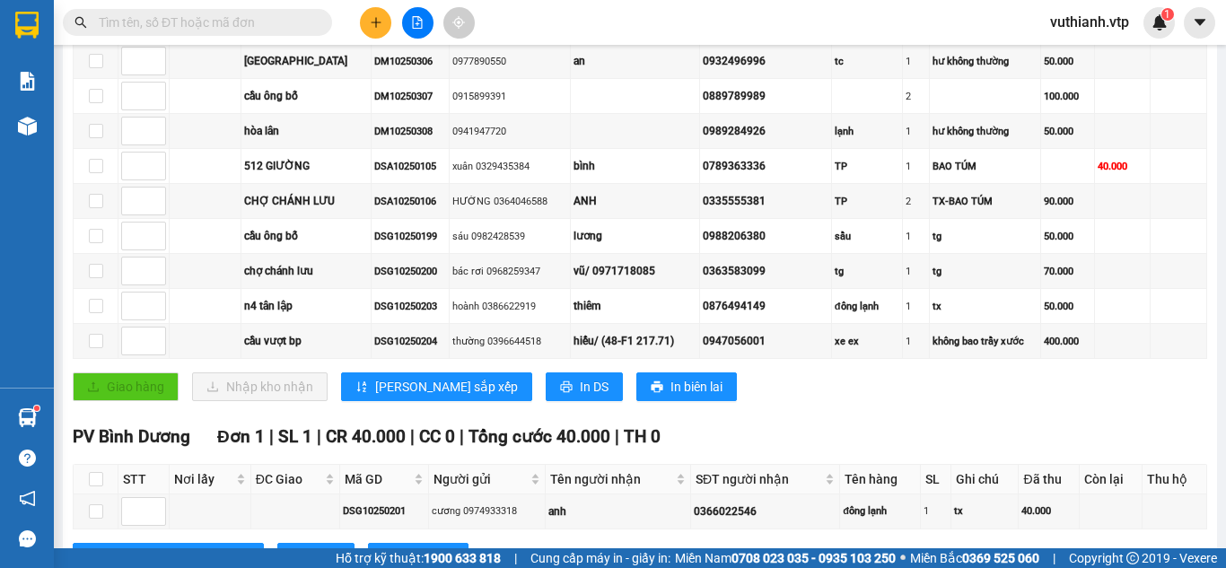
scroll to position [574, 0]
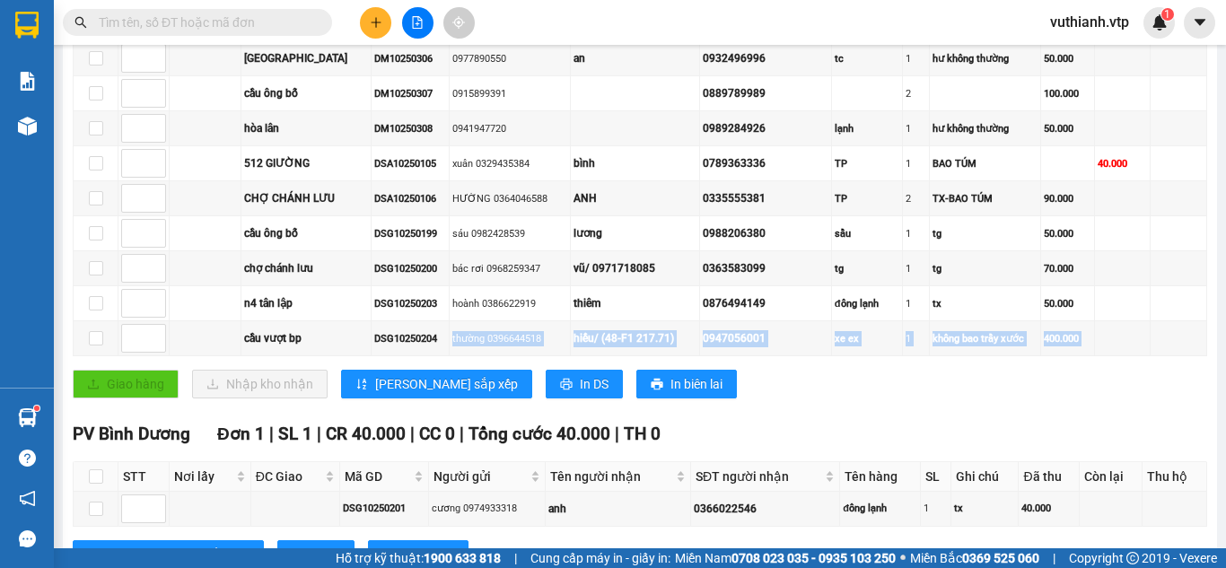
drag, startPoint x: 446, startPoint y: 361, endPoint x: 376, endPoint y: 377, distance: 71.8
click at [376, 377] on div "Giao dọc đường Đơn 15 | SL 19 | CR 1.240.000 | CC 120.000 | Tổng cước 1.360.000…" at bounding box center [640, 85] width 1134 height 651
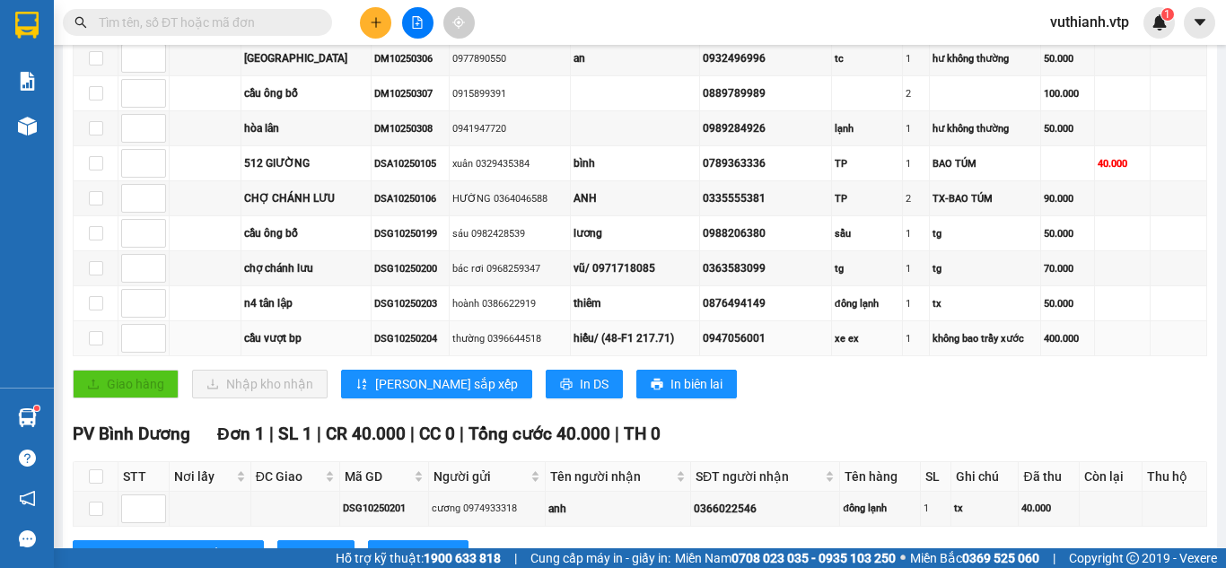
click at [368, 347] on div "cầu vượt bp" at bounding box center [306, 338] width 124 height 17
drag, startPoint x: 445, startPoint y: 358, endPoint x: 374, endPoint y: 363, distance: 71.1
click at [374, 356] on td "DSG10250204" at bounding box center [410, 338] width 78 height 35
copy div "DSG10250204"
click at [242, 25] on input "text" at bounding box center [205, 23] width 212 height 20
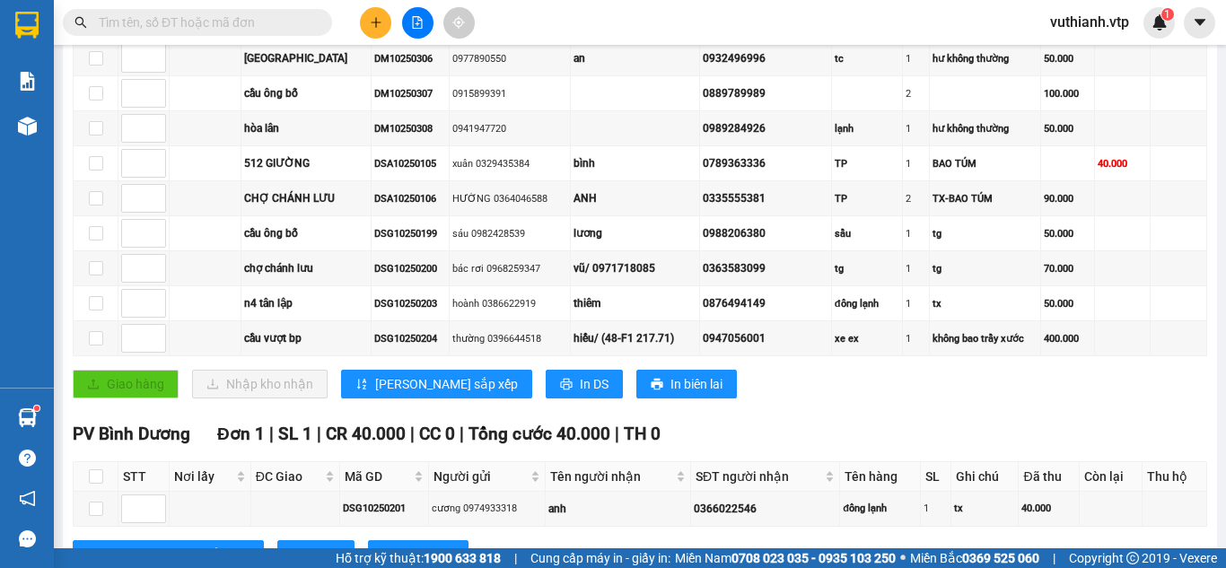
paste input "DSG10250204"
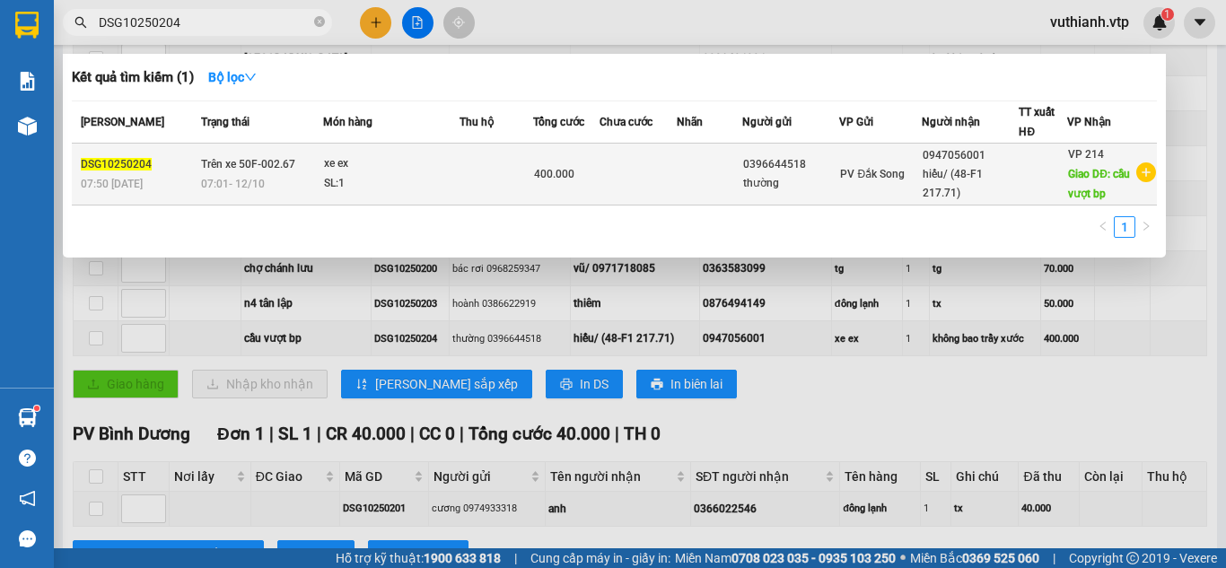
type input "DSG10250204"
click at [494, 172] on td at bounding box center [496, 175] width 74 height 62
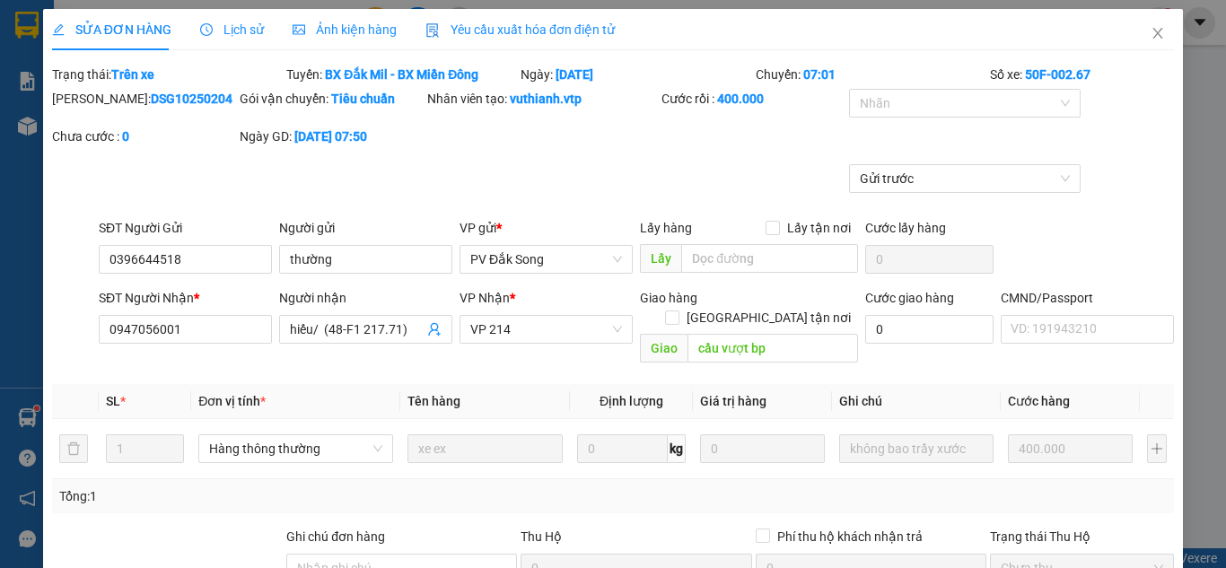
type input "0396644518"
type input "thường"
type input "0947056001"
type input "hiếu/ (48-F1 217.71)"
type input "cầu vượt bp"
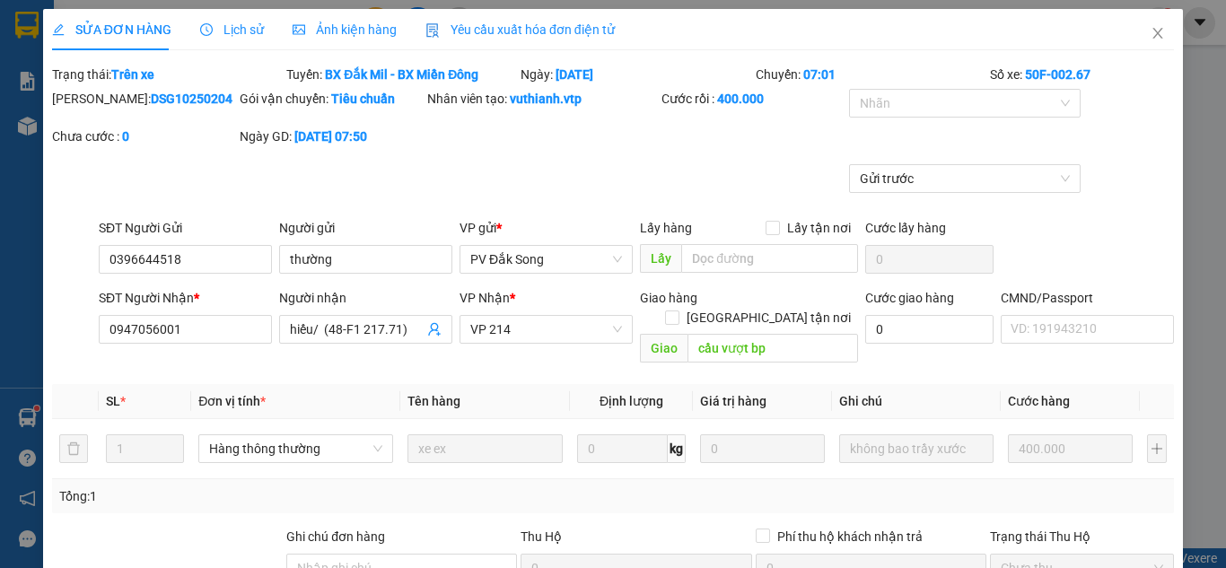
type input "0"
type input "400.000"
type input "20.000"
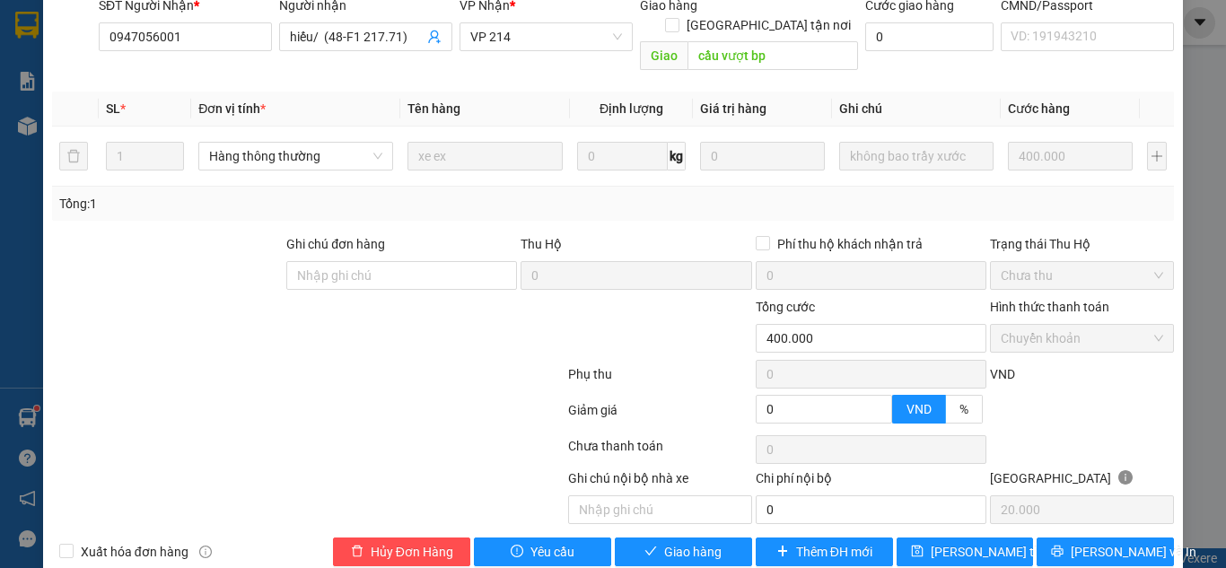
scroll to position [306, 0]
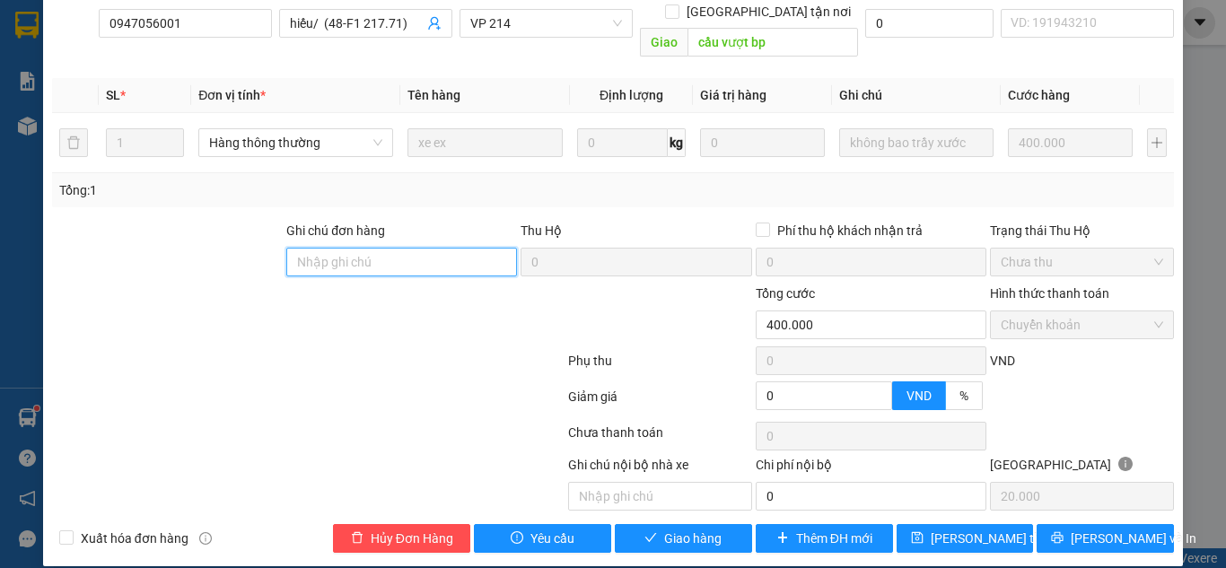
click at [467, 248] on input "Ghi chú đơn hàng" at bounding box center [401, 262] width 231 height 29
type input "400k tk6868 8h25p [DATE]"
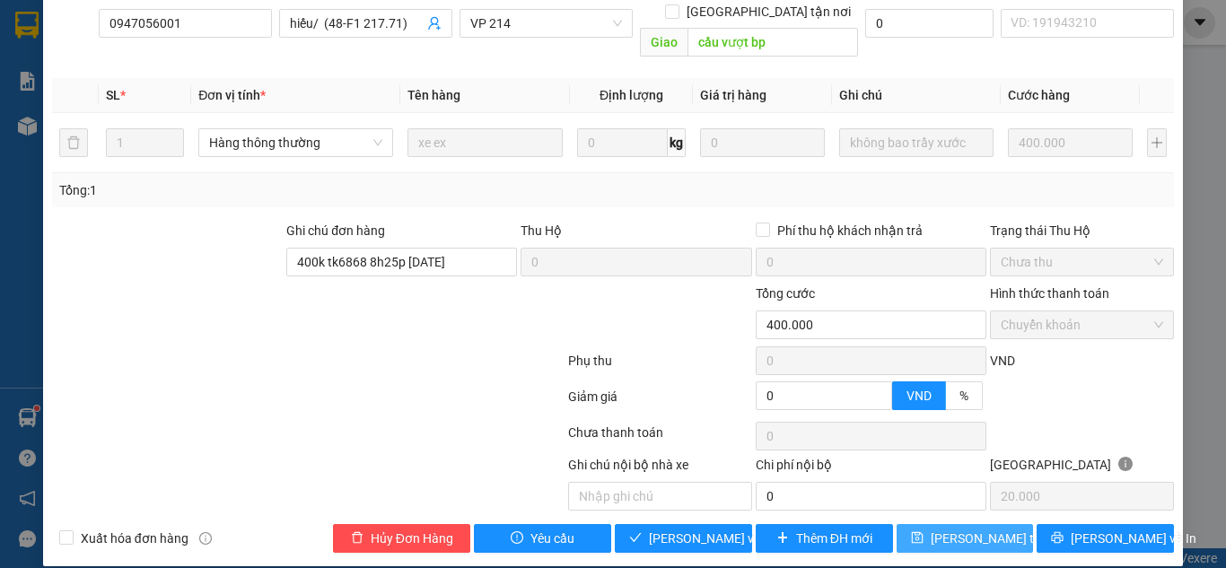
click at [990, 529] on span "[PERSON_NAME] thay đổi" at bounding box center [1003, 539] width 144 height 20
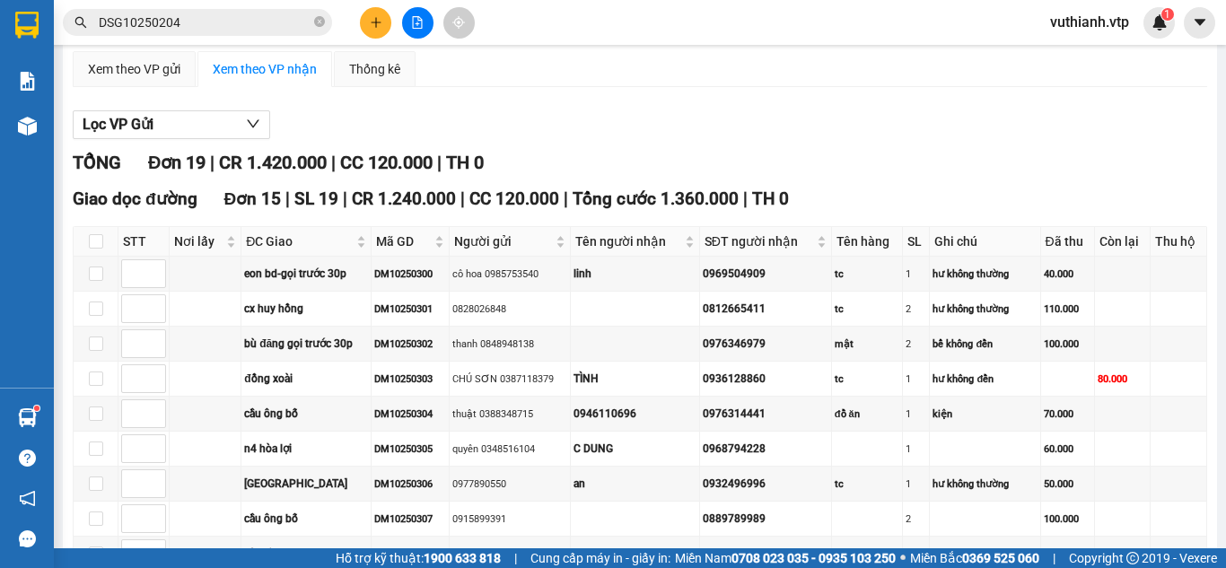
scroll to position [144, 0]
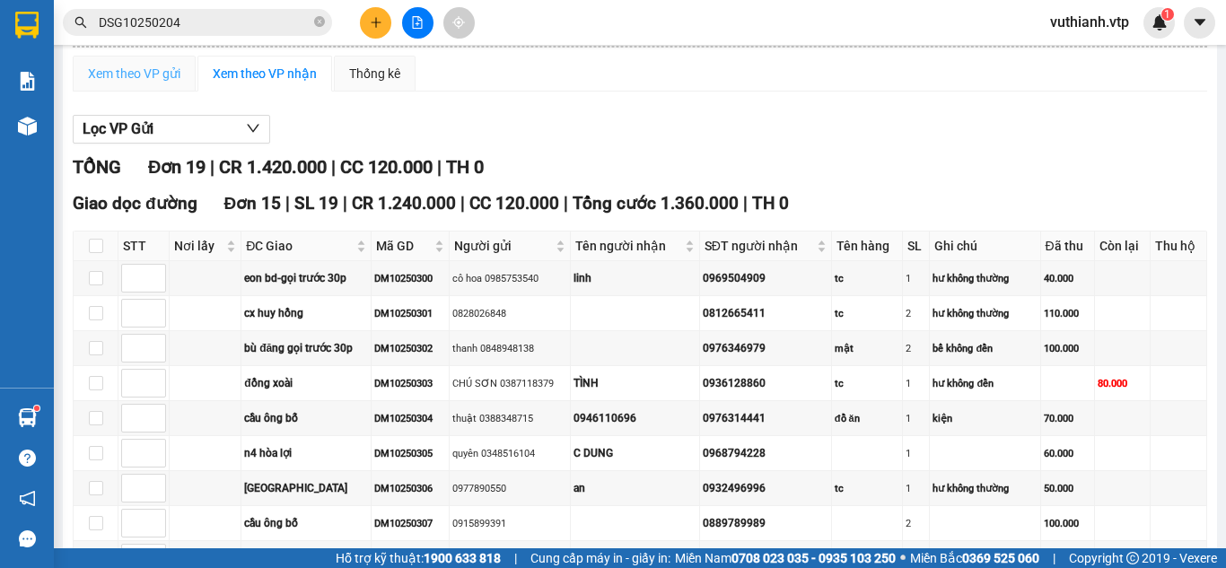
click at [135, 83] on div "Xem theo VP gửi" at bounding box center [134, 74] width 123 height 36
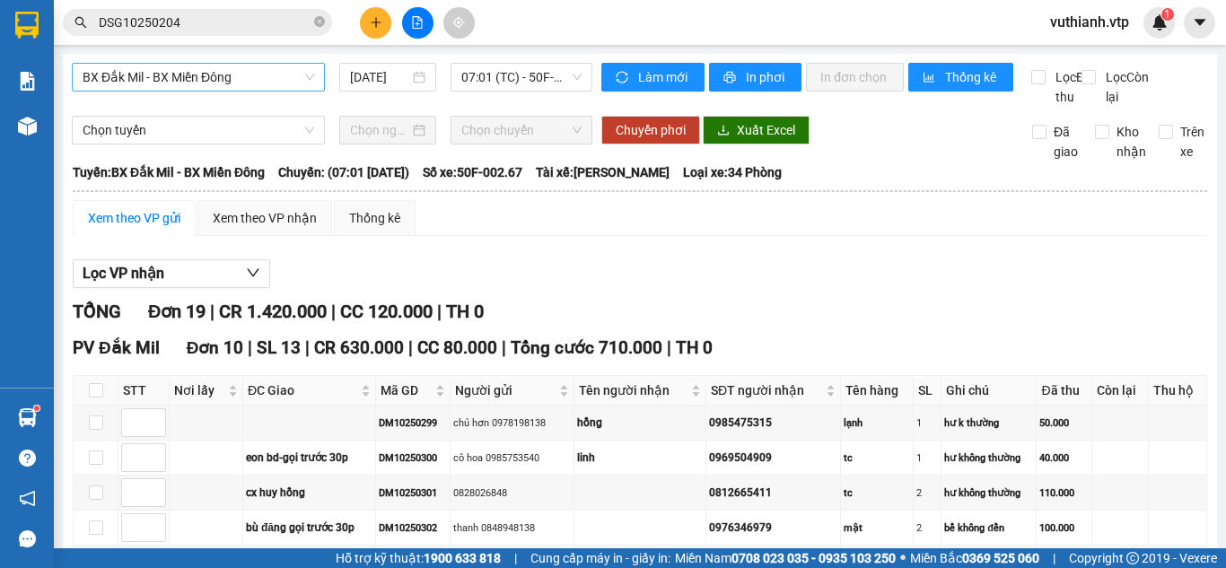
click at [243, 71] on span "BX Đắk Mil - BX Miền Đông" at bounding box center [199, 77] width 232 height 27
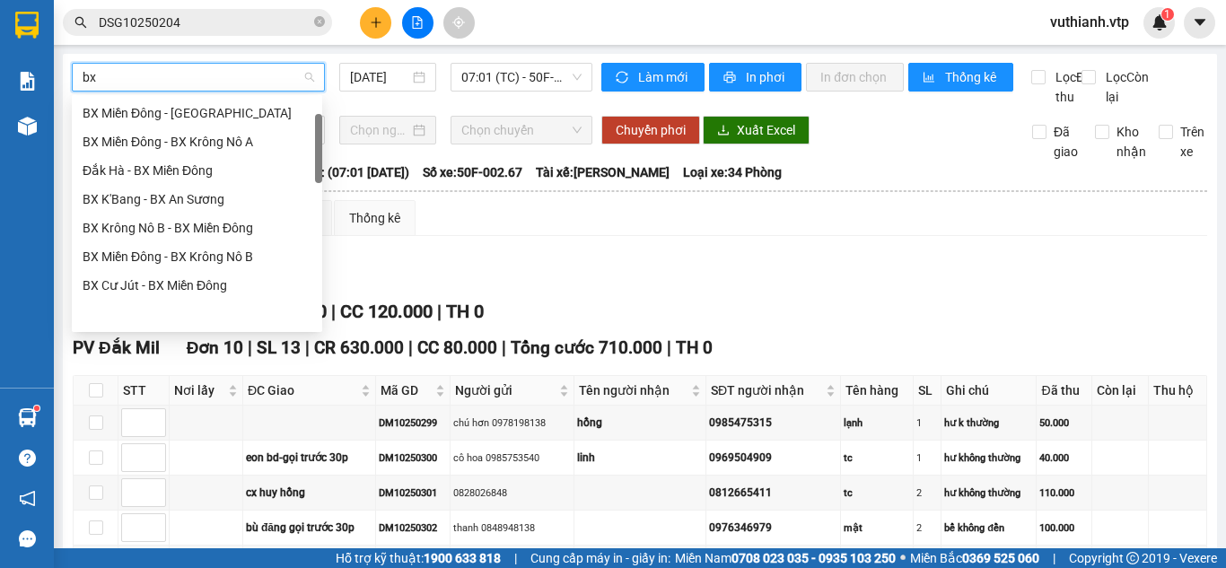
scroll to position [57, 0]
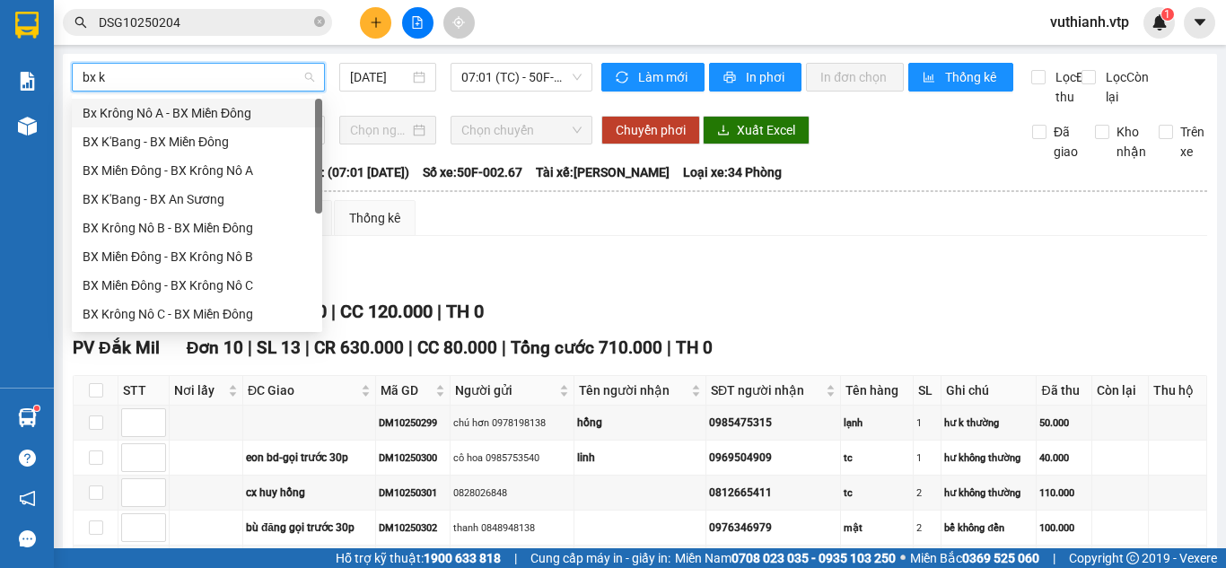
type input "bx kr"
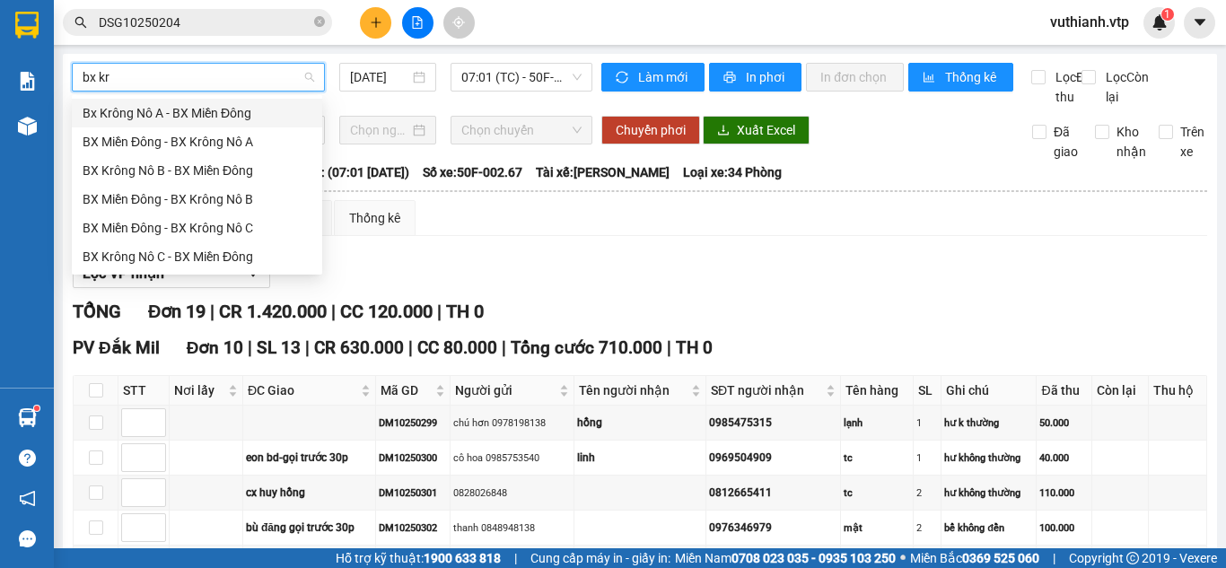
click at [206, 107] on div "Bx Krông Nô A - BX Miền Đông" at bounding box center [197, 113] width 229 height 20
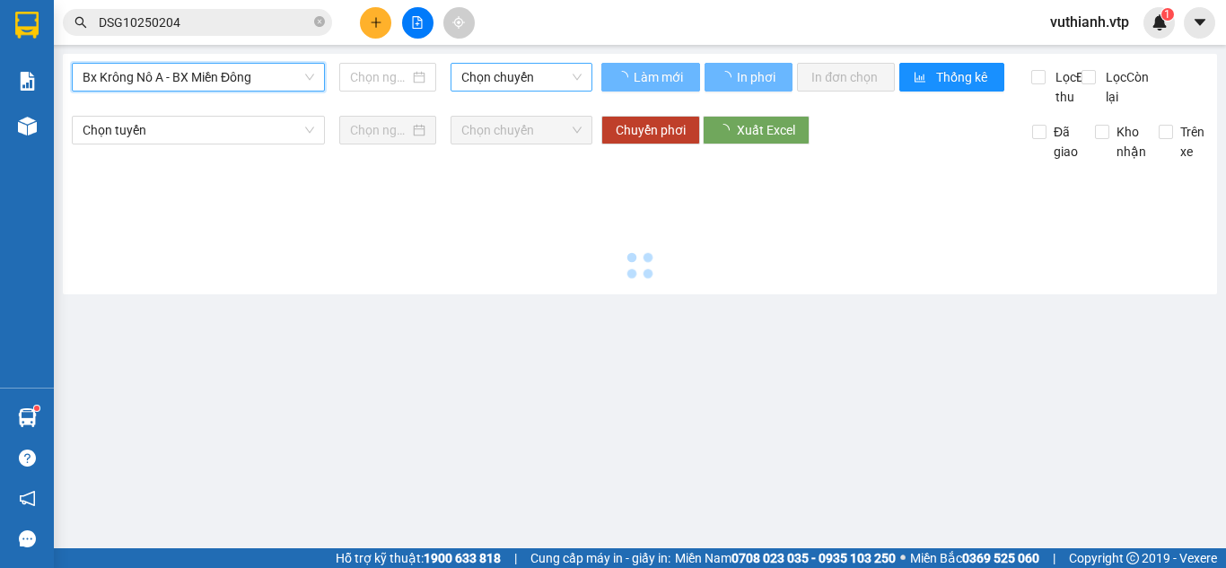
type input "[DATE]"
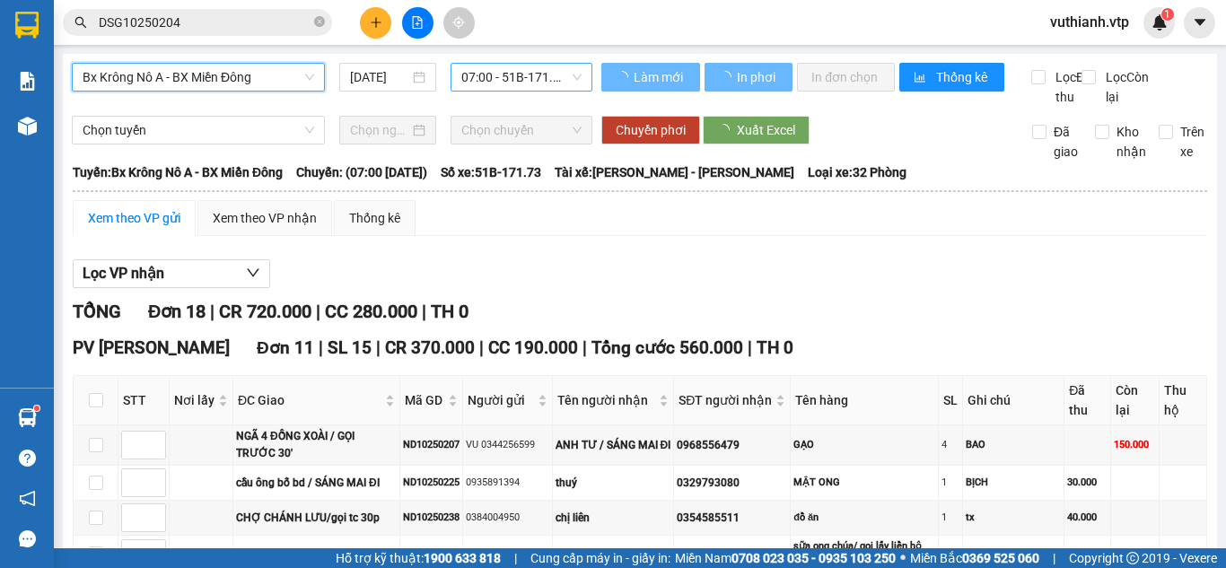
click at [484, 86] on span "07:00 - 51B-171.73" at bounding box center [521, 77] width 120 height 27
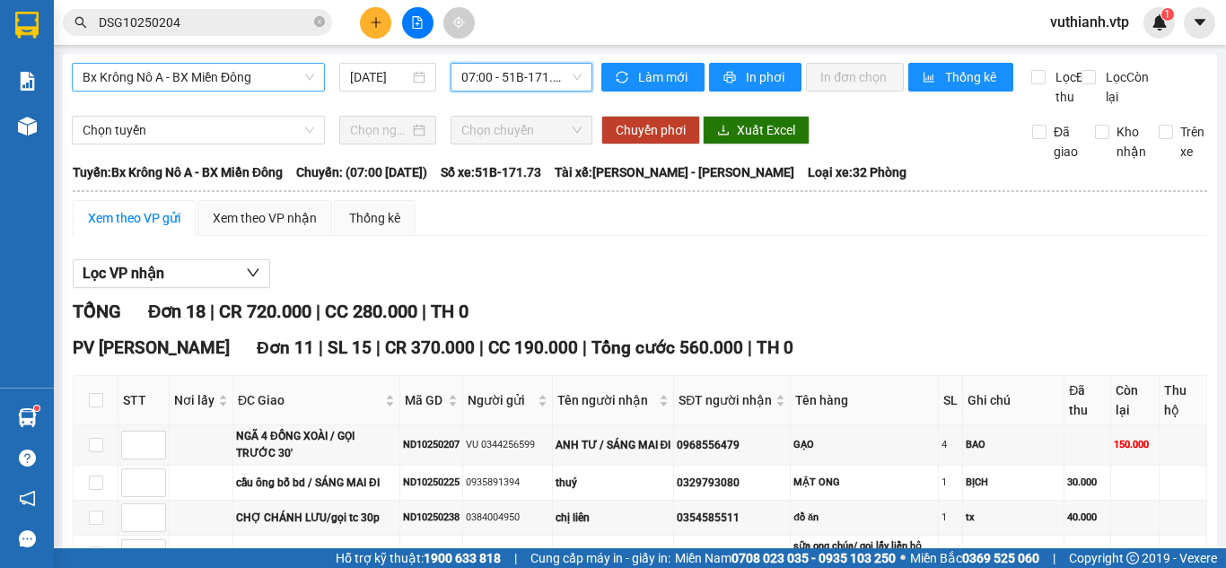
click at [484, 86] on span "07:00 - 51B-171.73" at bounding box center [521, 77] width 120 height 27
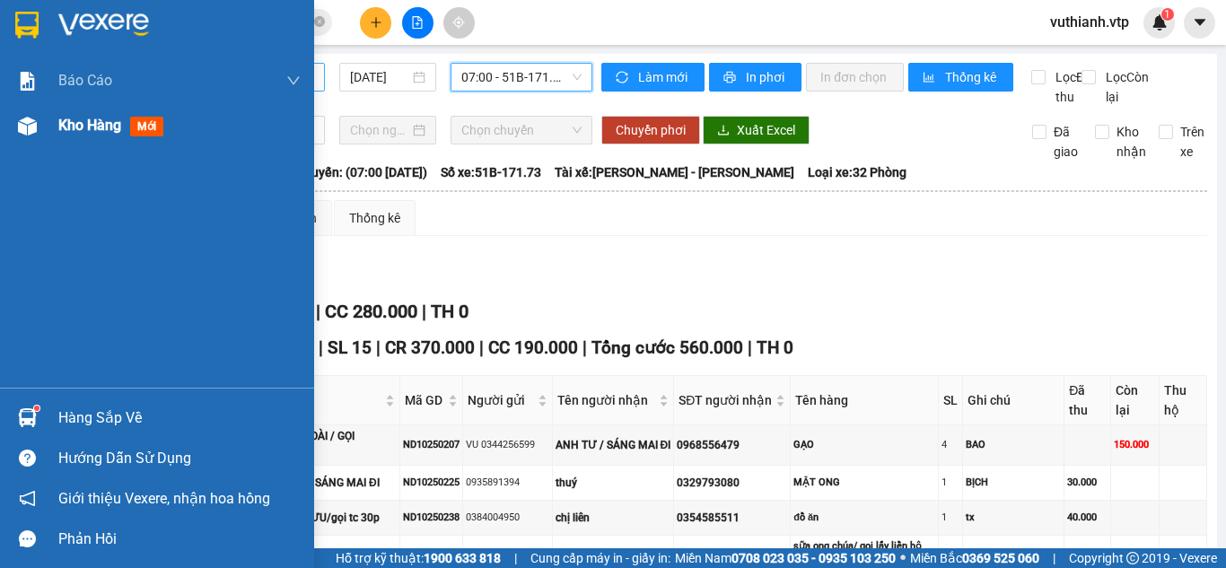
click at [24, 117] on img at bounding box center [27, 126] width 19 height 19
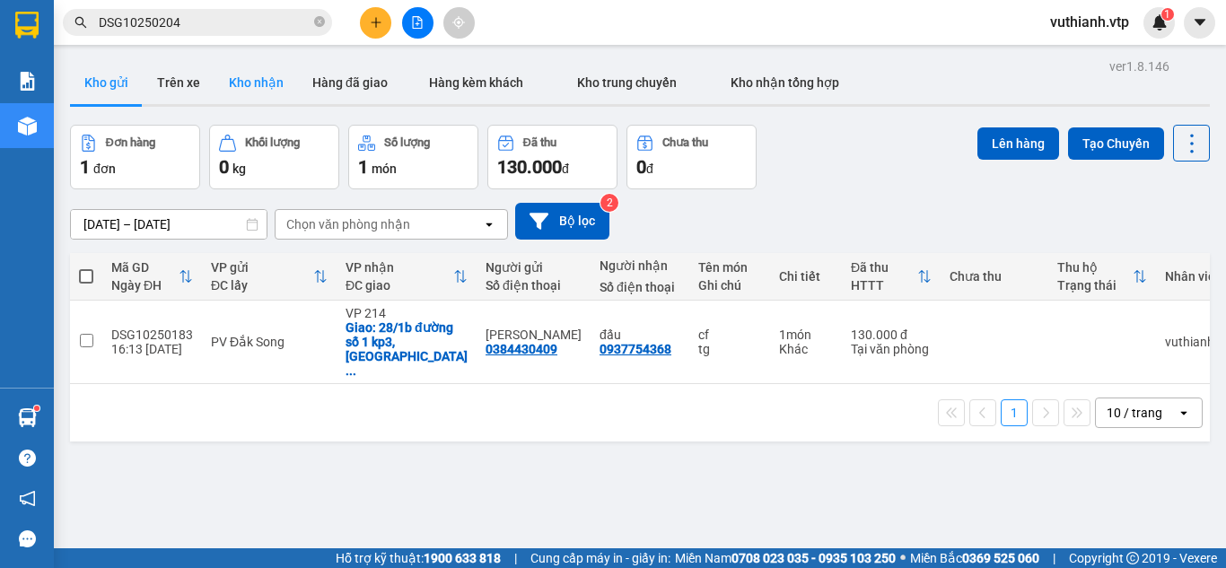
click at [251, 82] on button "Kho nhận" at bounding box center [255, 82] width 83 height 43
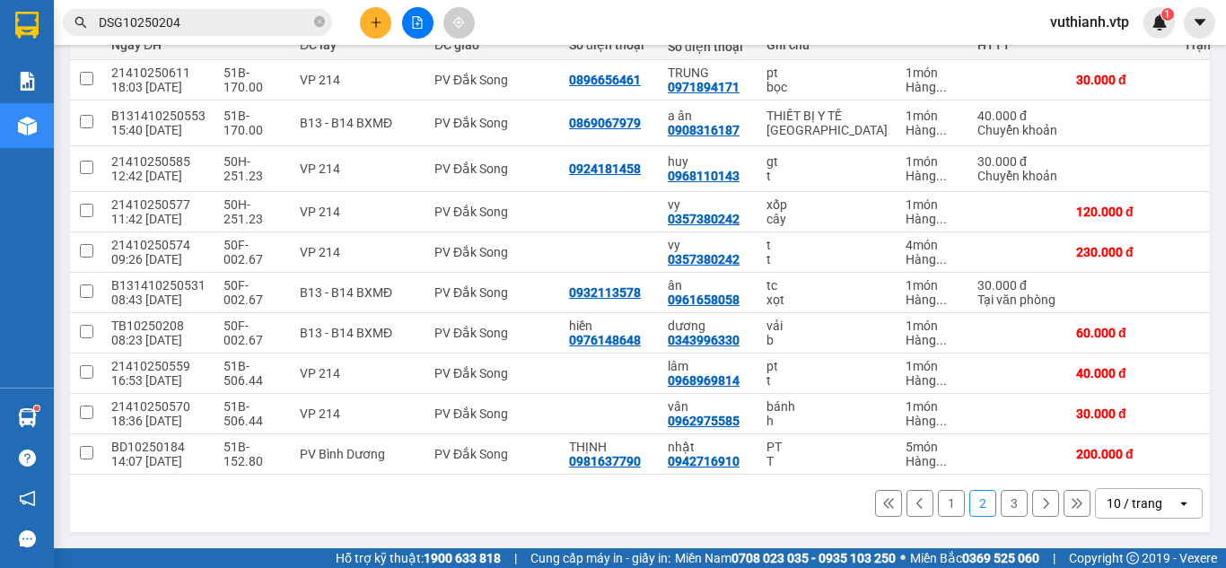
scroll to position [257, 0]
click at [1000, 505] on button "3" at bounding box center [1013, 503] width 27 height 27
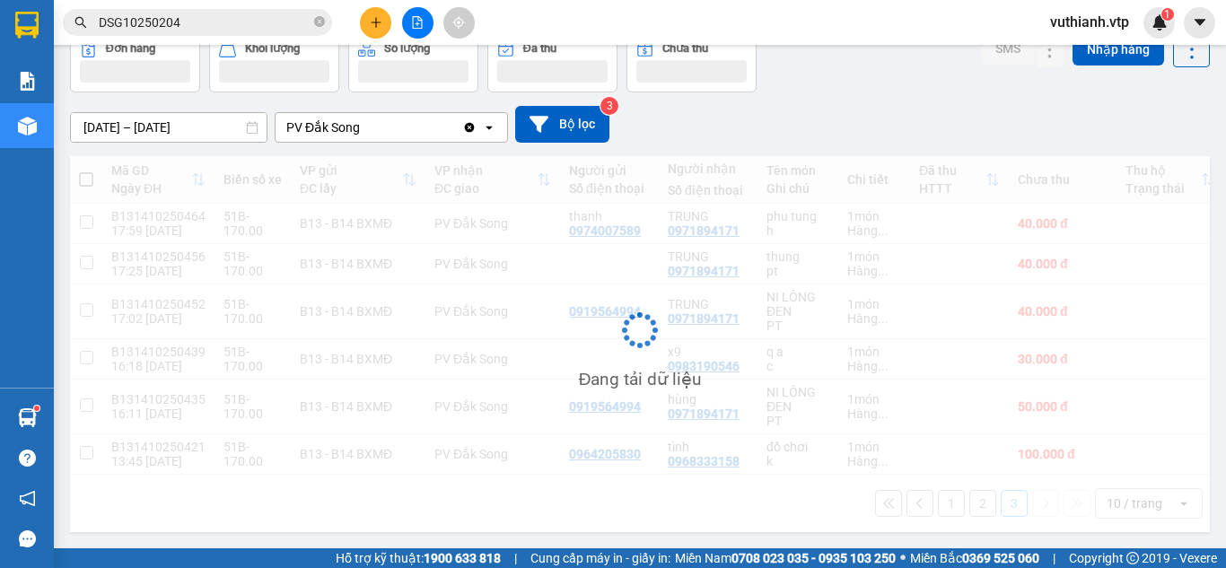
scroll to position [104, 0]
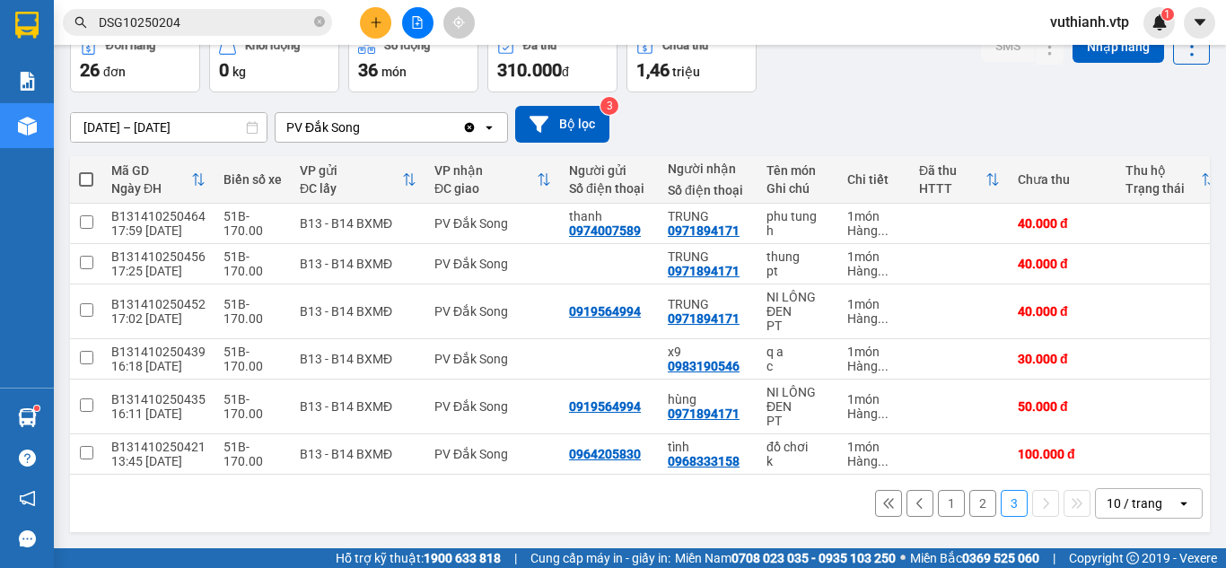
click at [938, 505] on button "1" at bounding box center [951, 503] width 27 height 27
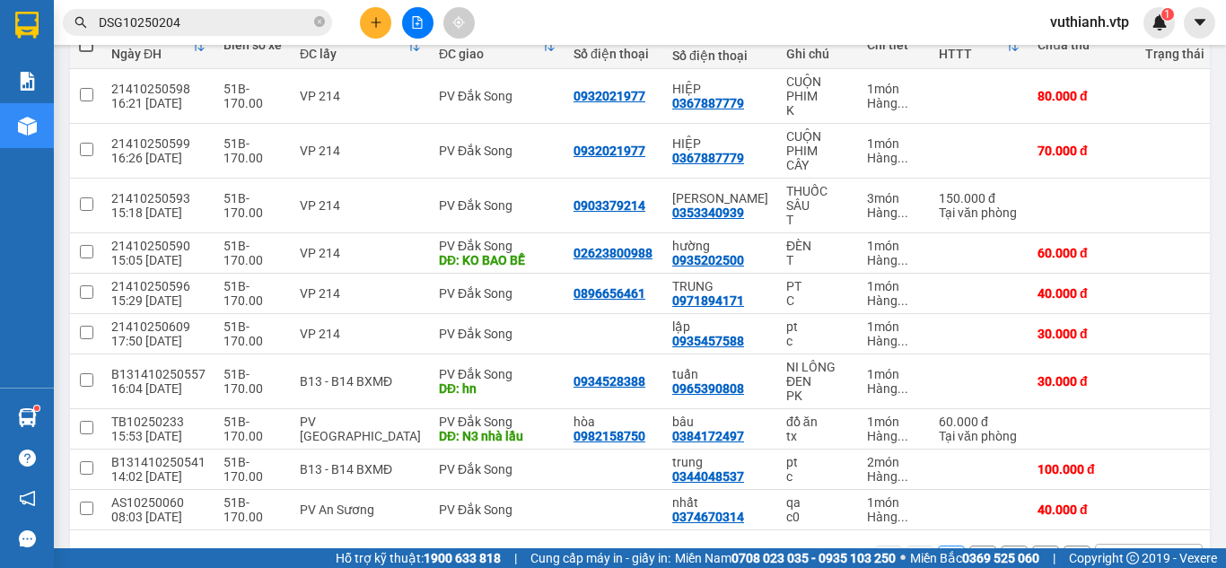
scroll to position [205, 0]
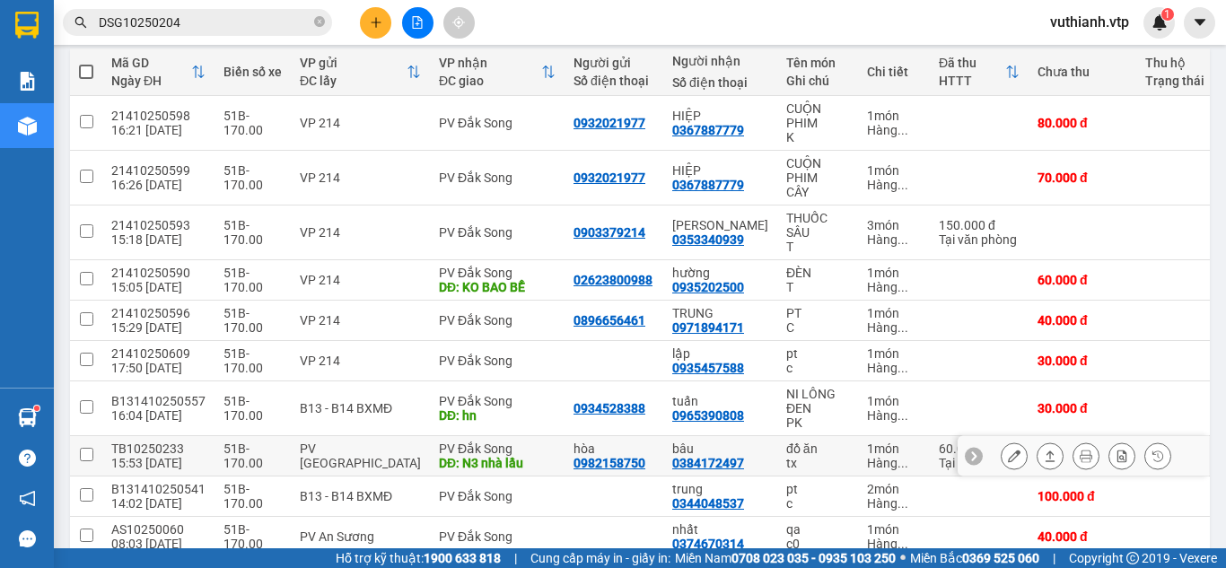
click at [733, 466] on div "bâu 0384172497" at bounding box center [720, 455] width 96 height 29
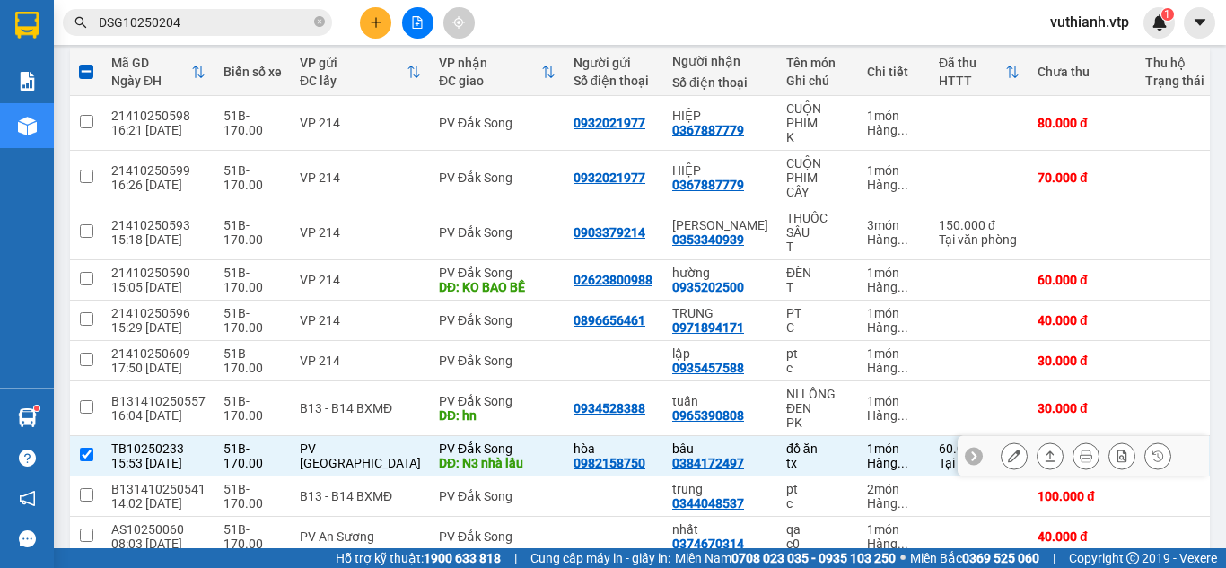
click at [733, 466] on div "bâu 0384172497" at bounding box center [720, 455] width 96 height 29
checkbox input "false"
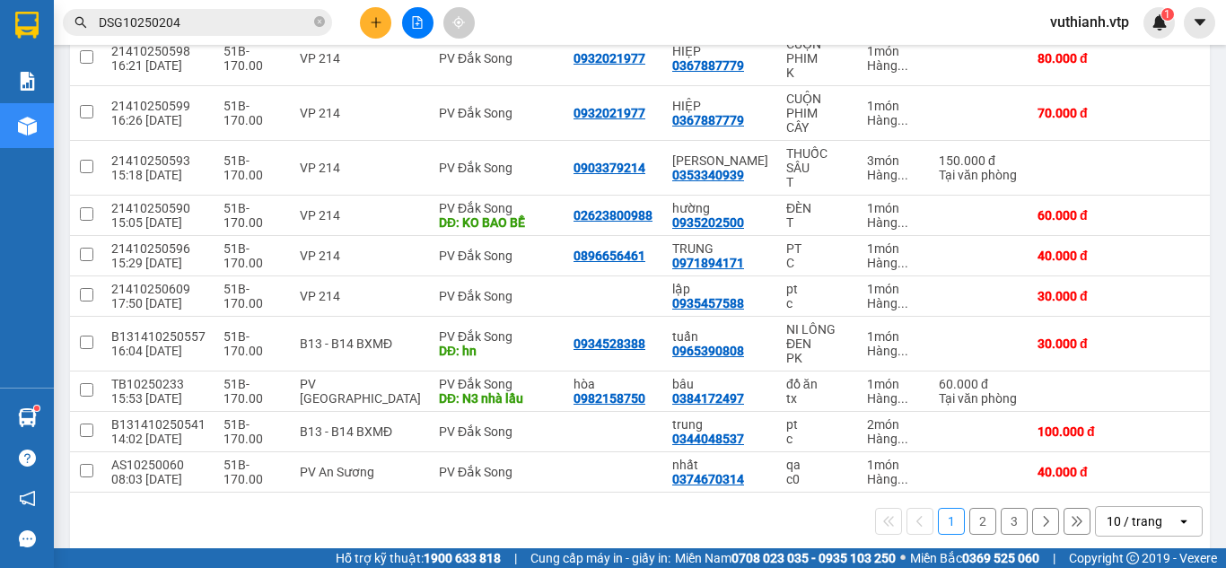
scroll to position [294, 0]
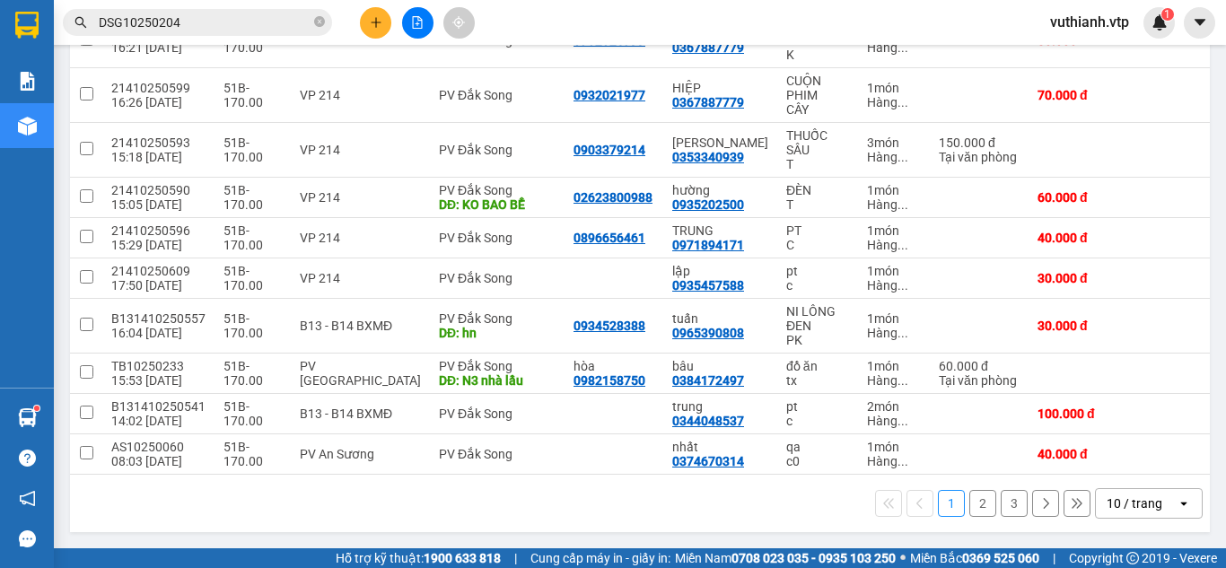
click at [969, 506] on button "2" at bounding box center [982, 503] width 27 height 27
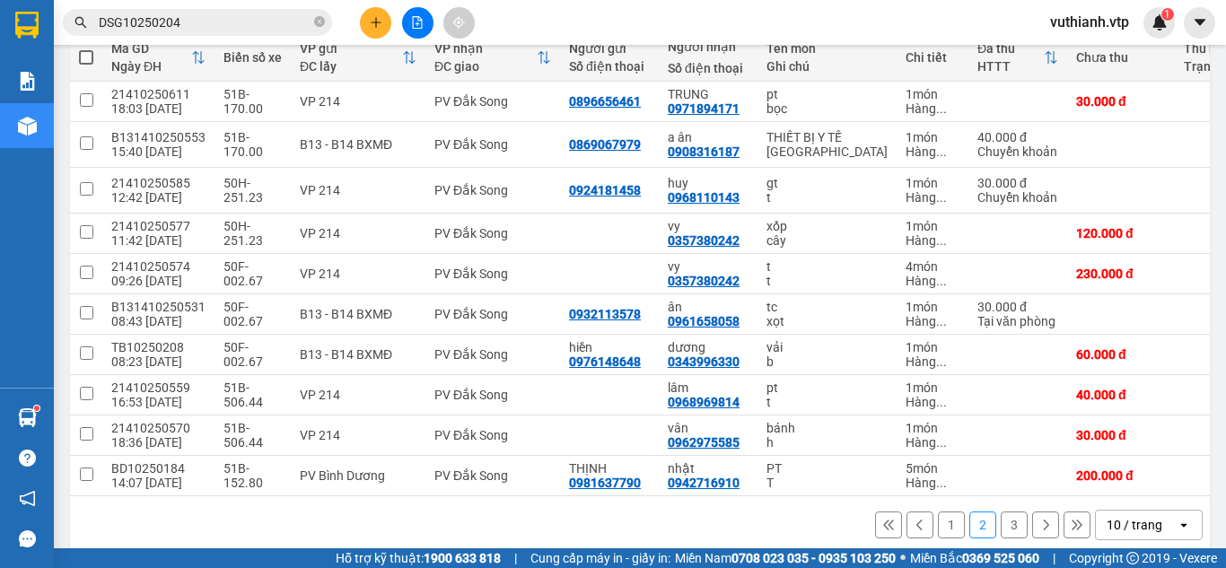
scroll to position [212, 0]
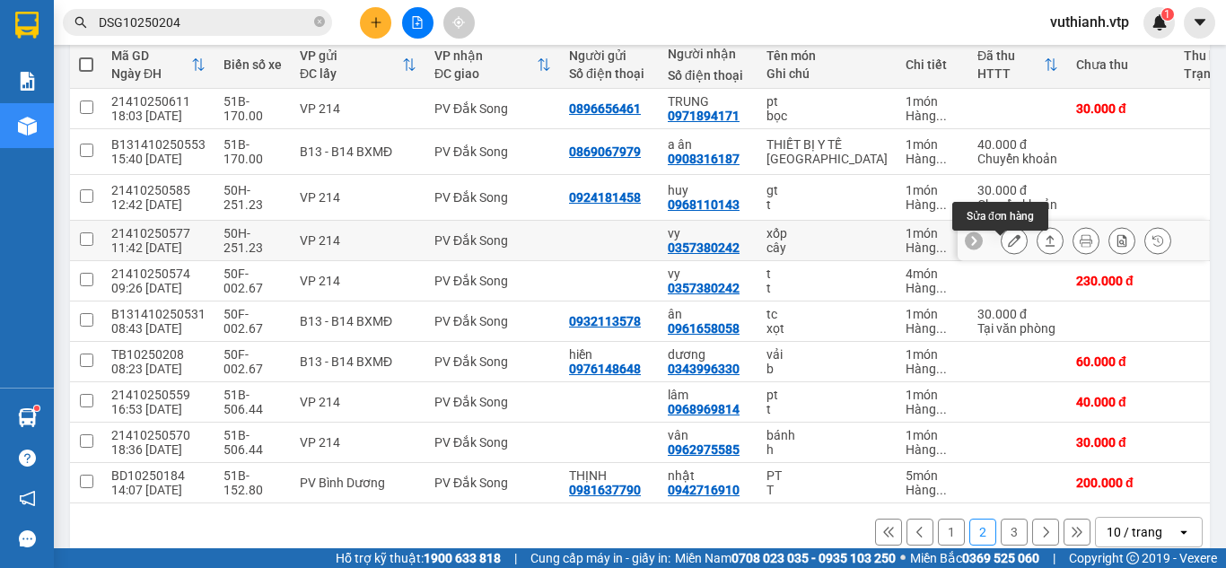
click at [1008, 247] on icon at bounding box center [1014, 240] width 13 height 13
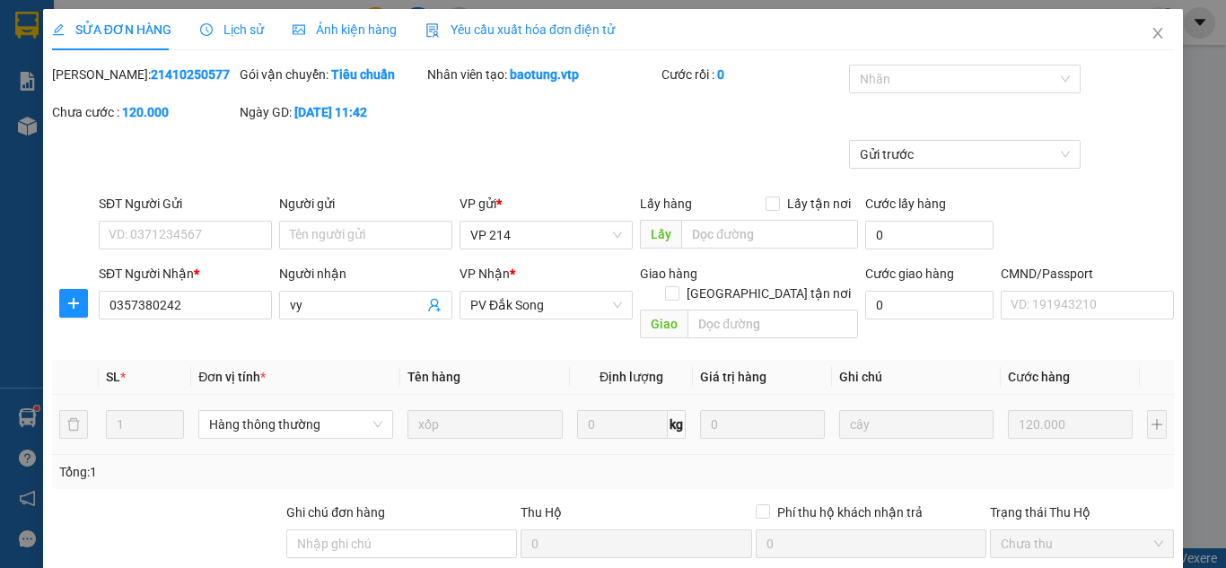
type input "0357380242"
type input "vy"
type input "0"
type input "120.000"
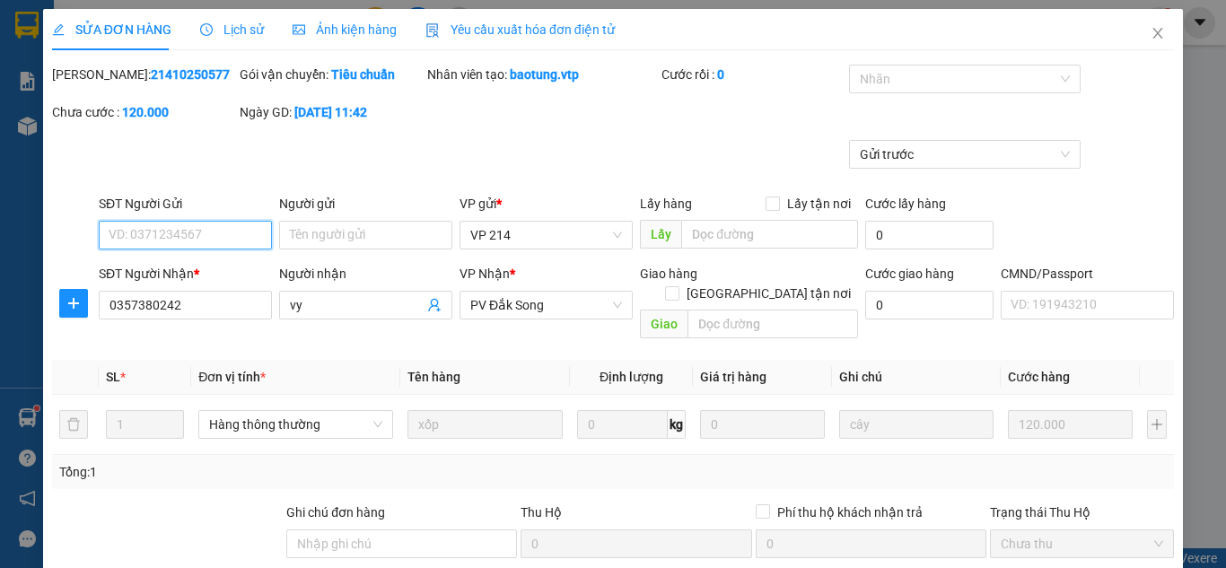
type input "6.000"
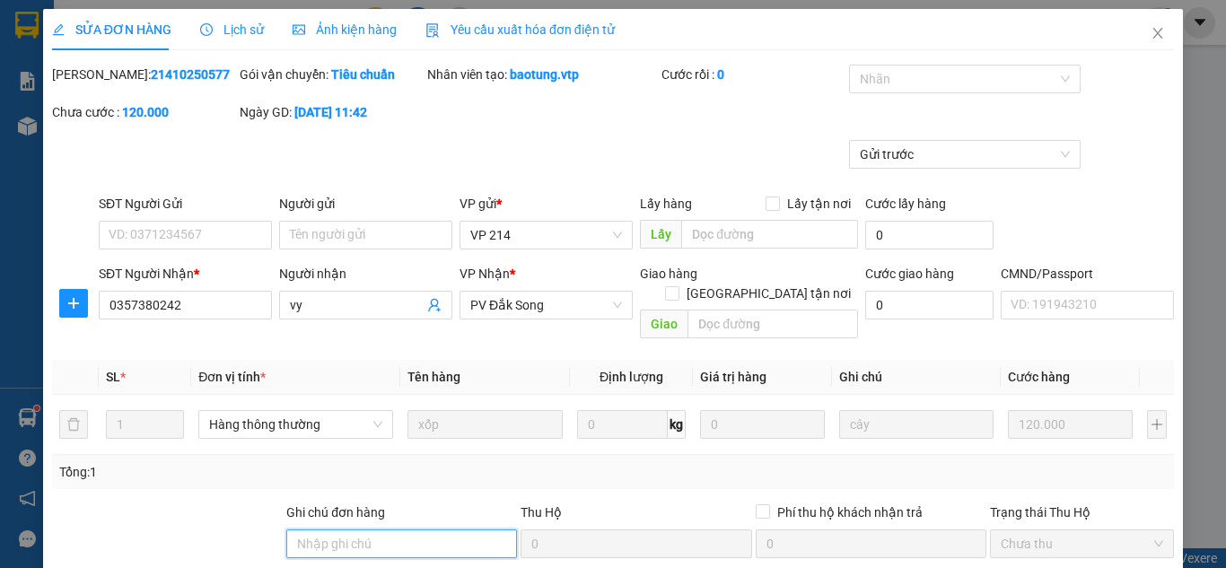
click at [397, 529] on input "Ghi chú đơn hàng" at bounding box center [401, 543] width 231 height 29
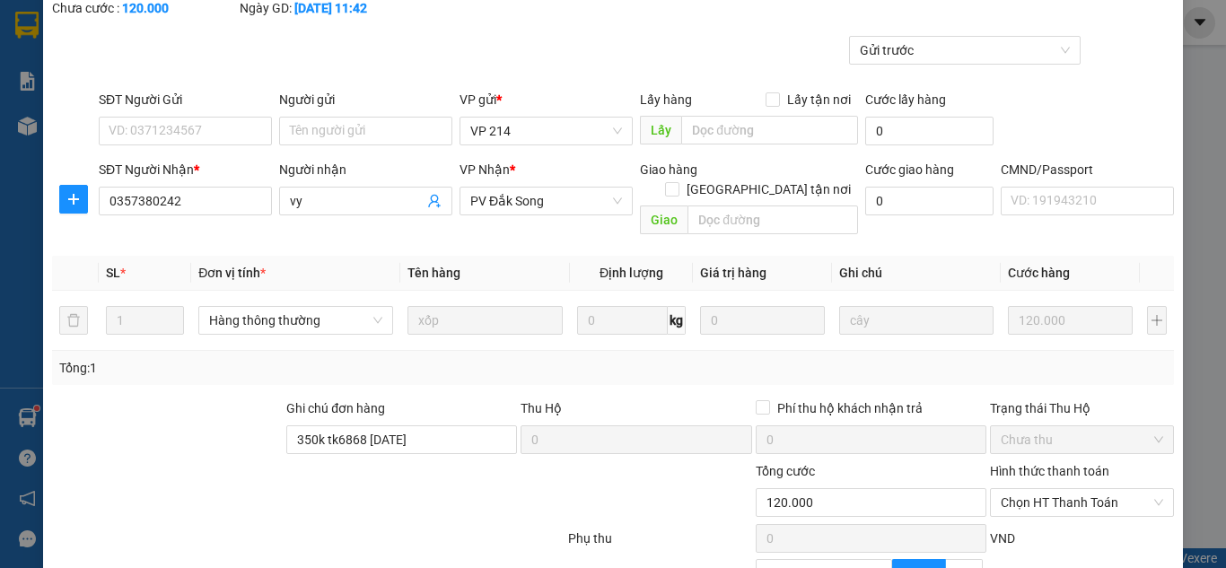
scroll to position [114, 0]
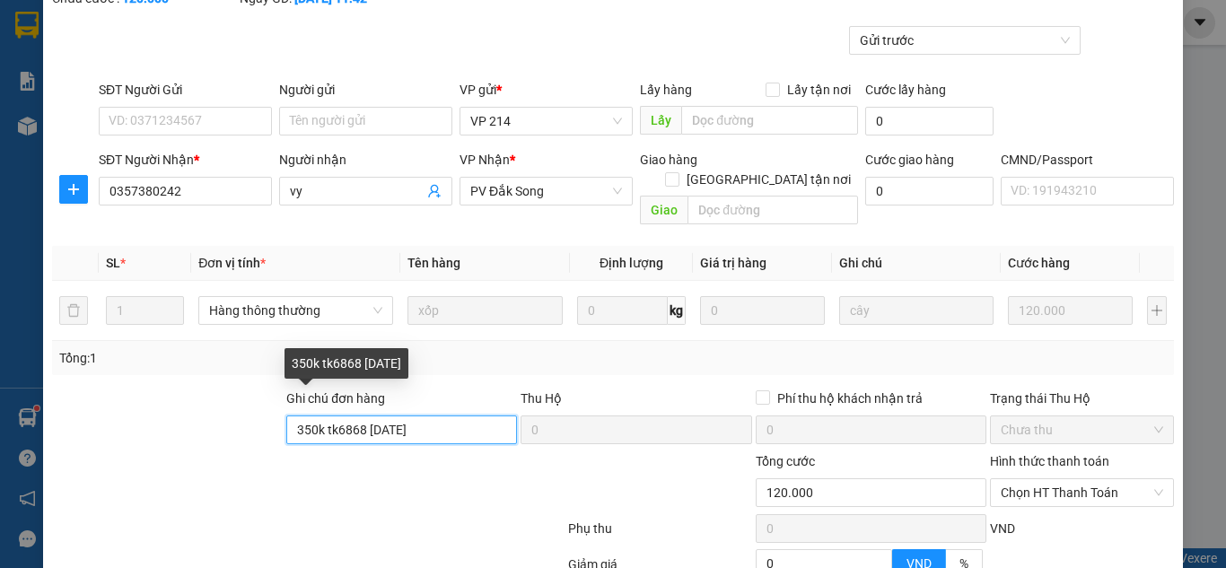
click at [361, 415] on input "350k tk6868 [DATE]" at bounding box center [401, 429] width 231 height 29
drag, startPoint x: 467, startPoint y: 412, endPoint x: 289, endPoint y: 431, distance: 179.6
click at [289, 431] on form "Ghi chú đơn hàng 350k tk6868 8h19p [DATE] Thu Hộ 0 Phí thu hộ khách nhận trả 0 …" at bounding box center [613, 487] width 1122 height 197
click at [1119, 479] on span "Chọn HT Thanh Toán" at bounding box center [1081, 492] width 162 height 27
type input "350k tk6868 8h19p [DATE]"
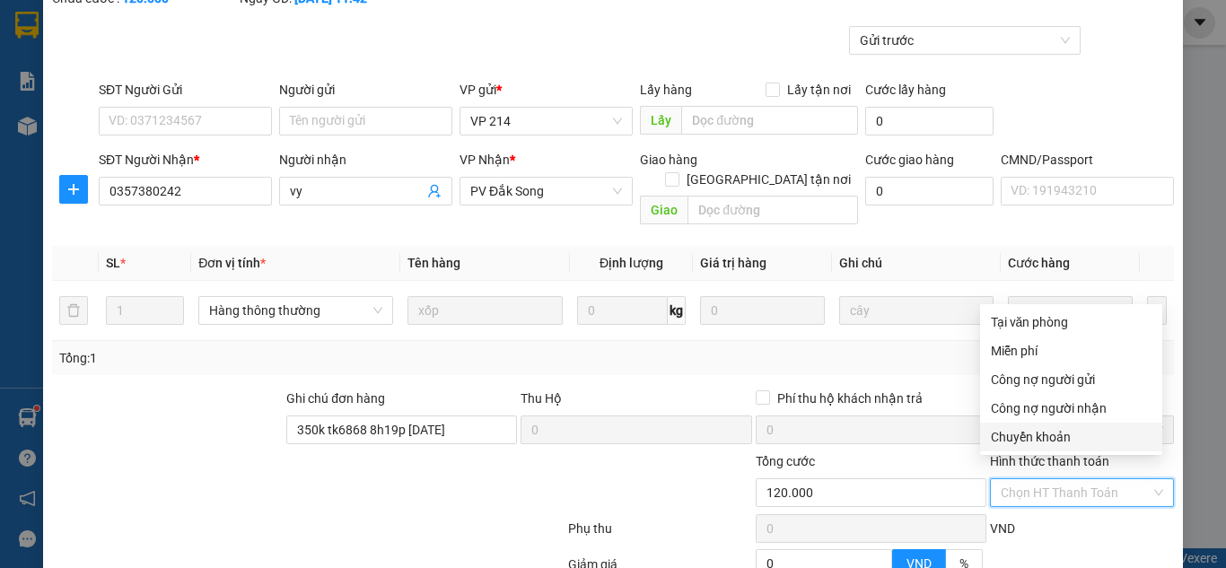
click at [1032, 432] on div "Chuyển khoản" at bounding box center [1071, 437] width 161 height 20
type input "0"
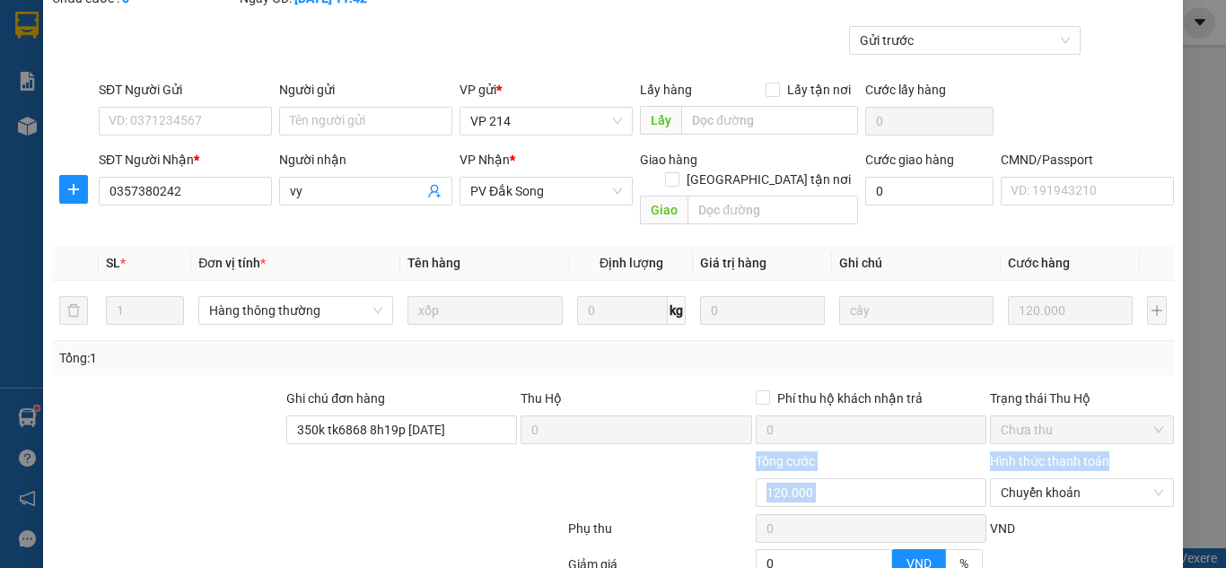
drag, startPoint x: 1211, startPoint y: 388, endPoint x: 1222, endPoint y: 433, distance: 47.0
click at [1222, 433] on div "SỬA ĐƠN HÀNG Lịch sử Ảnh kiện hàng Yêu cầu xuất hóa đơn điện tử Total Paid Fee …" at bounding box center [613, 284] width 1226 height 568
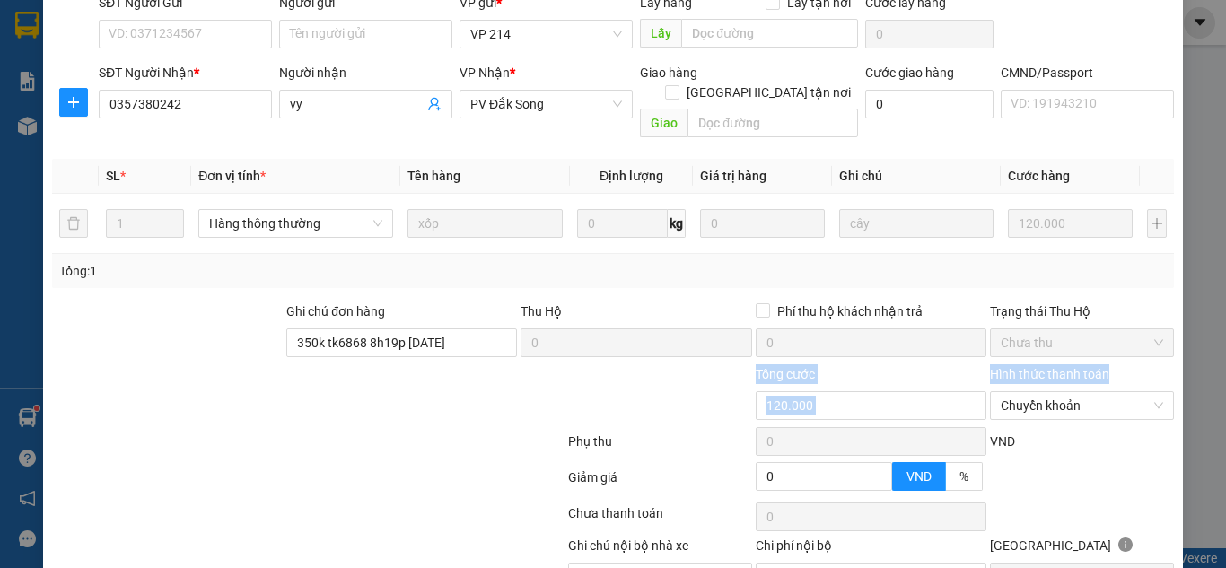
scroll to position [282, 0]
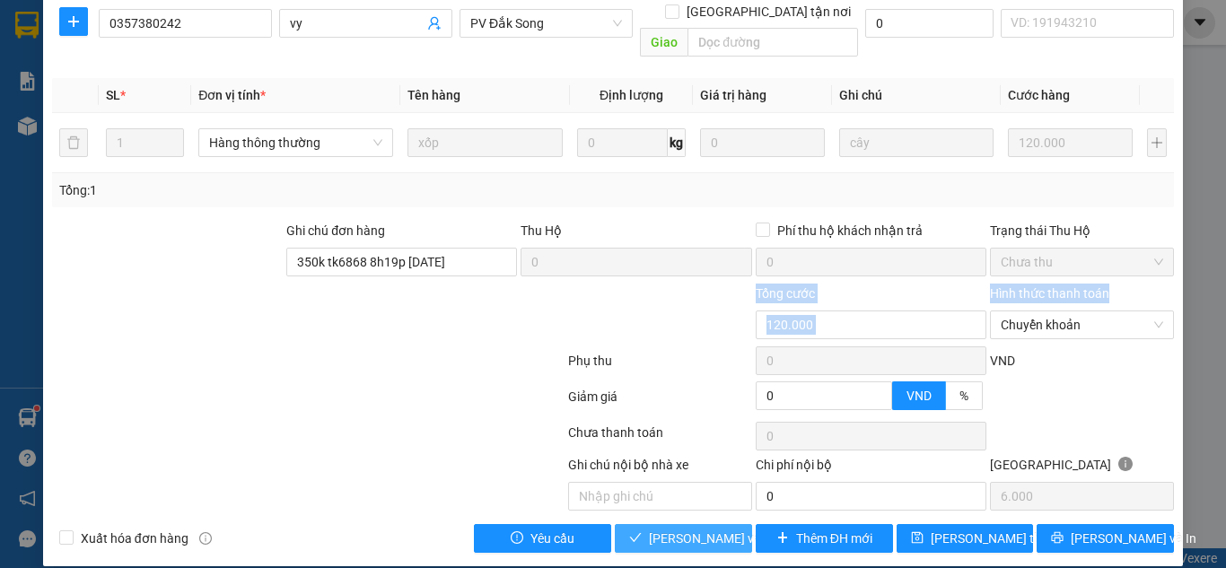
click at [689, 529] on span "[PERSON_NAME] và Giao hàng" at bounding box center [735, 539] width 172 height 20
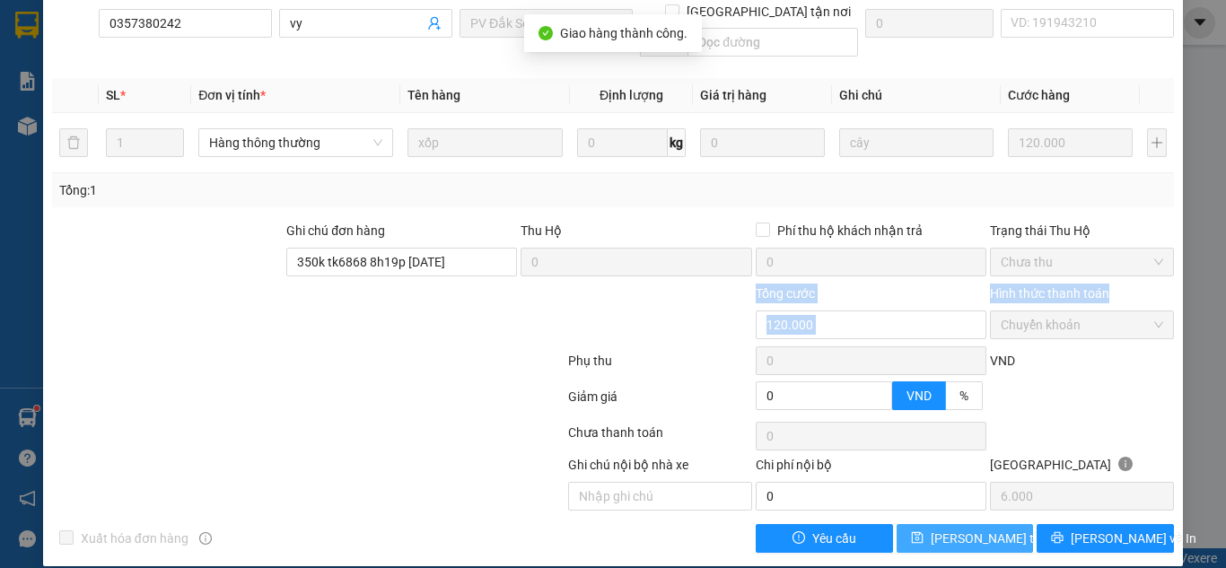
click at [965, 529] on span "[PERSON_NAME] thay đổi" at bounding box center [1003, 539] width 144 height 20
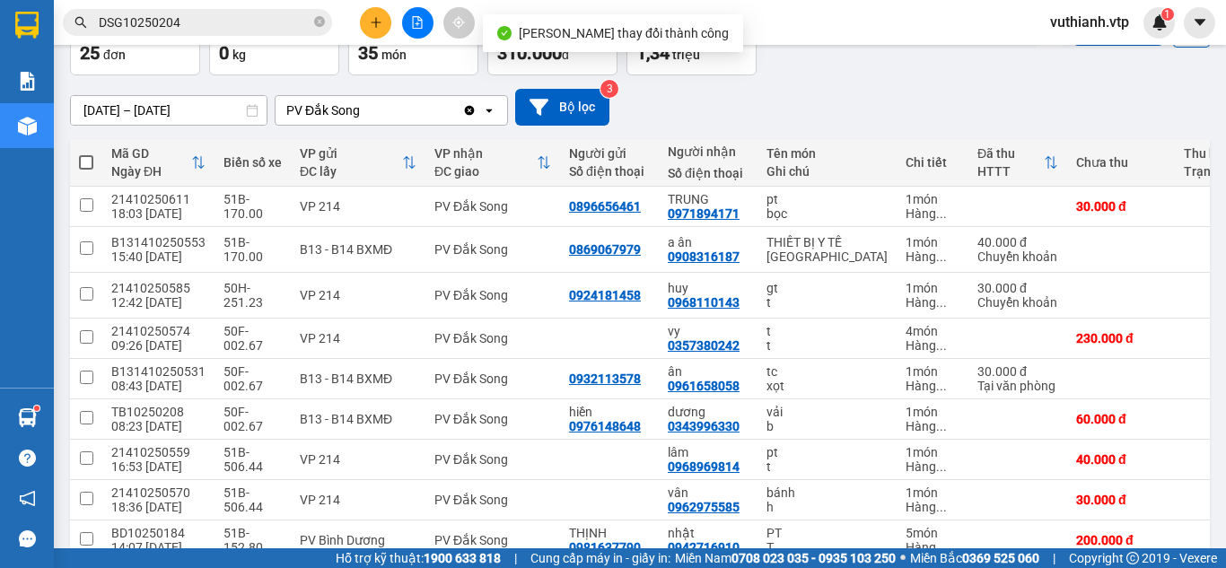
scroll to position [139, 0]
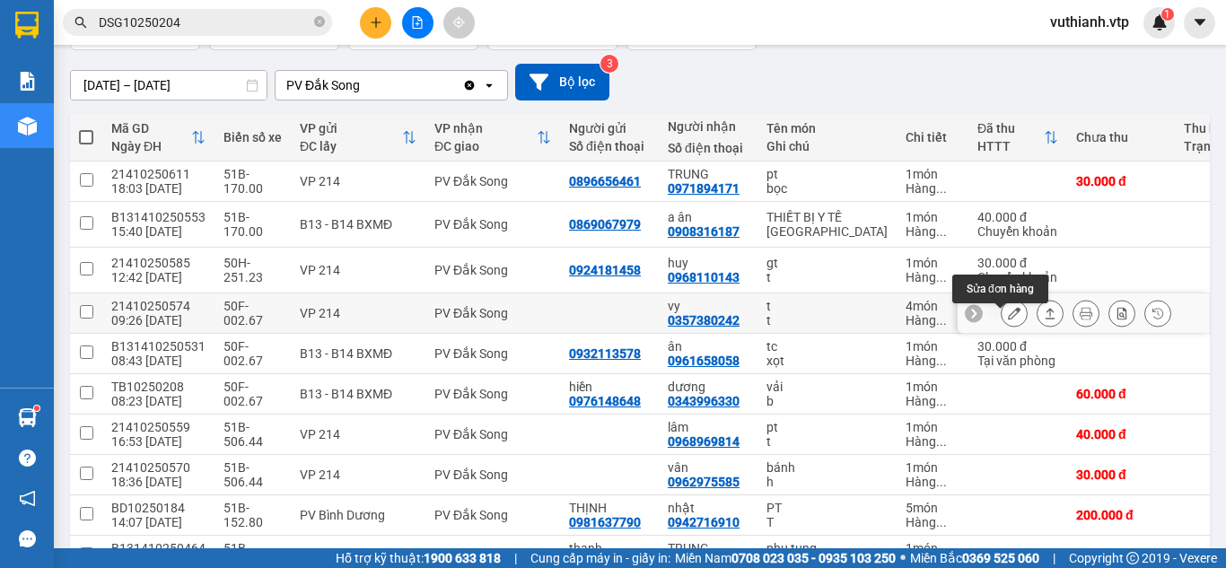
click at [1008, 319] on icon at bounding box center [1014, 313] width 13 height 13
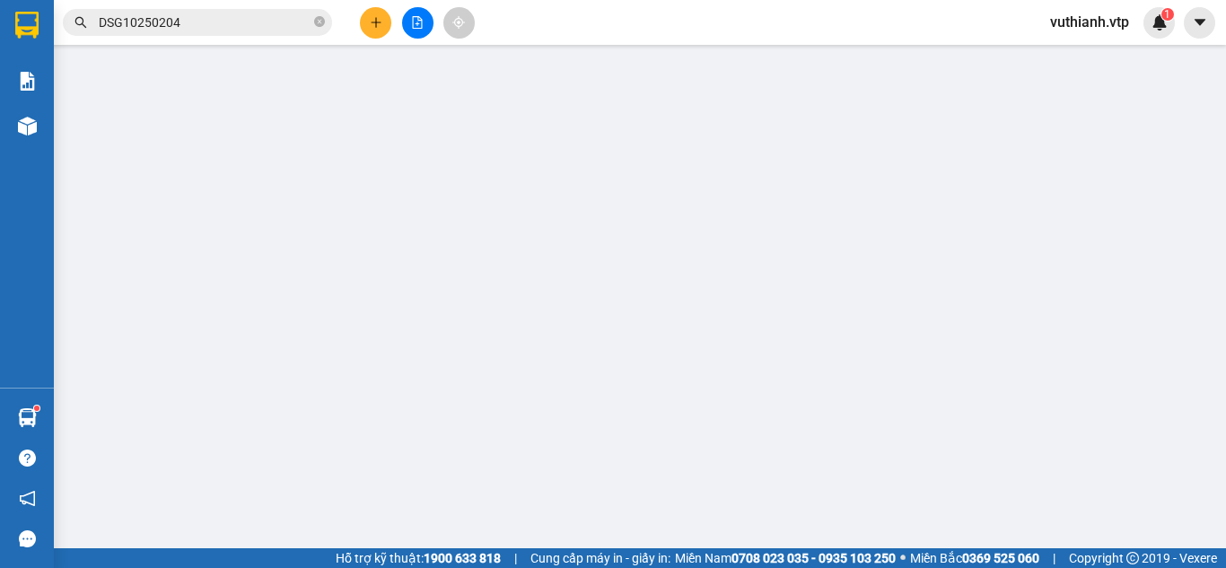
type input "0357380242"
type input "vy"
type input "0"
type input "230.000"
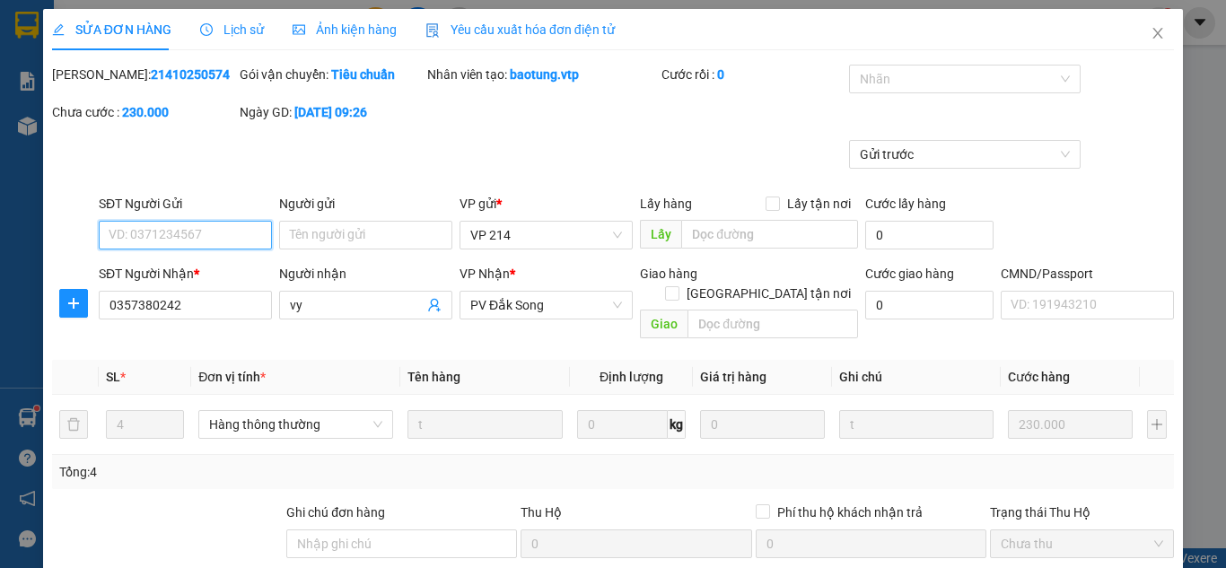
type input "11.500"
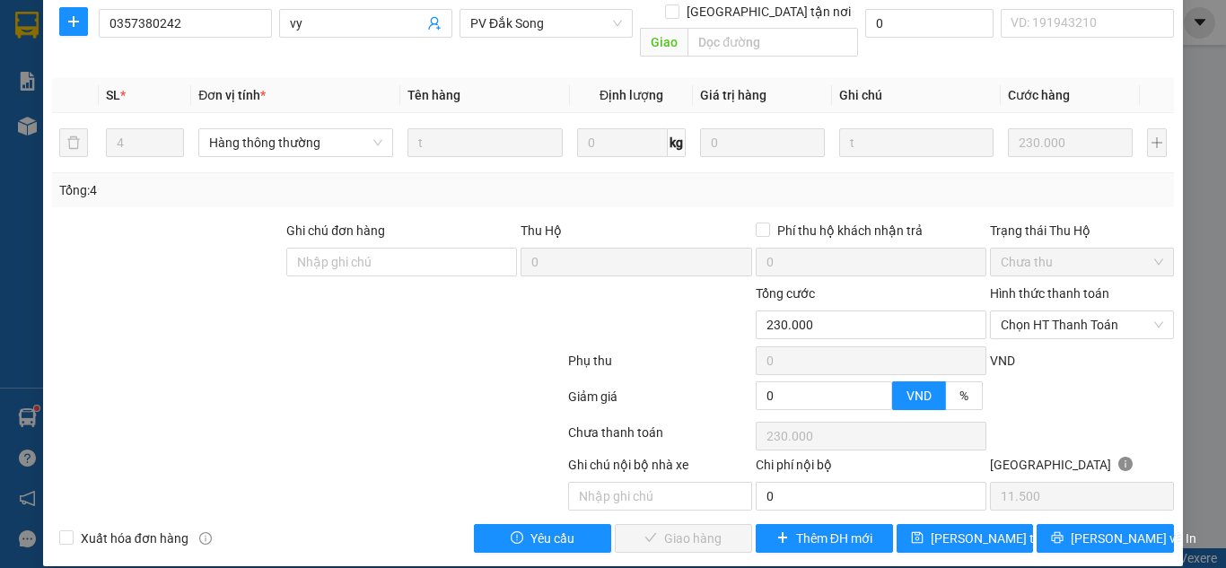
scroll to position [192, 0]
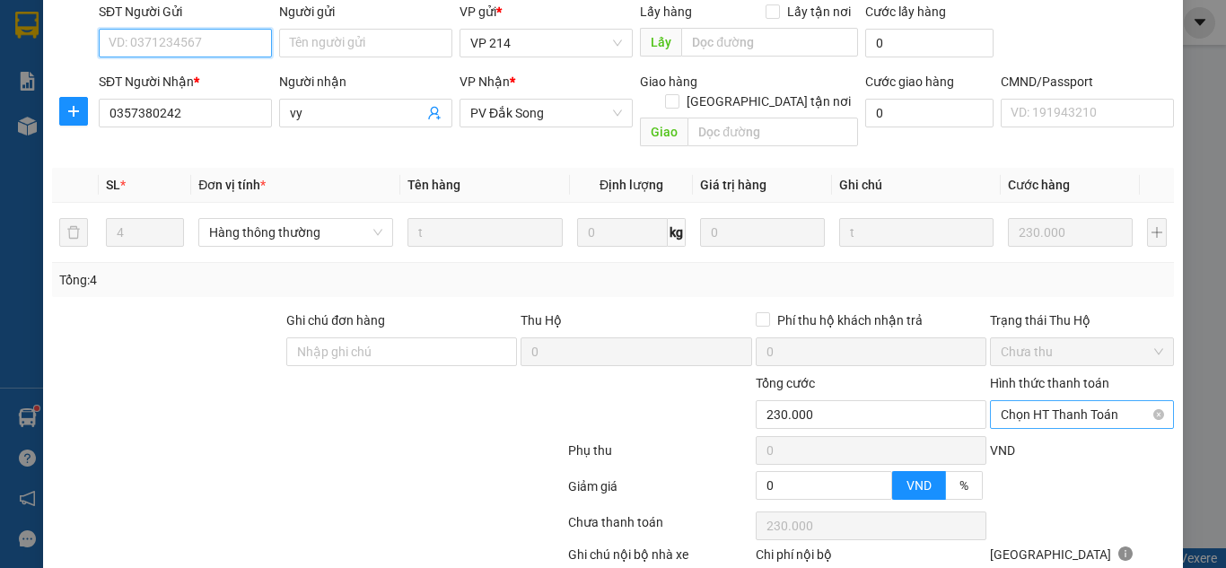
click at [1033, 401] on span "Chọn HT Thanh Toán" at bounding box center [1081, 414] width 162 height 27
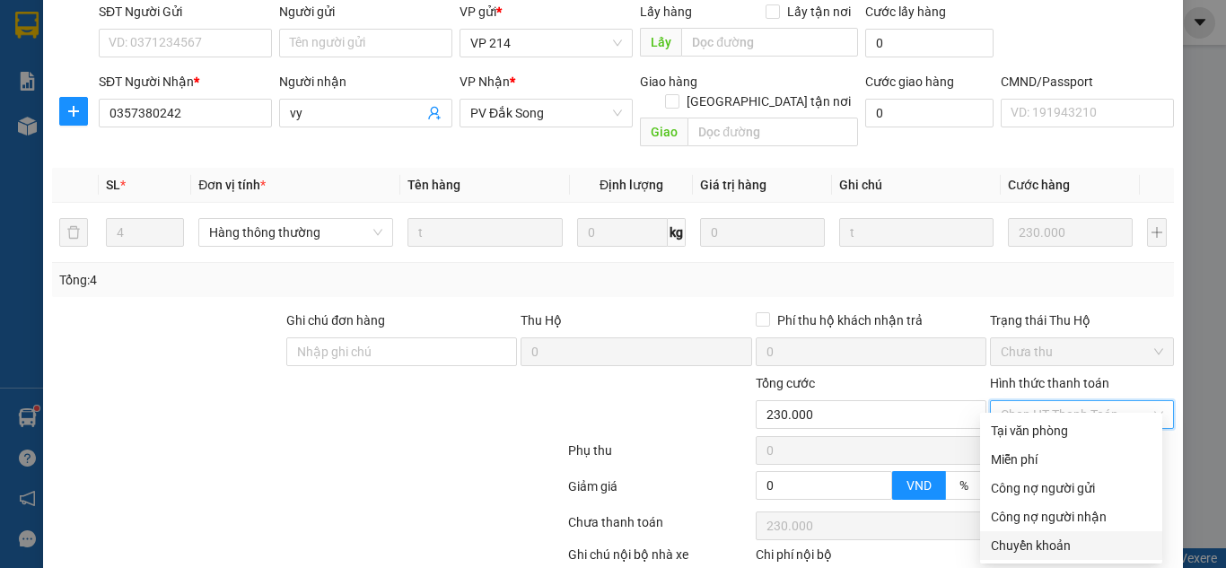
click at [1032, 541] on div "Chuyển khoản" at bounding box center [1071, 546] width 161 height 20
type input "0"
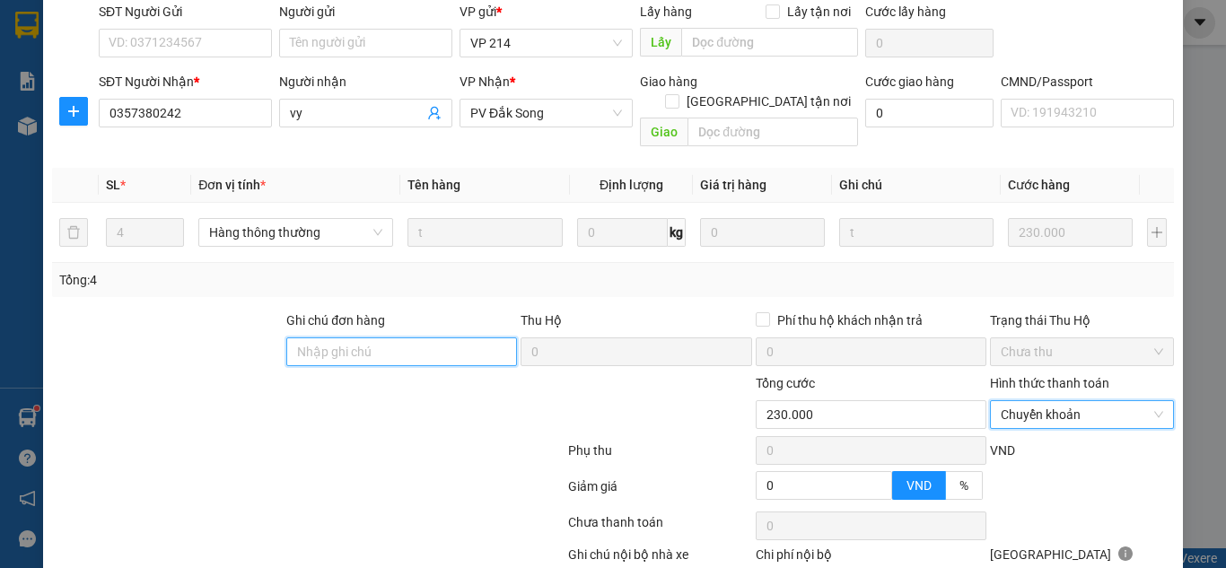
click at [444, 337] on input "Ghi chú đơn hàng" at bounding box center [401, 351] width 231 height 29
paste input "350k tk6868 8h19p [DATE]"
type input "350k tk6868 8h19p [DATE]"
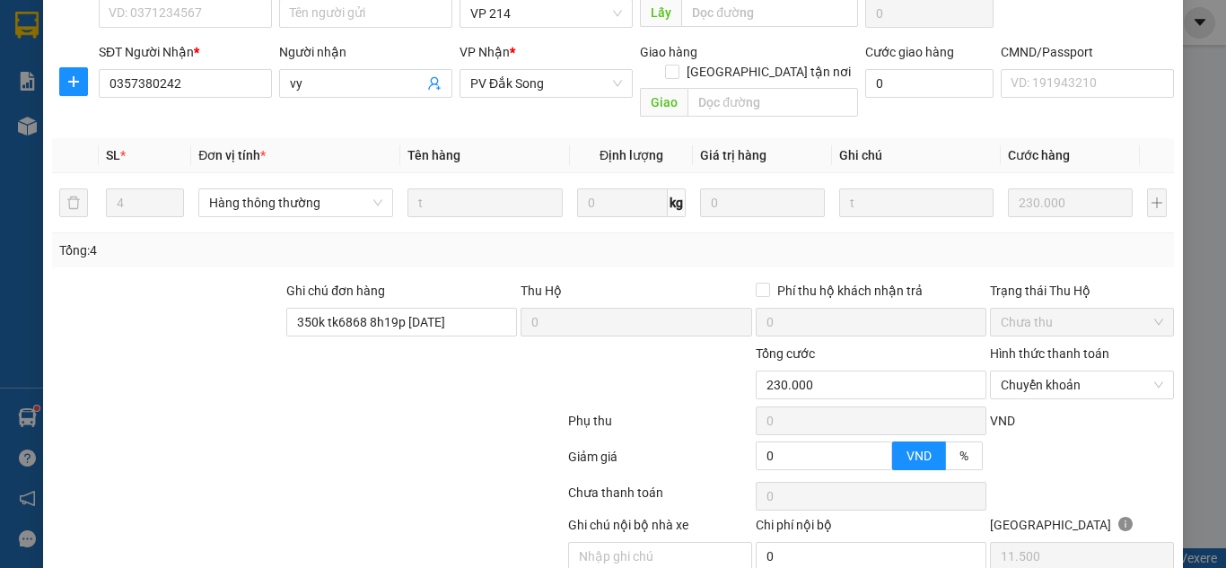
scroll to position [282, 0]
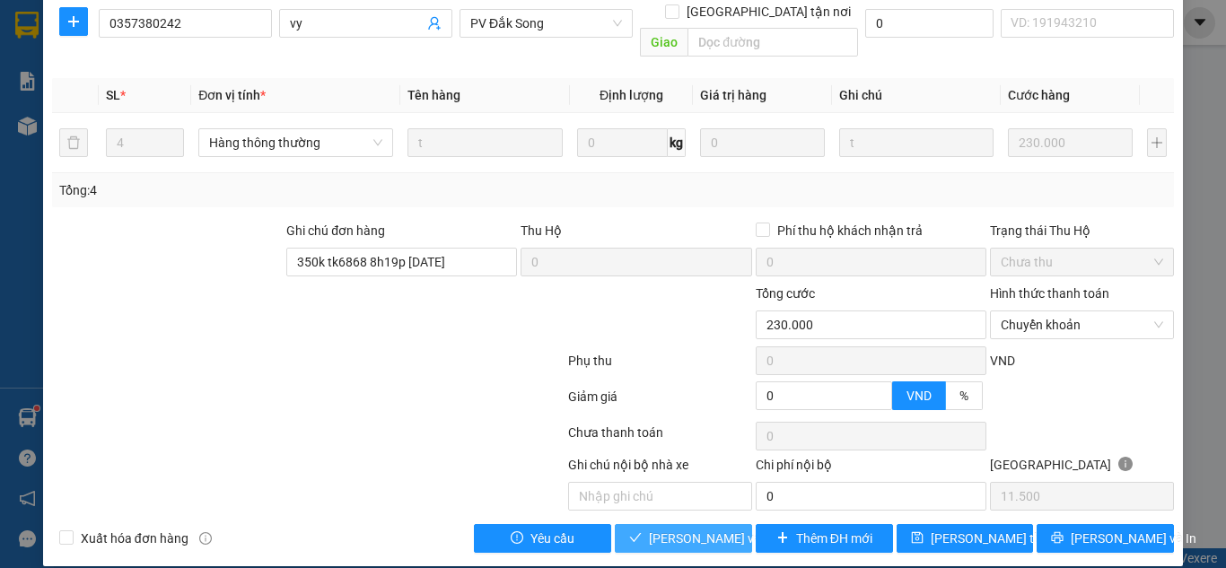
click at [707, 529] on span "[PERSON_NAME] và Giao hàng" at bounding box center [735, 539] width 172 height 20
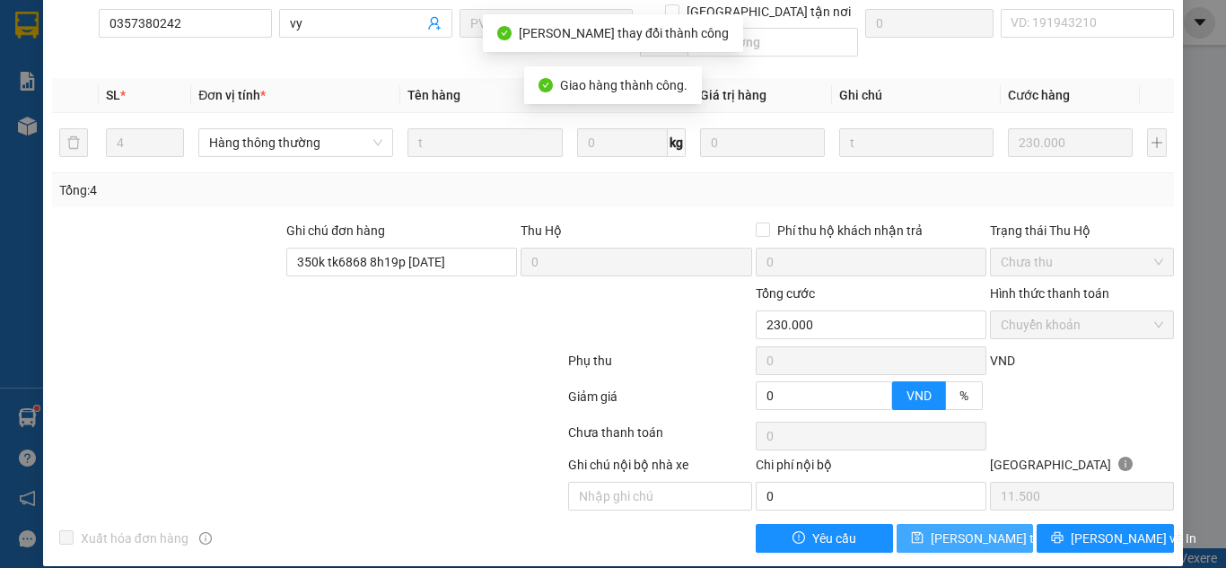
click at [967, 531] on button "[PERSON_NAME] thay đổi" at bounding box center [964, 538] width 137 height 29
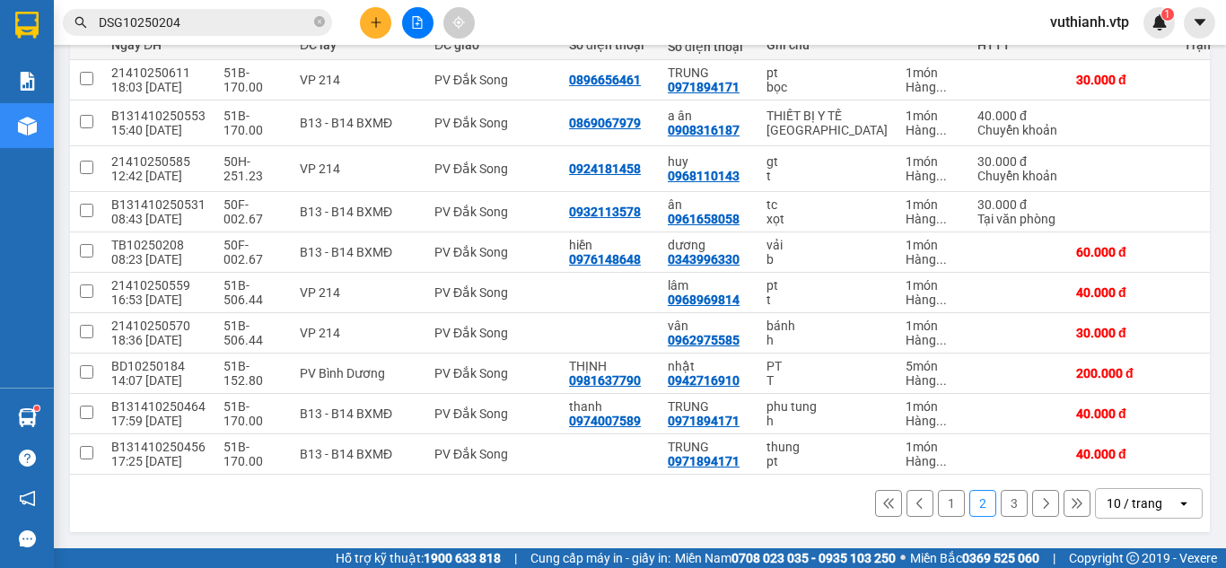
scroll to position [257, 0]
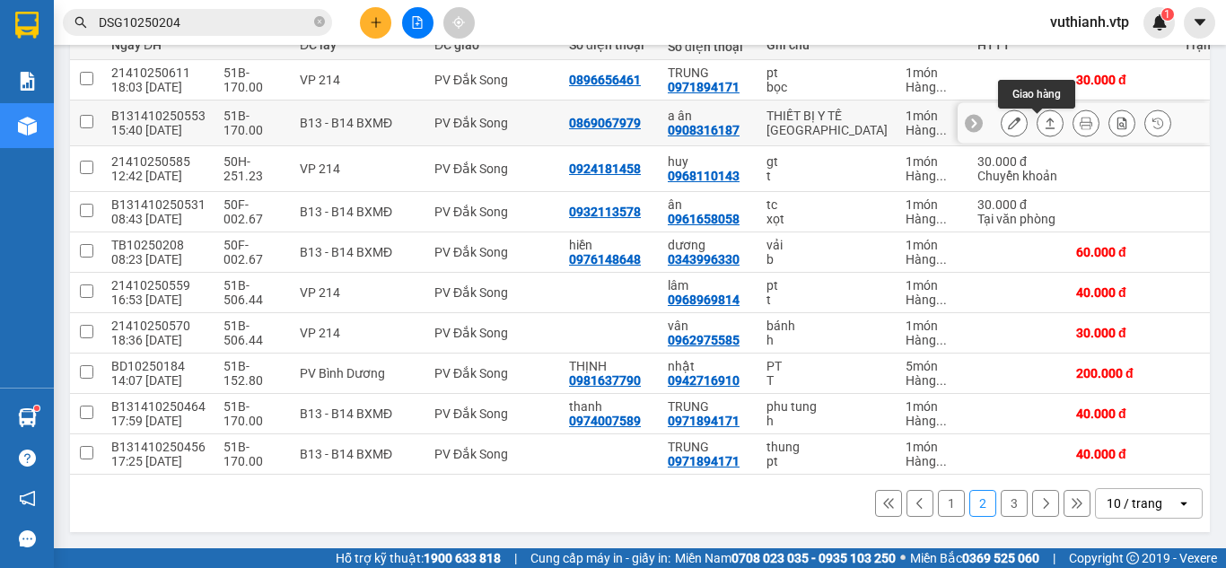
click at [1044, 117] on icon at bounding box center [1050, 123] width 13 height 13
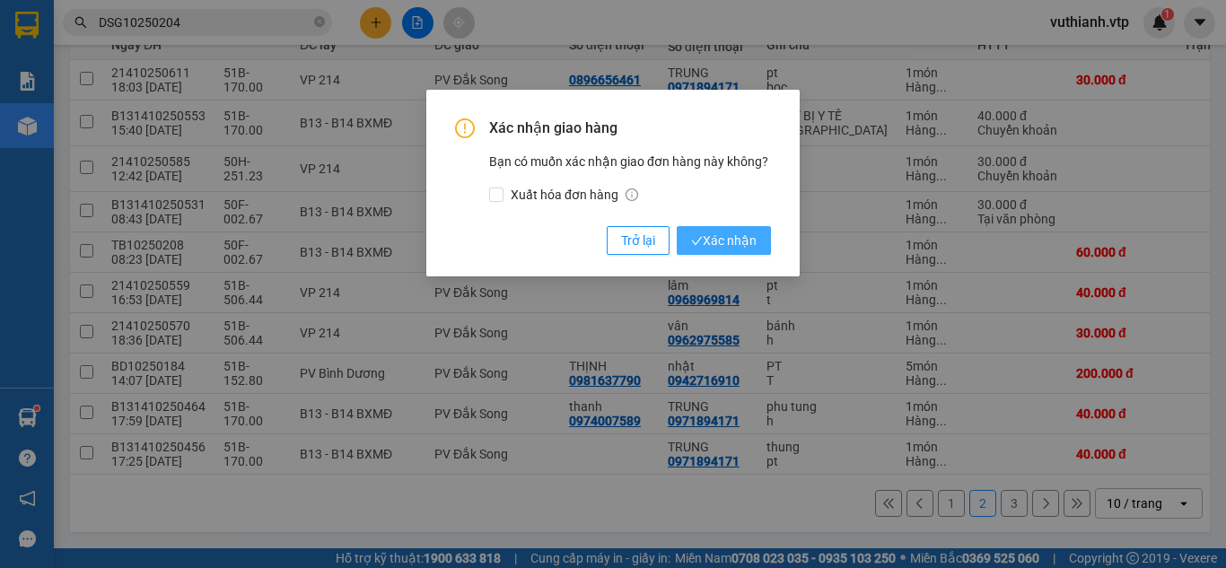
click at [737, 236] on span "Xác nhận" at bounding box center [724, 241] width 66 height 20
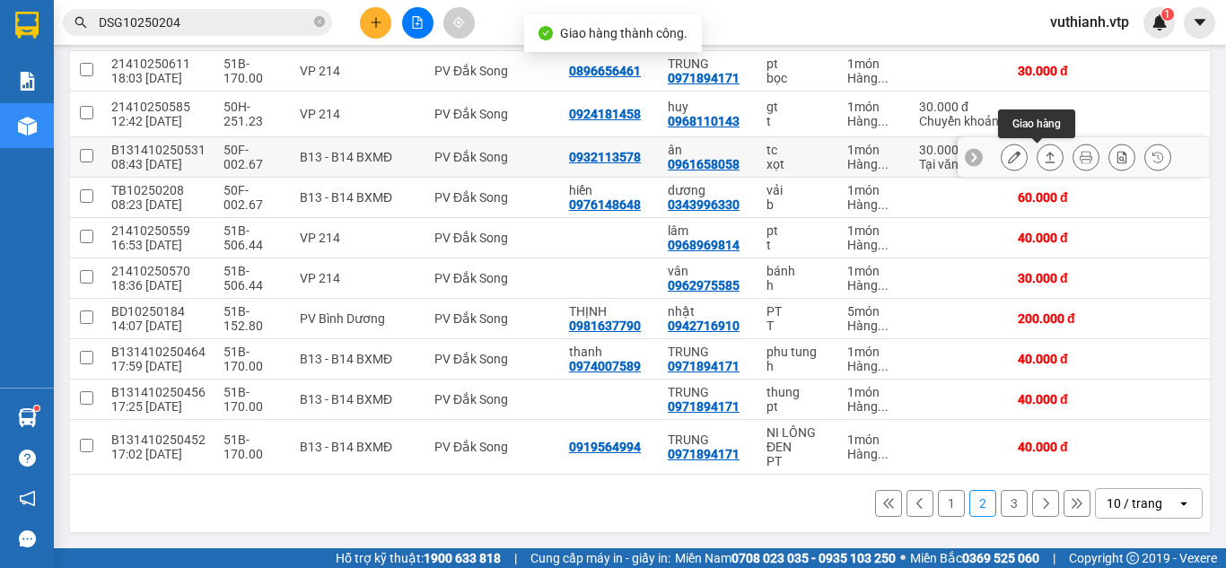
click at [1044, 156] on icon at bounding box center [1050, 157] width 13 height 13
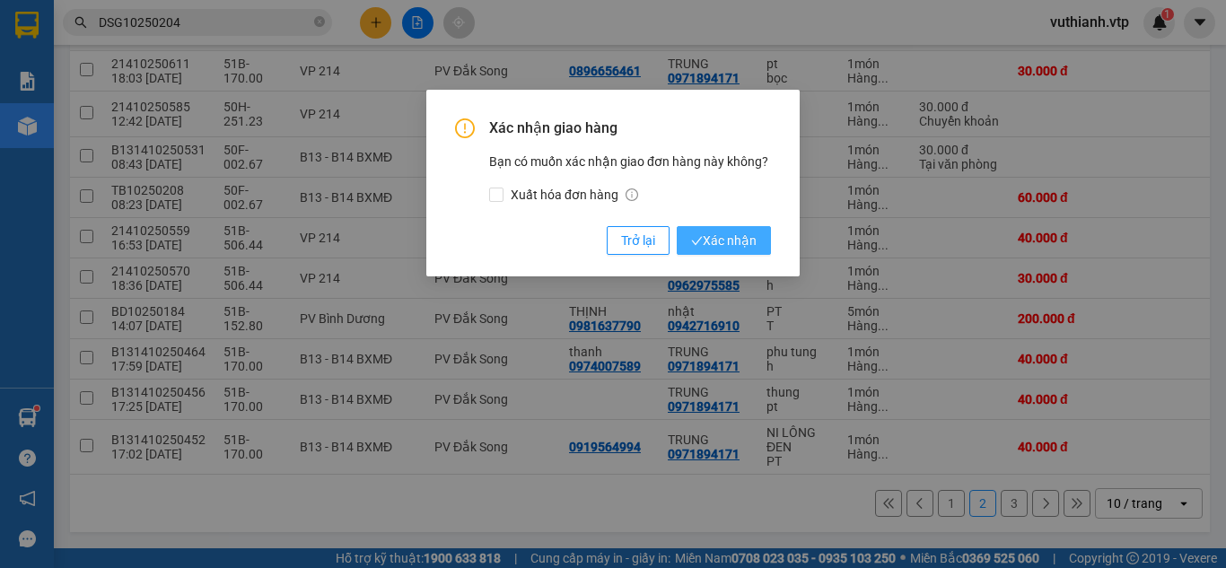
click at [751, 244] on span "Xác nhận" at bounding box center [724, 241] width 66 height 20
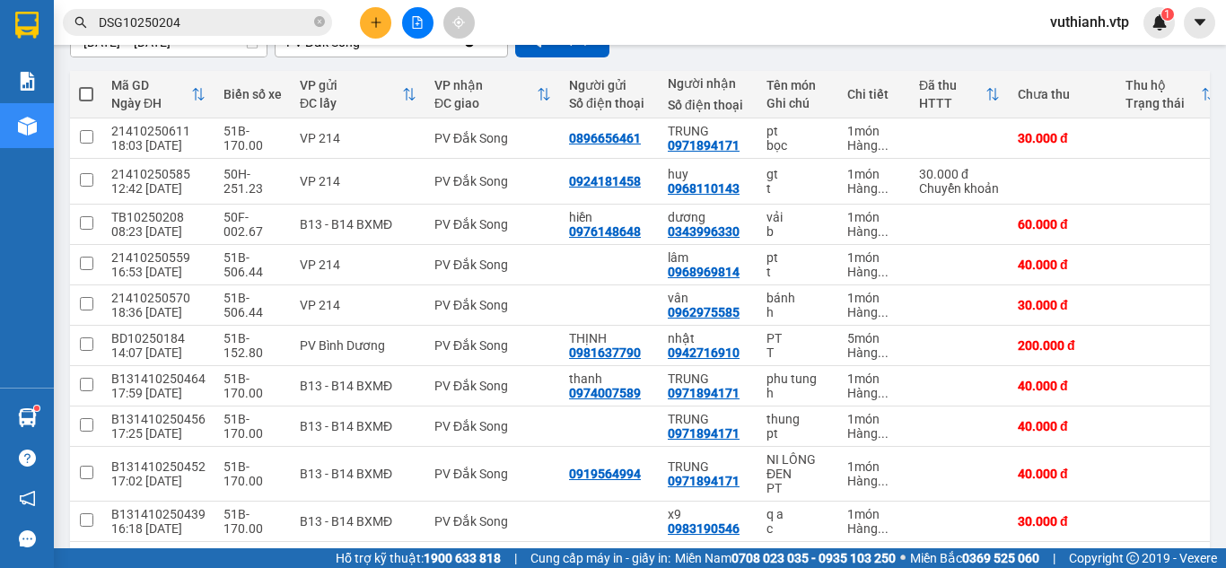
scroll to position [162, 0]
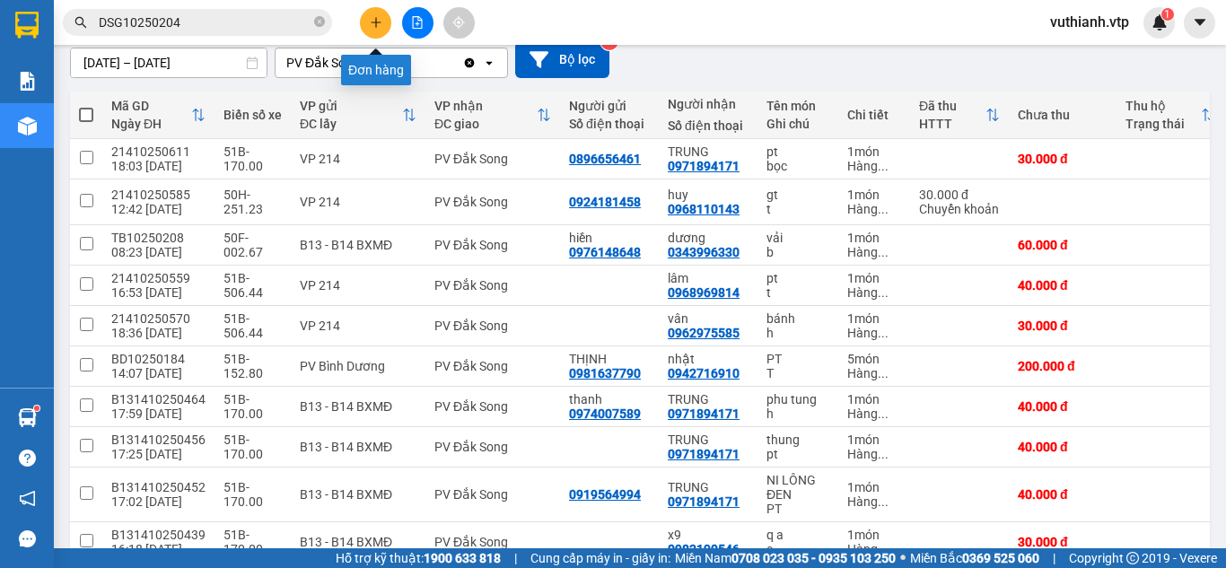
click at [381, 19] on icon "plus" at bounding box center [376, 22] width 13 height 13
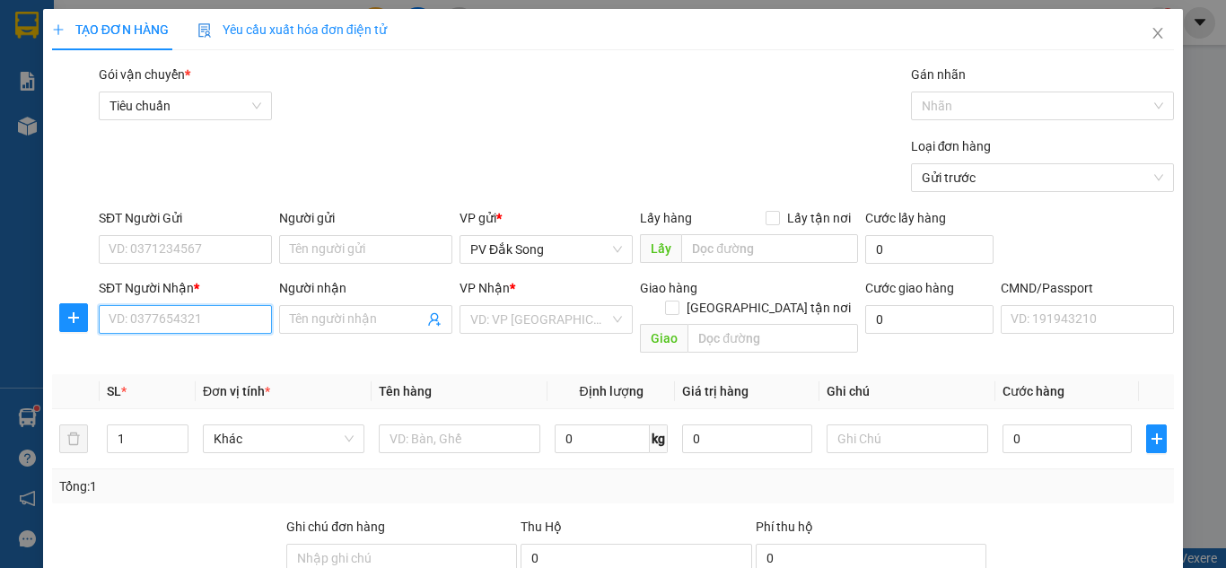
click at [173, 318] on input "SĐT Người Nhận *" at bounding box center [185, 319] width 173 height 29
type input "0328184090"
click at [148, 357] on div "0328184090 - thuận" at bounding box center [184, 355] width 150 height 20
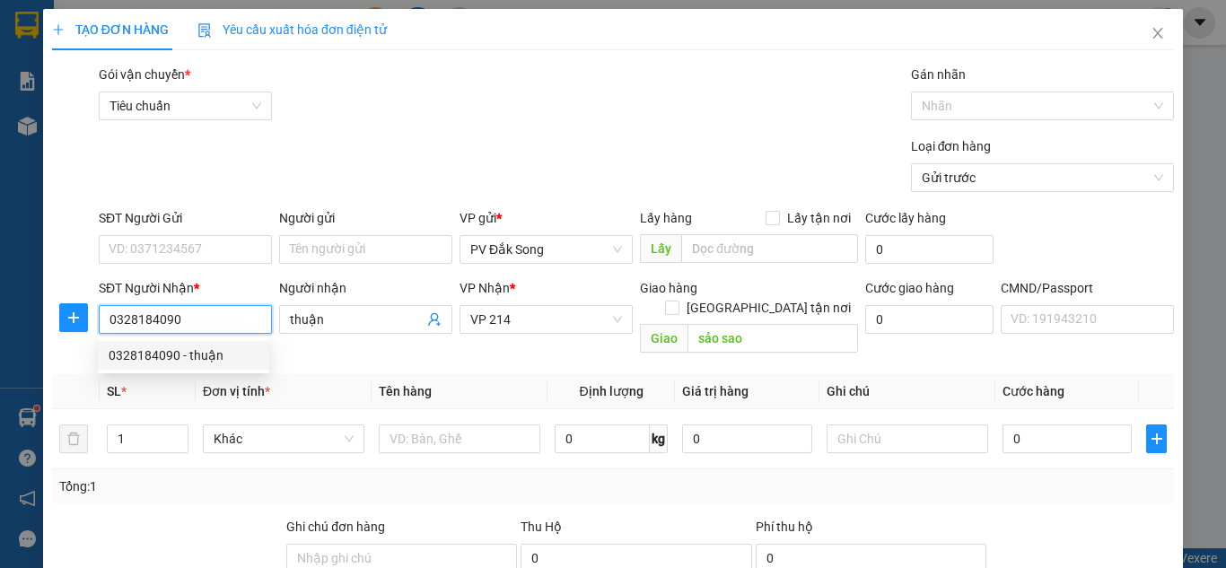
type input "thuận"
type input "sảo sao"
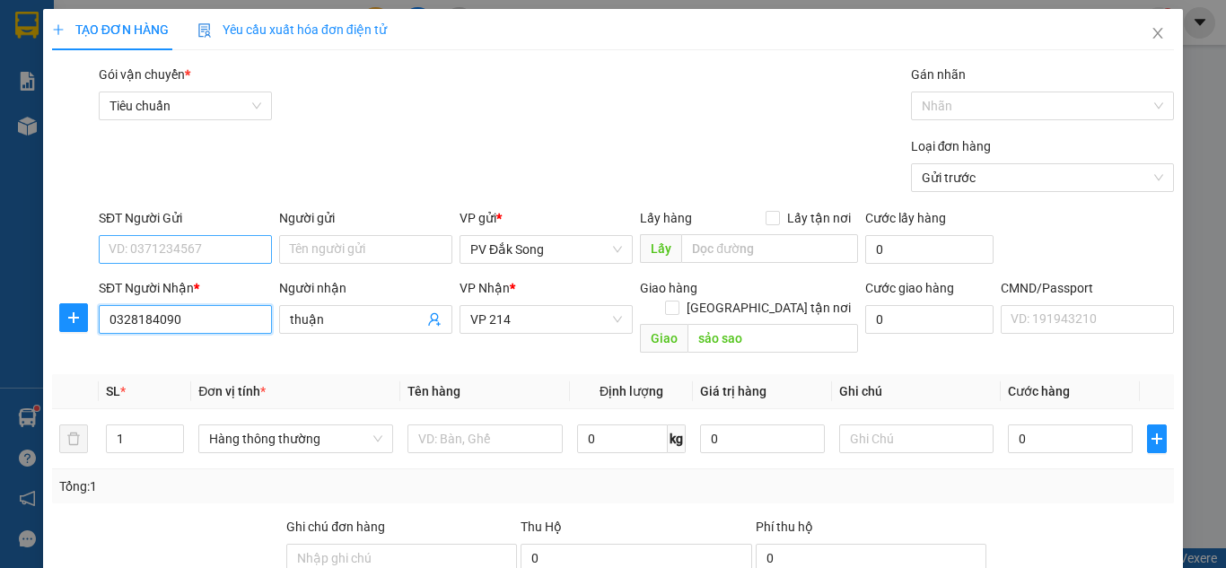
type input "0328184090"
click at [161, 250] on input "SĐT Người Gửi" at bounding box center [185, 249] width 173 height 29
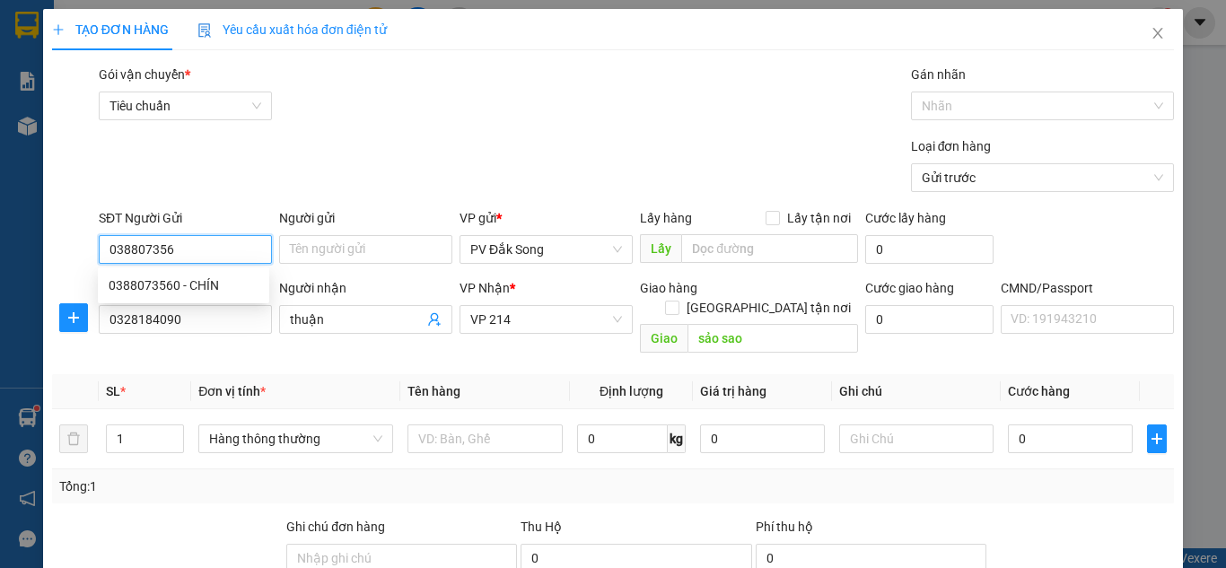
type input "0388073560"
click at [179, 283] on div "0388073560 - CHÍN" at bounding box center [184, 285] width 150 height 20
type input "CHÍN"
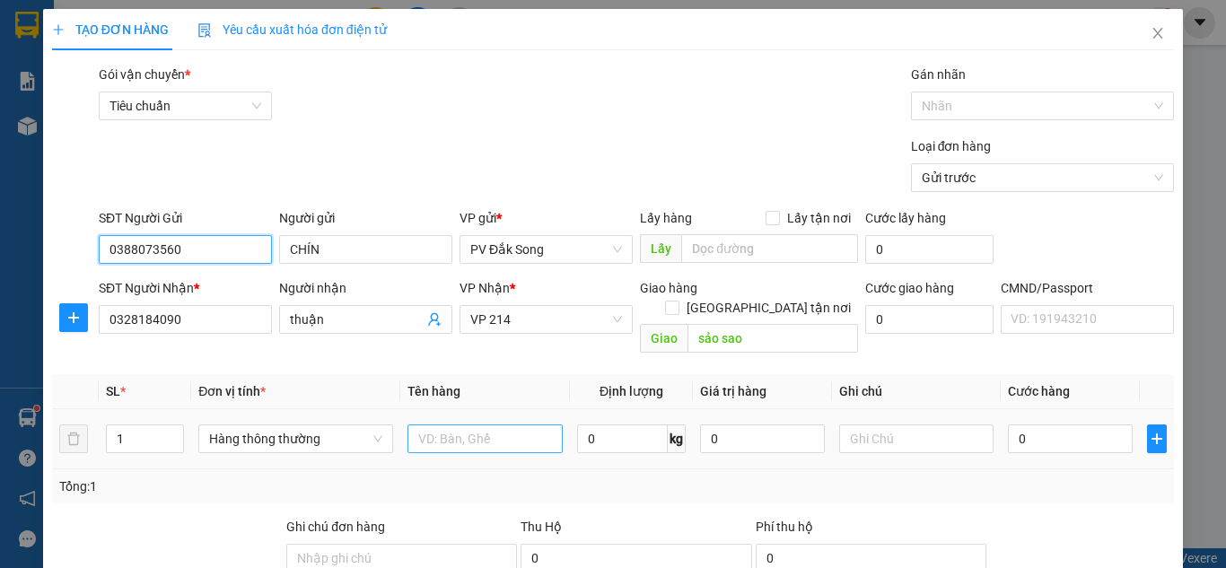
type input "0388073560"
click at [467, 427] on input "text" at bounding box center [484, 438] width 155 height 29
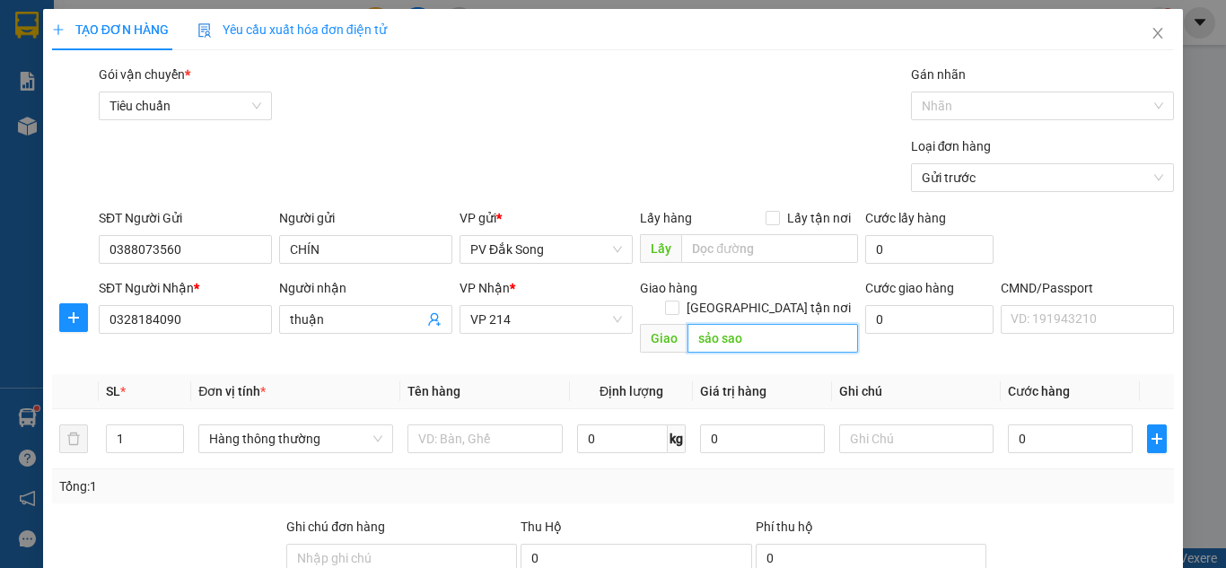
click at [742, 324] on input "sảo sao" at bounding box center [772, 338] width 170 height 29
type input "n4 sở sao"
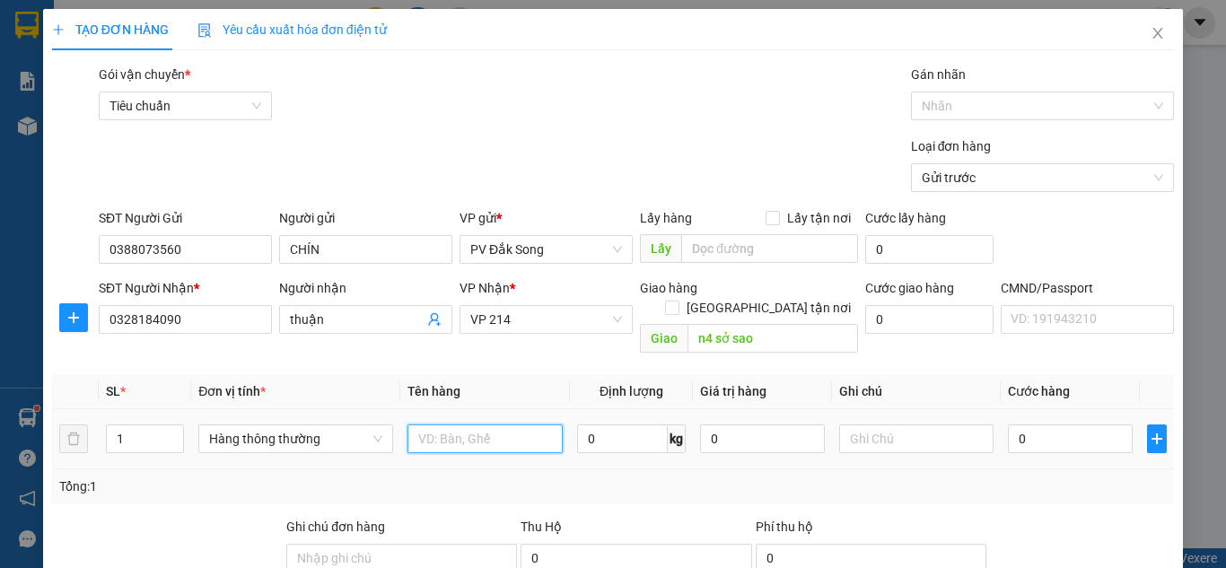
click at [529, 424] on input "text" at bounding box center [484, 438] width 155 height 29
type input "sầu"
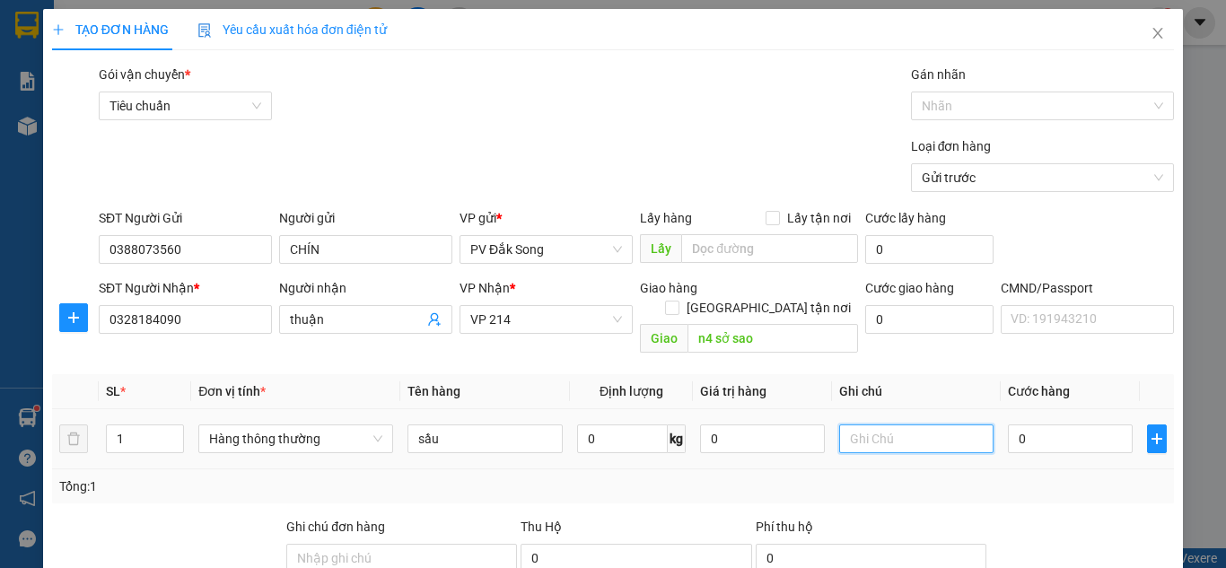
click at [909, 424] on input "text" at bounding box center [916, 438] width 155 height 29
type input "tg"
click at [1038, 425] on input "0" at bounding box center [1070, 438] width 124 height 29
type input "005"
type input "5"
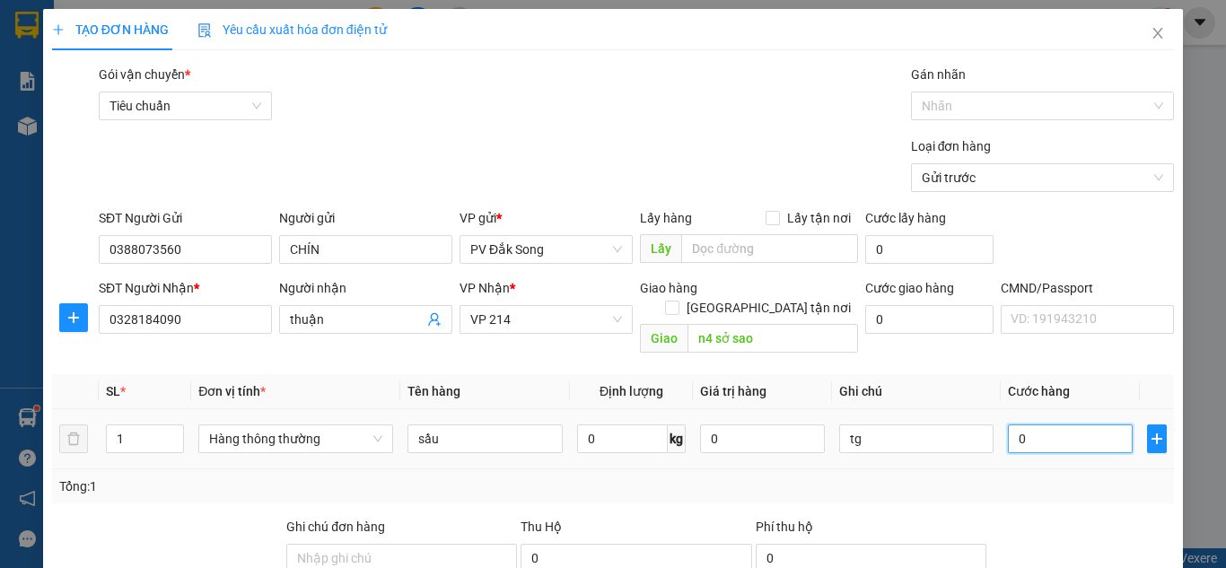
type input "5"
type input "0.050"
type input "50"
type input "00.500"
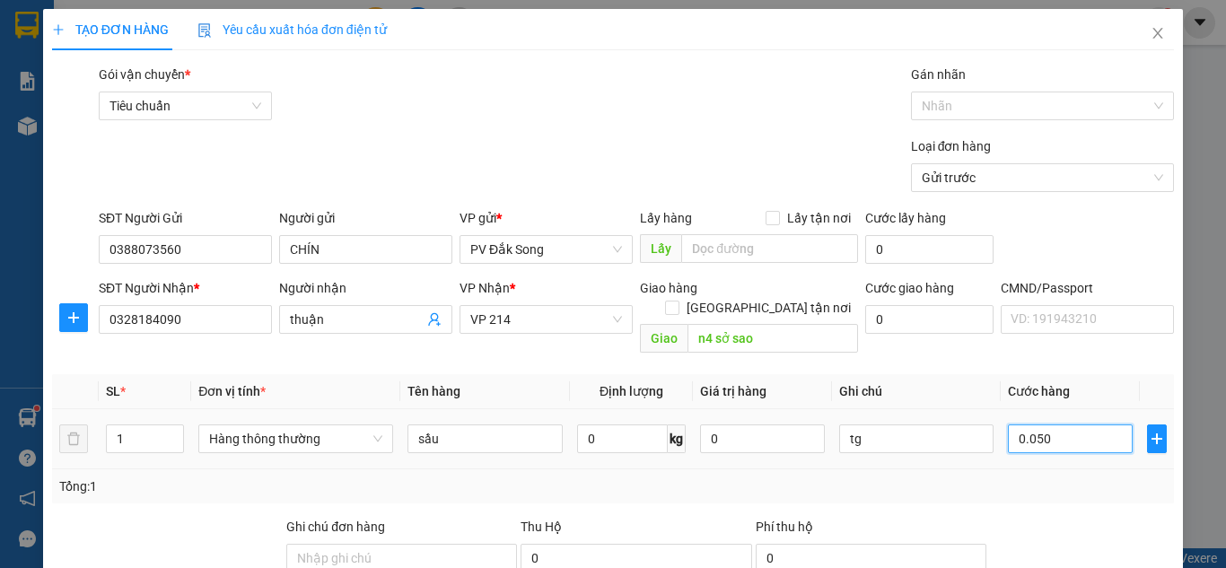
type input "500"
type input "0.005.000"
type input "5.000"
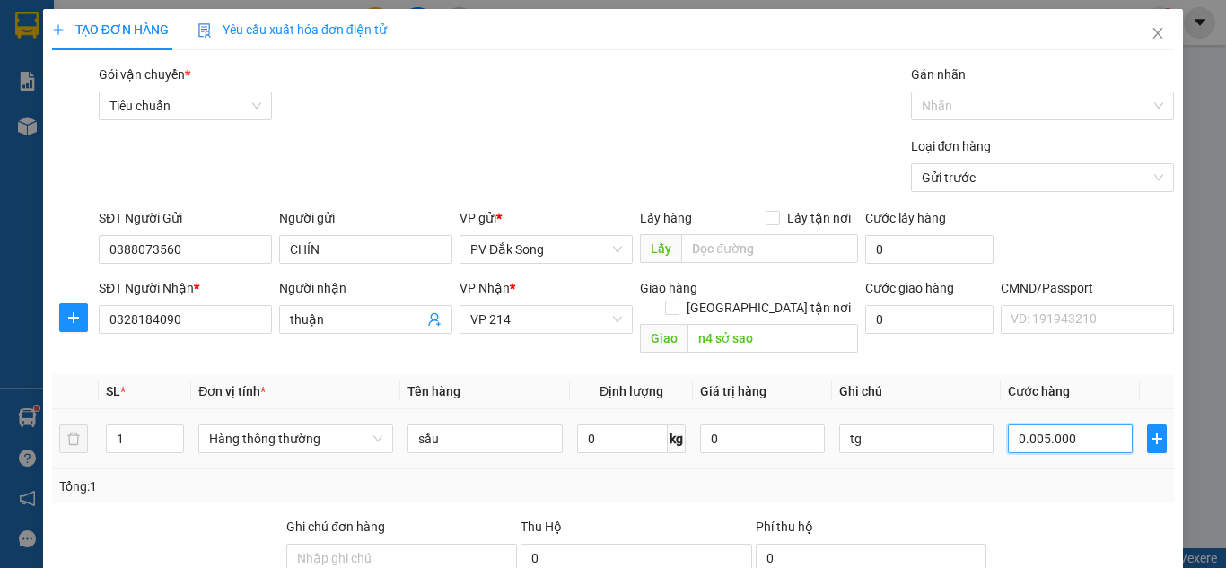
type input "000.050.000"
type input "50.000"
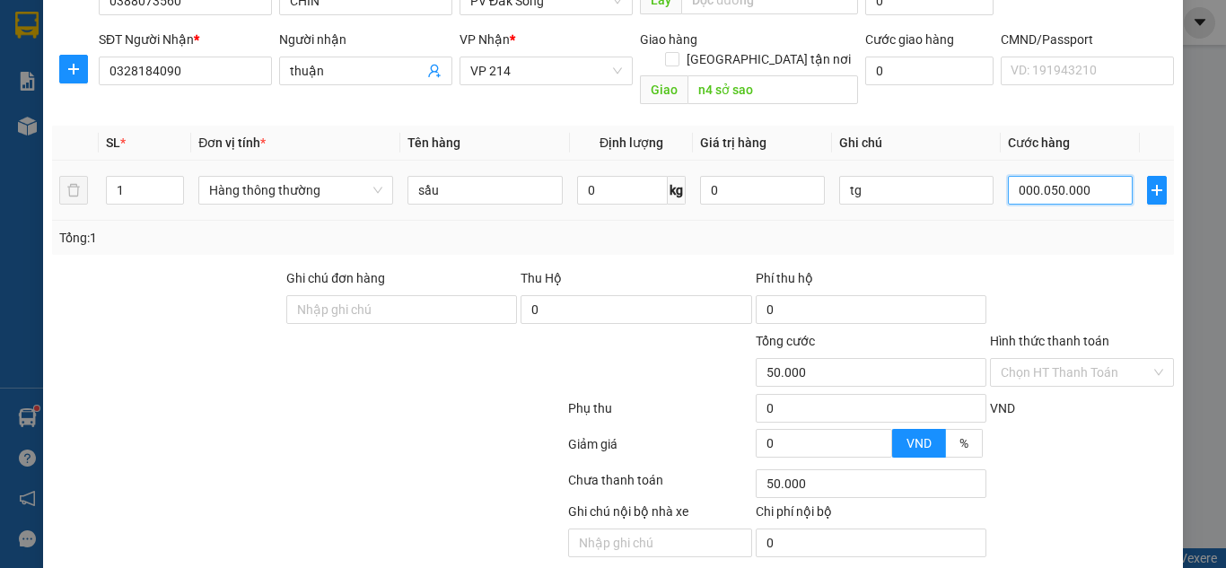
scroll to position [269, 0]
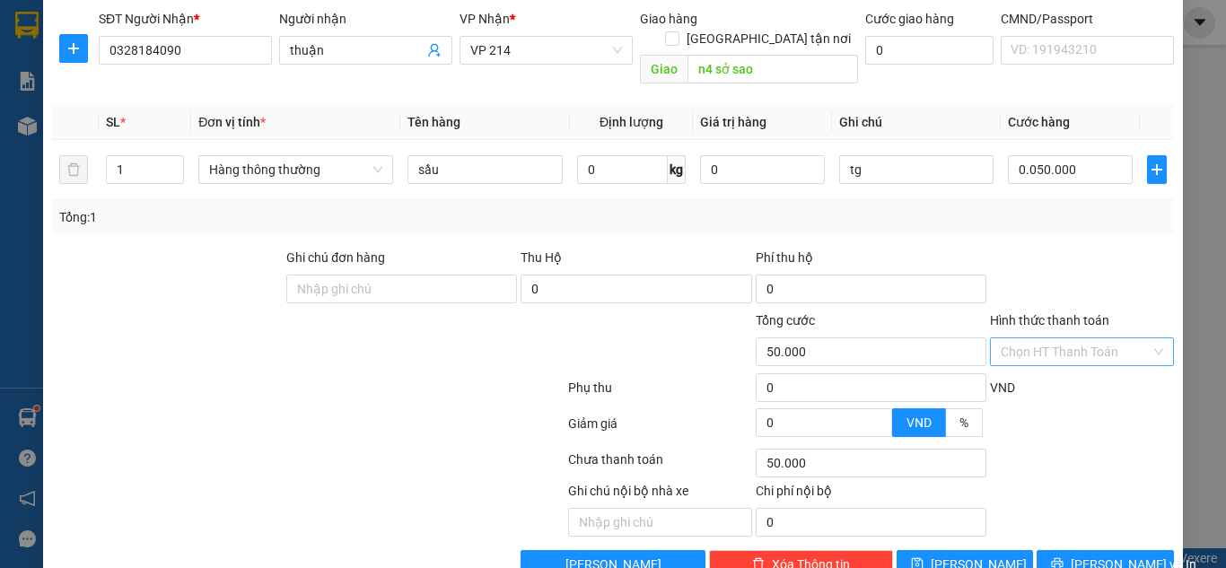
click at [1048, 338] on input "Hình thức thanh toán" at bounding box center [1075, 351] width 150 height 27
type input "50.000"
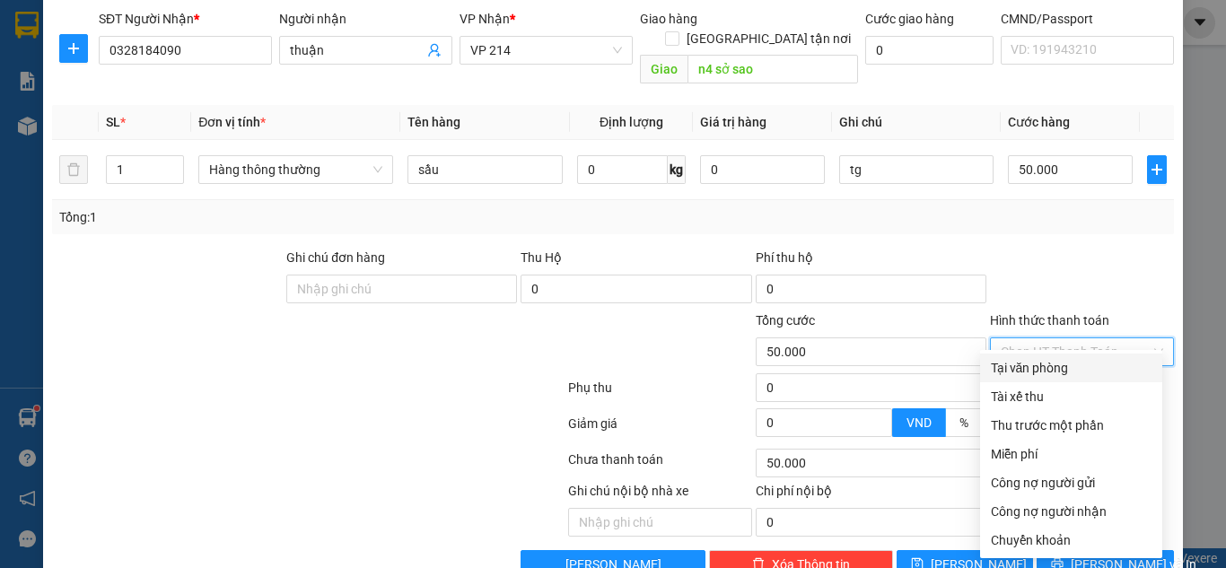
click at [1053, 365] on div "Tại văn phòng" at bounding box center [1071, 368] width 161 height 20
type input "0"
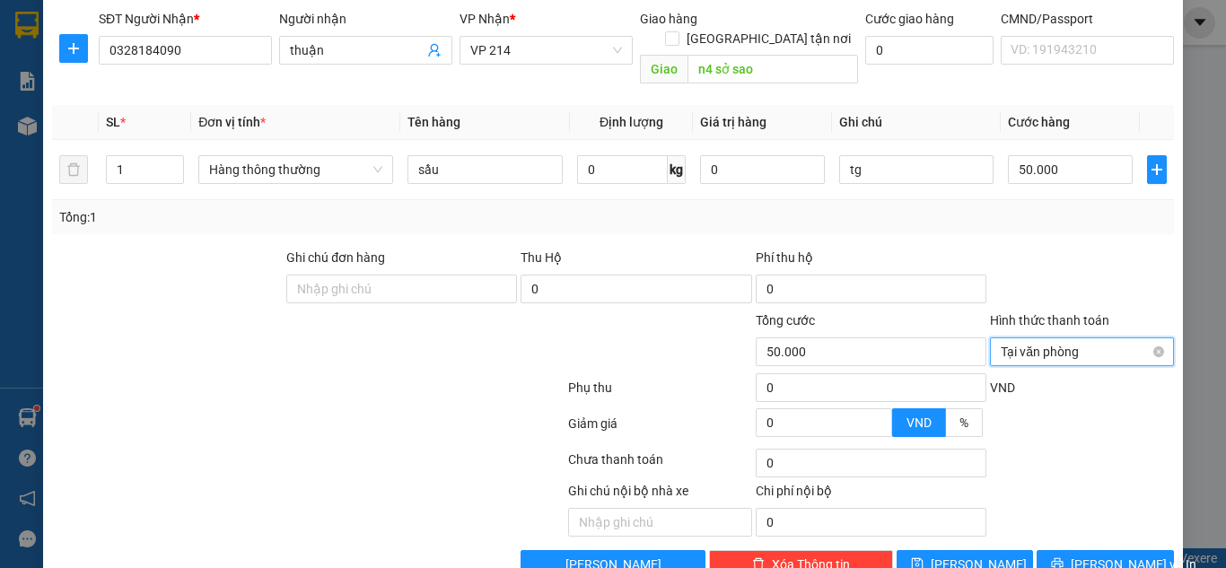
click at [1054, 340] on span "Tại văn phòng" at bounding box center [1081, 351] width 162 height 27
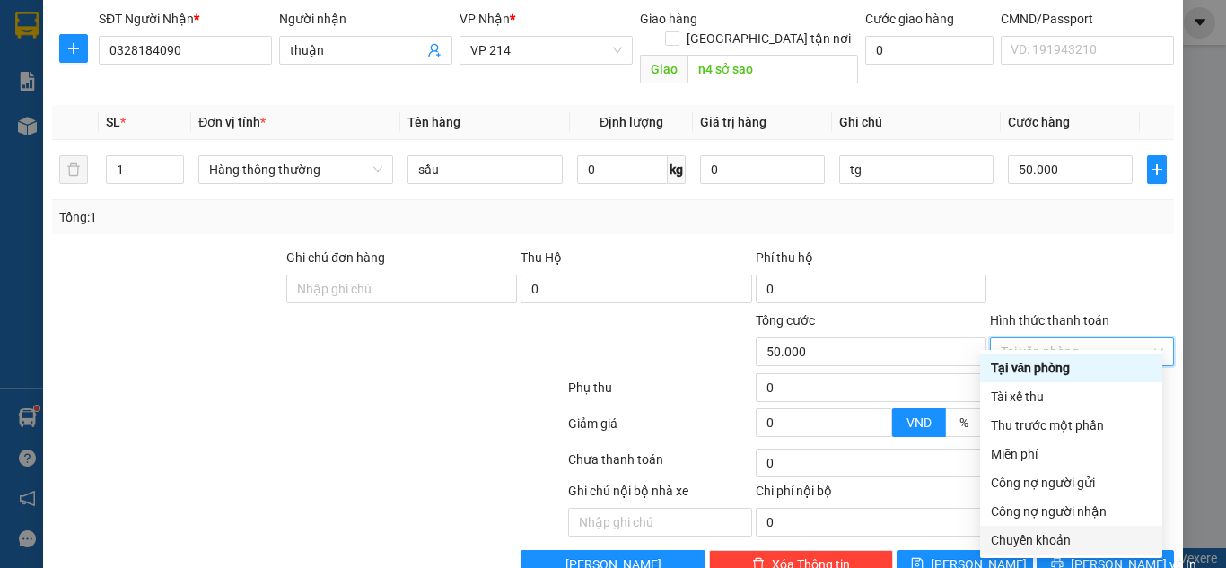
click at [1060, 544] on div "Chuyển khoản" at bounding box center [1071, 540] width 161 height 20
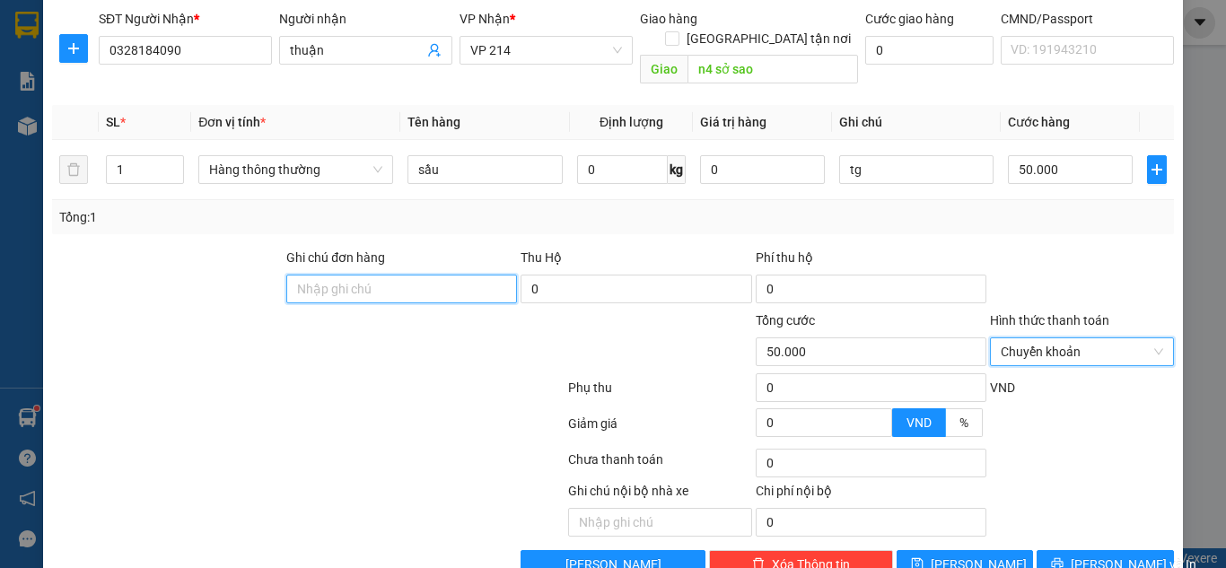
click at [402, 275] on input "Ghi chú đơn hàng" at bounding box center [401, 289] width 231 height 29
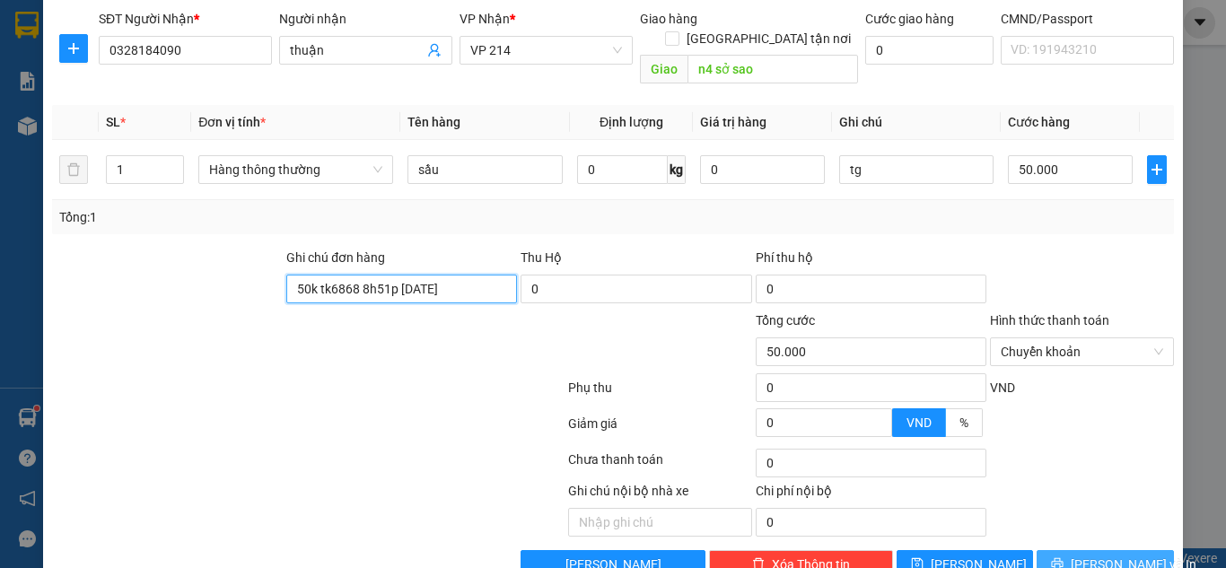
type input "50k tk6868 8h51p [DATE]"
click at [1097, 555] on span "[PERSON_NAME] và In" at bounding box center [1133, 565] width 126 height 20
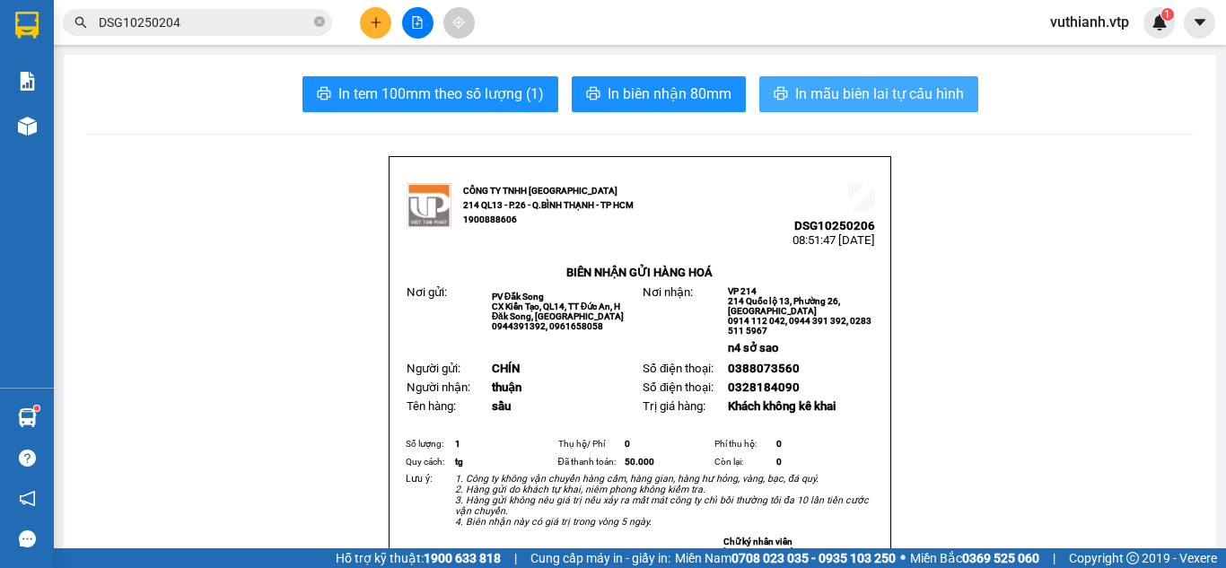
click at [940, 98] on span "In mẫu biên lai tự cấu hình" at bounding box center [879, 94] width 169 height 22
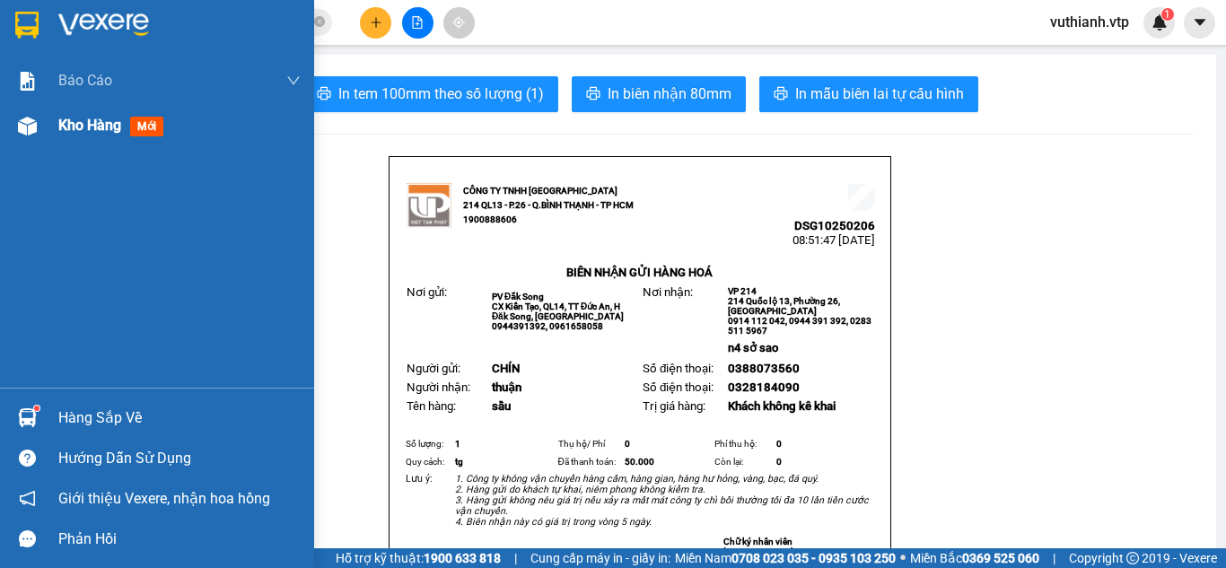
click at [32, 144] on div "Kho hàng mới" at bounding box center [157, 125] width 314 height 45
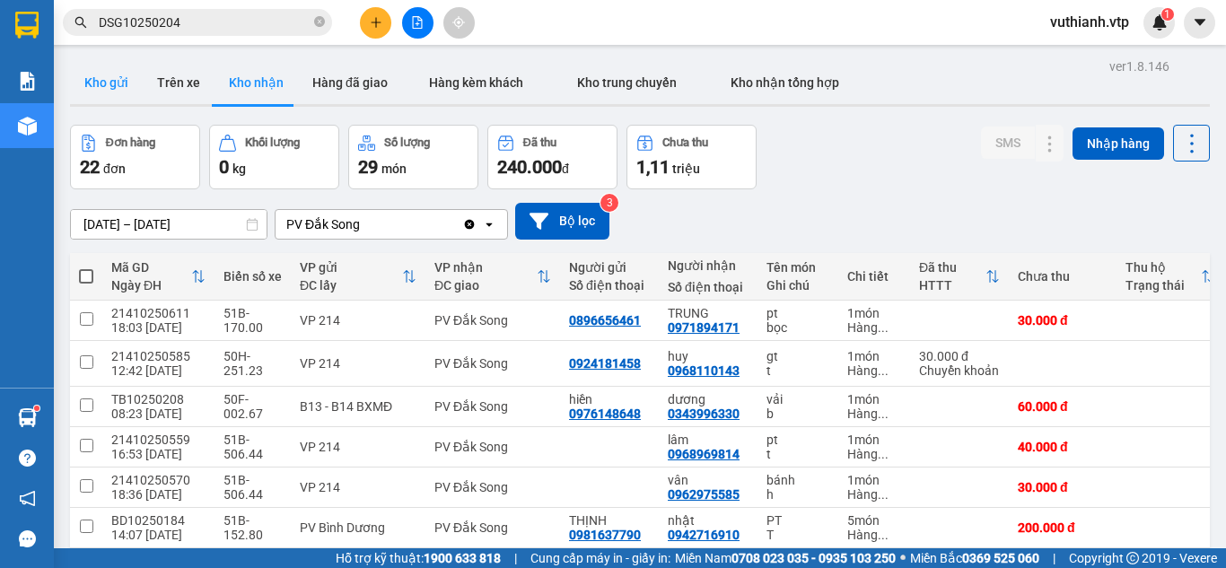
click at [119, 92] on button "Kho gửi" at bounding box center [106, 82] width 73 height 43
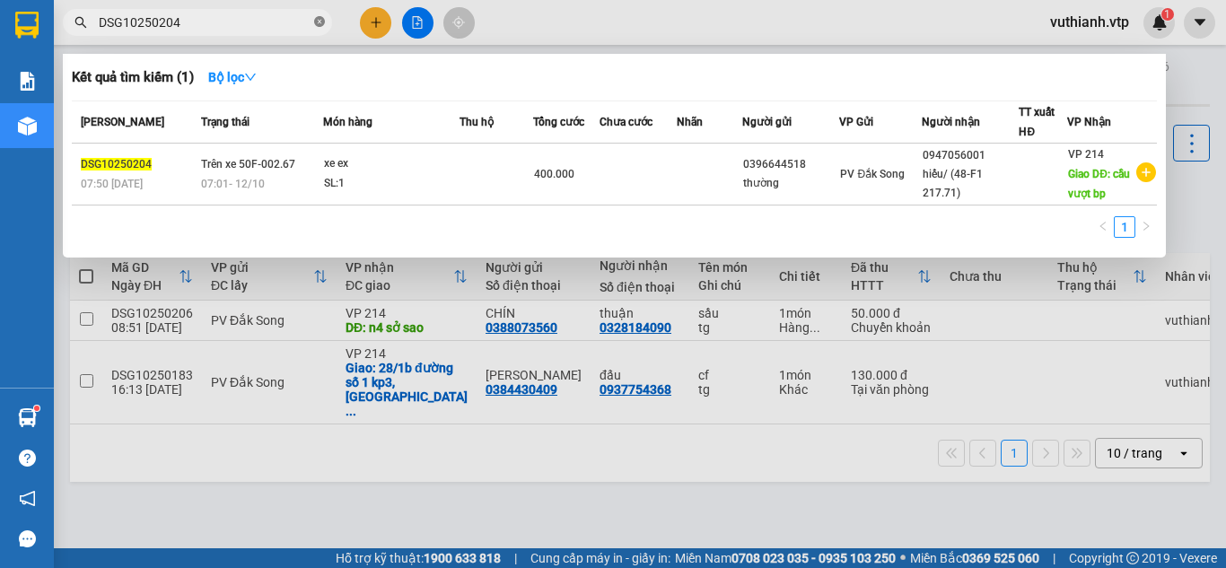
click at [316, 25] on icon "close-circle" at bounding box center [319, 21] width 11 height 11
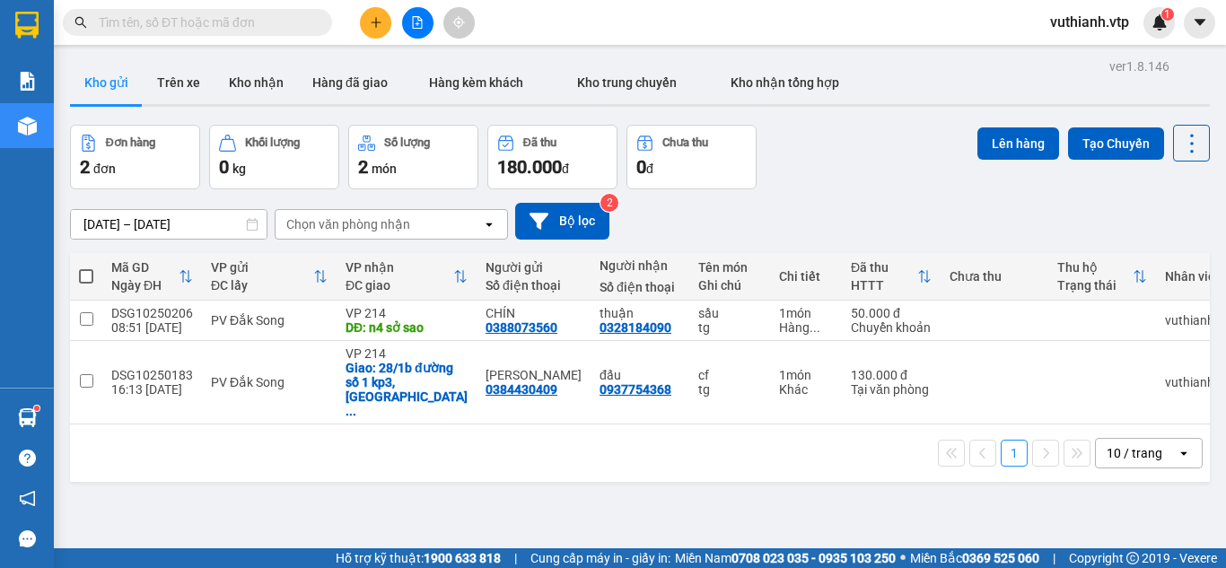
click at [254, 20] on input "text" at bounding box center [205, 23] width 212 height 20
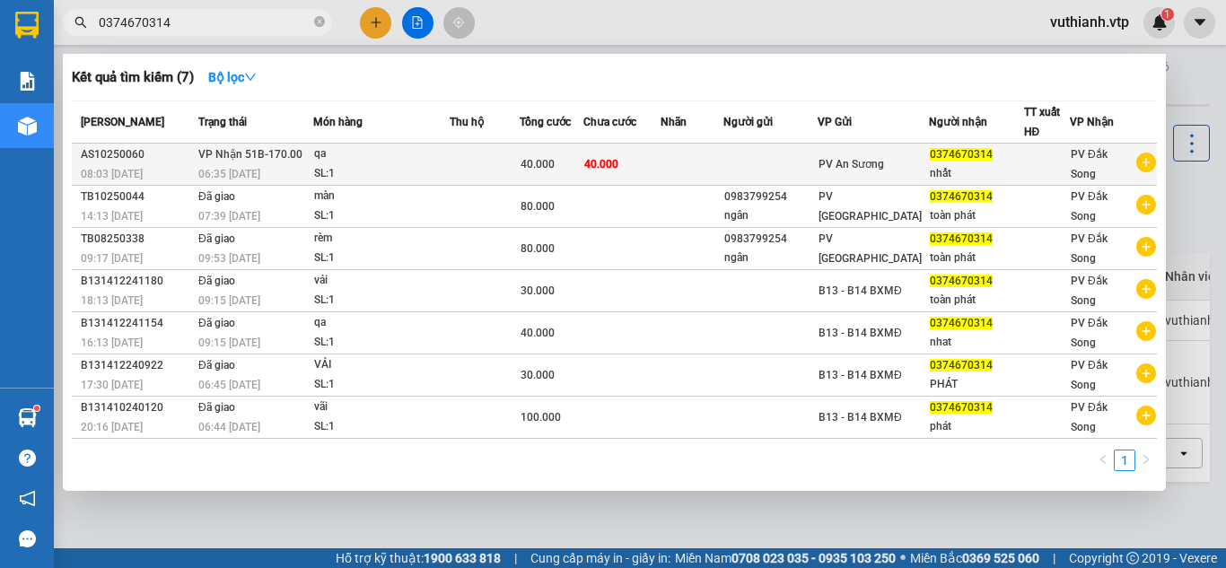
type input "0374670314"
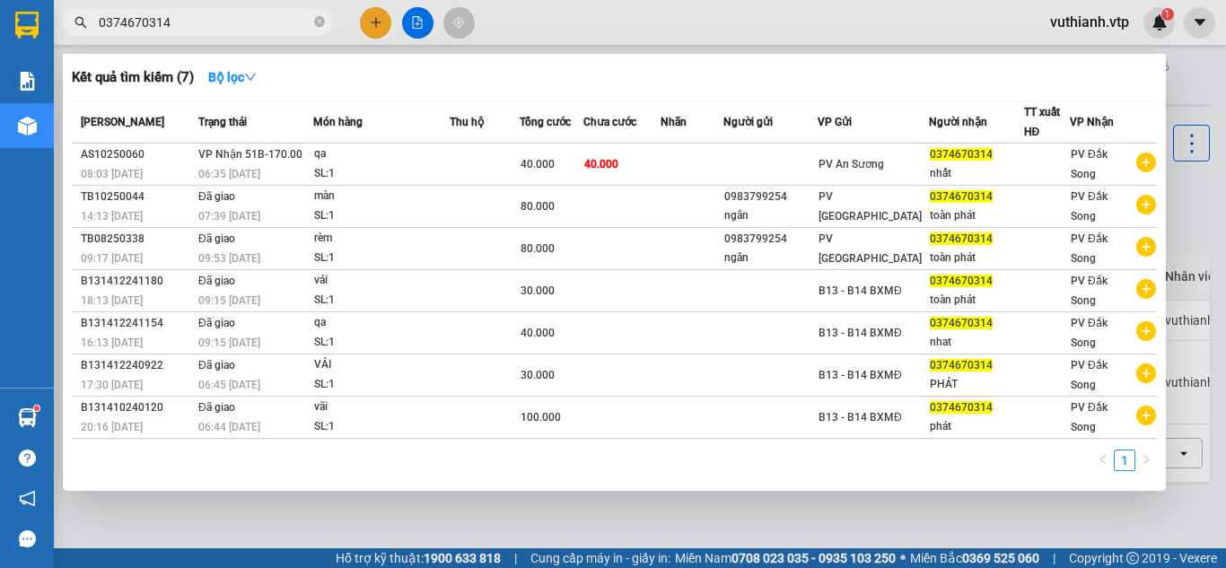
click at [459, 170] on td at bounding box center [485, 165] width 70 height 42
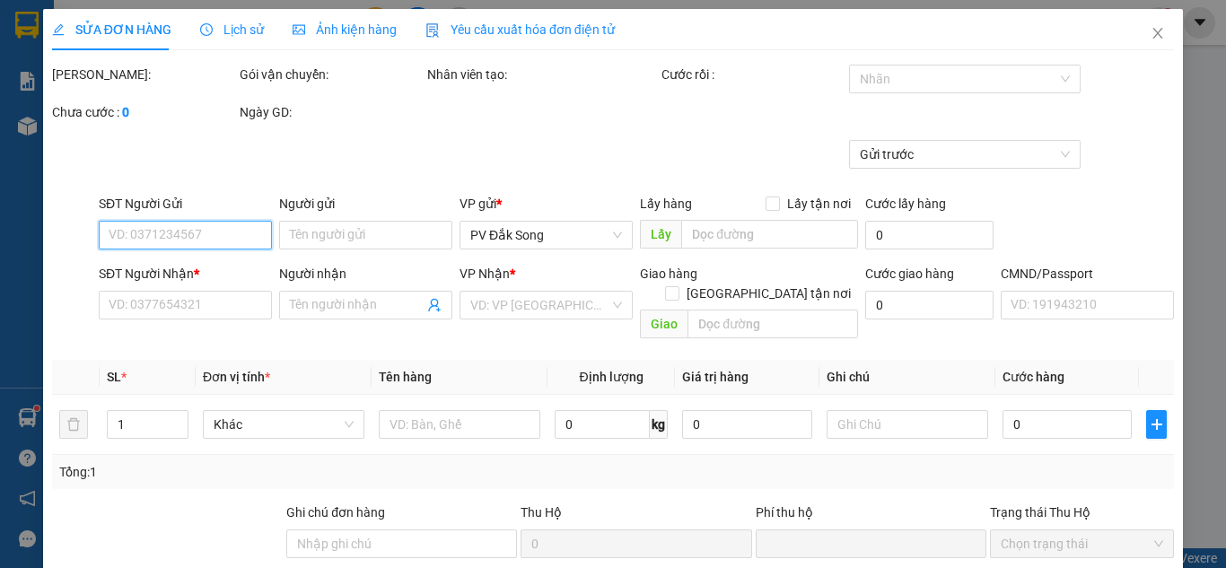
type input "0374670314"
type input "nhất"
type input "0"
type input "40.000"
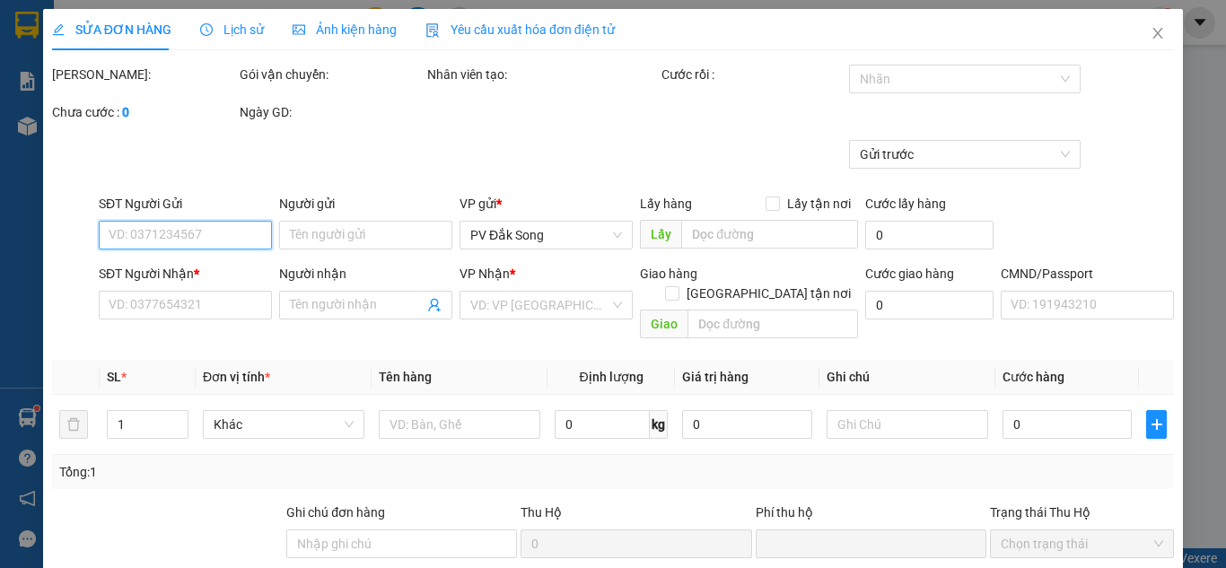
type input "2.000"
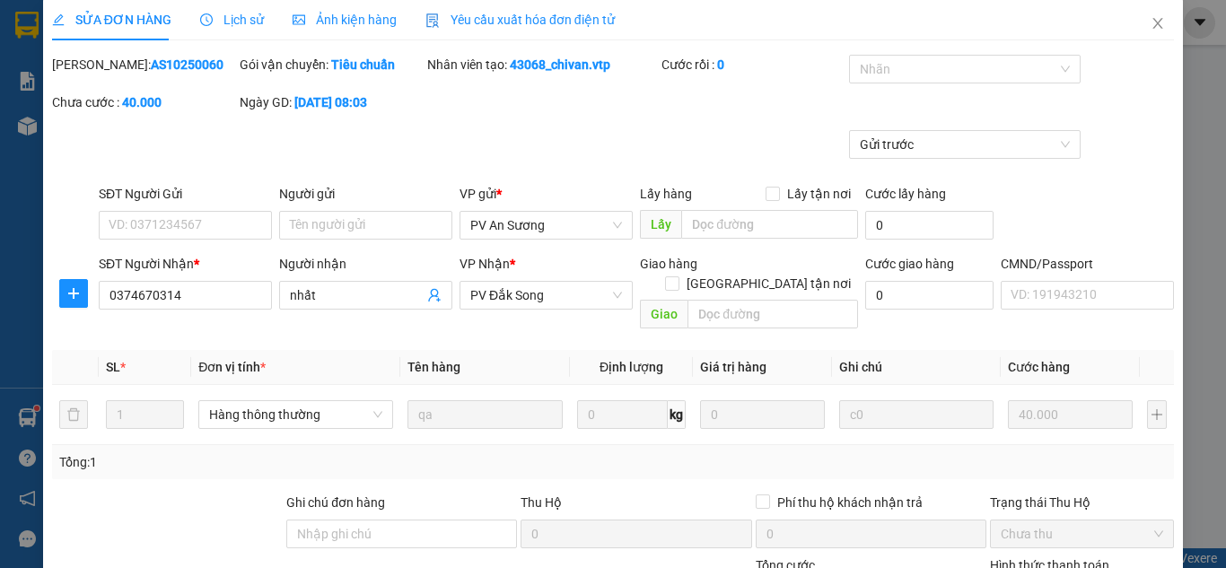
scroll to position [9, 0]
click at [1153, 27] on icon "close" at bounding box center [1158, 24] width 10 height 11
